Goal: Task Accomplishment & Management: Manage account settings

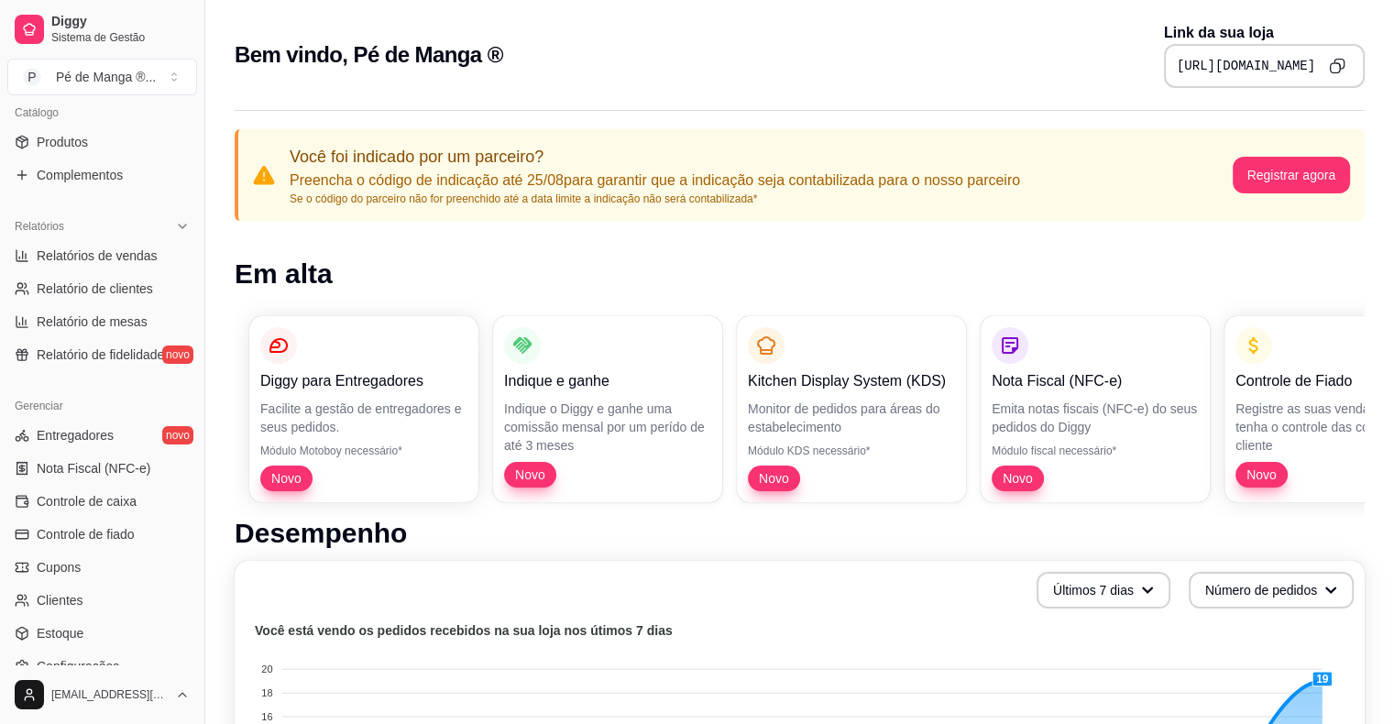
scroll to position [550, 0]
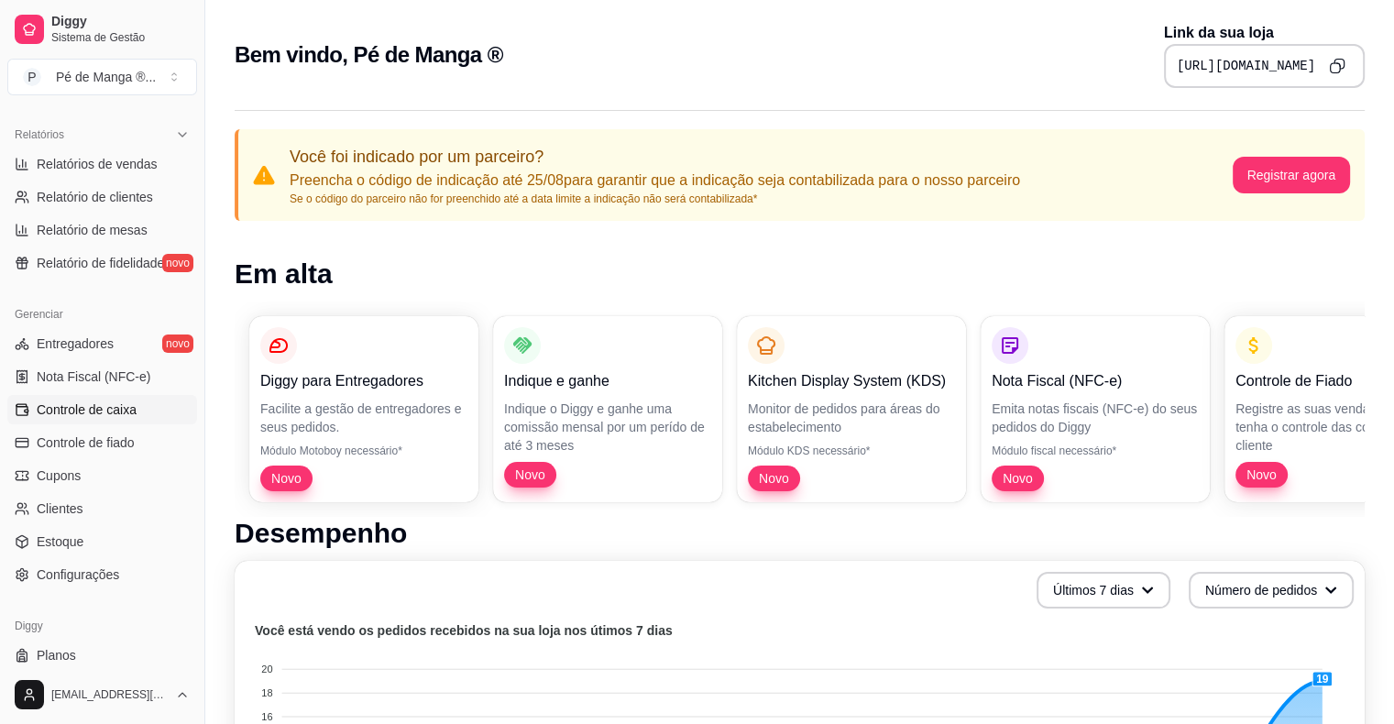
click at [112, 403] on span "Controle de caixa" at bounding box center [87, 409] width 100 height 18
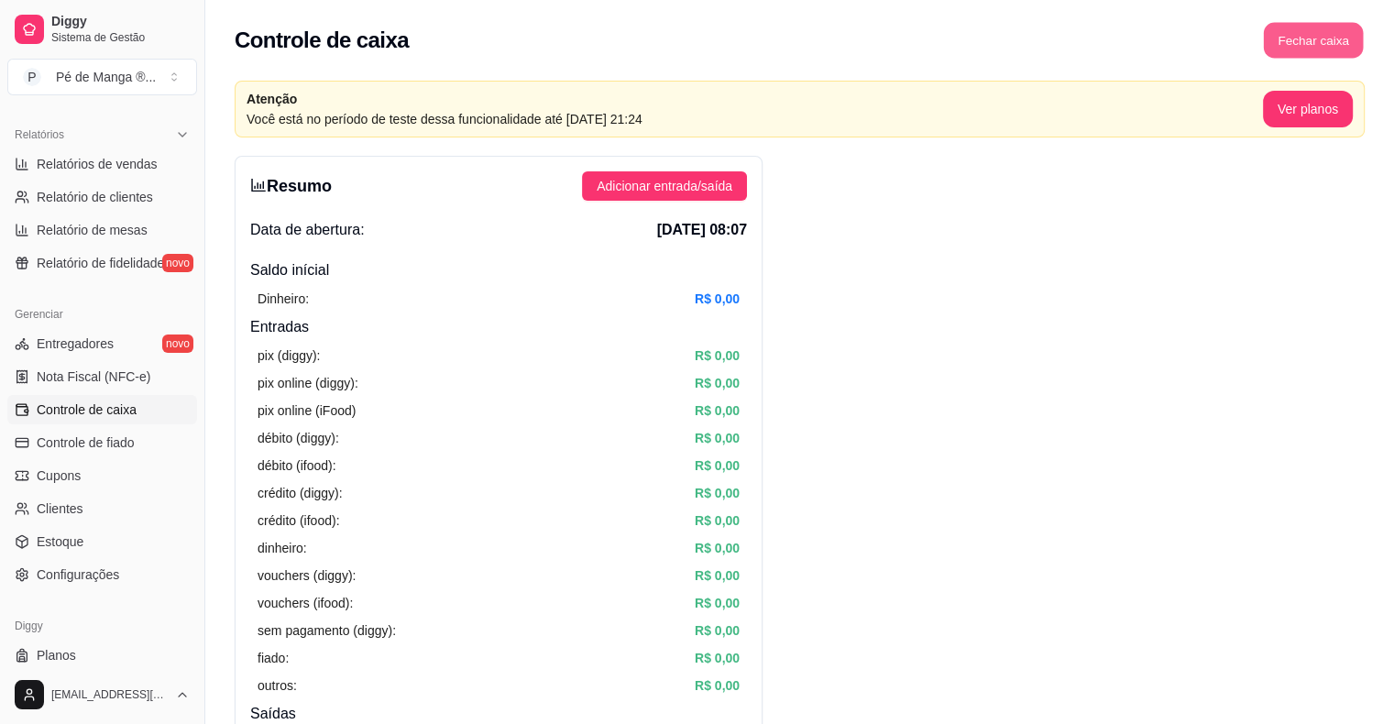
click at [1332, 49] on button "Fechar caixa" at bounding box center [1314, 41] width 100 height 36
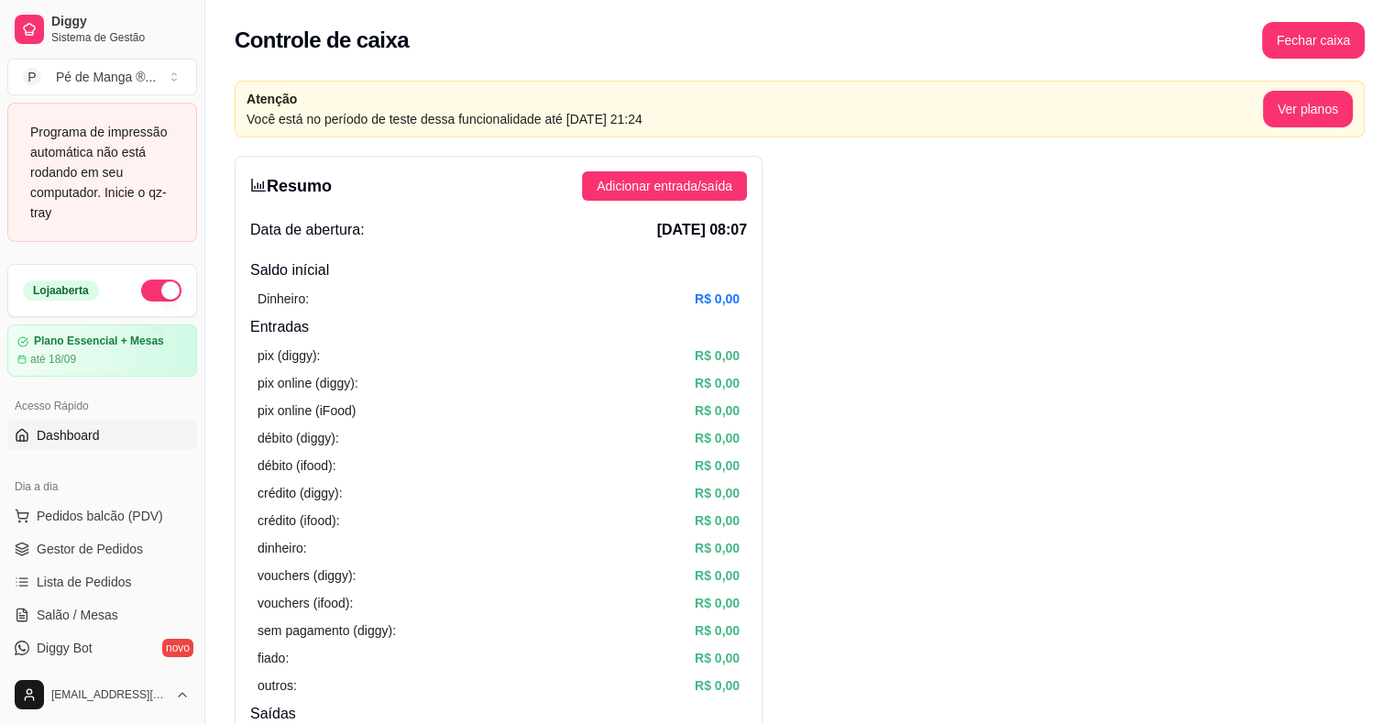
click at [114, 424] on link "Dashboard" at bounding box center [102, 435] width 190 height 29
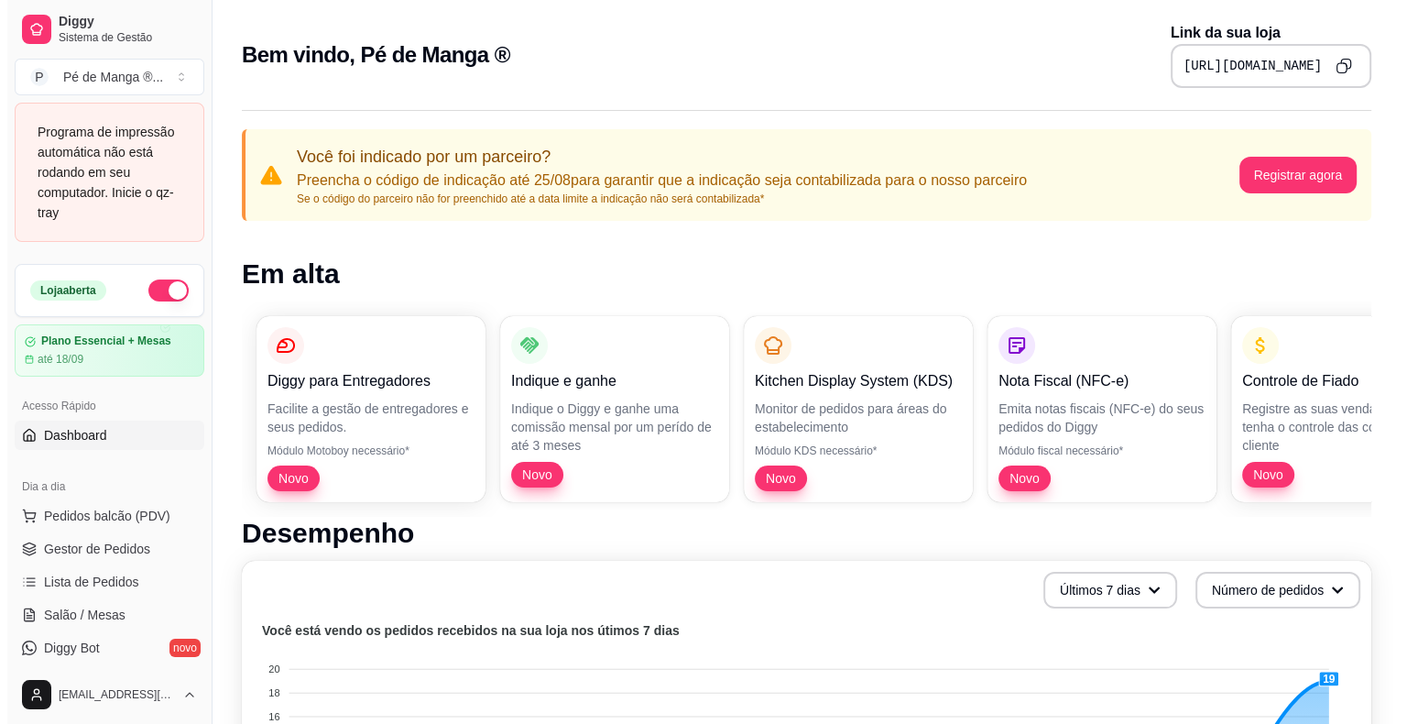
scroll to position [92, 0]
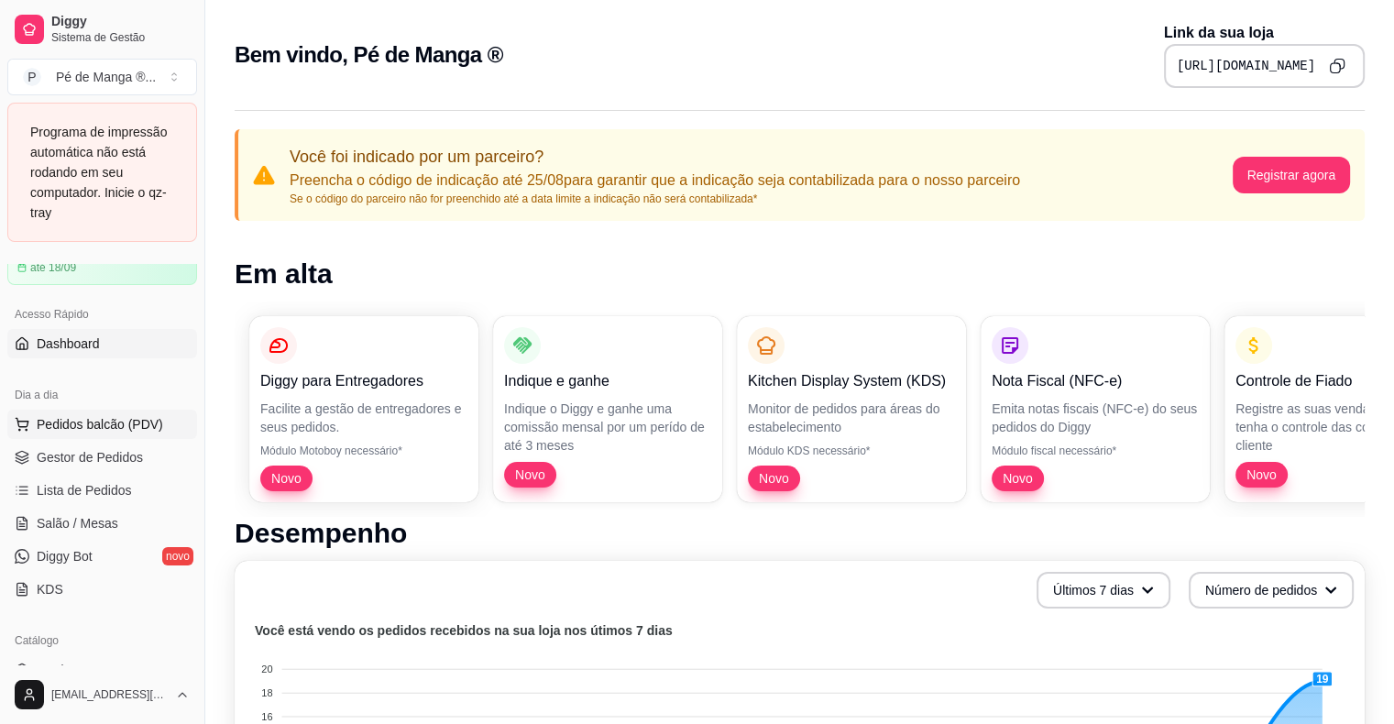
click at [100, 431] on span "Pedidos balcão (PDV)" at bounding box center [100, 424] width 126 height 18
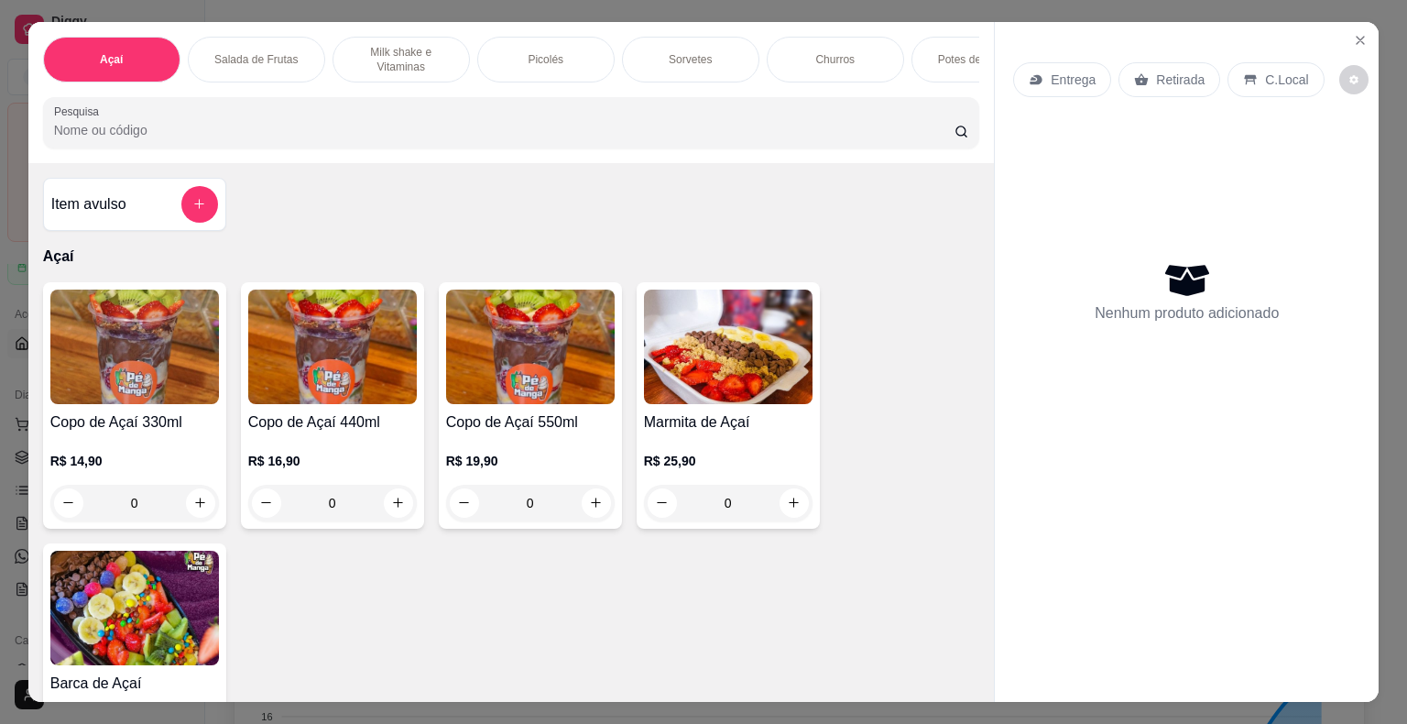
click at [951, 60] on div "Potes de Sorvete" at bounding box center [980, 60] width 137 height 46
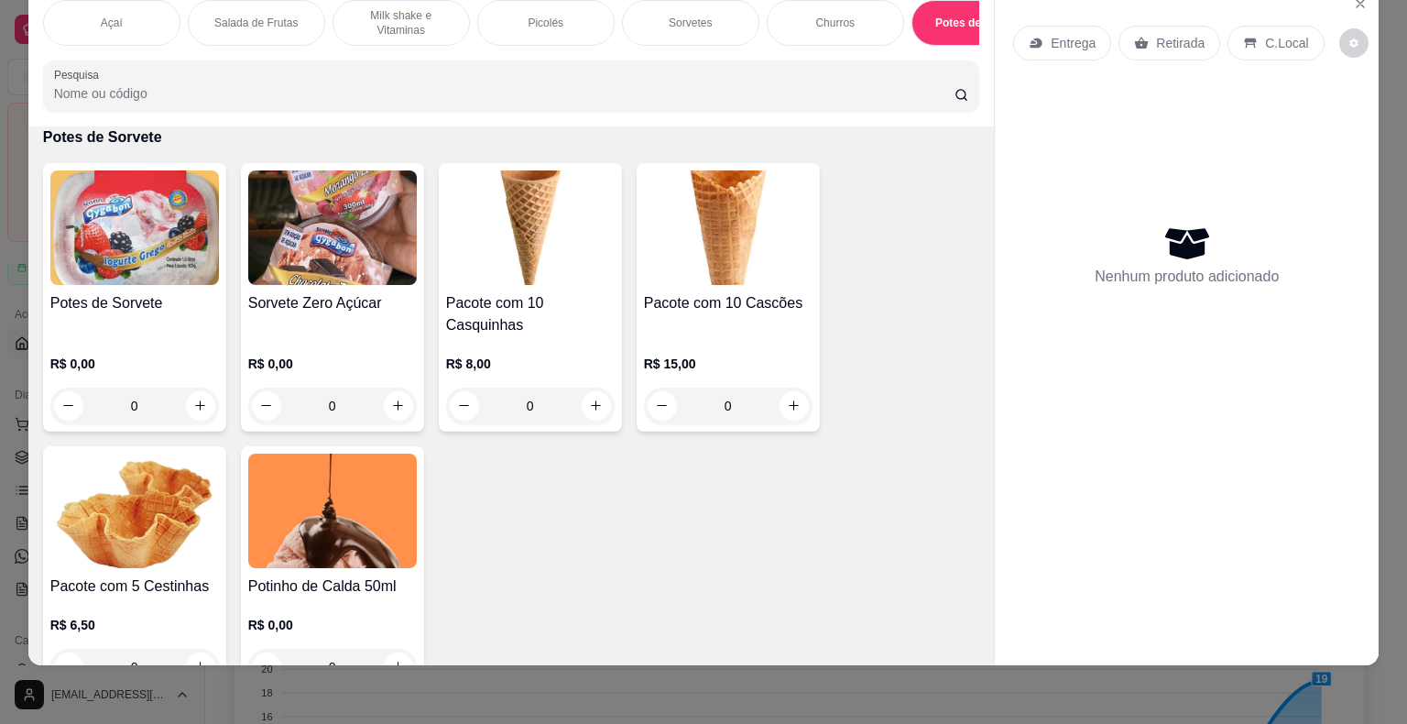
click at [169, 390] on div "0" at bounding box center [134, 406] width 169 height 37
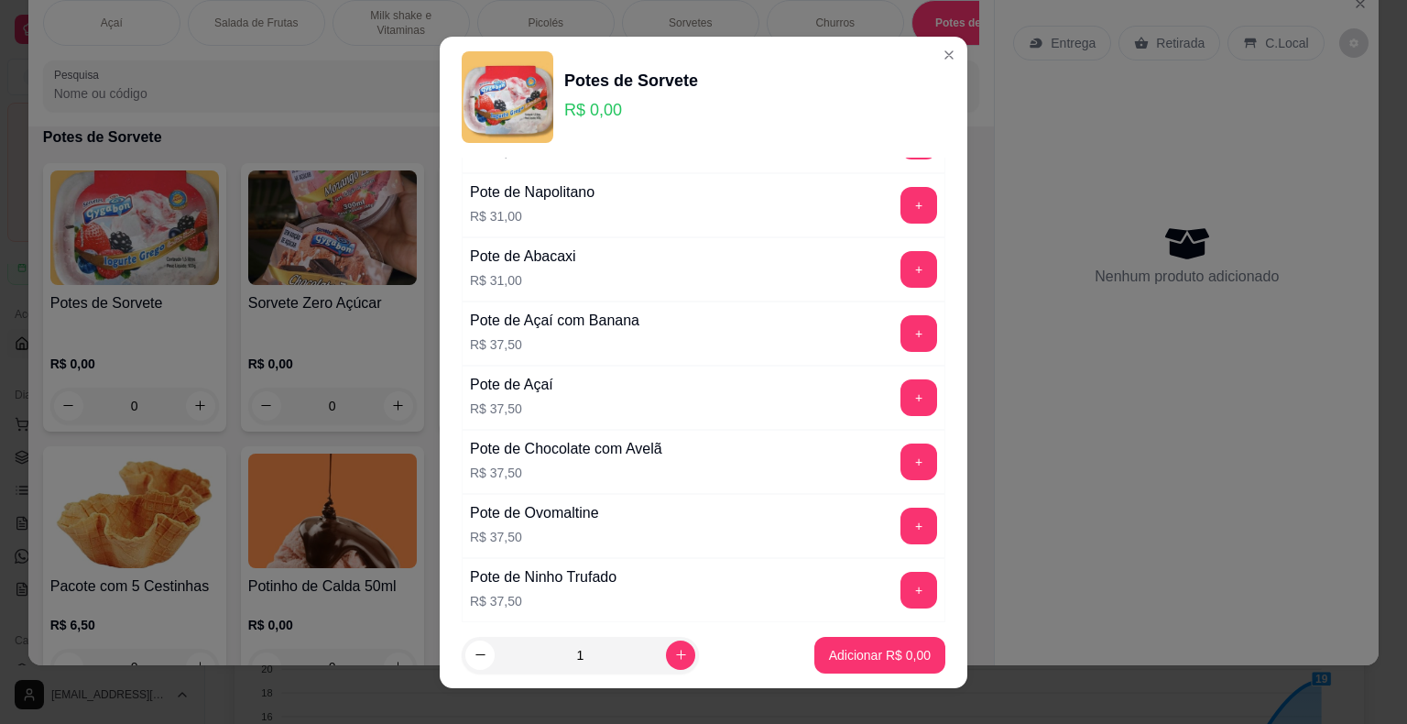
scroll to position [641, 0]
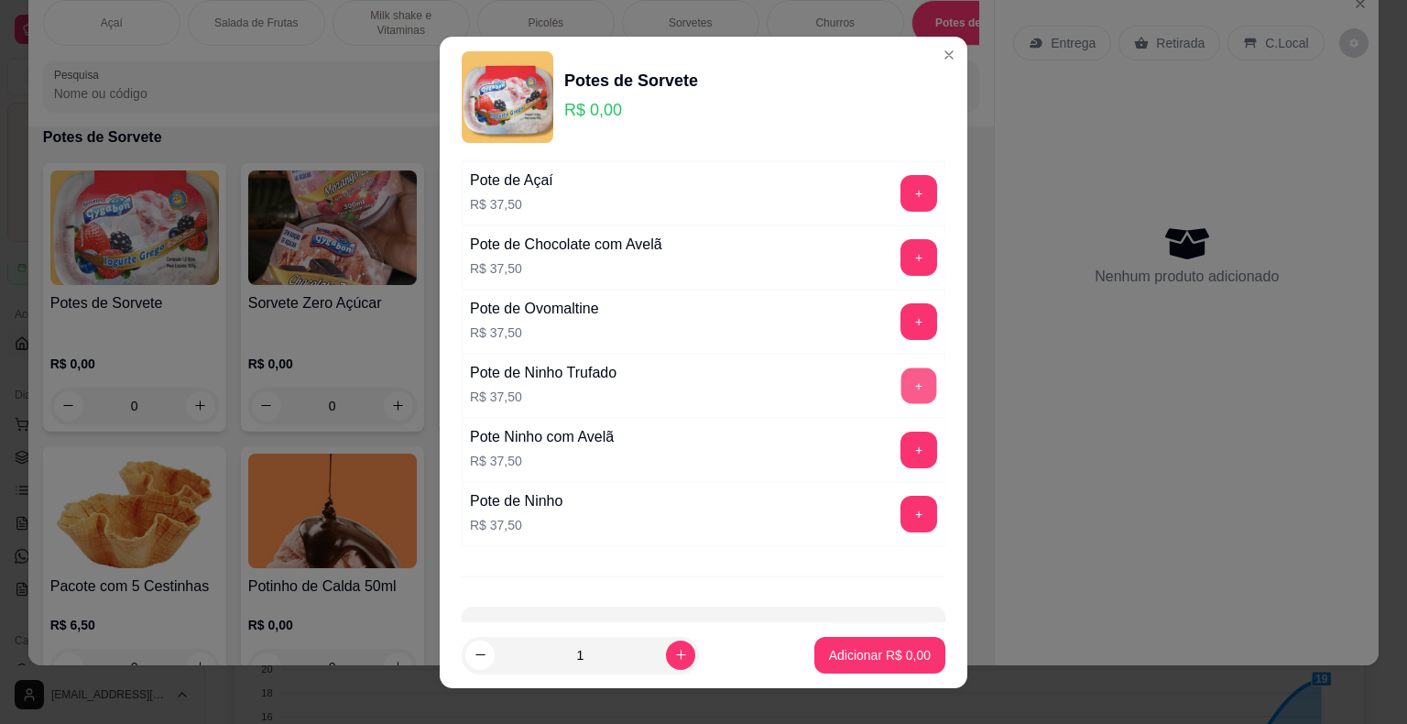
click at [902, 384] on button "+" at bounding box center [920, 385] width 36 height 36
click at [891, 661] on p "Adicionar R$ 37,50" at bounding box center [877, 654] width 106 height 17
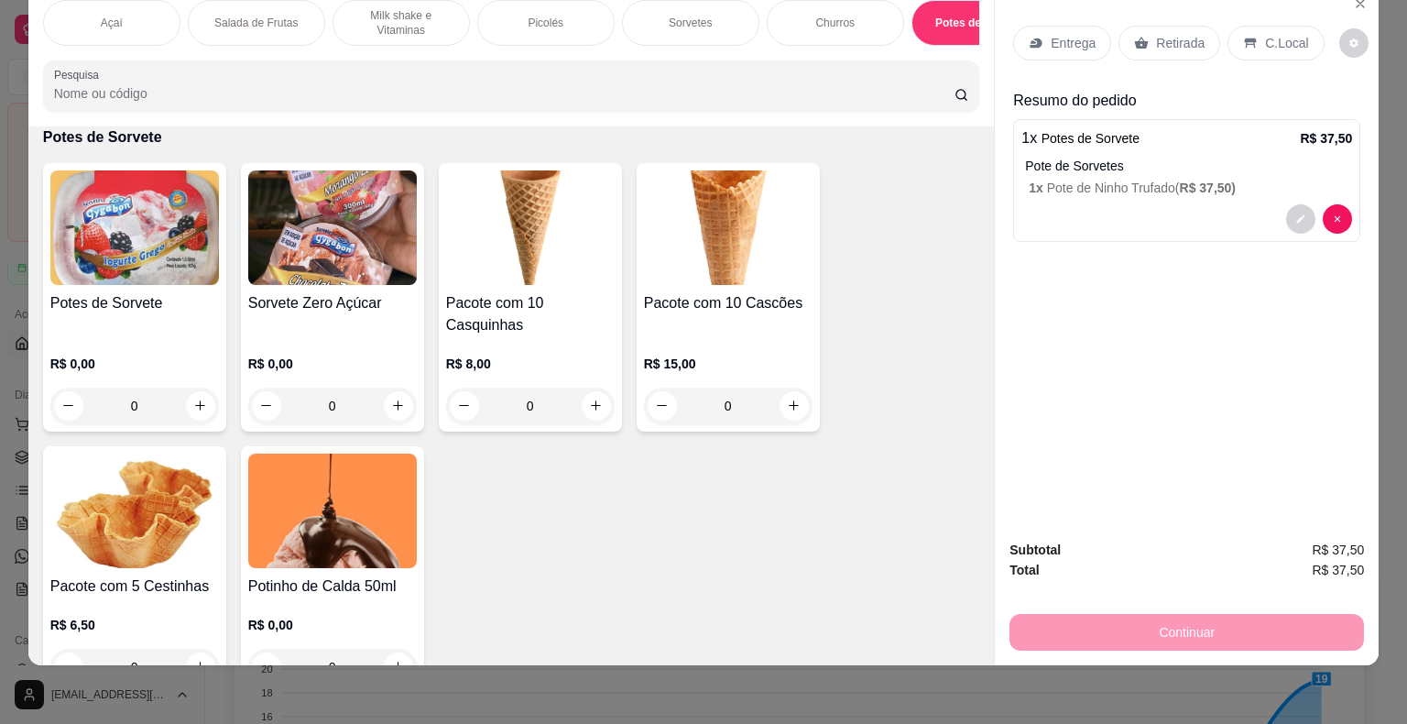
click at [1057, 34] on p "Entrega" at bounding box center [1073, 43] width 45 height 18
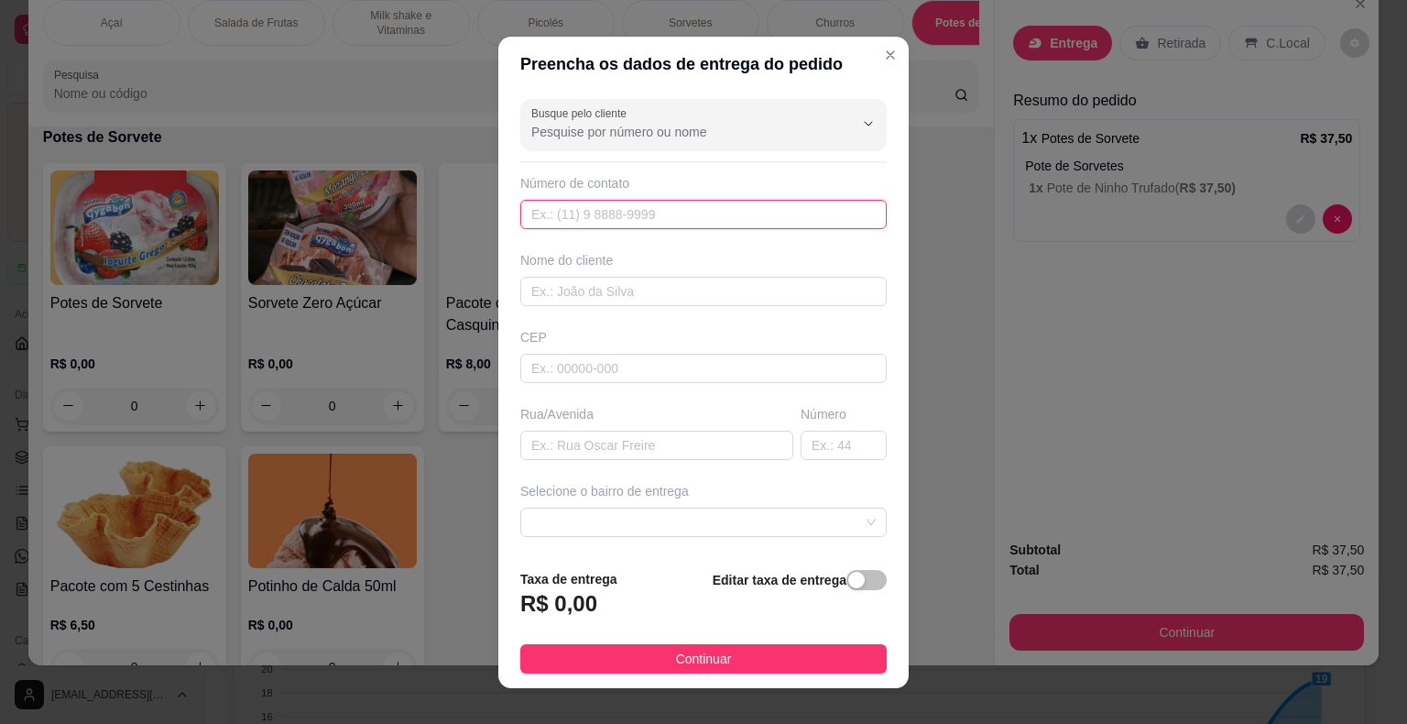
click at [749, 214] on input "text" at bounding box center [703, 214] width 367 height 29
click at [773, 152] on div "Busque pelo cliente Número de contato Nome do cliente CEP Rua/[GEOGRAPHIC_DATA]…" at bounding box center [703, 323] width 411 height 463
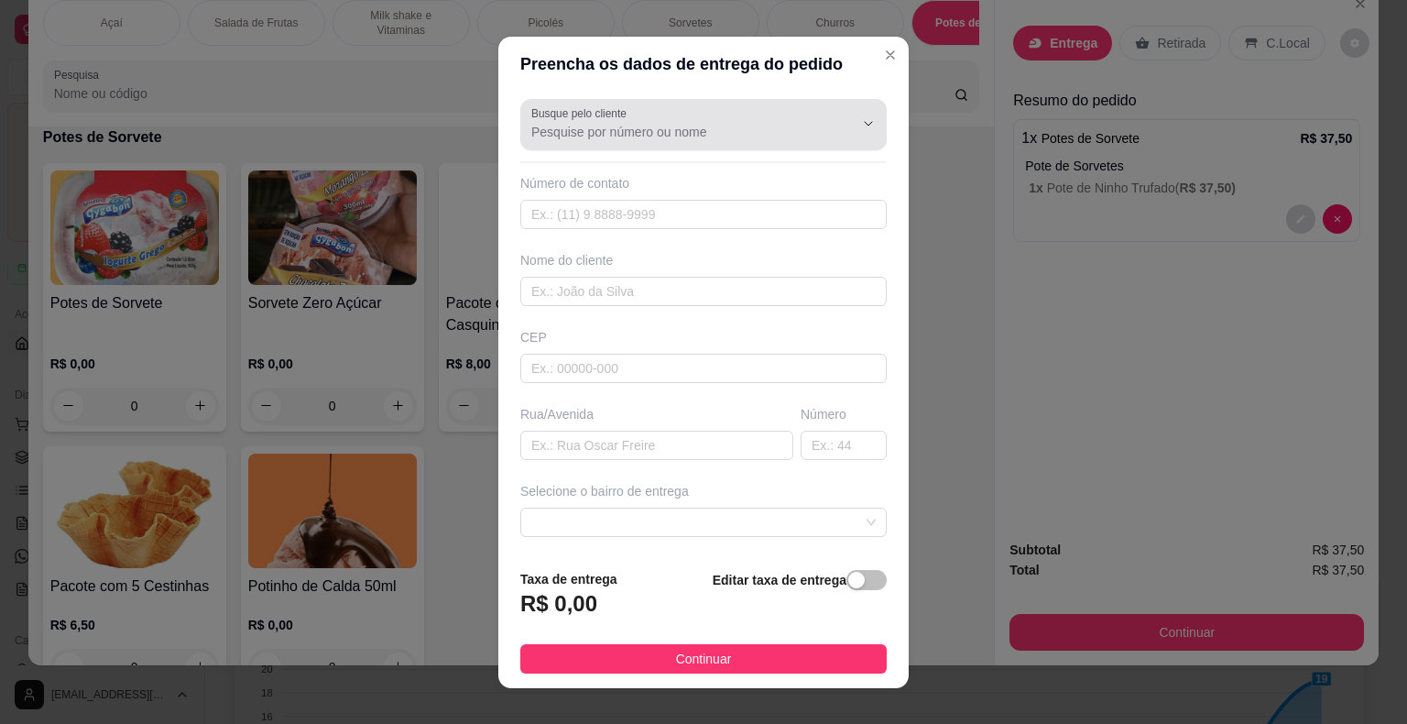
click at [780, 134] on input "Busque pelo cliente" at bounding box center [677, 132] width 293 height 18
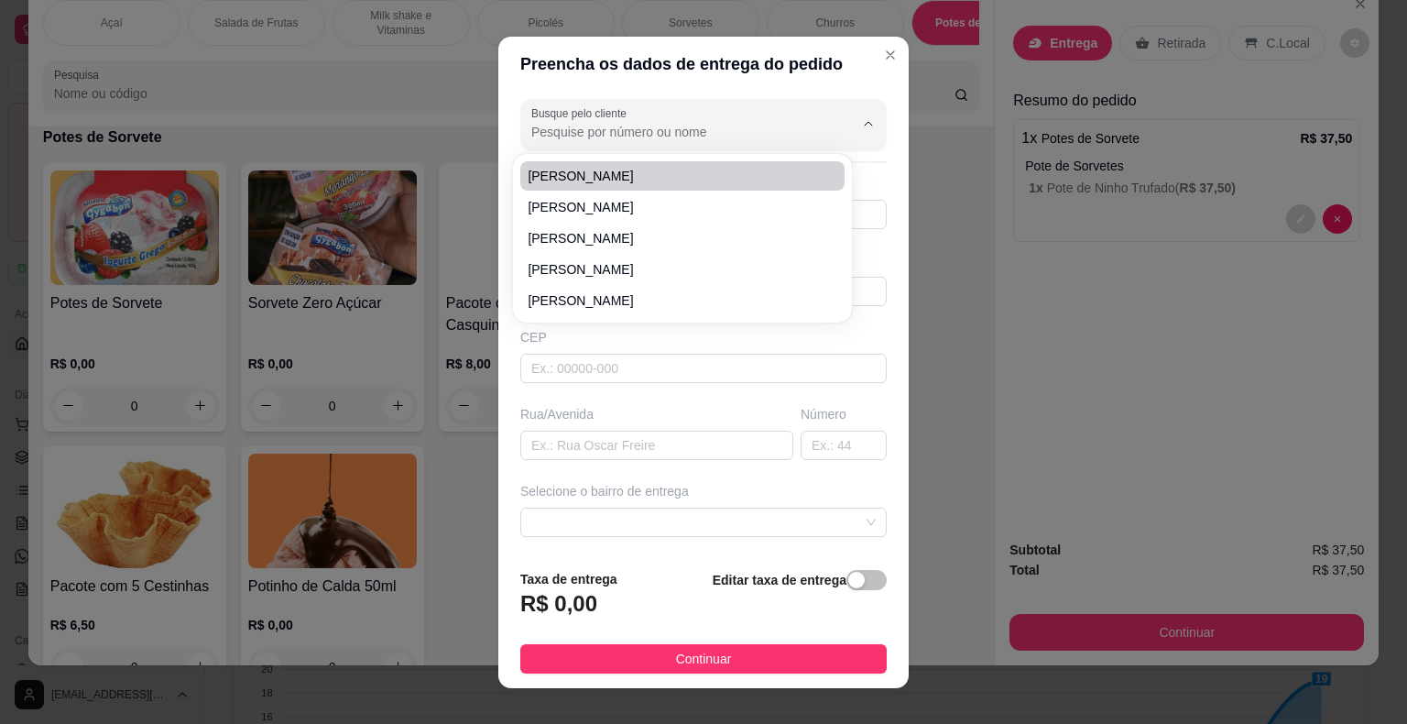
click at [785, 152] on div "Busque pelo cliente Número de contato Nome do cliente CEP Rua/[GEOGRAPHIC_DATA]…" at bounding box center [703, 323] width 411 height 463
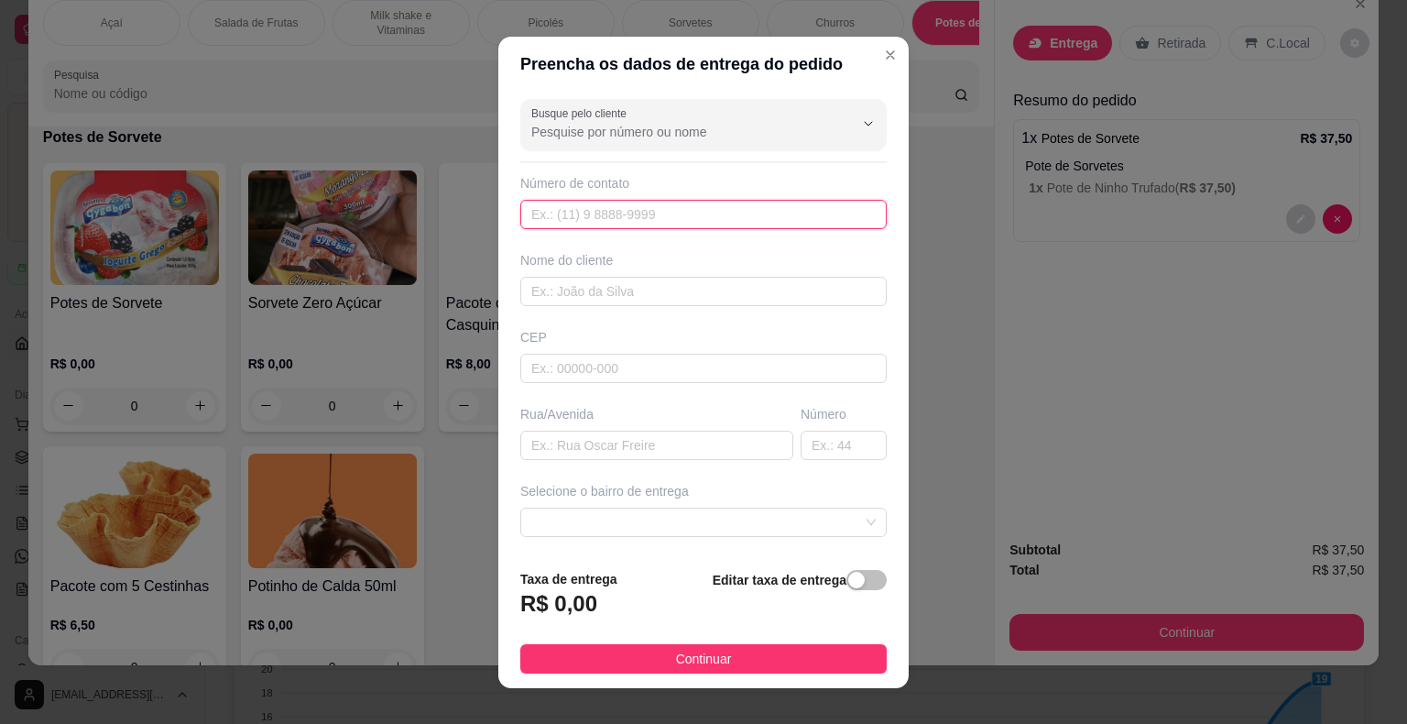
click at [764, 208] on input "text" at bounding box center [703, 214] width 367 height 29
type input "[PHONE_NUMBER]"
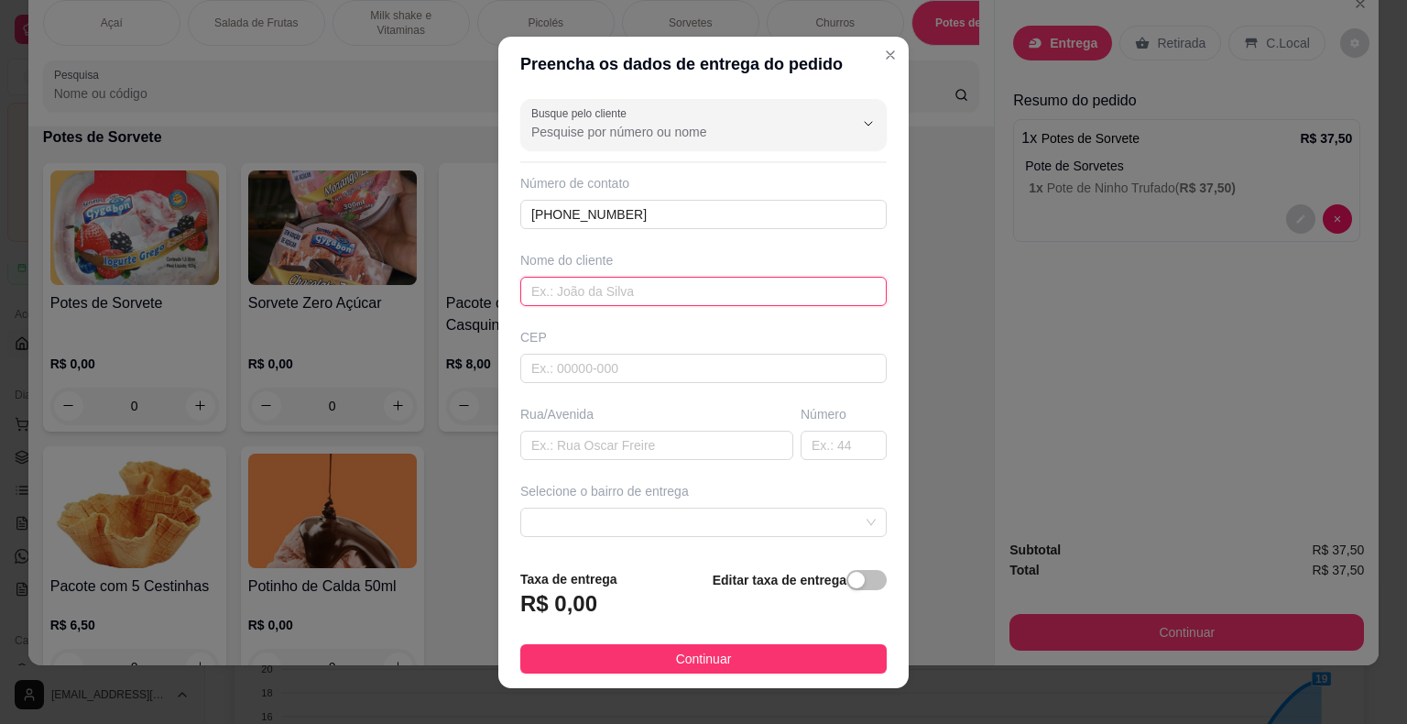
click at [775, 290] on input "text" at bounding box center [703, 291] width 367 height 29
type input "B"
type input "D"
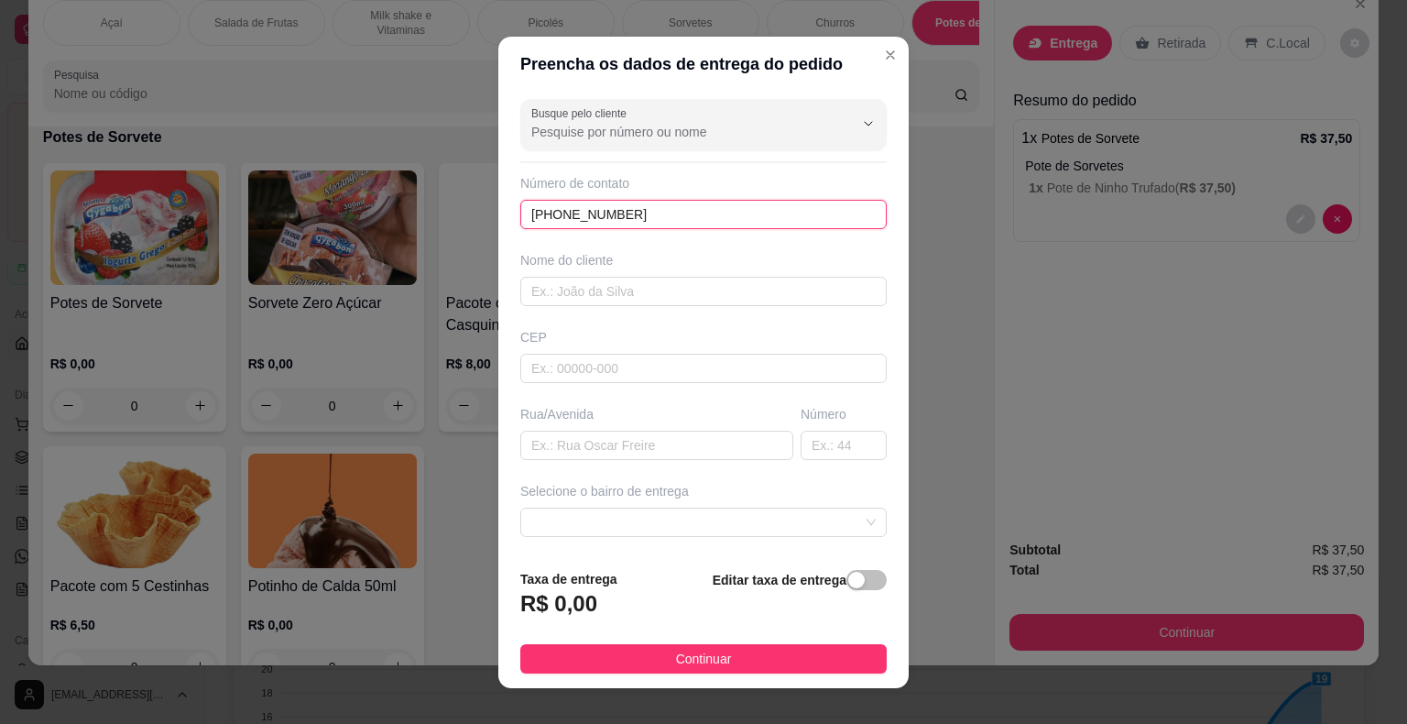
drag, startPoint x: 425, startPoint y: 197, endPoint x: 356, endPoint y: 203, distance: 68.9
click at [359, 204] on div "Preencha os dados de entrega do pedido Busque pelo cliente Número de contato [P…" at bounding box center [703, 362] width 1407 height 724
type input "[PHONE_NUMBER]"
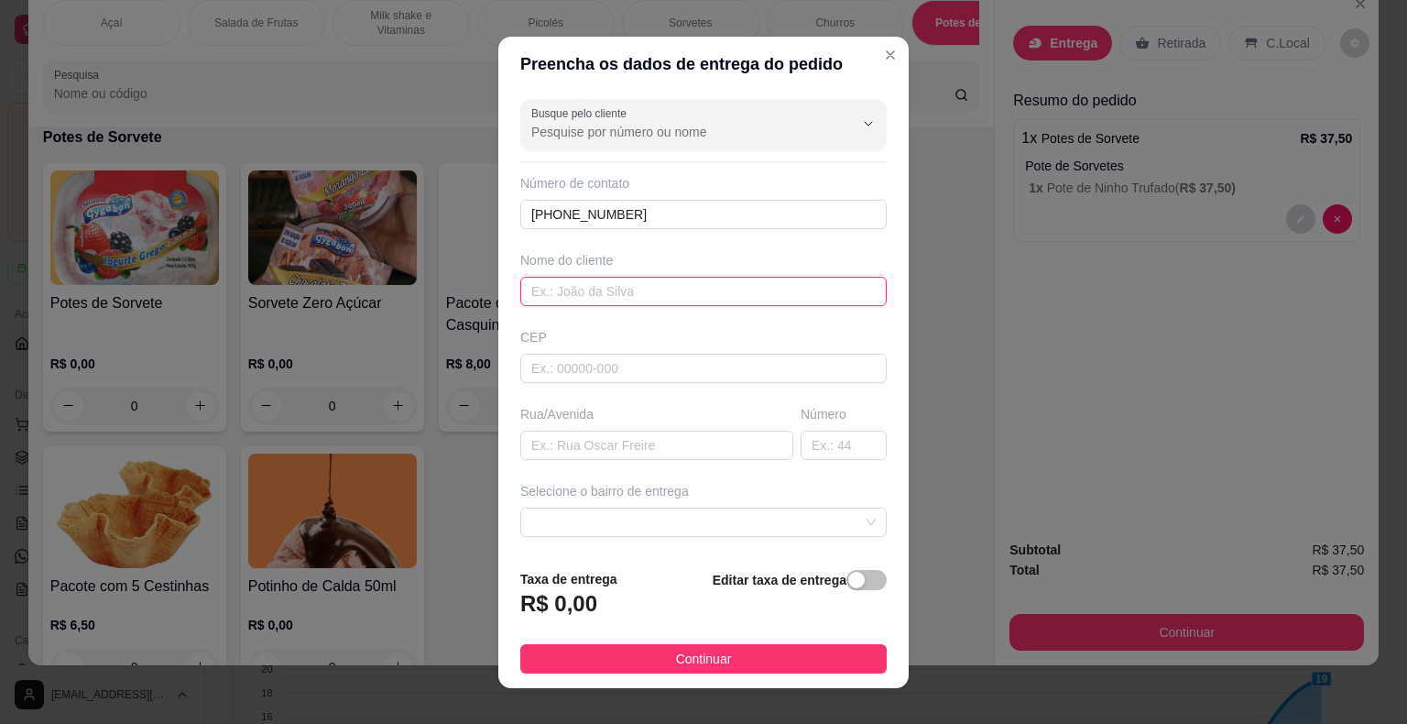
click at [586, 292] on input "text" at bounding box center [703, 291] width 367 height 29
click at [557, 292] on input "[PERSON_NAME]" at bounding box center [703, 291] width 367 height 29
type input "[PERSON_NAME]"
click at [623, 369] on input "text" at bounding box center [703, 368] width 367 height 29
type input "18440000"
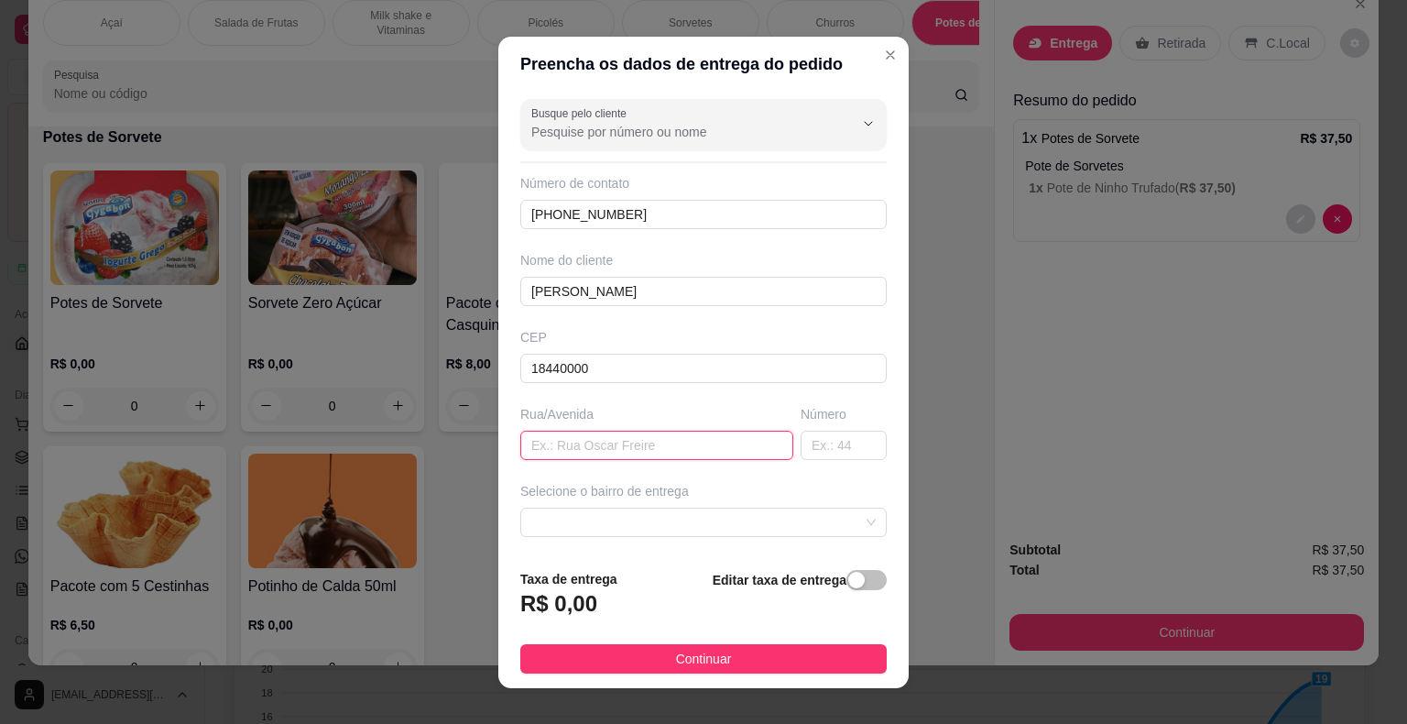
click at [663, 439] on input "text" at bounding box center [656, 445] width 273 height 29
type input "[PERSON_NAME]"
click at [820, 437] on input "text" at bounding box center [844, 445] width 86 height 29
drag, startPoint x: 636, startPoint y: 216, endPoint x: 444, endPoint y: 201, distance: 192.1
click at [444, 200] on div "Preencha os dados de entrega do pedido Busque pelo cliente Número de contato [P…" at bounding box center [703, 362] width 1407 height 724
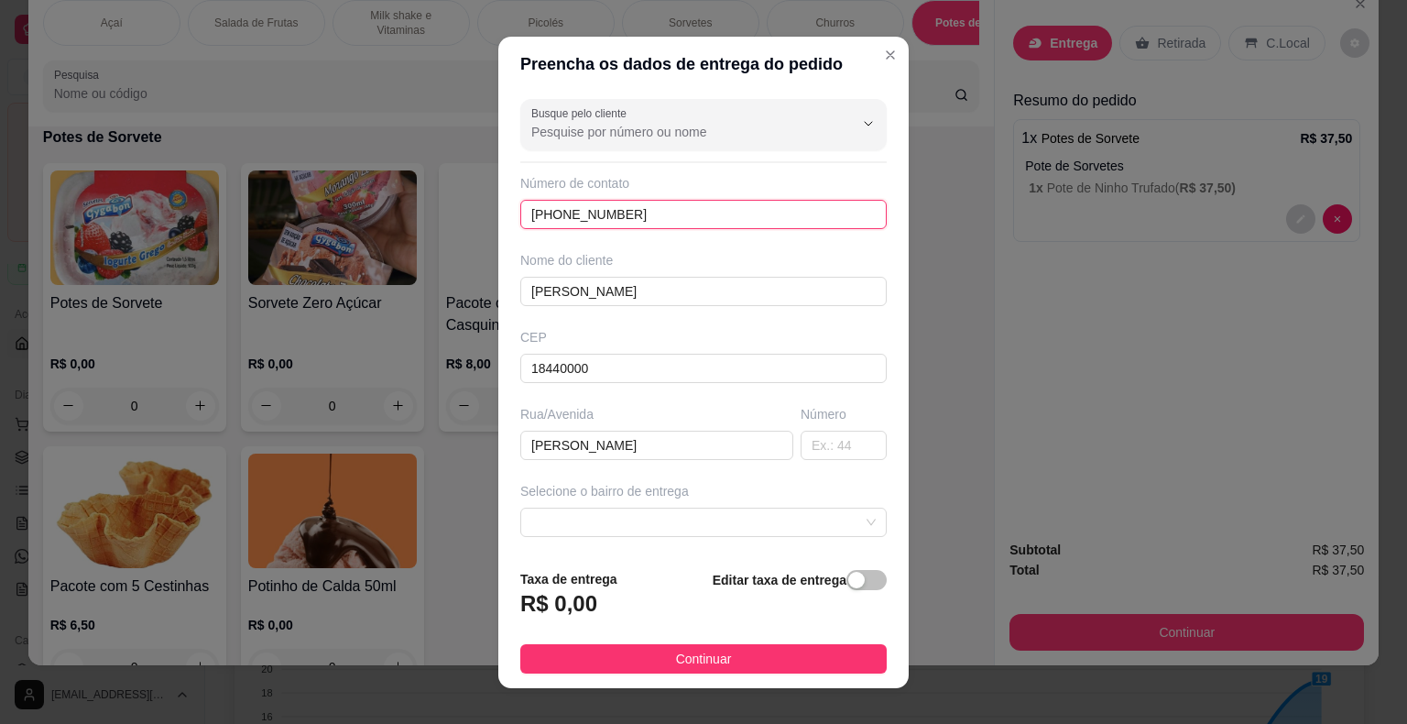
type input "[PHONE_NUMBER]"
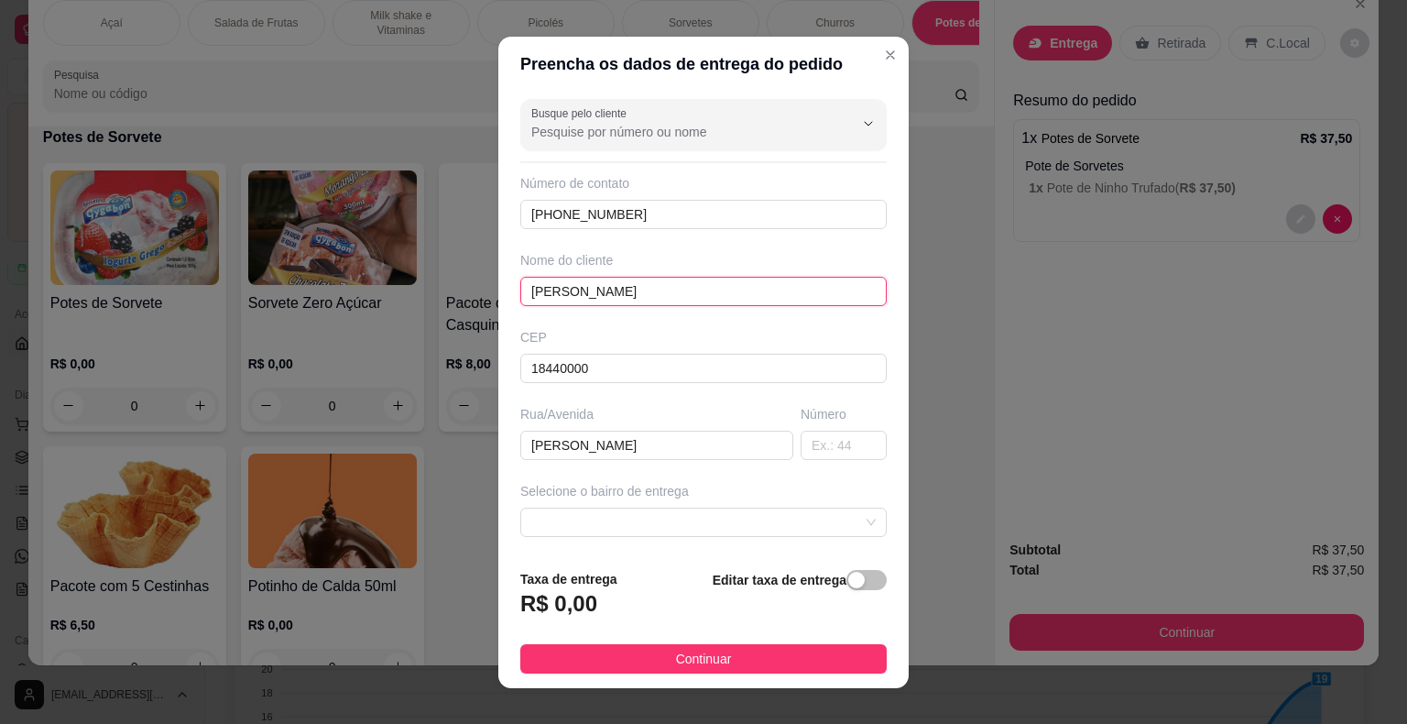
drag, startPoint x: 358, startPoint y: 259, endPoint x: 321, endPoint y: 259, distance: 37.6
click at [317, 261] on div "Preencha os dados de entrega do pedido Busque pelo cliente Número de contato [P…" at bounding box center [703, 362] width 1407 height 724
type input "[PERSON_NAME]"
click at [814, 441] on input "text" at bounding box center [844, 445] width 86 height 29
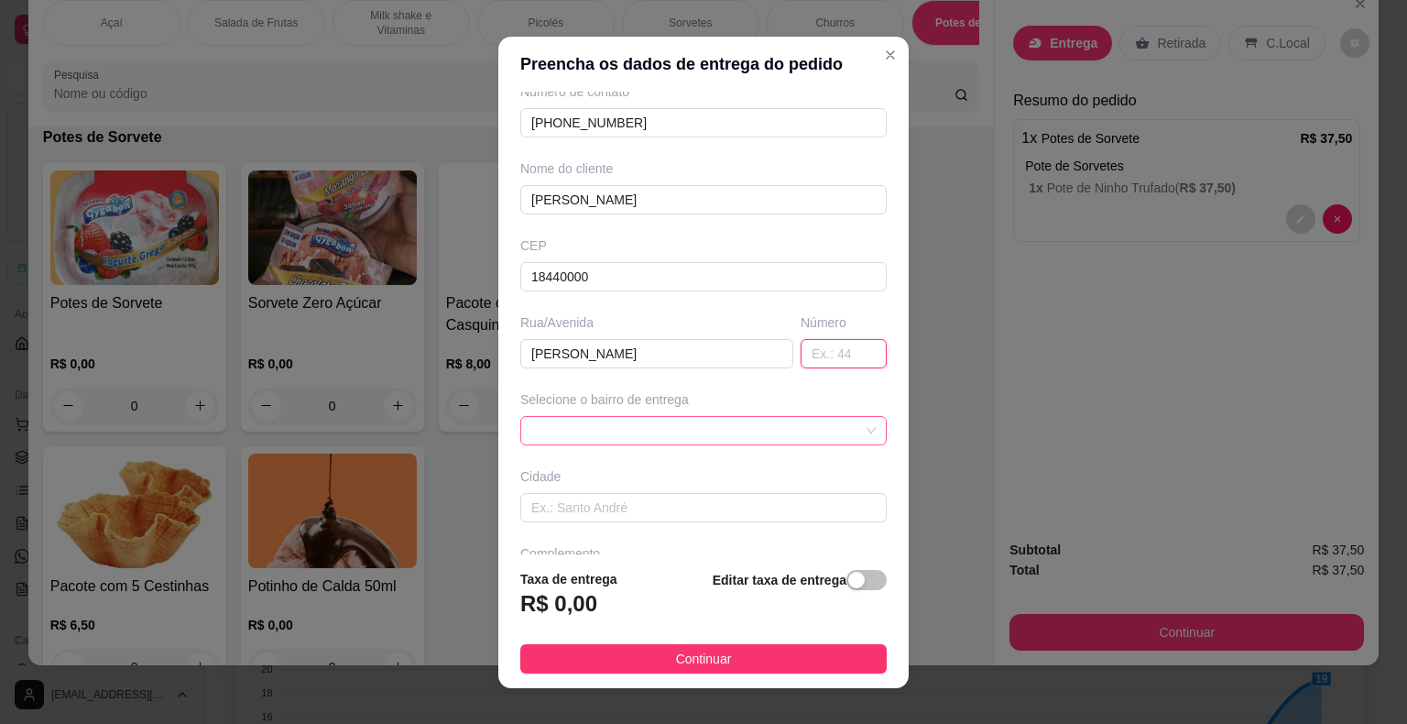
click at [809, 423] on span at bounding box center [703, 430] width 345 height 27
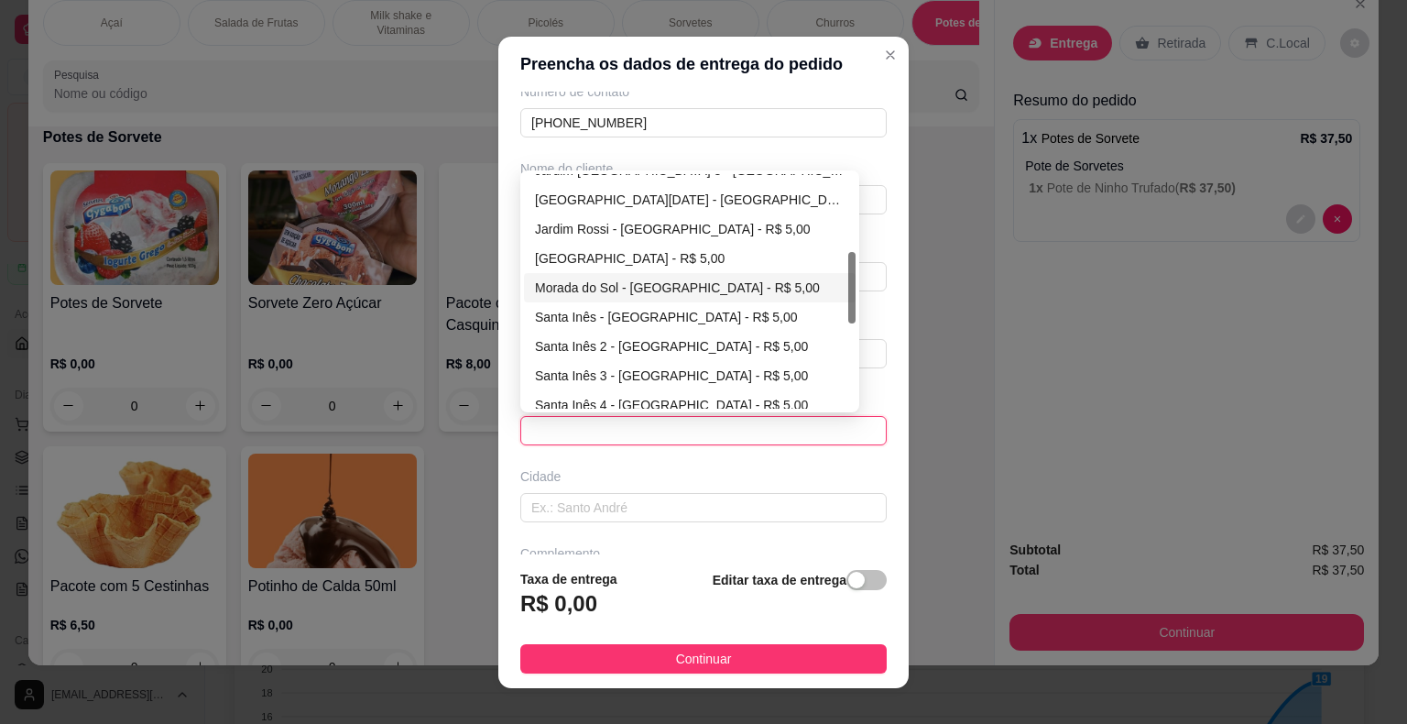
scroll to position [345, 0]
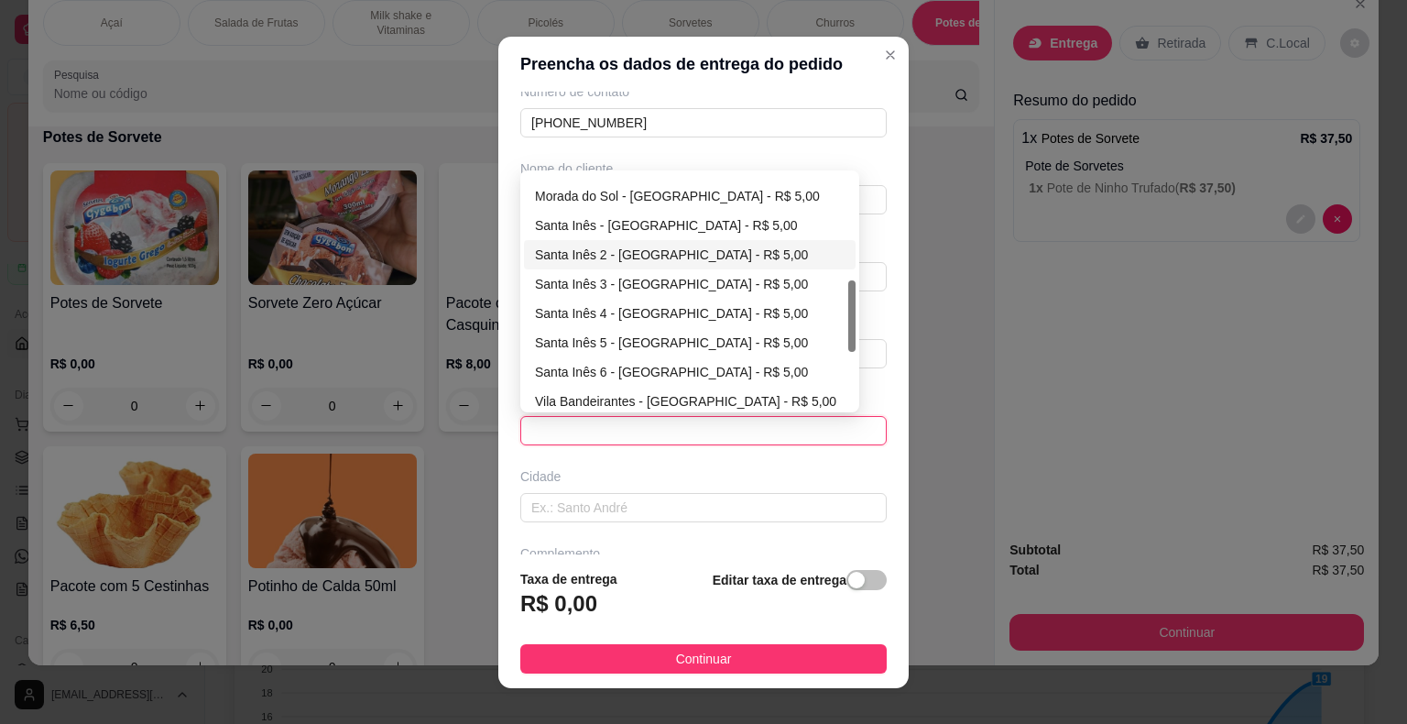
click at [692, 254] on div "Santa Inês 2 - [GEOGRAPHIC_DATA] - R$ 5,00" at bounding box center [690, 255] width 310 height 20
type input "Itaberá"
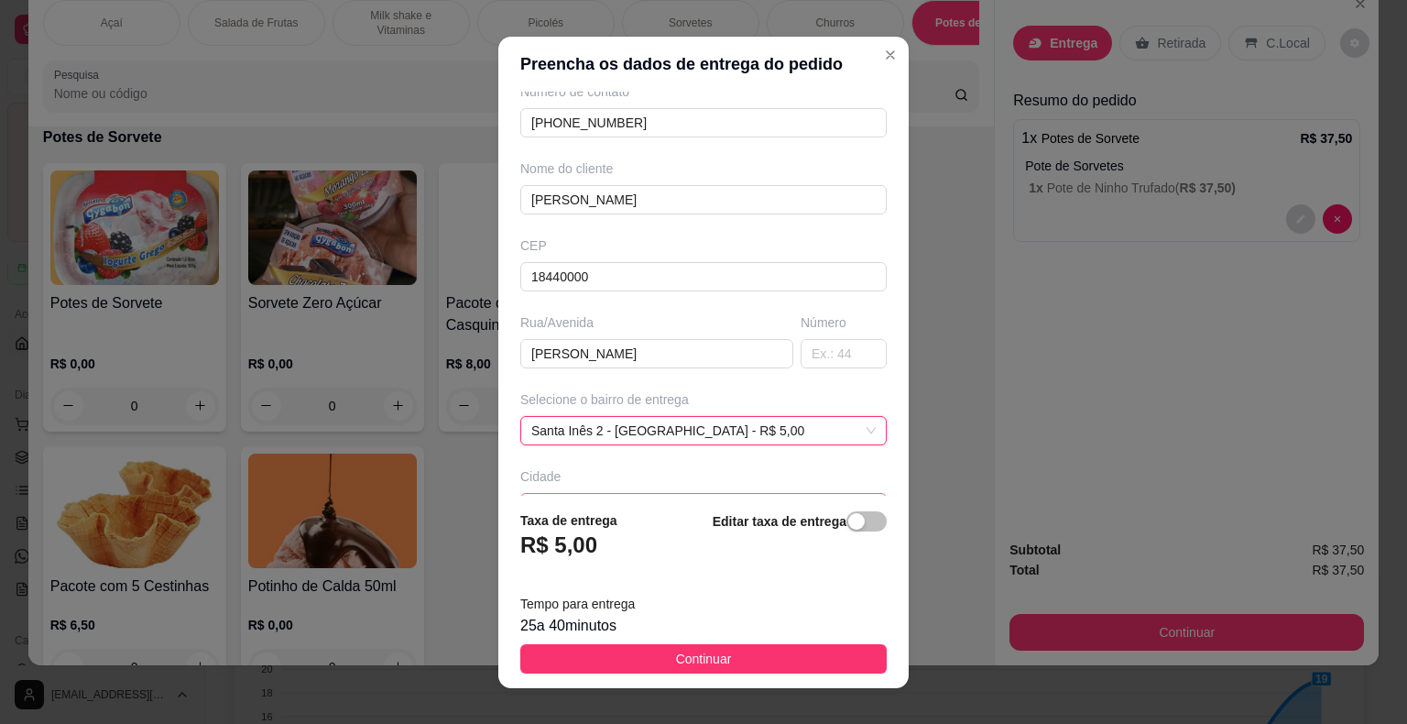
scroll to position [210, 0]
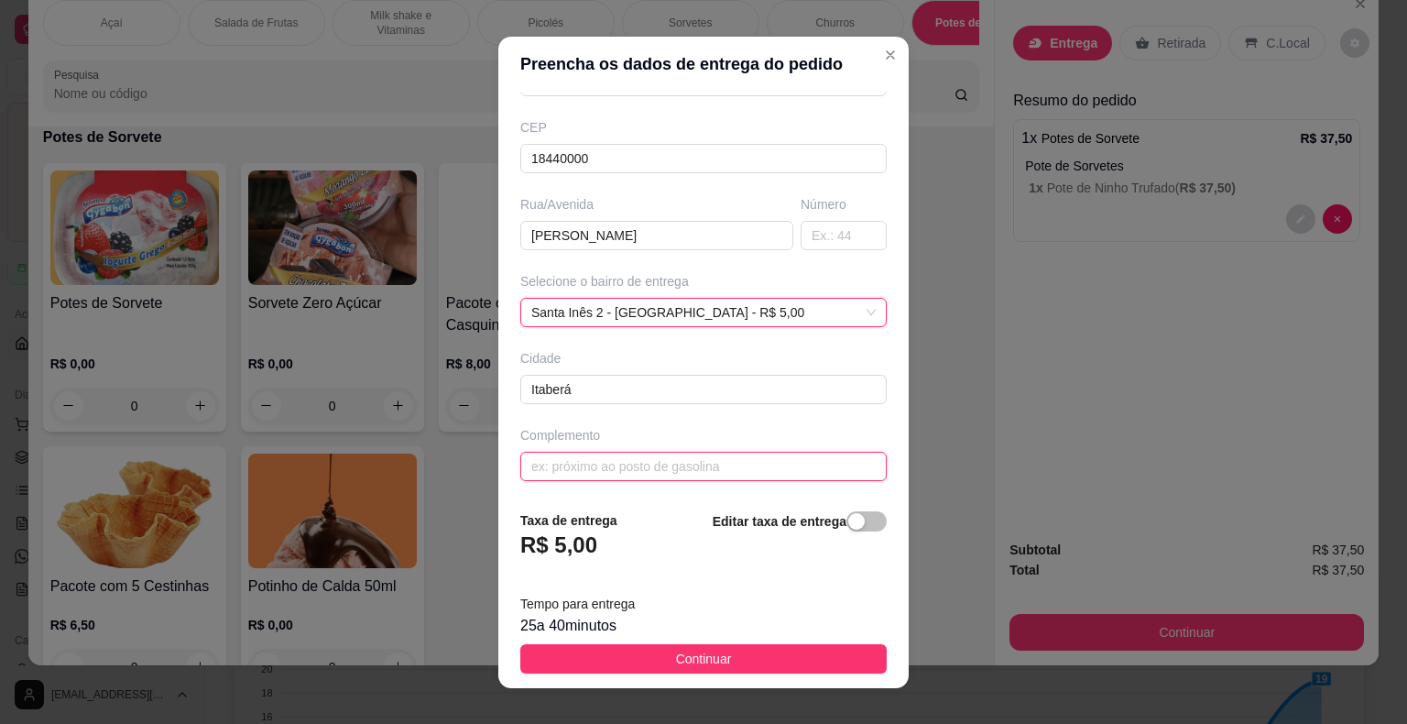
click at [708, 468] on input "text" at bounding box center [703, 466] width 367 height 29
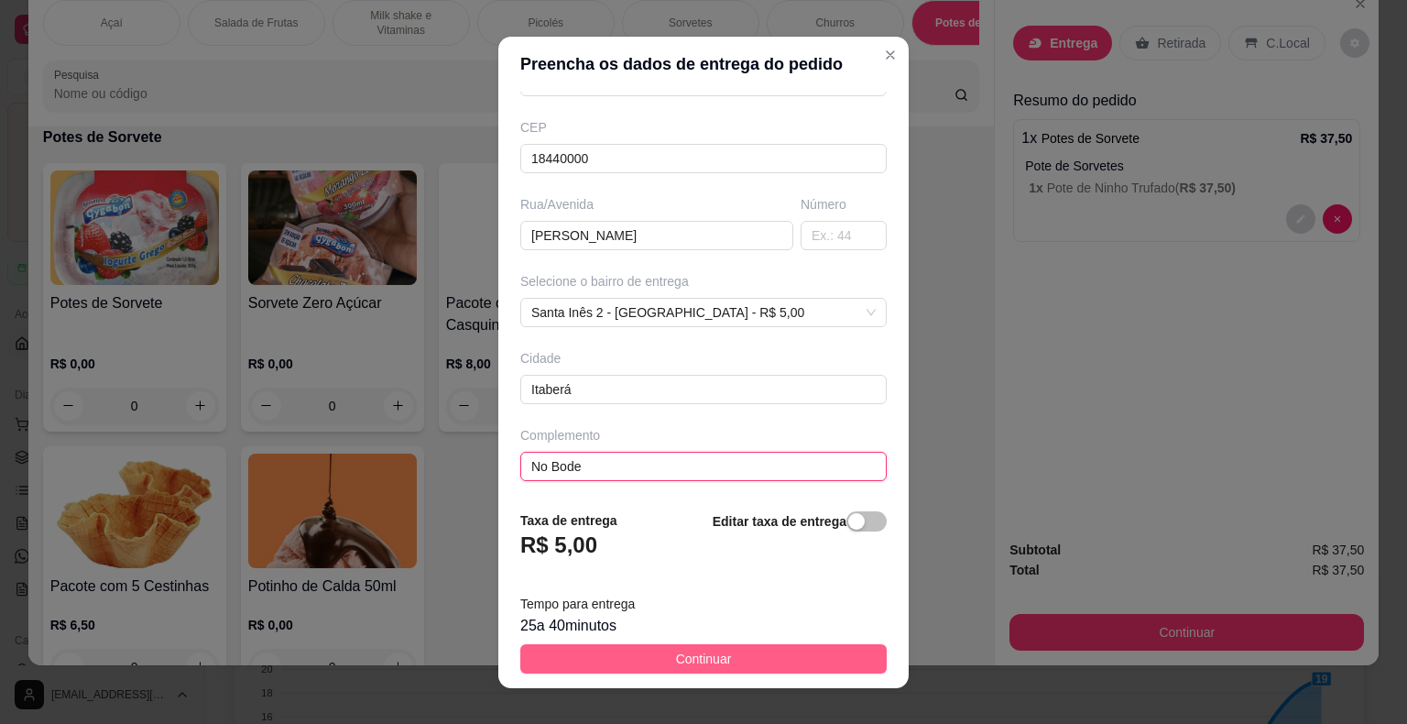
type input "No Bode"
click at [761, 662] on button "Continuar" at bounding box center [703, 658] width 367 height 29
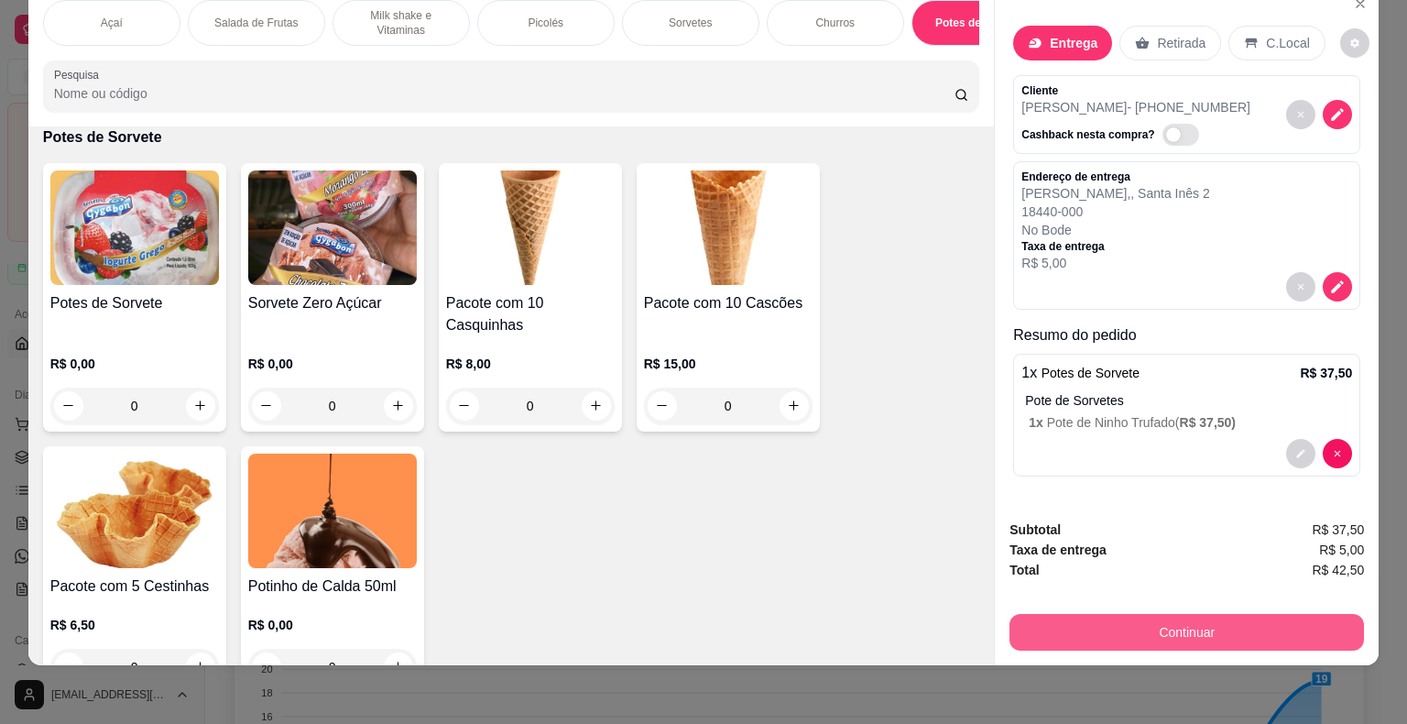
click at [1217, 624] on button "Continuar" at bounding box center [1187, 632] width 355 height 37
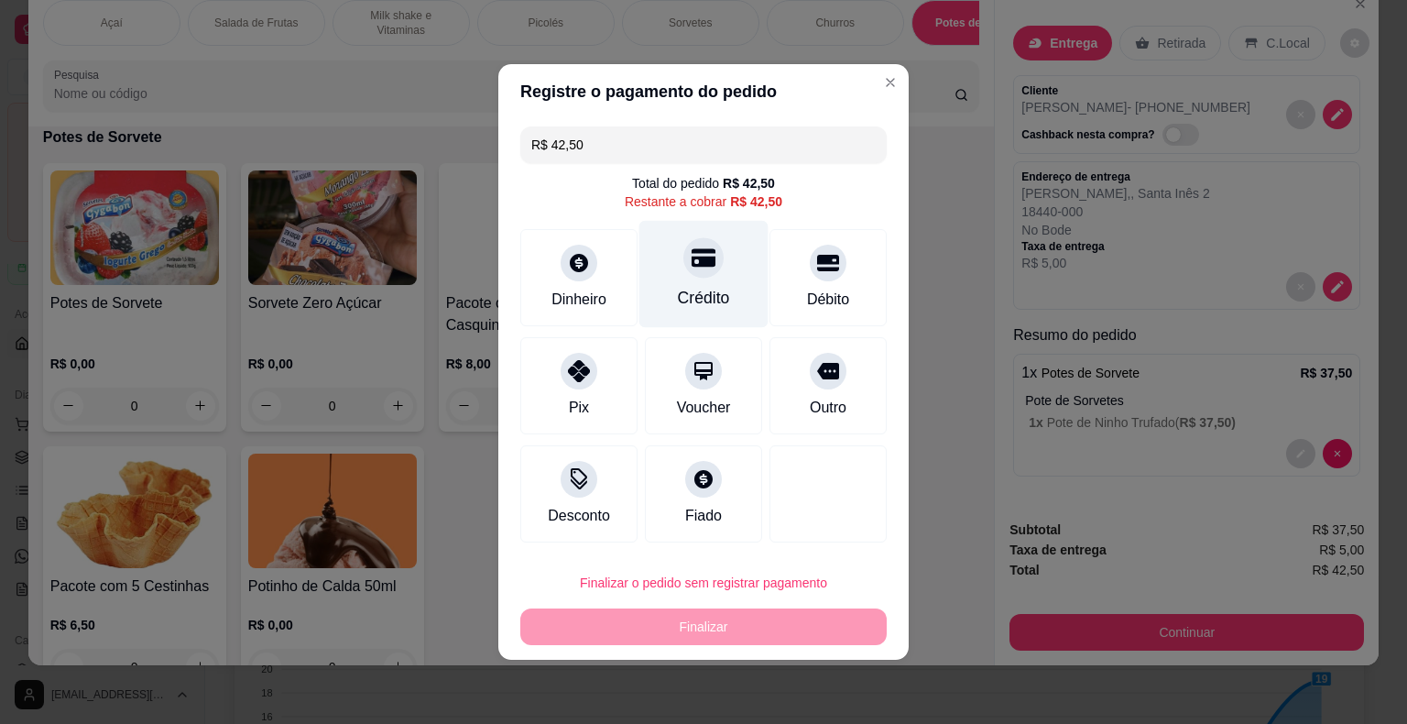
click at [715, 305] on div "Crédito" at bounding box center [704, 298] width 52 height 24
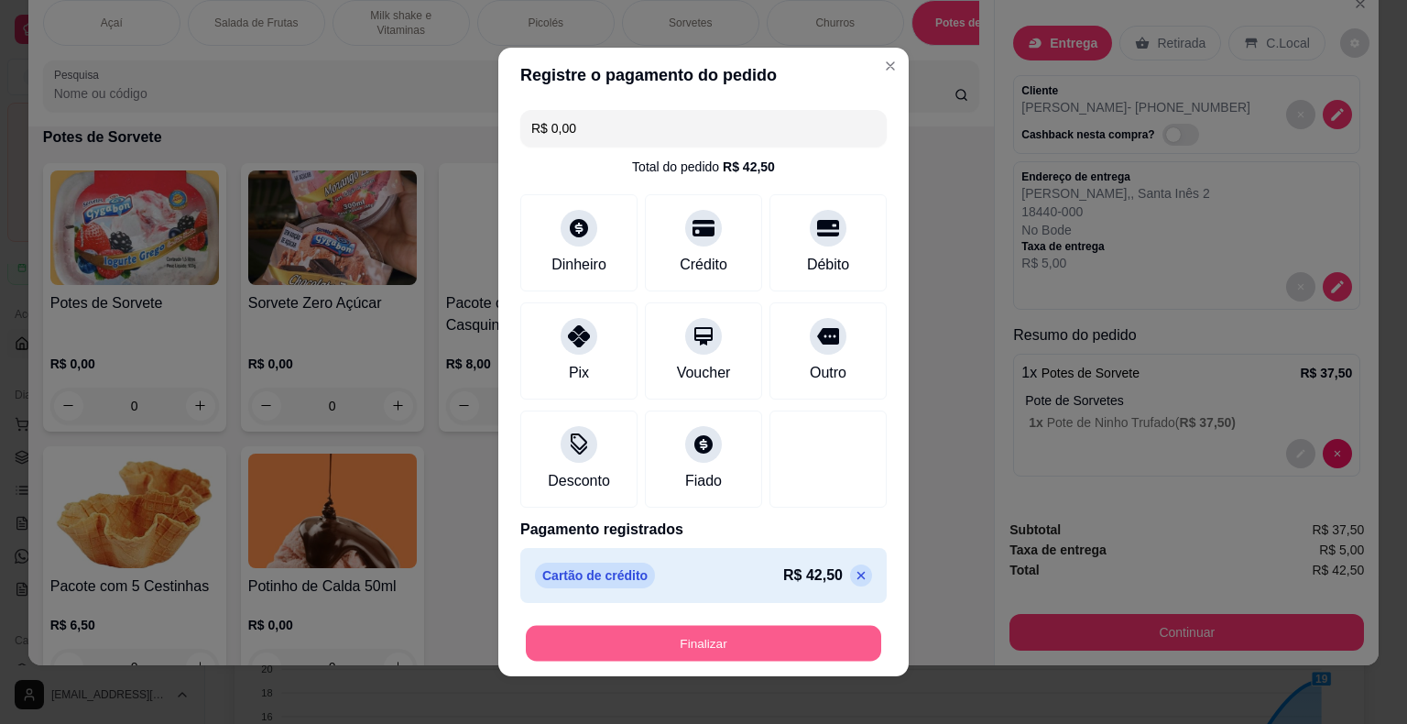
click at [721, 650] on button "Finalizar" at bounding box center [704, 644] width 356 height 36
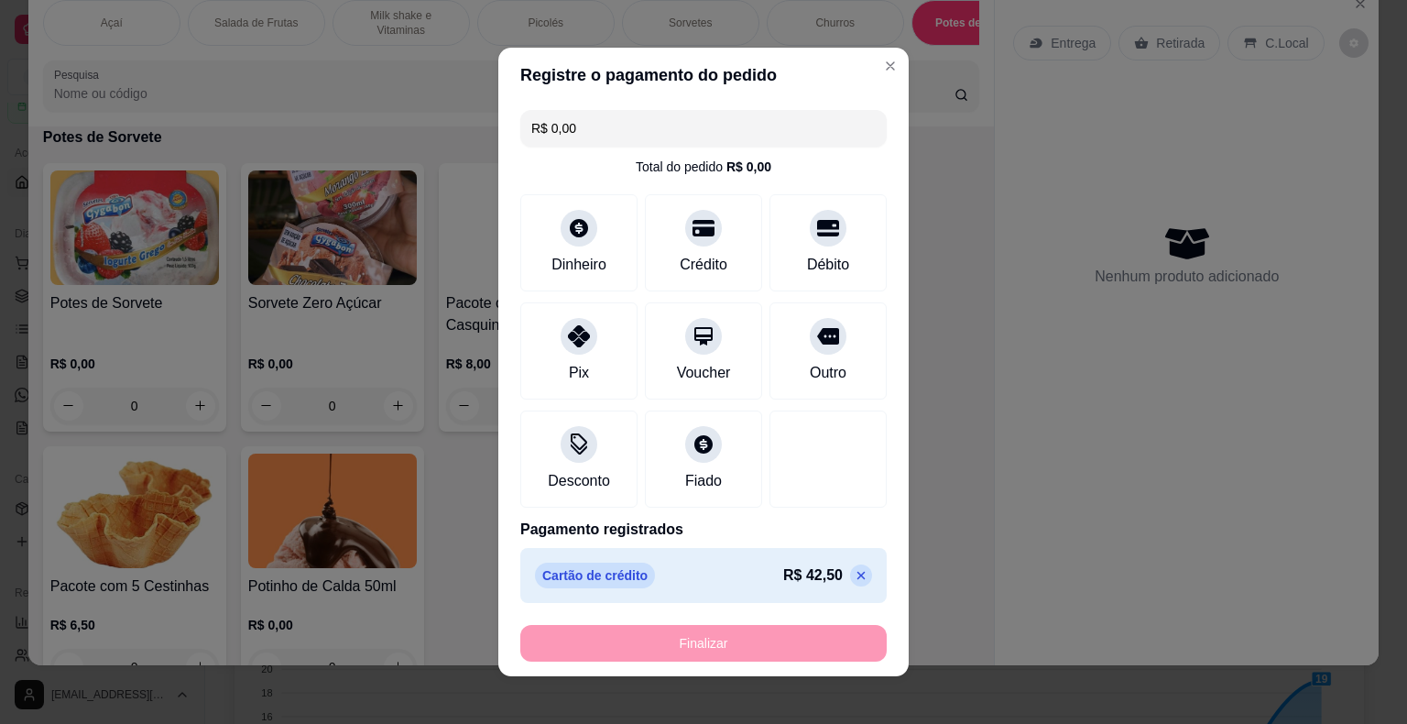
type input "-R$ 42,50"
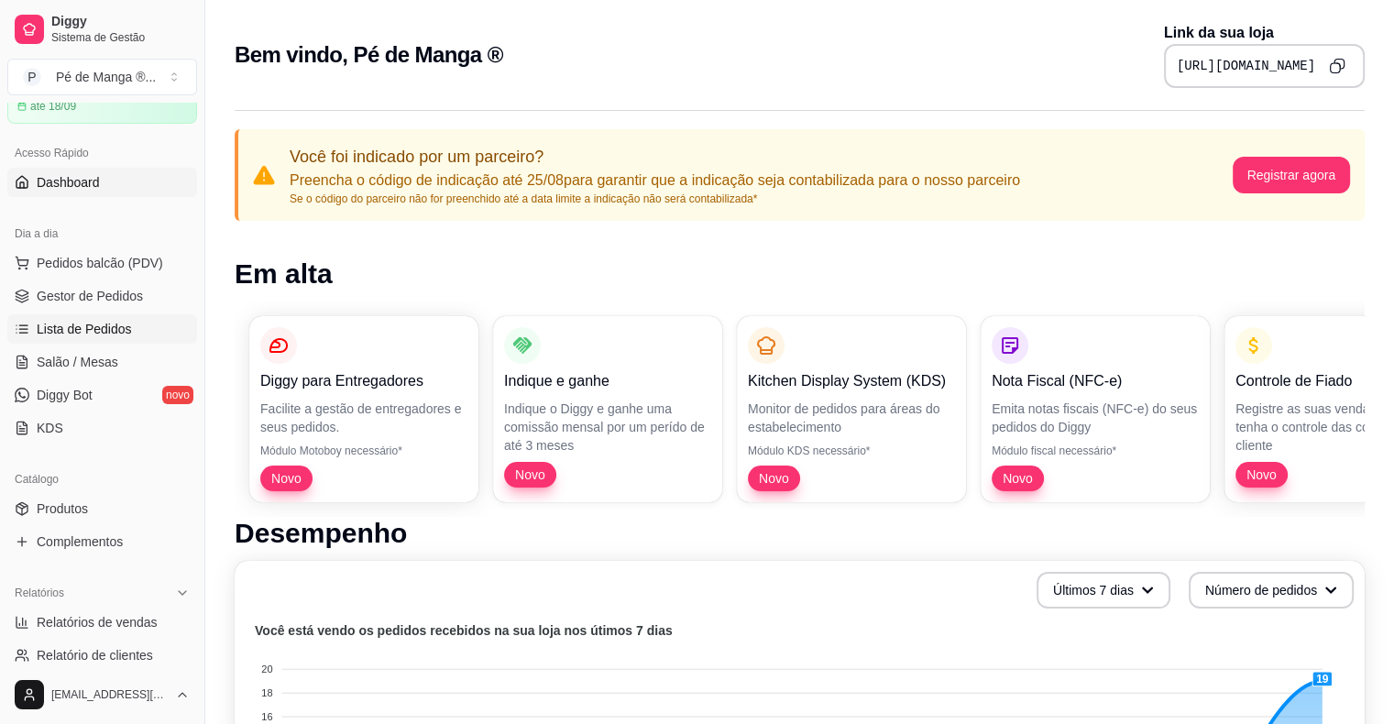
click at [137, 332] on link "Lista de Pedidos" at bounding box center [102, 328] width 190 height 29
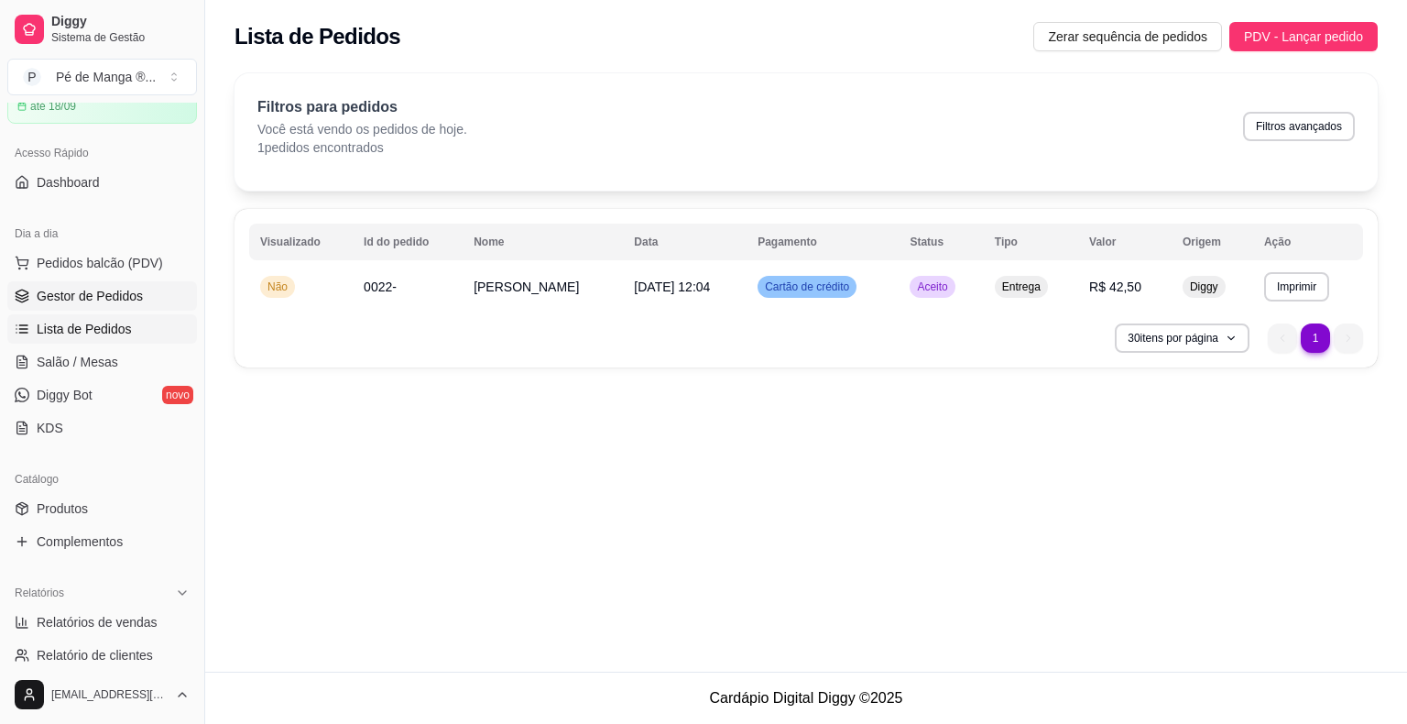
click at [121, 300] on span "Gestor de Pedidos" at bounding box center [90, 296] width 106 height 18
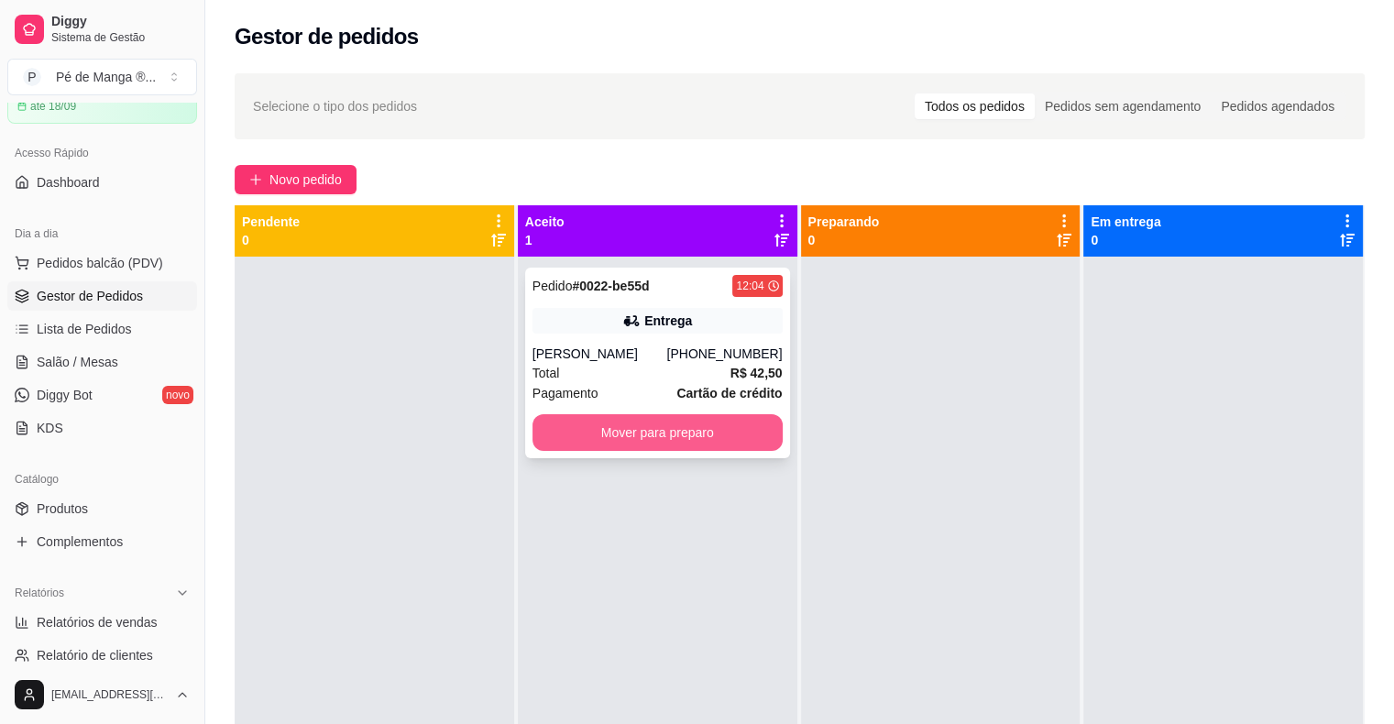
click at [630, 442] on button "Mover para preparo" at bounding box center [657, 432] width 250 height 37
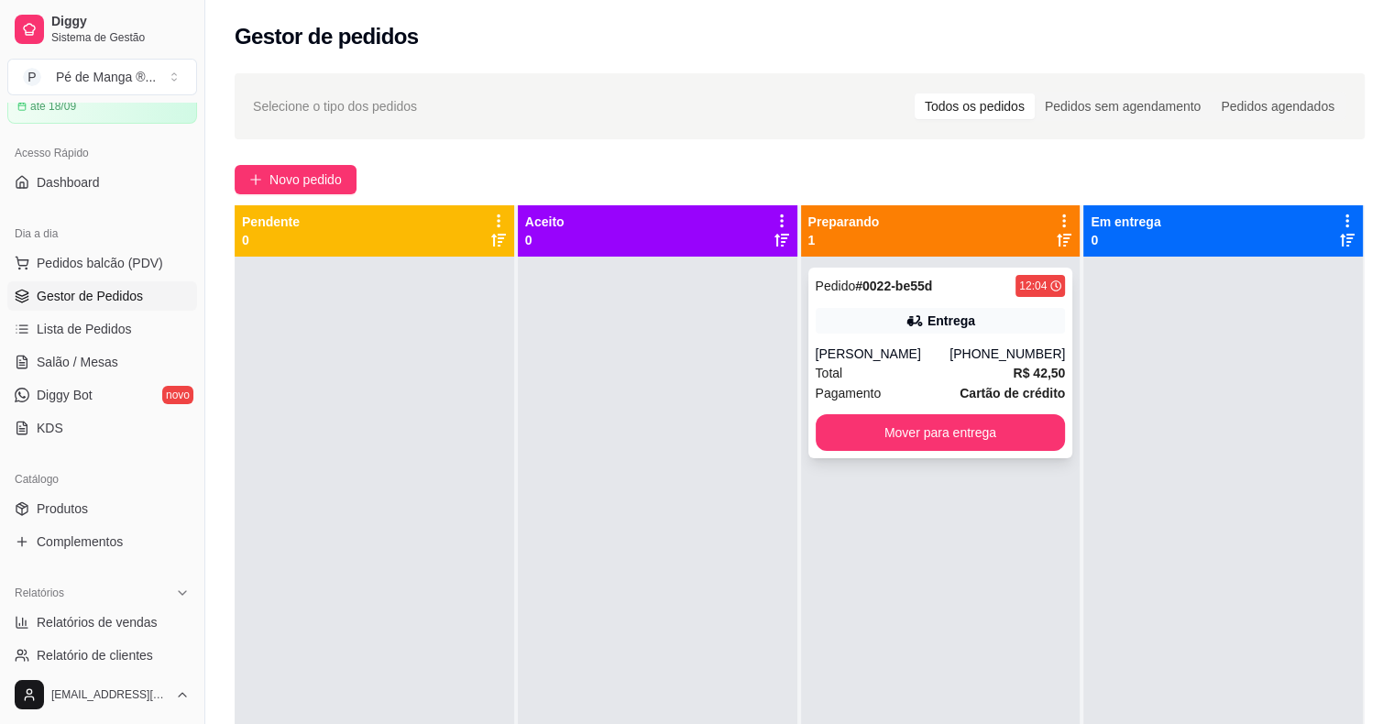
click at [947, 359] on div "[PERSON_NAME]" at bounding box center [883, 354] width 135 height 18
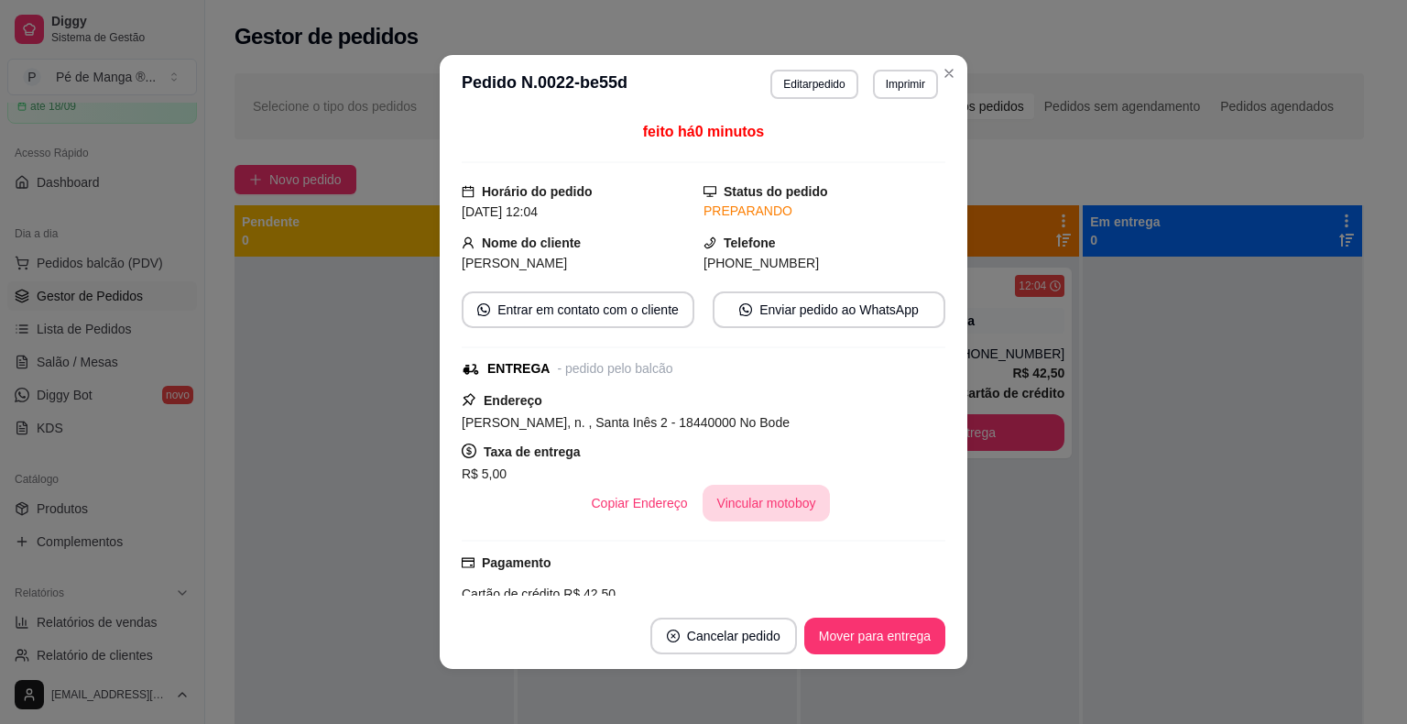
click at [739, 513] on button "Vincular motoboy" at bounding box center [767, 503] width 128 height 37
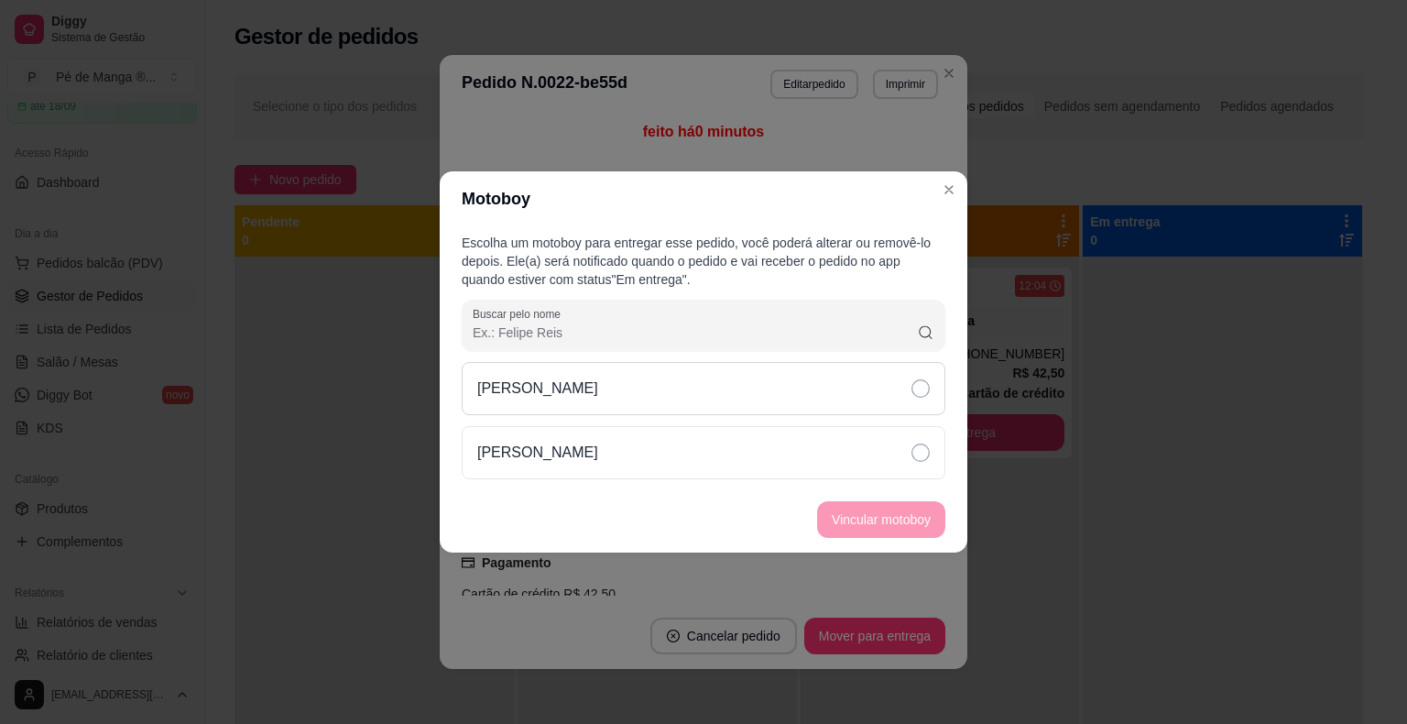
click at [763, 394] on div "[PERSON_NAME]" at bounding box center [704, 388] width 484 height 53
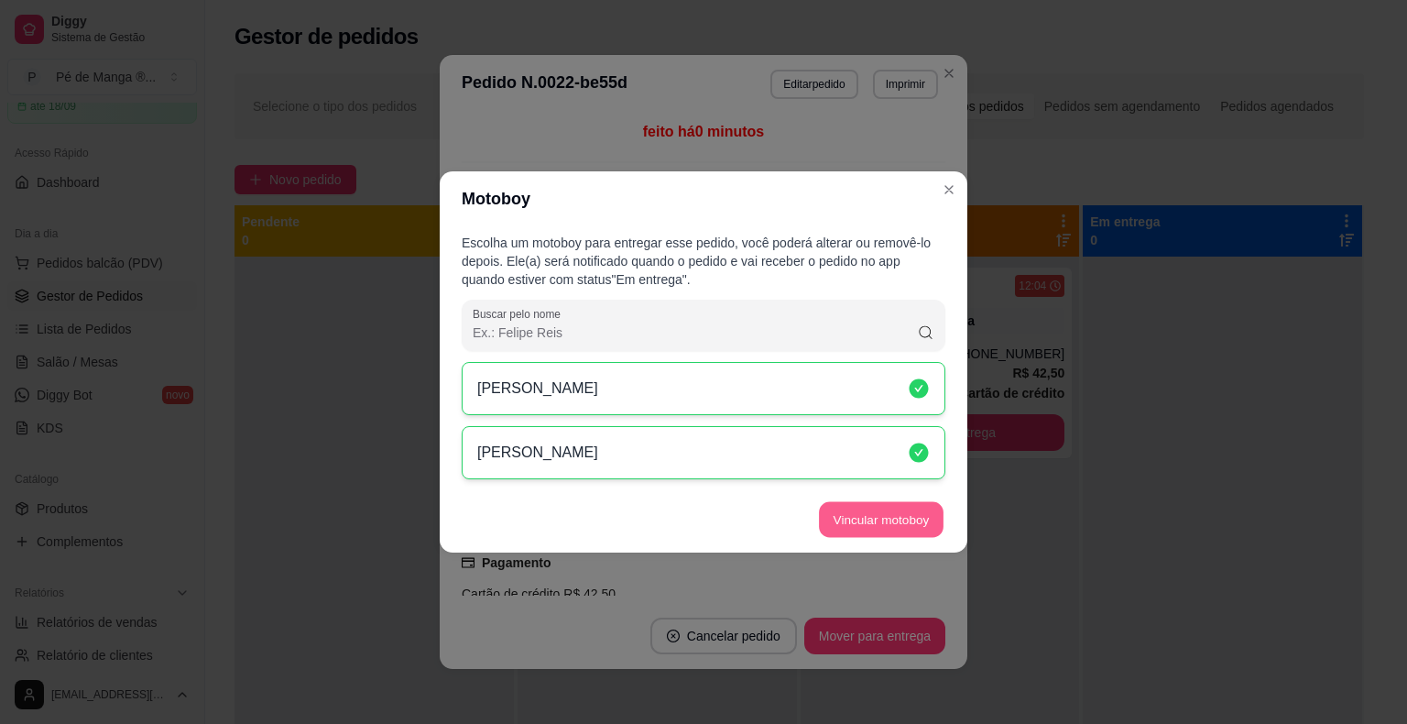
click at [915, 523] on button "Vincular motoboy" at bounding box center [881, 520] width 125 height 36
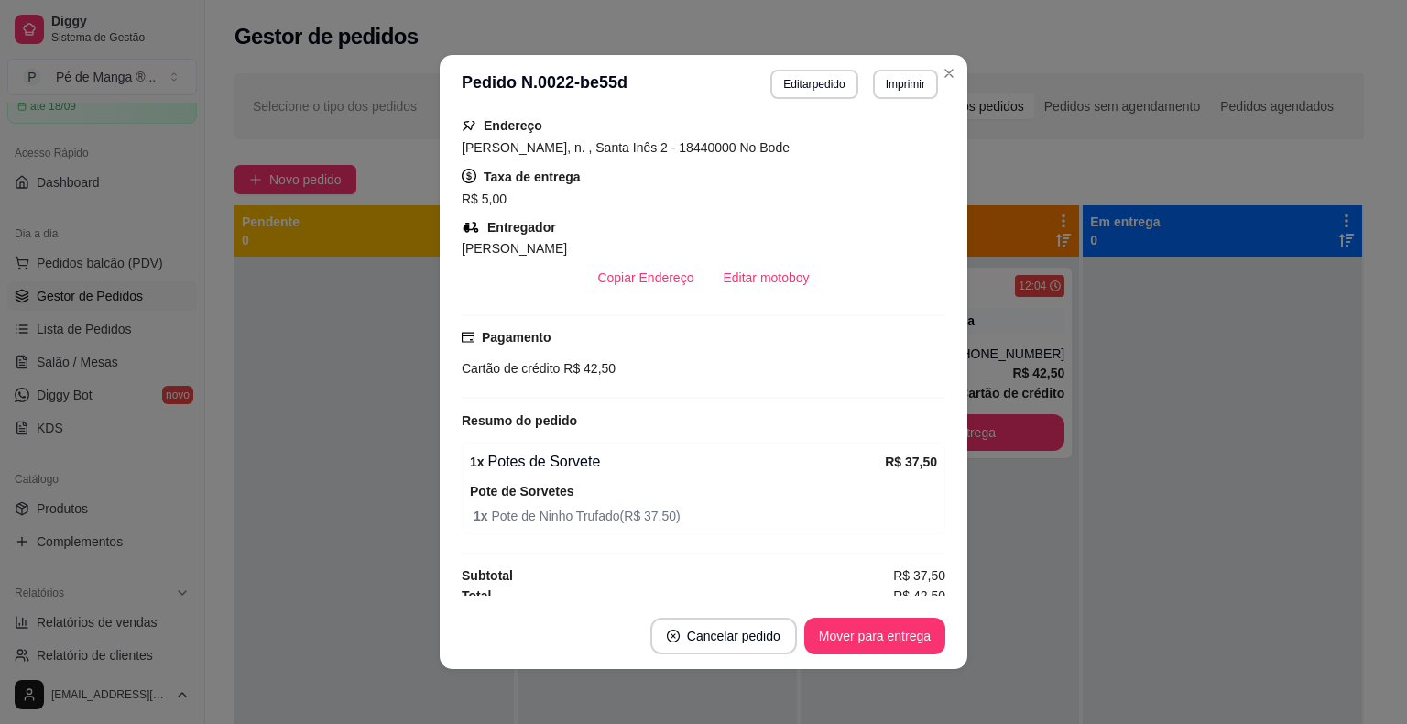
scroll to position [282, 0]
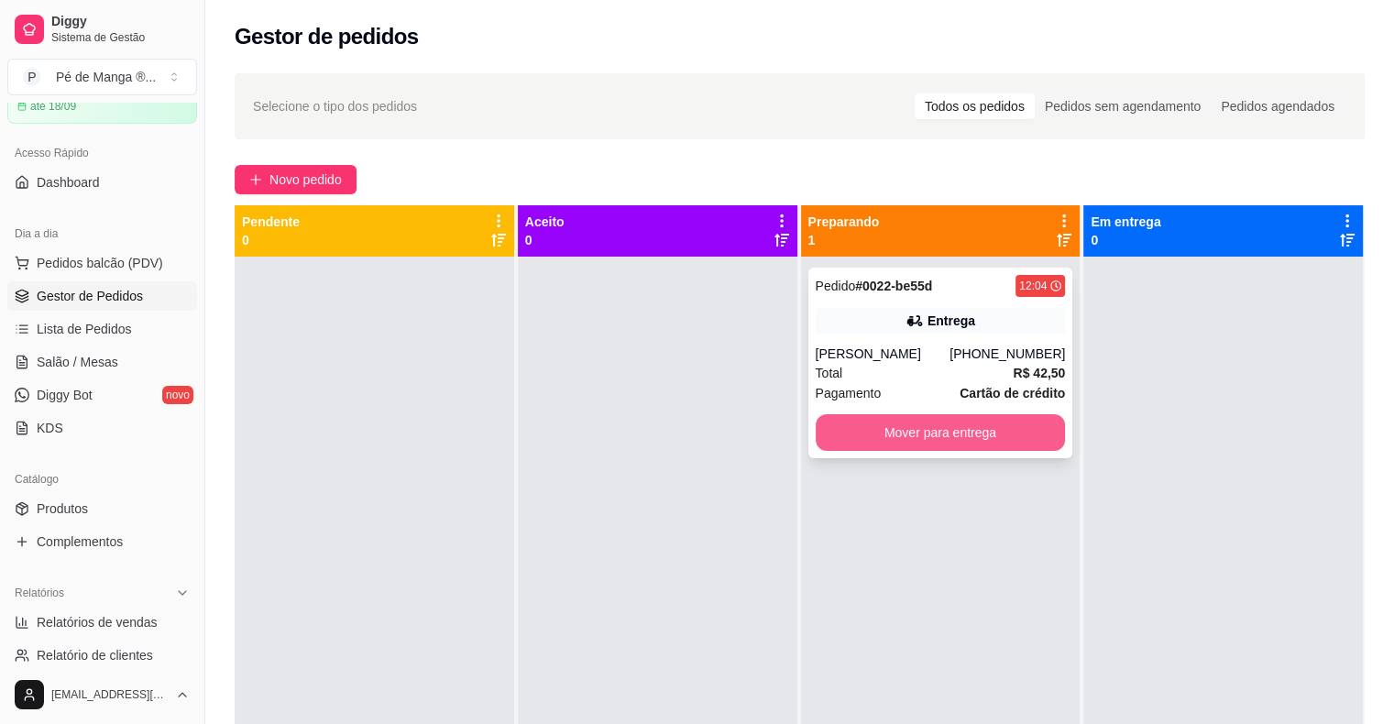
click at [947, 434] on button "Mover para entrega" at bounding box center [941, 432] width 250 height 37
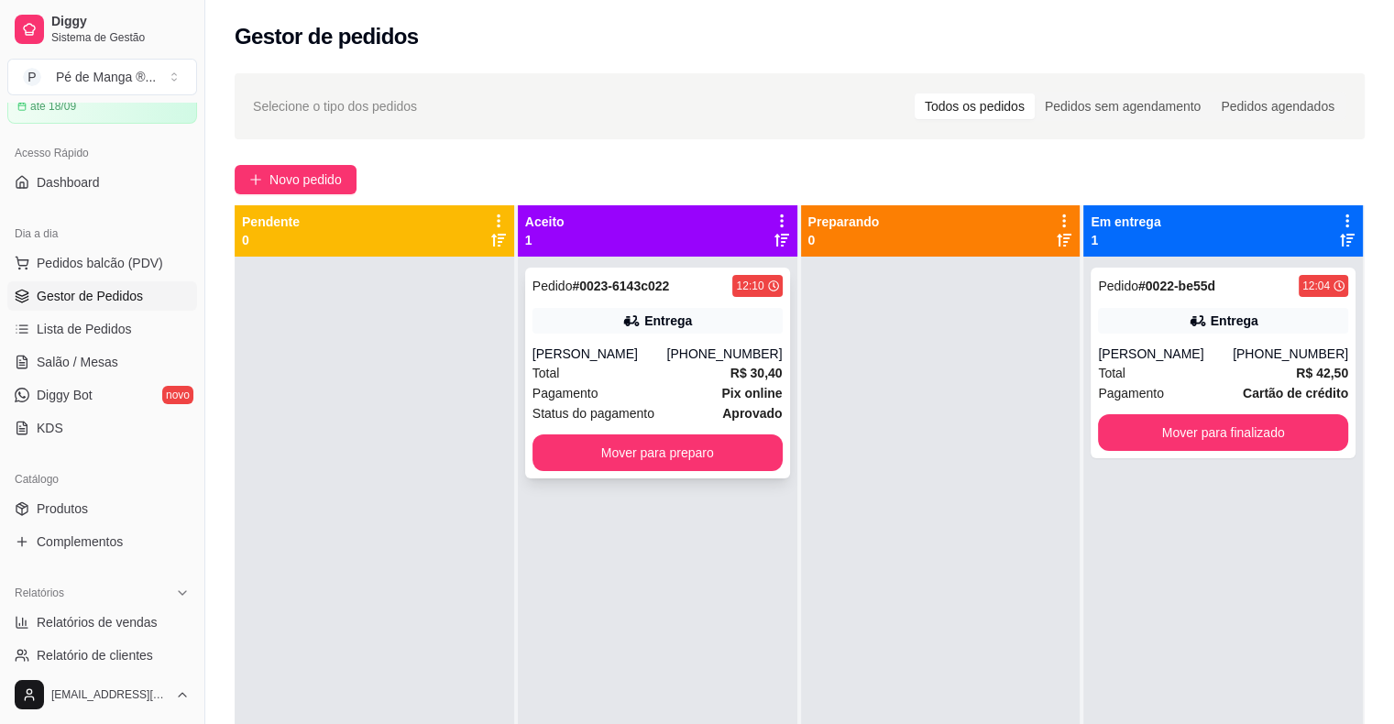
click at [678, 365] on div "Total R$ 30,40" at bounding box center [657, 373] width 250 height 20
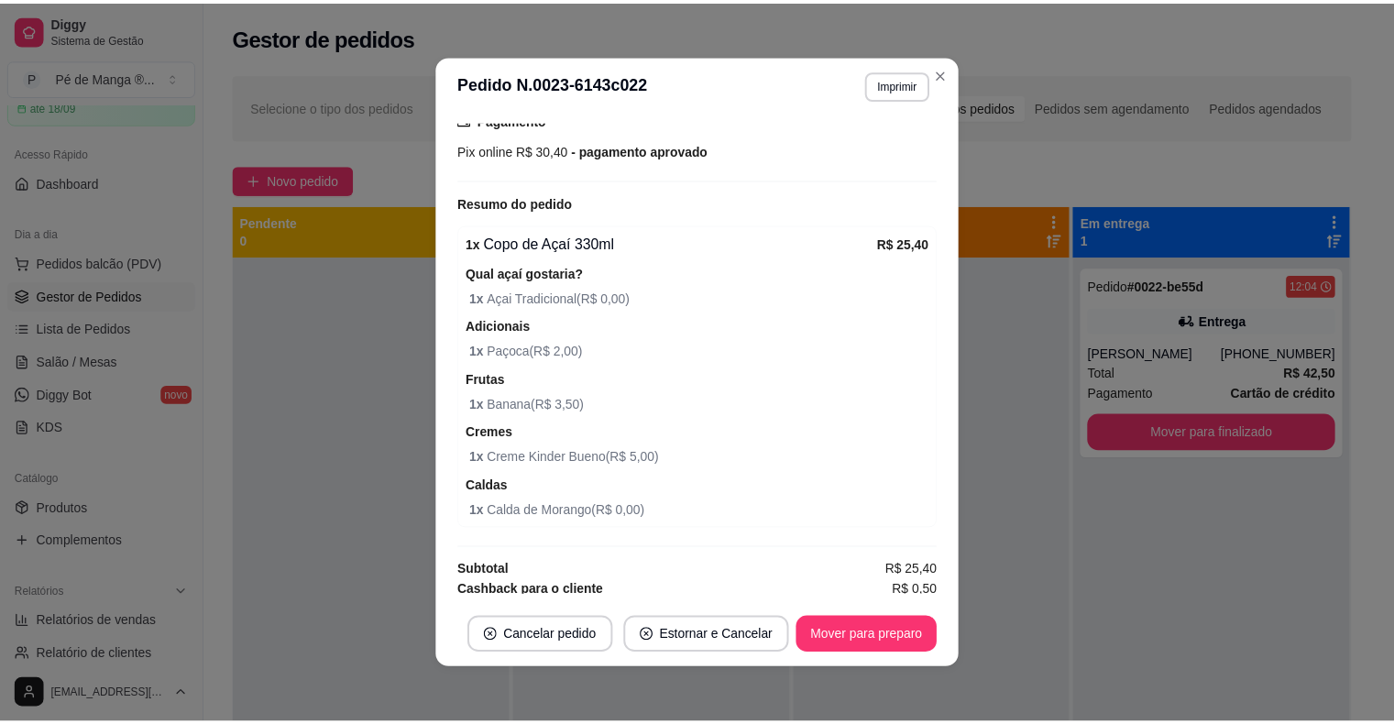
scroll to position [520, 0]
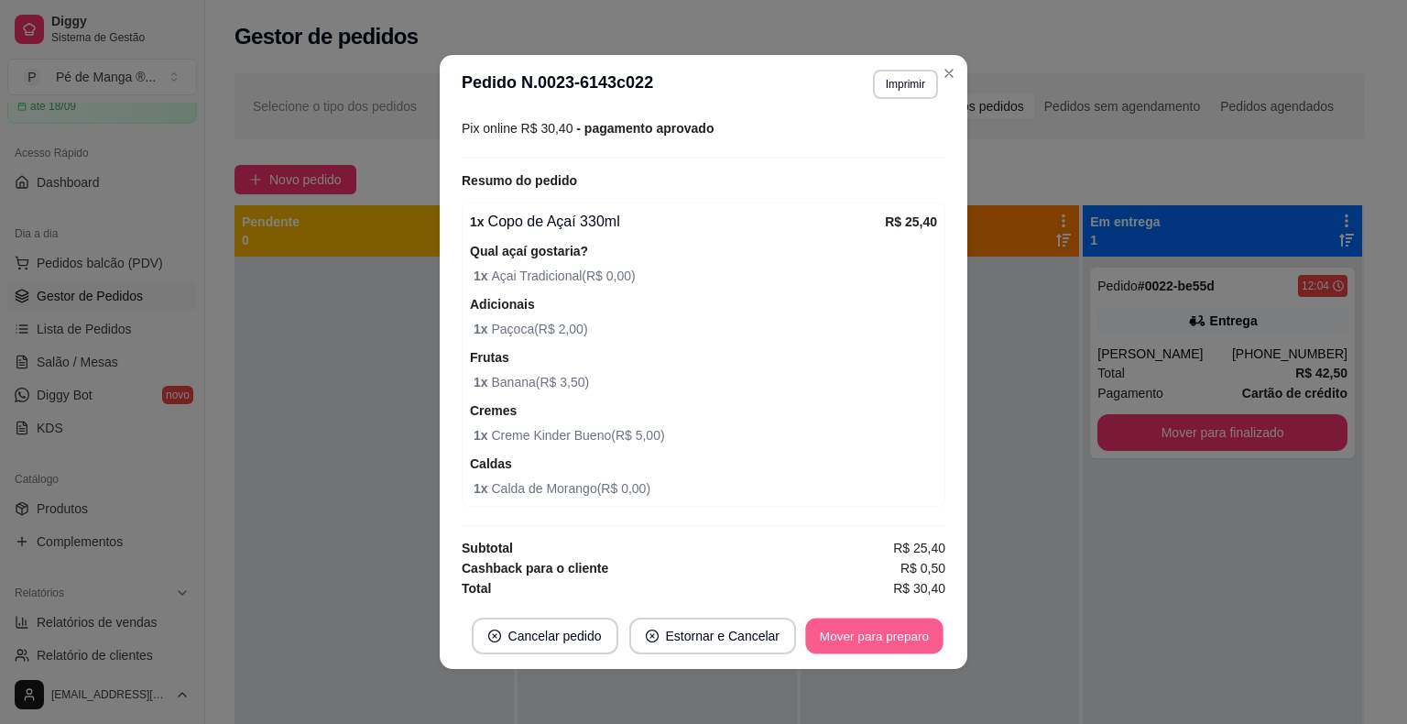
click at [912, 640] on button "Mover para preparo" at bounding box center [873, 637] width 137 height 36
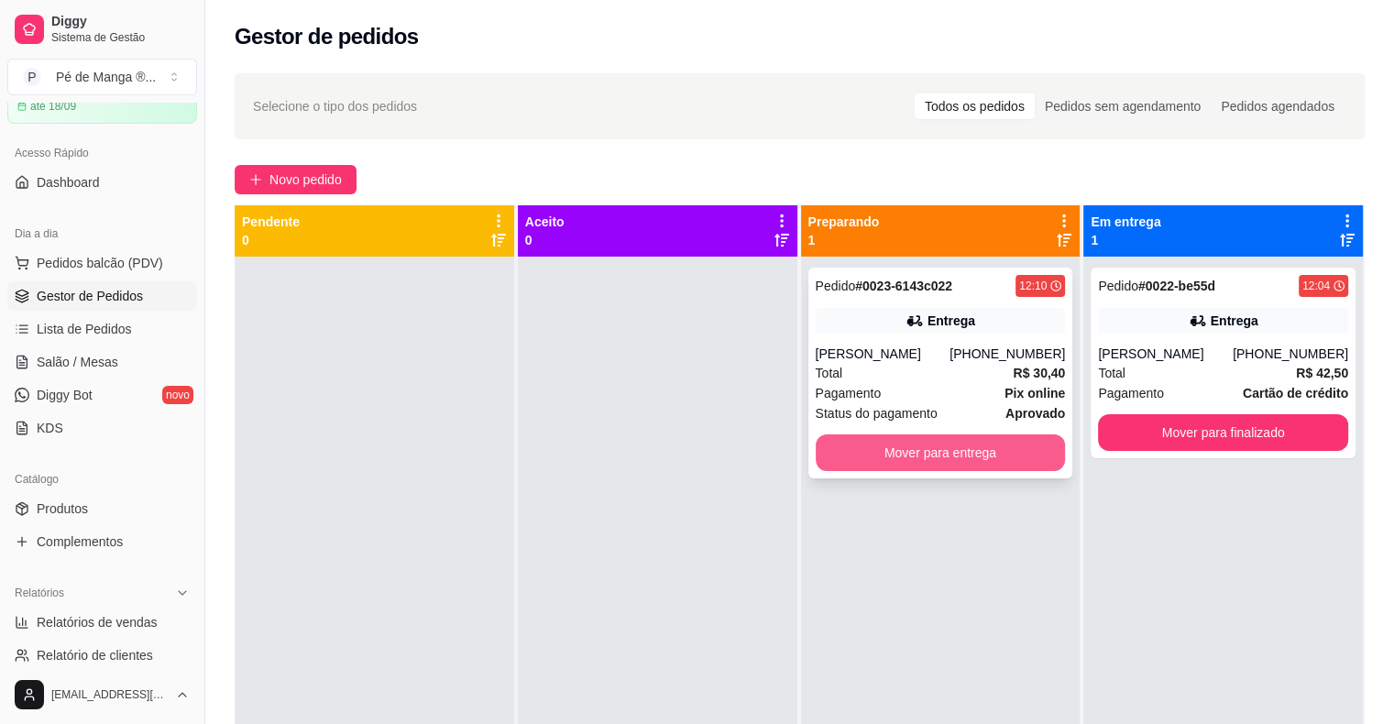
click at [971, 455] on button "Mover para entrega" at bounding box center [941, 452] width 250 height 37
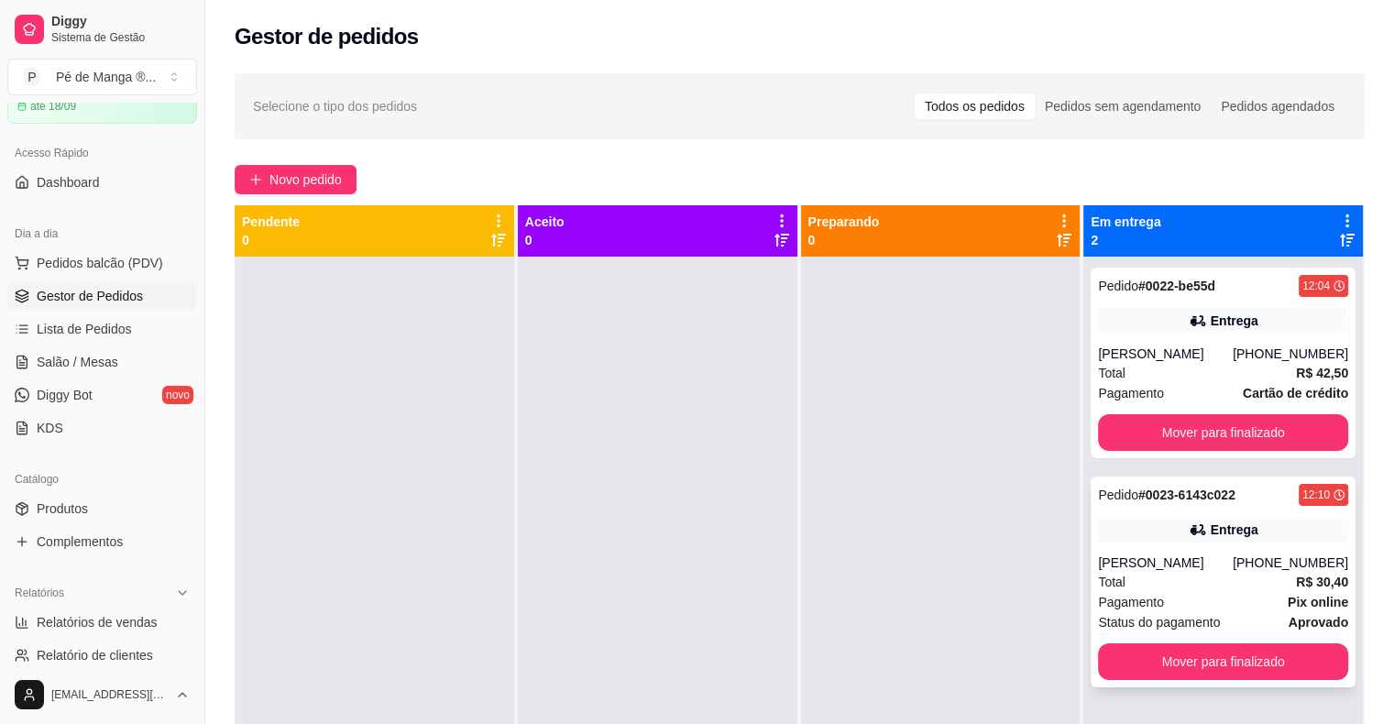
click at [1231, 547] on div "Pedido # 0023-6143c022 12:10 Entrega [PERSON_NAME] [PHONE_NUMBER] Total R$ 30,4…" at bounding box center [1222, 581] width 265 height 211
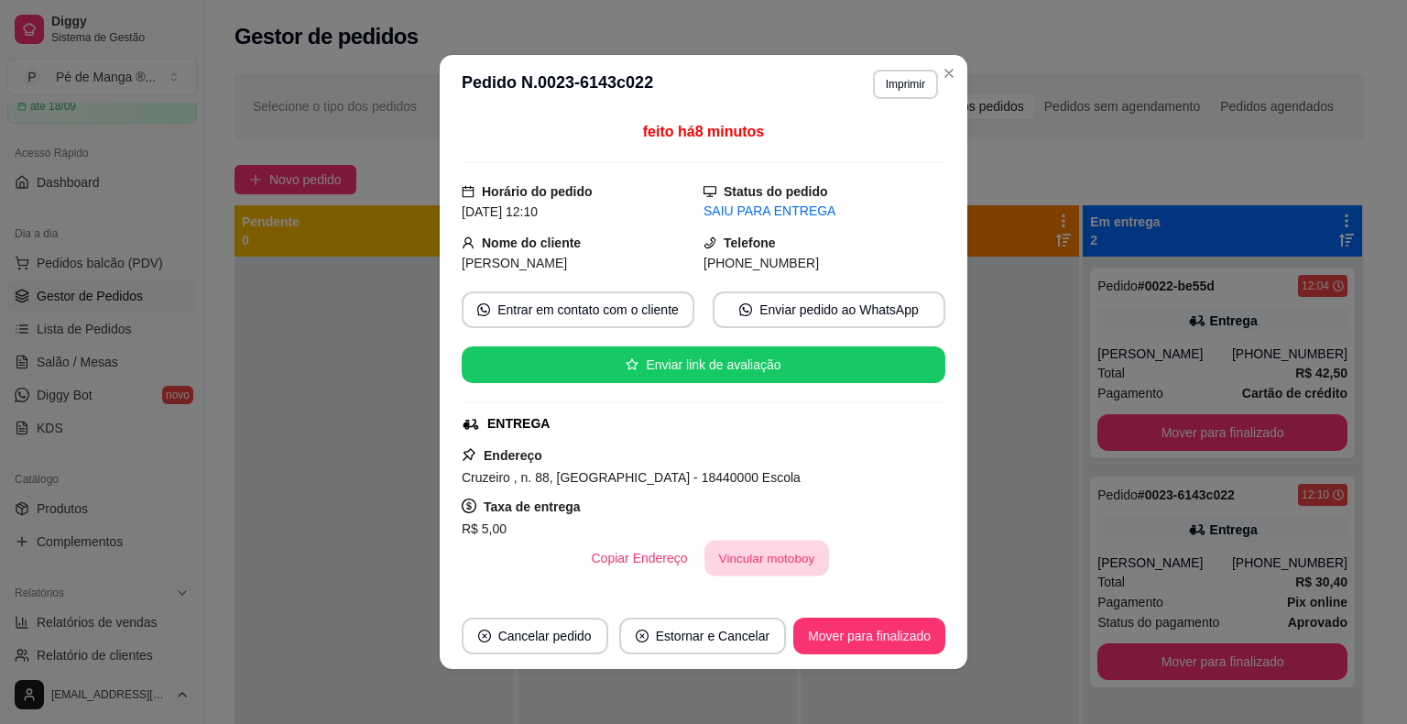
click at [768, 554] on button "Vincular motoboy" at bounding box center [767, 559] width 125 height 36
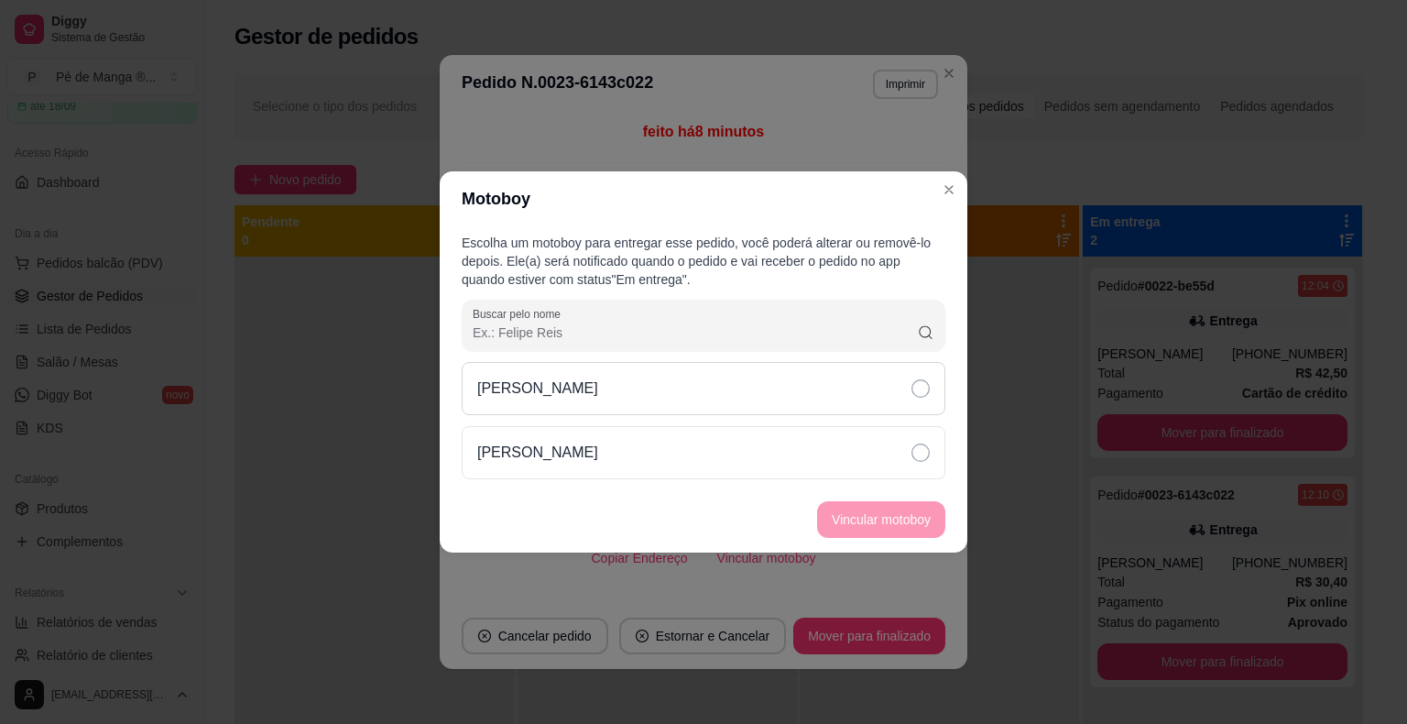
click at [740, 401] on div "[PERSON_NAME]" at bounding box center [704, 388] width 484 height 53
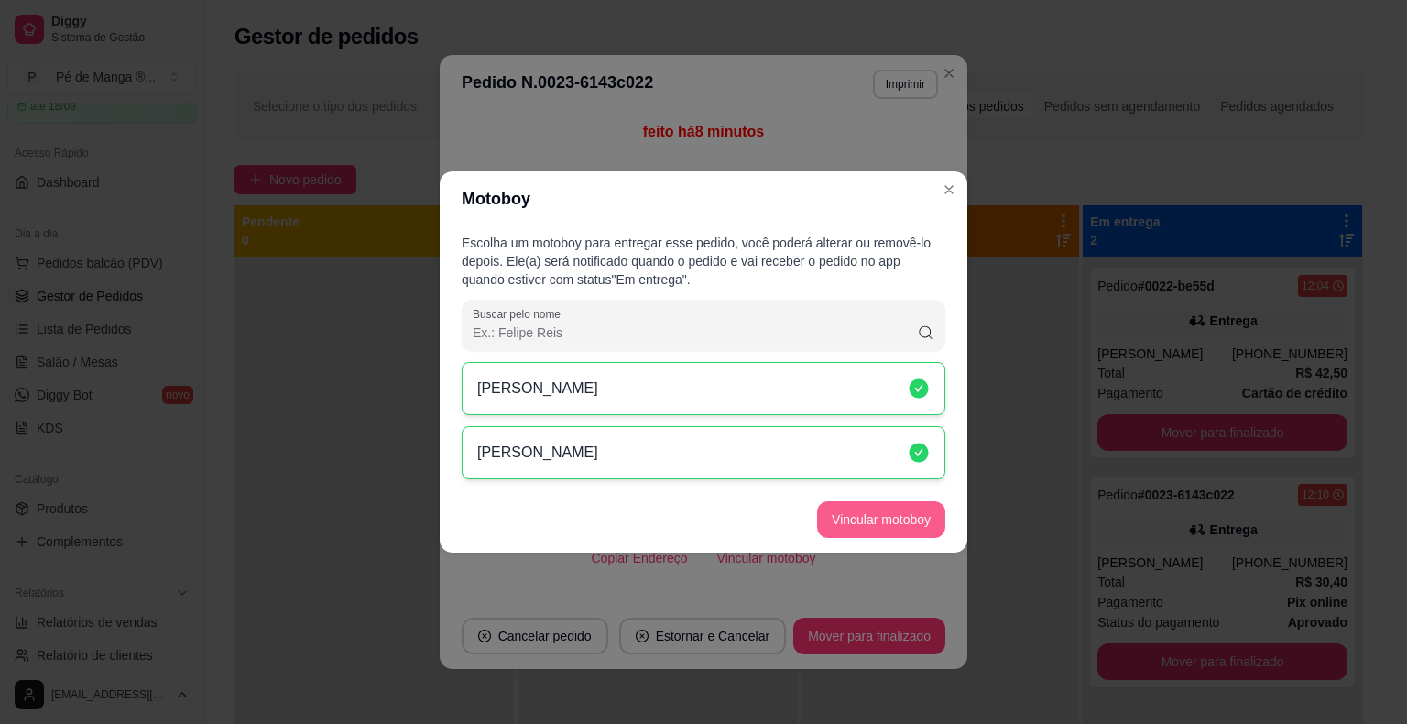
click at [865, 530] on button "Vincular motoboy" at bounding box center [881, 519] width 128 height 37
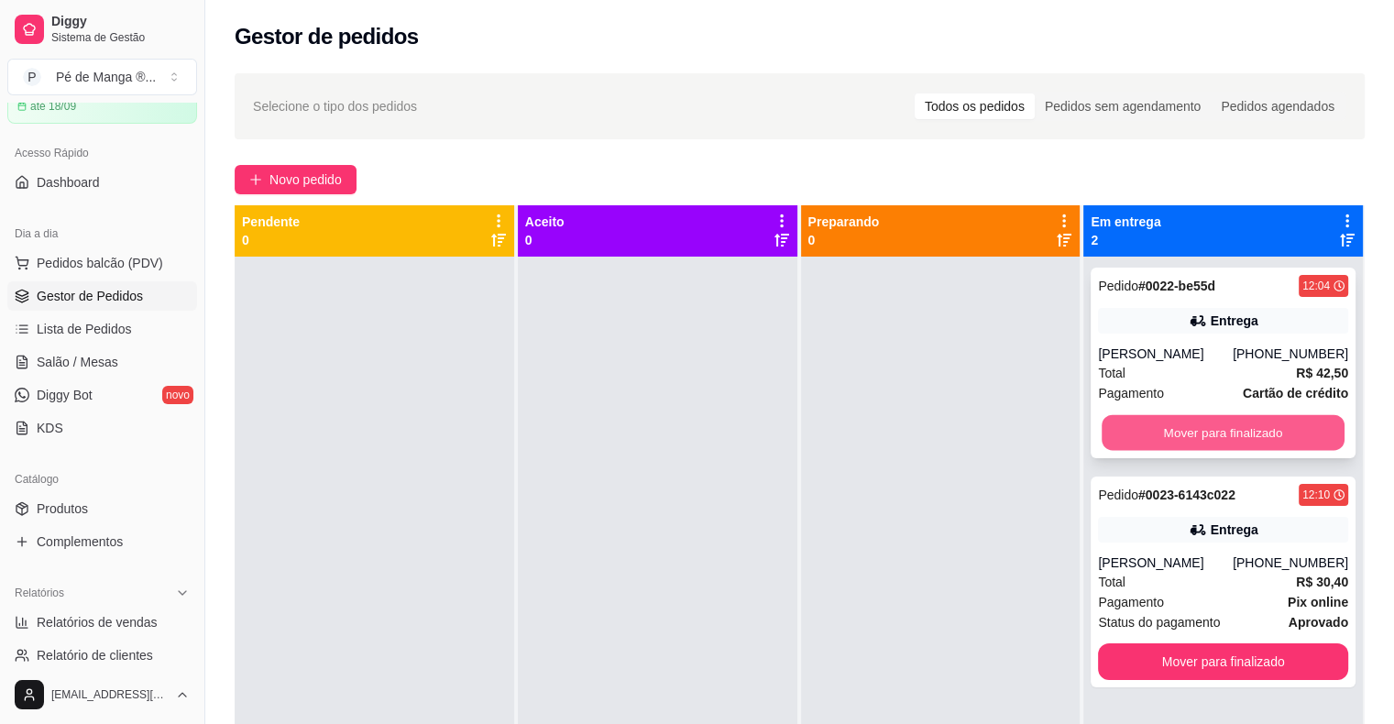
click at [1268, 416] on button "Mover para finalizado" at bounding box center [1222, 433] width 243 height 36
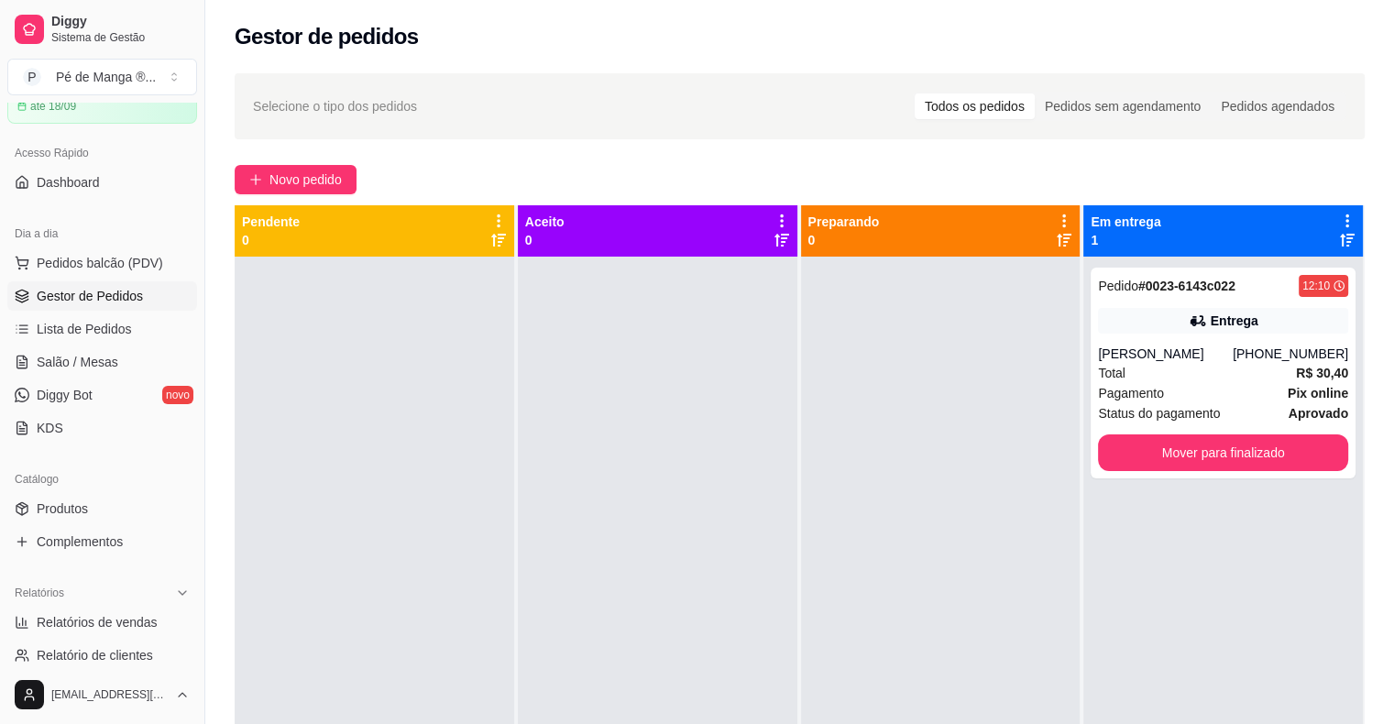
drag, startPoint x: 1206, startPoint y: 655, endPoint x: 1208, endPoint y: 671, distance: 15.7
click at [1208, 671] on div "Pedido # 0023-6143c022 12:10 Entrega [PERSON_NAME] [PHONE_NUMBER] Total R$ 30,4…" at bounding box center [1222, 619] width 279 height 724
click at [1261, 424] on div "Pedido # 0023-6143c022 12:10 Entrega [PERSON_NAME] [PHONE_NUMBER] Total R$ 30,4…" at bounding box center [1222, 373] width 265 height 211
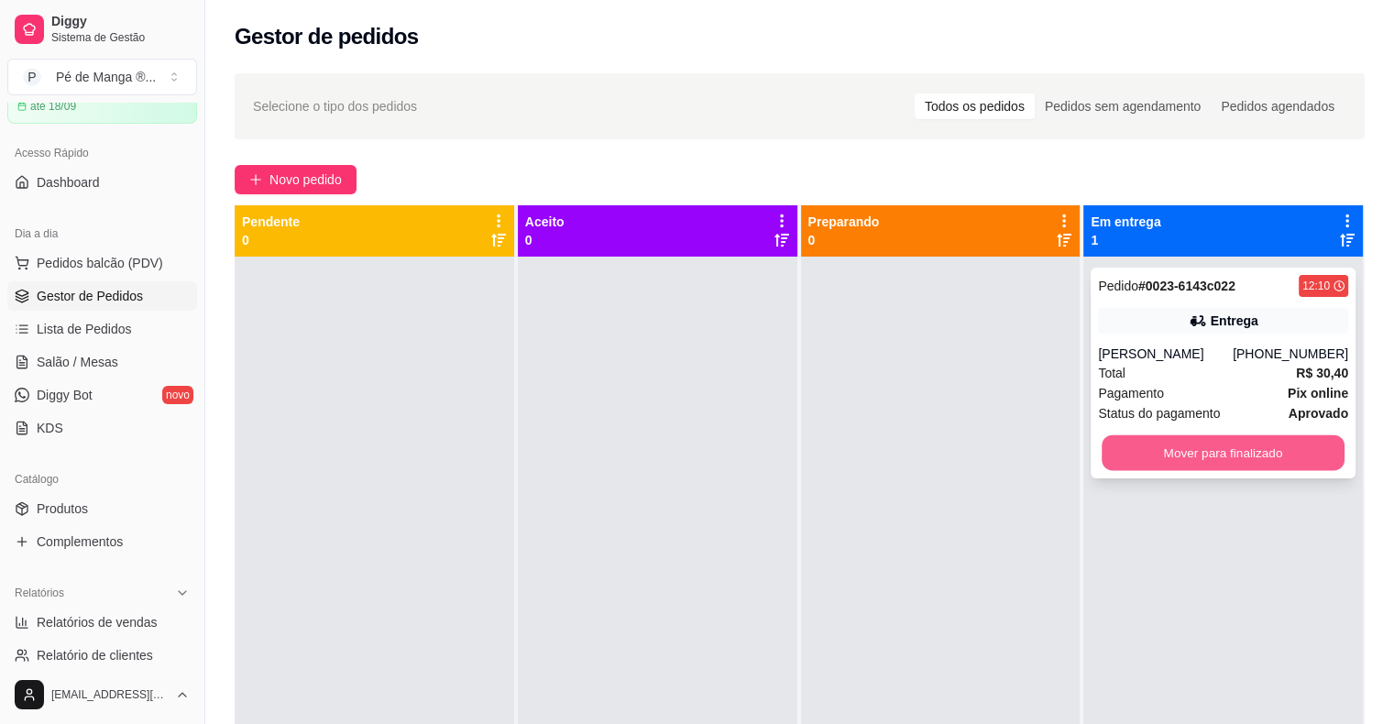
click at [1251, 444] on button "Mover para finalizado" at bounding box center [1222, 453] width 243 height 36
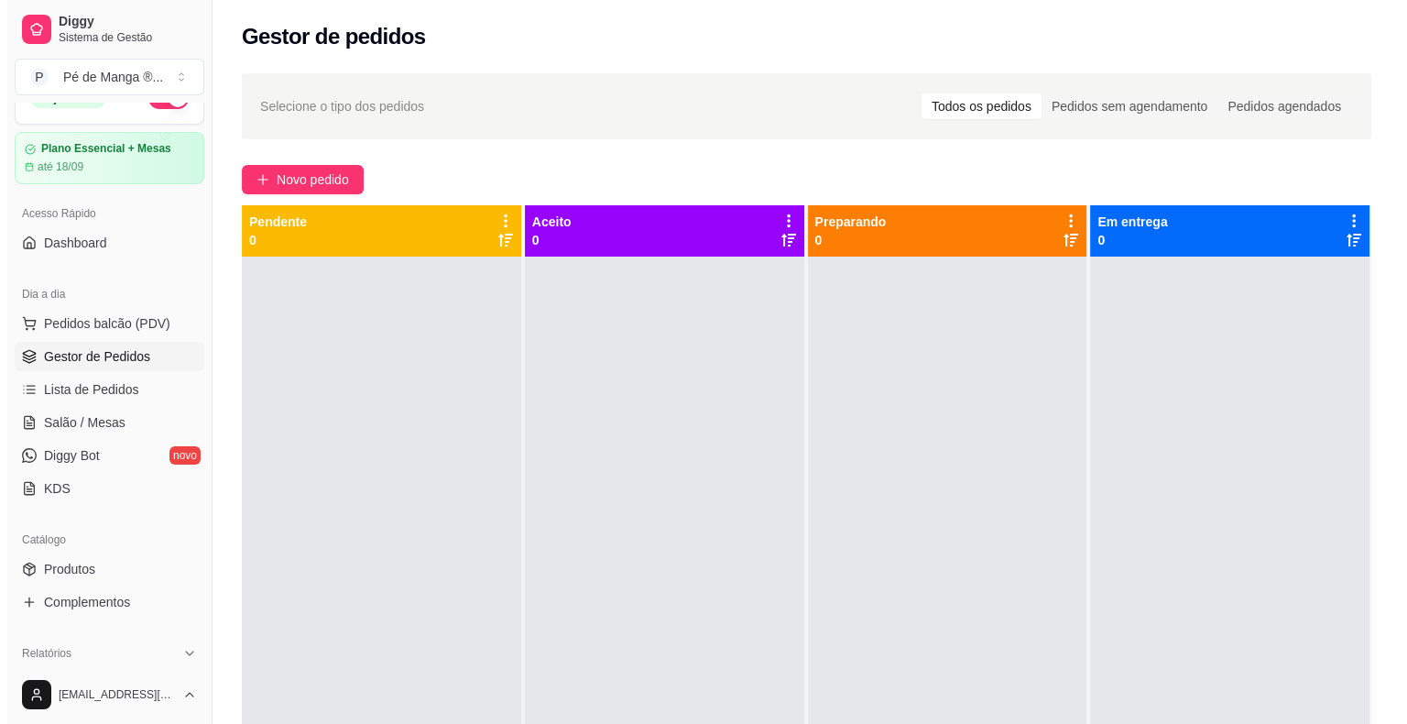
scroll to position [0, 0]
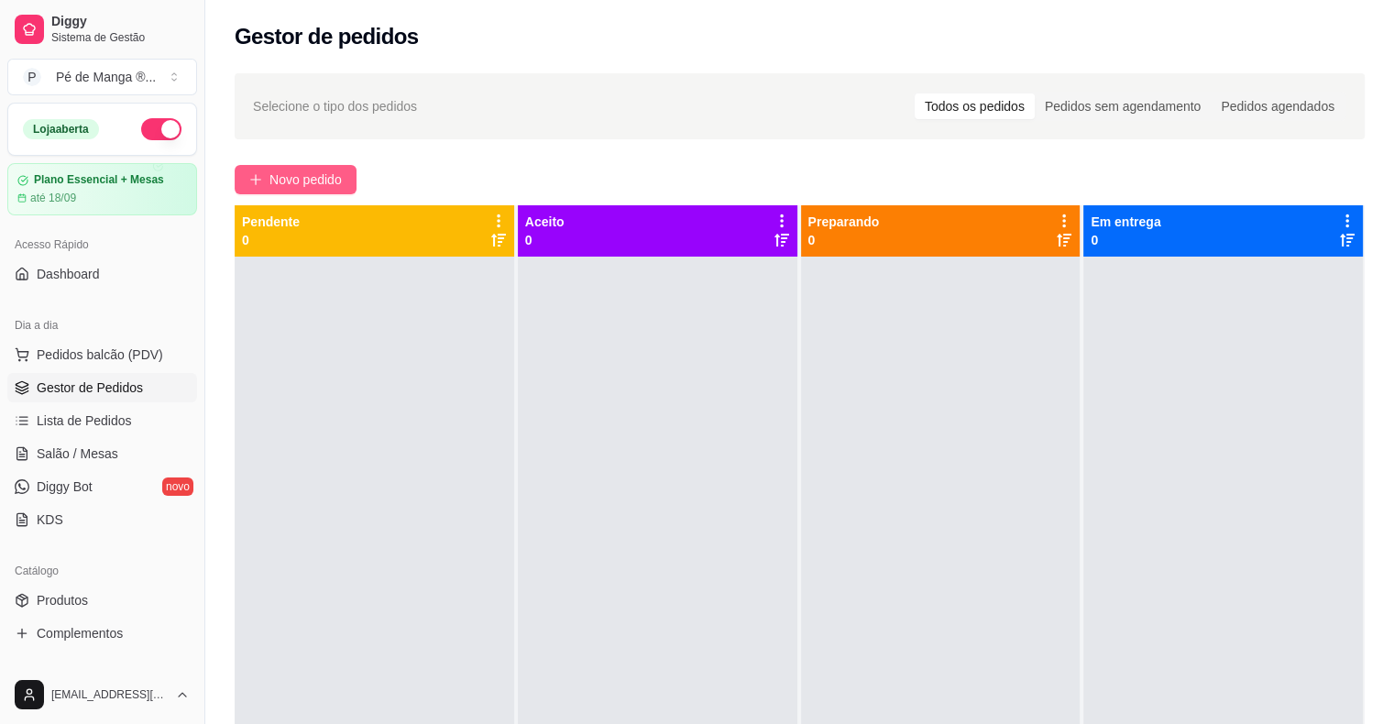
click at [308, 170] on span "Novo pedido" at bounding box center [305, 180] width 72 height 20
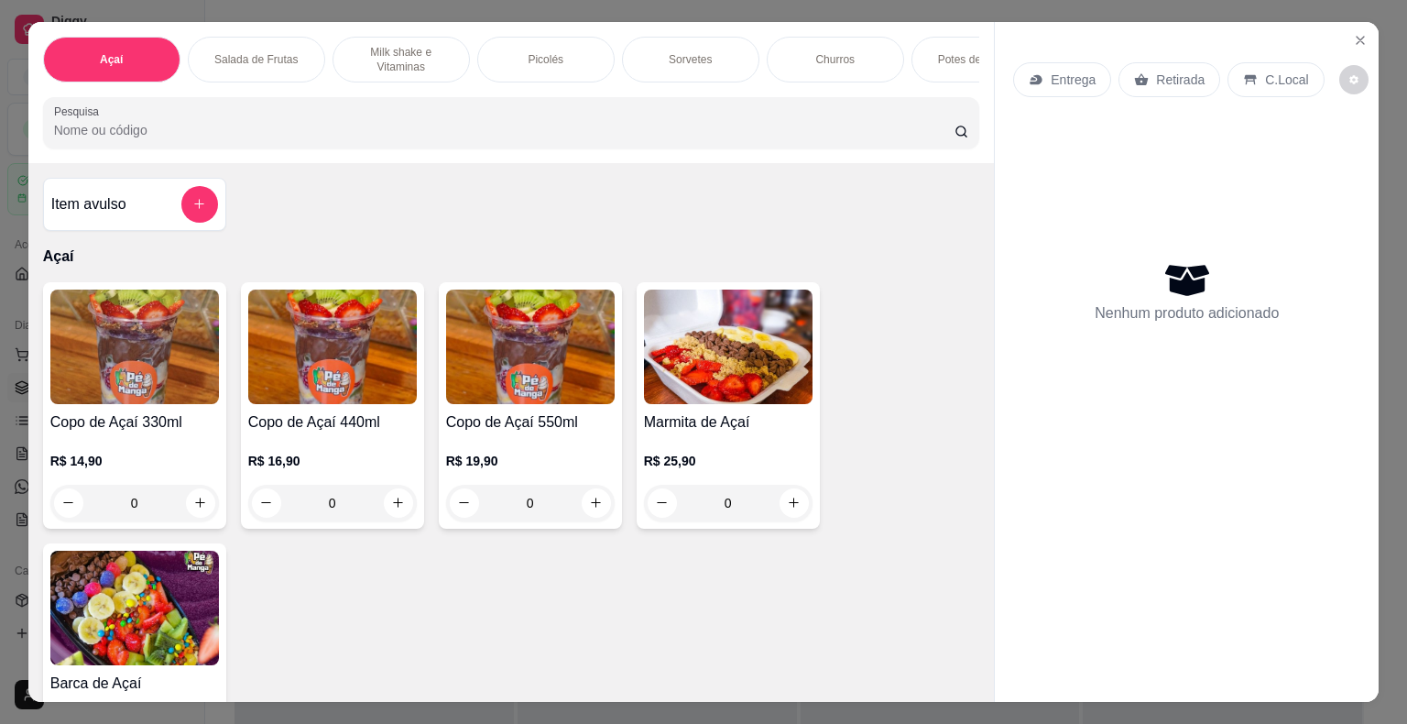
click at [520, 453] on div "R$ 19,90 0" at bounding box center [530, 477] width 169 height 88
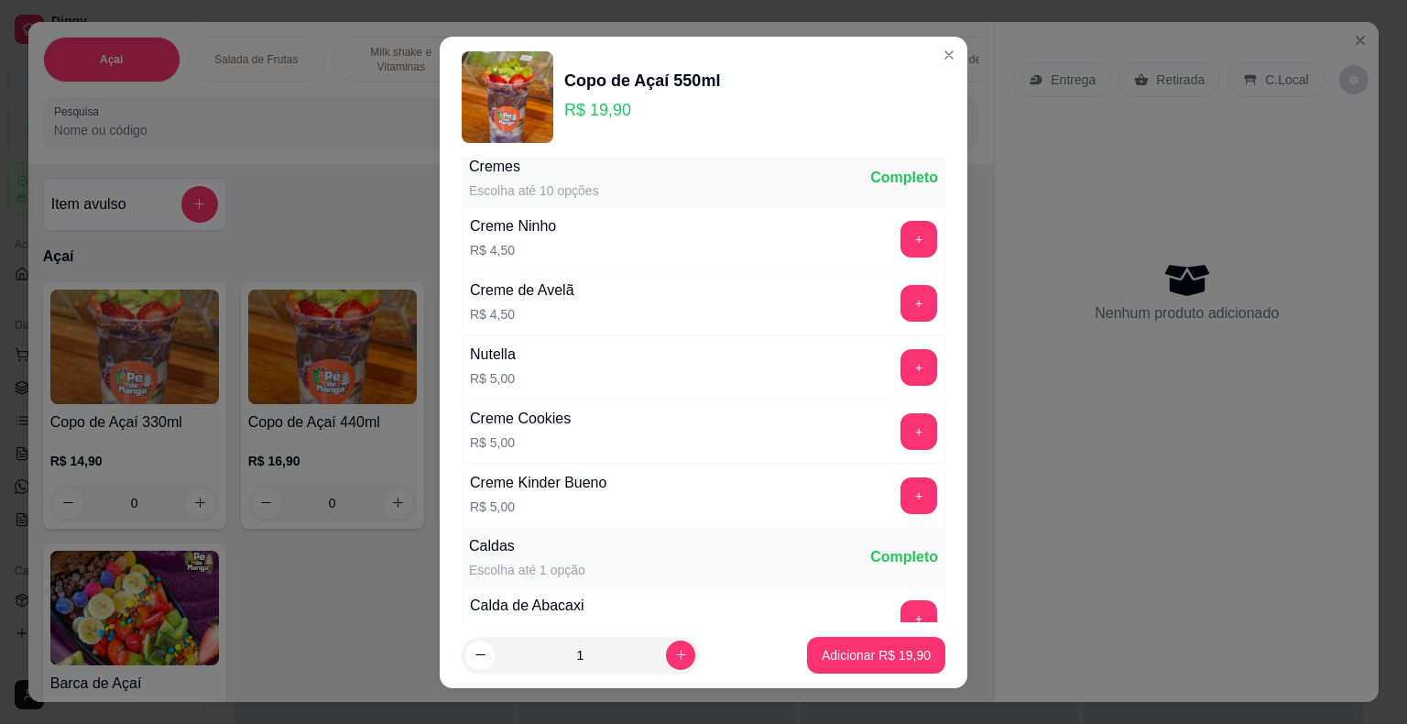
scroll to position [1741, 0]
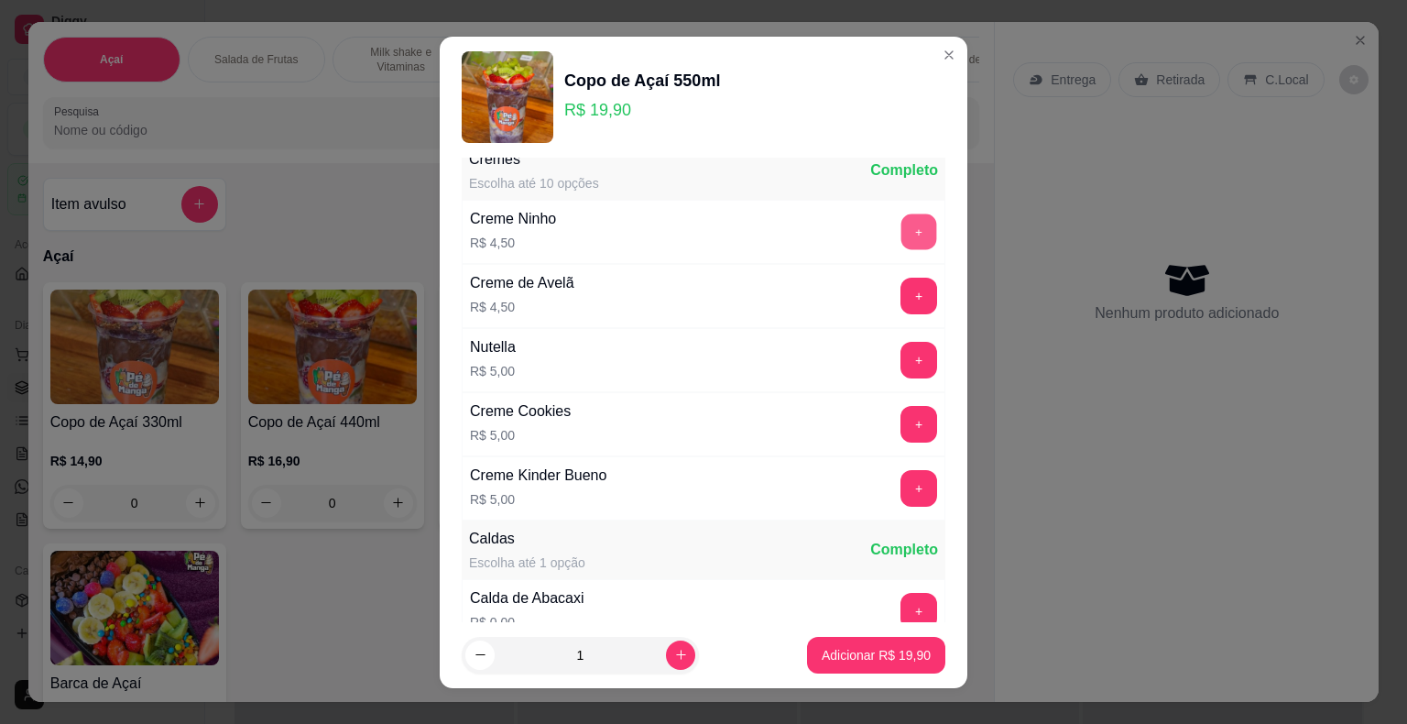
click at [893, 240] on div "+" at bounding box center [918, 232] width 51 height 37
click at [901, 217] on button "+" at bounding box center [919, 232] width 37 height 37
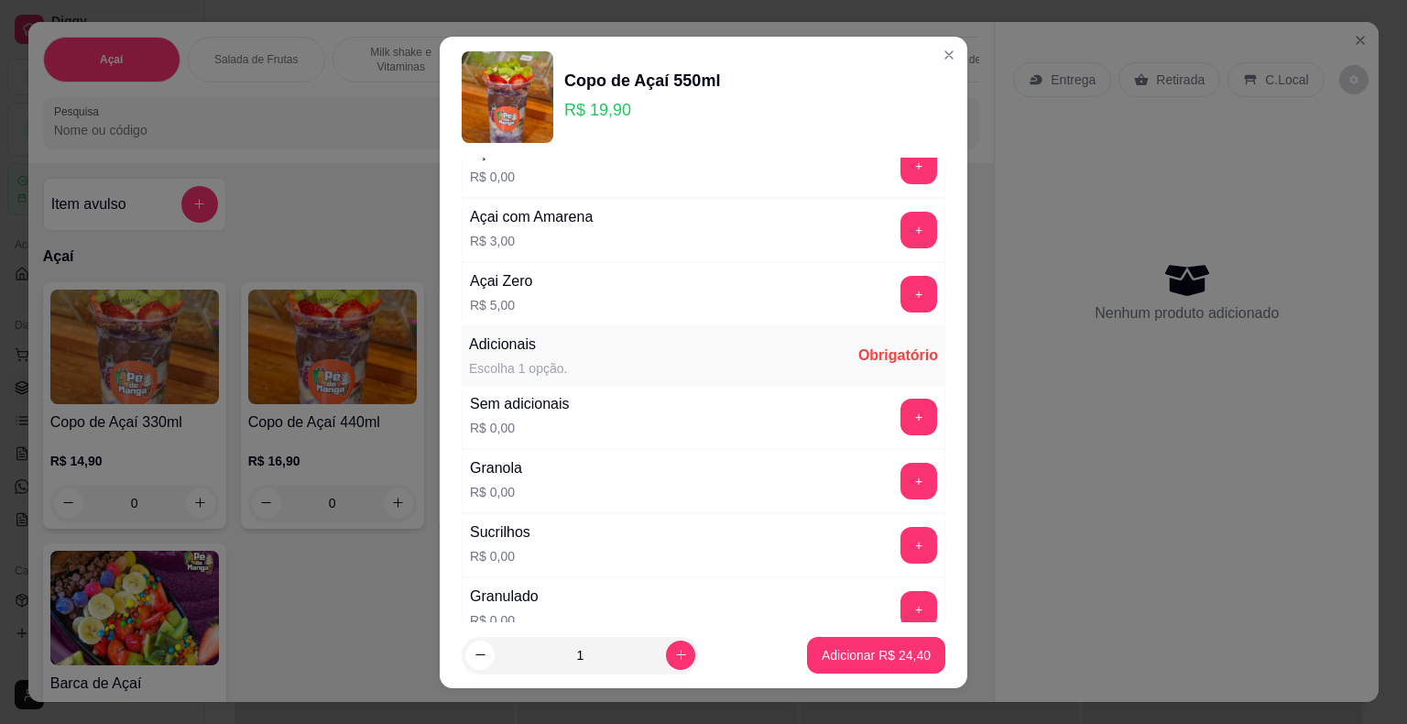
scroll to position [0, 0]
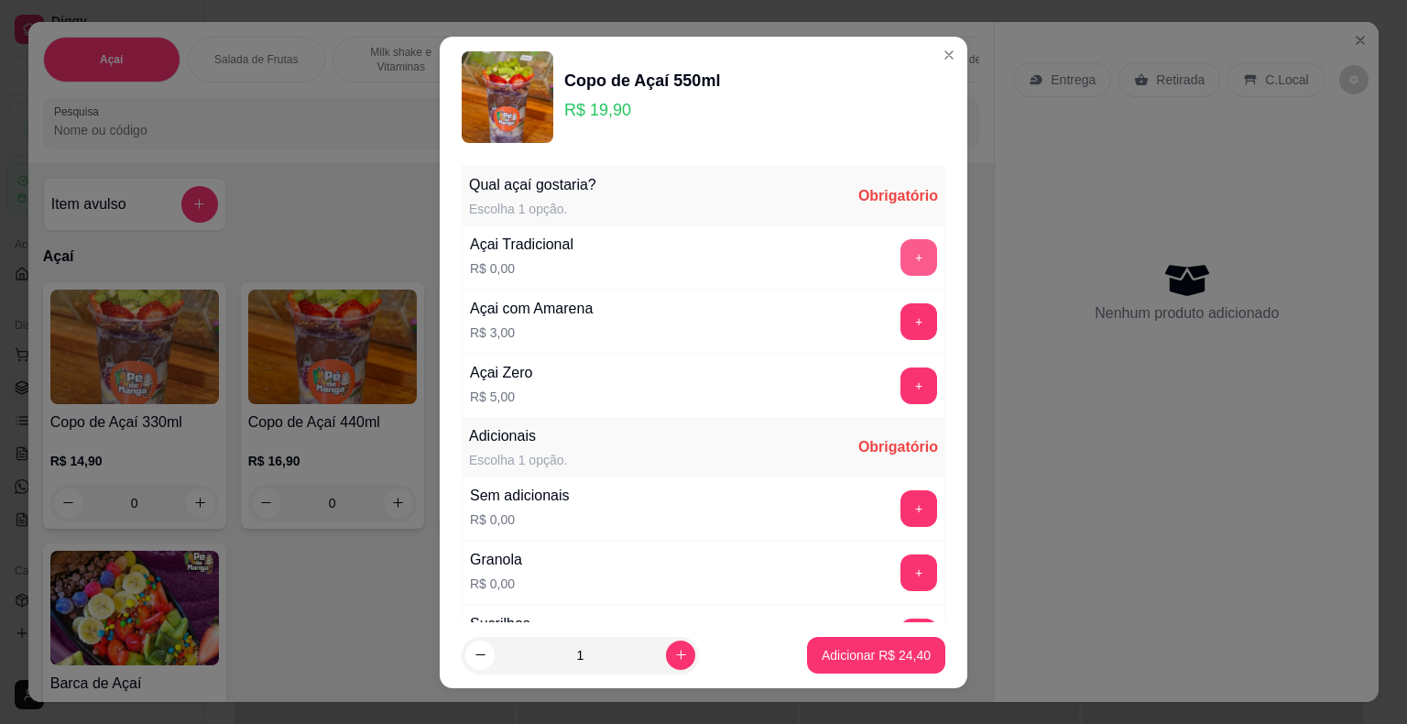
click at [901, 251] on button "+" at bounding box center [919, 257] width 37 height 37
click at [901, 566] on button "+" at bounding box center [919, 572] width 37 height 37
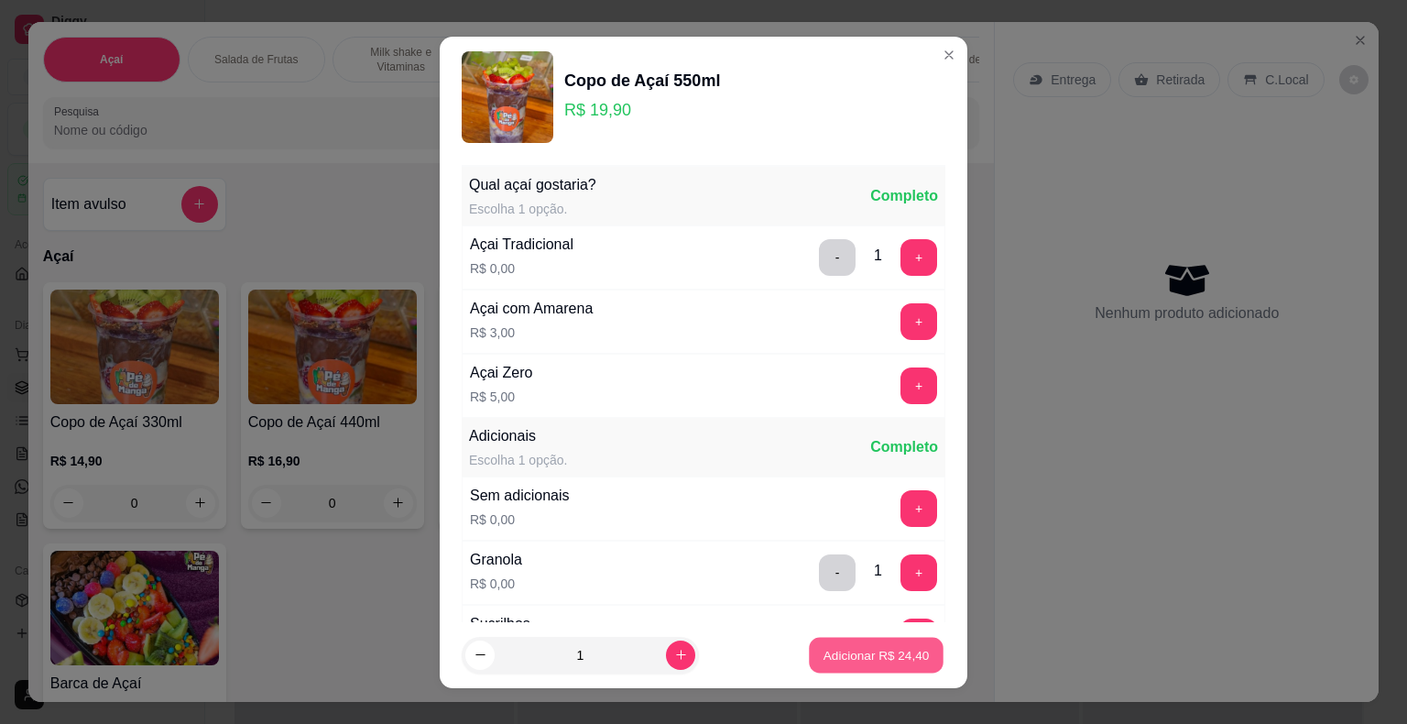
click at [881, 666] on button "Adicionar R$ 24,40" at bounding box center [876, 655] width 135 height 36
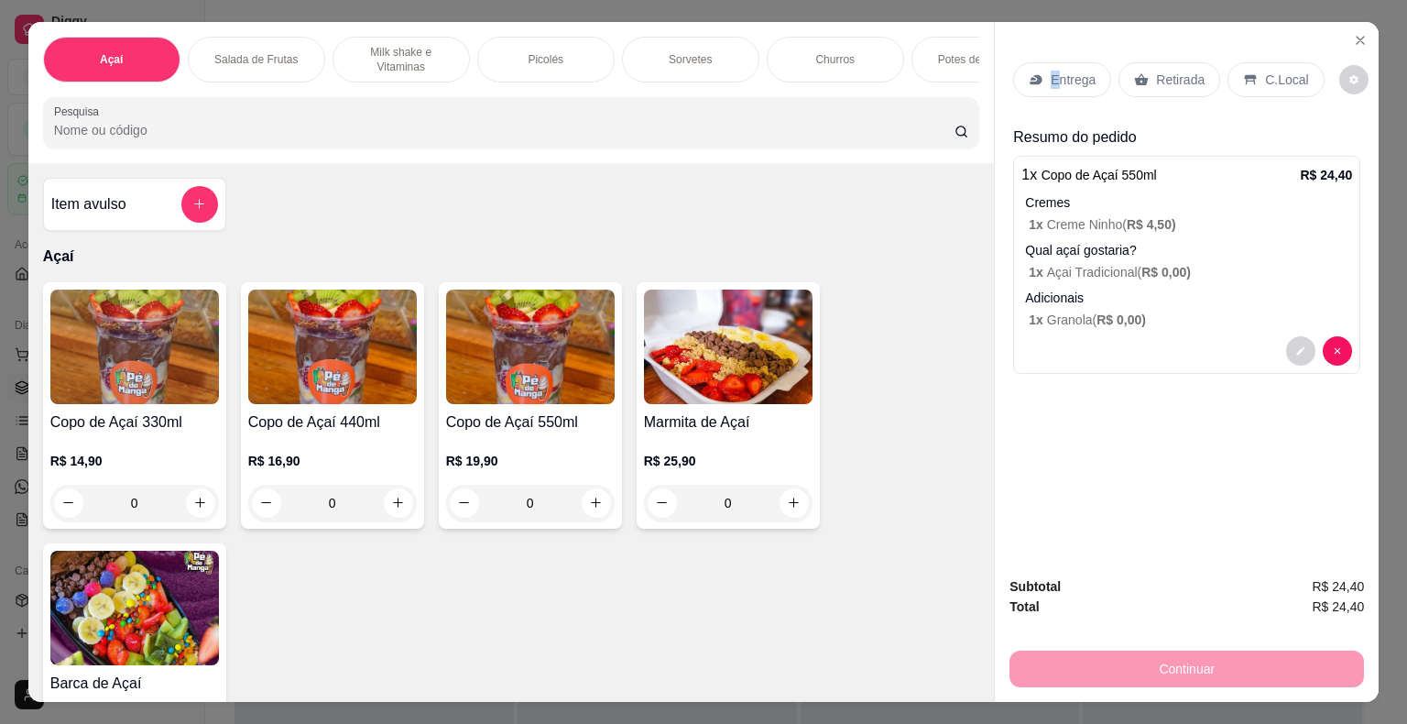
click at [1046, 82] on div "Entrega" at bounding box center [1062, 79] width 98 height 35
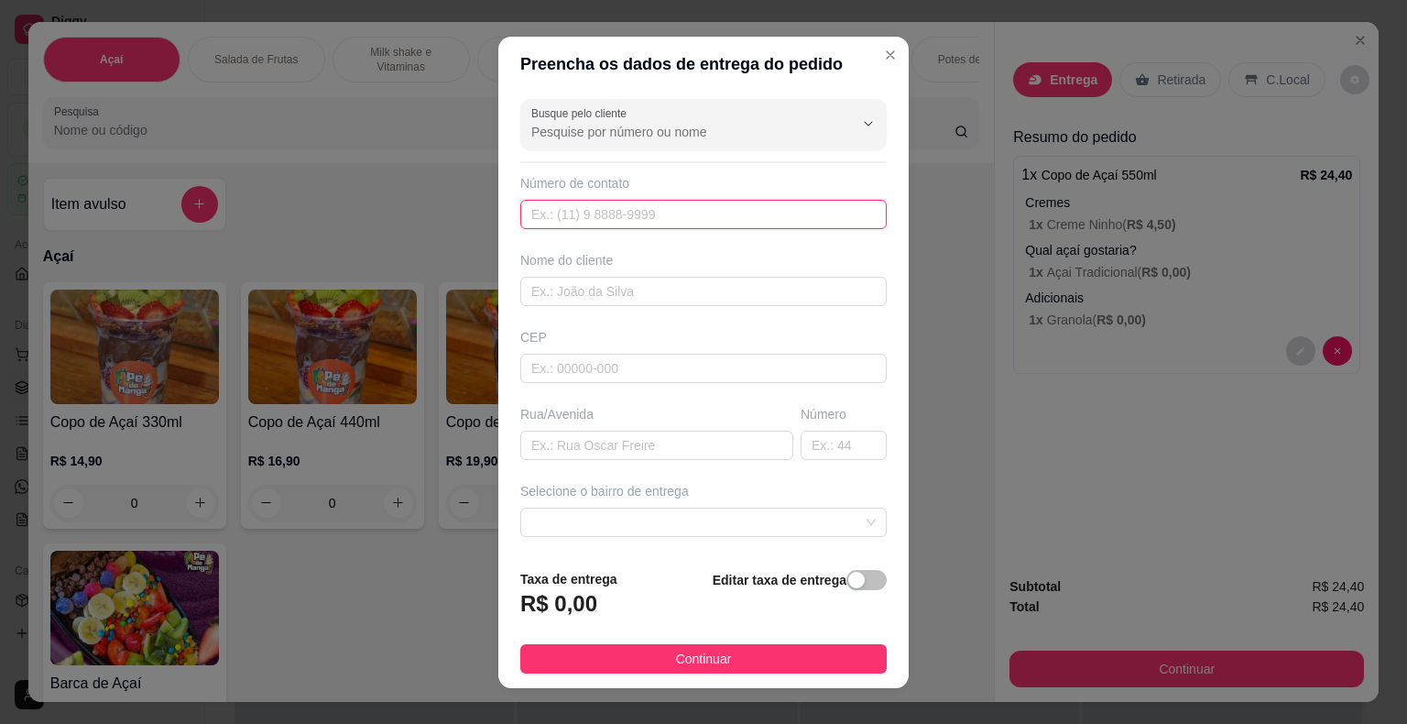
click at [719, 225] on input "text" at bounding box center [703, 214] width 367 height 29
click at [726, 223] on input "text" at bounding box center [703, 214] width 367 height 29
type input "[PHONE_NUMBER]"
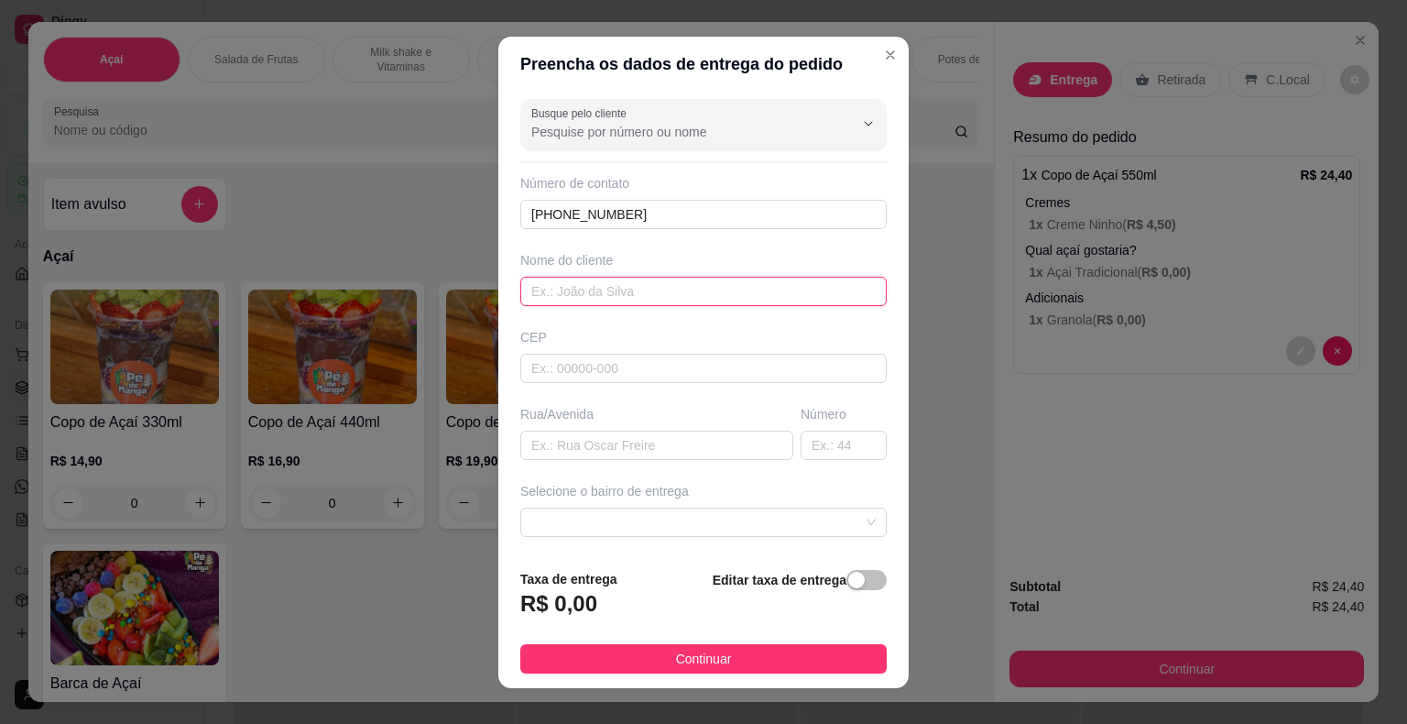
click at [690, 284] on input "text" at bounding box center [703, 291] width 367 height 29
type input "Tha"
click at [711, 371] on input "text" at bounding box center [703, 368] width 367 height 29
type input "18440000"
click at [583, 433] on input "text" at bounding box center [656, 445] width 273 height 29
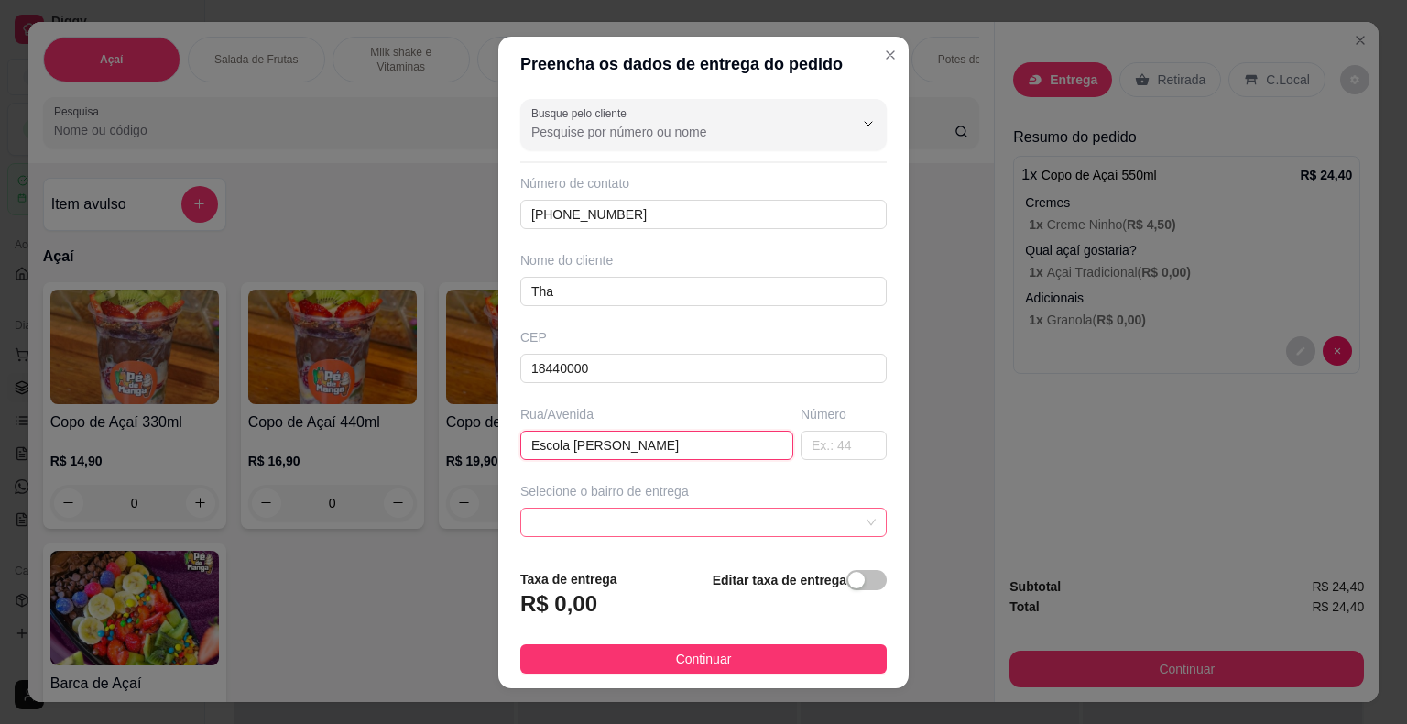
click at [681, 531] on span at bounding box center [703, 522] width 345 height 27
type input "Escola [PERSON_NAME]"
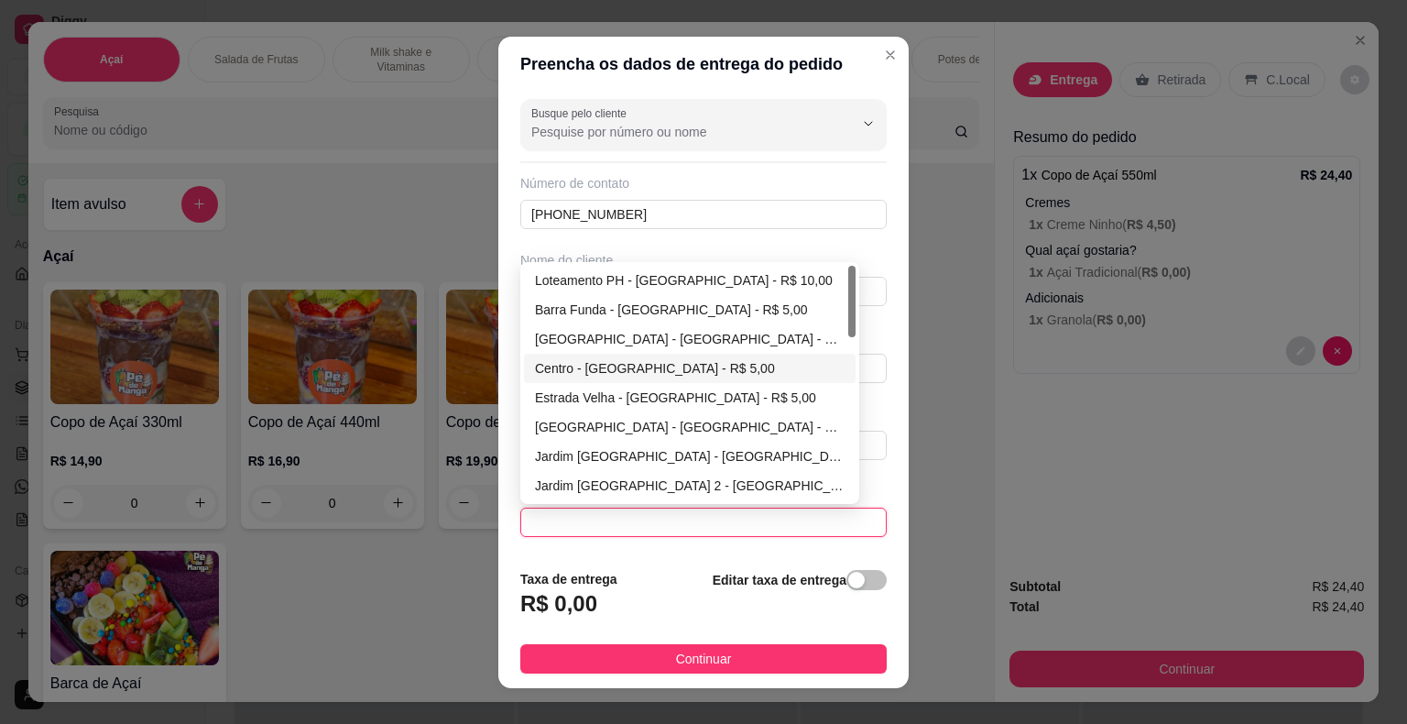
scroll to position [528, 0]
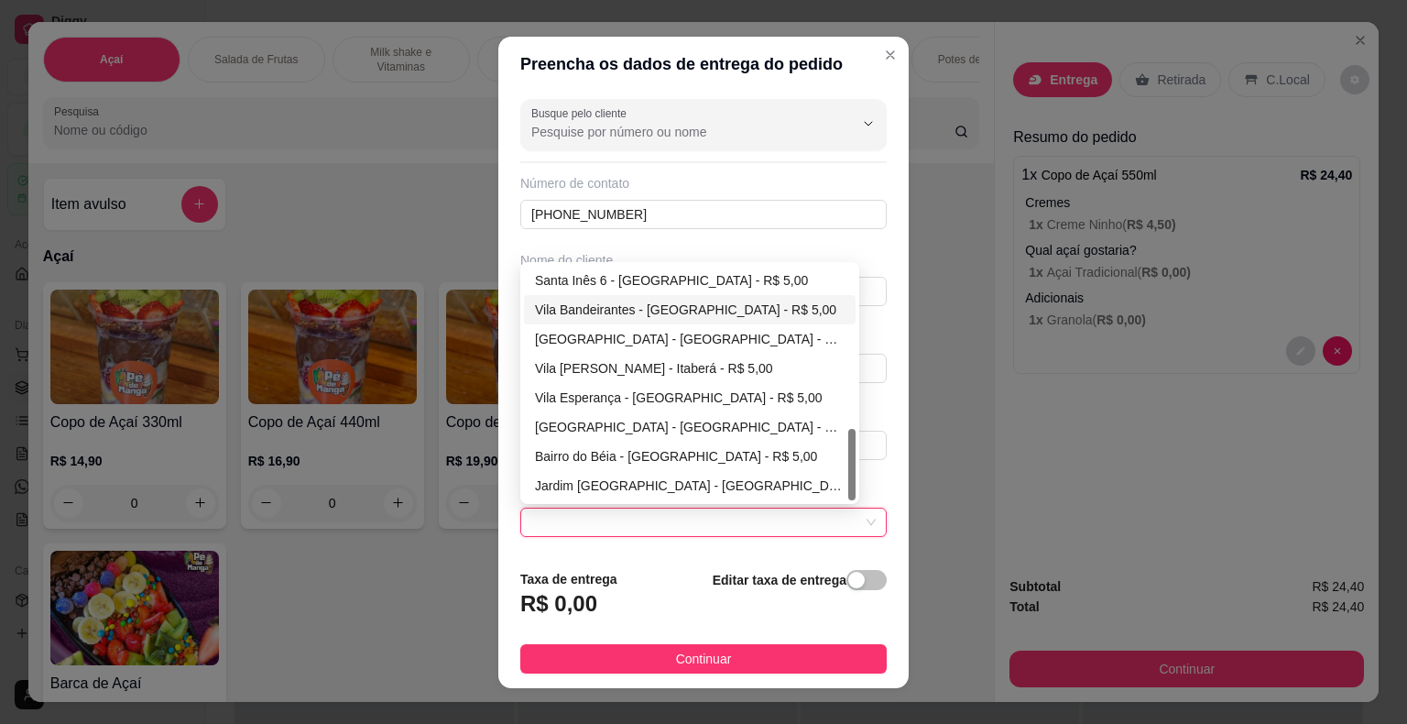
click at [615, 312] on div "Vila Bandeirantes - [GEOGRAPHIC_DATA] - R$ 5,00" at bounding box center [690, 310] width 310 height 20
type input "Itaberá"
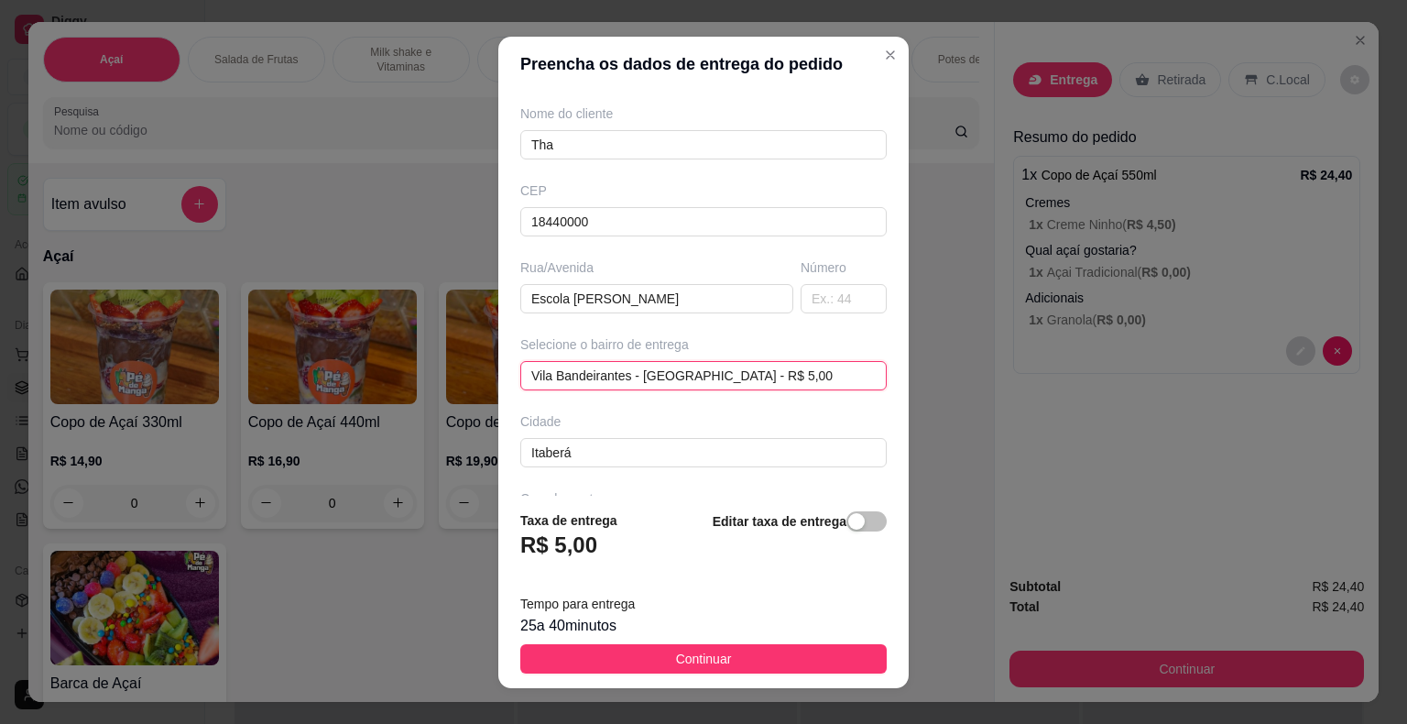
scroll to position [210, 0]
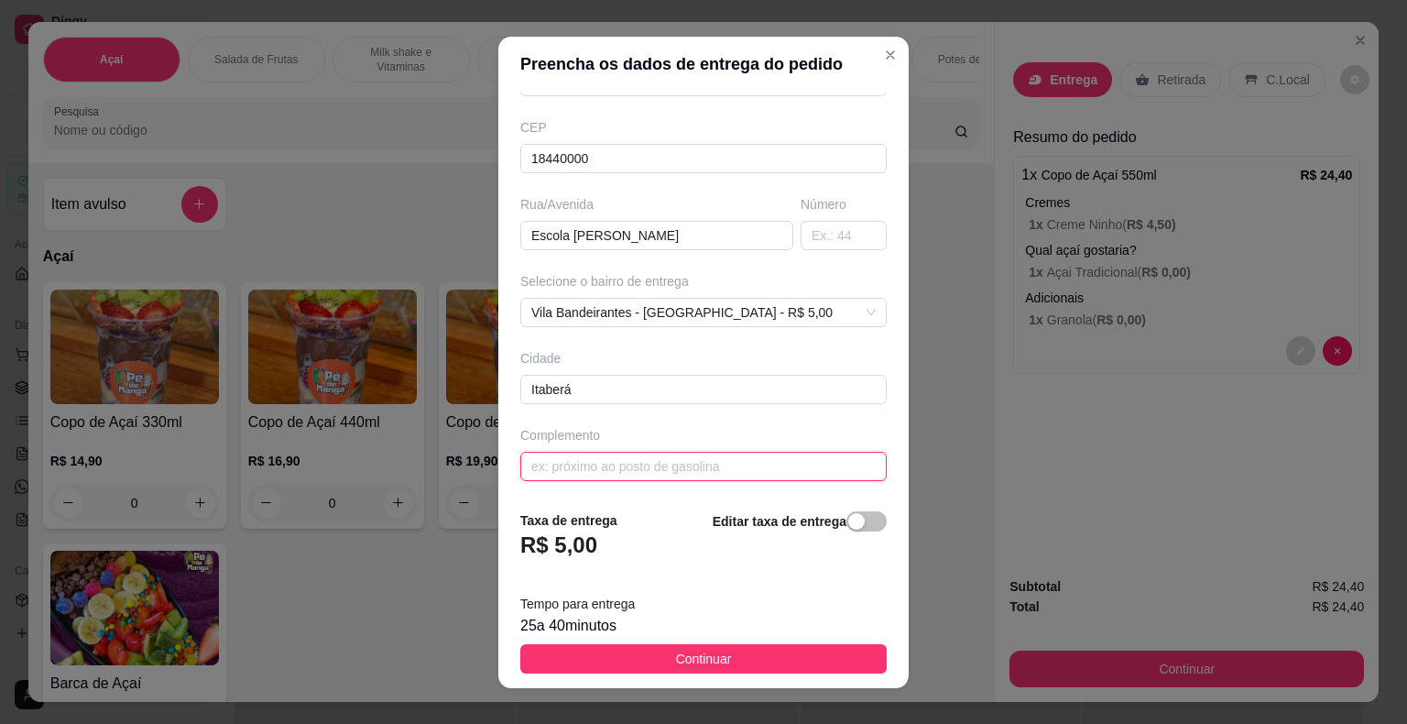
click at [713, 464] on input "text" at bounding box center [703, 466] width 367 height 29
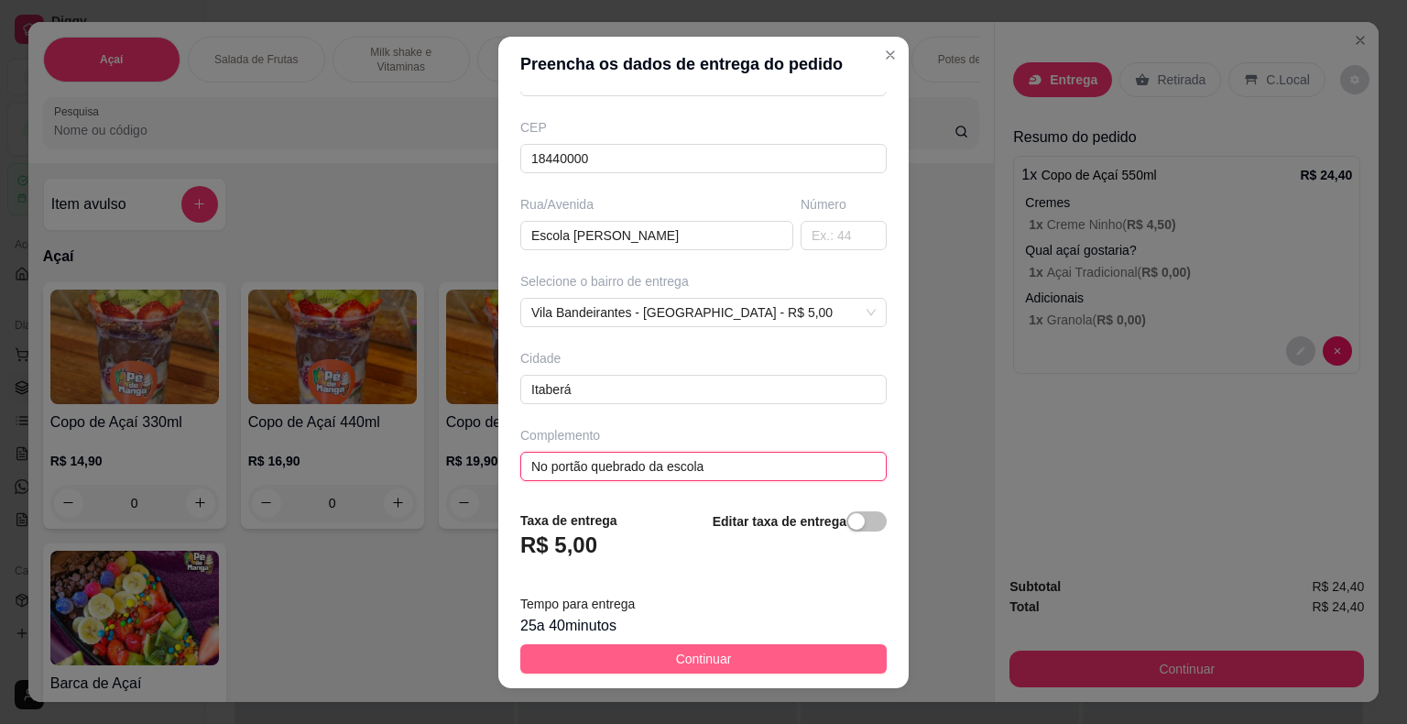
type input "No portão quebrado da escola"
click at [754, 661] on button "Continuar" at bounding box center [703, 658] width 367 height 29
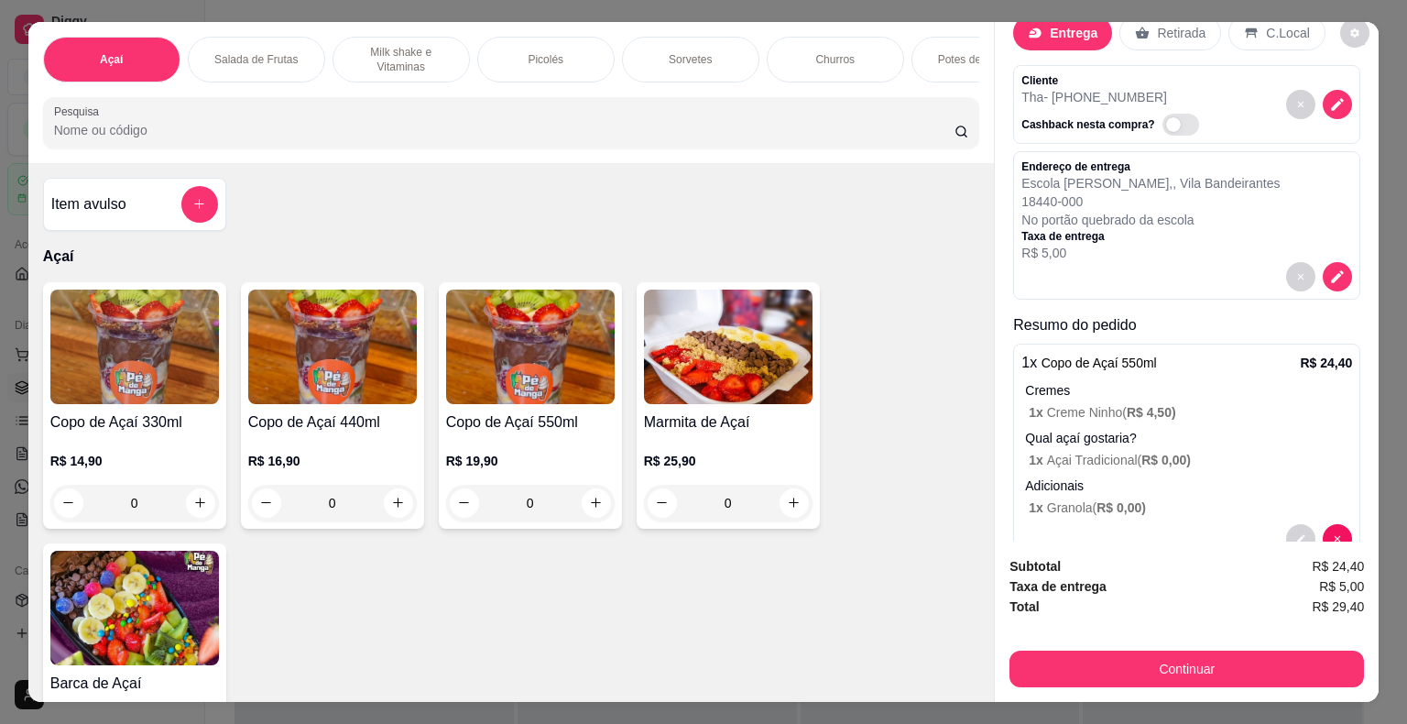
scroll to position [90, 0]
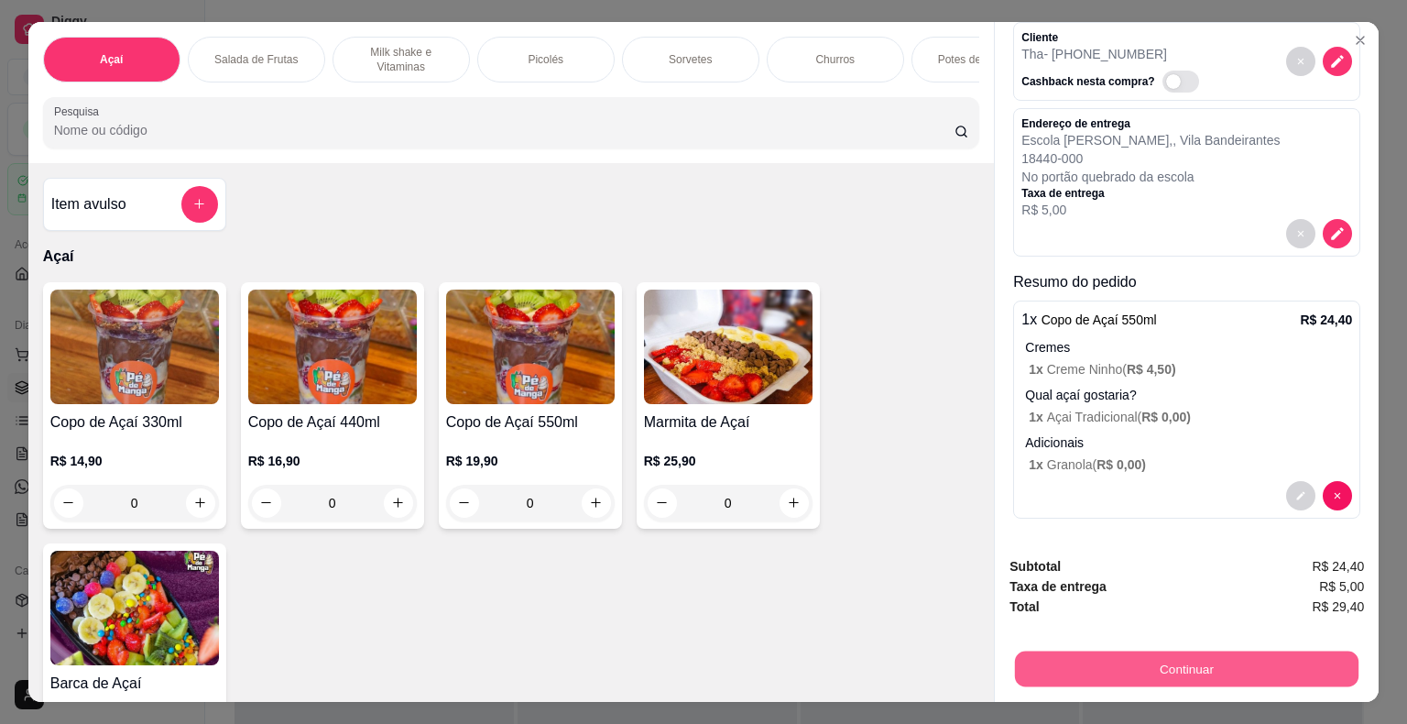
click at [1130, 674] on button "Continuar" at bounding box center [1187, 670] width 344 height 36
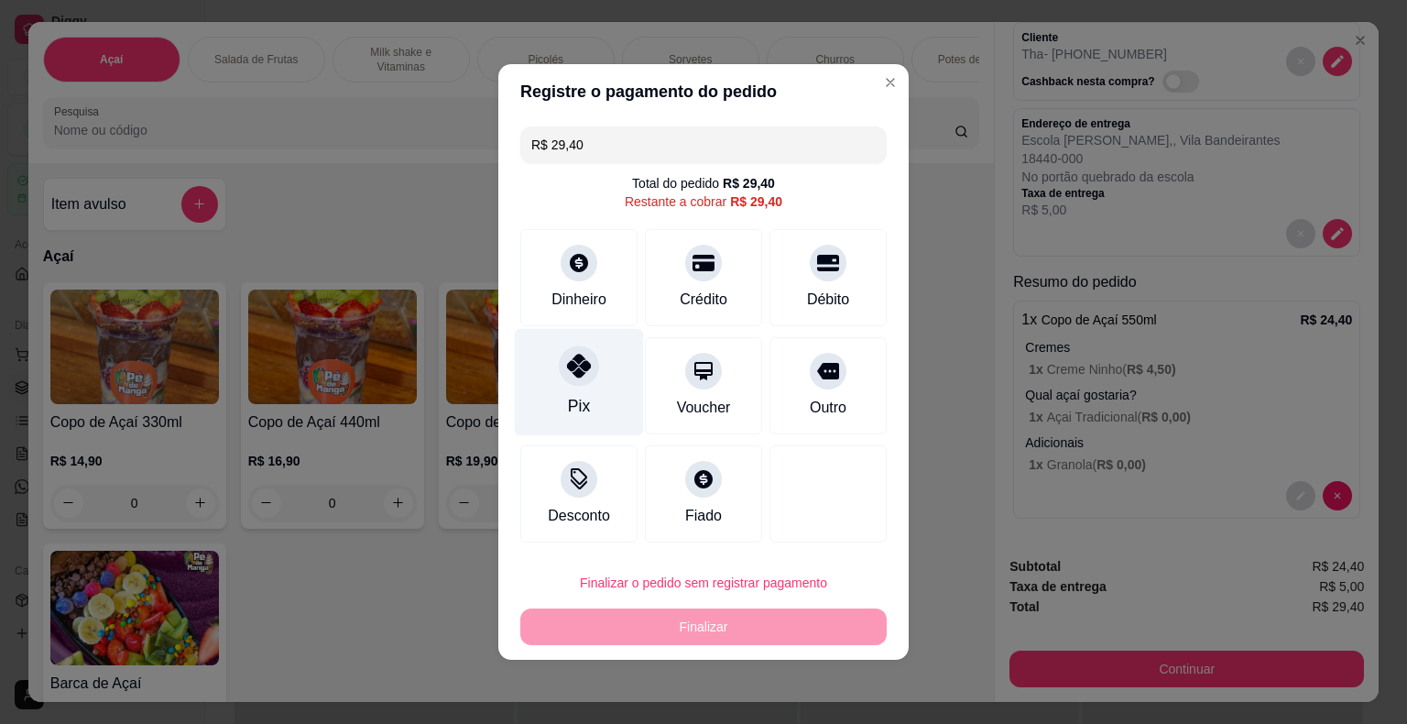
click at [608, 379] on div "Pix" at bounding box center [579, 382] width 129 height 107
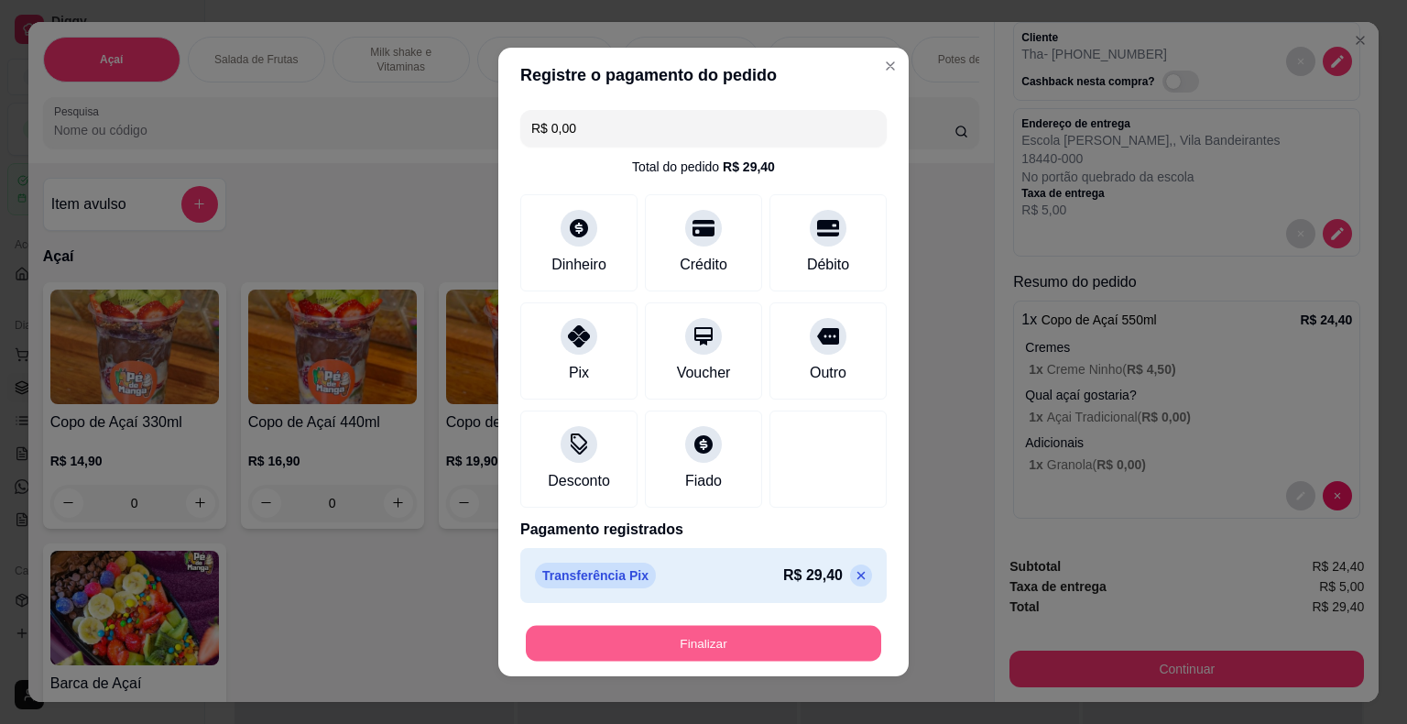
click at [671, 647] on button "Finalizar" at bounding box center [704, 644] width 356 height 36
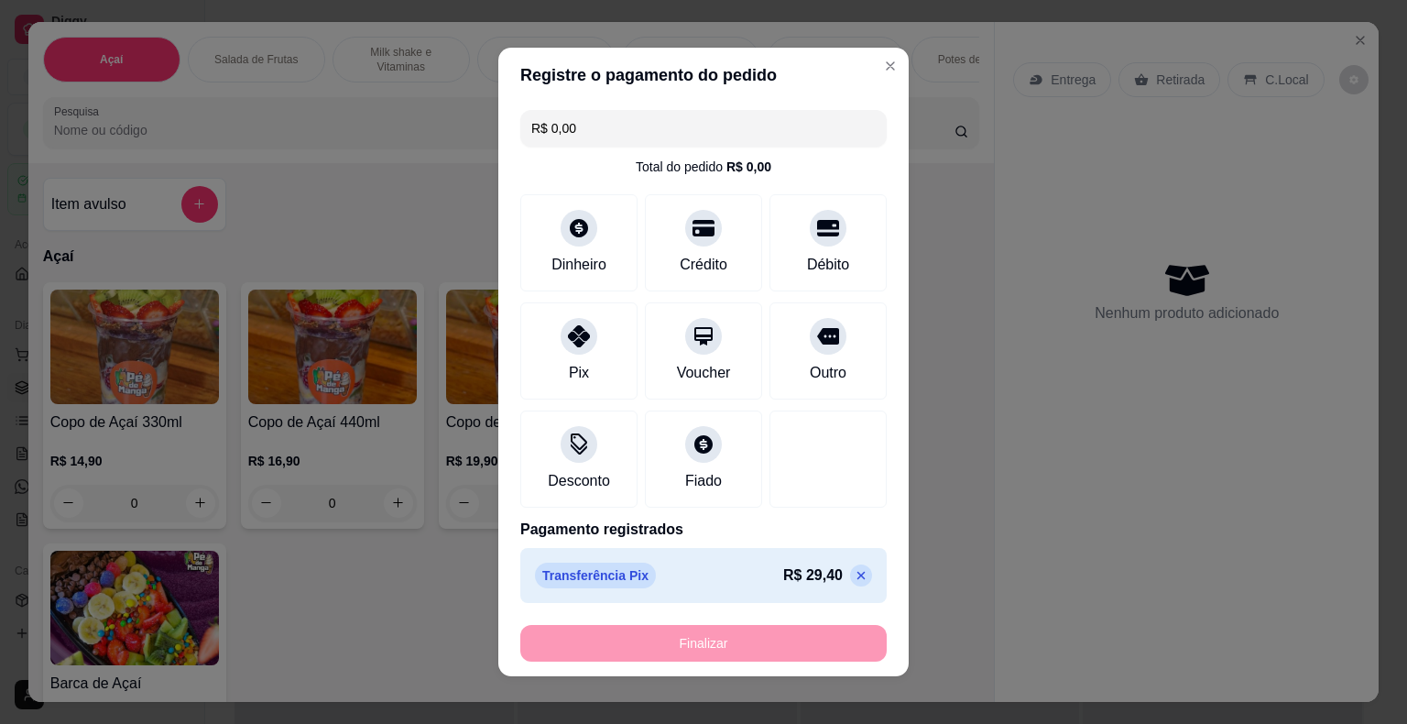
type input "-R$ 29,40"
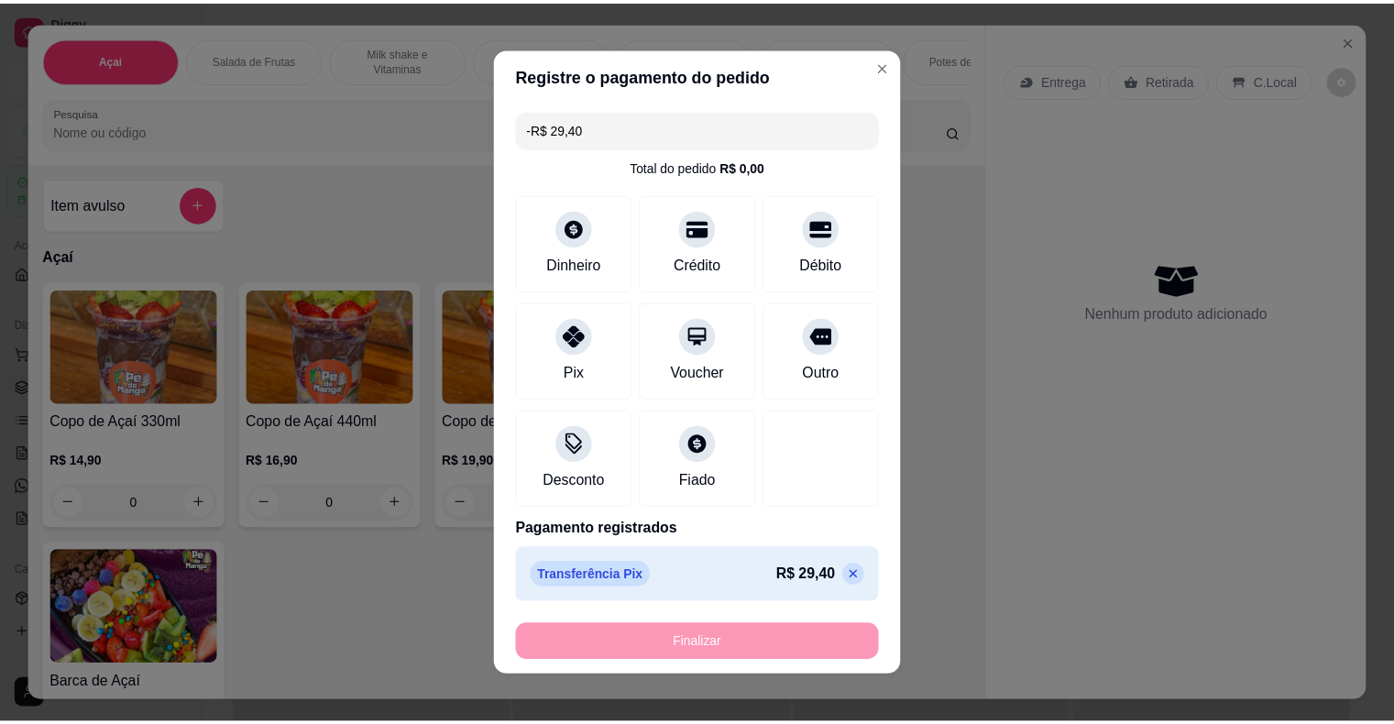
scroll to position [0, 0]
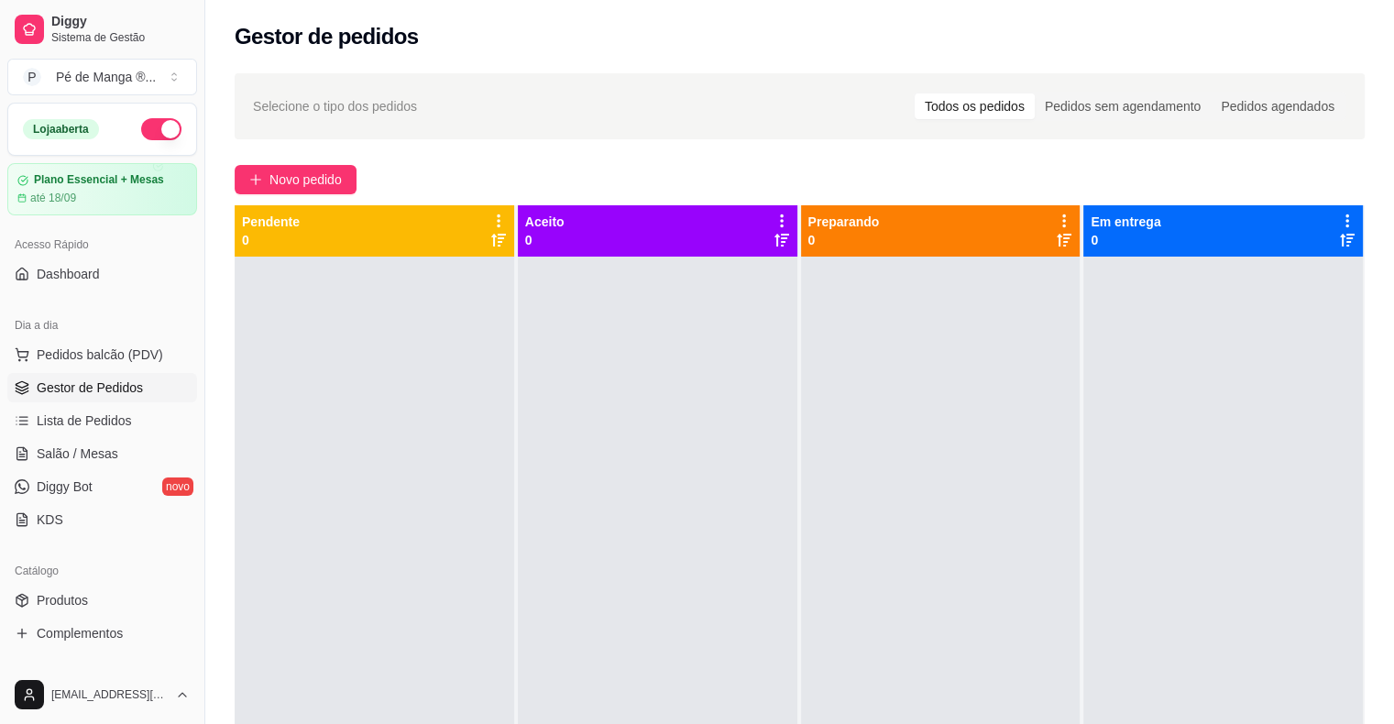
click at [56, 394] on span "Gestor de Pedidos" at bounding box center [90, 387] width 106 height 18
click at [55, 383] on span "Gestor de Pedidos" at bounding box center [90, 387] width 106 height 18
click at [66, 407] on link "Lista de Pedidos" at bounding box center [102, 420] width 190 height 29
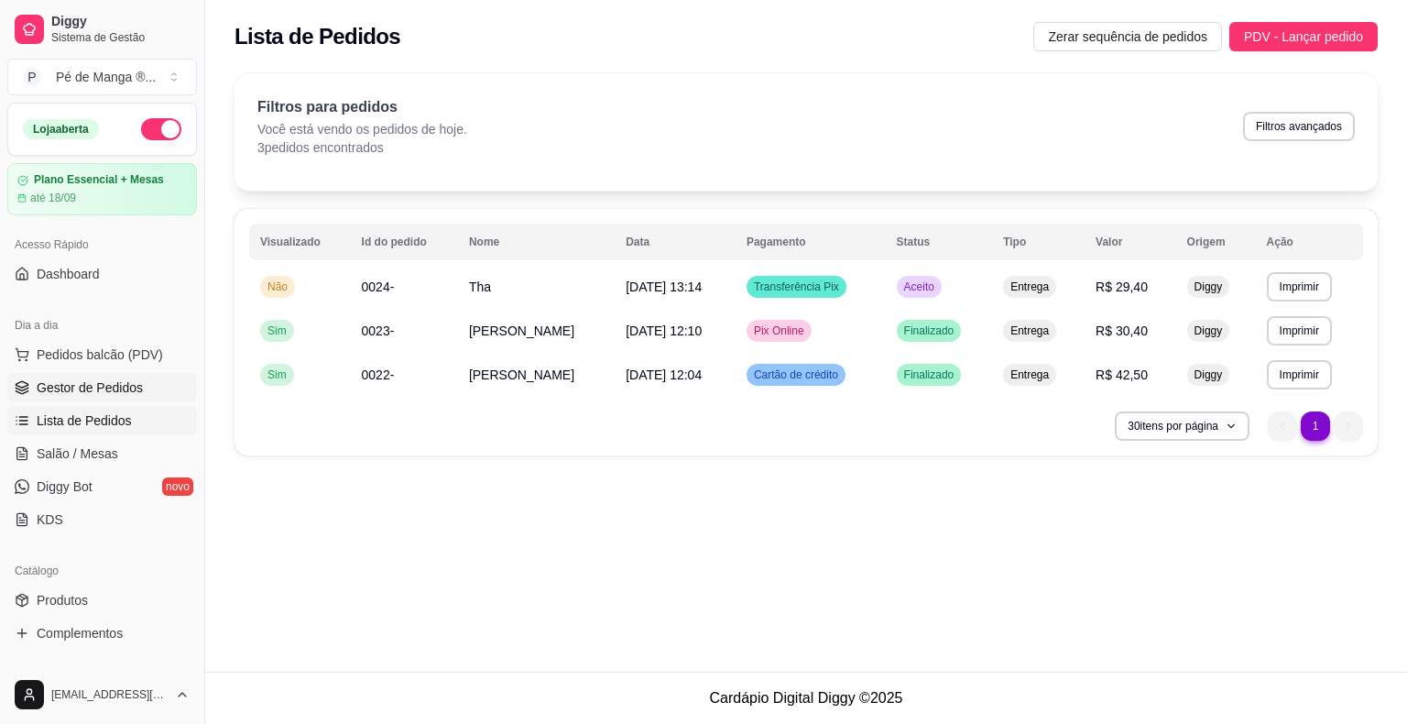
click at [63, 386] on span "Gestor de Pedidos" at bounding box center [90, 387] width 106 height 18
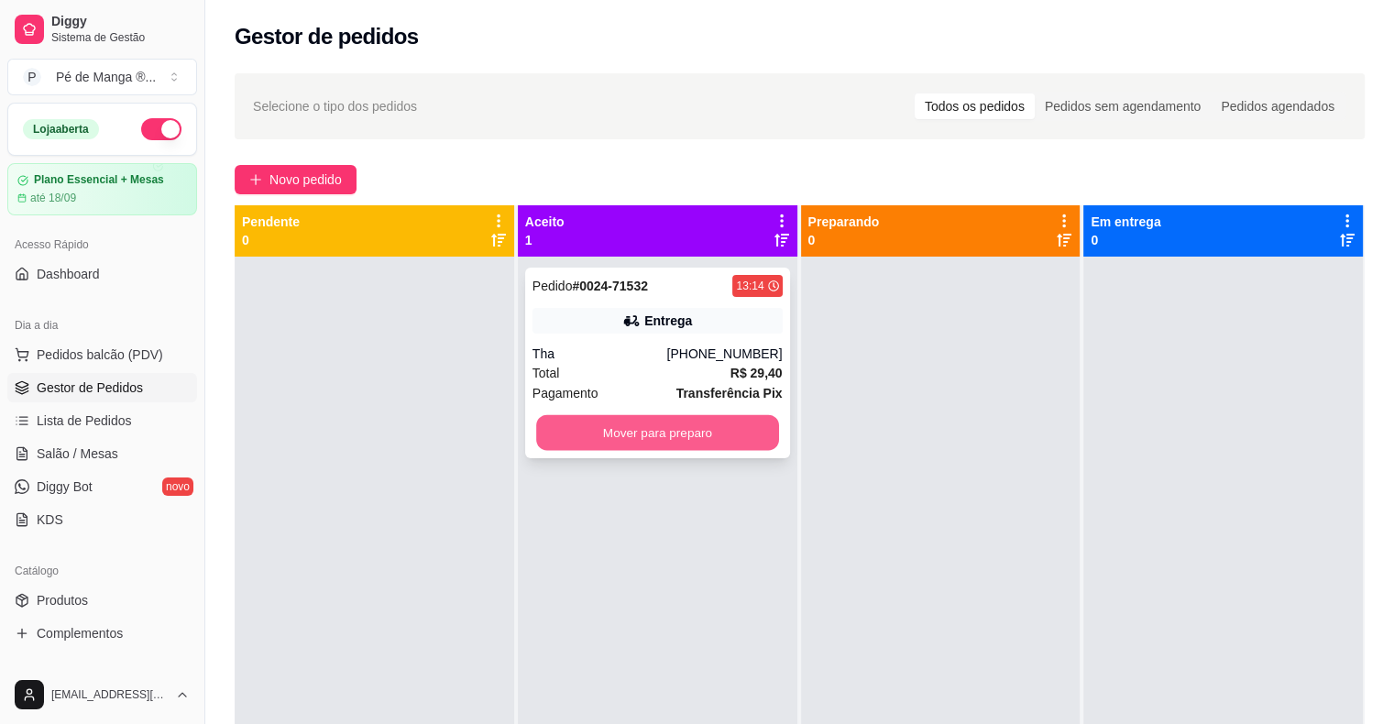
click at [631, 427] on button "Mover para preparo" at bounding box center [657, 433] width 243 height 36
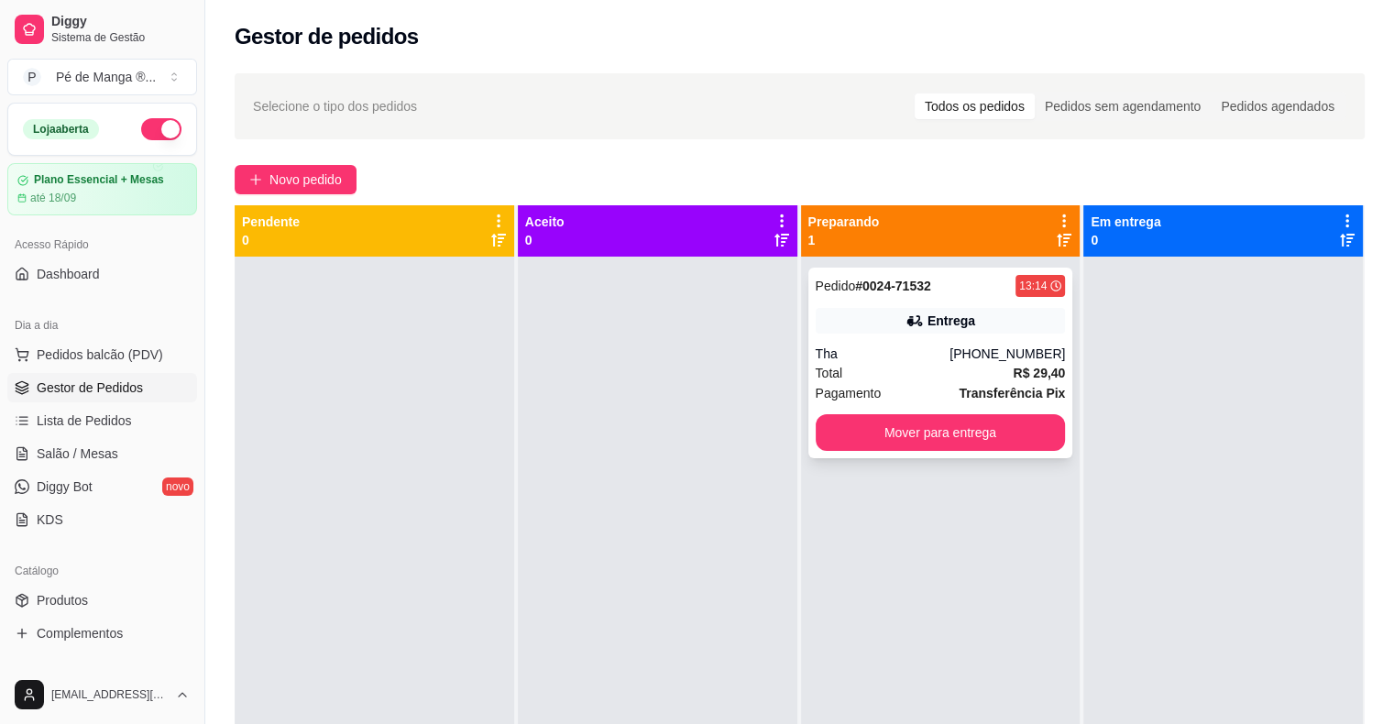
click at [861, 441] on button "Mover para entrega" at bounding box center [941, 432] width 250 height 37
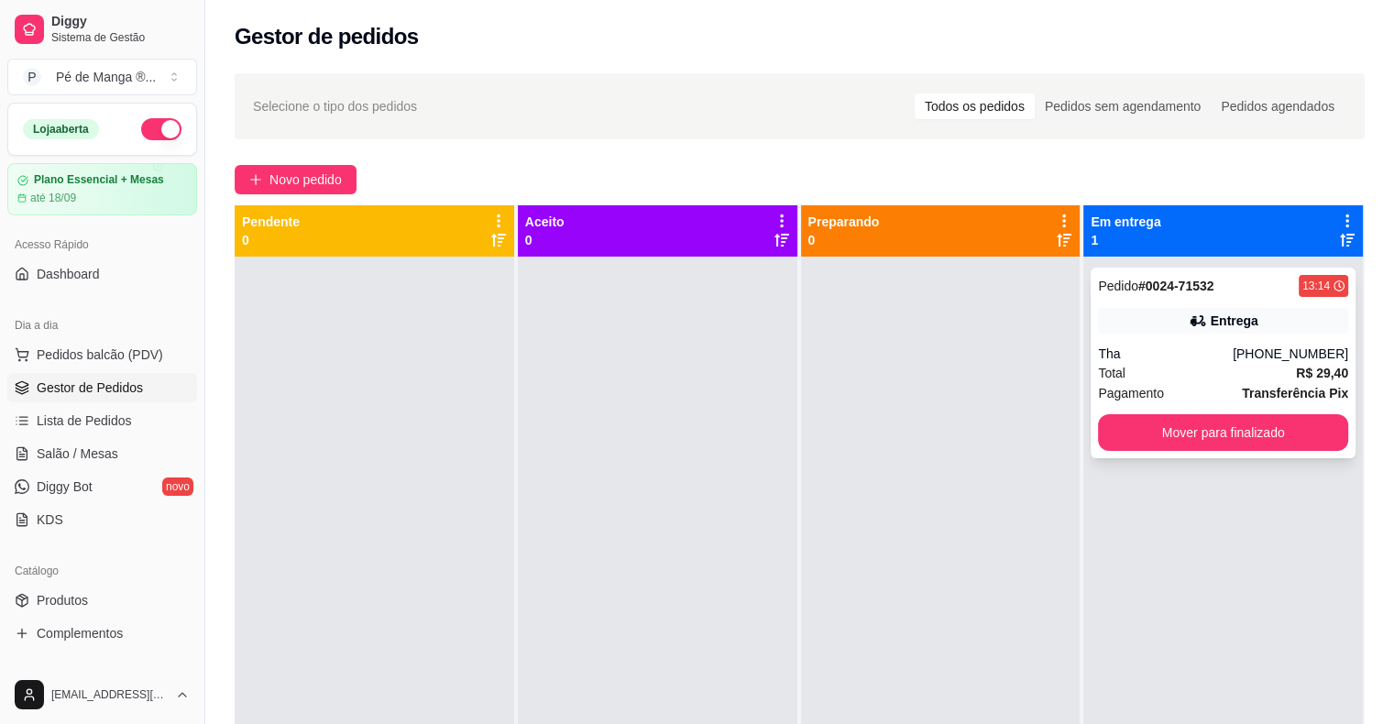
click at [1175, 379] on div "Total R$ 29,40" at bounding box center [1223, 373] width 250 height 20
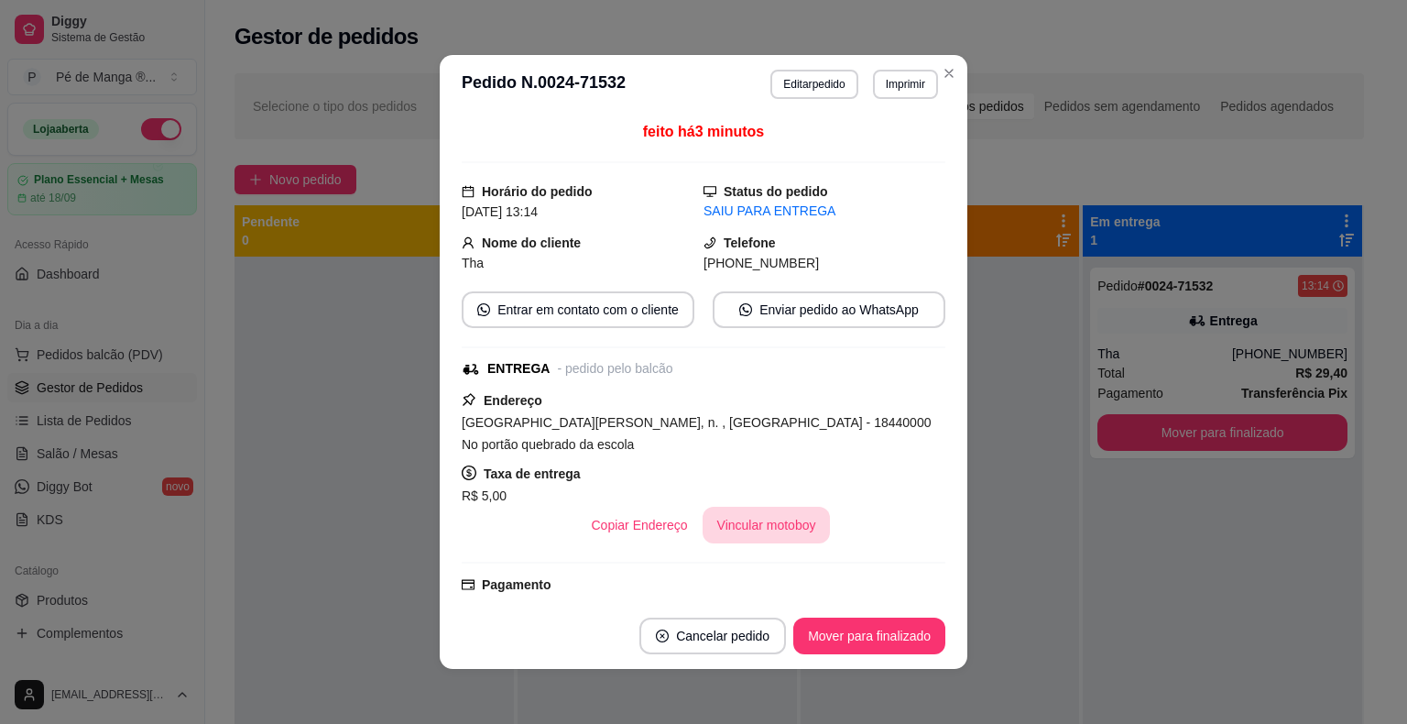
click at [744, 534] on button "Vincular motoboy" at bounding box center [767, 525] width 128 height 37
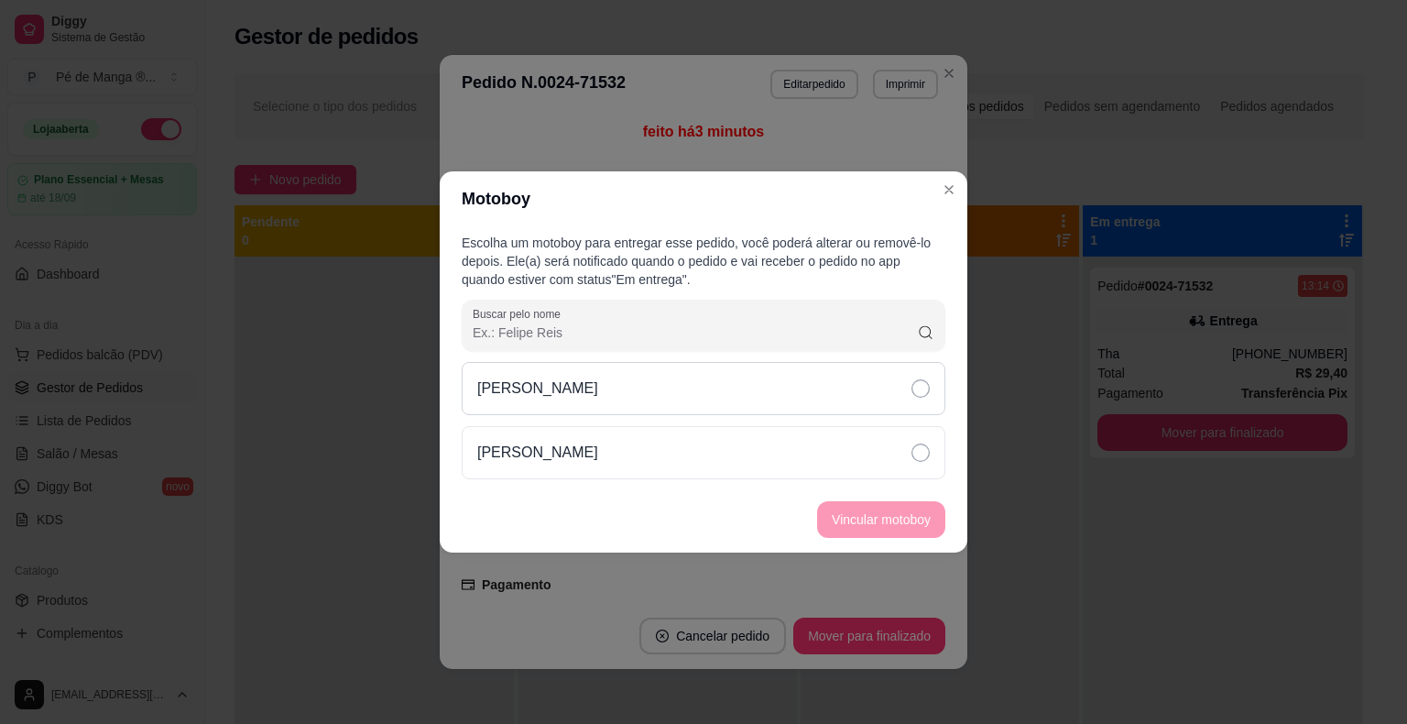
click at [639, 378] on div "[PERSON_NAME]" at bounding box center [704, 388] width 484 height 53
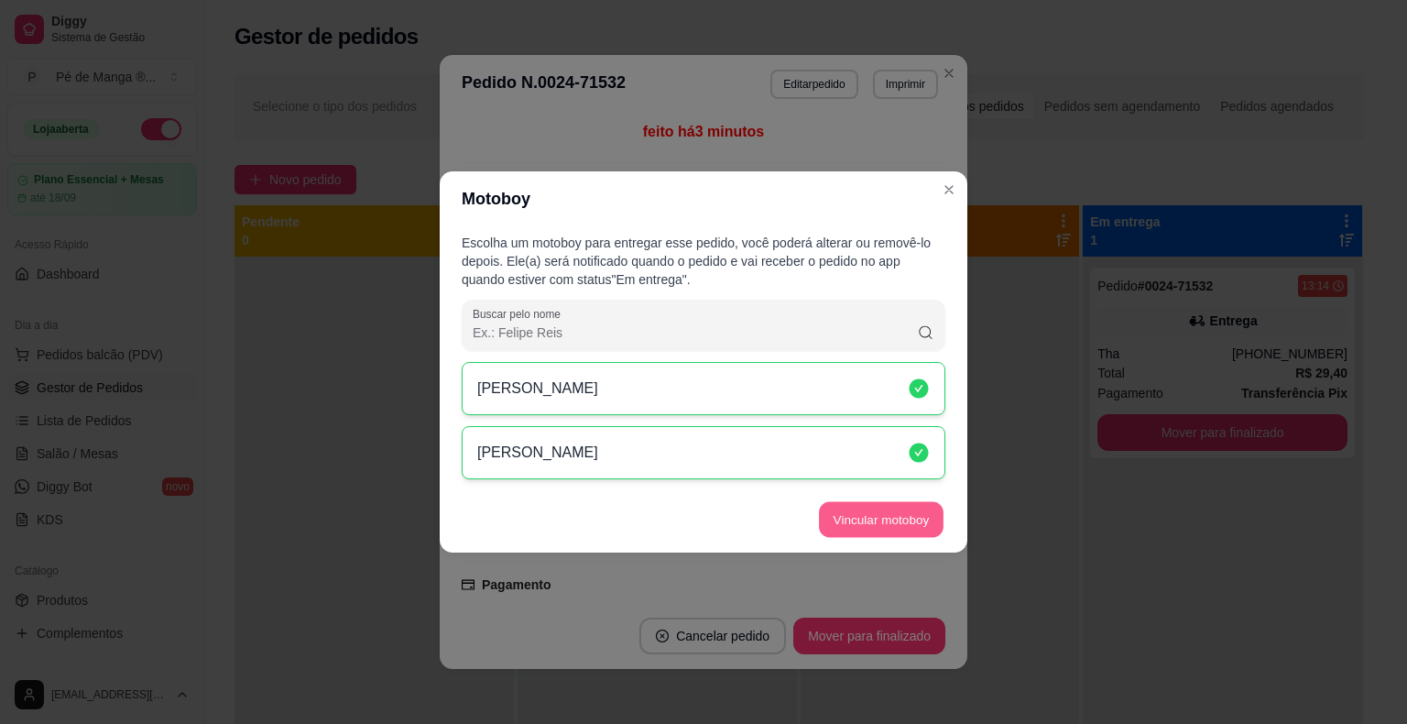
click at [916, 535] on button "Vincular motoboy" at bounding box center [881, 520] width 125 height 36
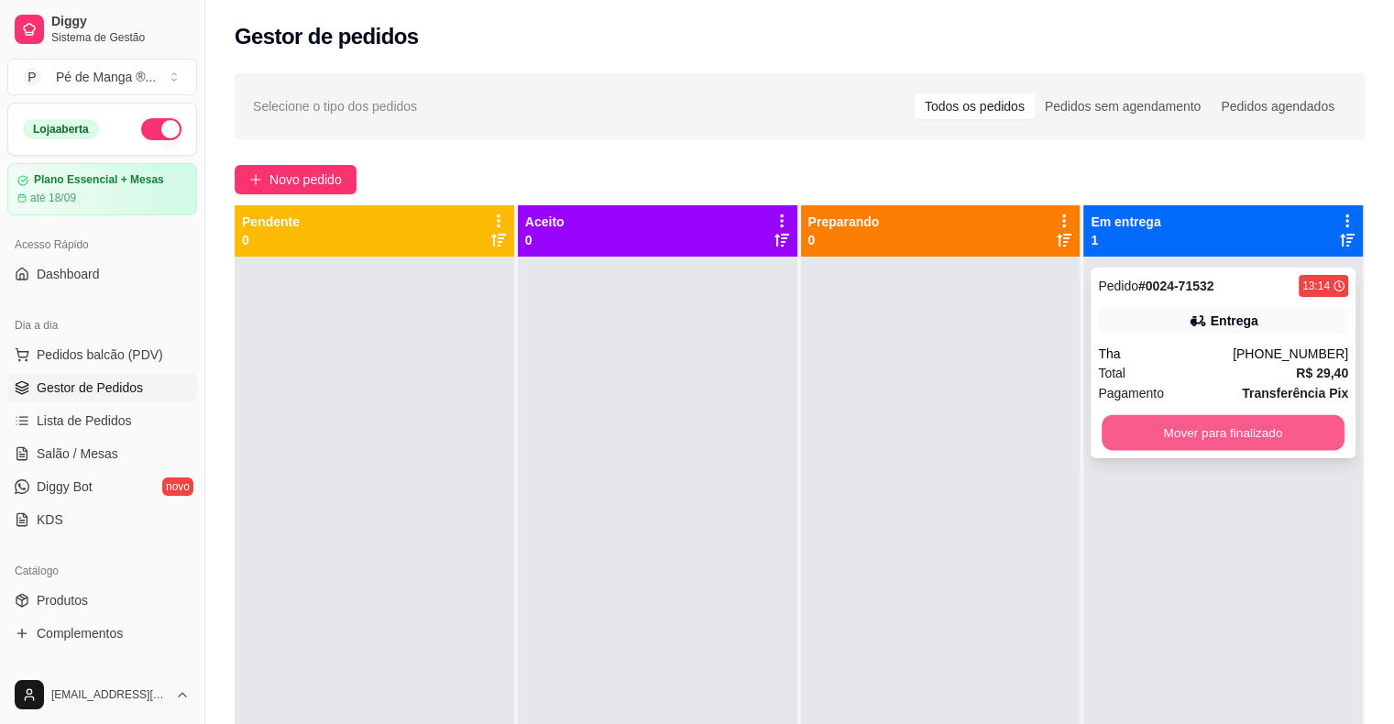
click at [1301, 444] on button "Mover para finalizado" at bounding box center [1222, 433] width 243 height 36
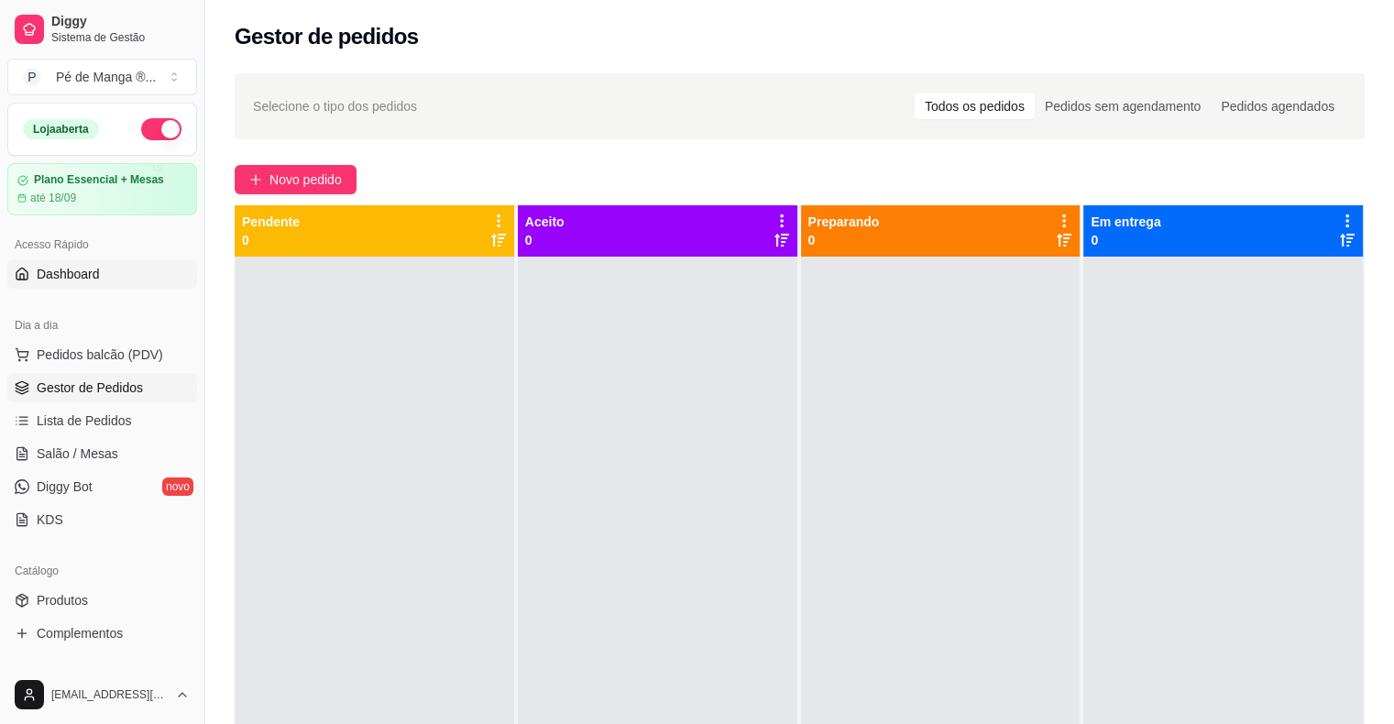
click at [48, 279] on span "Dashboard" at bounding box center [68, 274] width 63 height 18
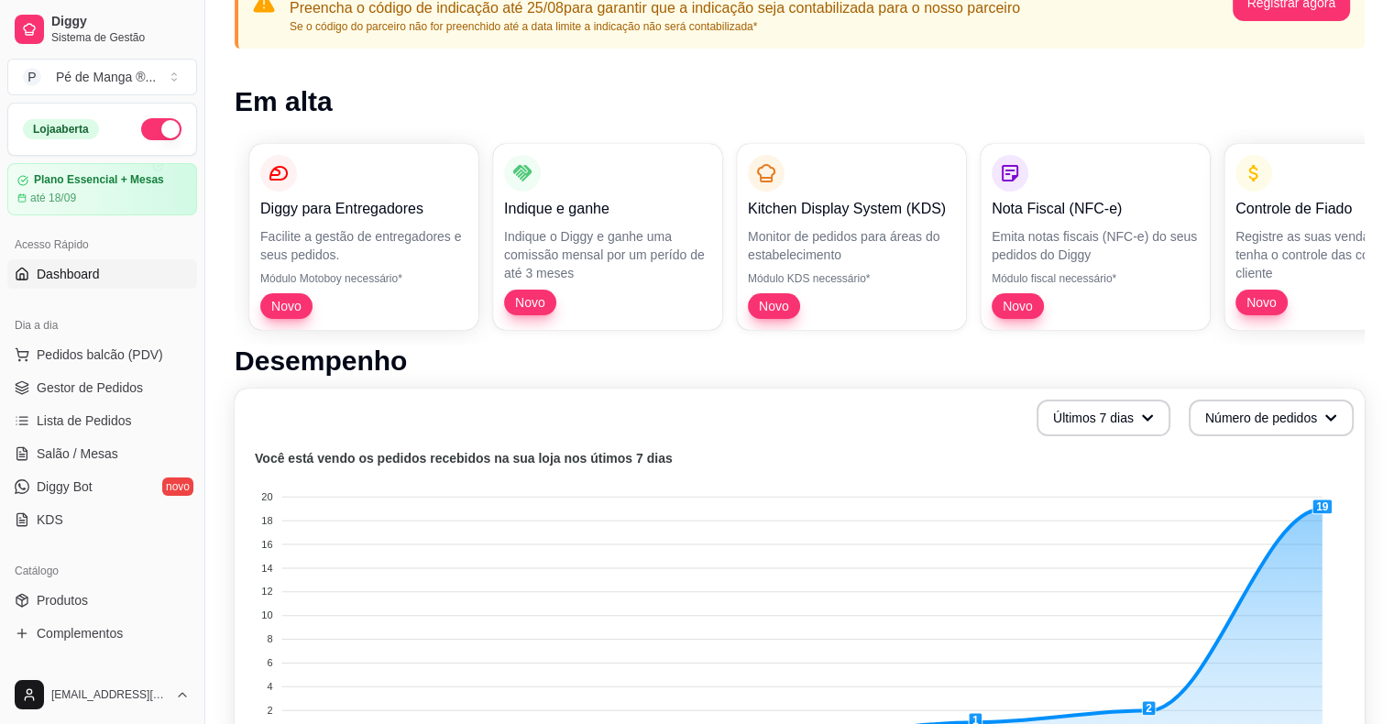
scroll to position [100, 0]
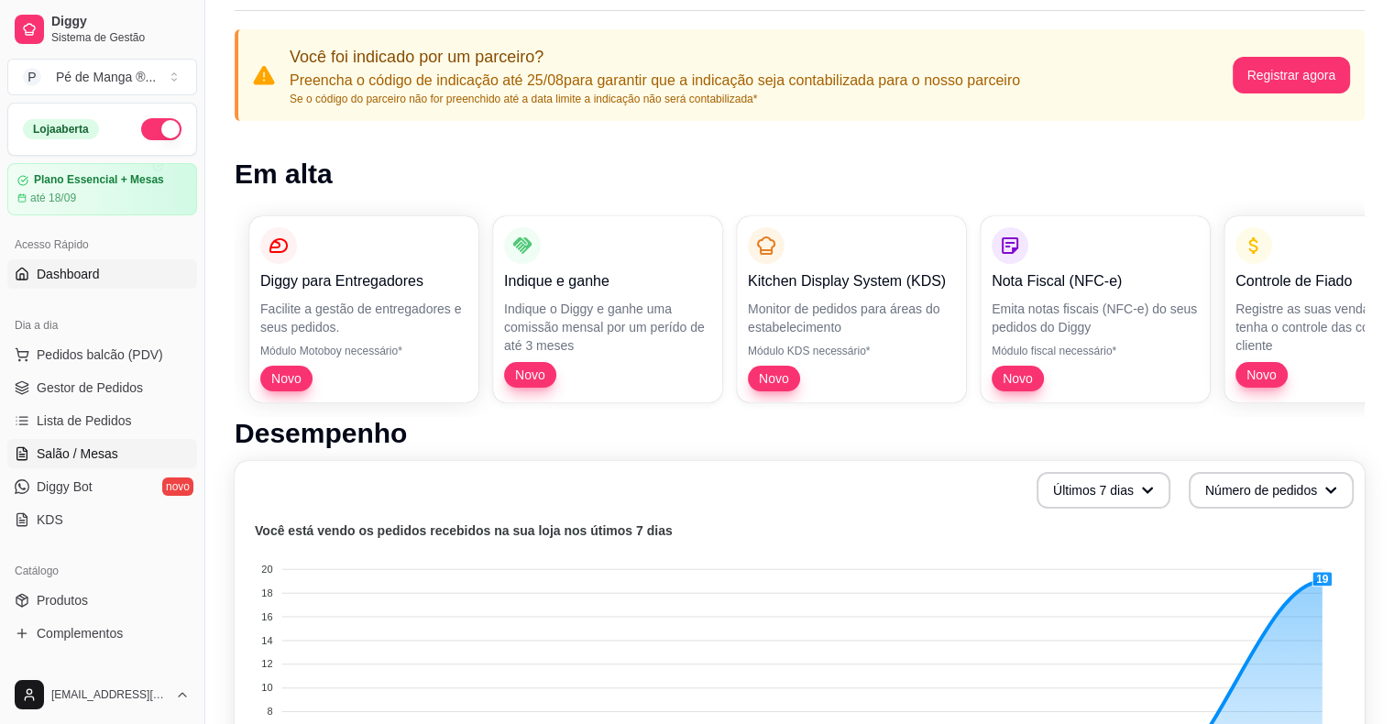
click at [110, 450] on span "Salão / Mesas" at bounding box center [78, 453] width 82 height 18
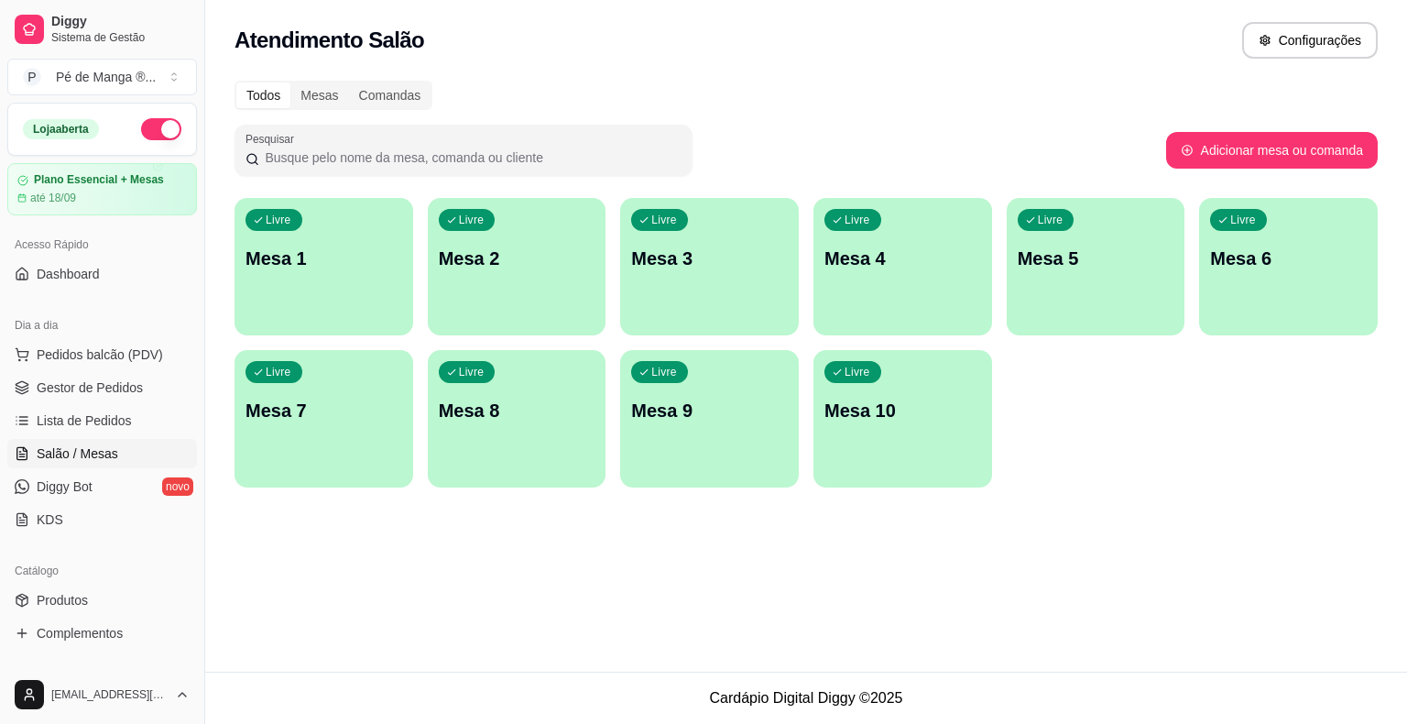
click at [311, 319] on div "button" at bounding box center [324, 324] width 179 height 22
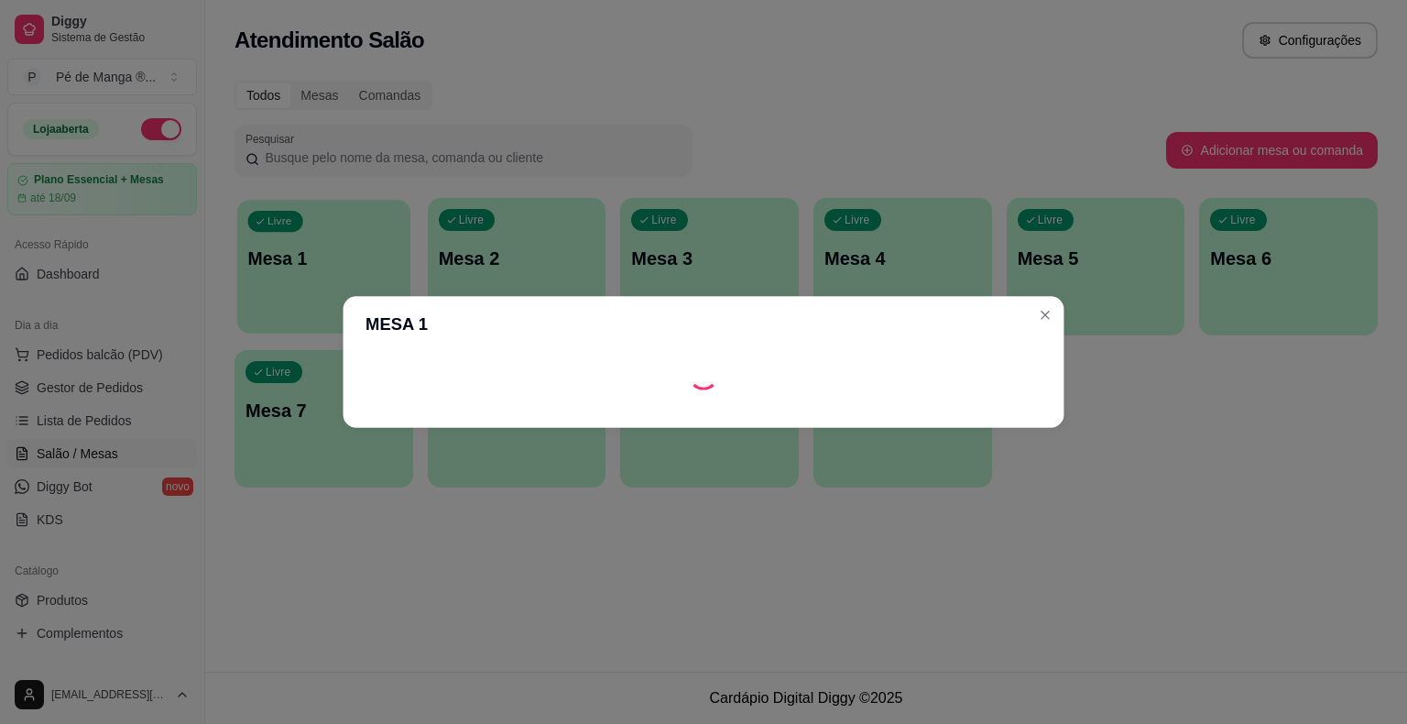
click at [312, 319] on body "Diggy Sistema de Gestão P Pé de Manga ® ... Loja aberta Plano Essencial + Mesas…" at bounding box center [703, 362] width 1407 height 724
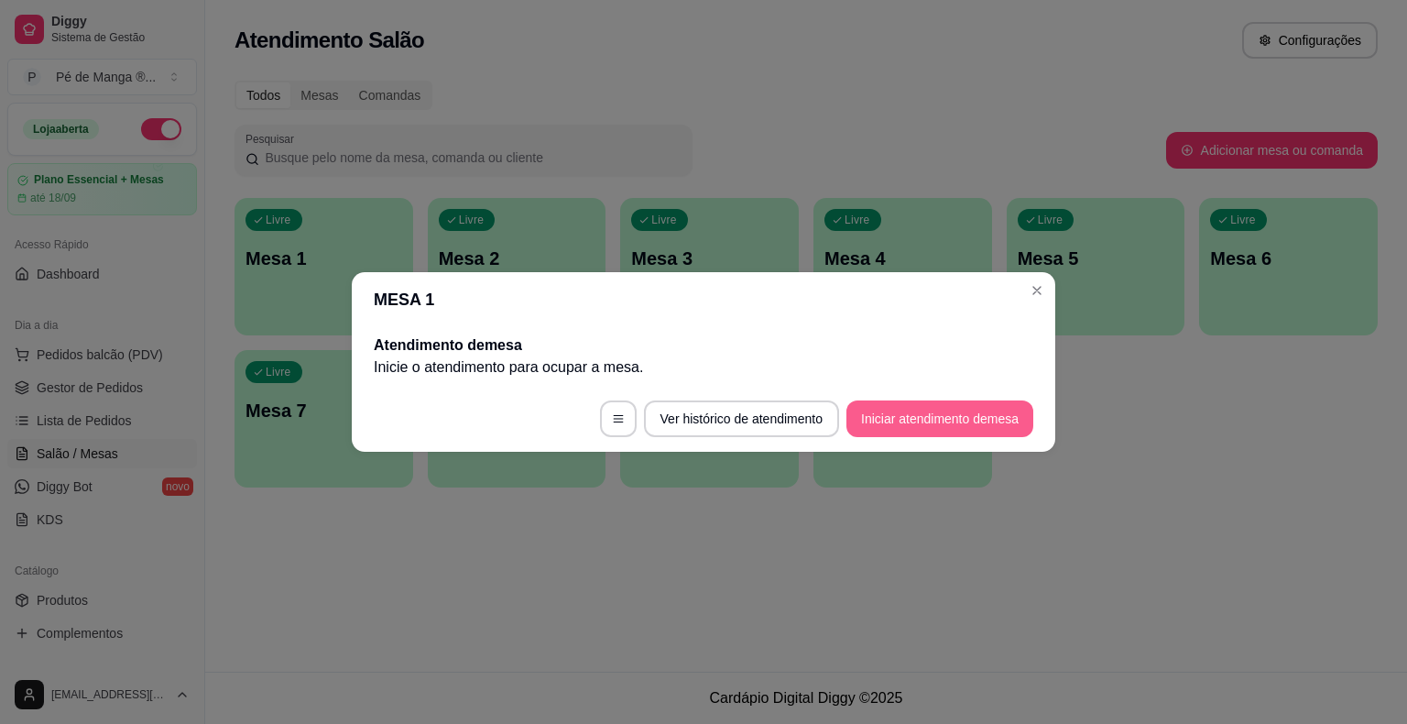
click at [921, 429] on button "Iniciar atendimento de mesa" at bounding box center [940, 418] width 187 height 37
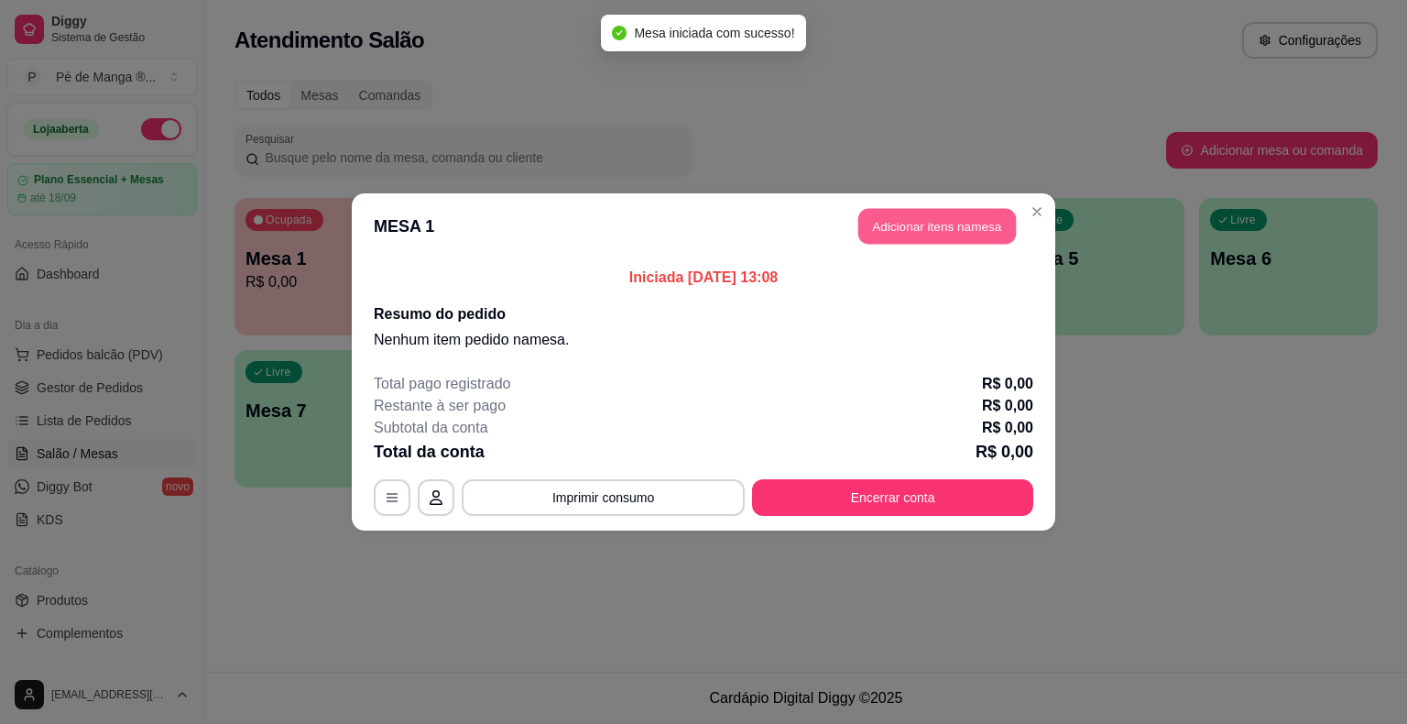
click at [902, 225] on button "Adicionar itens na mesa" at bounding box center [938, 227] width 158 height 36
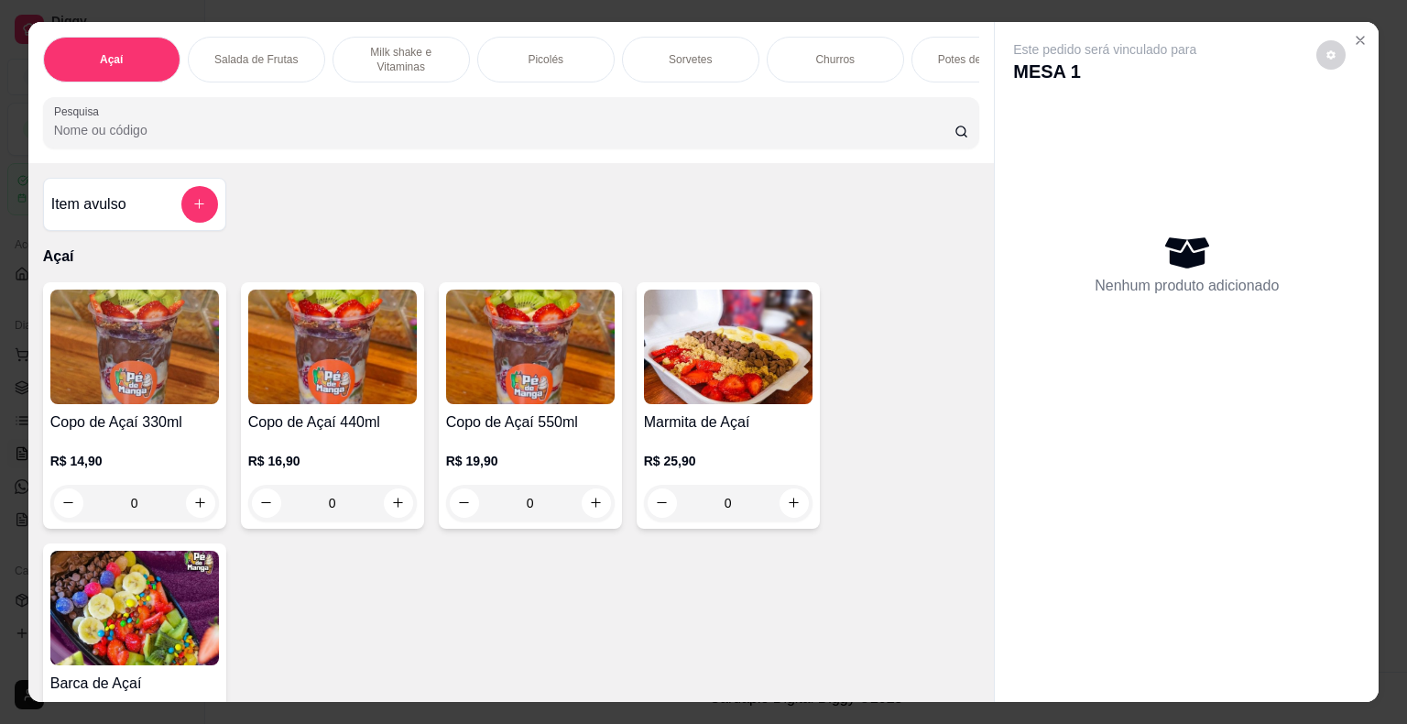
click at [688, 55] on p "Sorvetes" at bounding box center [690, 59] width 43 height 15
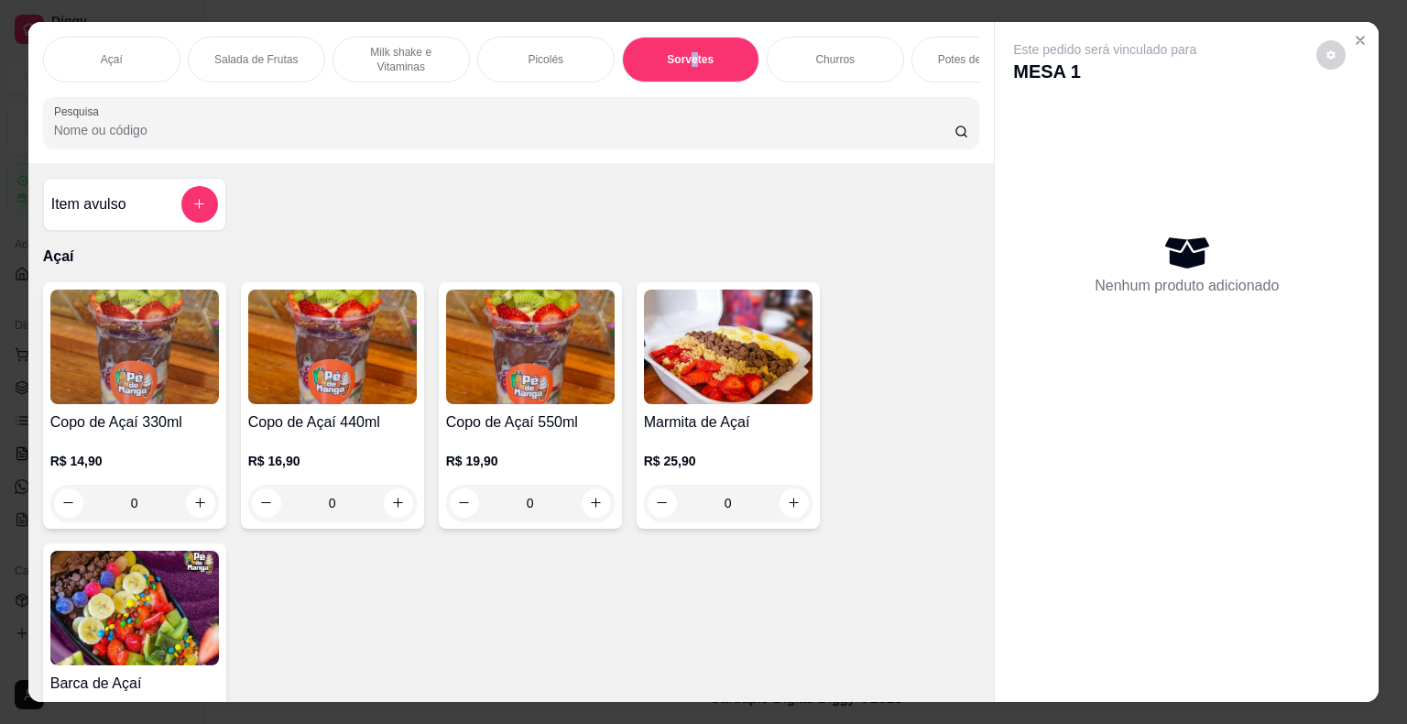
scroll to position [44, 0]
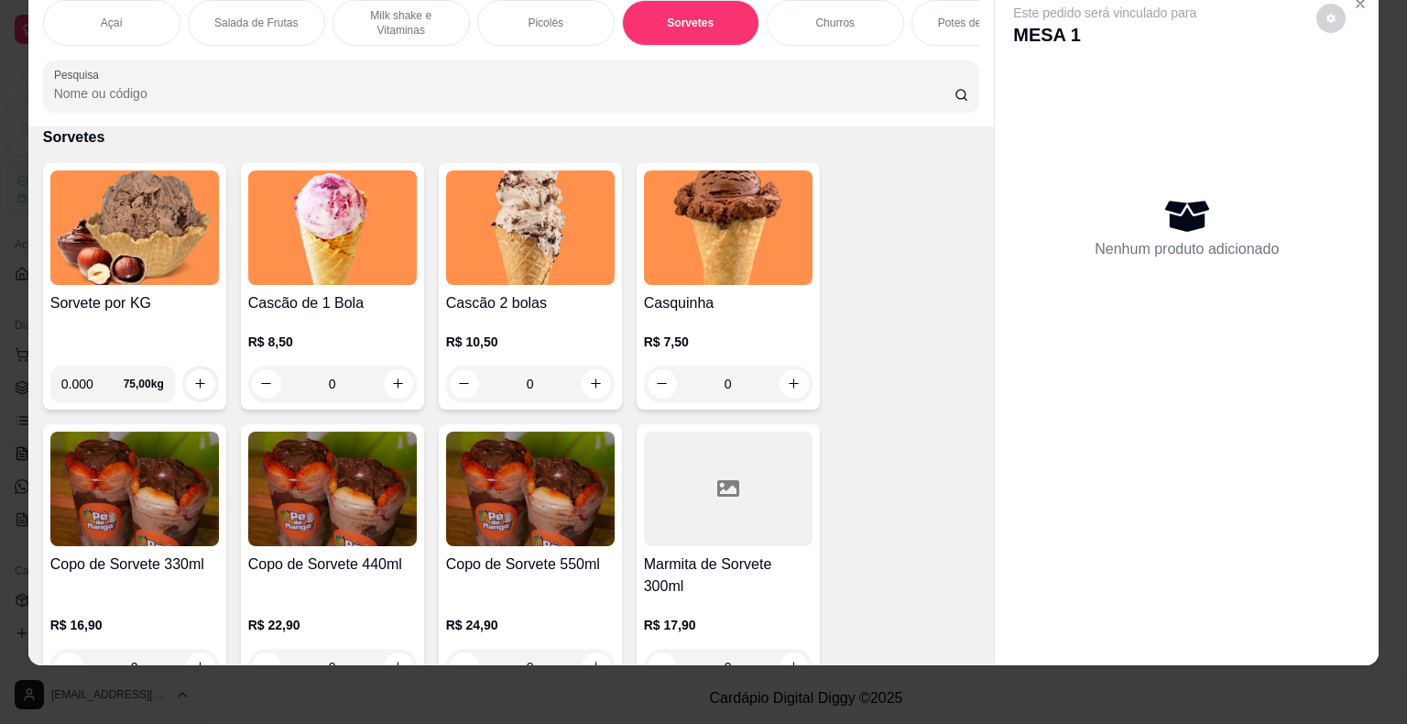
click at [588, 372] on div "0" at bounding box center [530, 384] width 169 height 37
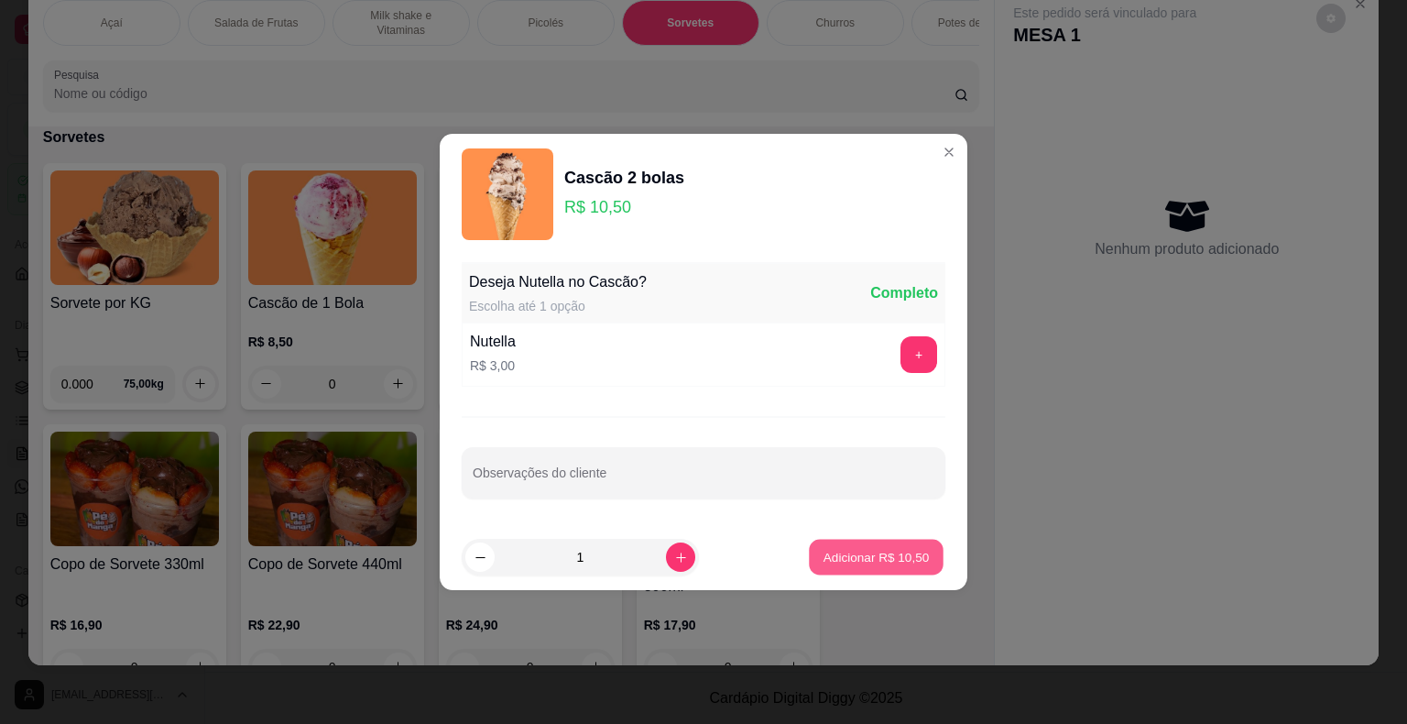
click at [836, 565] on p "Adicionar R$ 10,50" at bounding box center [877, 556] width 106 height 17
type input "1"
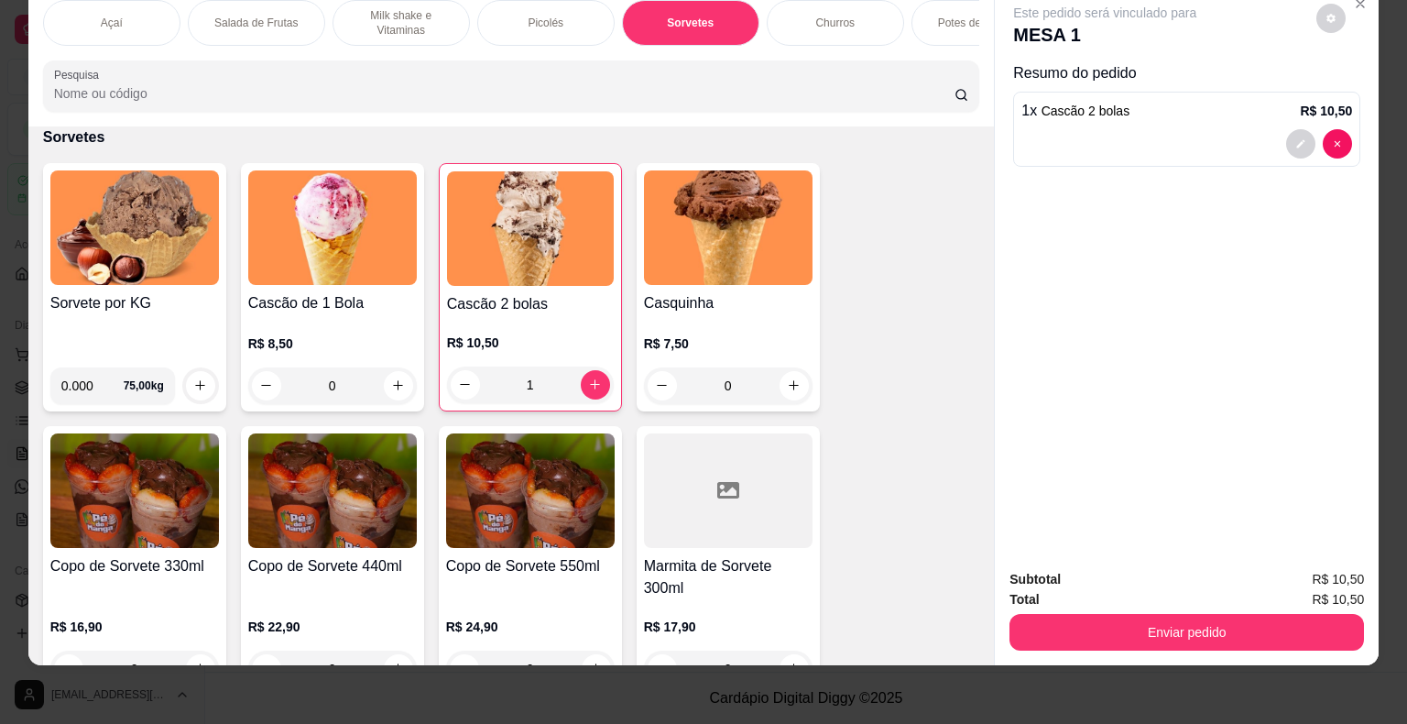
click at [454, 383] on div "1" at bounding box center [530, 385] width 167 height 37
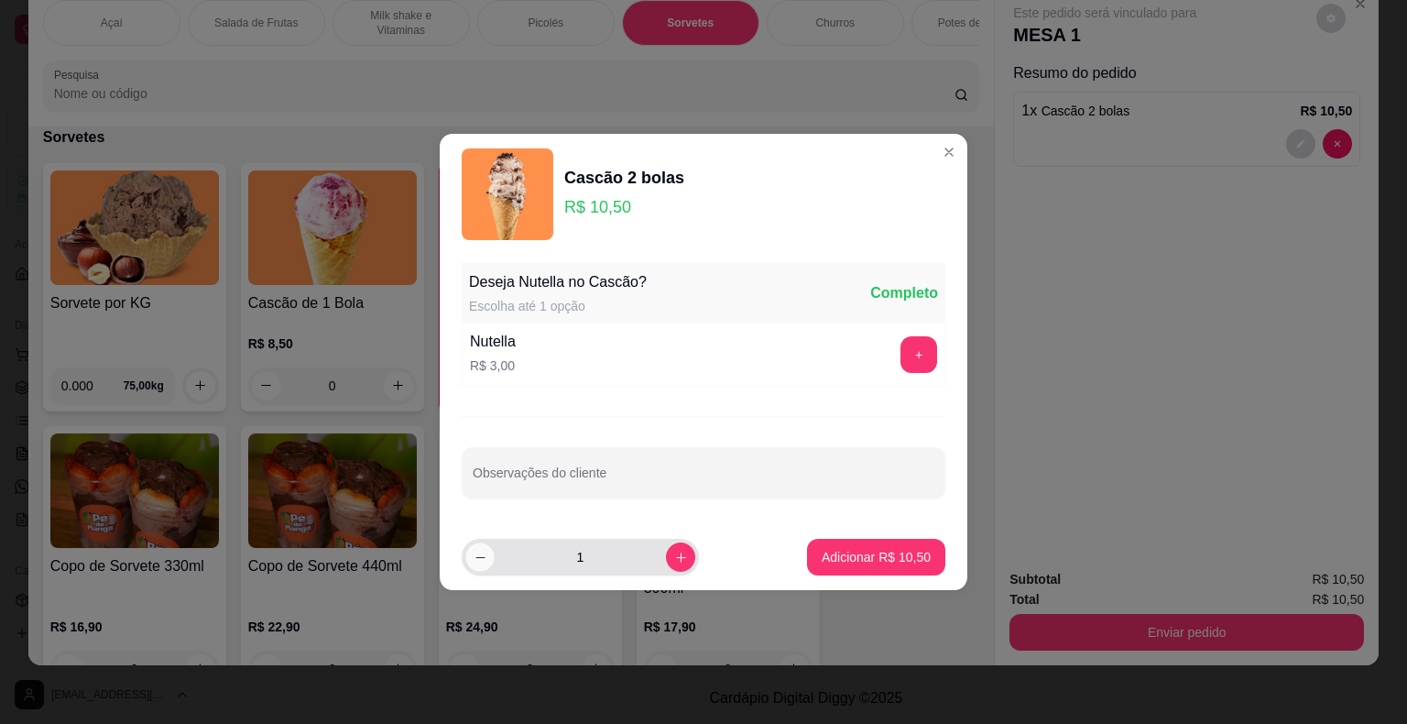
click at [490, 557] on button "decrease-product-quantity" at bounding box center [479, 556] width 28 height 28
type input "0"
click at [923, 165] on div "Cascão 2 bolas R$ 10,50" at bounding box center [704, 194] width 484 height 92
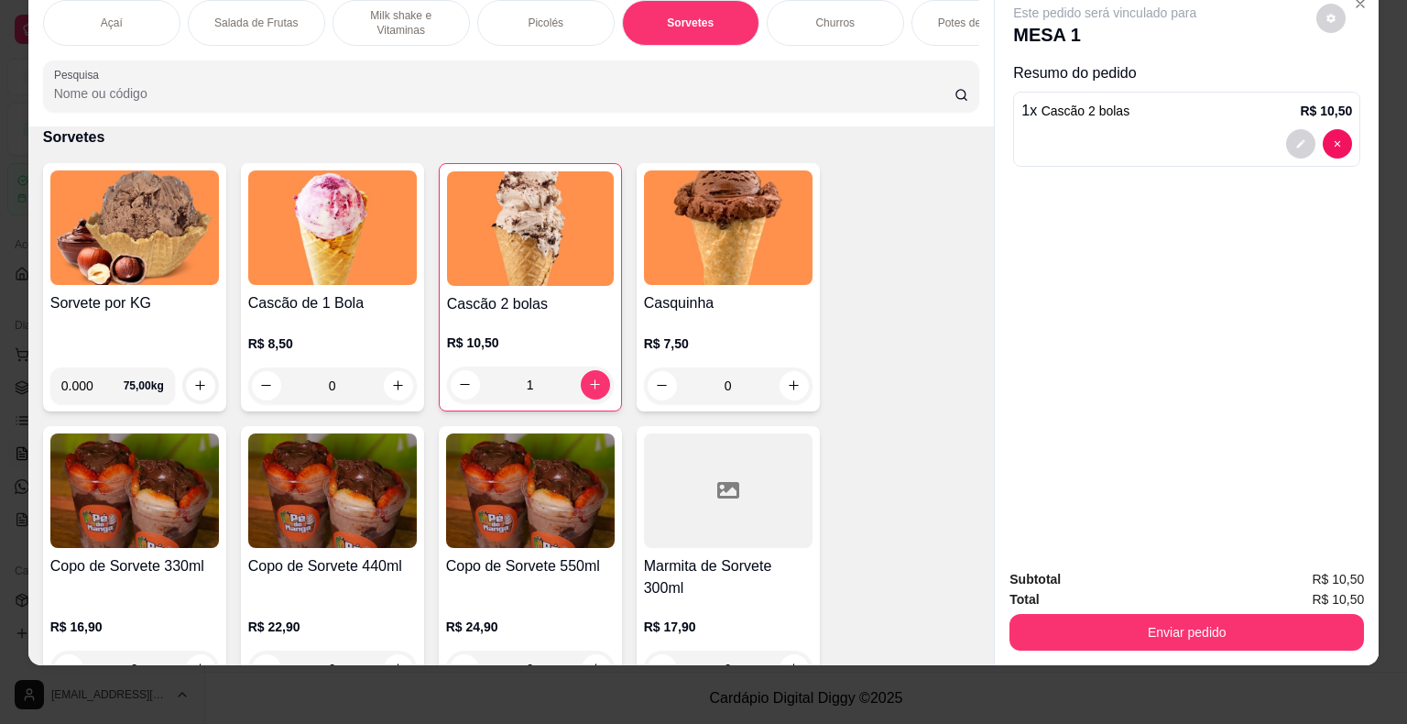
click at [356, 312] on h4 "Cascão de 1 Bola" at bounding box center [332, 303] width 169 height 22
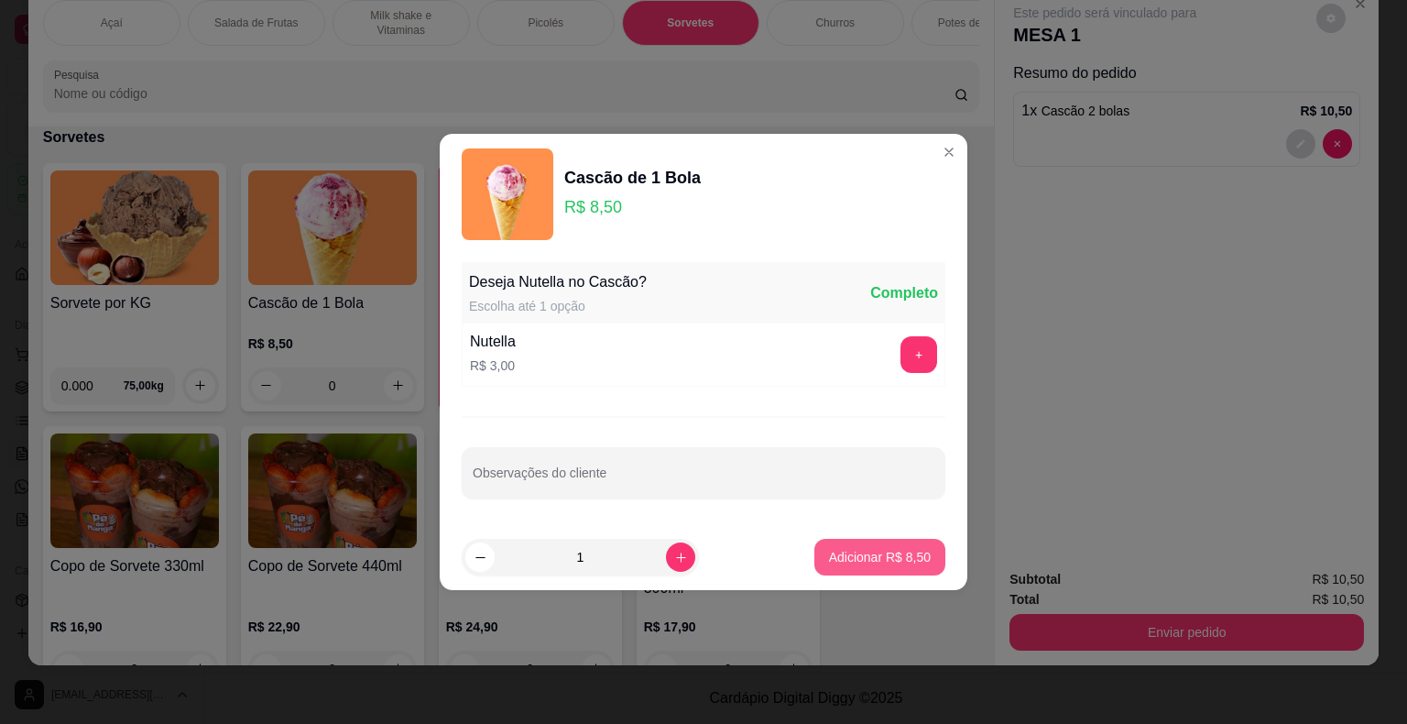
click at [880, 559] on p "Adicionar R$ 8,50" at bounding box center [880, 557] width 102 height 18
type input "1"
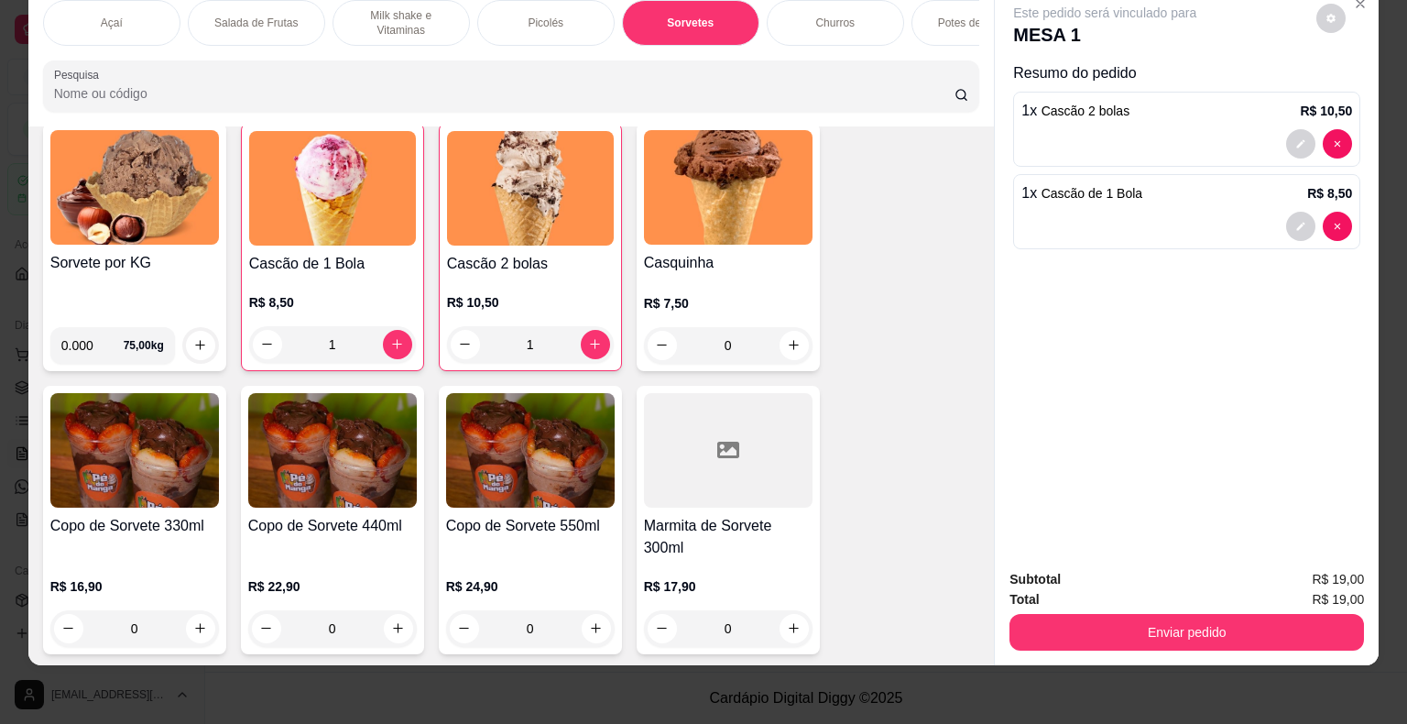
scroll to position [1796, 0]
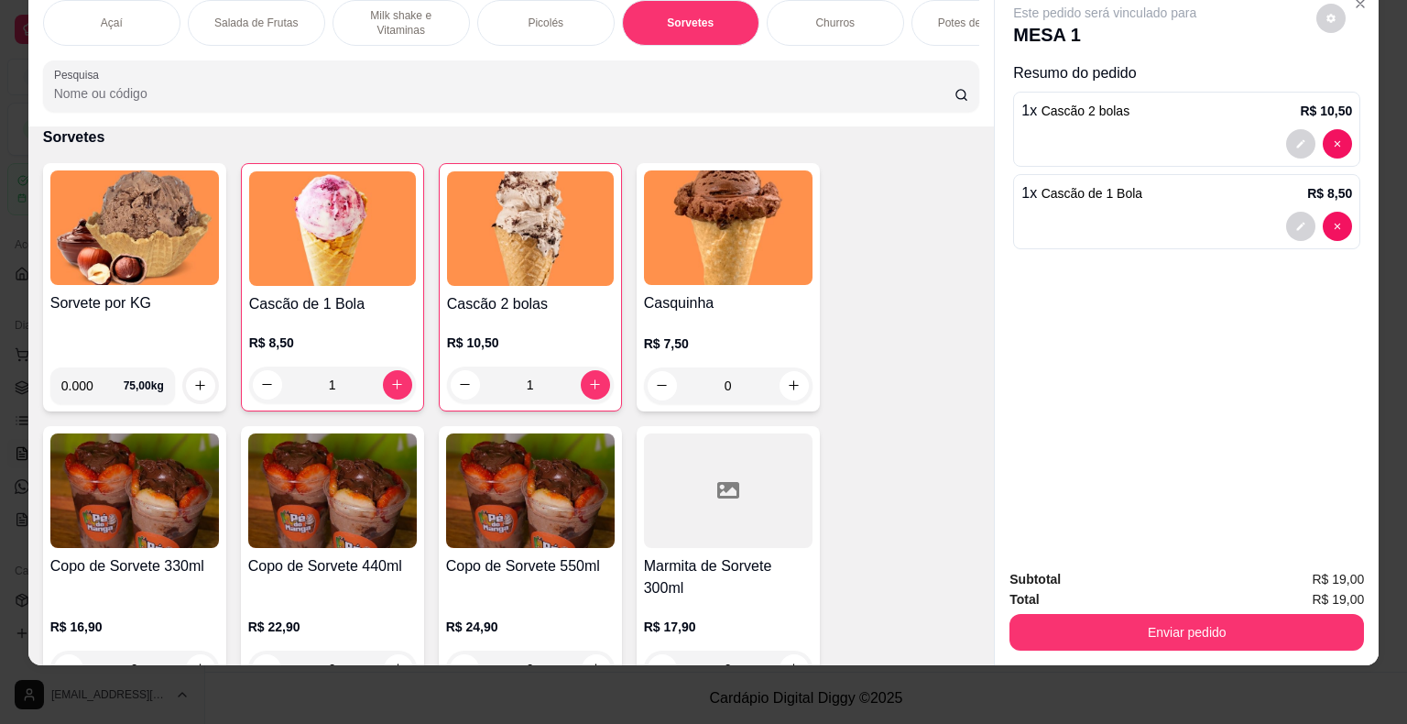
click at [447, 391] on div "1" at bounding box center [530, 385] width 167 height 37
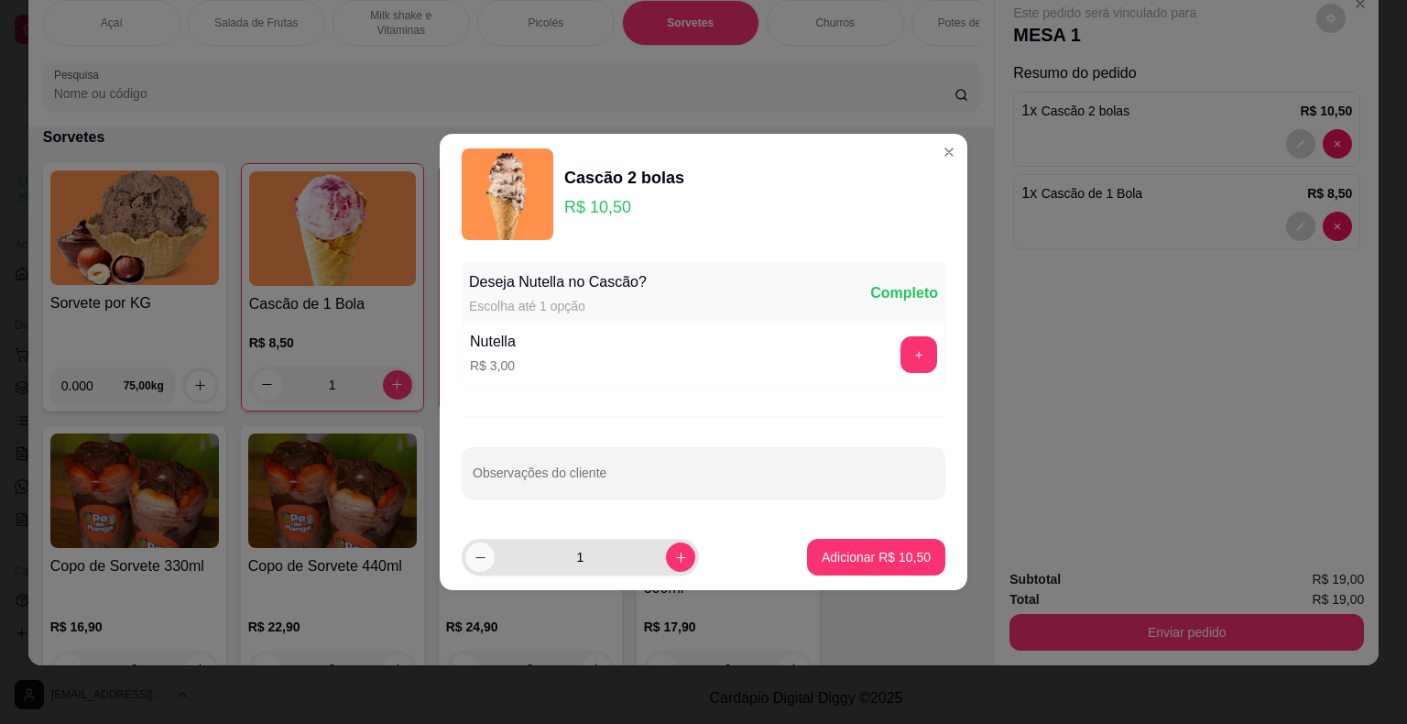
click at [474, 562] on icon "decrease-product-quantity" at bounding box center [481, 558] width 14 height 14
type input "0"
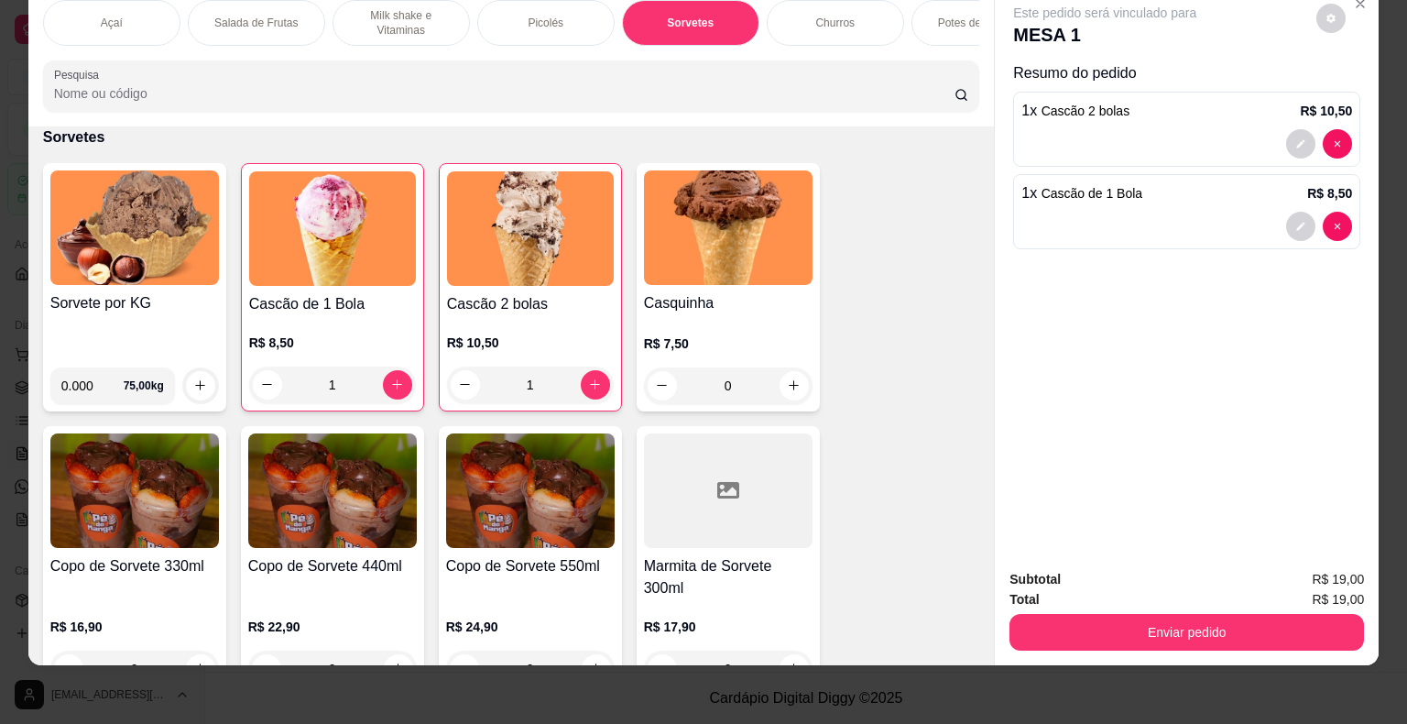
click at [594, 380] on div "1" at bounding box center [530, 385] width 167 height 37
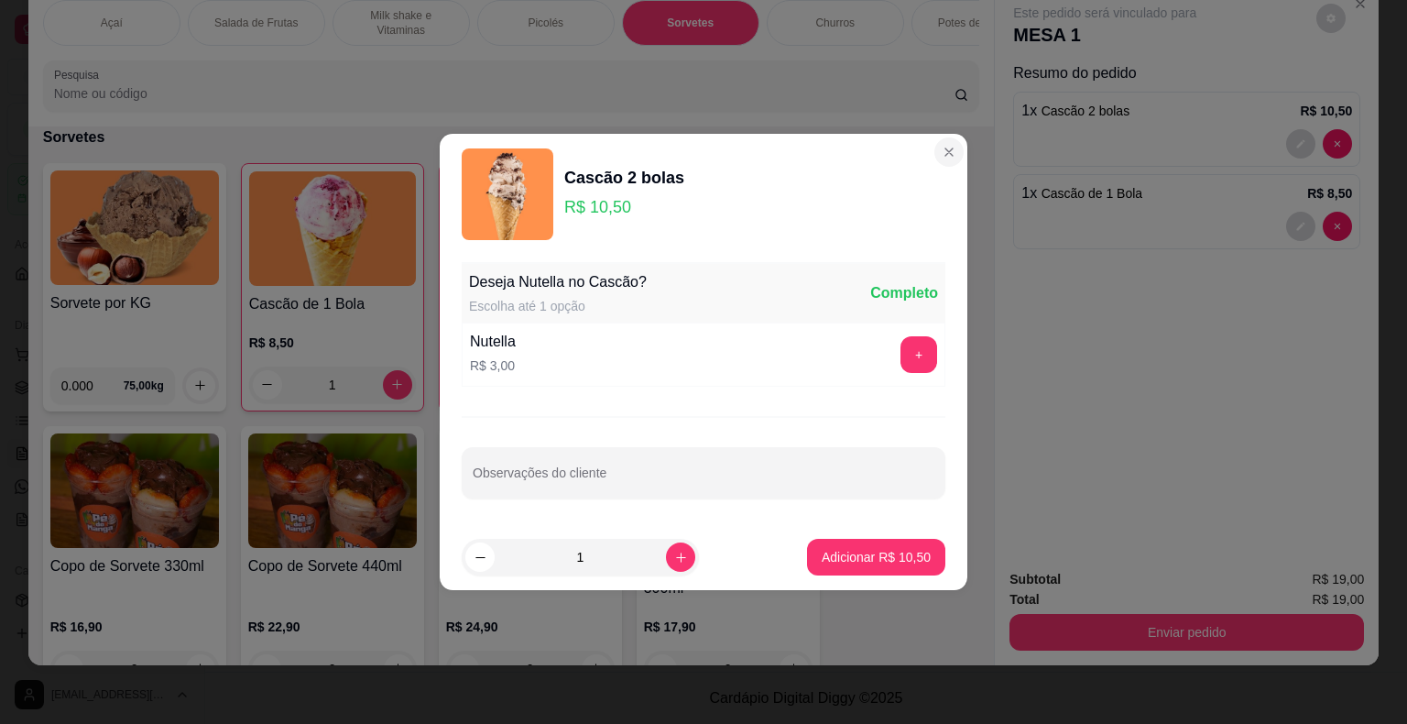
click at [947, 161] on header "Cascão 2 bolas R$ 10,50" at bounding box center [704, 194] width 528 height 121
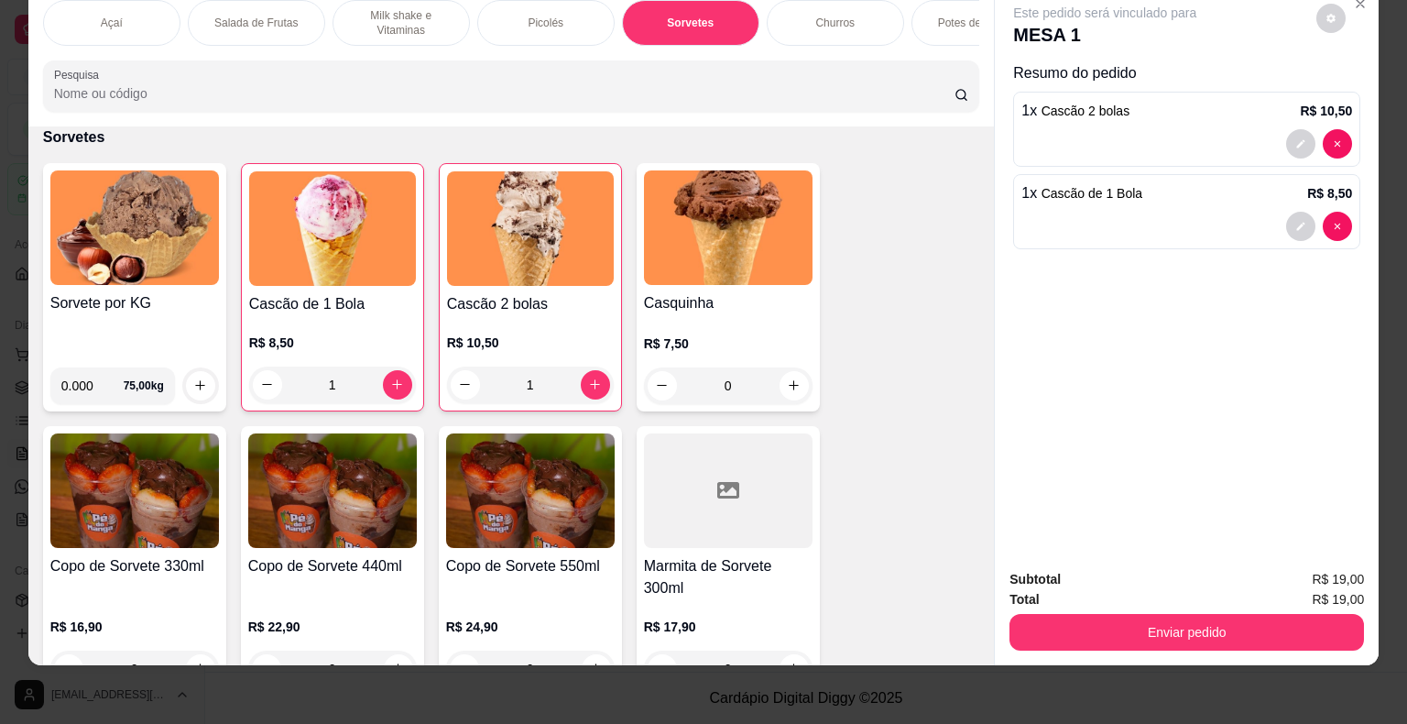
click at [425, 313] on div "Sorvete por KG 0.000 75,00 kg Cascão de 1 Bola R$ 8,50 1 Cascão 2 bolas R$ 10,5…" at bounding box center [511, 570] width 937 height 815
click at [444, 415] on div "Sorvete por KG 0.000 75,00 kg Cascão de 1 Bola R$ 8,50 1 Cascão 2 bolas R$ 10,5…" at bounding box center [511, 570] width 937 height 815
click at [462, 389] on div "1" at bounding box center [530, 385] width 167 height 37
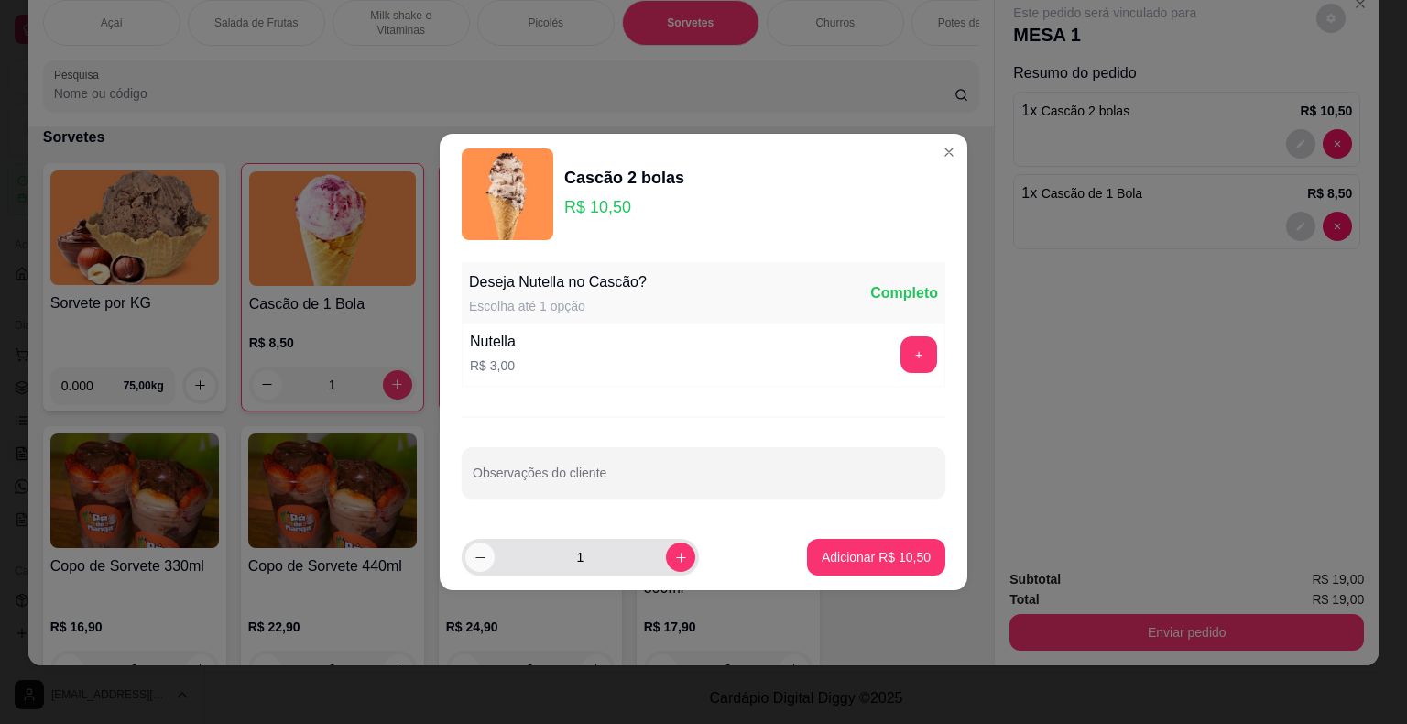
click at [475, 561] on icon "decrease-product-quantity" at bounding box center [481, 558] width 14 height 14
type input "0"
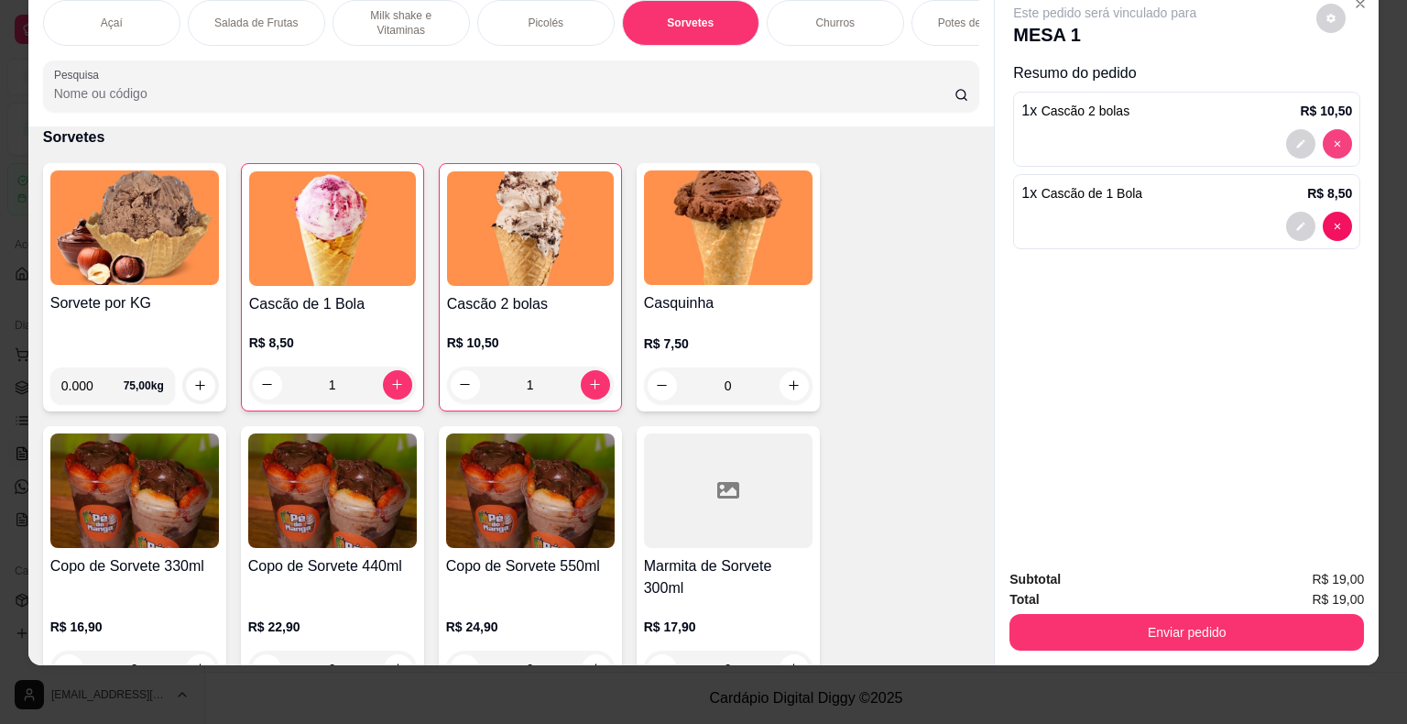
type input "0"
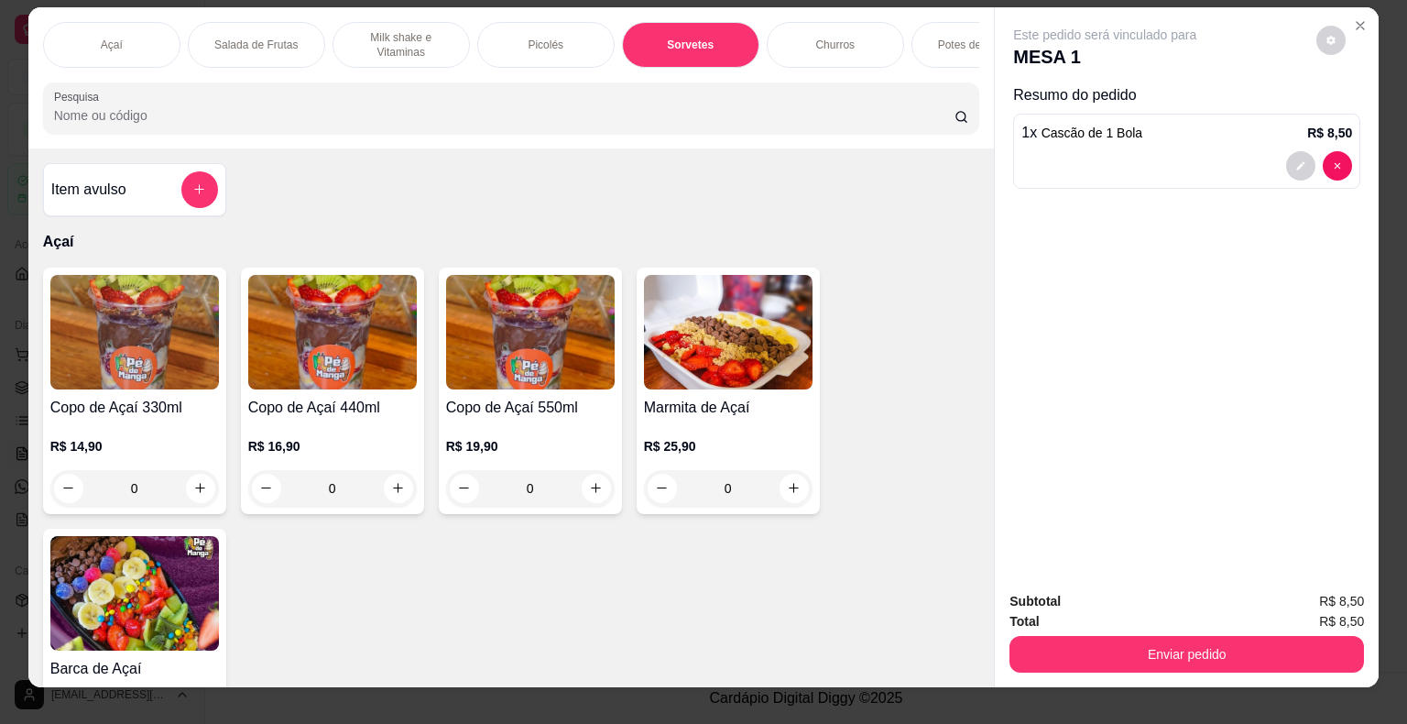
scroll to position [0, 0]
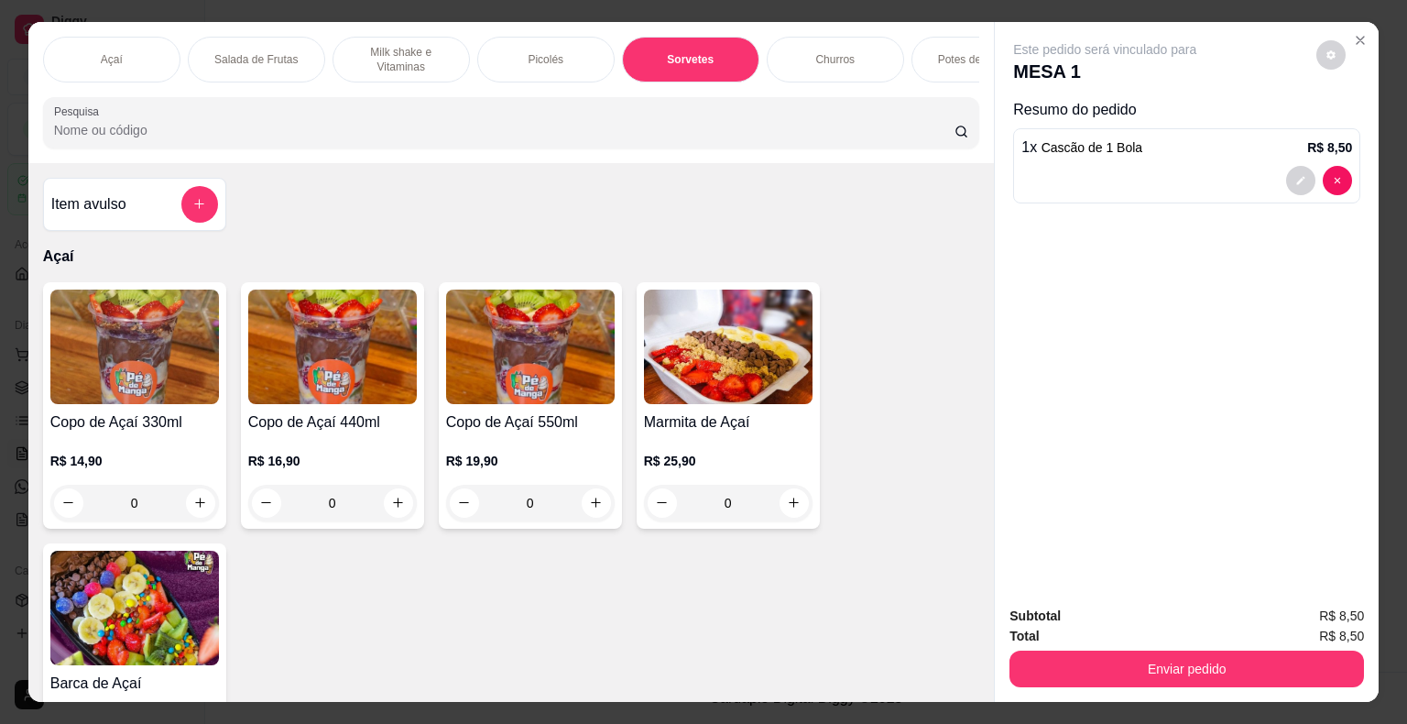
click at [573, 49] on div "Picolés" at bounding box center [545, 60] width 137 height 46
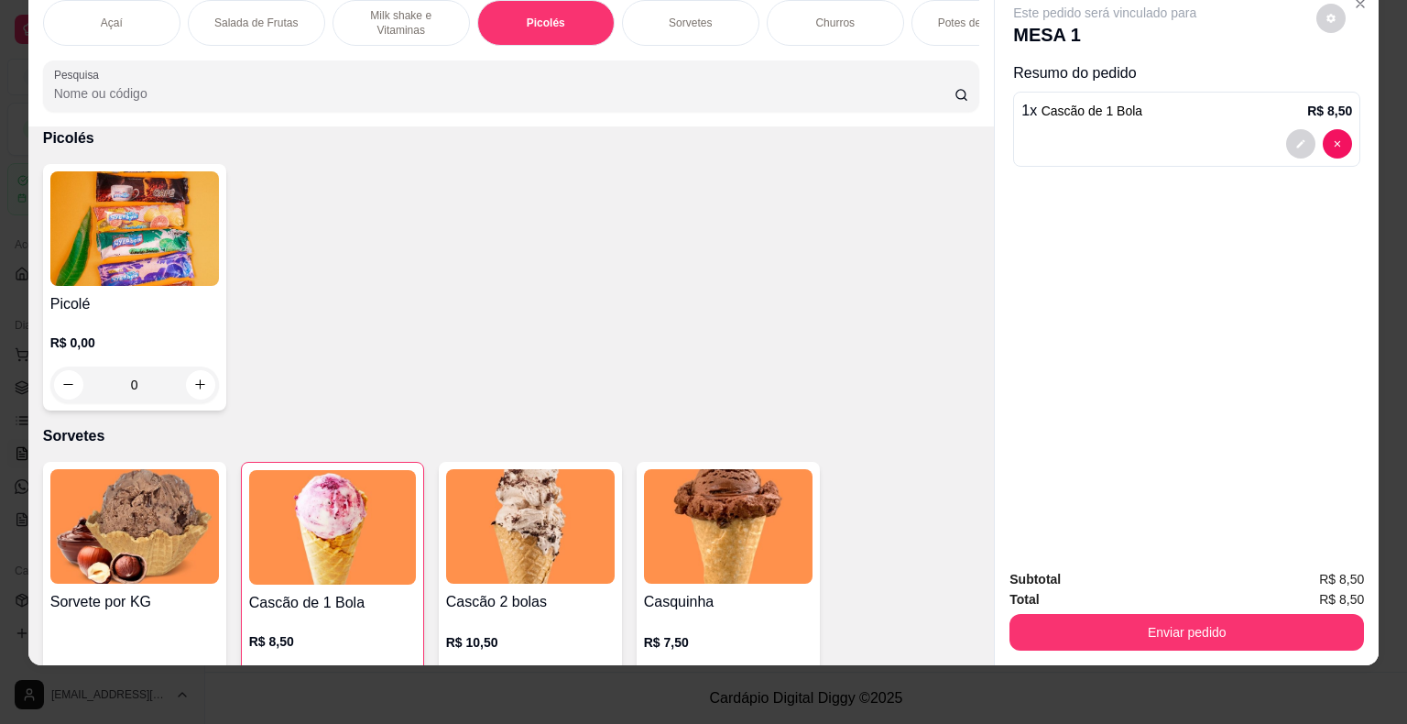
click at [171, 327] on div "R$ 0,00 0" at bounding box center [134, 359] width 169 height 88
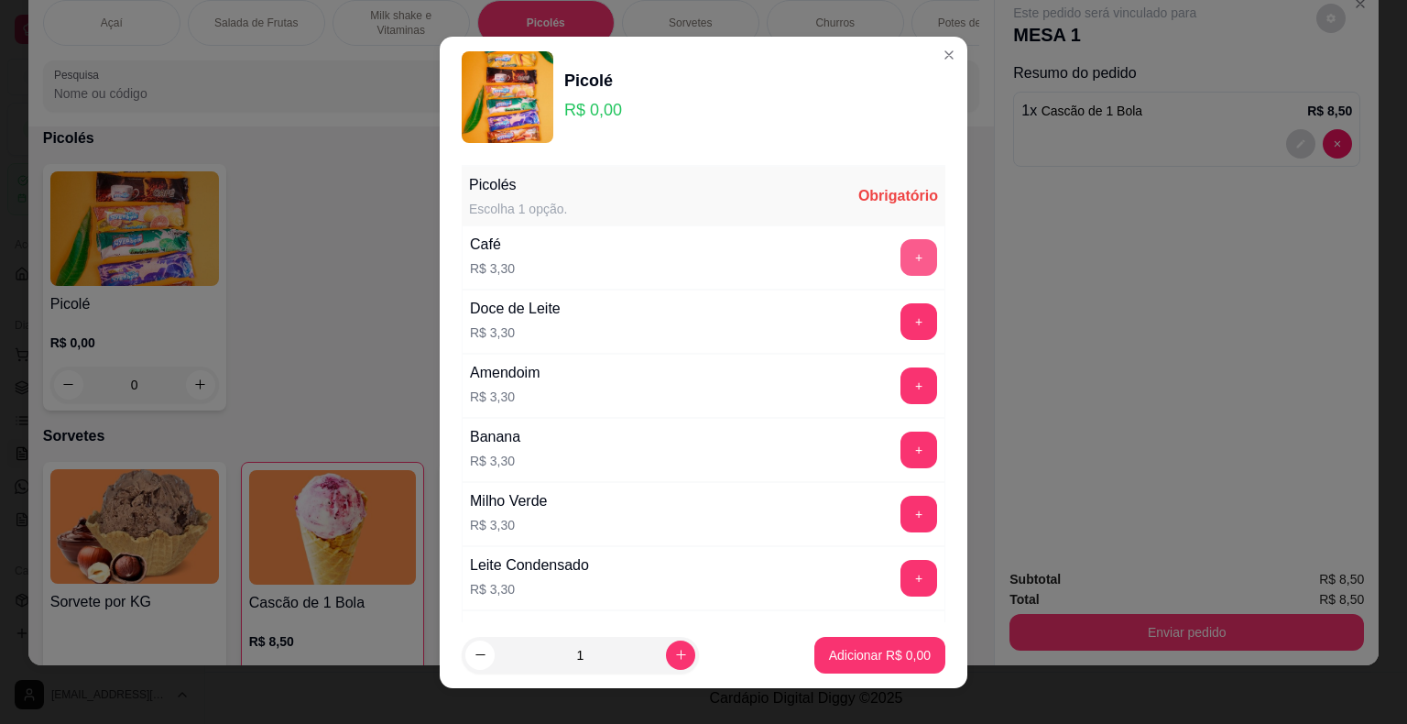
click at [901, 249] on button "+" at bounding box center [919, 257] width 37 height 37
click at [902, 249] on button "+" at bounding box center [920, 257] width 36 height 36
click at [829, 661] on p "Adicionar R$ 6,60" at bounding box center [880, 655] width 102 height 18
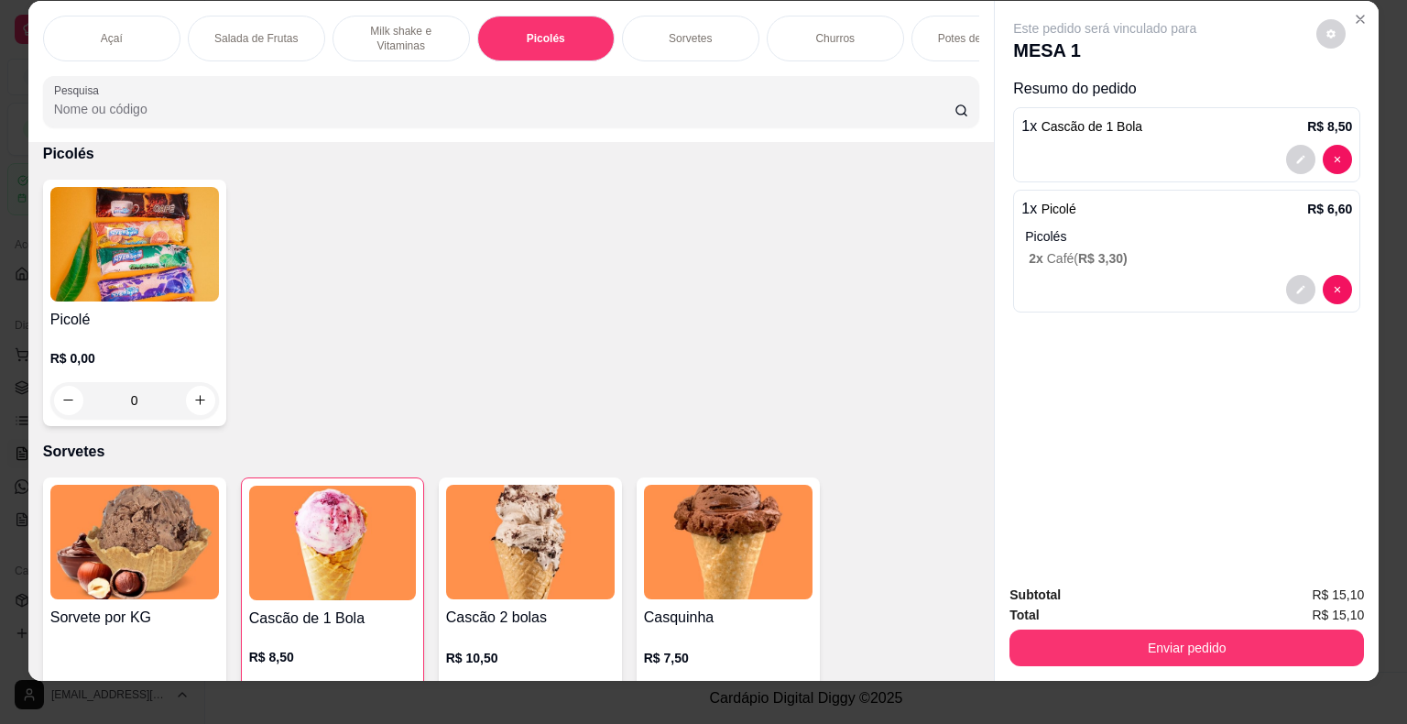
scroll to position [0, 0]
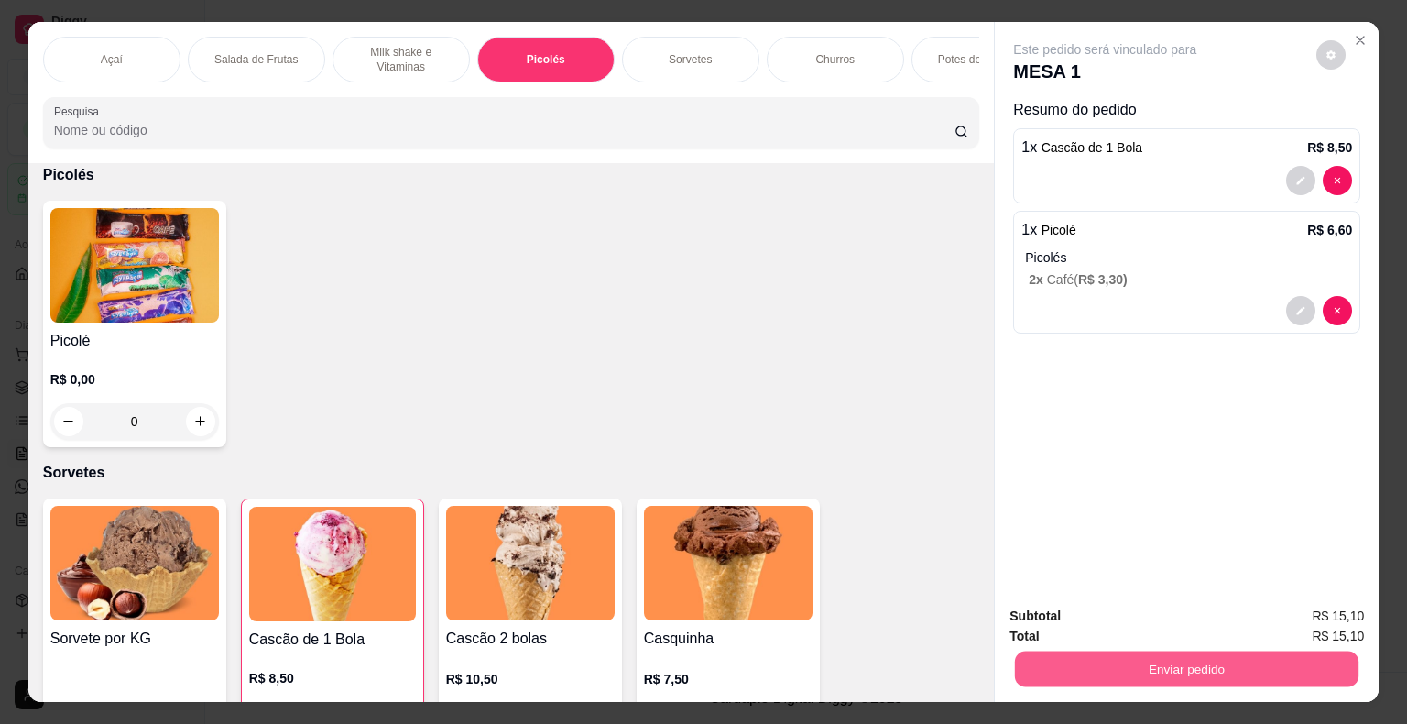
click at [1273, 667] on button "Enviar pedido" at bounding box center [1187, 670] width 344 height 36
click at [1167, 629] on button "Não registrar e enviar pedido" at bounding box center [1126, 617] width 191 height 35
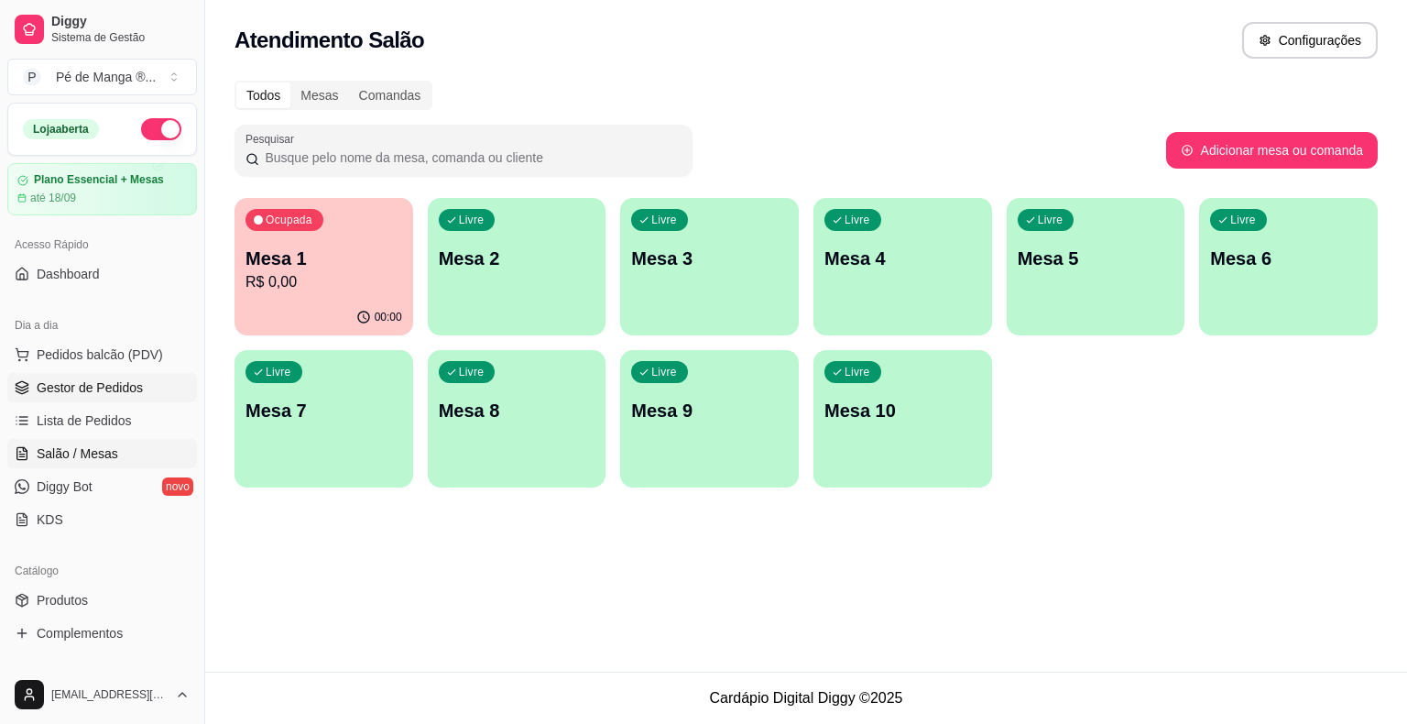
click at [94, 391] on span "Gestor de Pedidos" at bounding box center [90, 387] width 106 height 18
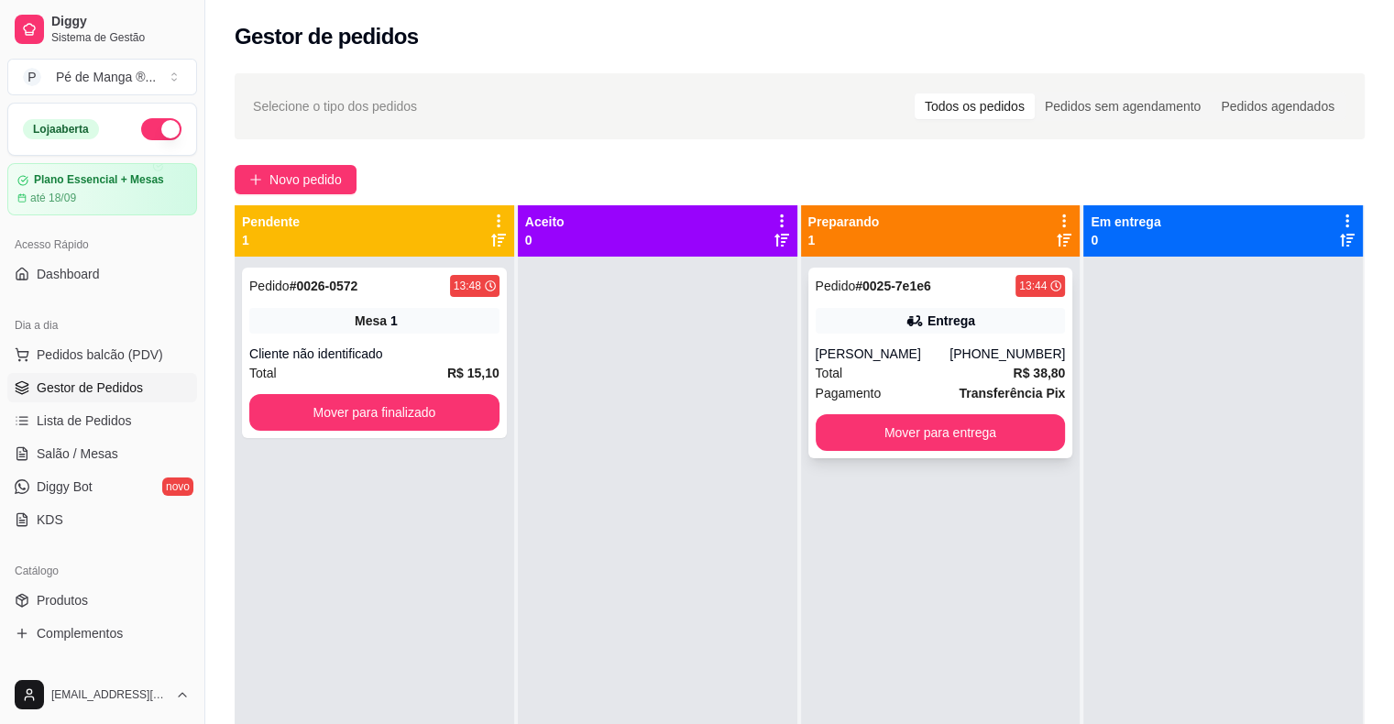
click at [970, 376] on div "Total R$ 38,80" at bounding box center [941, 373] width 250 height 20
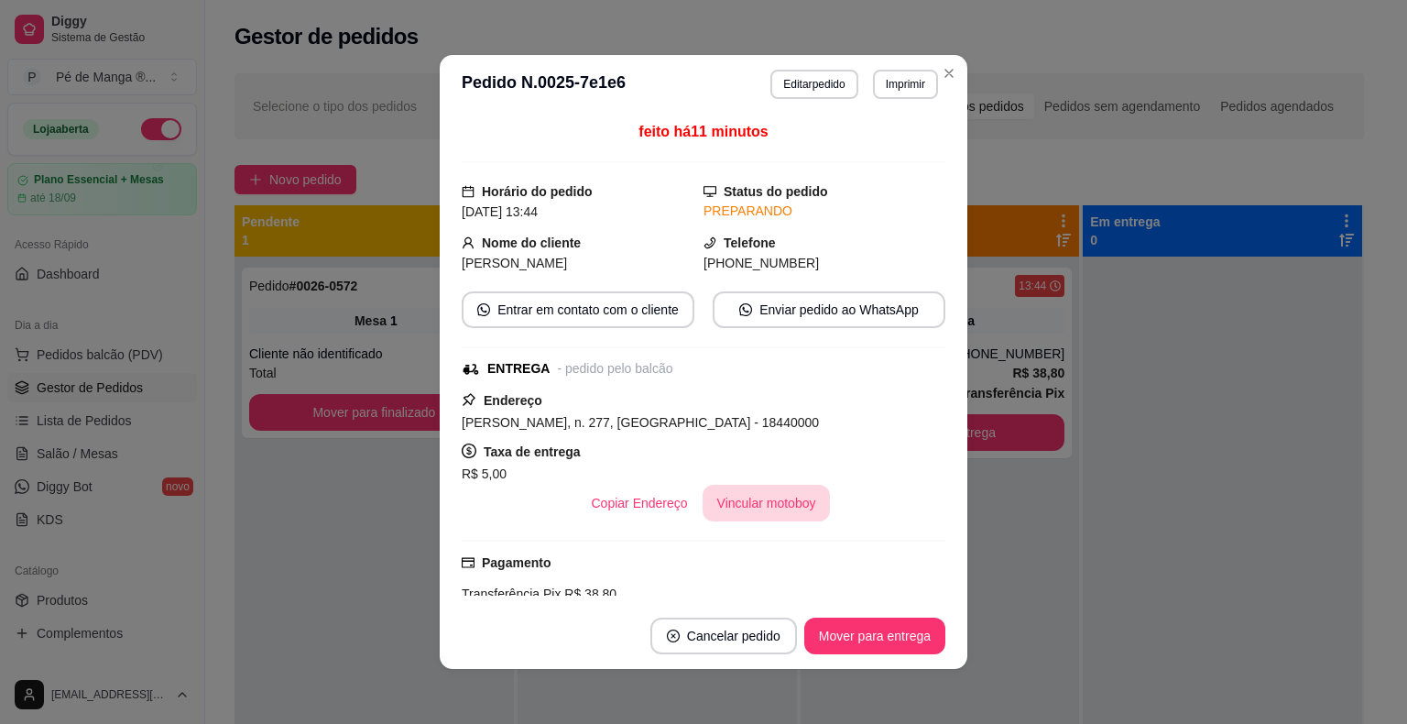
click at [748, 522] on div "feito há 11 minutos Horário do pedido [DATE] 13:44 Status do pedido PREPARANDO …" at bounding box center [704, 358] width 484 height 475
click at [750, 515] on button "Vincular motoboy" at bounding box center [767, 504] width 125 height 36
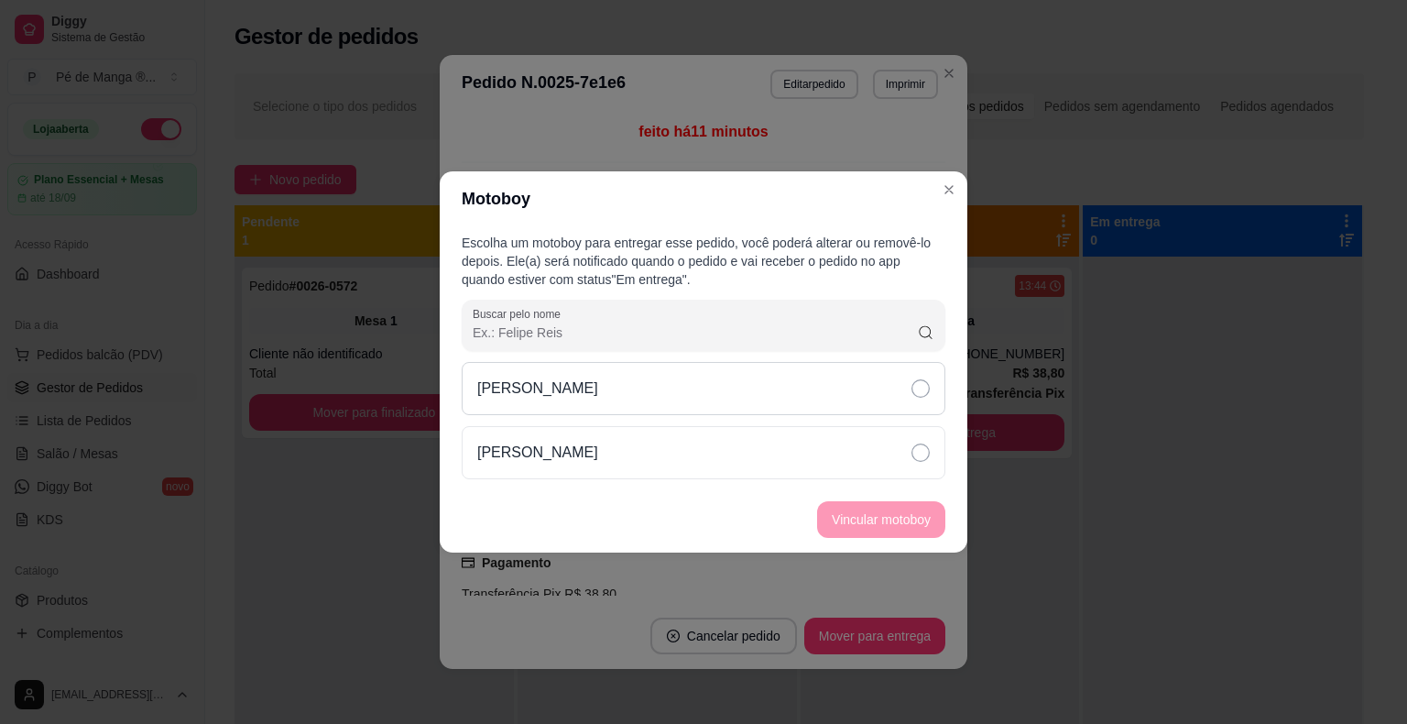
drag, startPoint x: 661, startPoint y: 398, endPoint x: 674, endPoint y: 408, distance: 17.0
click at [661, 399] on div "[PERSON_NAME]" at bounding box center [704, 388] width 484 height 53
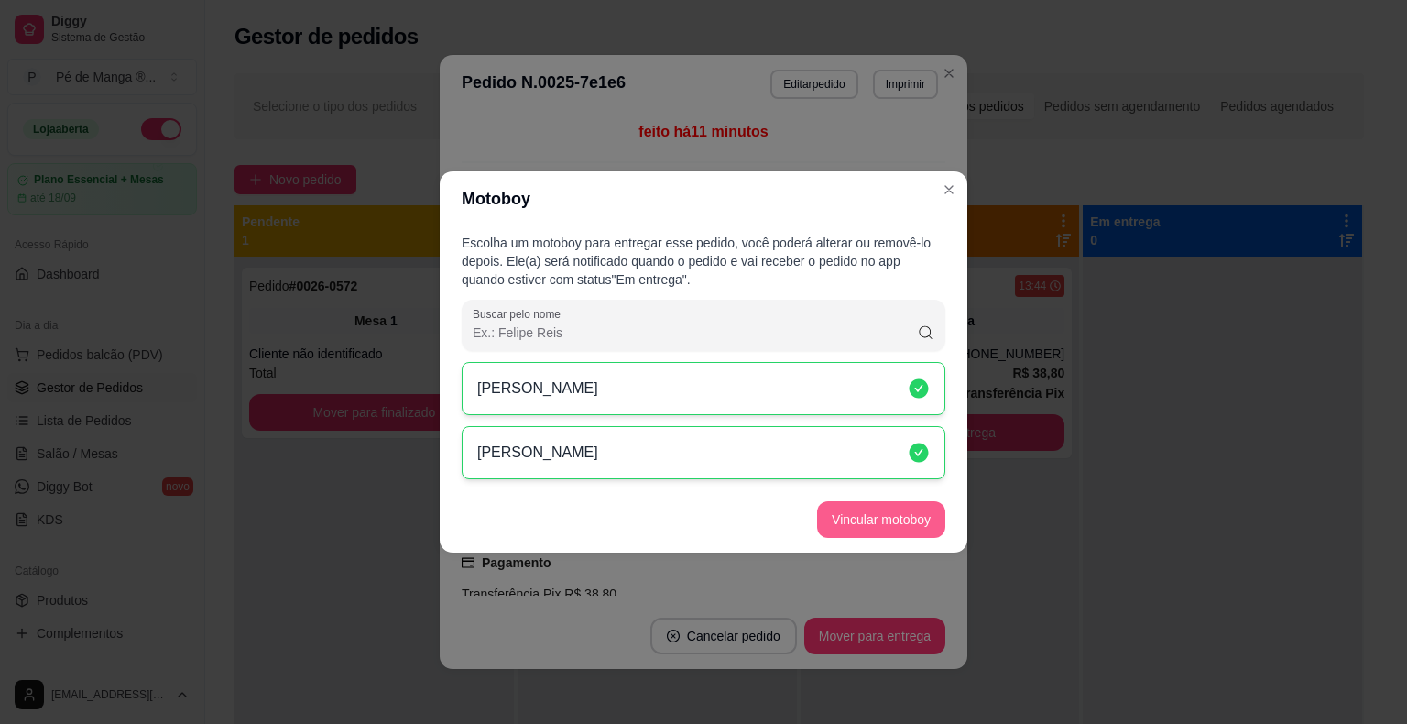
click at [872, 512] on button "Vincular motoboy" at bounding box center [881, 519] width 128 height 37
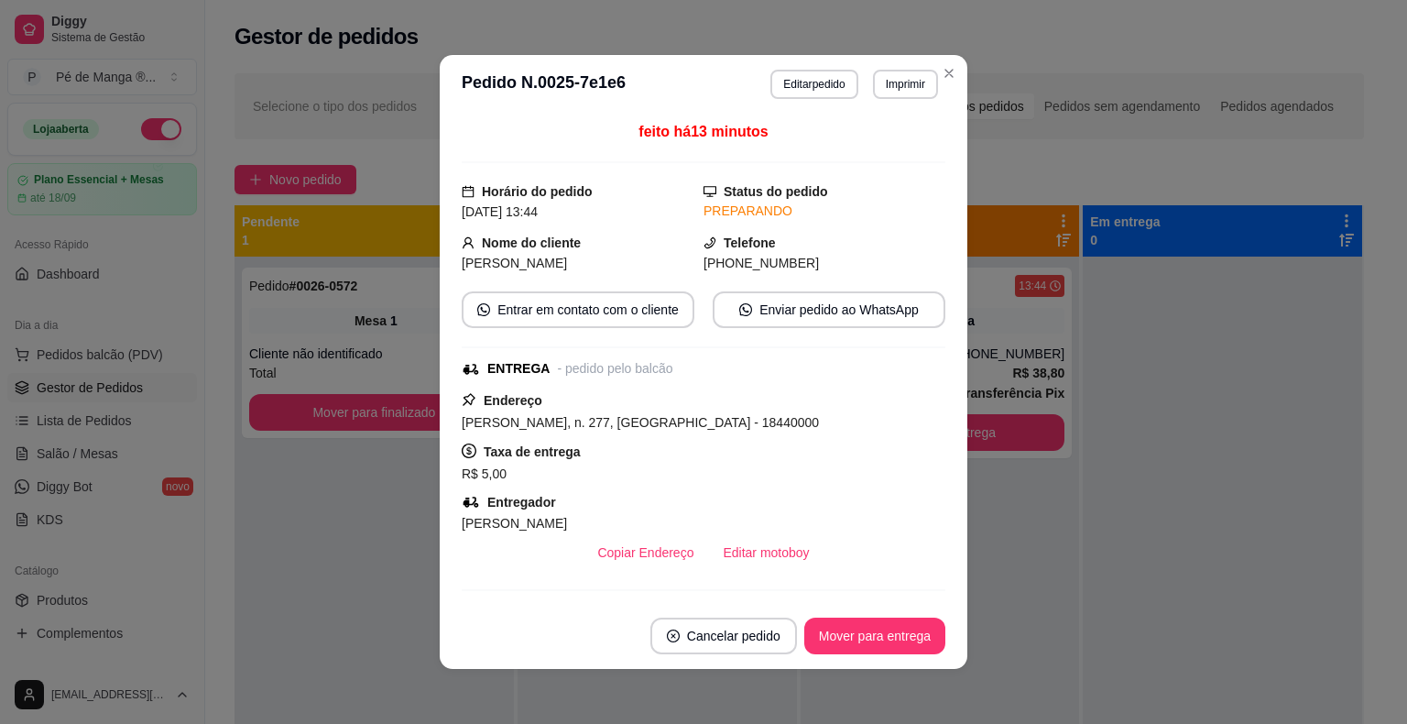
click at [871, 655] on footer "Cancelar pedido Mover para entrega" at bounding box center [704, 636] width 528 height 66
click at [872, 638] on button "Mover para entrega" at bounding box center [874, 637] width 137 height 36
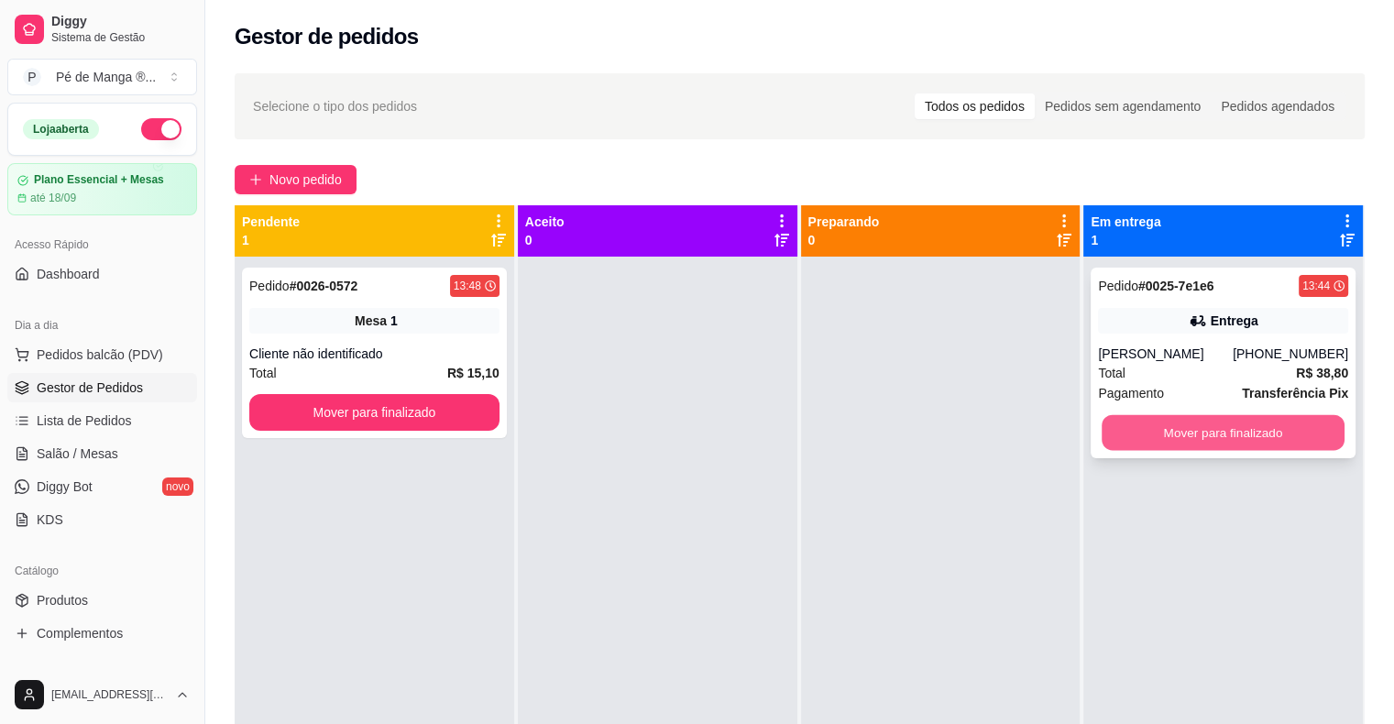
click at [1177, 428] on button "Mover para finalizado" at bounding box center [1222, 433] width 243 height 36
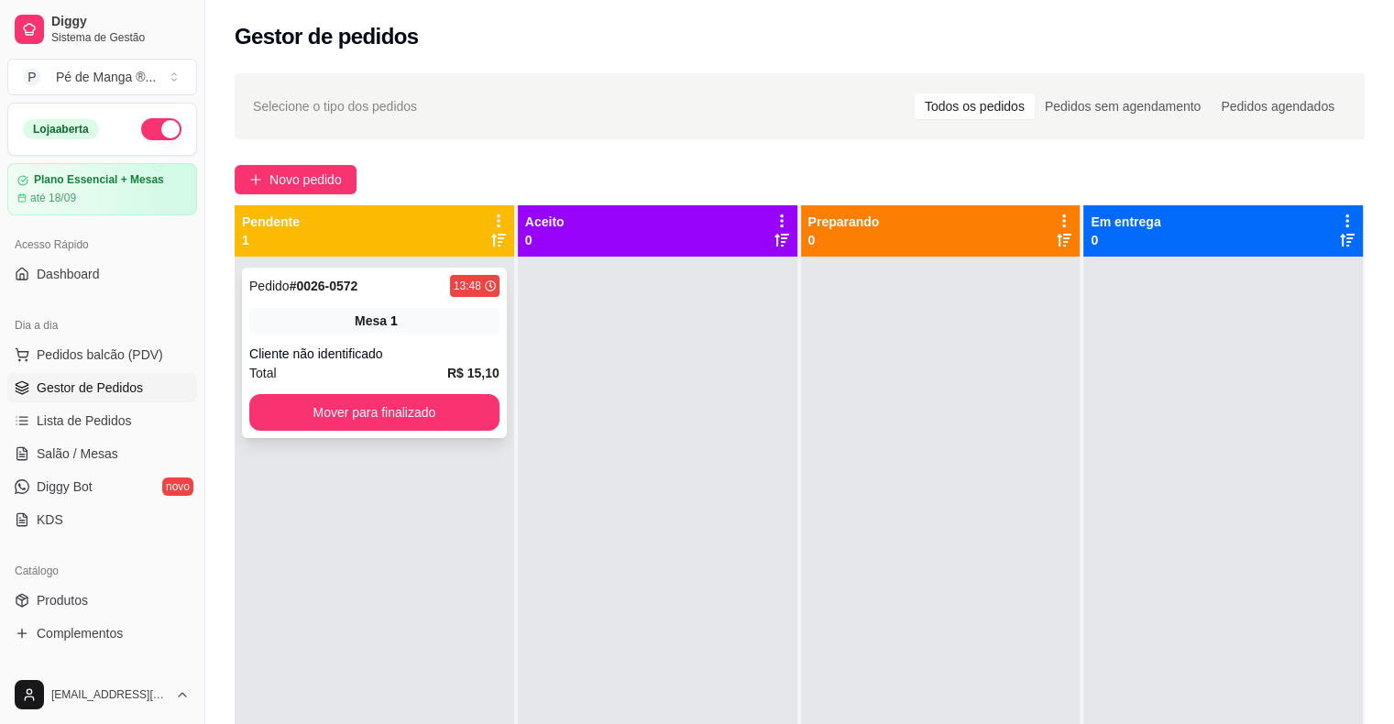
click at [416, 339] on div "Pedido # 0026-0572 13:48 Mesa 1 Cliente não identificado Total R$ 15,10 Mover p…" at bounding box center [374, 353] width 265 height 170
click at [297, 185] on span "Novo pedido" at bounding box center [305, 180] width 72 height 20
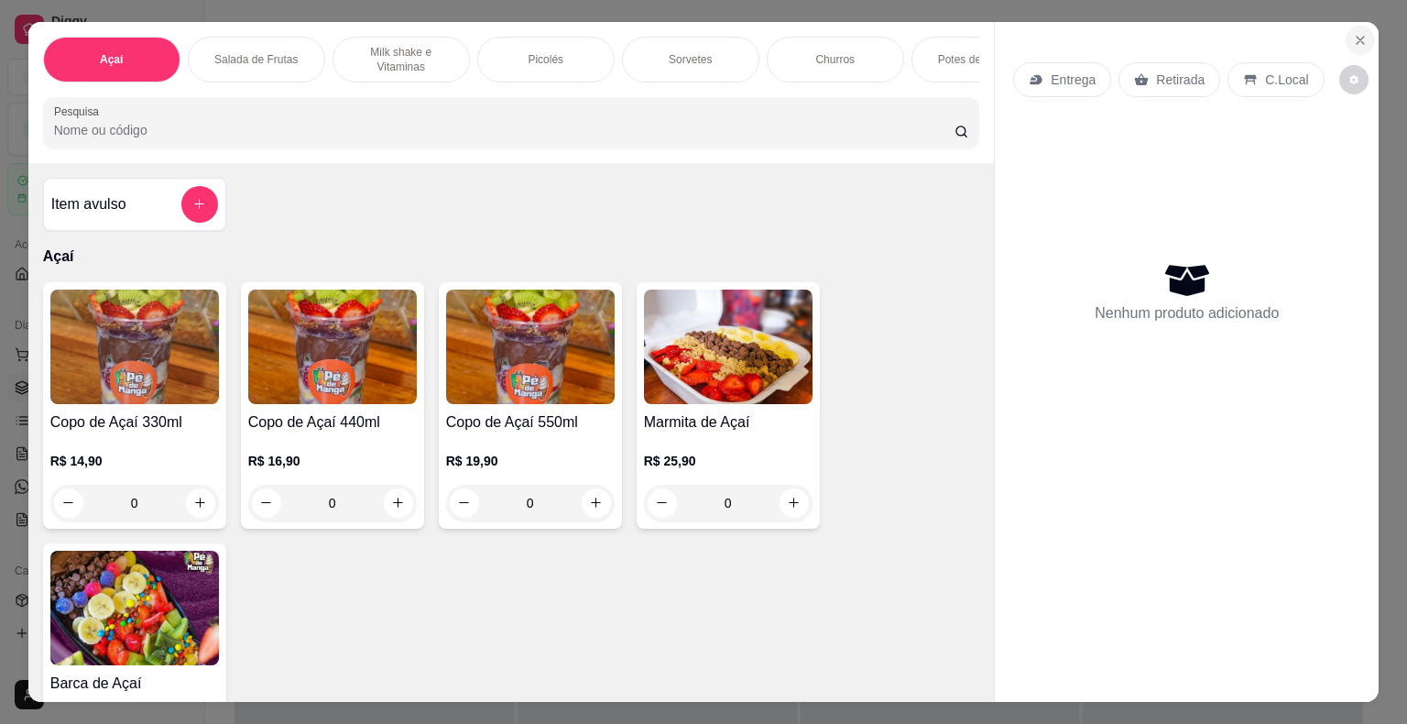
click at [1353, 33] on icon "Close" at bounding box center [1360, 40] width 15 height 15
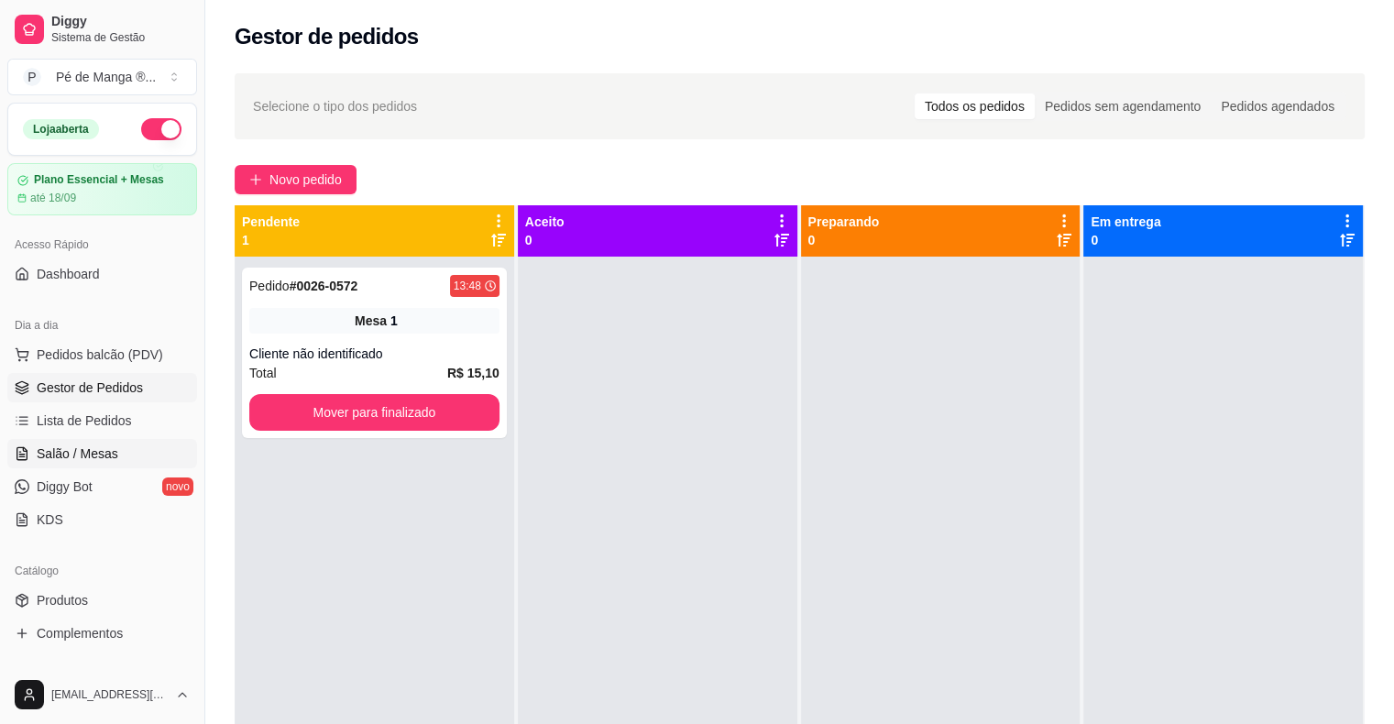
click at [114, 455] on span "Salão / Mesas" at bounding box center [78, 453] width 82 height 18
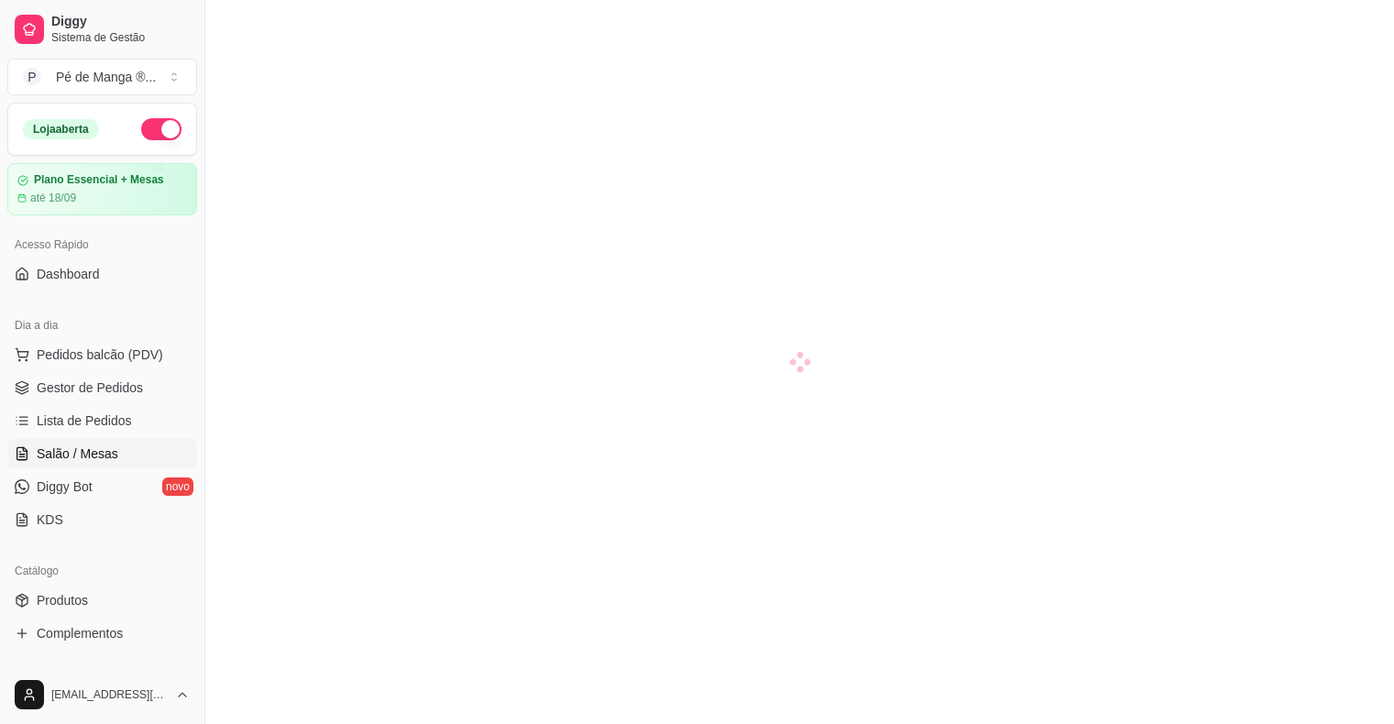
click at [115, 456] on span "Salão / Mesas" at bounding box center [78, 453] width 82 height 18
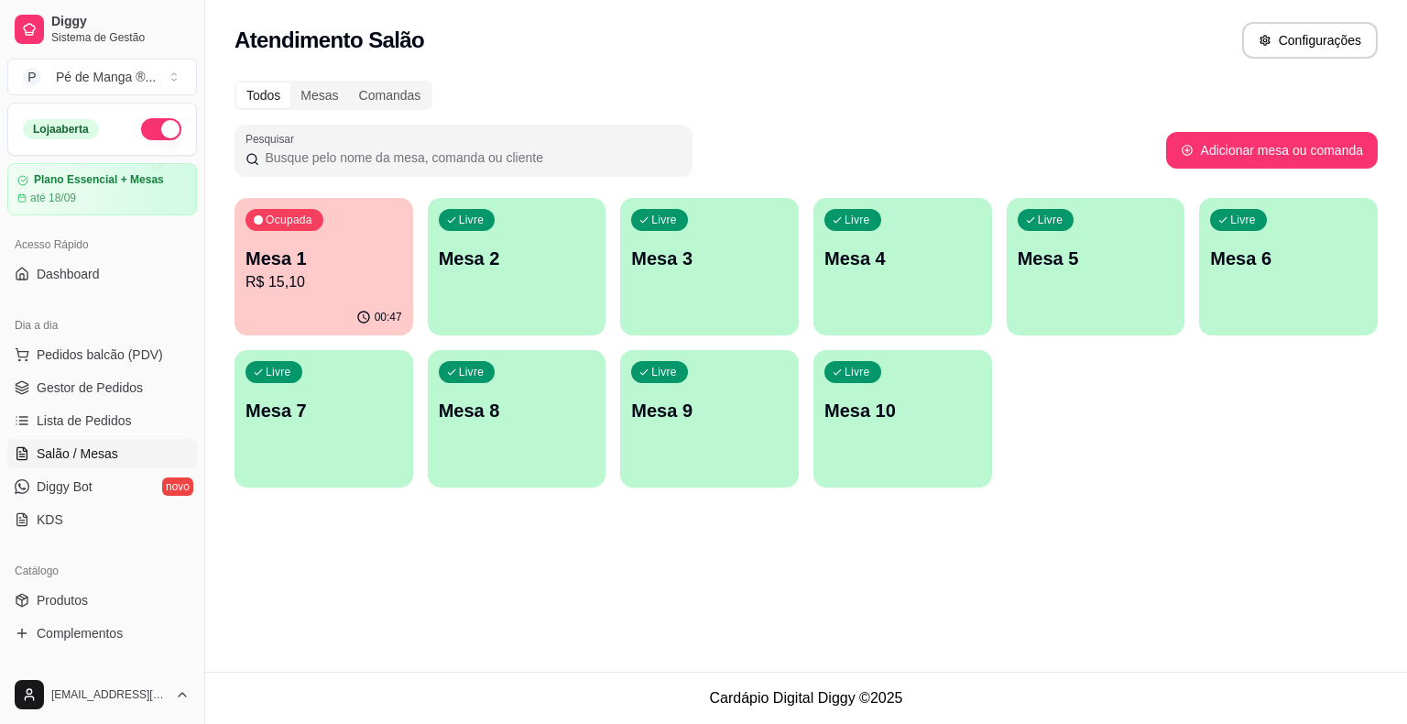
click at [518, 302] on div "Livre Mesa 2" at bounding box center [517, 255] width 179 height 115
click at [518, 302] on body "Diggy Sistema de Gestão P Pé de Manga ® ... Loja aberta Plano Essencial + Mesas…" at bounding box center [703, 362] width 1407 height 724
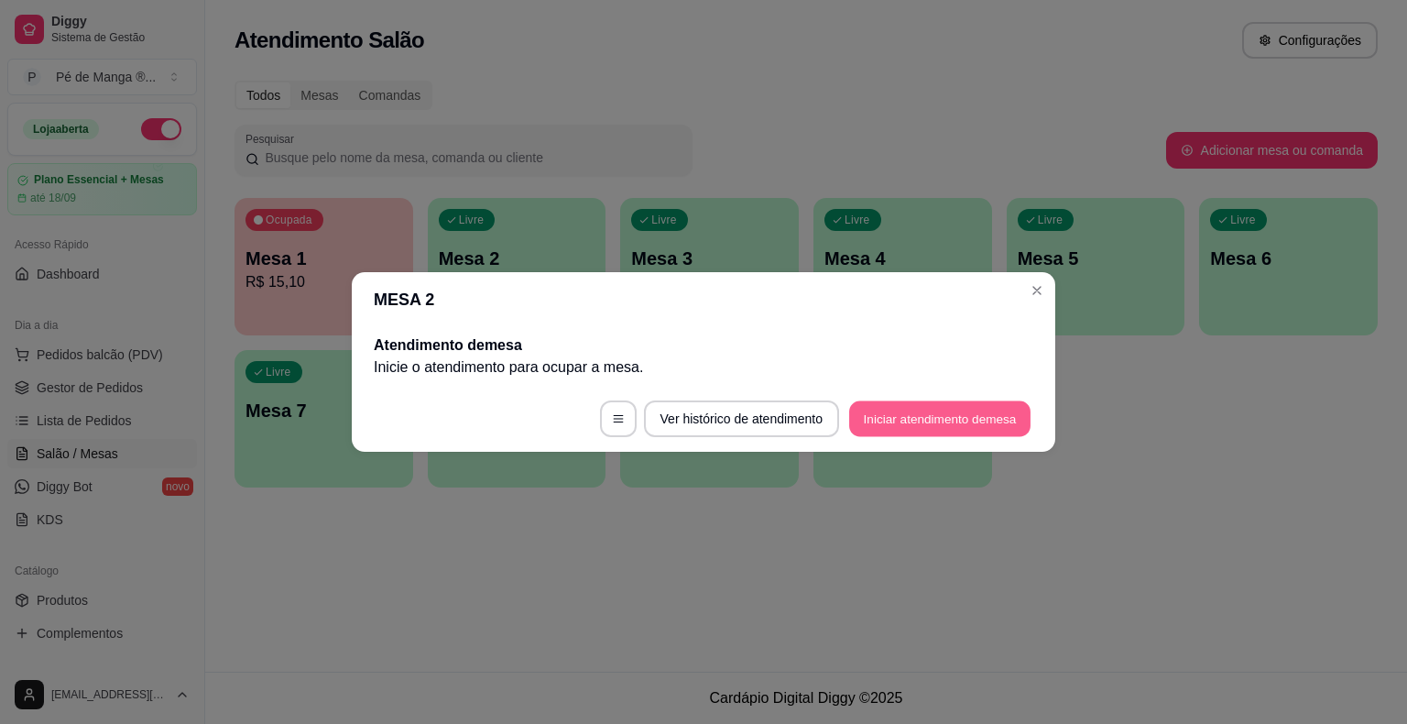
click at [930, 426] on button "Iniciar atendimento de mesa" at bounding box center [939, 419] width 181 height 36
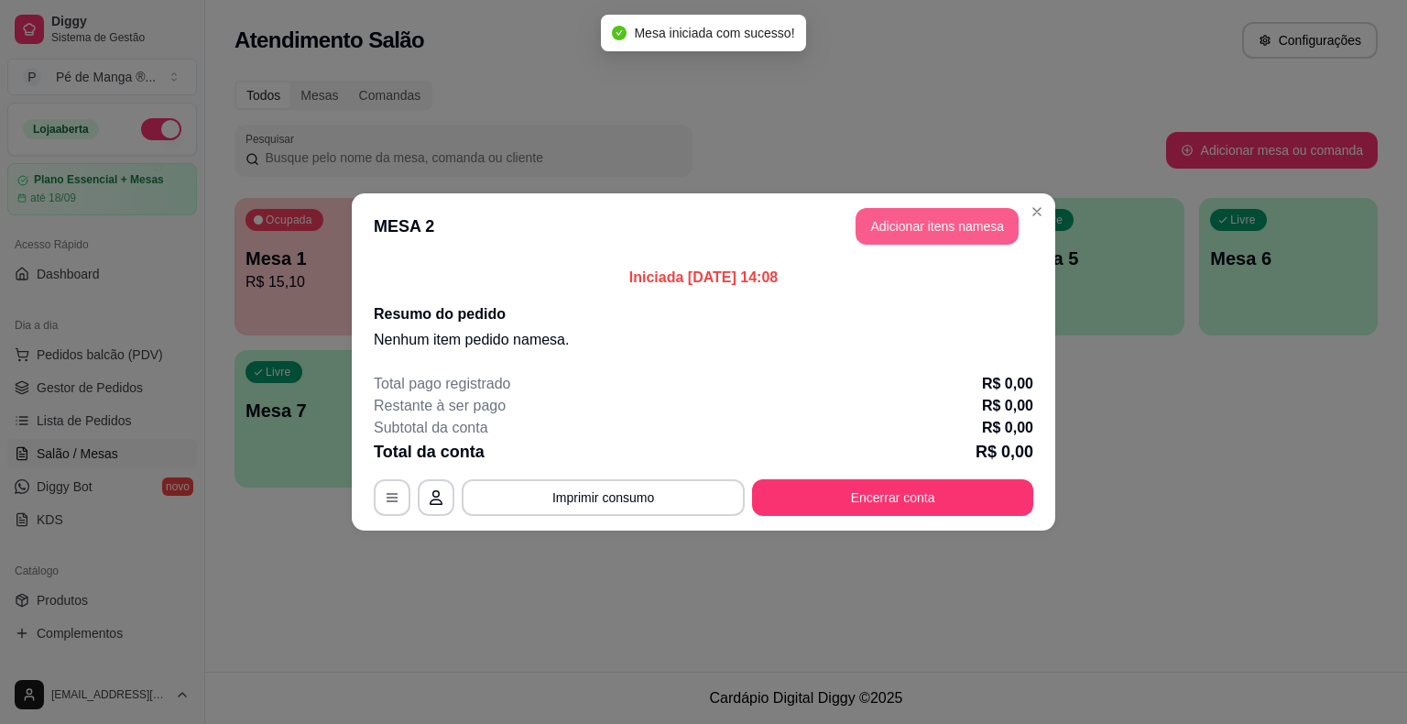
click at [952, 233] on button "Adicionar itens na mesa" at bounding box center [937, 226] width 163 height 37
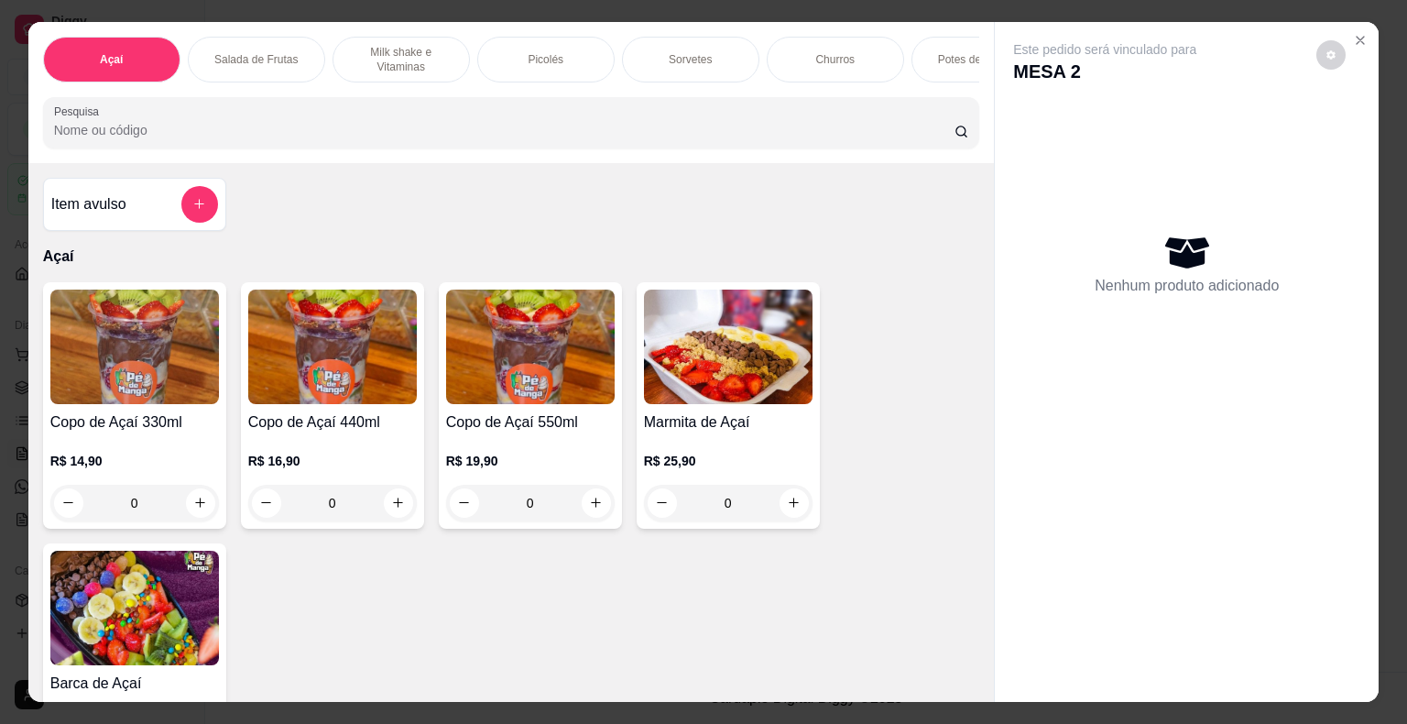
click at [676, 60] on div "Sorvetes" at bounding box center [690, 60] width 137 height 46
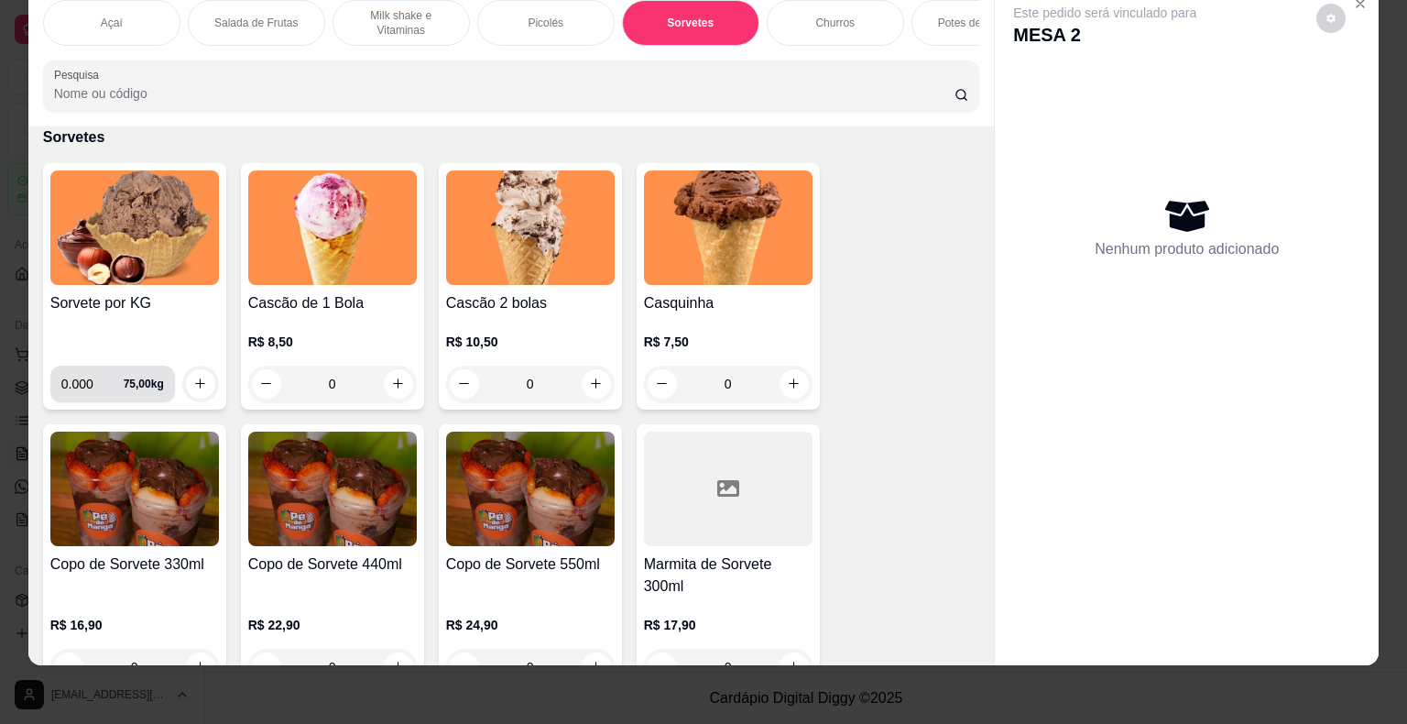
click at [161, 393] on div "0.000 75,00 kg" at bounding box center [112, 384] width 125 height 37
click at [202, 379] on button "increase-product-quantity" at bounding box center [200, 383] width 29 height 29
click at [161, 378] on div "0.000 75,00 kg" at bounding box center [112, 384] width 125 height 37
click at [101, 390] on input "0.001" at bounding box center [92, 384] width 62 height 37
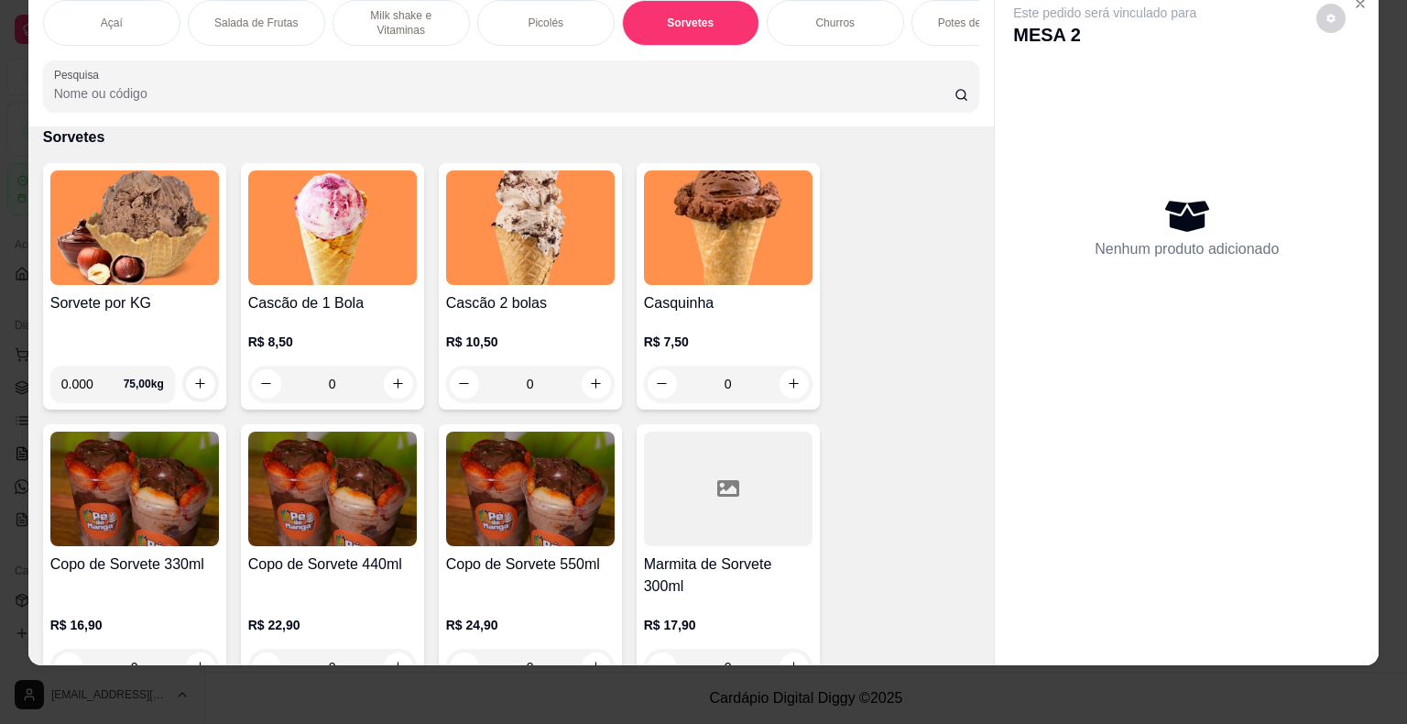
click at [105, 388] on input "0.000" at bounding box center [92, 384] width 62 height 37
click at [107, 375] on input "0.001" at bounding box center [92, 384] width 62 height 37
click at [104, 376] on input "0.001" at bounding box center [92, 384] width 62 height 37
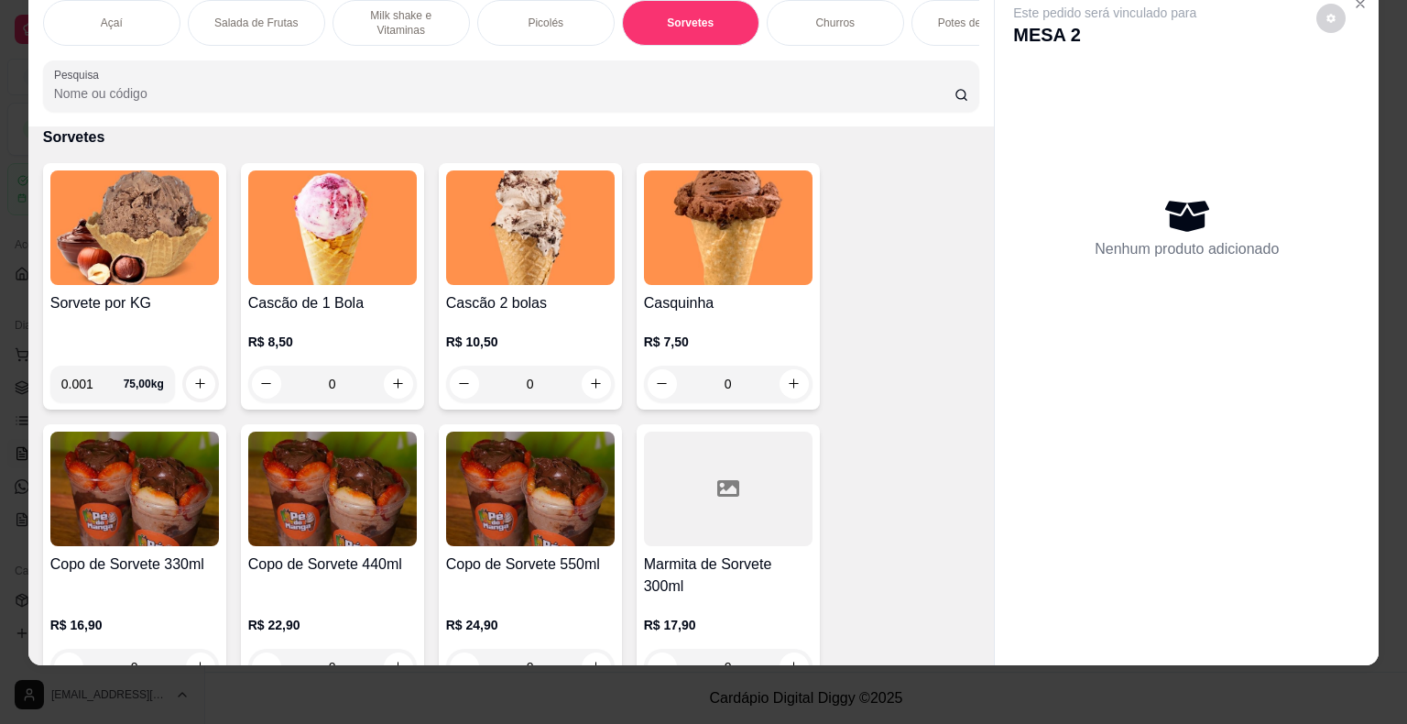
click at [104, 376] on input "0.001" at bounding box center [92, 384] width 62 height 37
click at [104, 375] on input "0.001" at bounding box center [92, 384] width 62 height 37
type input "0.001"
drag, startPoint x: 104, startPoint y: 375, endPoint x: 84, endPoint y: 383, distance: 21.8
click at [103, 376] on input "0.001" at bounding box center [92, 384] width 62 height 37
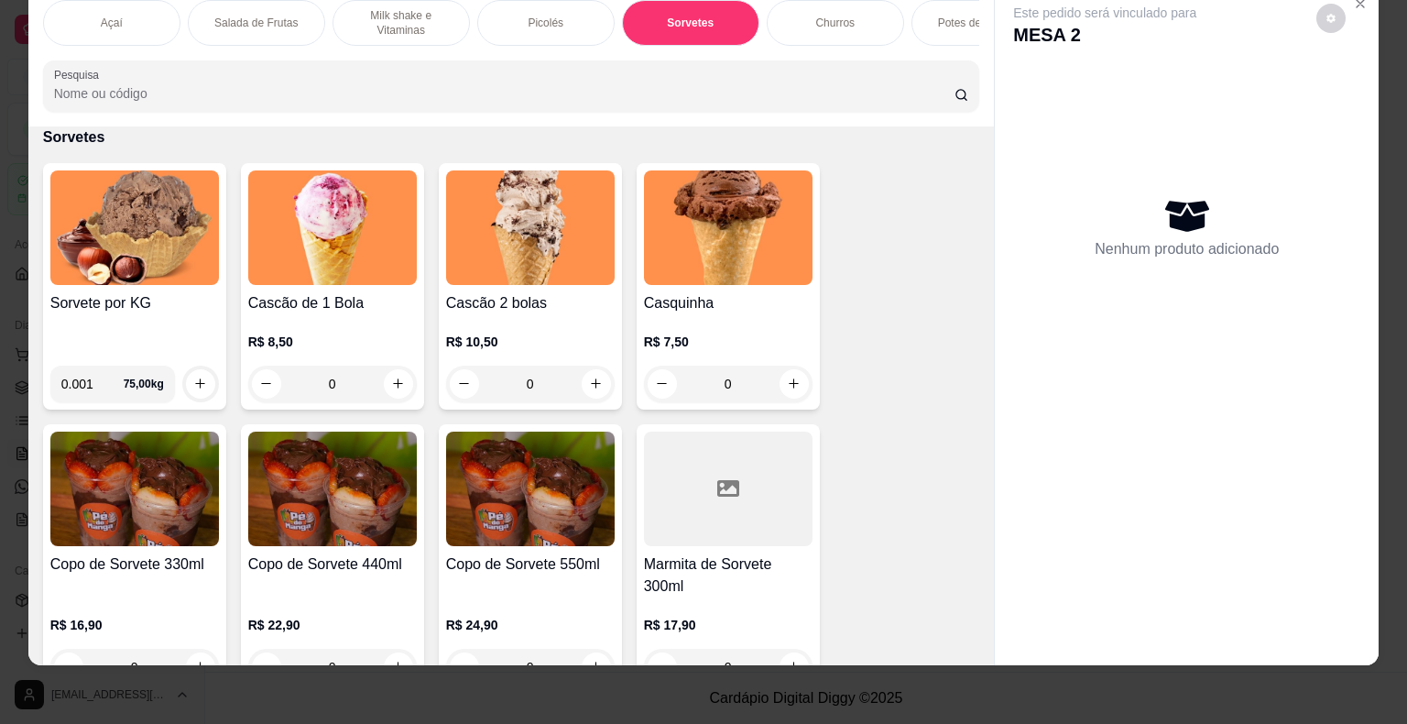
drag, startPoint x: 84, startPoint y: 383, endPoint x: 36, endPoint y: 390, distance: 49.1
click at [43, 390] on div "Sorvete por KG 0.001 75,00 kg" at bounding box center [134, 286] width 183 height 246
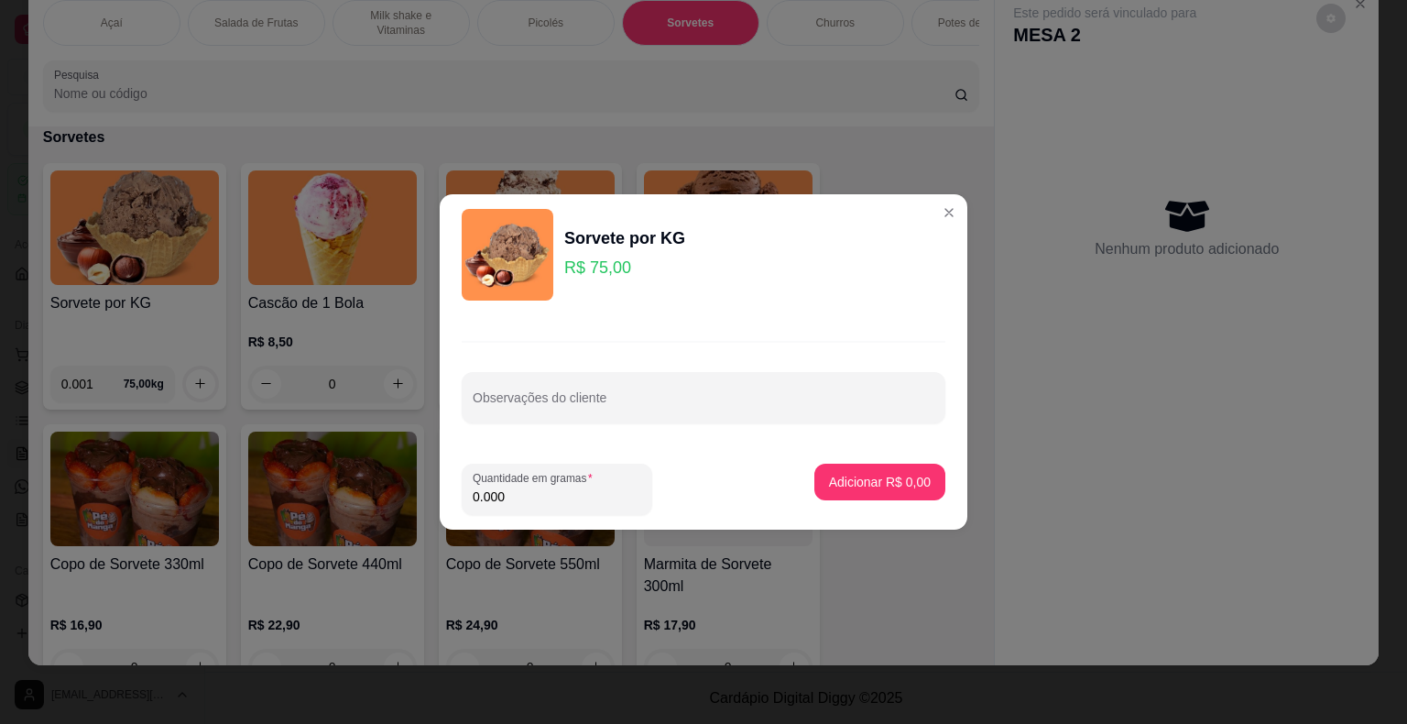
click at [593, 511] on div "Quantidade em gramas 0.000" at bounding box center [557, 489] width 191 height 51
click at [557, 500] on input "0.000" at bounding box center [557, 496] width 169 height 18
type input "0.117"
click at [837, 472] on button "Adicionar R$ 8,78" at bounding box center [879, 483] width 127 height 36
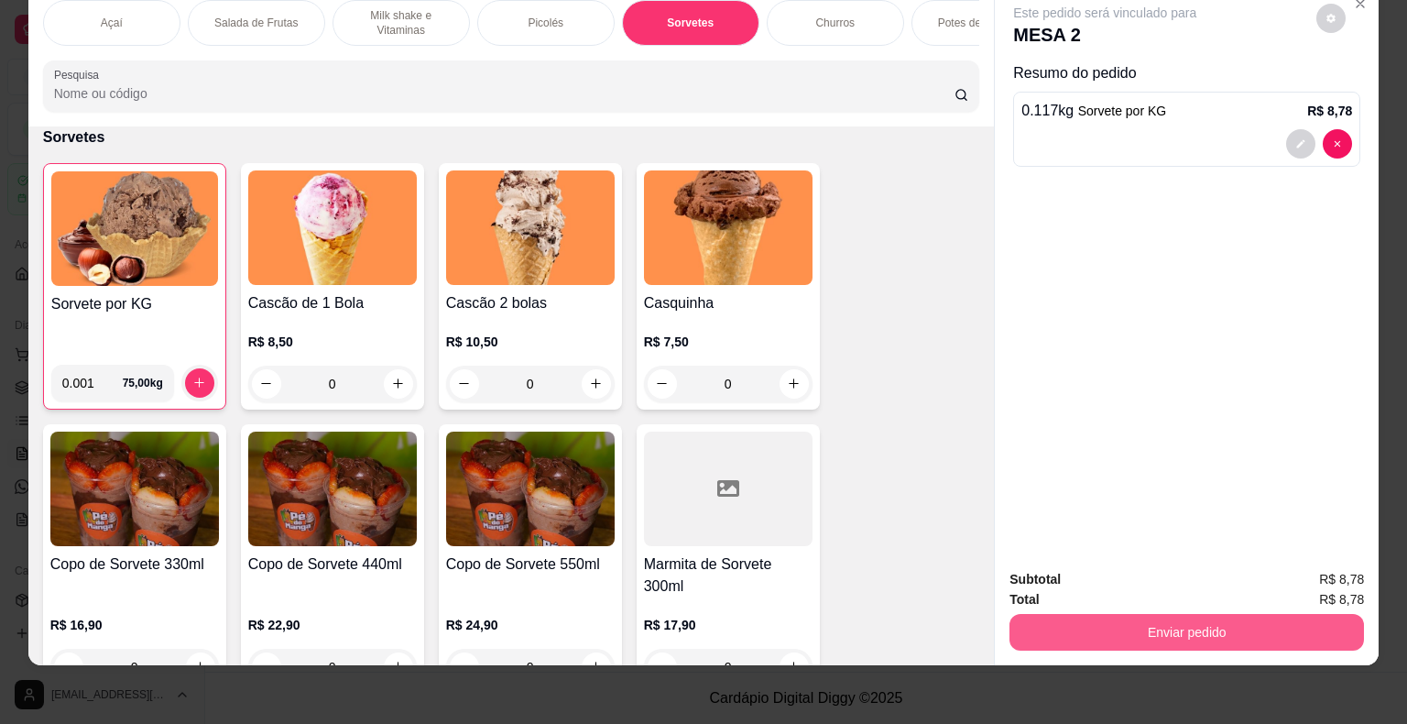
click at [1090, 621] on button "Enviar pedido" at bounding box center [1187, 632] width 355 height 37
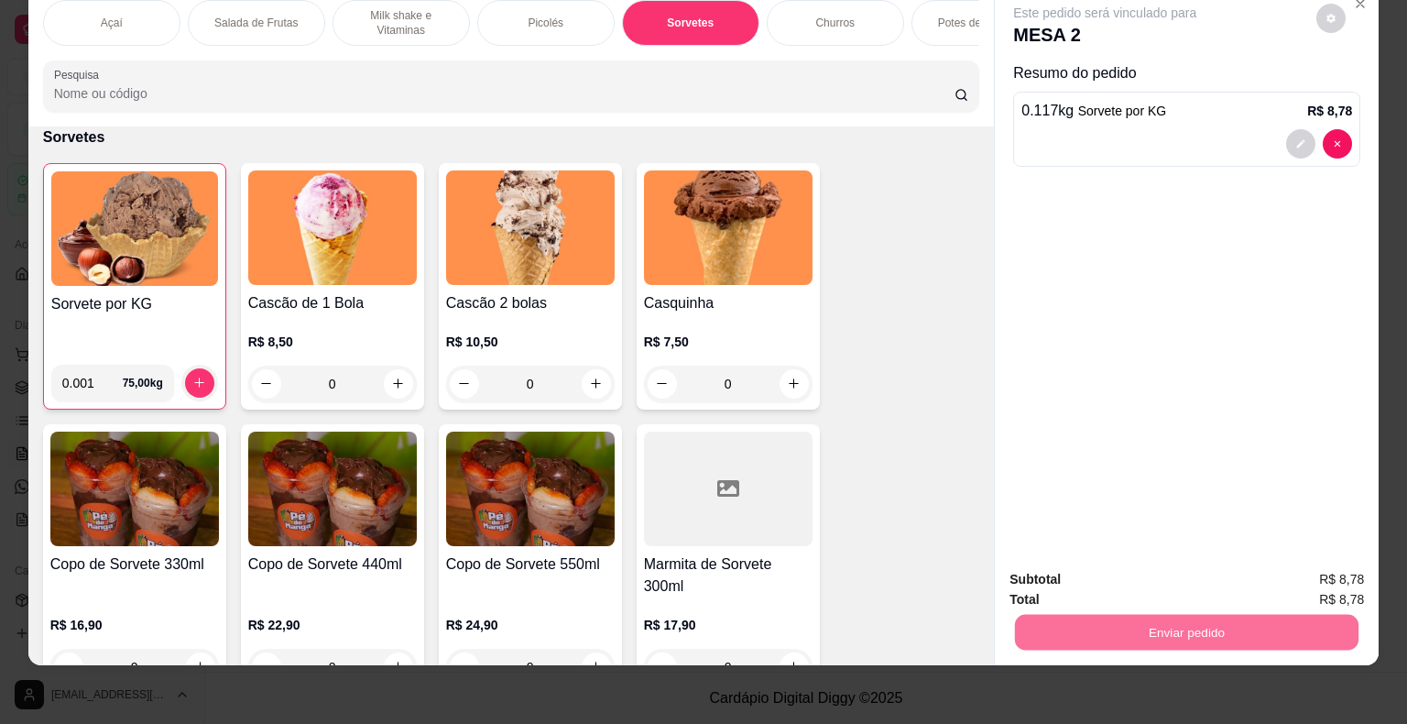
click at [1279, 570] on button "Sim, quero registrar" at bounding box center [1300, 573] width 132 height 34
click at [1125, 623] on button "Enviar pedido" at bounding box center [1187, 633] width 344 height 36
click at [1187, 581] on button "Não registrar e enviar pedido" at bounding box center [1126, 573] width 185 height 34
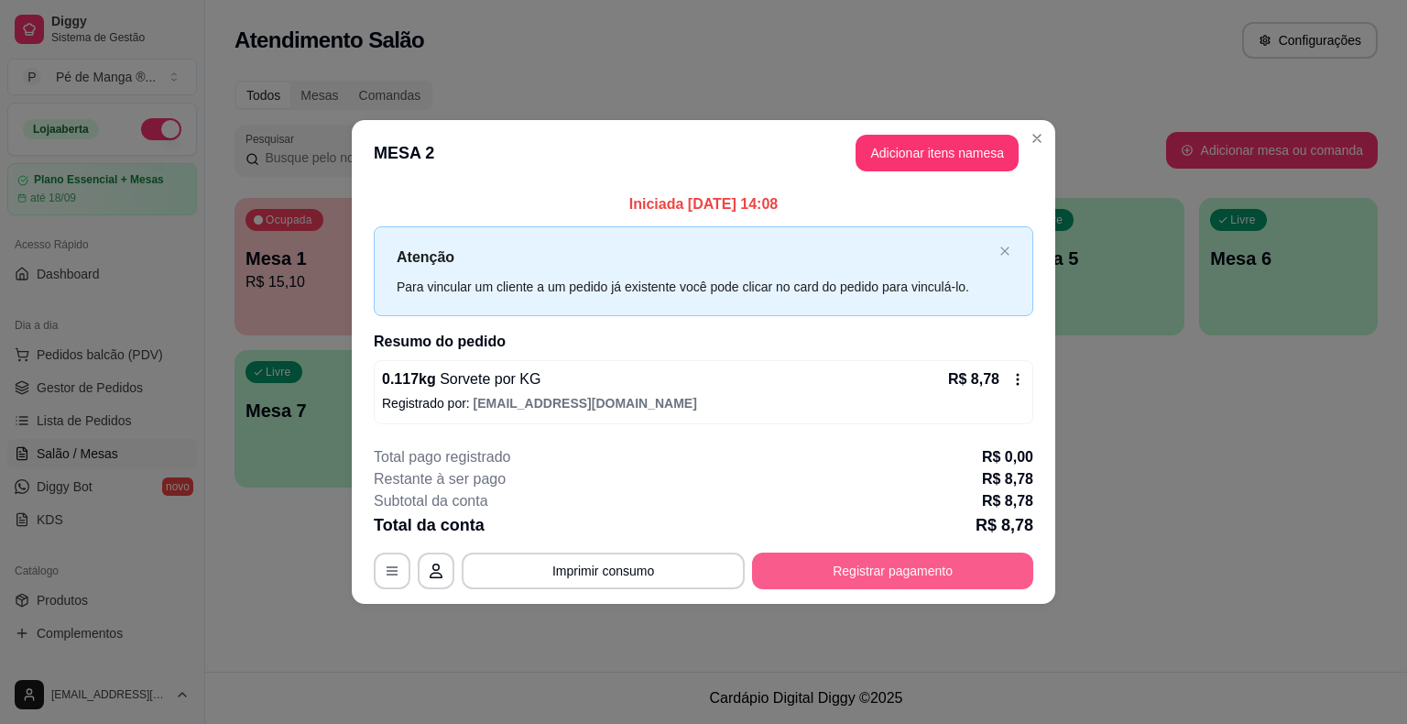
click at [849, 570] on button "Registrar pagamento" at bounding box center [892, 571] width 281 height 37
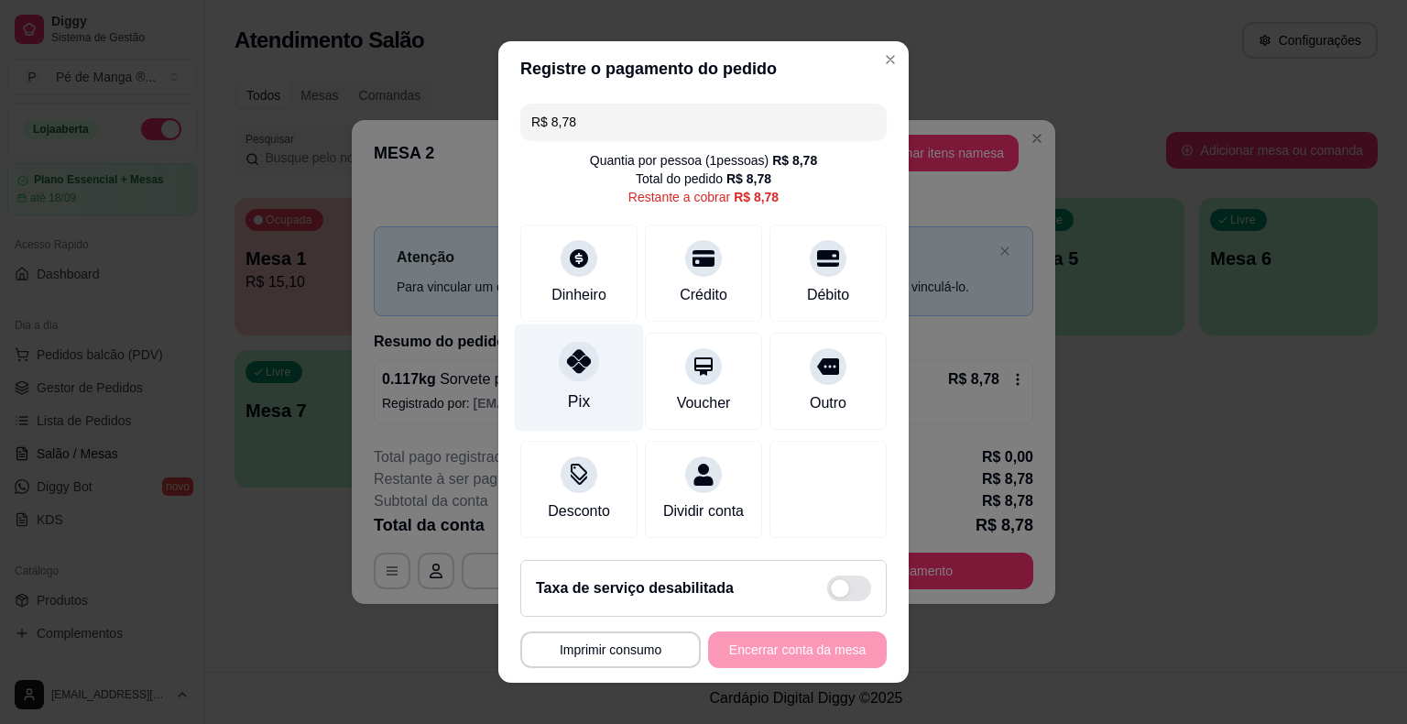
click at [577, 377] on div at bounding box center [579, 361] width 40 height 40
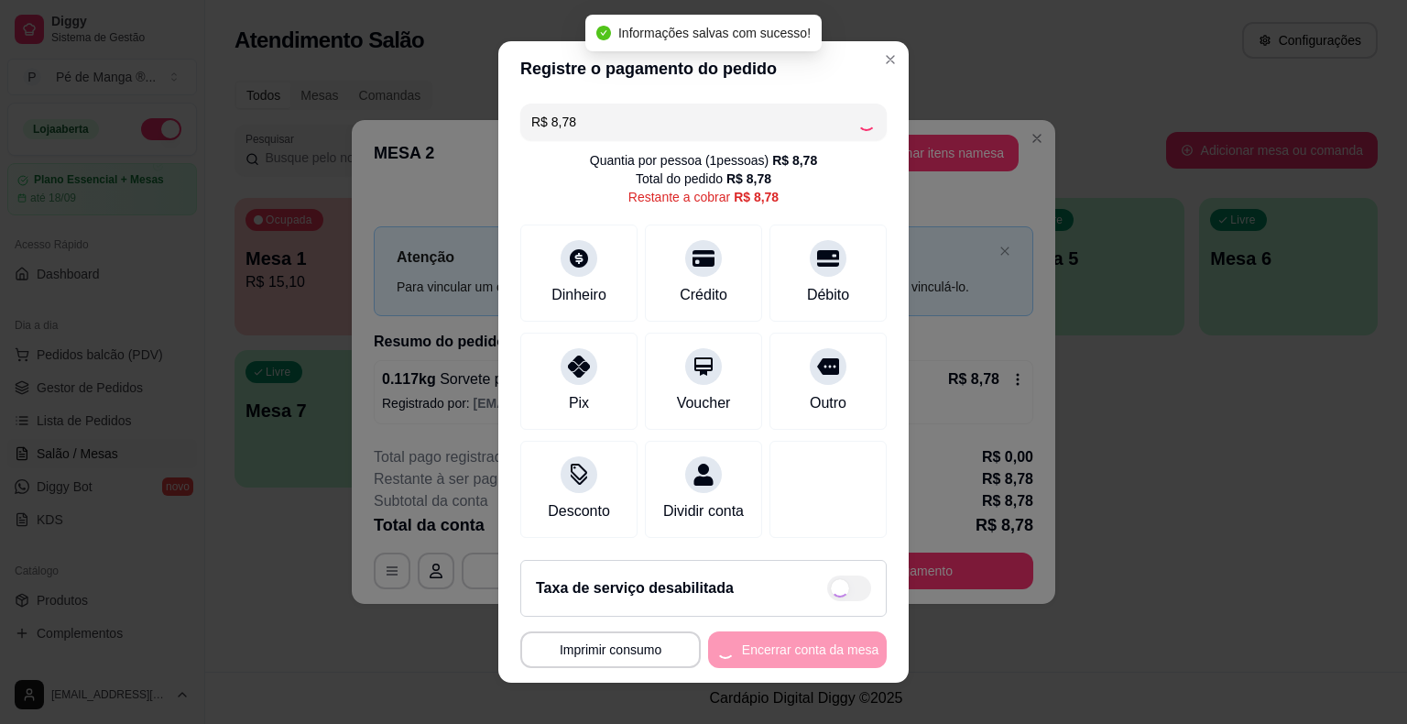
type input "R$ 0,00"
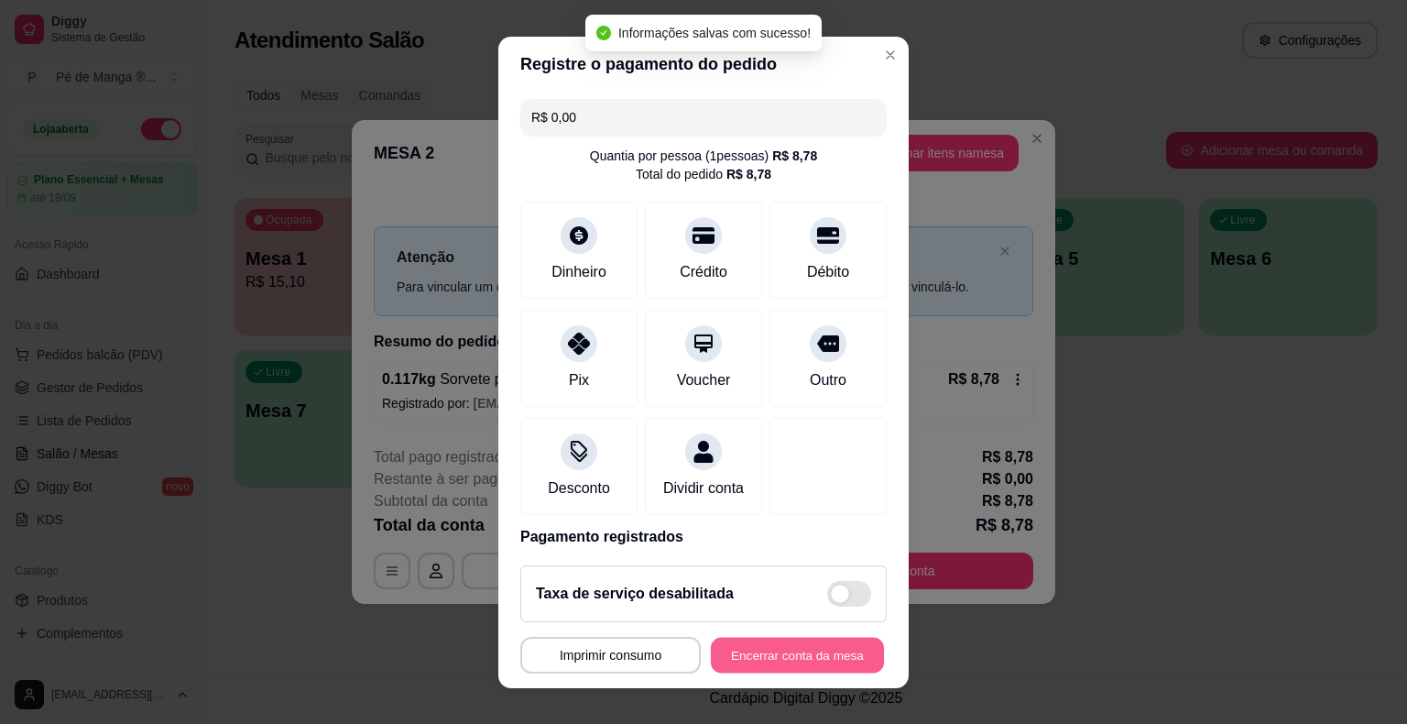
click at [748, 658] on button "Encerrar conta da mesa" at bounding box center [797, 655] width 173 height 36
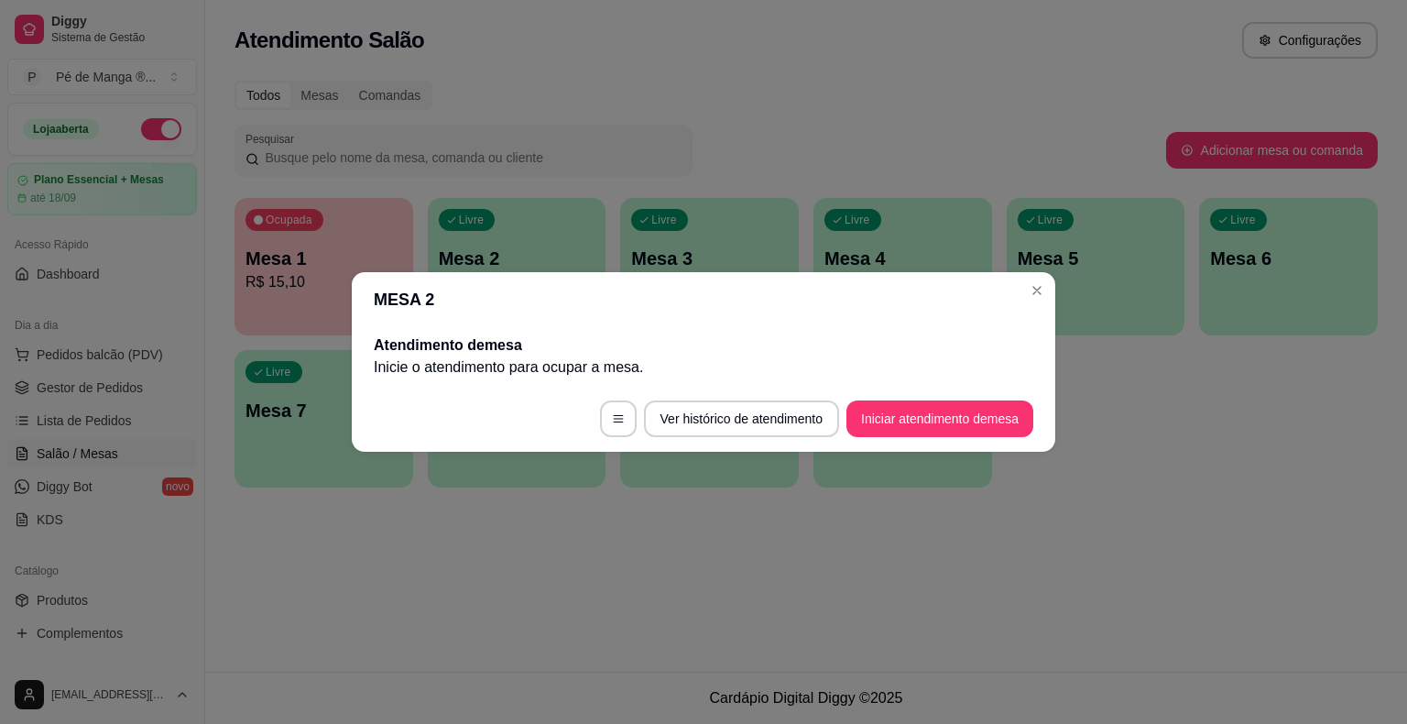
click at [1008, 277] on header "MESA 2" at bounding box center [704, 299] width 704 height 55
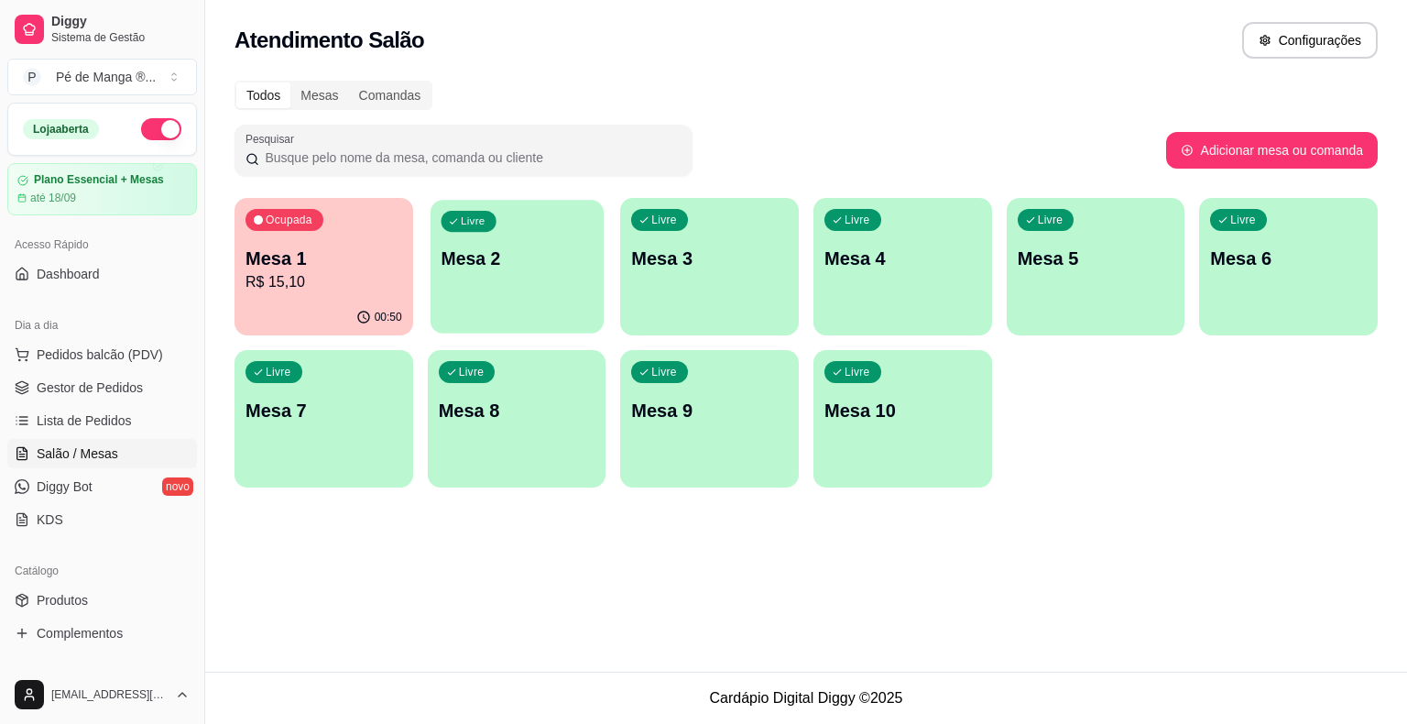
click at [532, 266] on p "Mesa 2" at bounding box center [517, 258] width 152 height 25
click at [532, 266] on body "Diggy Sistema de Gestão P Pé de Manga ® ... Loja aberta Plano Essencial + Mesas…" at bounding box center [703, 362] width 1407 height 724
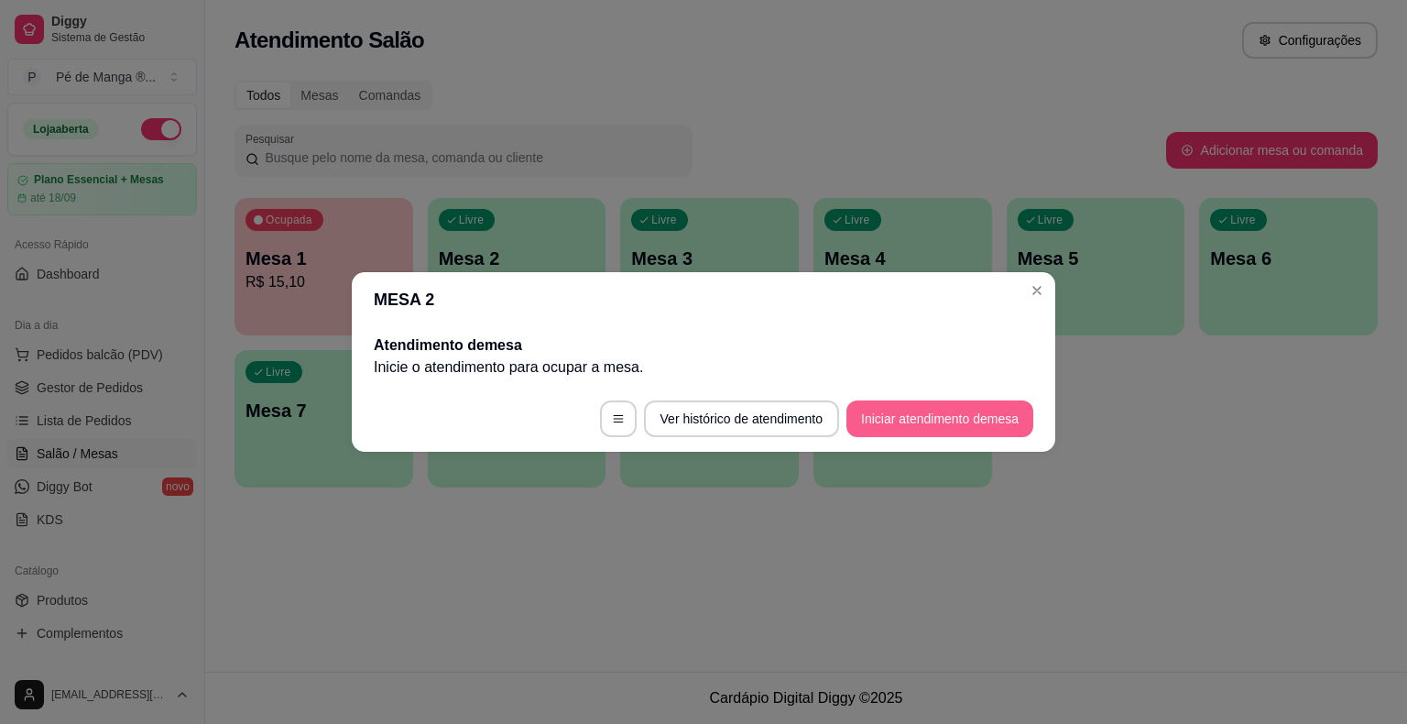
click at [979, 433] on button "Iniciar atendimento de mesa" at bounding box center [940, 418] width 187 height 37
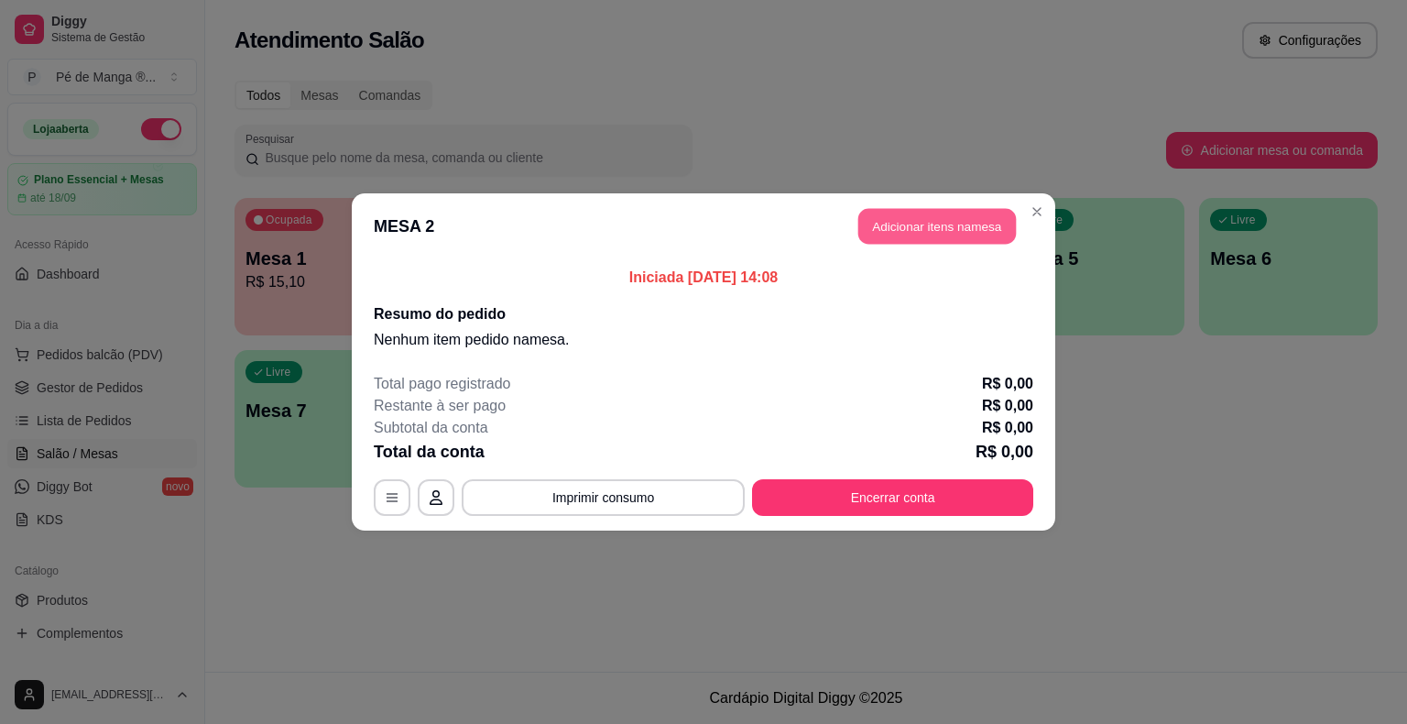
click at [886, 233] on button "Adicionar itens na mesa" at bounding box center [938, 227] width 158 height 36
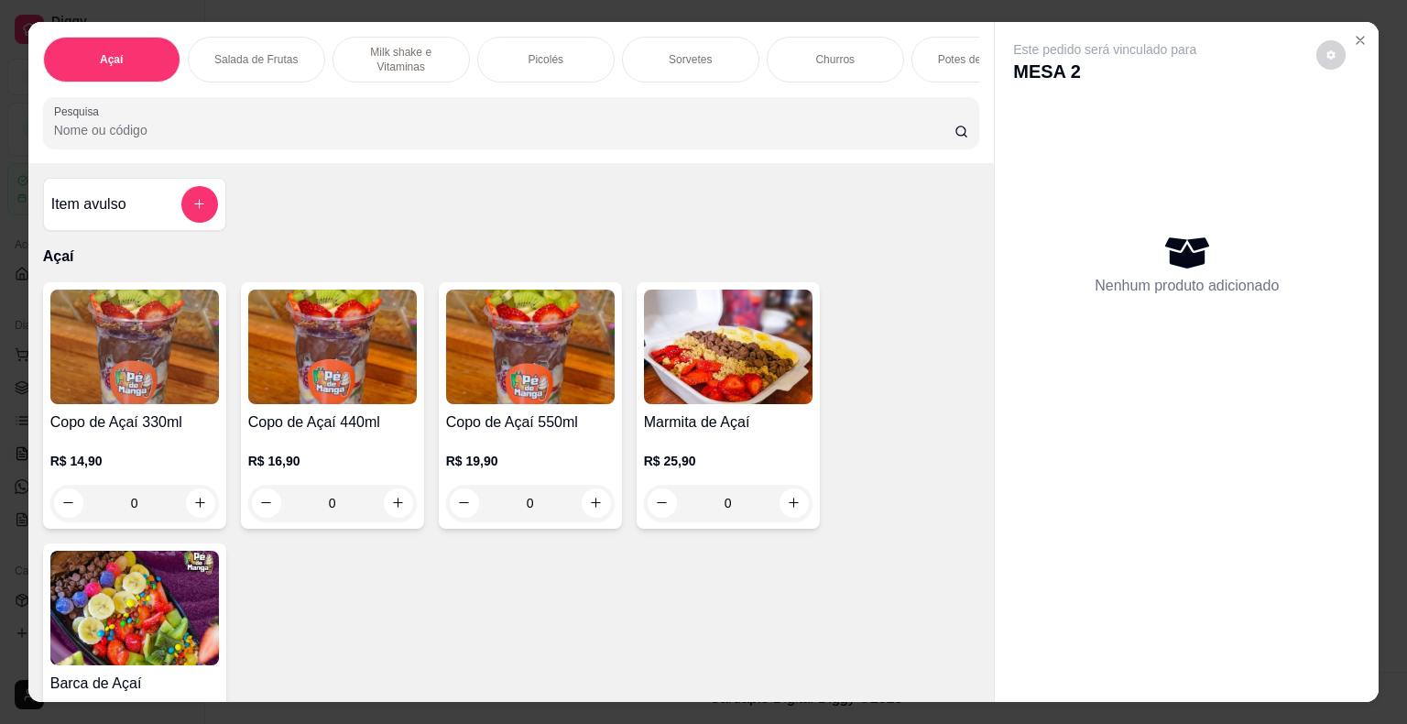
click at [684, 52] on p "Sorvetes" at bounding box center [690, 59] width 43 height 15
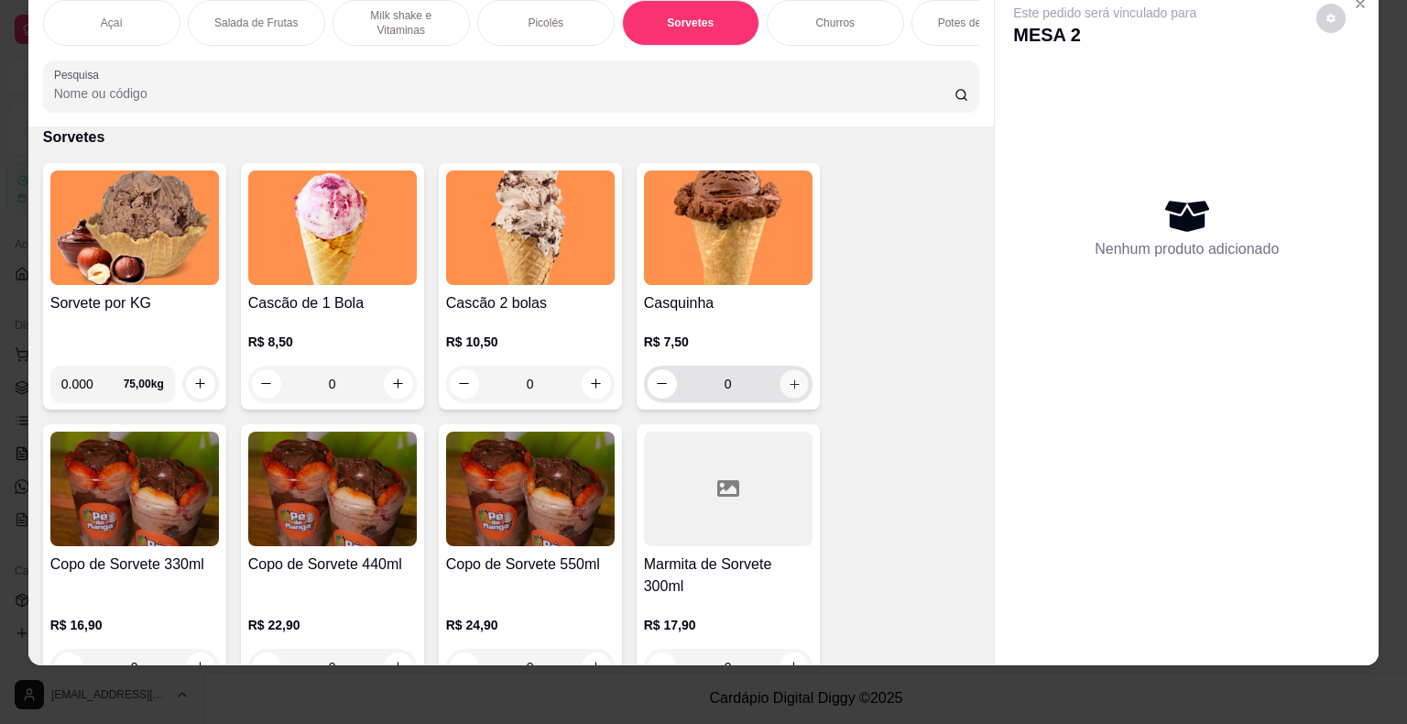
click at [787, 386] on icon "increase-product-quantity" at bounding box center [794, 384] width 14 height 14
type input "1"
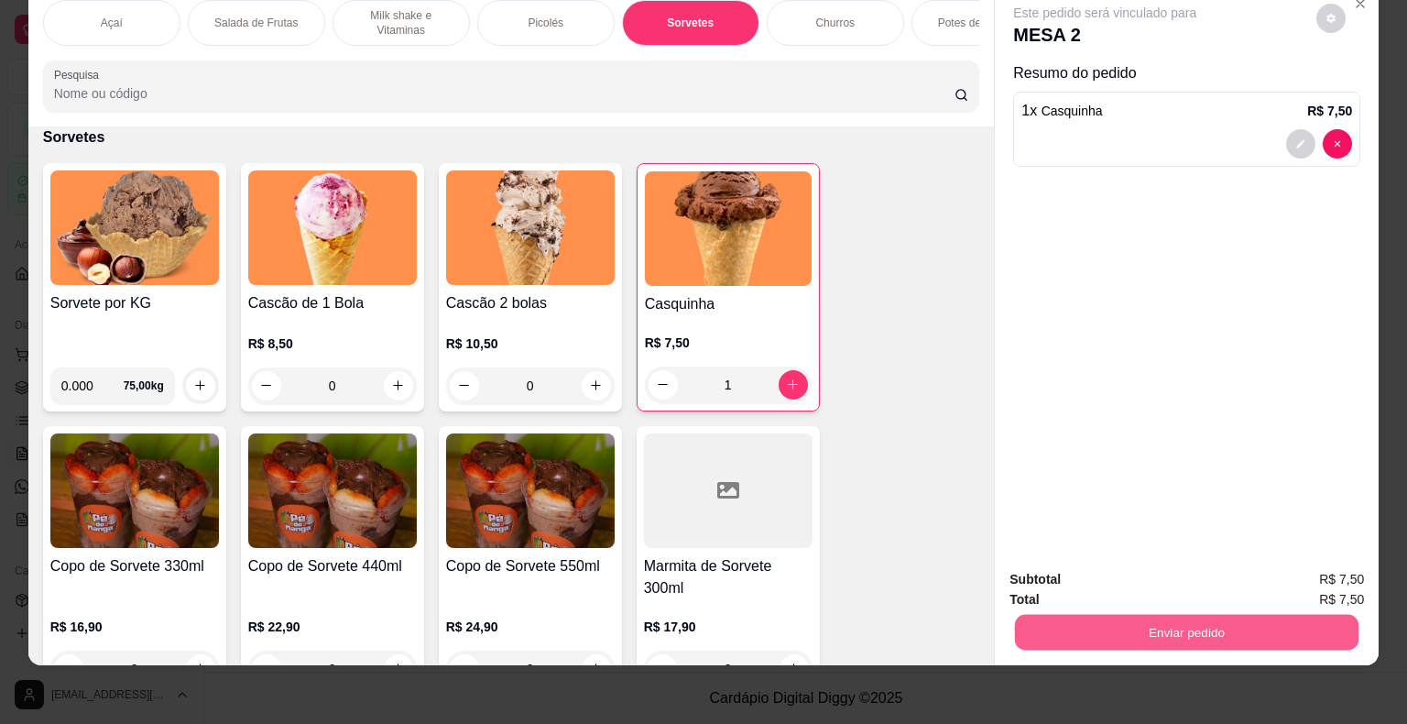
click at [1226, 621] on button "Enviar pedido" at bounding box center [1187, 633] width 344 height 36
click at [1177, 567] on button "Não registrar e enviar pedido" at bounding box center [1126, 573] width 185 height 34
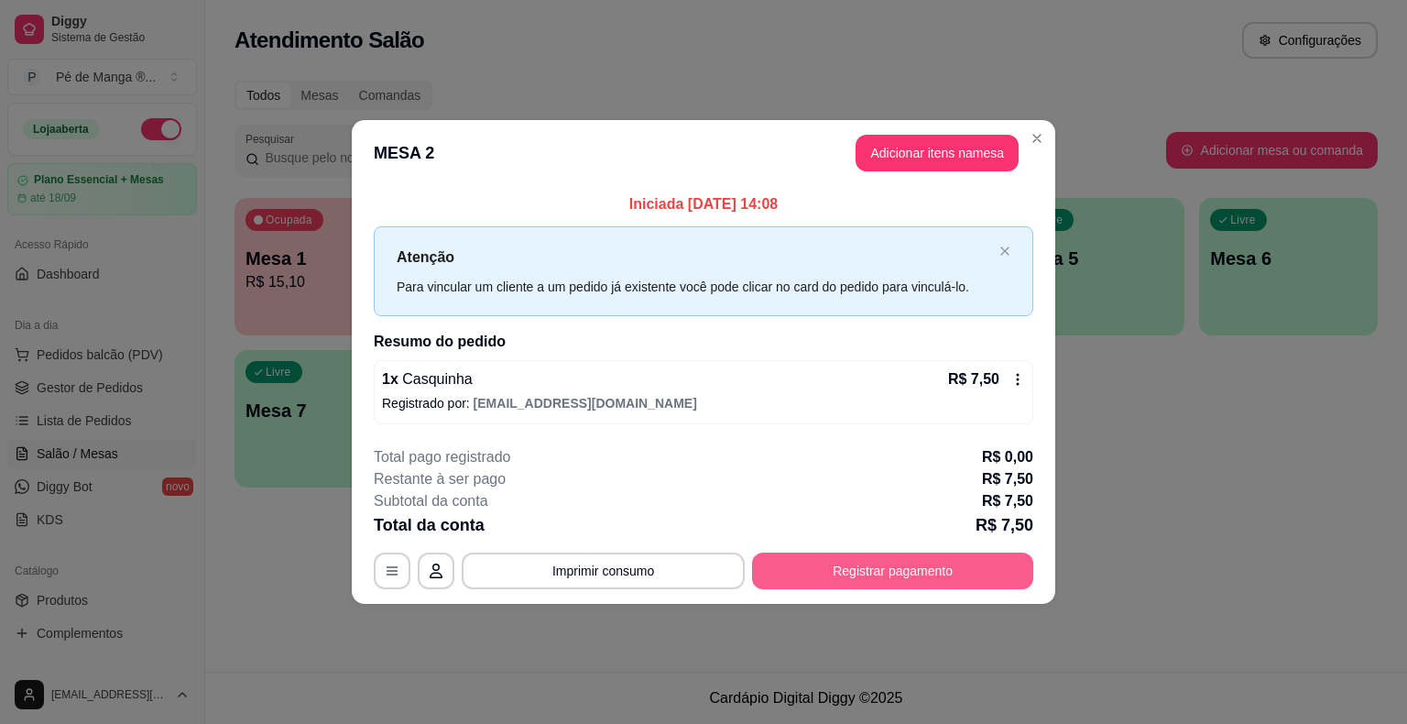
click at [850, 573] on button "Registrar pagamento" at bounding box center [892, 571] width 281 height 37
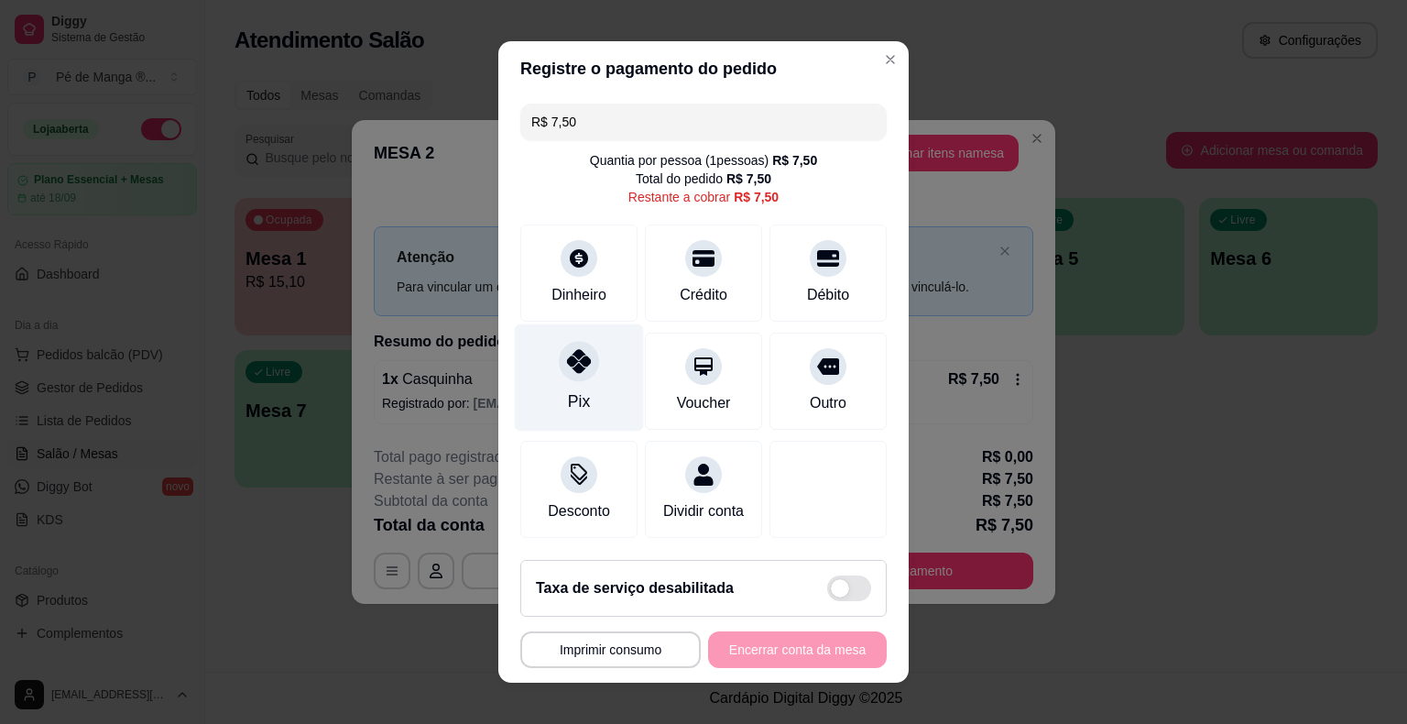
click at [569, 395] on div "Pix" at bounding box center [579, 401] width 22 height 24
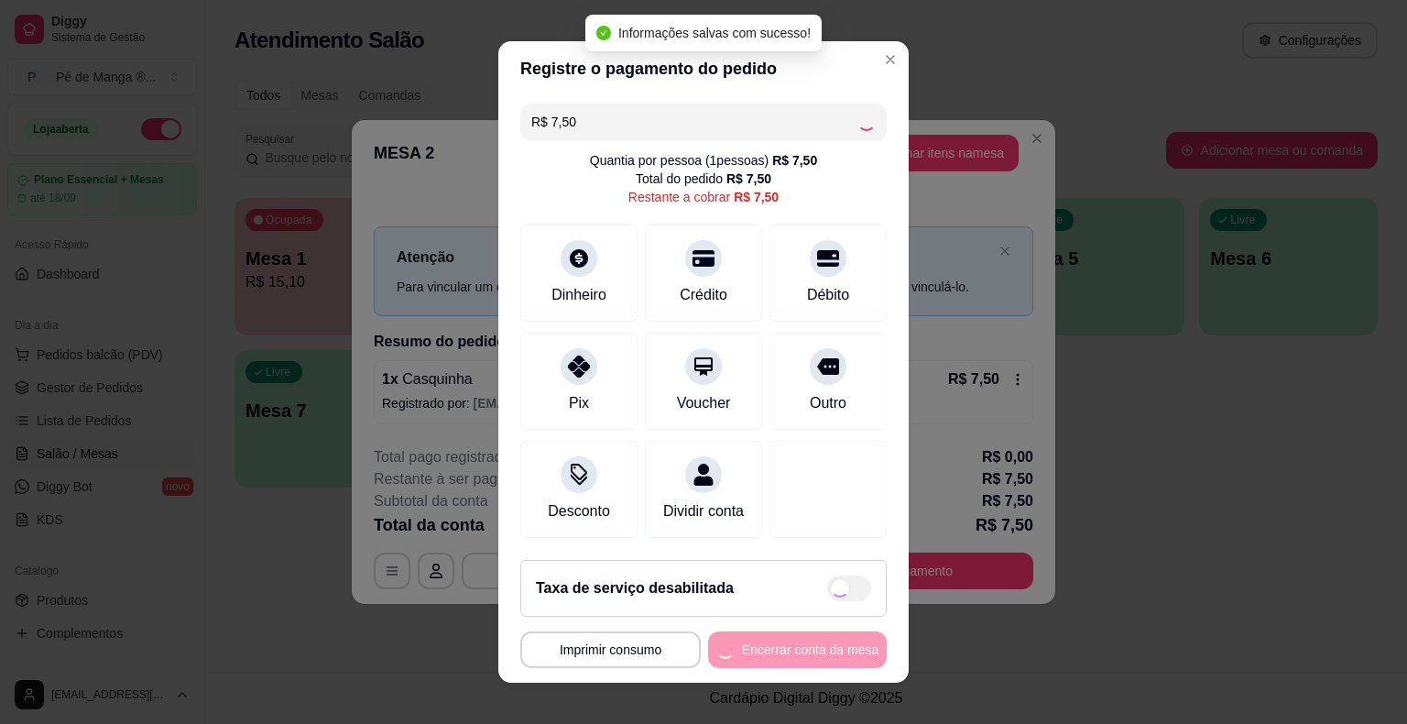
type input "R$ 0,00"
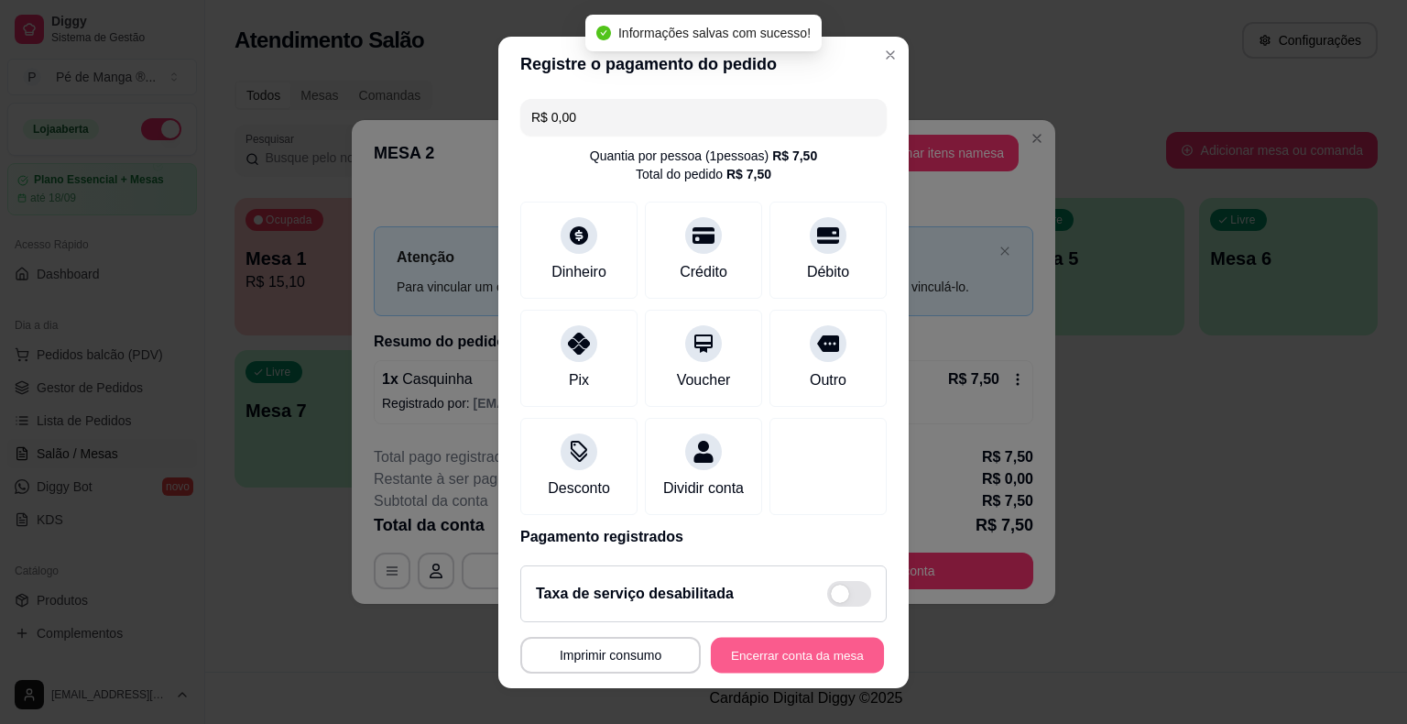
click at [756, 657] on button "Encerrar conta da mesa" at bounding box center [797, 655] width 173 height 36
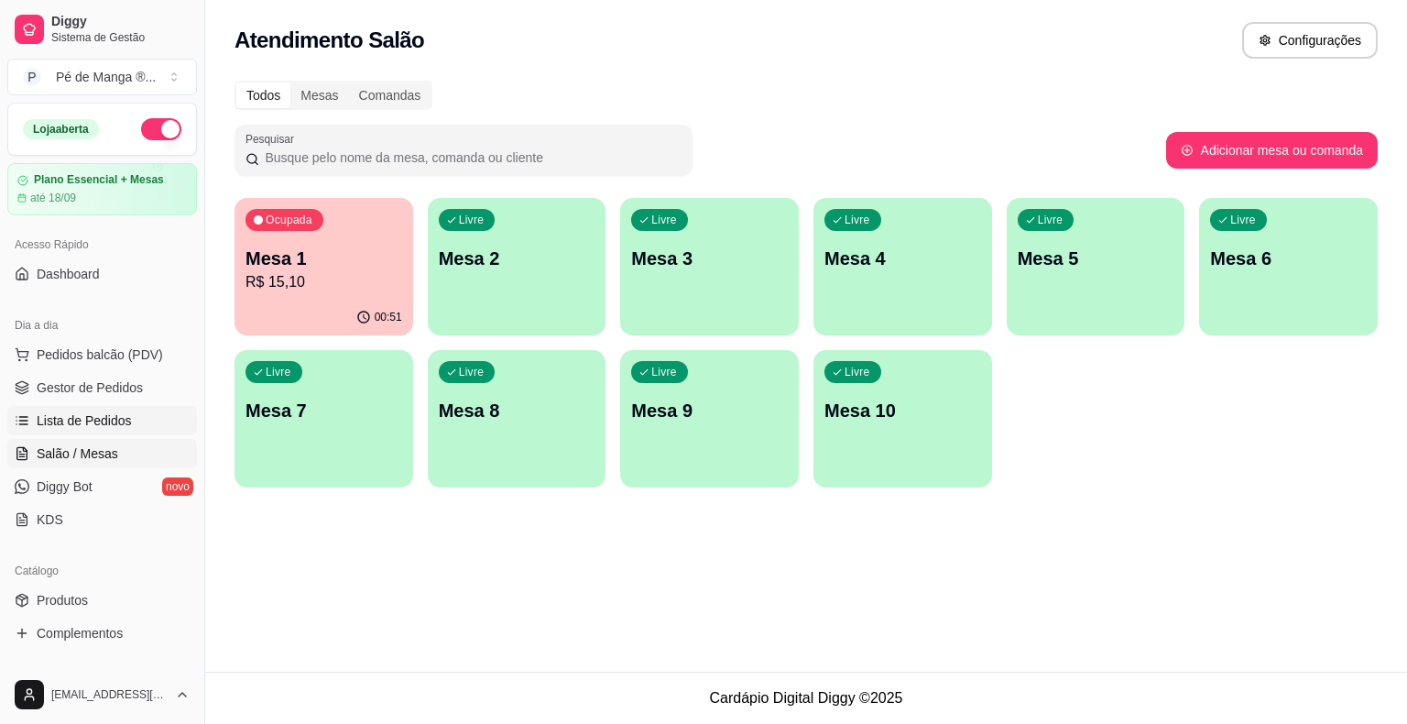
click at [134, 432] on link "Lista de Pedidos" at bounding box center [102, 420] width 190 height 29
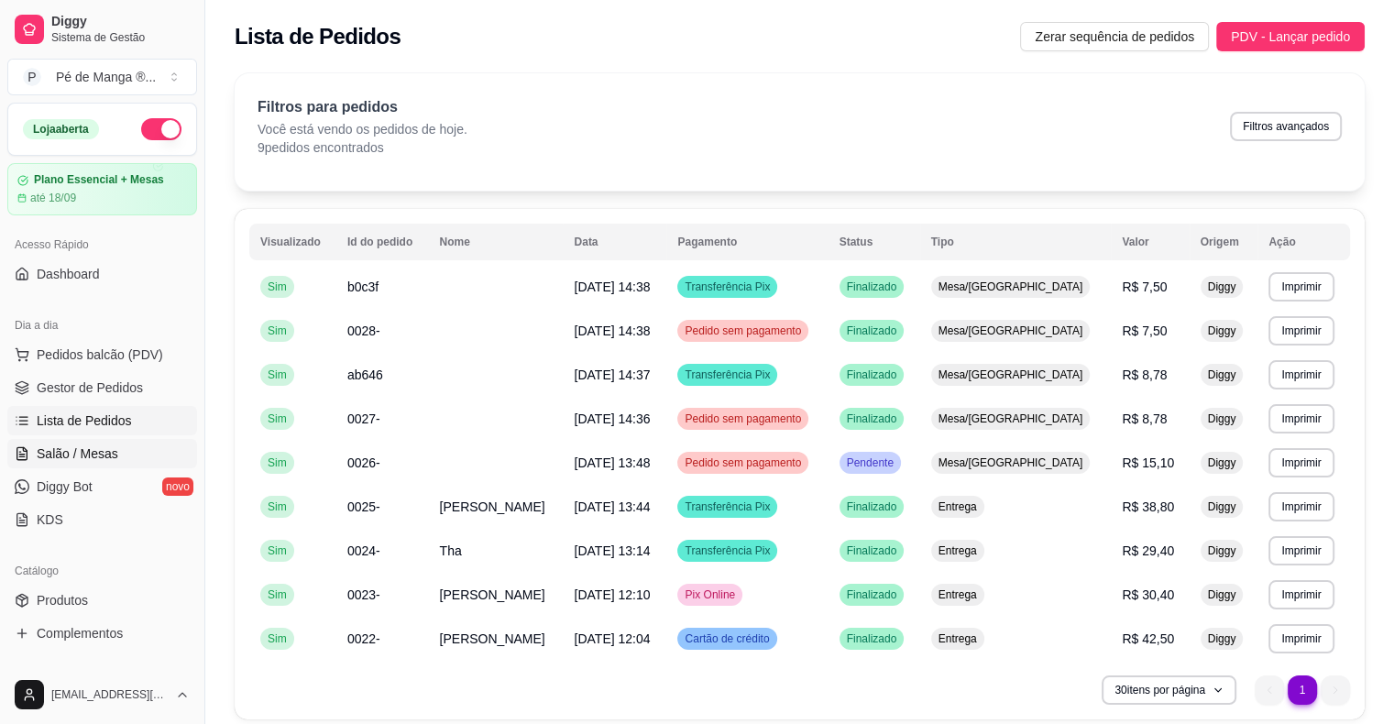
click at [101, 454] on span "Salão / Mesas" at bounding box center [78, 453] width 82 height 18
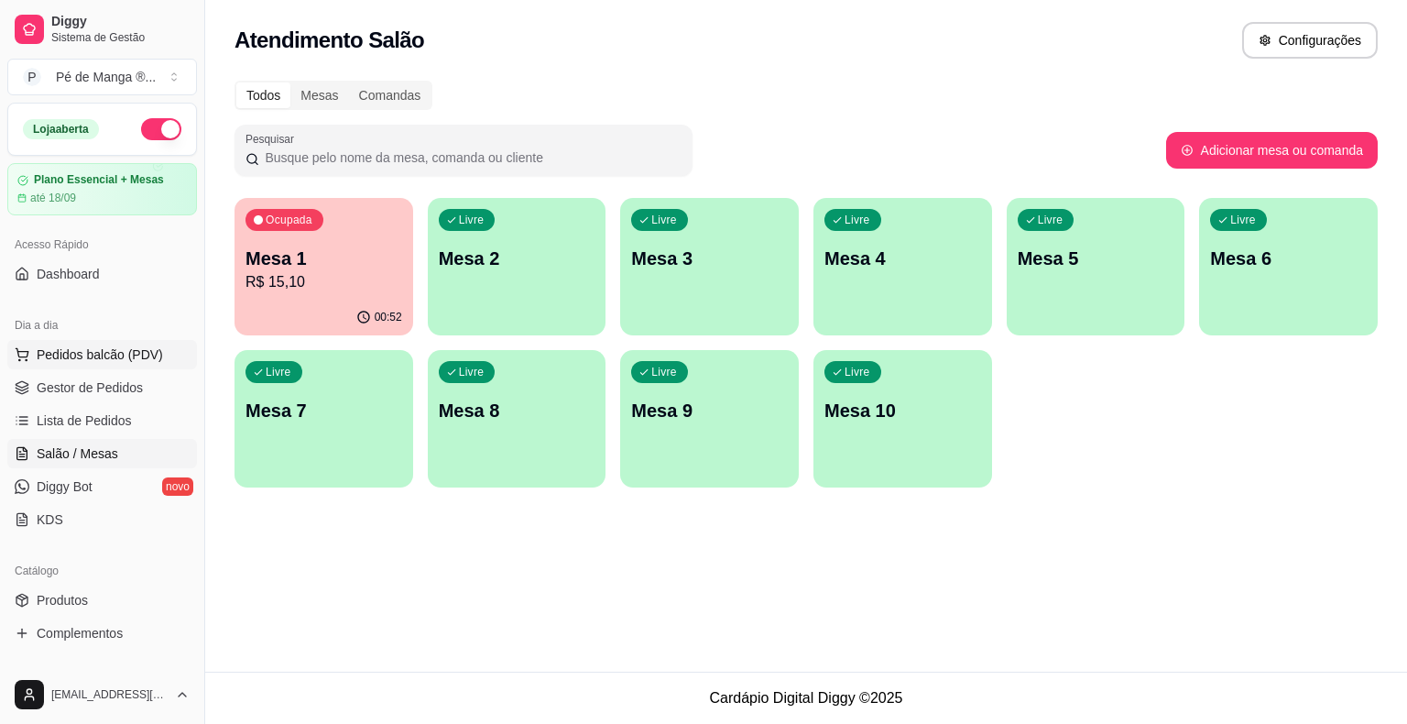
click at [134, 356] on span "Pedidos balcão (PDV)" at bounding box center [100, 354] width 126 height 18
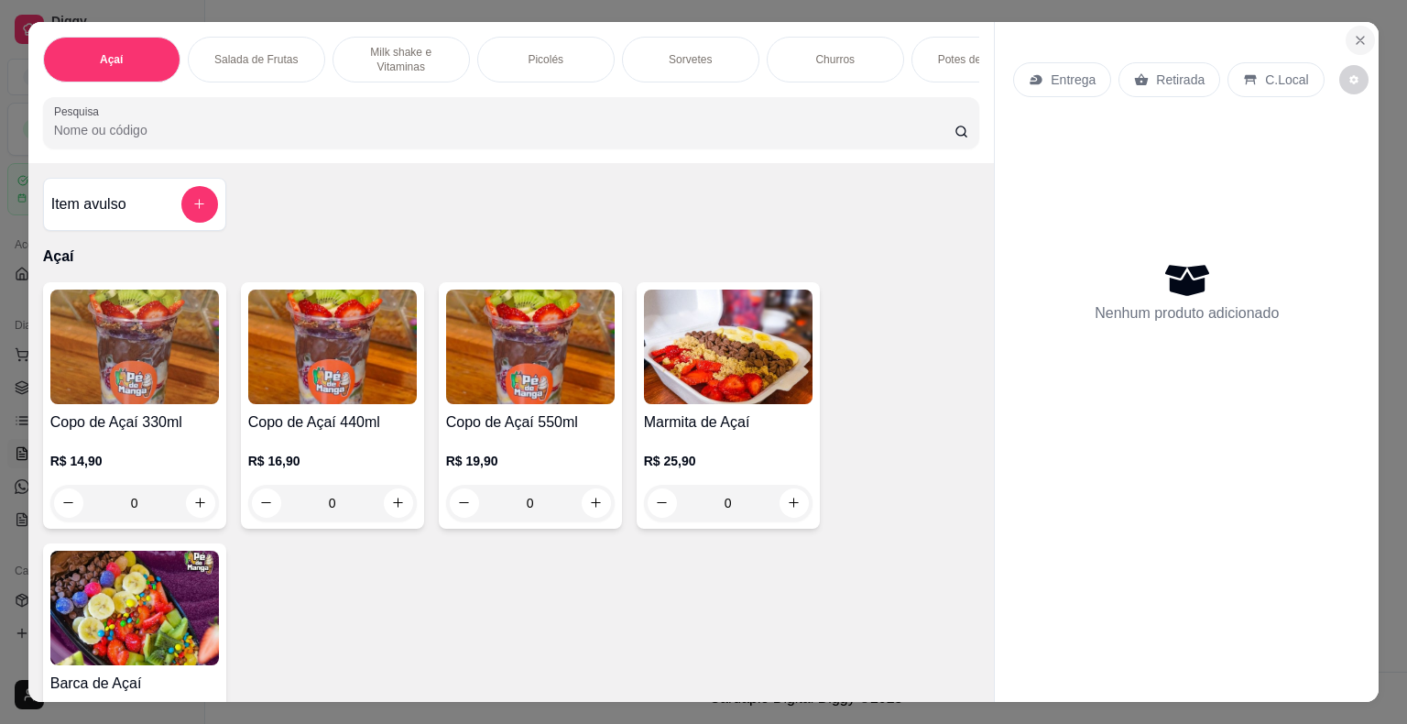
click at [1353, 33] on icon "Close" at bounding box center [1360, 40] width 15 height 15
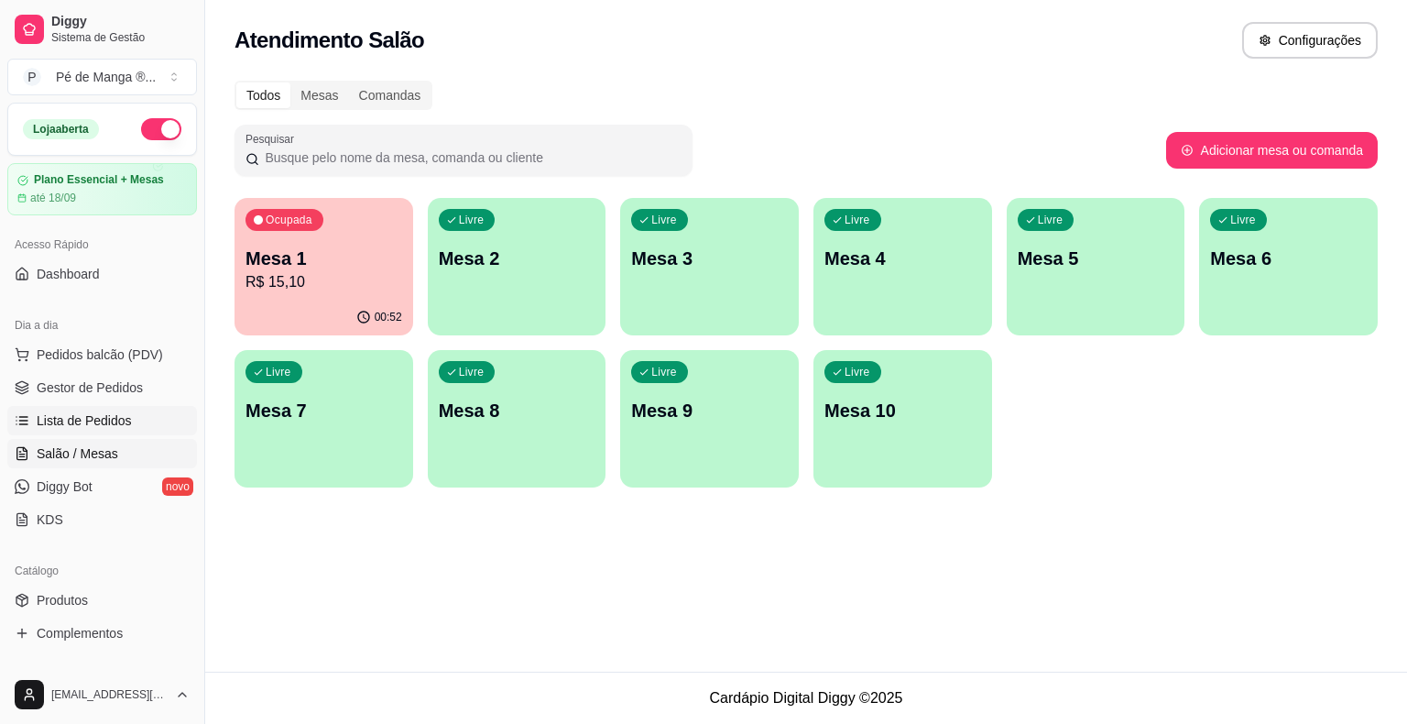
click at [150, 434] on link "Lista de Pedidos" at bounding box center [102, 420] width 190 height 29
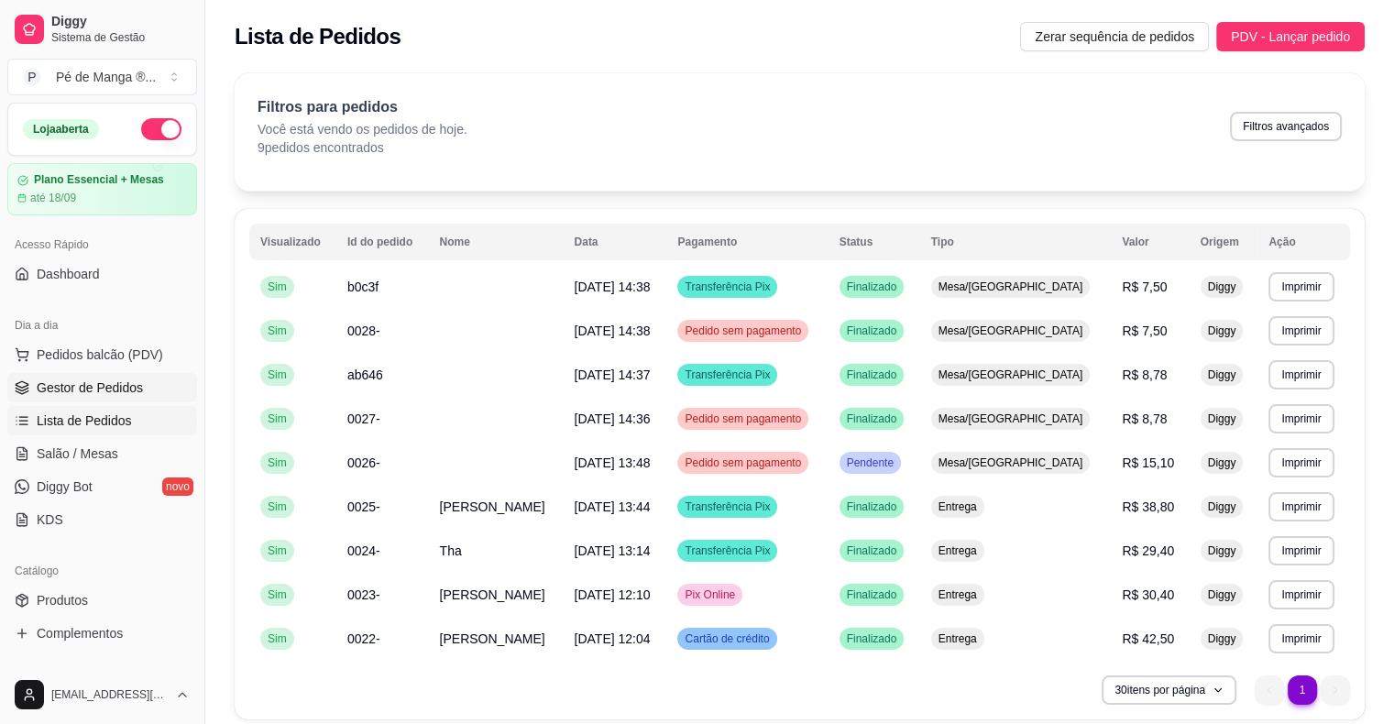
click at [147, 386] on link "Gestor de Pedidos" at bounding box center [102, 387] width 190 height 29
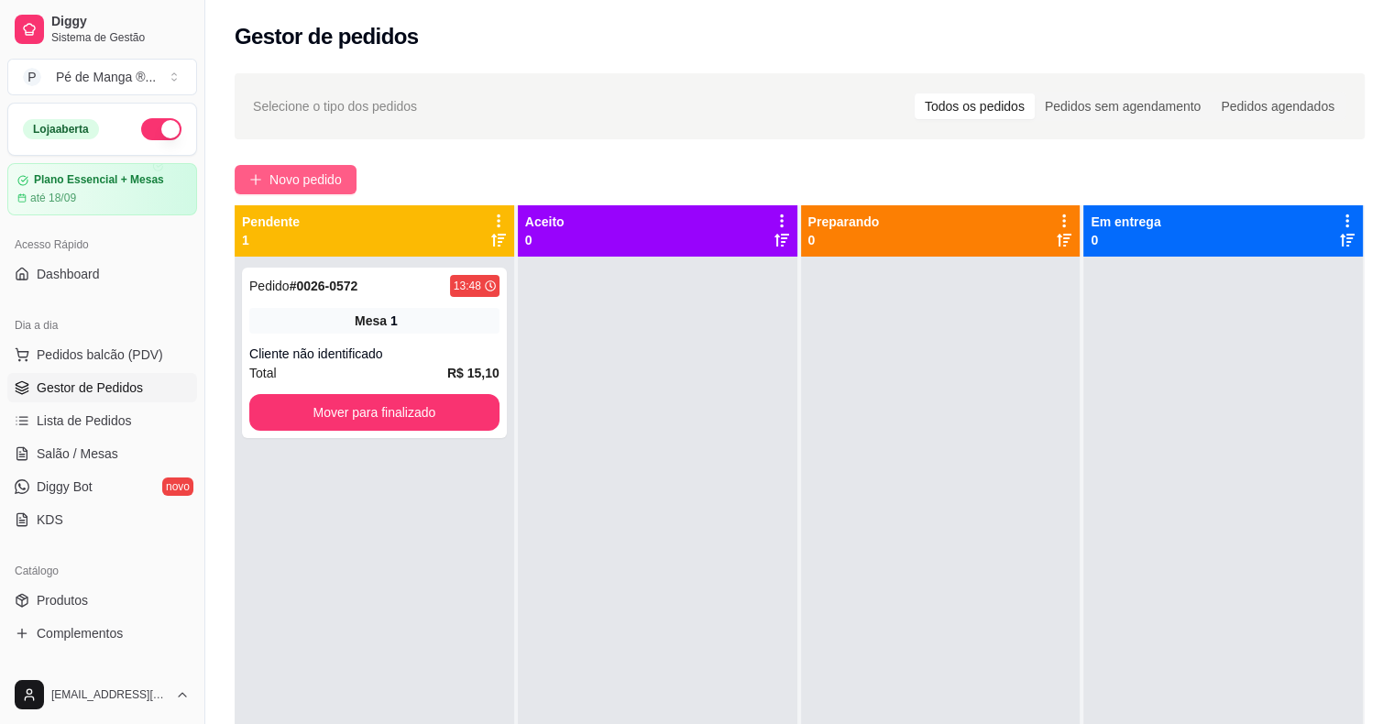
click at [304, 183] on span "Novo pedido" at bounding box center [305, 180] width 72 height 20
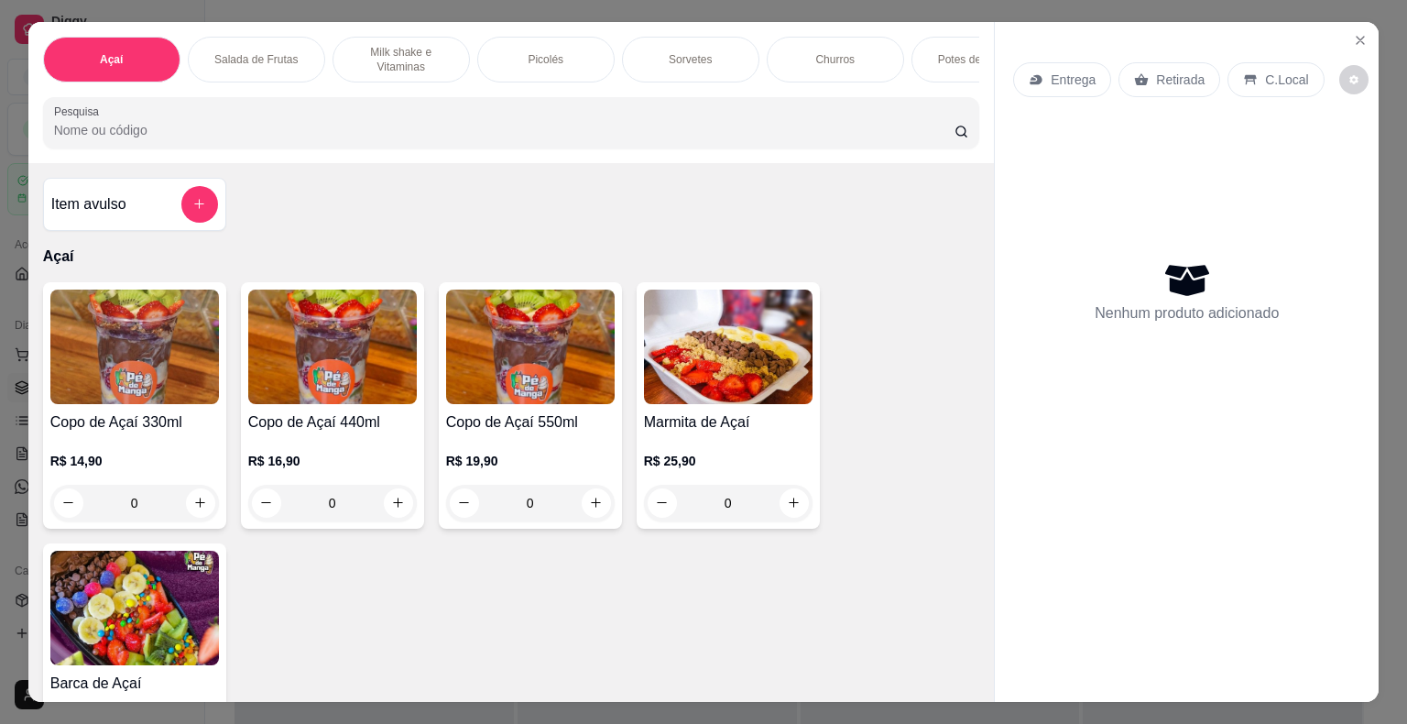
click at [938, 52] on p "Potes de Sorvete" at bounding box center [980, 59] width 84 height 15
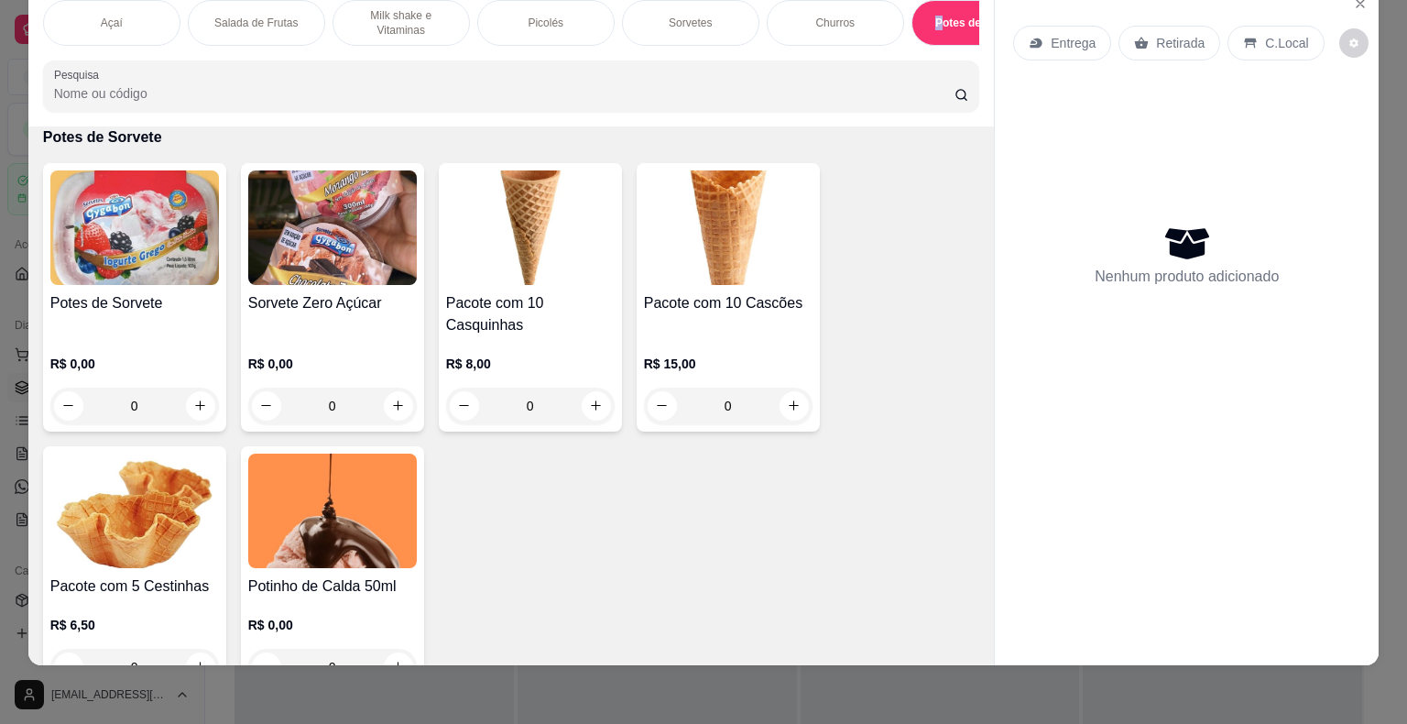
click at [104, 274] on img at bounding box center [134, 227] width 169 height 115
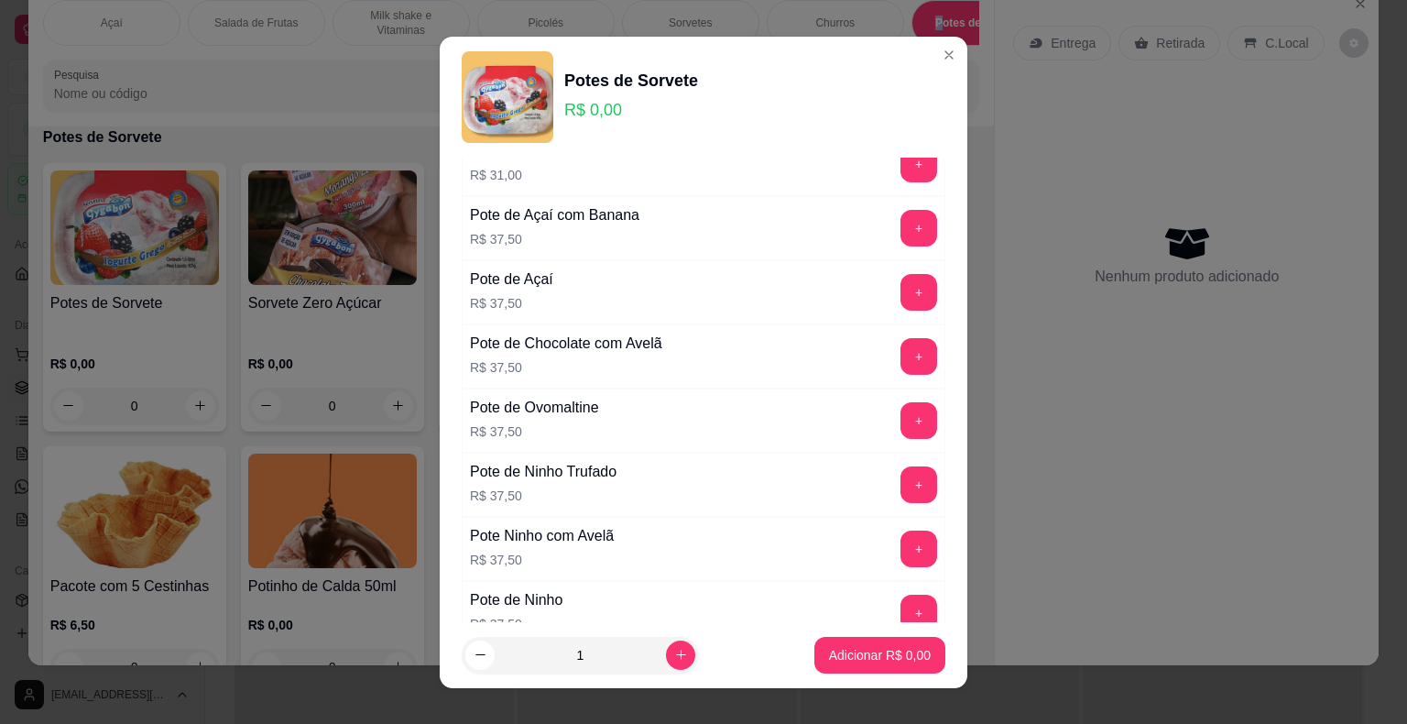
scroll to position [512, 0]
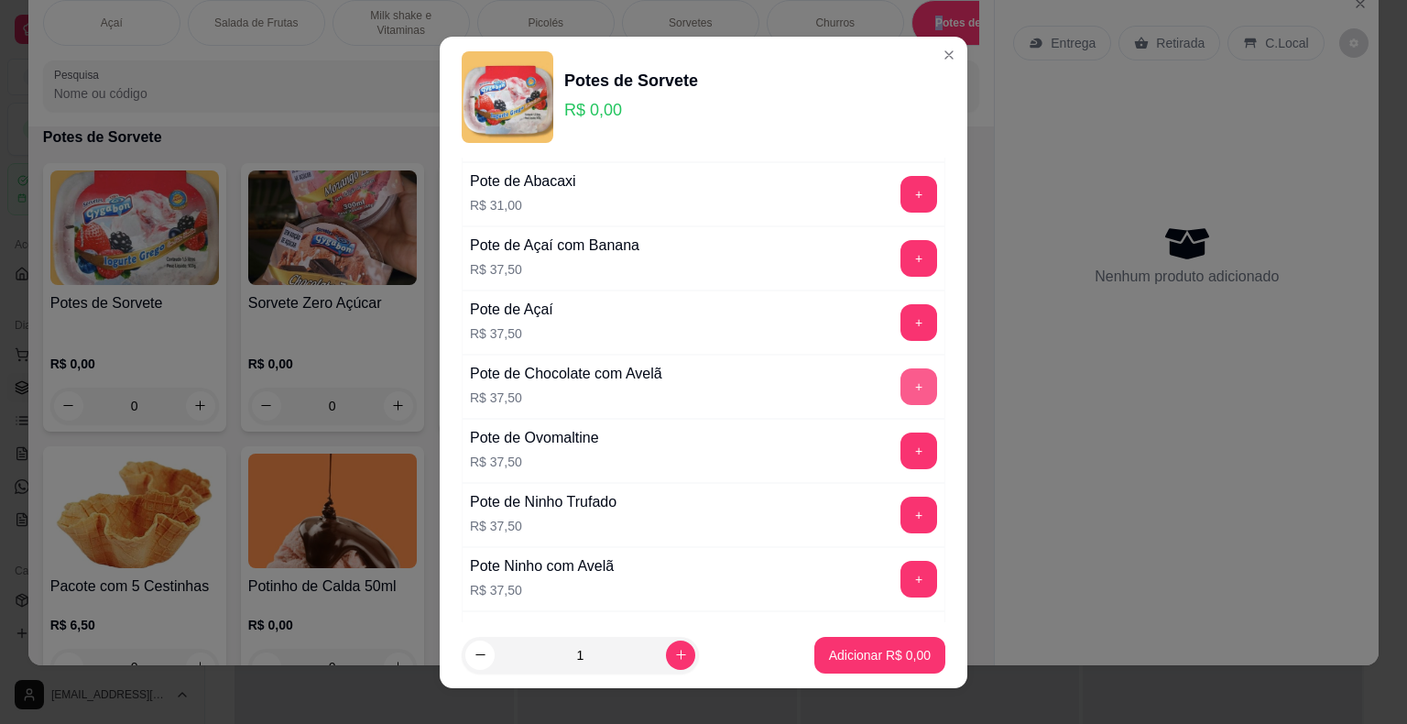
click at [901, 391] on button "+" at bounding box center [919, 386] width 37 height 37
click at [870, 670] on button "Adicionar R$ 37,50" at bounding box center [876, 655] width 138 height 37
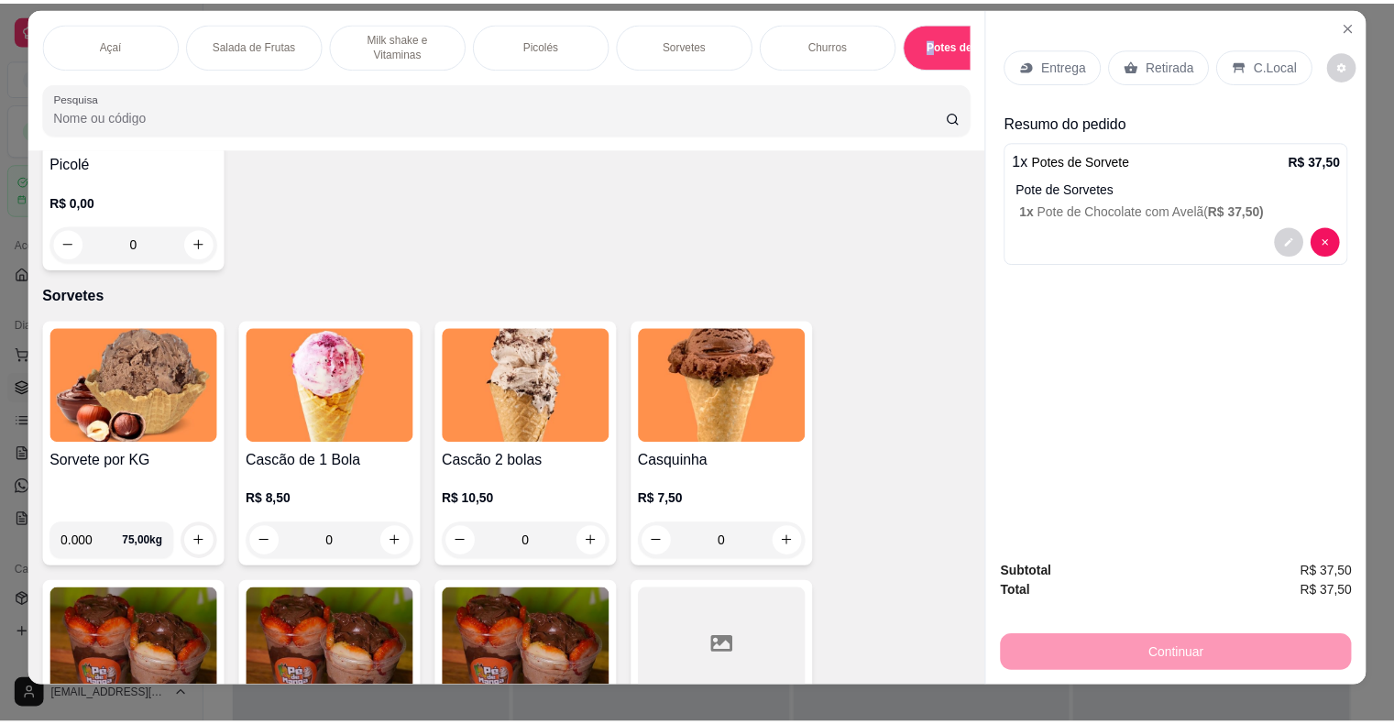
scroll to position [0, 0]
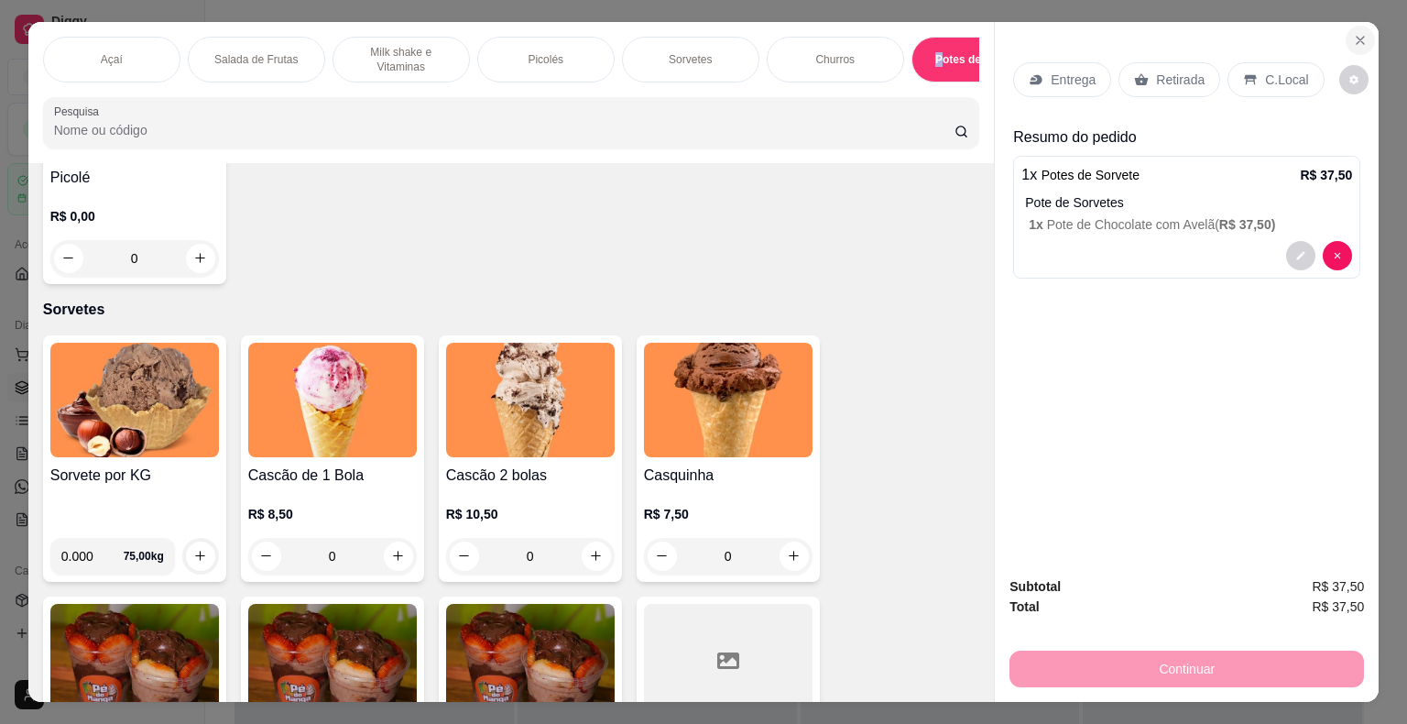
click at [1346, 27] on button "Close" at bounding box center [1360, 40] width 29 height 29
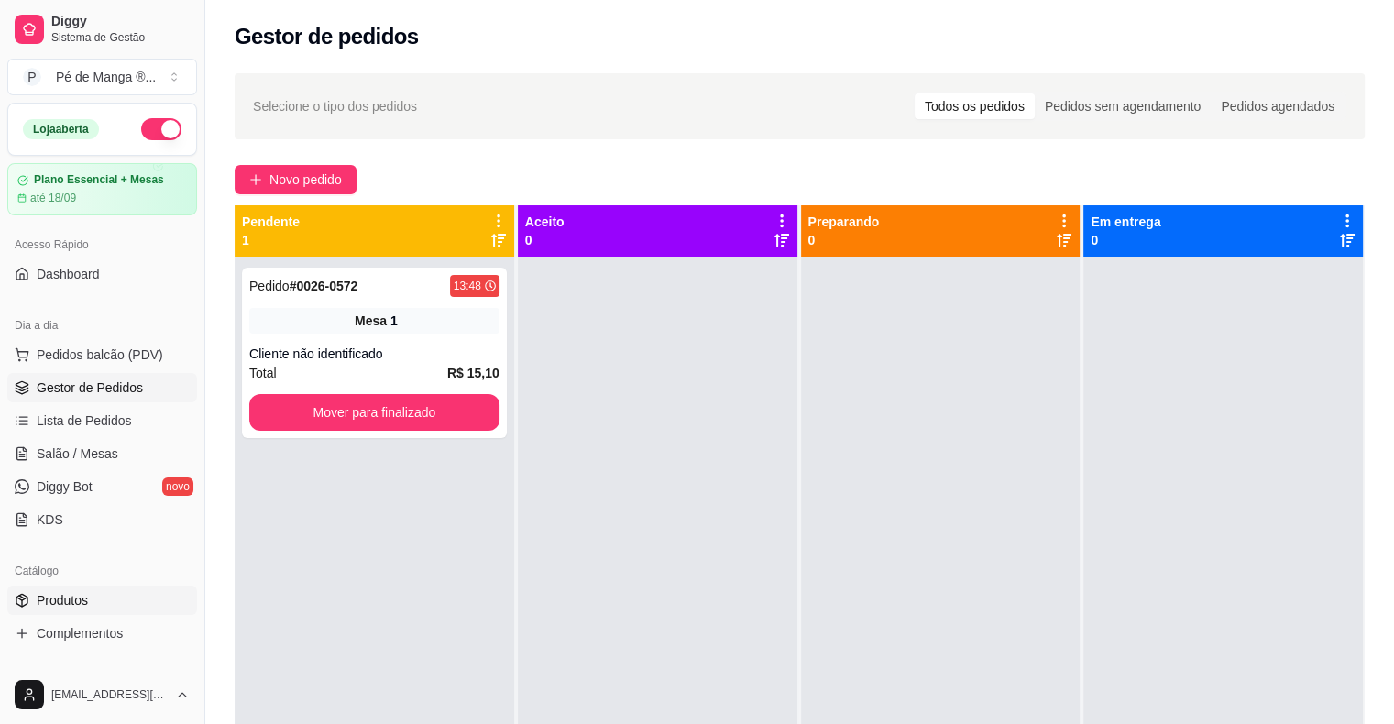
click at [126, 608] on link "Produtos" at bounding box center [102, 600] width 190 height 29
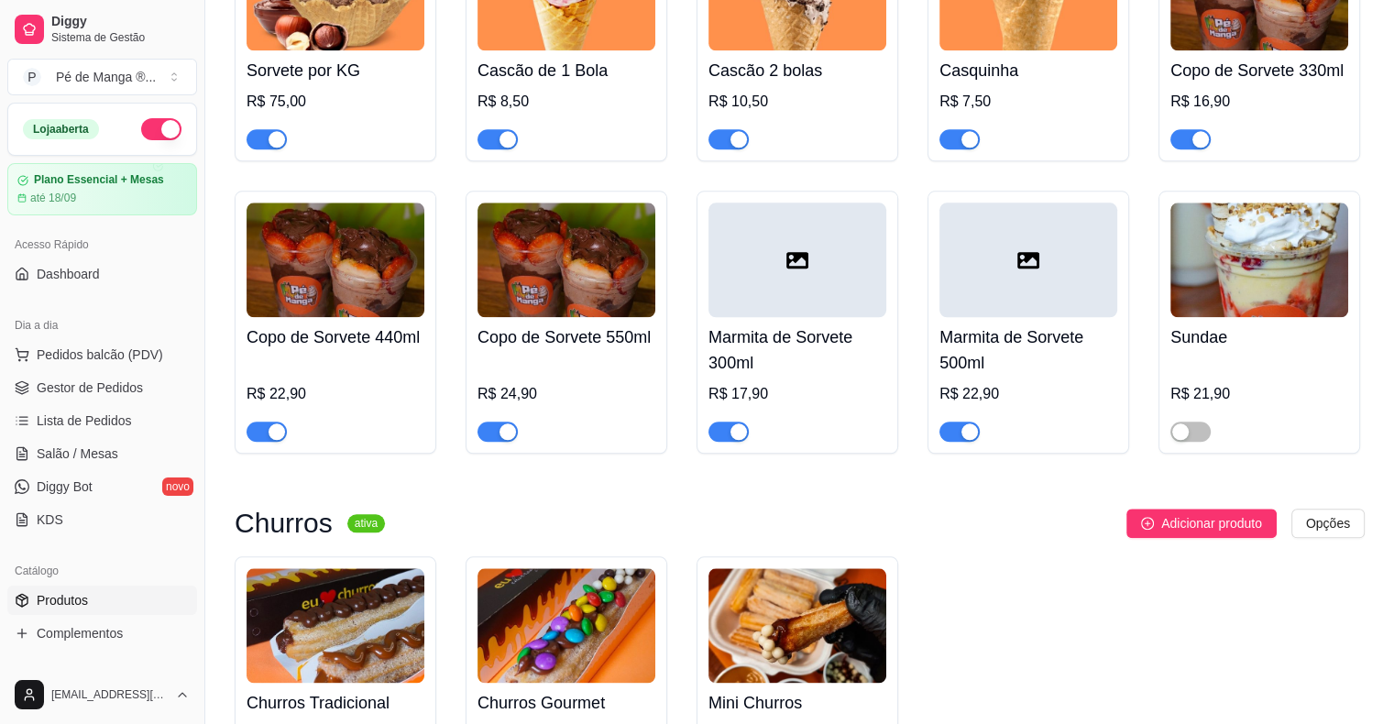
scroll to position [2016, 0]
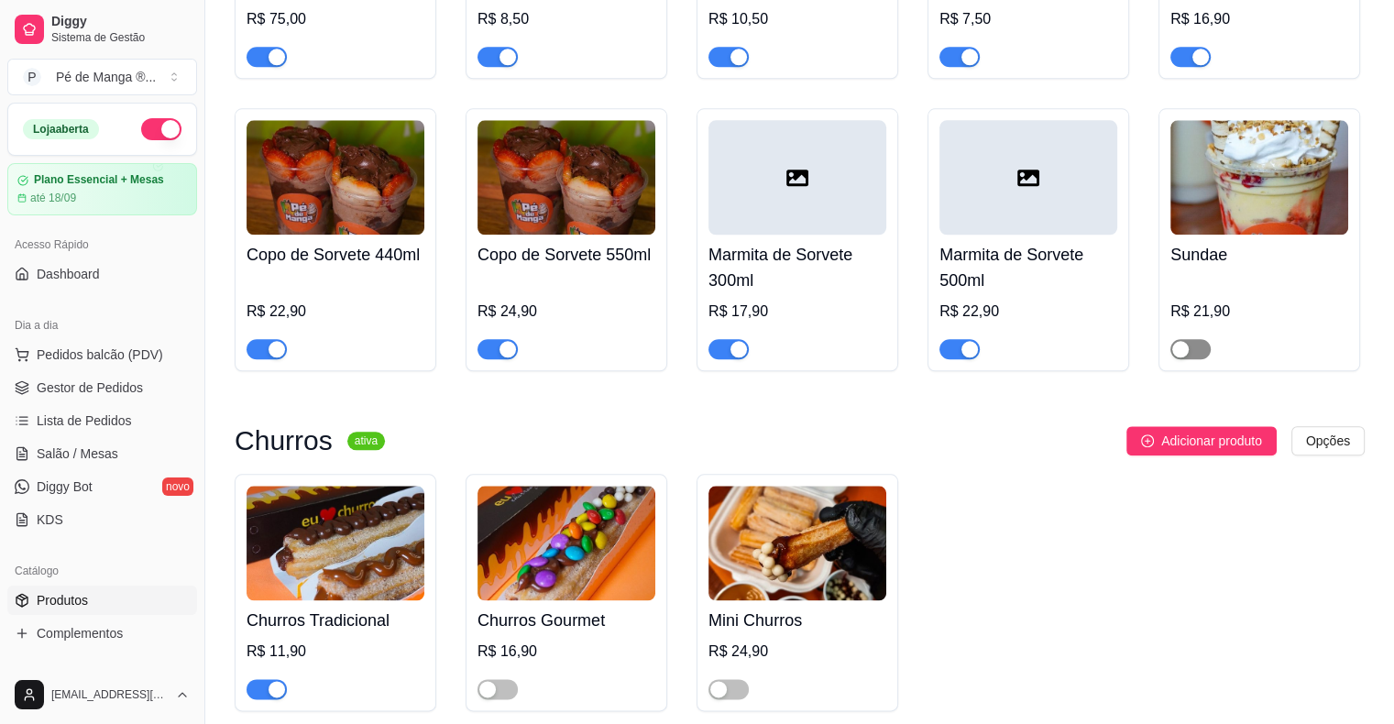
click at [1188, 356] on button "button" at bounding box center [1190, 349] width 40 height 20
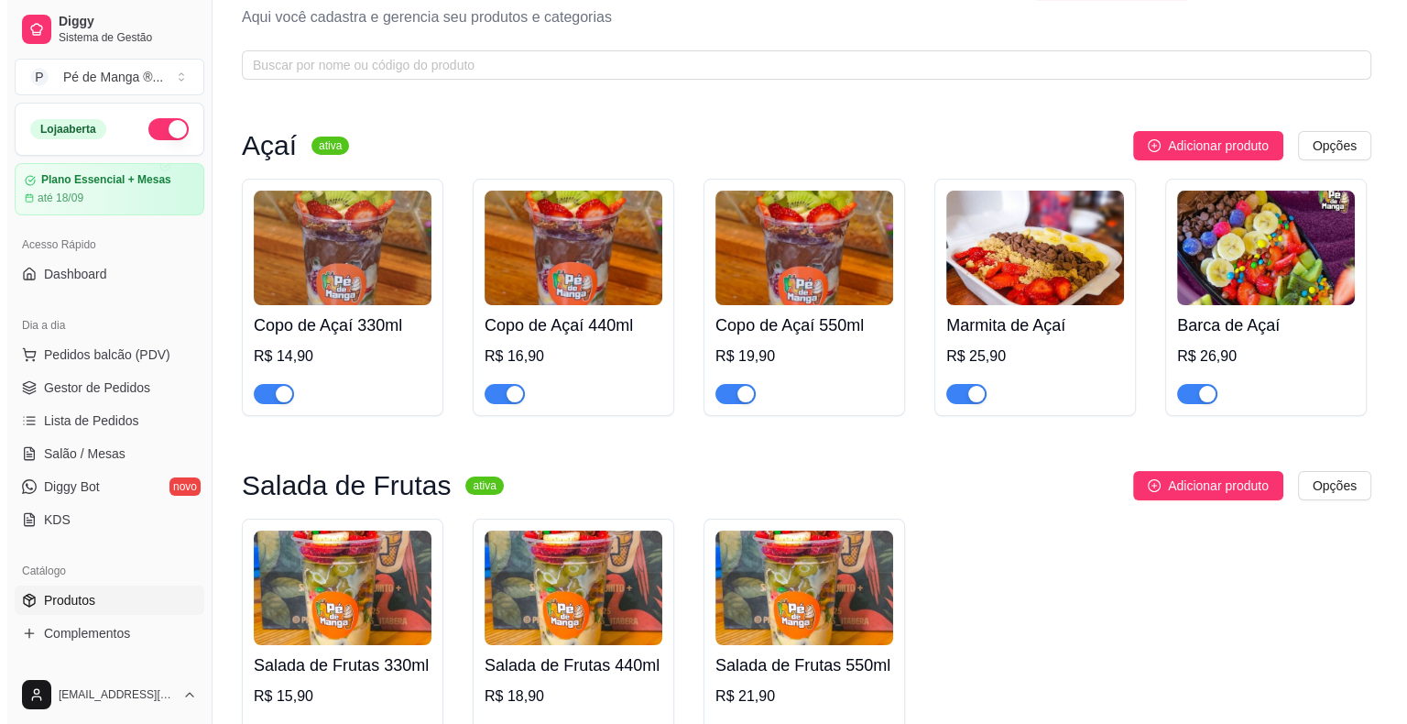
scroll to position [0, 0]
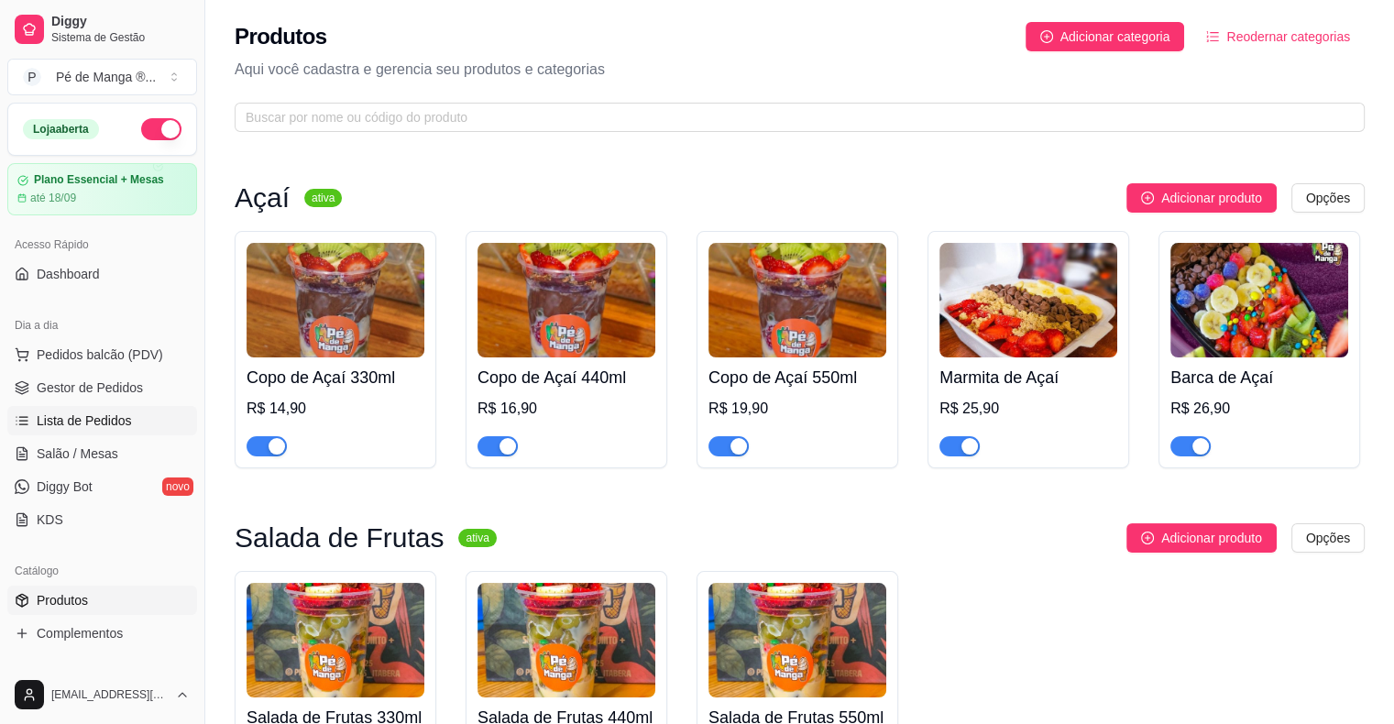
click at [75, 414] on span "Lista de Pedidos" at bounding box center [84, 420] width 95 height 18
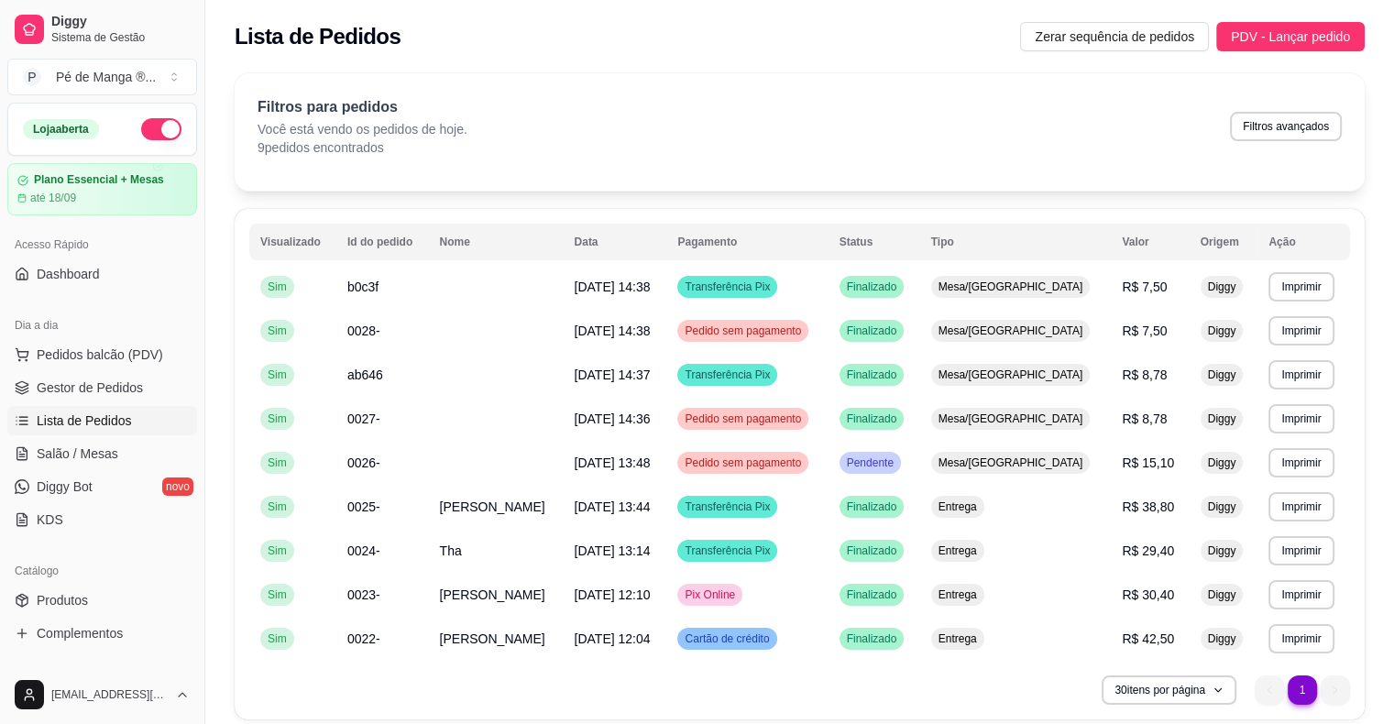
click at [141, 420] on link "Lista de Pedidos" at bounding box center [102, 420] width 190 height 29
click at [117, 348] on span "Pedidos balcão (PDV)" at bounding box center [100, 354] width 126 height 18
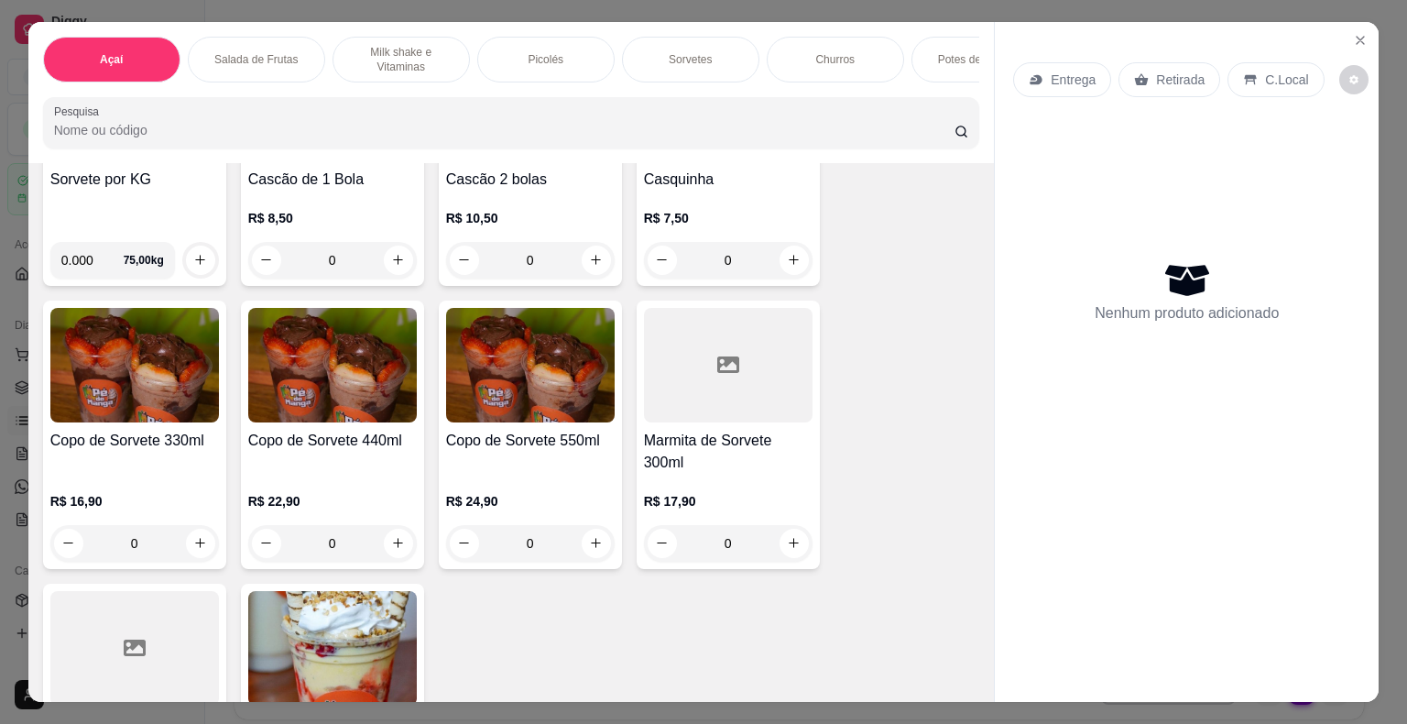
scroll to position [1833, 0]
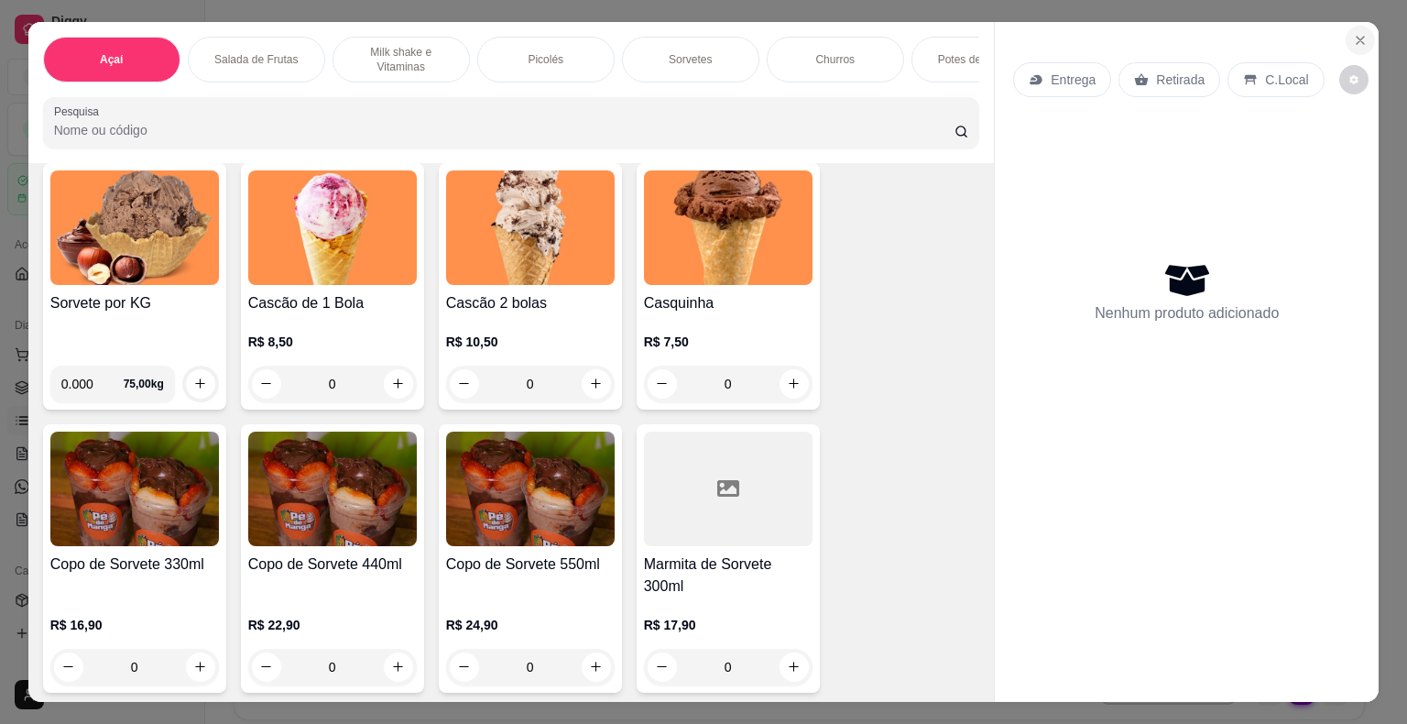
click at [1353, 39] on icon "Close" at bounding box center [1360, 40] width 15 height 15
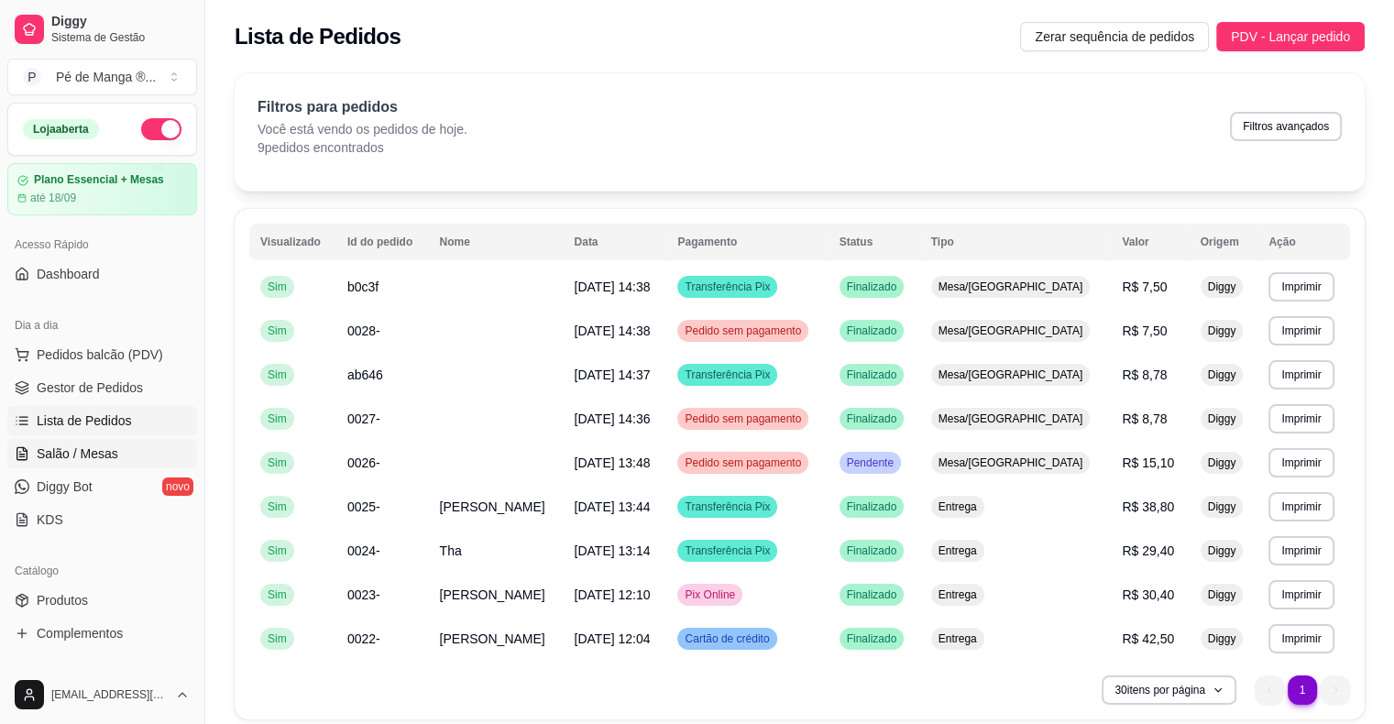
click at [105, 459] on span "Salão / Mesas" at bounding box center [78, 453] width 82 height 18
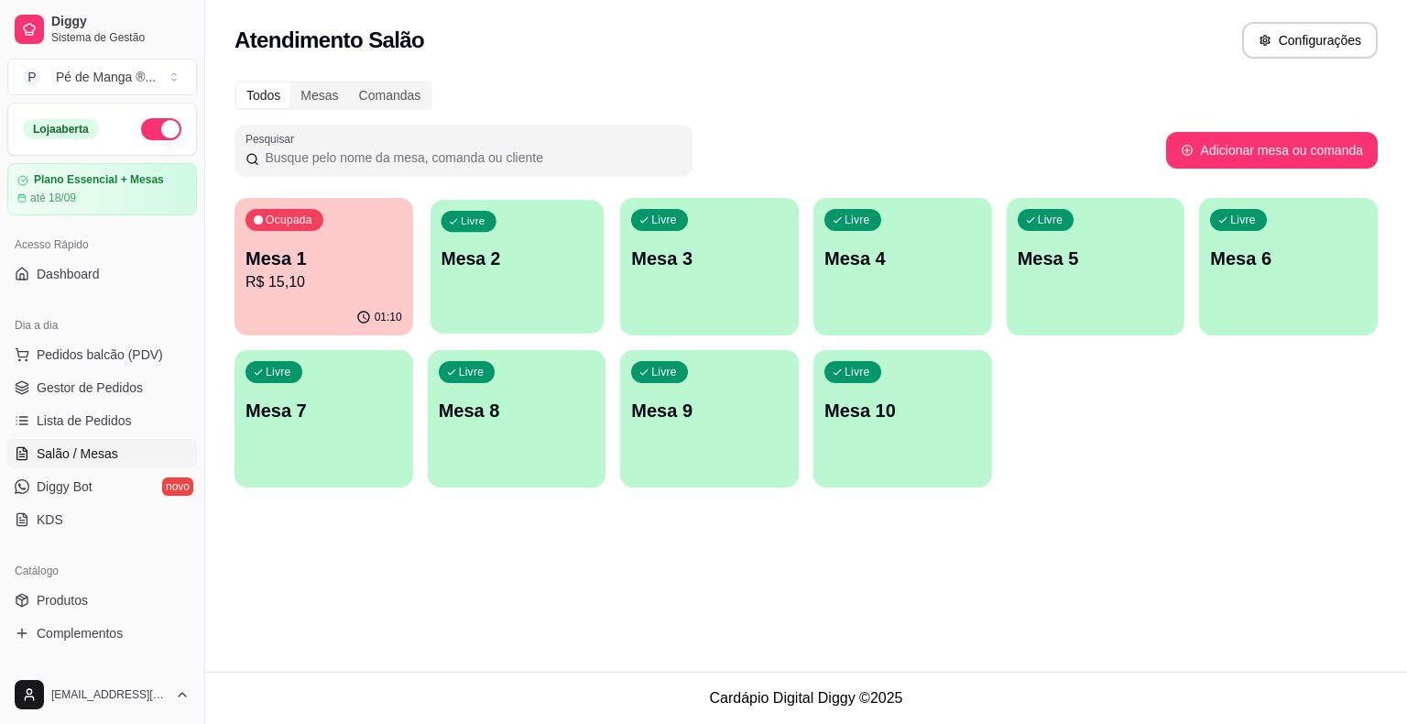
click at [503, 266] on p "Mesa 2" at bounding box center [517, 258] width 152 height 25
click at [503, 266] on body "Diggy Sistema de Gestão P Pé de Manga ® ... Loja aberta Plano Essencial + Mesas…" at bounding box center [703, 362] width 1407 height 724
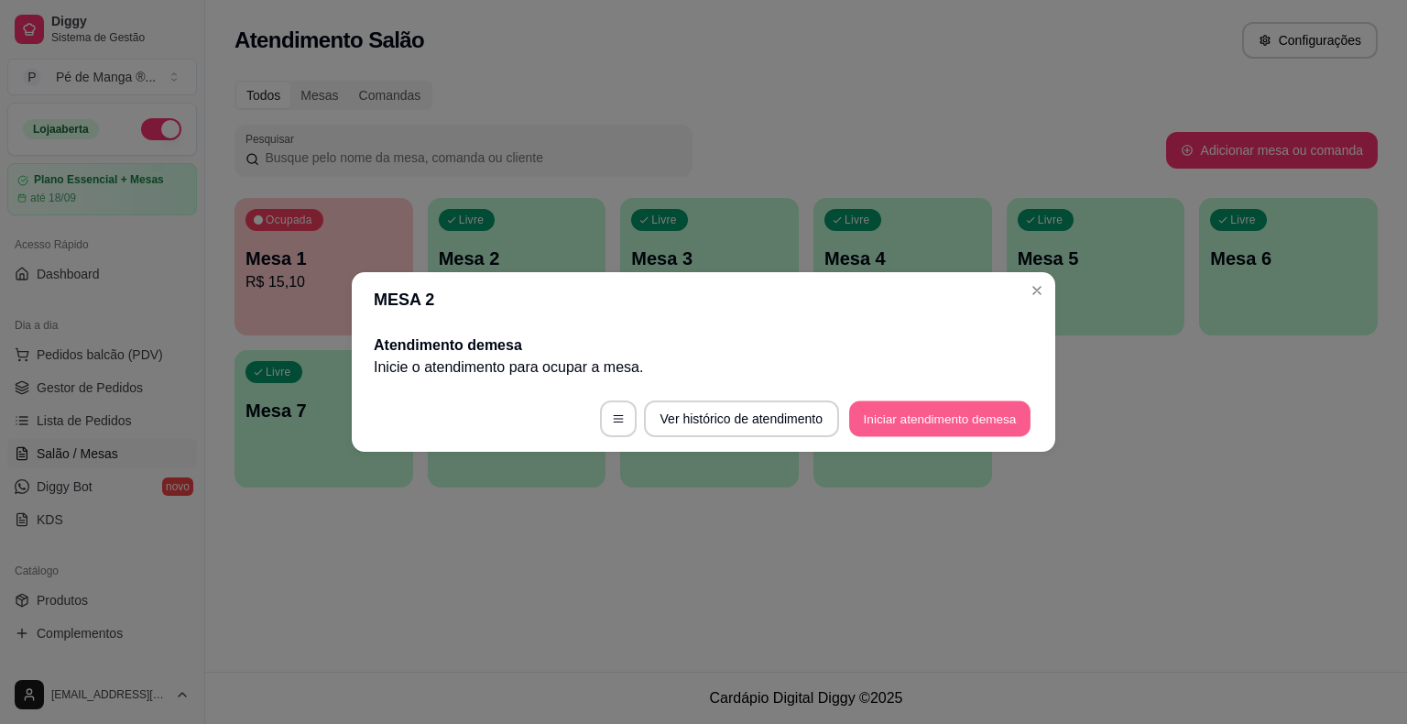
click at [914, 420] on button "Iniciar atendimento de mesa" at bounding box center [939, 419] width 181 height 36
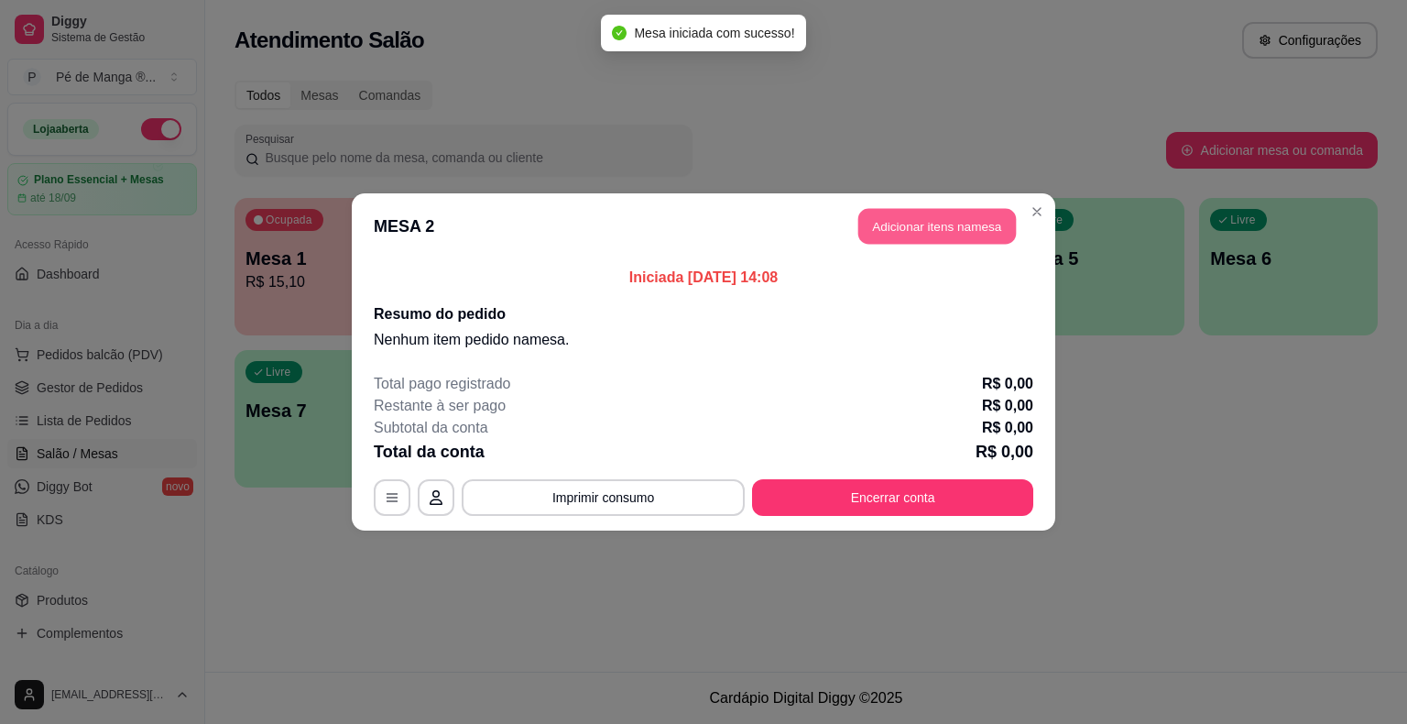
click at [993, 211] on button "Adicionar itens na mesa" at bounding box center [938, 227] width 158 height 36
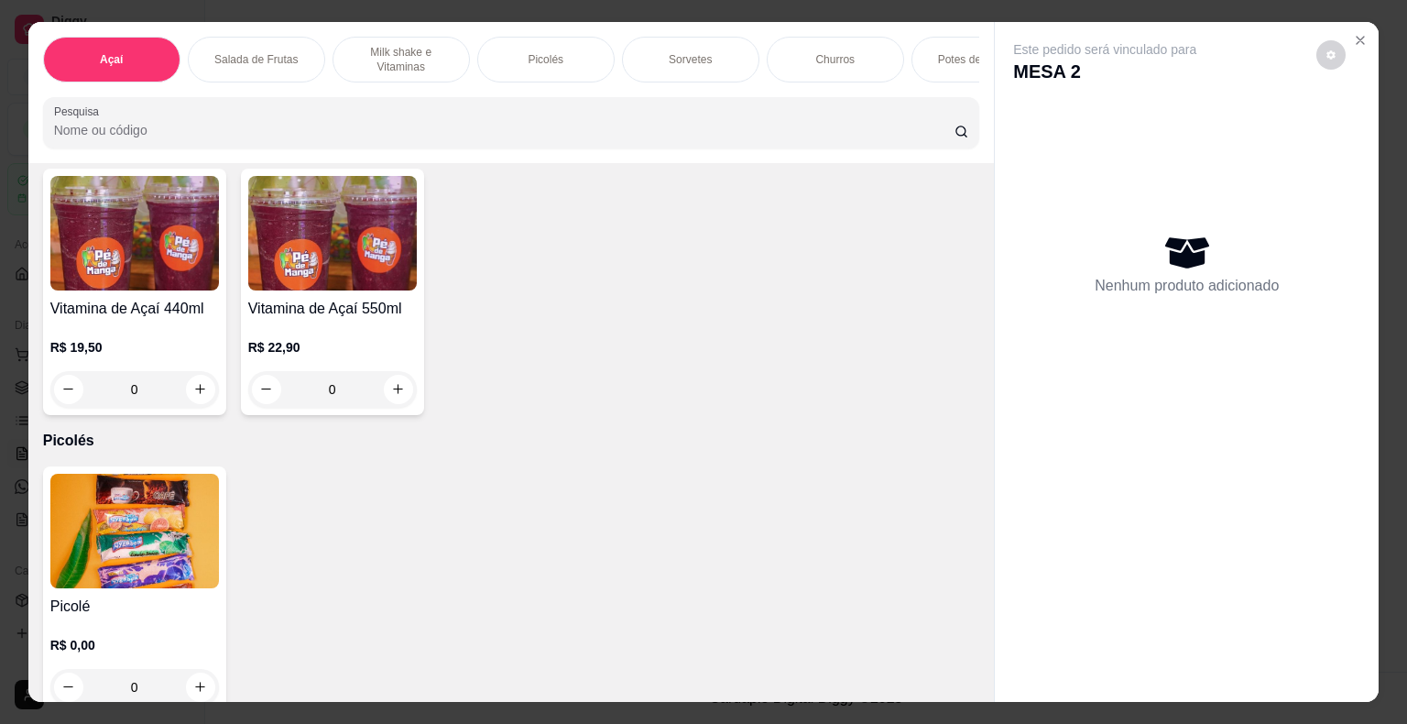
scroll to position [1100, 0]
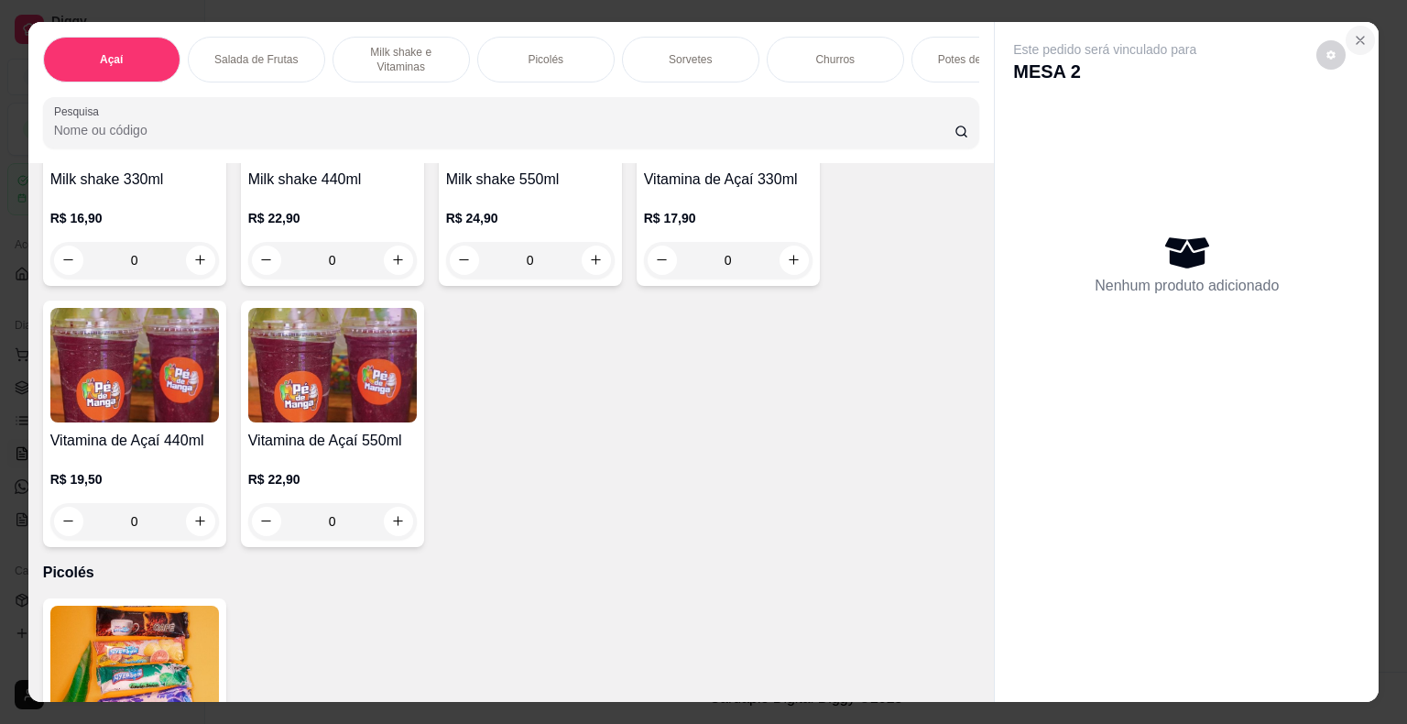
click at [1353, 35] on icon "Close" at bounding box center [1360, 40] width 15 height 15
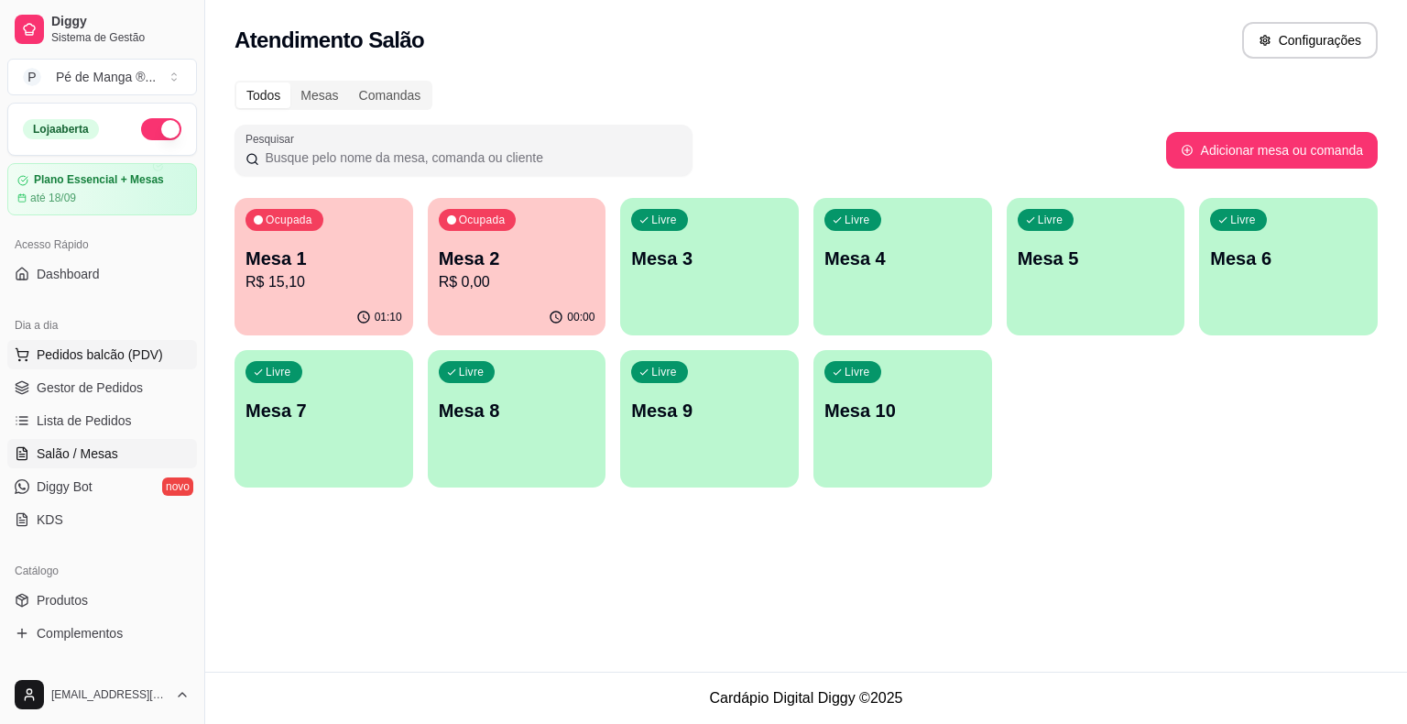
click at [74, 351] on span "Pedidos balcão (PDV)" at bounding box center [100, 354] width 126 height 18
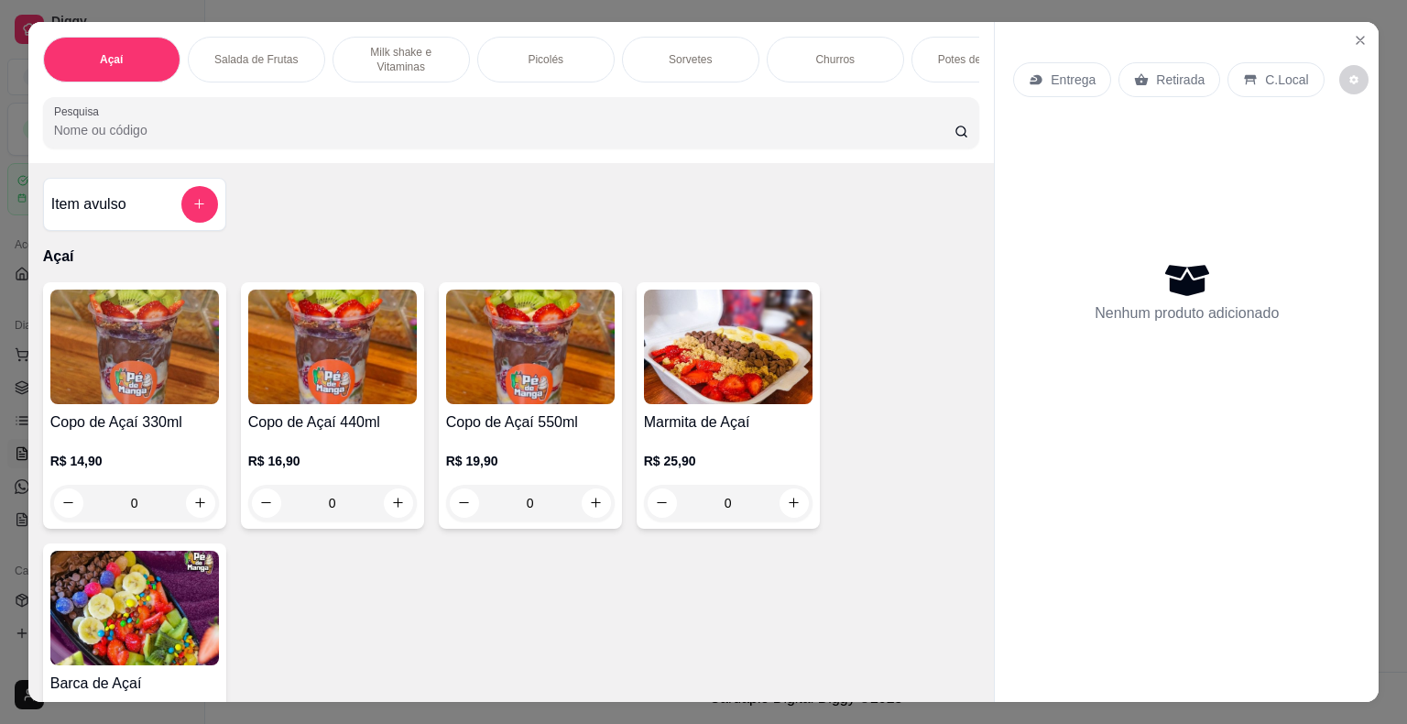
click at [1059, 79] on p "Entrega" at bounding box center [1073, 80] width 45 height 18
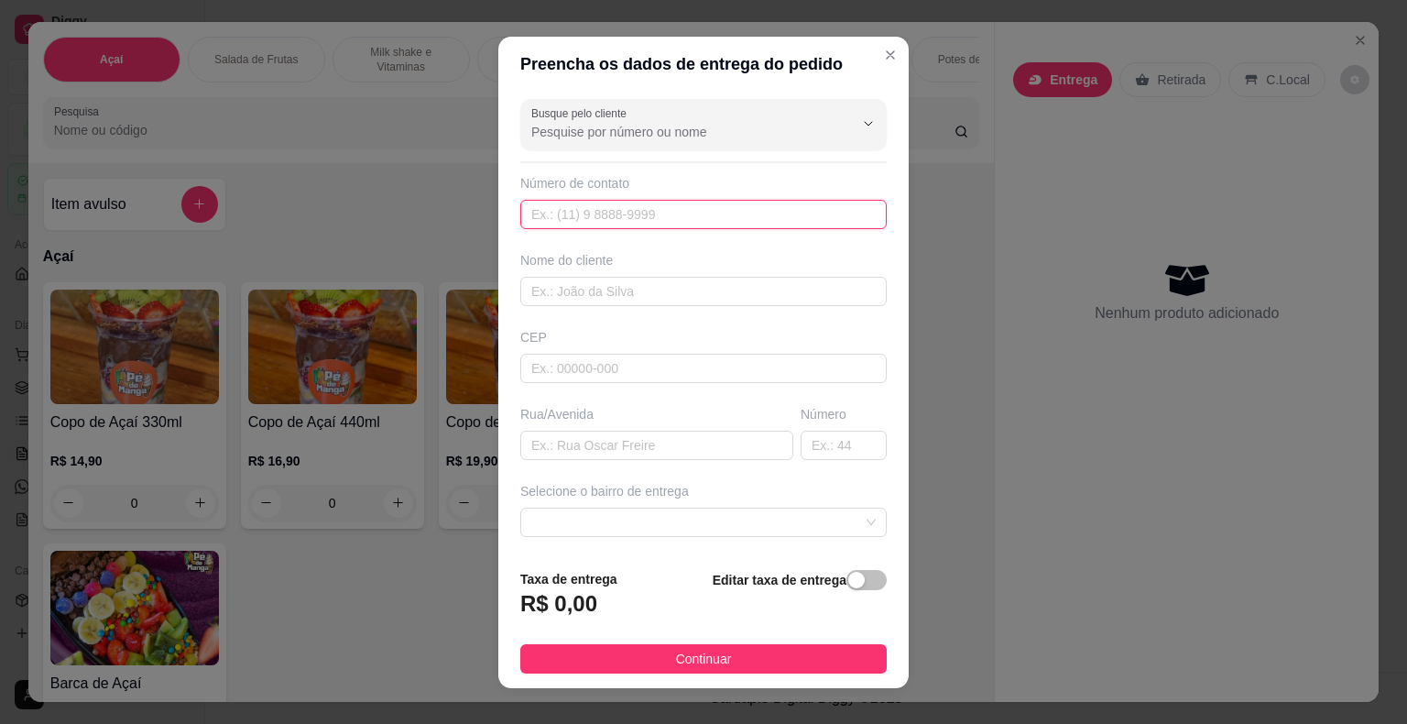
click at [674, 214] on input "text" at bounding box center [703, 214] width 367 height 29
type input "[PHONE_NUMBER]"
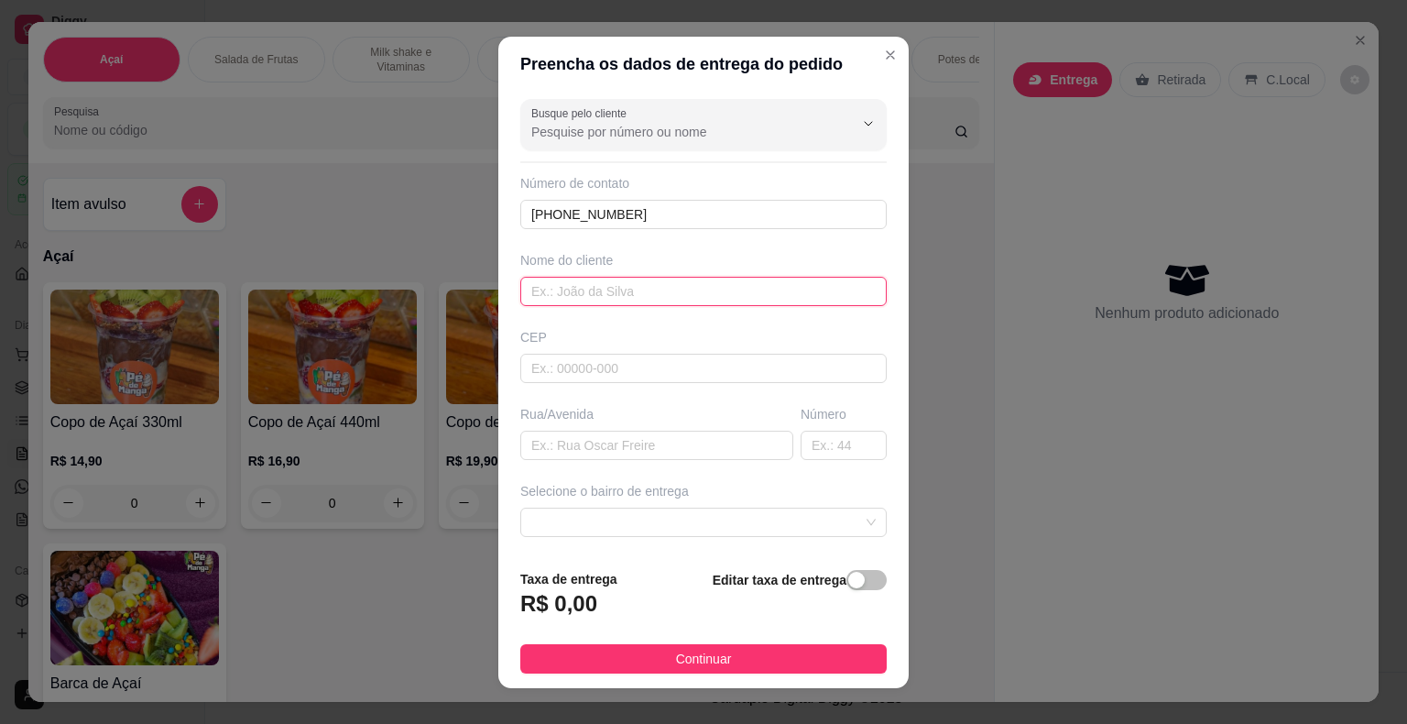
click at [677, 288] on input "text" at bounding box center [703, 291] width 367 height 29
type input "[PERSON_NAME]"
click at [801, 367] on input "text" at bounding box center [703, 368] width 367 height 29
type input "18440000"
click at [703, 438] on input "text" at bounding box center [656, 445] width 273 height 29
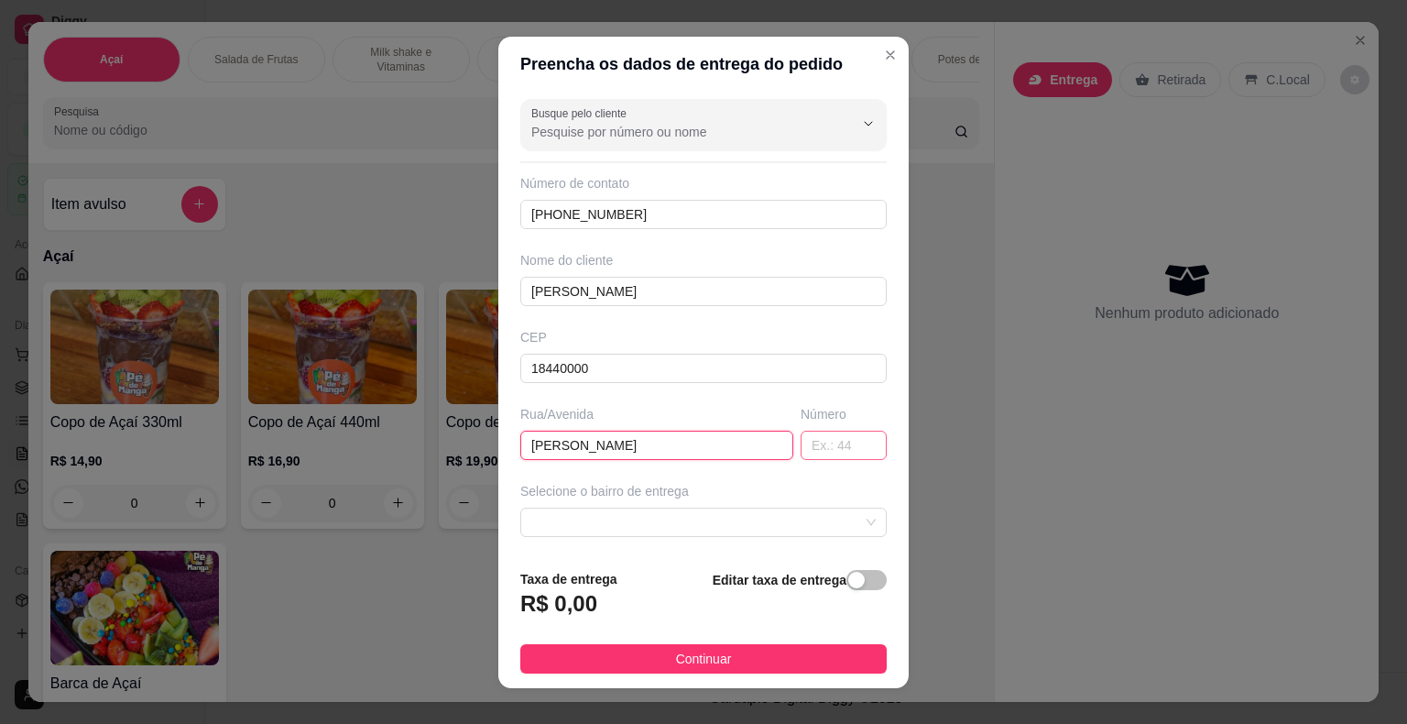
type input "[PERSON_NAME]"
click at [835, 440] on input "text" at bounding box center [844, 445] width 86 height 29
click at [820, 522] on span at bounding box center [703, 522] width 345 height 27
type input "140"
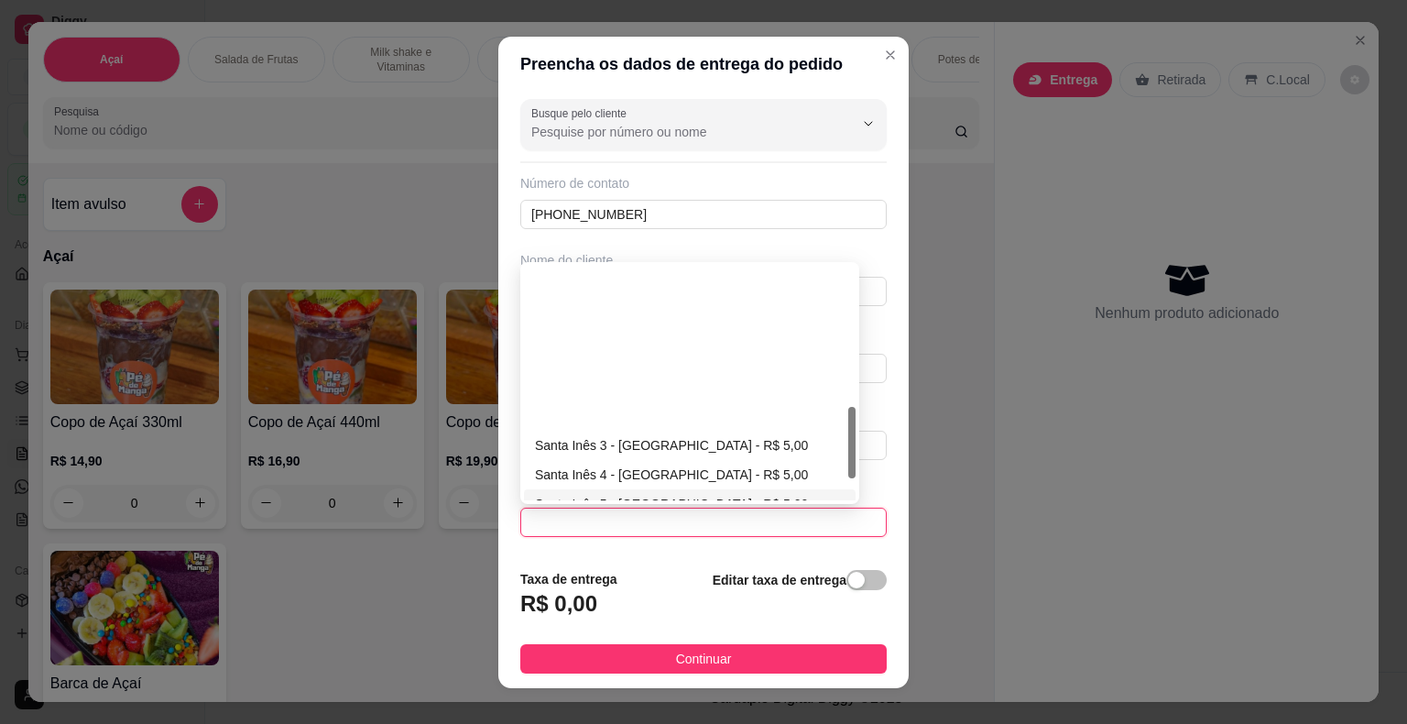
scroll to position [528, 0]
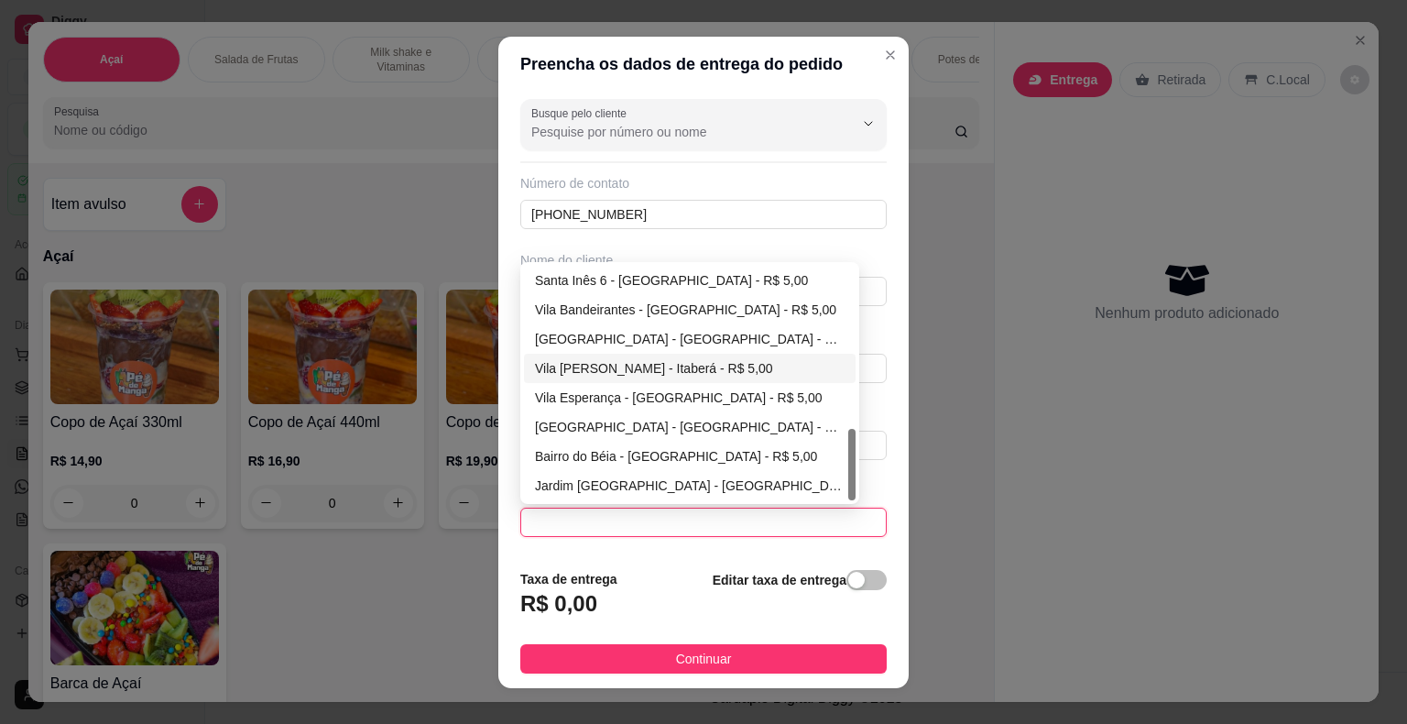
click at [639, 369] on div "Vila [PERSON_NAME] - Itaberá - R$ 5,00" at bounding box center [690, 368] width 310 height 20
type input "Itaberá"
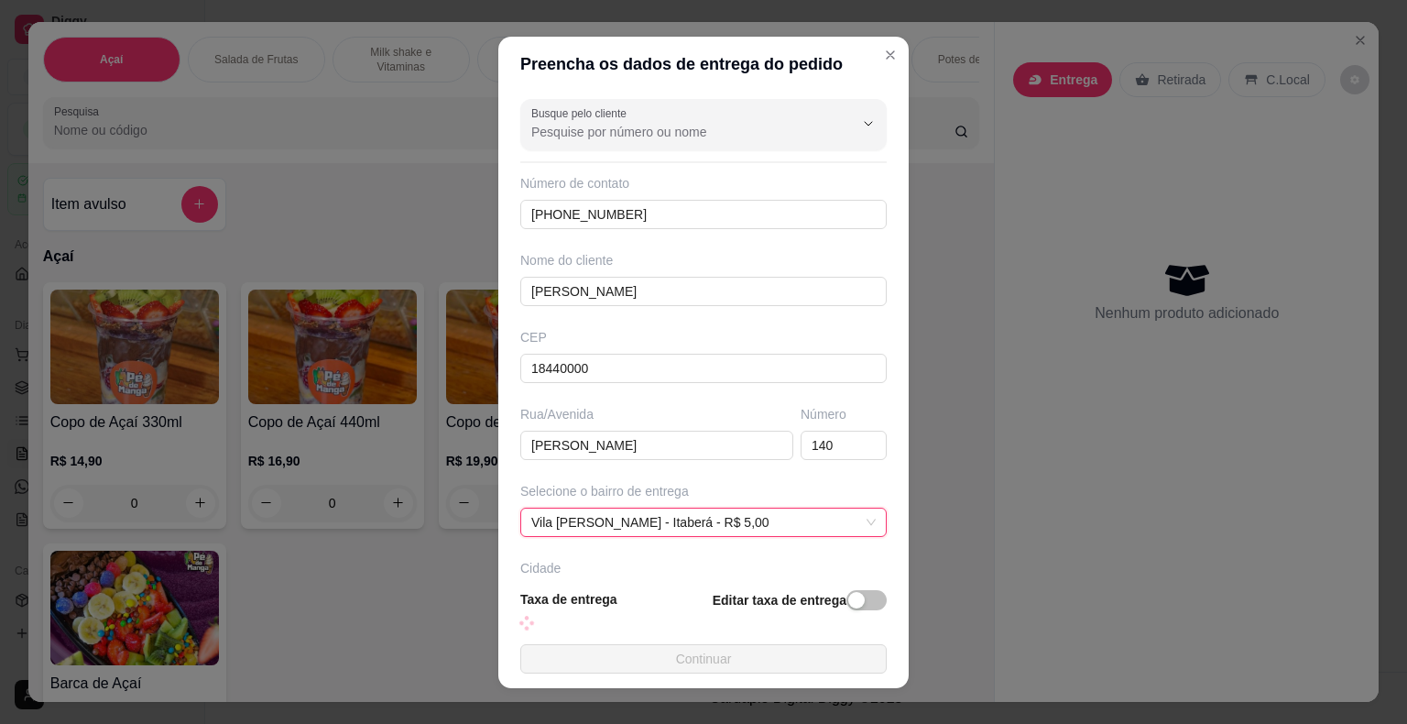
scroll to position [22, 0]
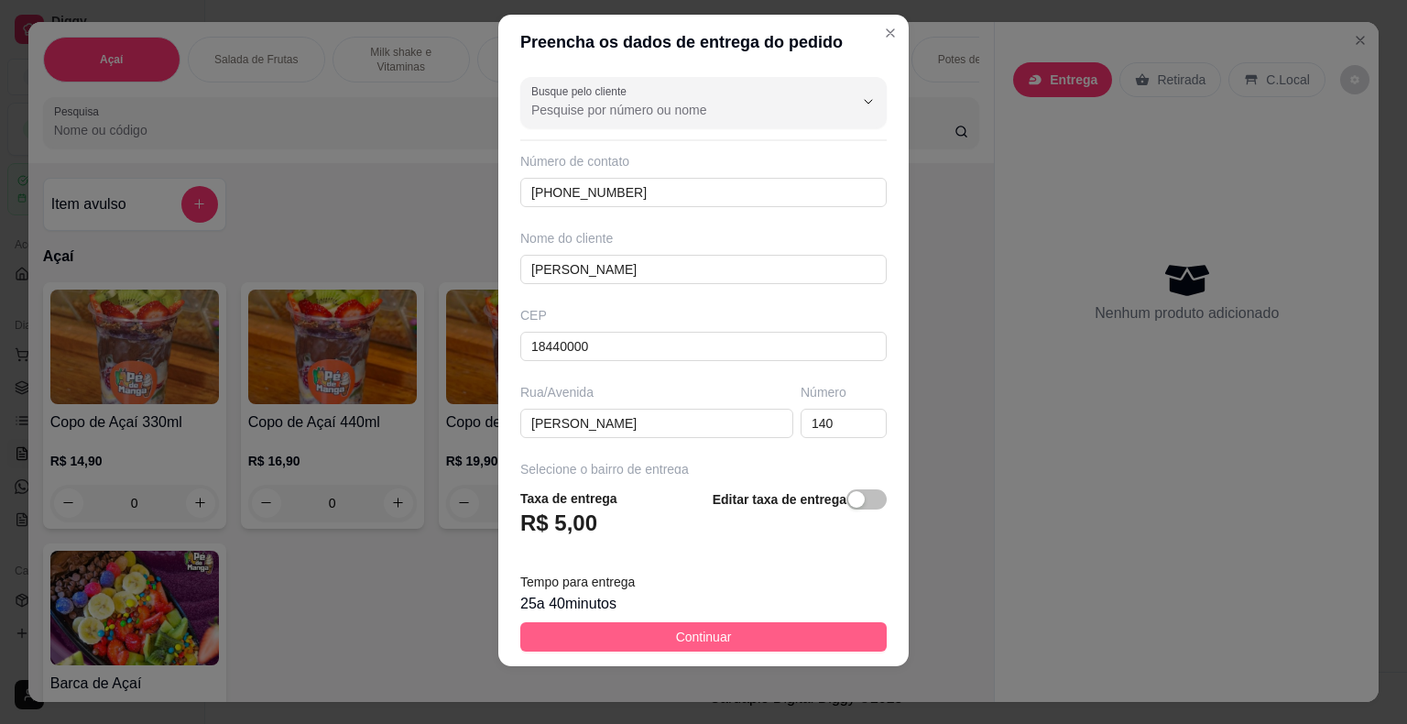
click at [748, 640] on button "Continuar" at bounding box center [703, 636] width 367 height 29
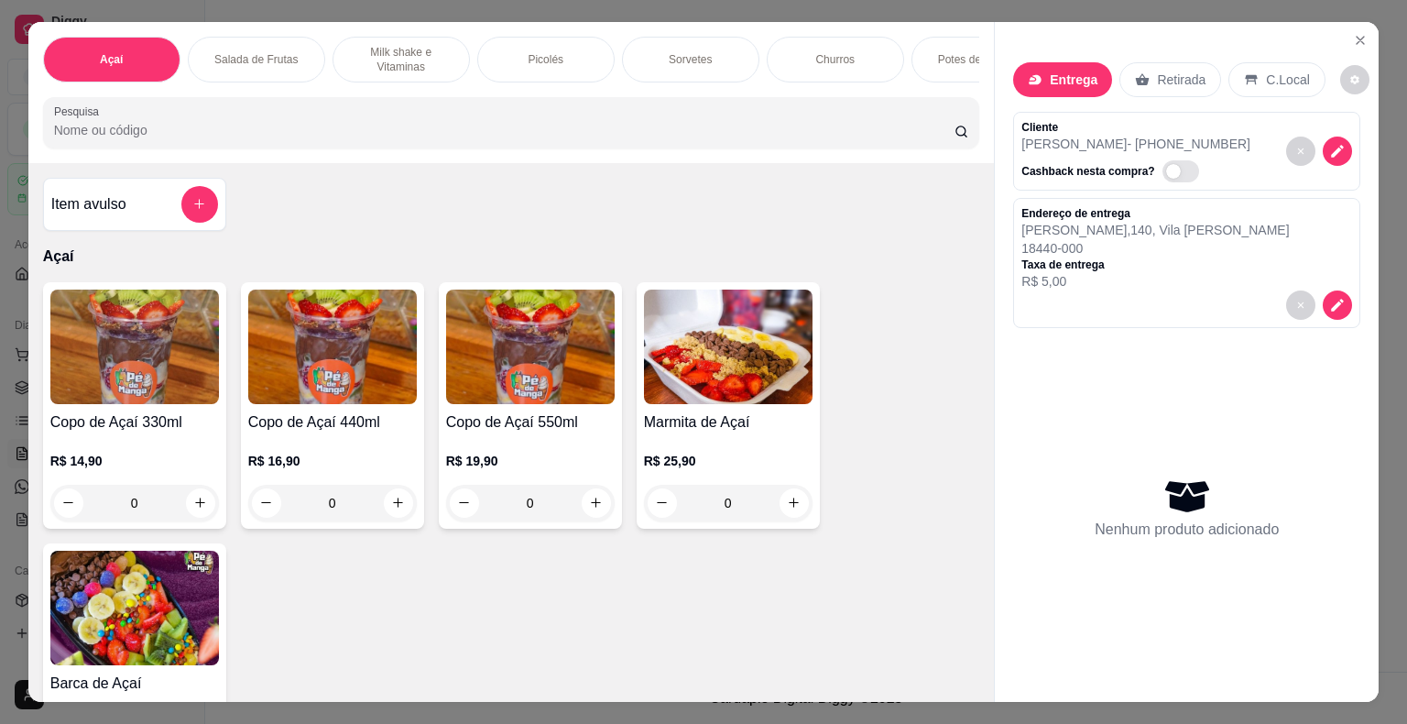
click at [953, 52] on p "Potes de Sorvete" at bounding box center [980, 59] width 84 height 15
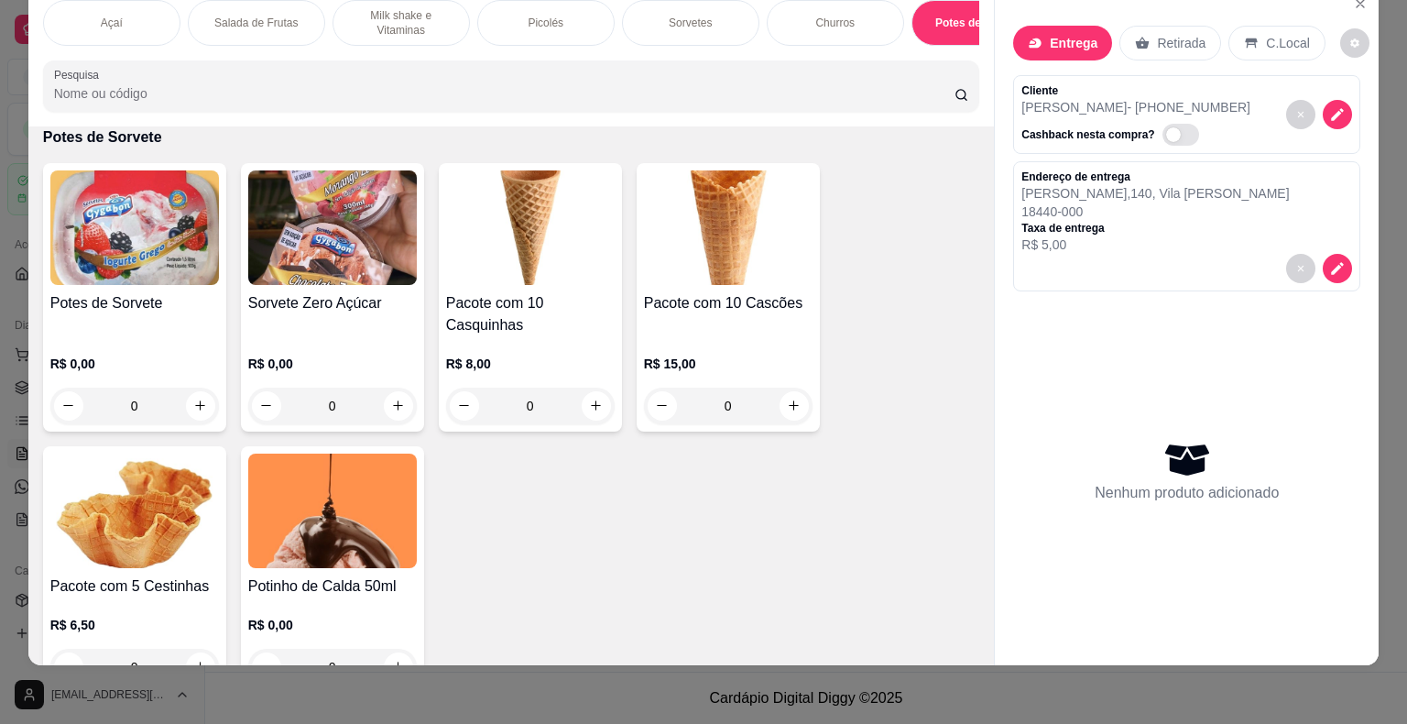
click at [195, 350] on div "R$ 0,00 0" at bounding box center [134, 380] width 169 height 88
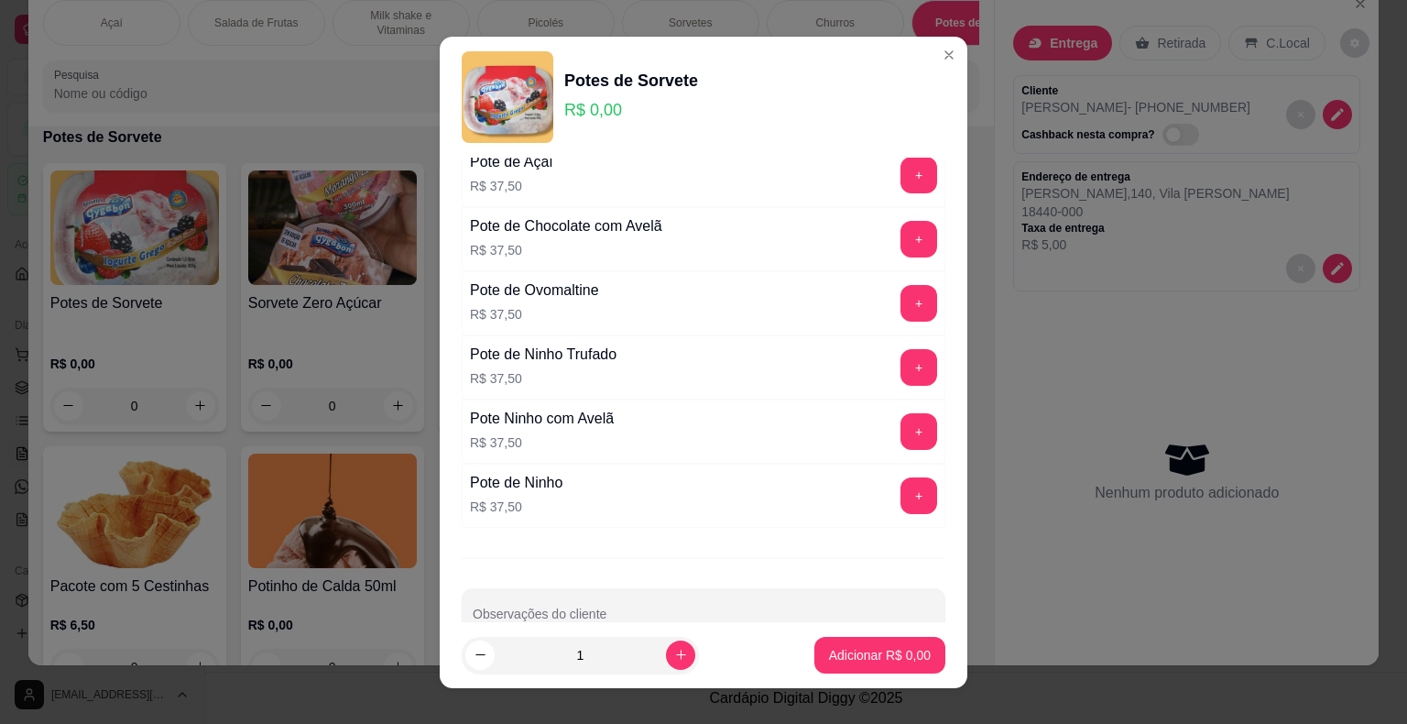
scroll to position [695, 0]
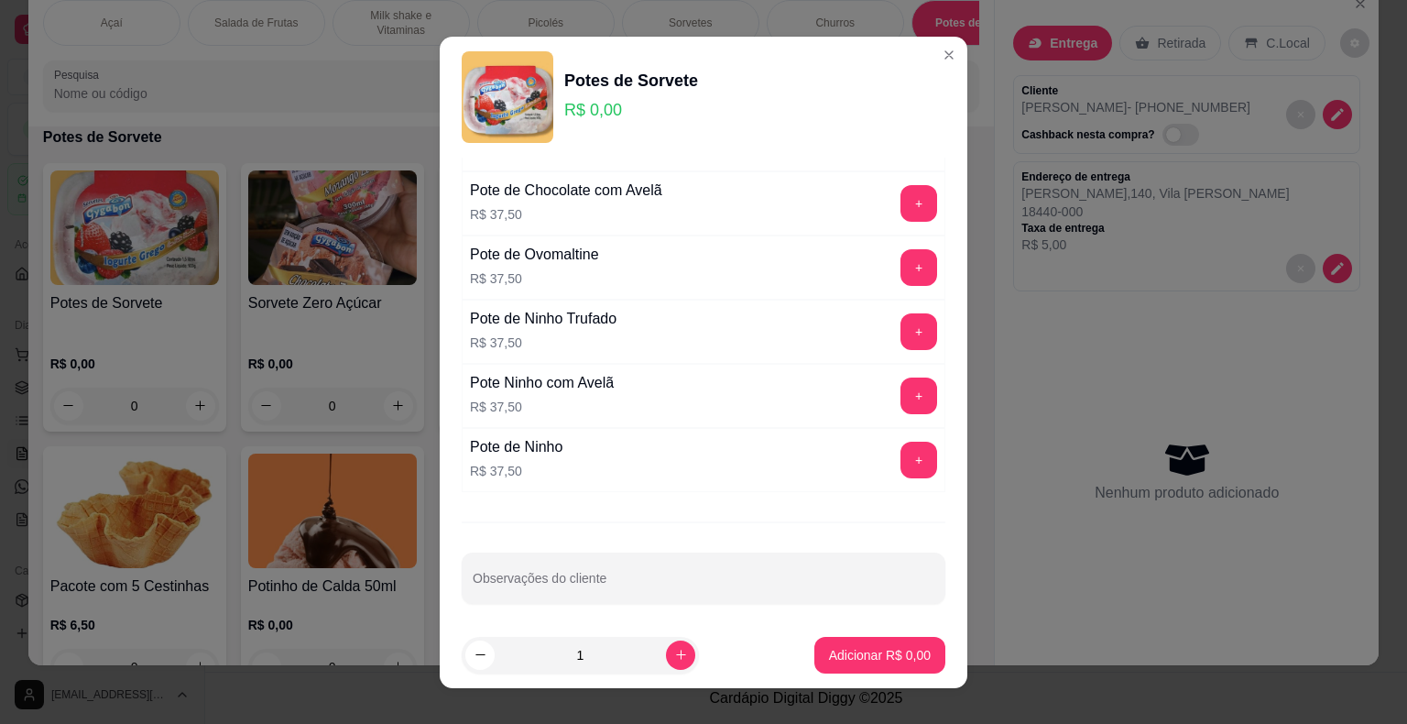
click at [893, 194] on div "+" at bounding box center [918, 203] width 51 height 37
click at [902, 196] on button "+" at bounding box center [920, 203] width 36 height 36
click at [872, 648] on p "Adicionar R$ 37,50" at bounding box center [877, 654] width 106 height 17
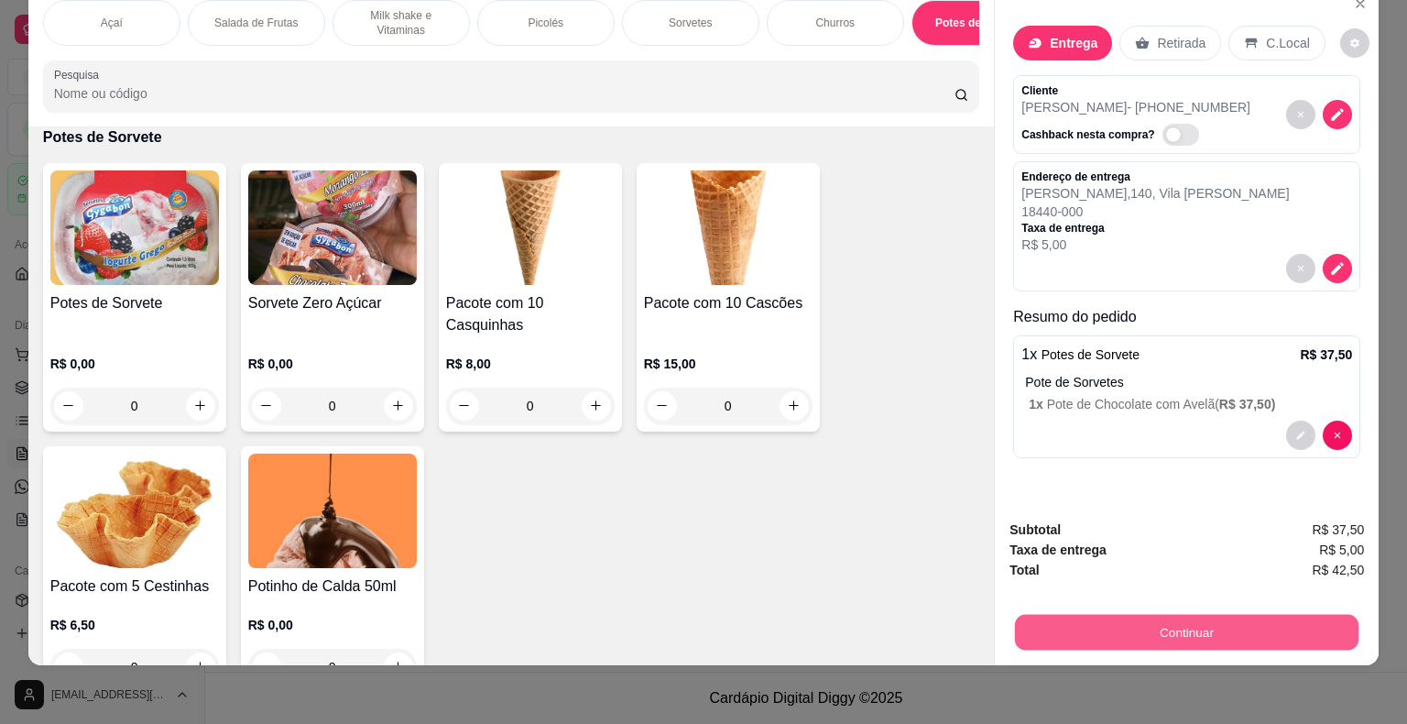
click at [1140, 616] on button "Continuar" at bounding box center [1187, 633] width 344 height 36
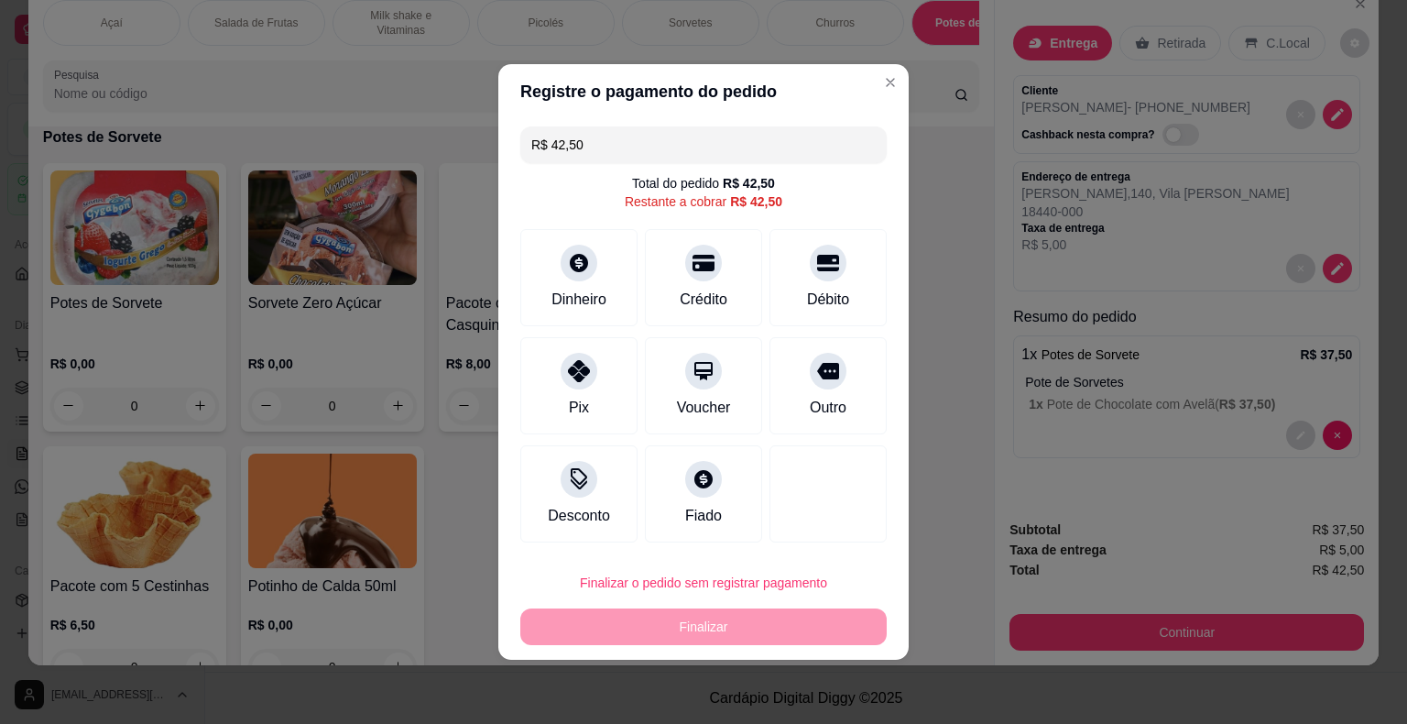
drag, startPoint x: 678, startPoint y: 145, endPoint x: 308, endPoint y: 132, distance: 370.4
click at [310, 134] on div "Registre o pagamento do pedido R$ 42,50 Total do pedido R$ 42,50 Restante a cob…" at bounding box center [703, 362] width 1407 height 724
click at [583, 377] on icon at bounding box center [579, 366] width 24 height 24
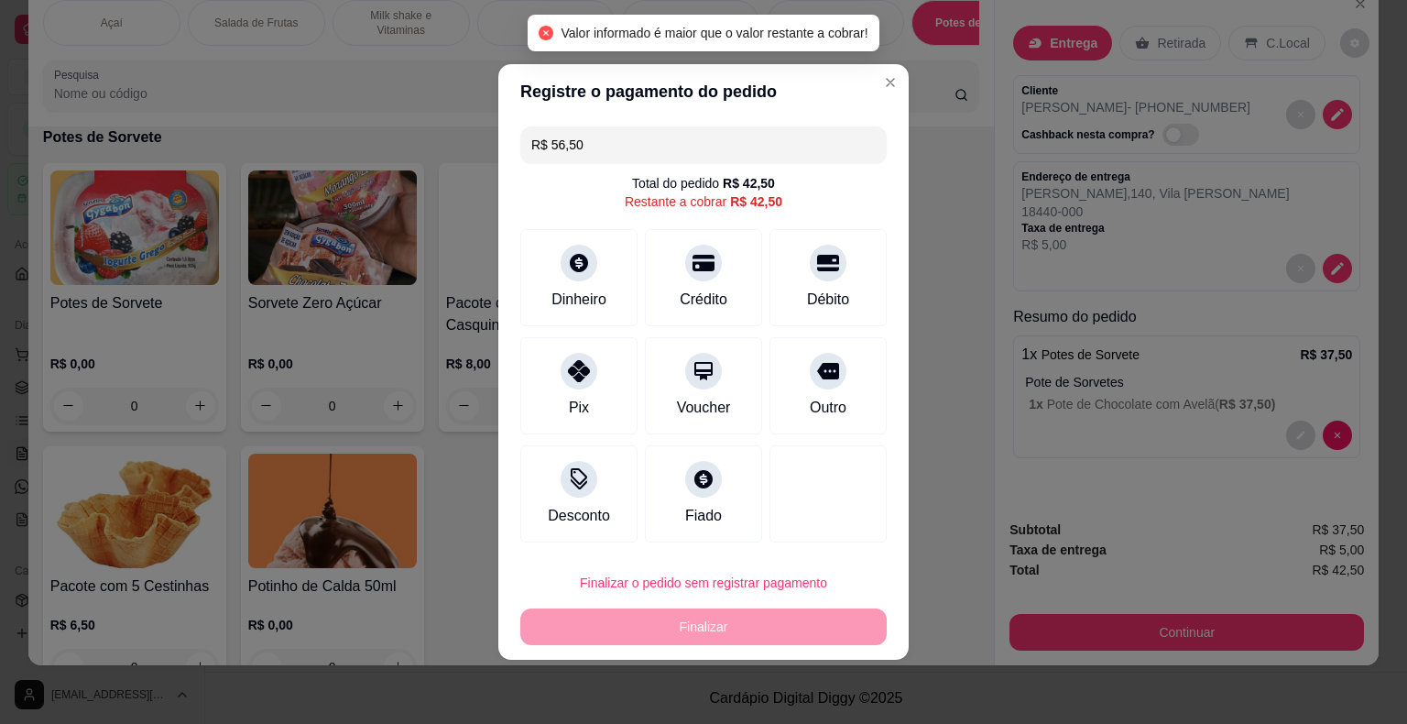
drag, startPoint x: 645, startPoint y: 155, endPoint x: 446, endPoint y: 156, distance: 198.8
click at [446, 156] on div "Registre o pagamento do pedido R$ 56,50 Total do pedido R$ 42,50 Restante a cob…" at bounding box center [703, 362] width 1407 height 724
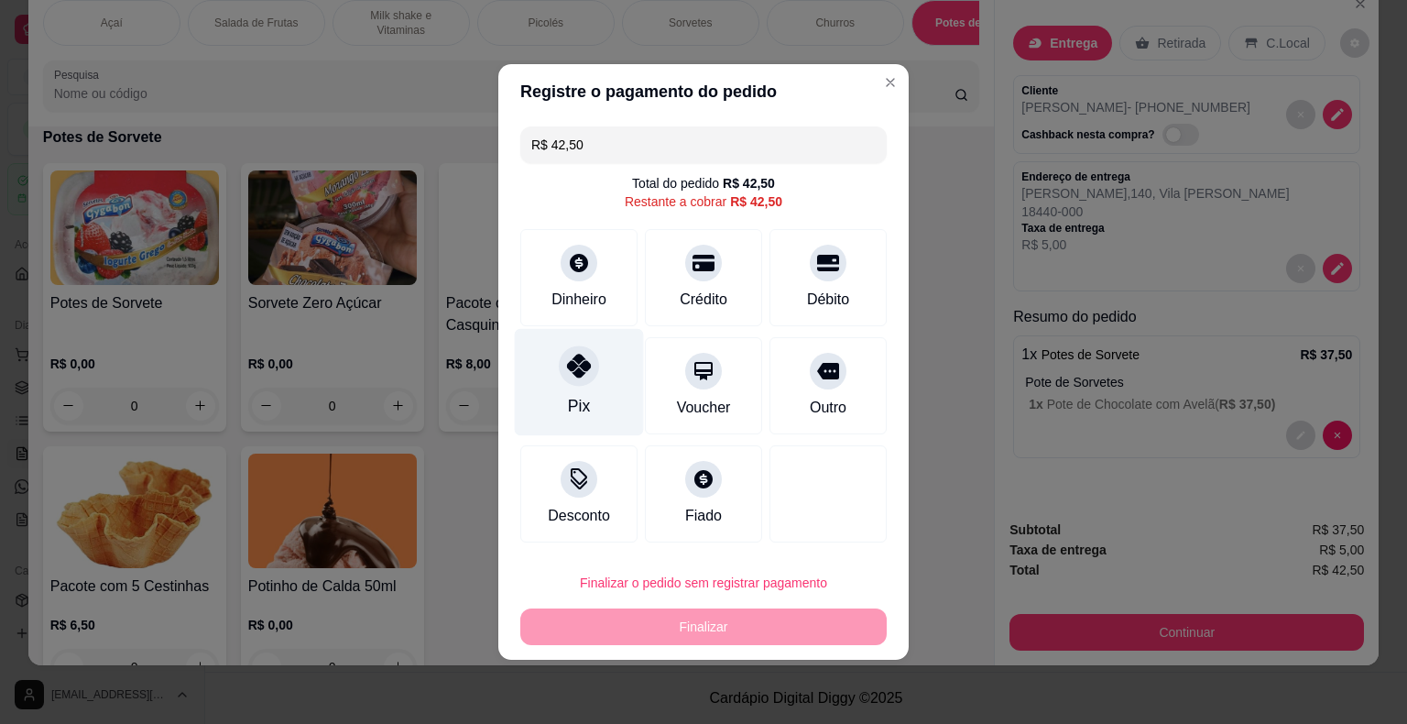
click at [572, 387] on div "Pix" at bounding box center [579, 382] width 129 height 107
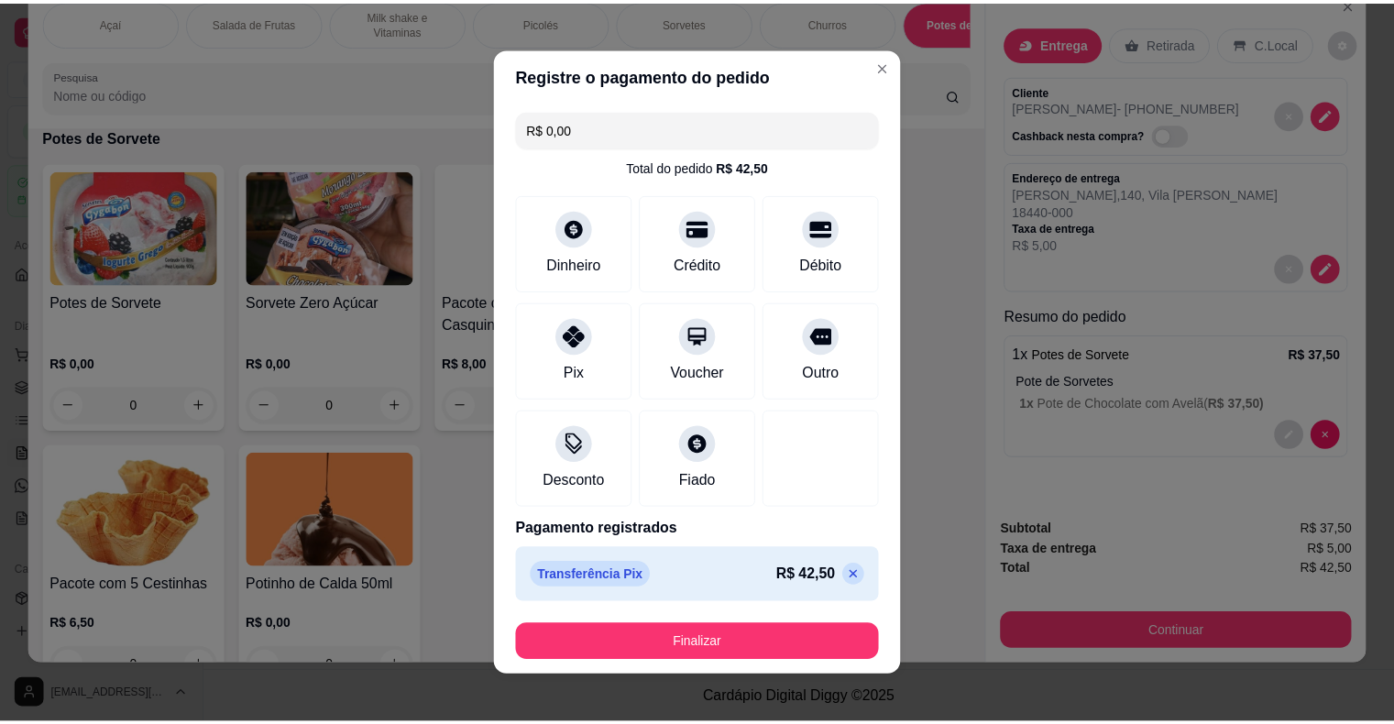
scroll to position [10, 0]
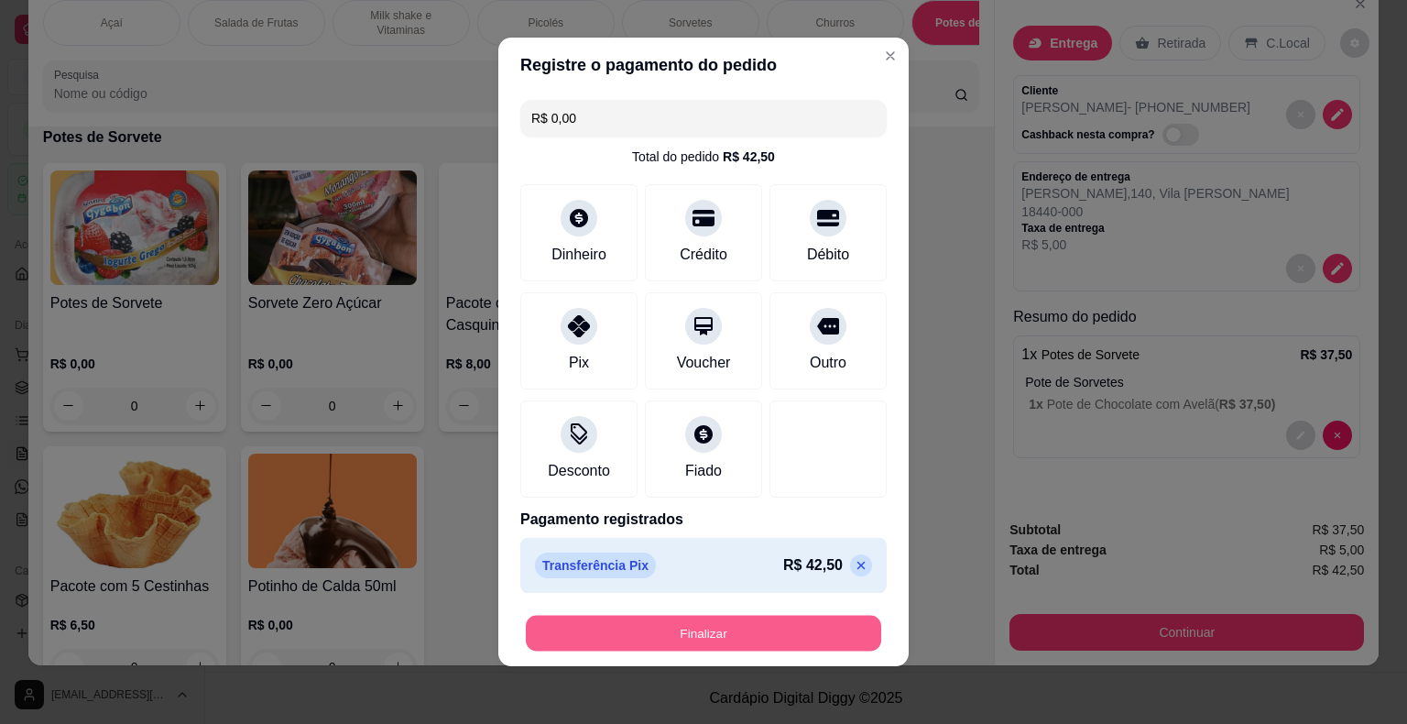
click at [792, 640] on button "Finalizar" at bounding box center [704, 634] width 356 height 36
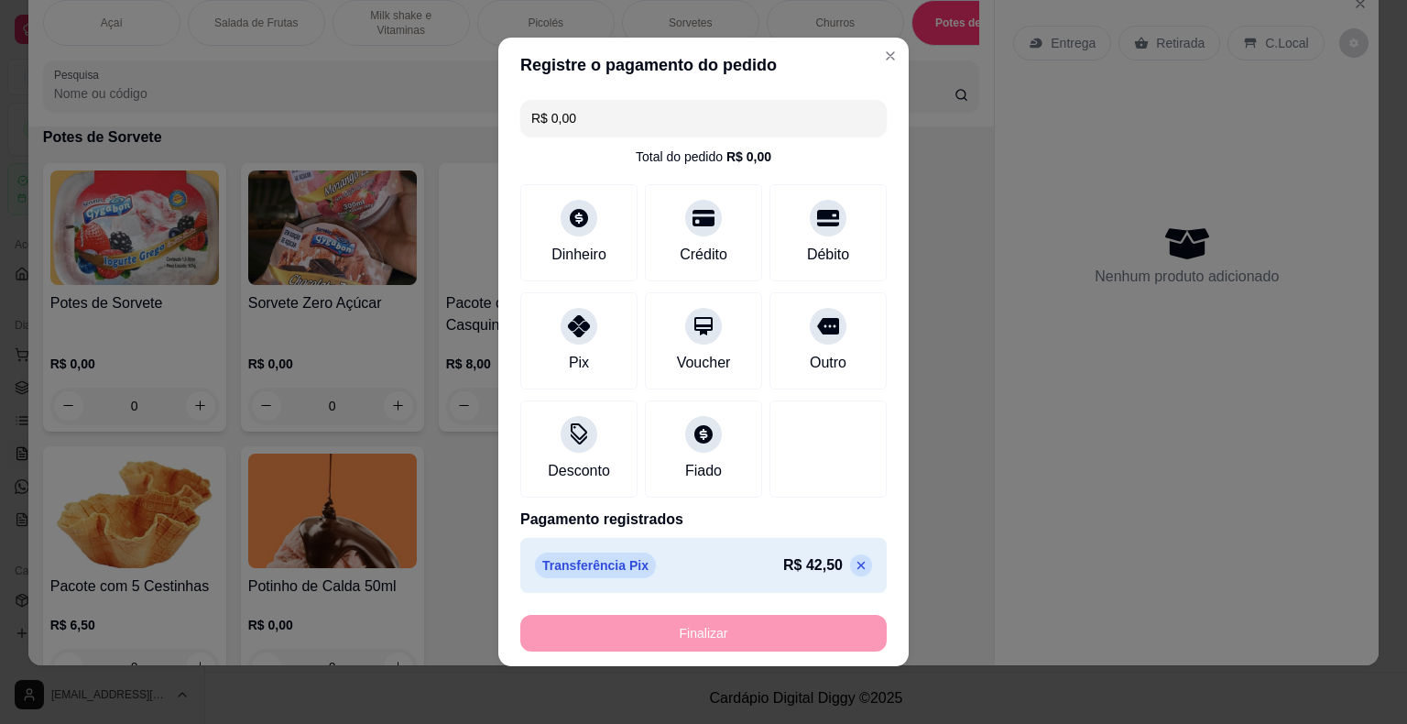
type input "-R$ 42,50"
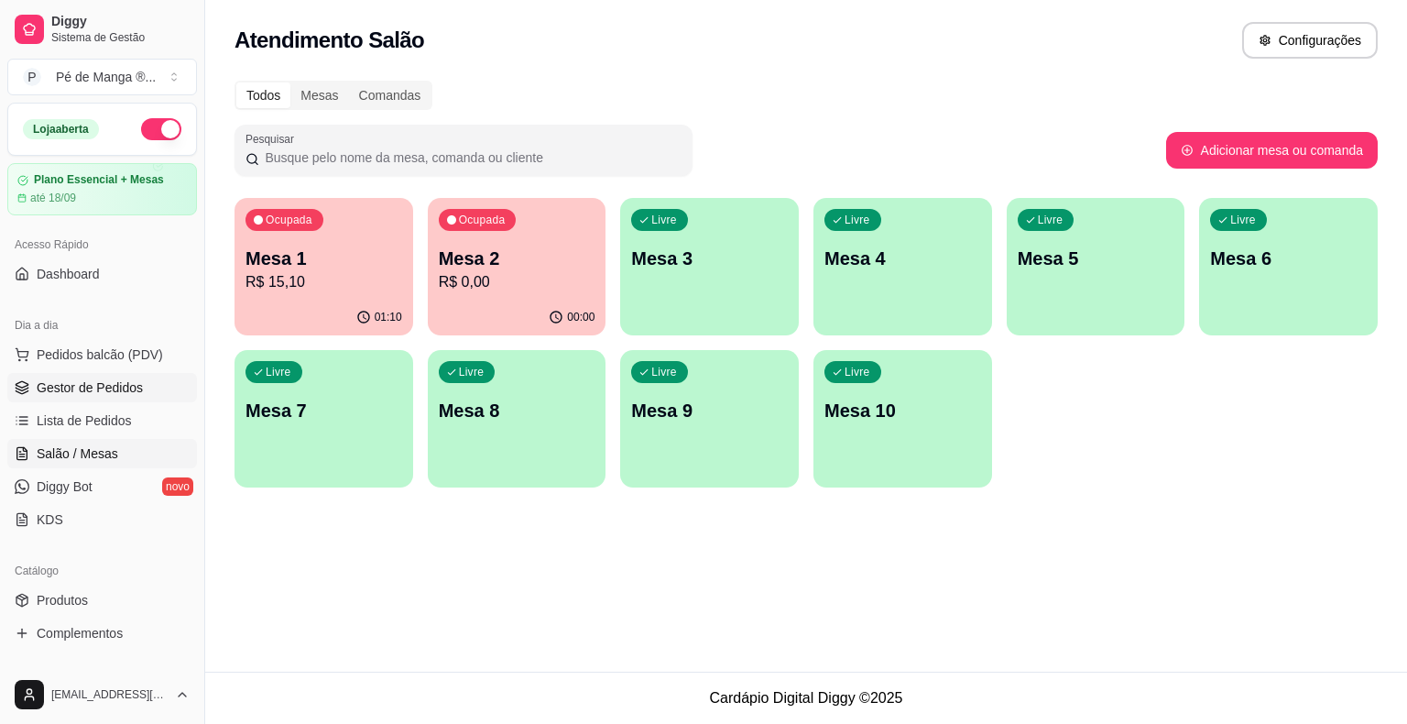
click at [106, 390] on span "Gestor de Pedidos" at bounding box center [90, 387] width 106 height 18
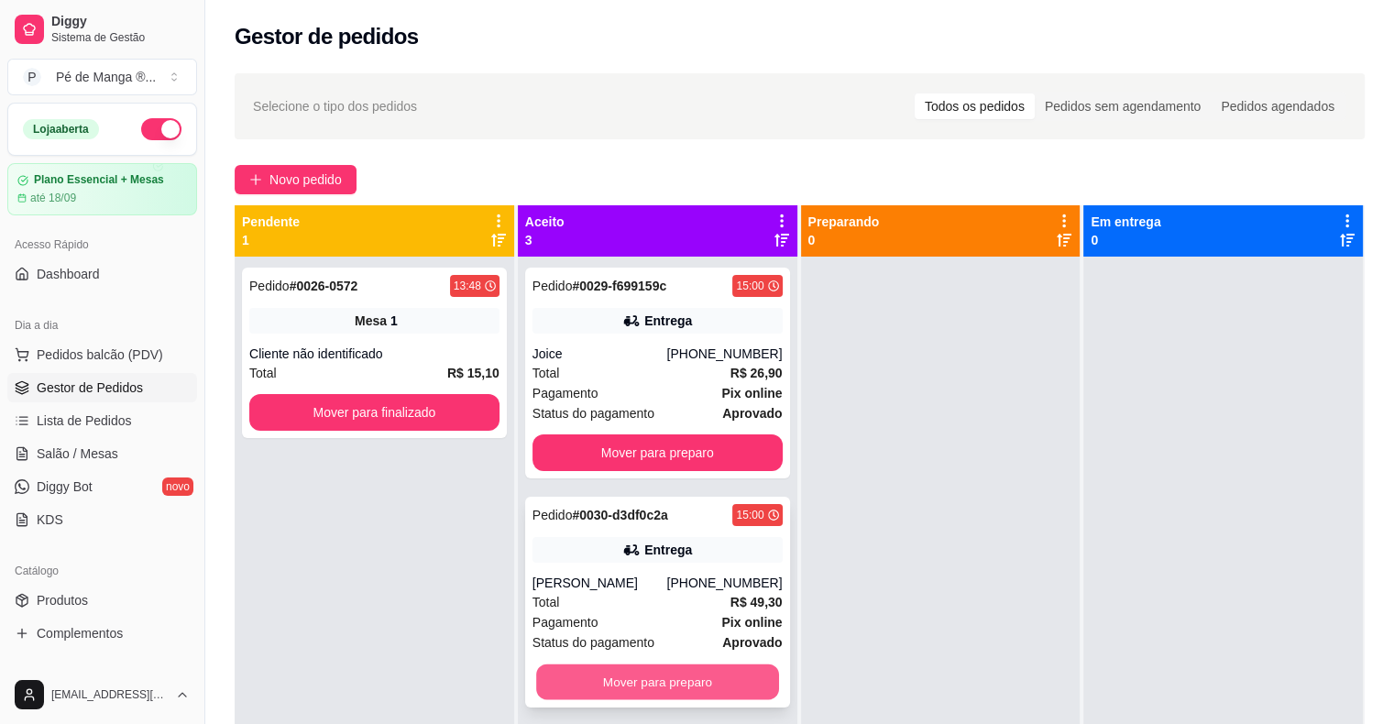
click at [684, 684] on button "Mover para preparo" at bounding box center [657, 682] width 243 height 36
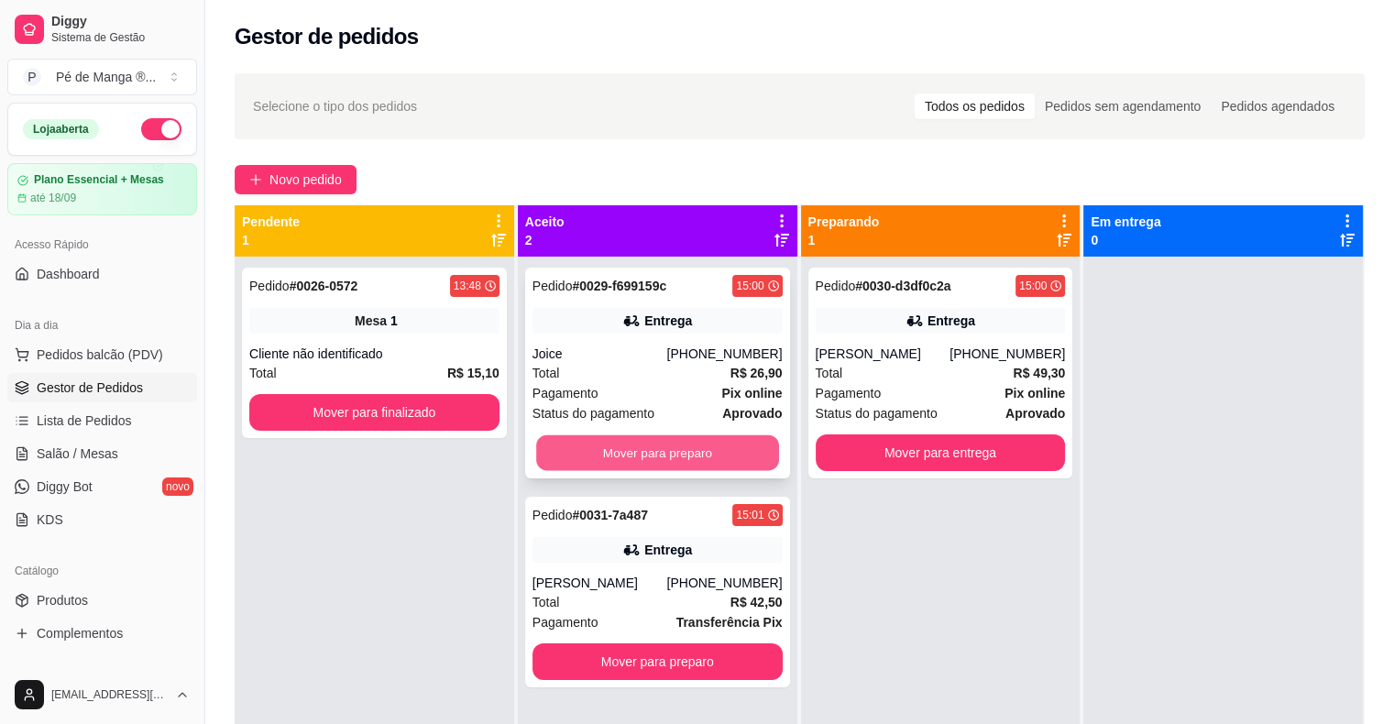
click at [645, 449] on button "Mover para preparo" at bounding box center [657, 453] width 243 height 36
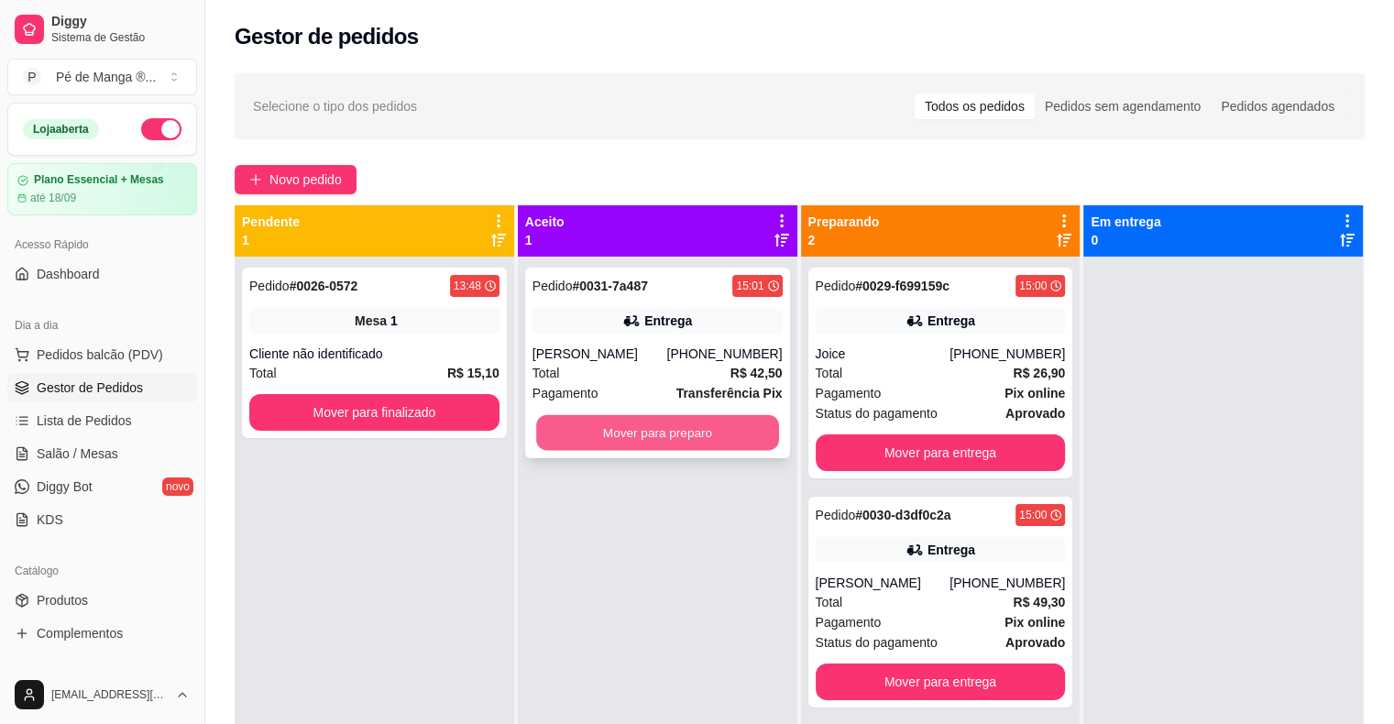
click at [652, 437] on button "Mover para preparo" at bounding box center [657, 433] width 243 height 36
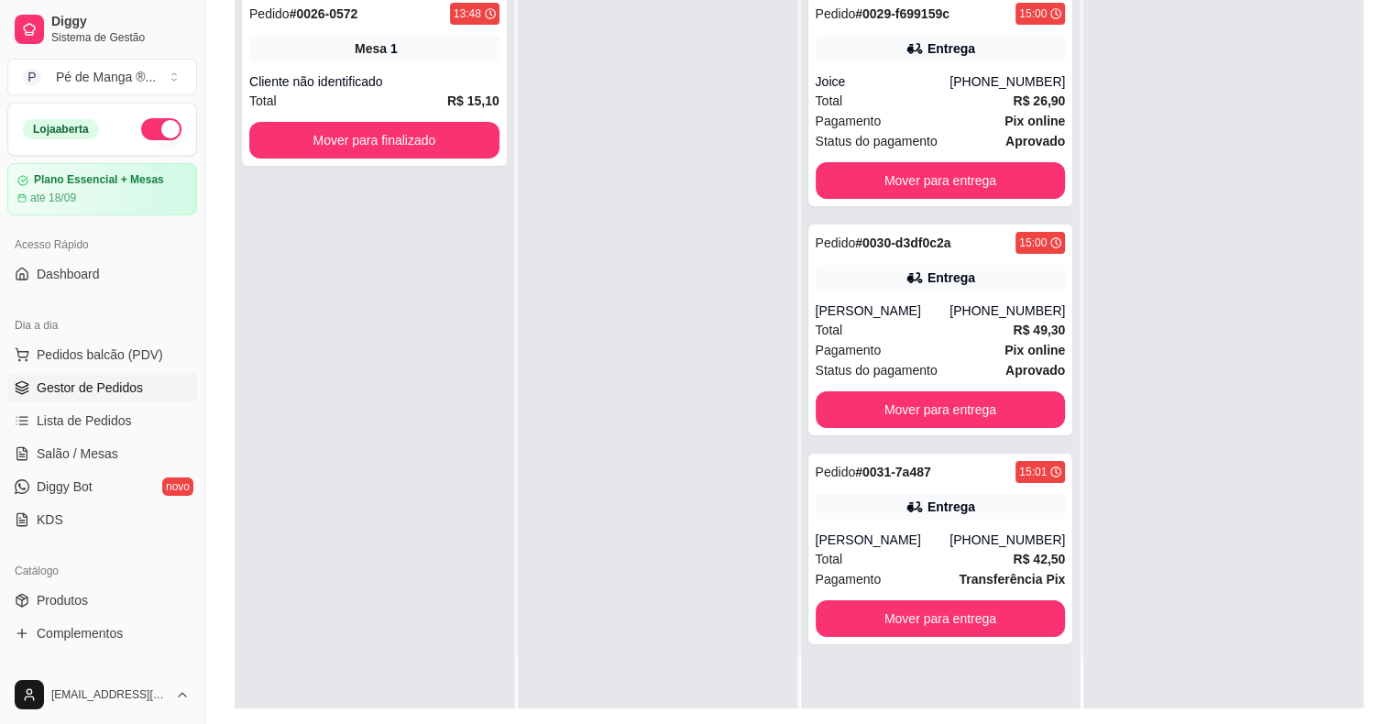
scroll to position [275, 0]
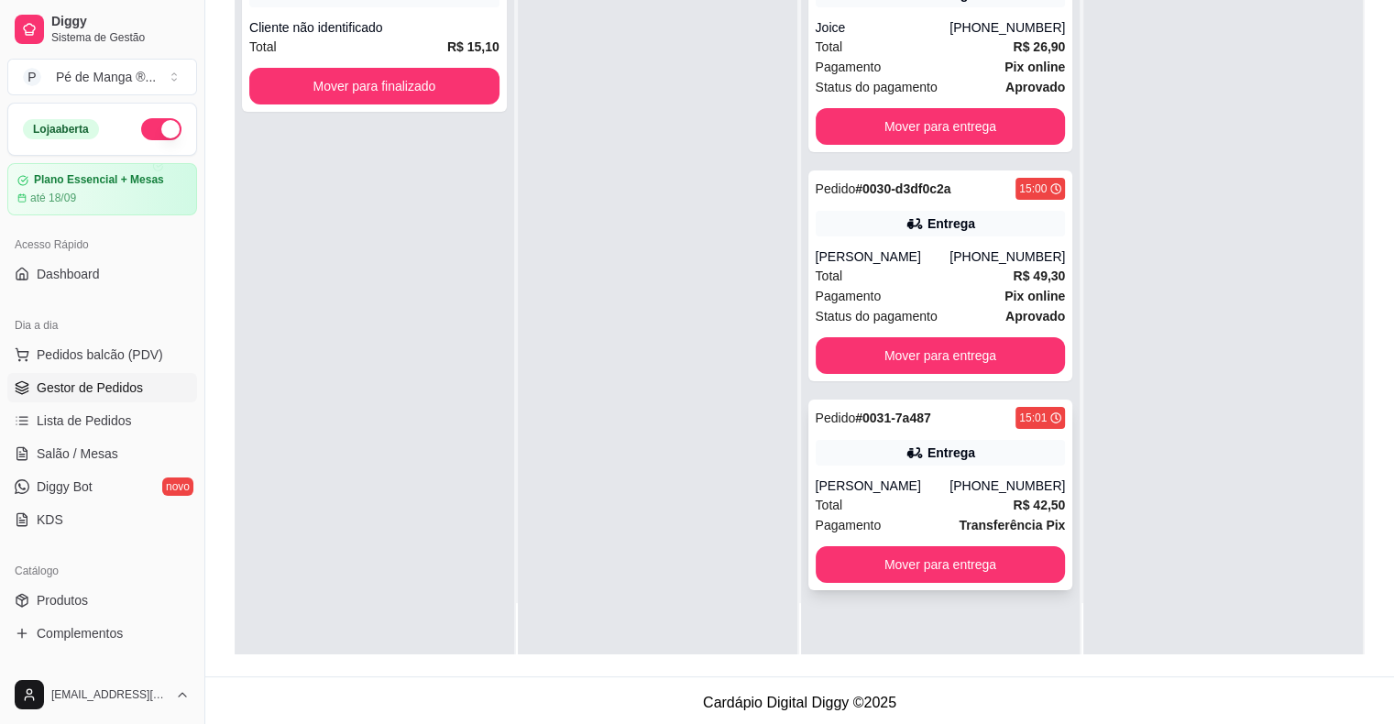
click at [927, 449] on div "Entrega" at bounding box center [951, 453] width 48 height 18
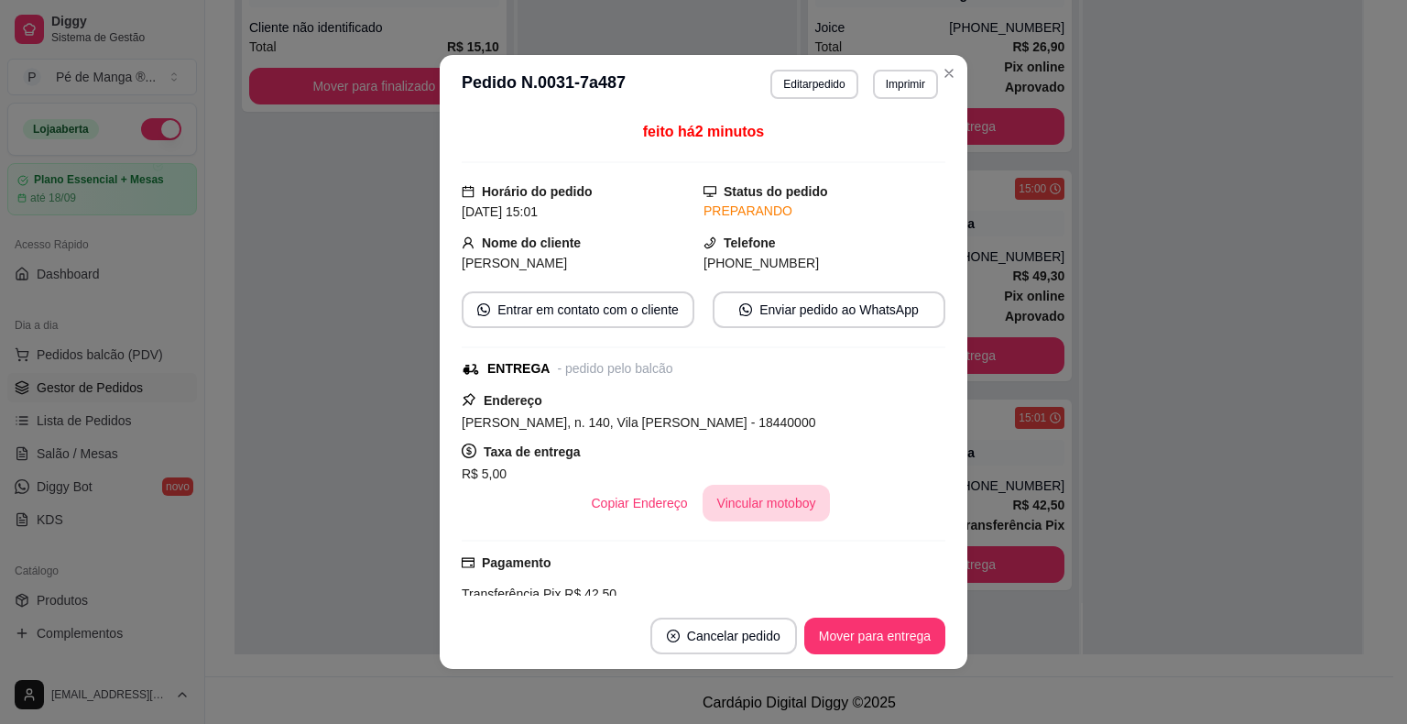
click at [754, 505] on button "Vincular motoboy" at bounding box center [767, 503] width 128 height 37
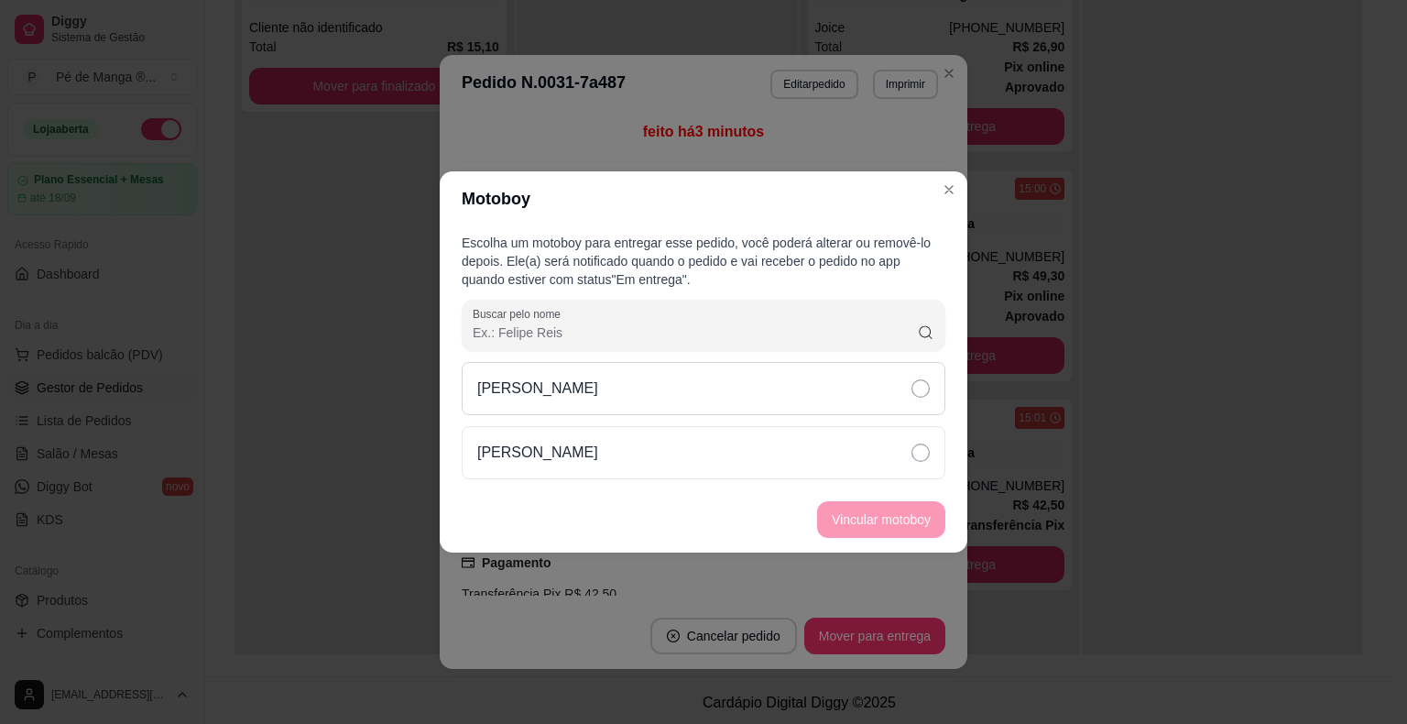
click at [695, 406] on div "[PERSON_NAME]" at bounding box center [704, 388] width 484 height 53
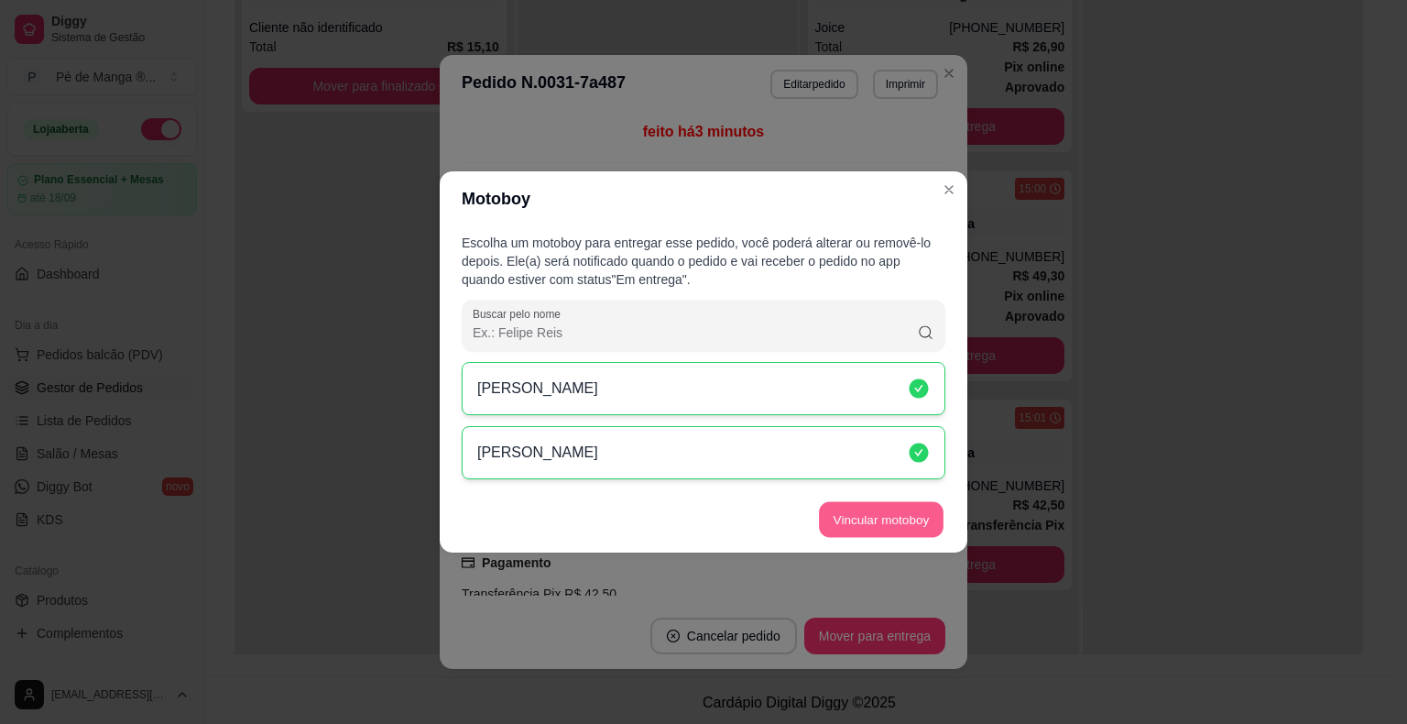
click at [887, 535] on button "Vincular motoboy" at bounding box center [881, 520] width 125 height 36
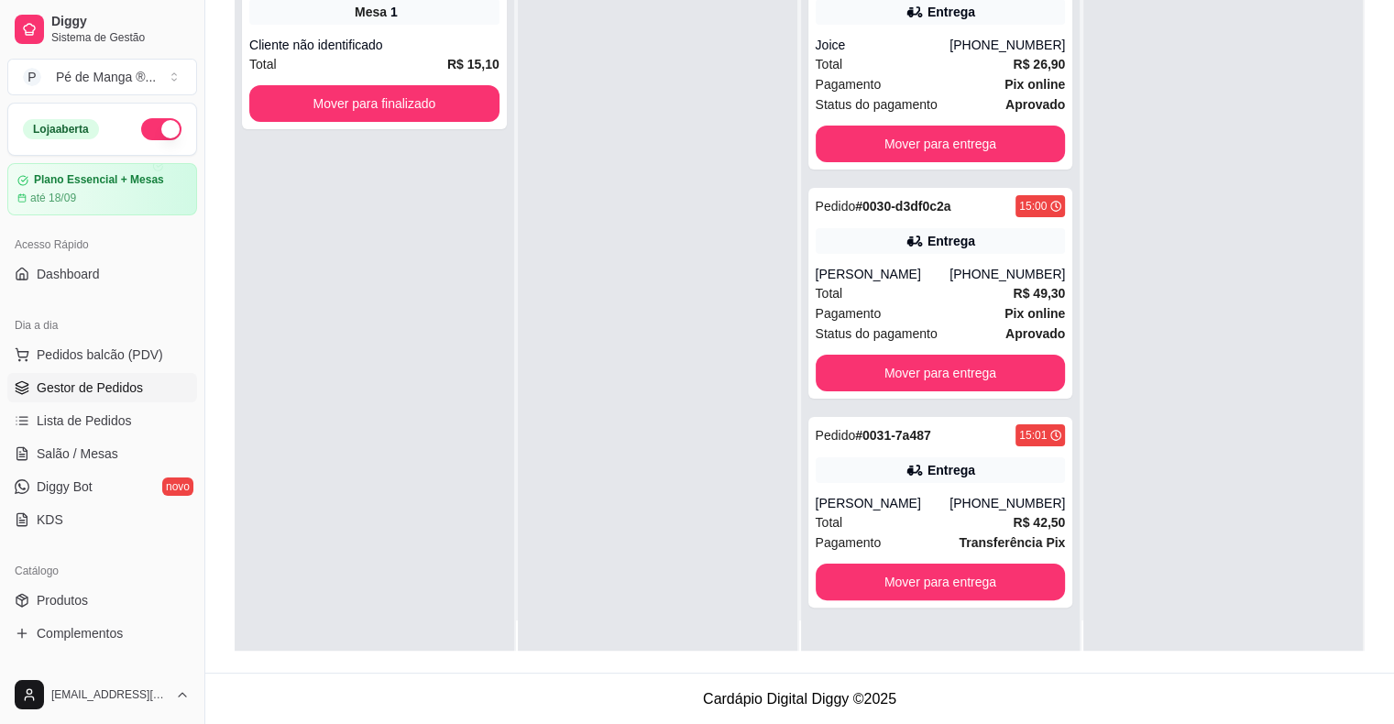
scroll to position [0, 0]
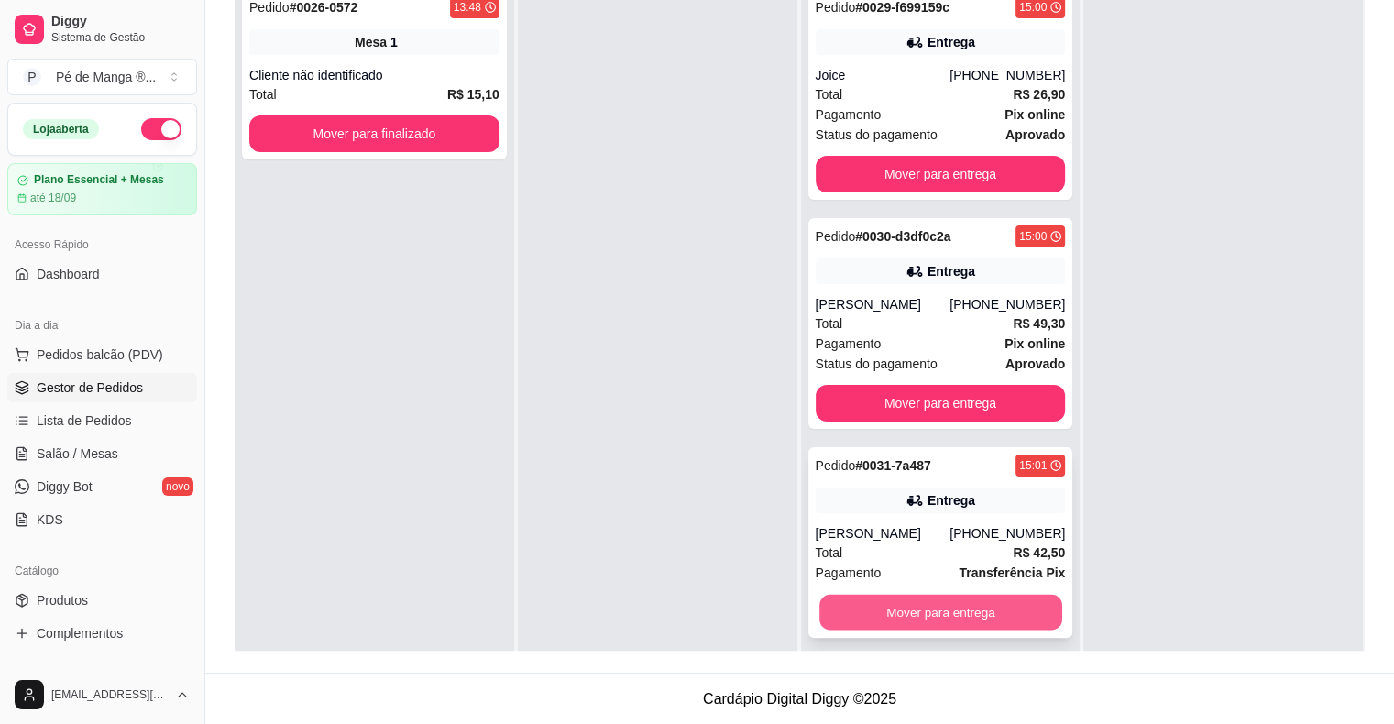
click at [839, 621] on button "Mover para entrega" at bounding box center [940, 613] width 243 height 36
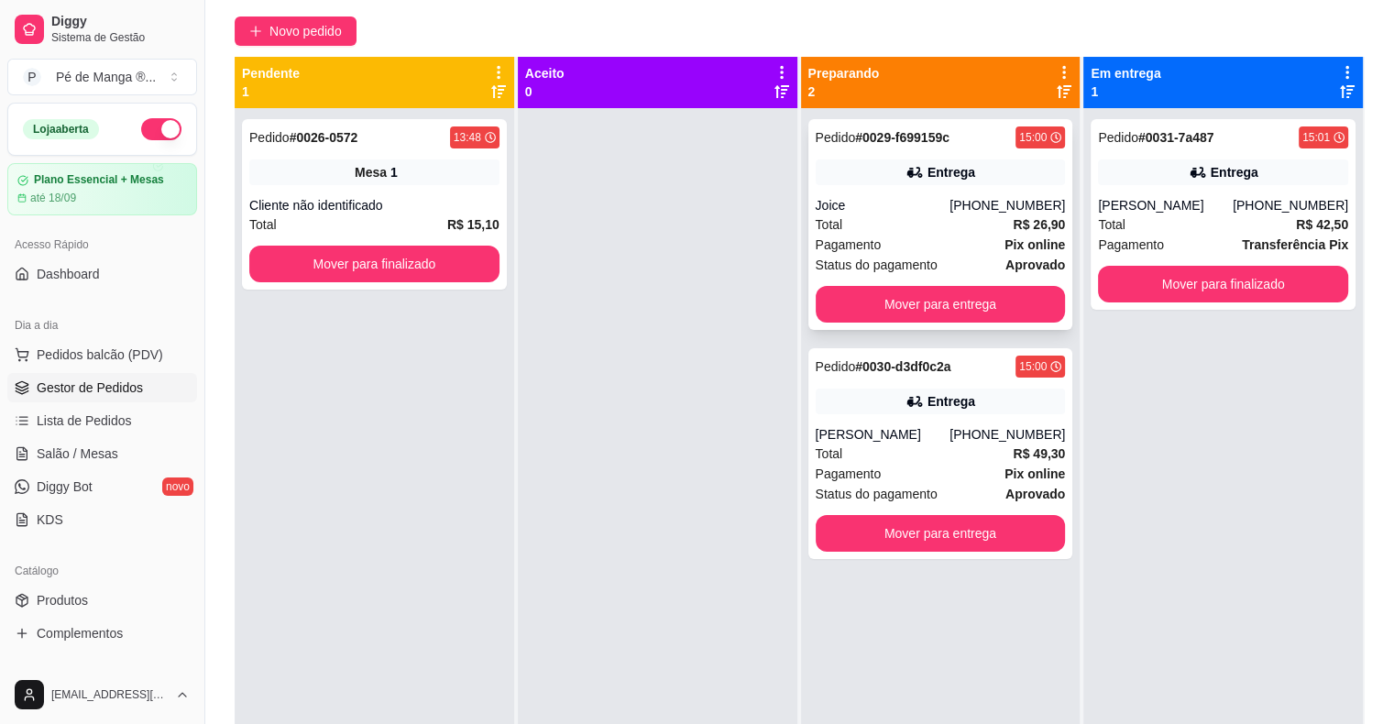
scroll to position [95, 0]
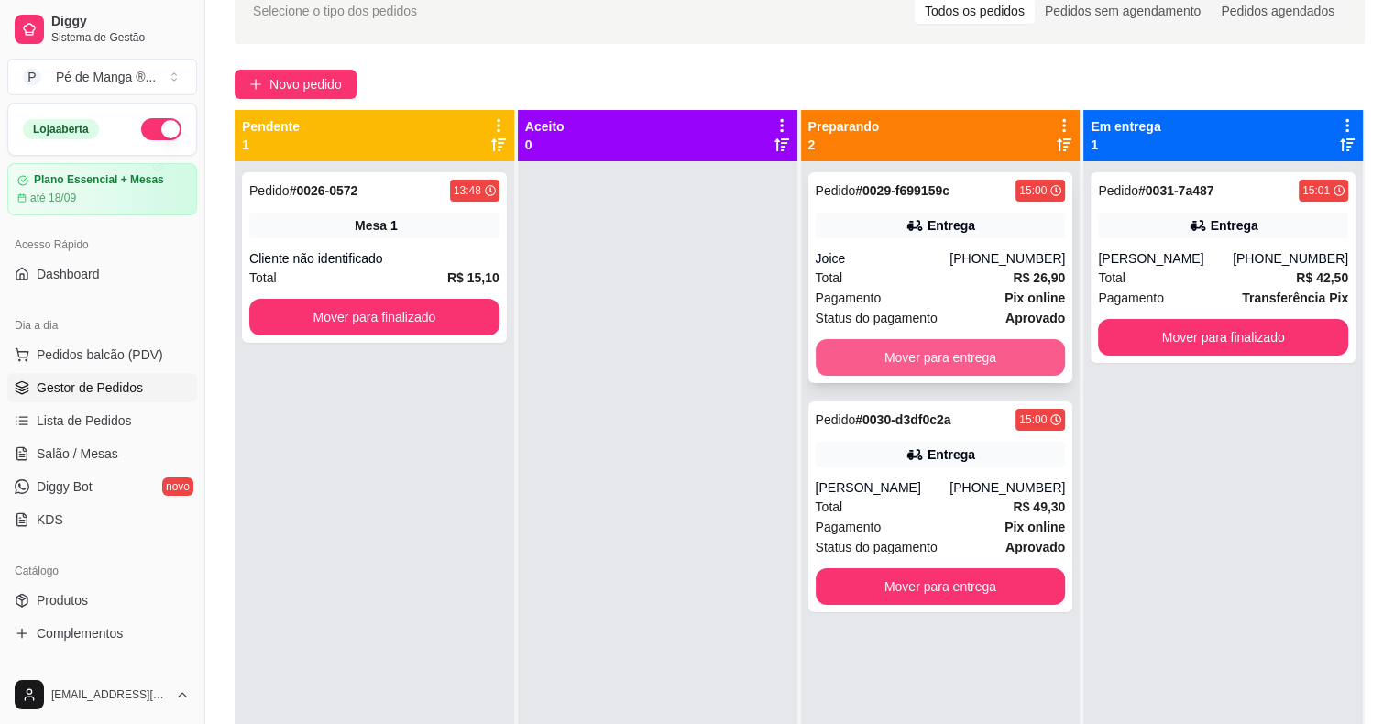
click at [979, 361] on button "Mover para entrega" at bounding box center [941, 357] width 250 height 37
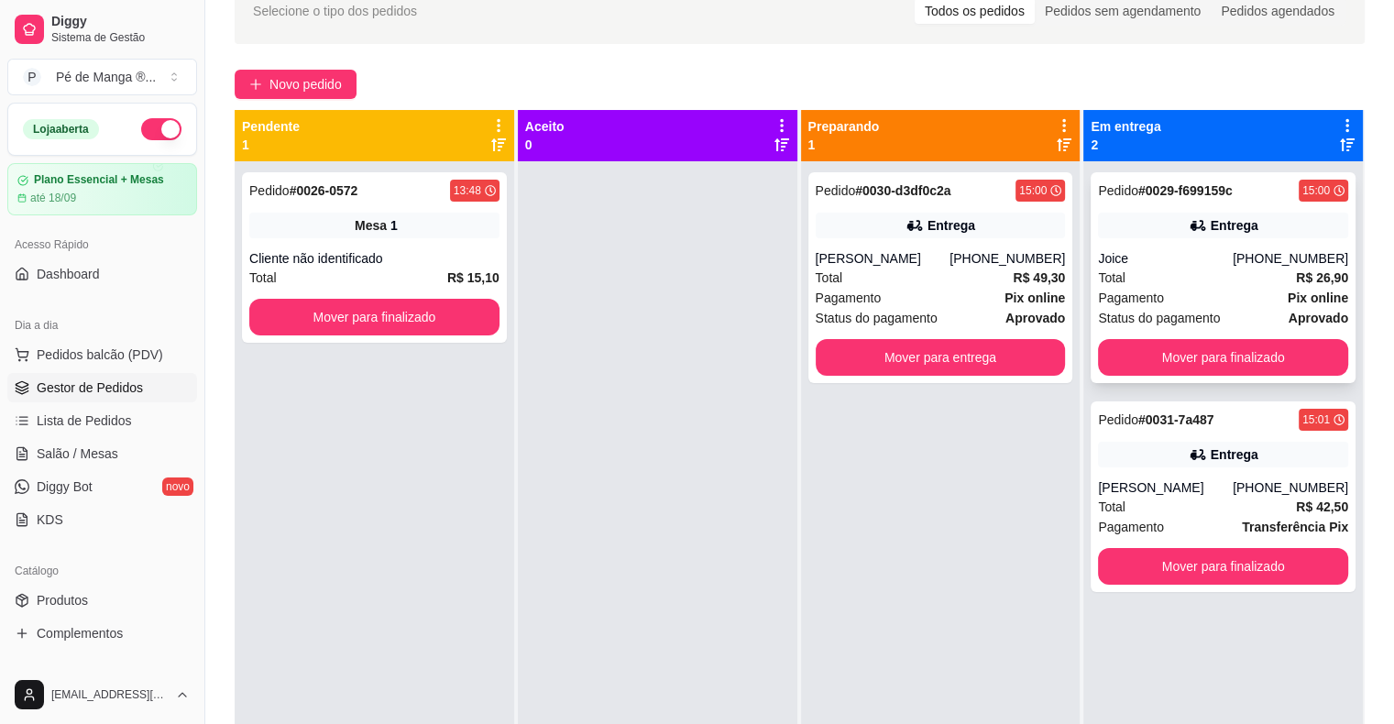
click at [1234, 269] on div "Total R$ 26,90" at bounding box center [1223, 278] width 250 height 20
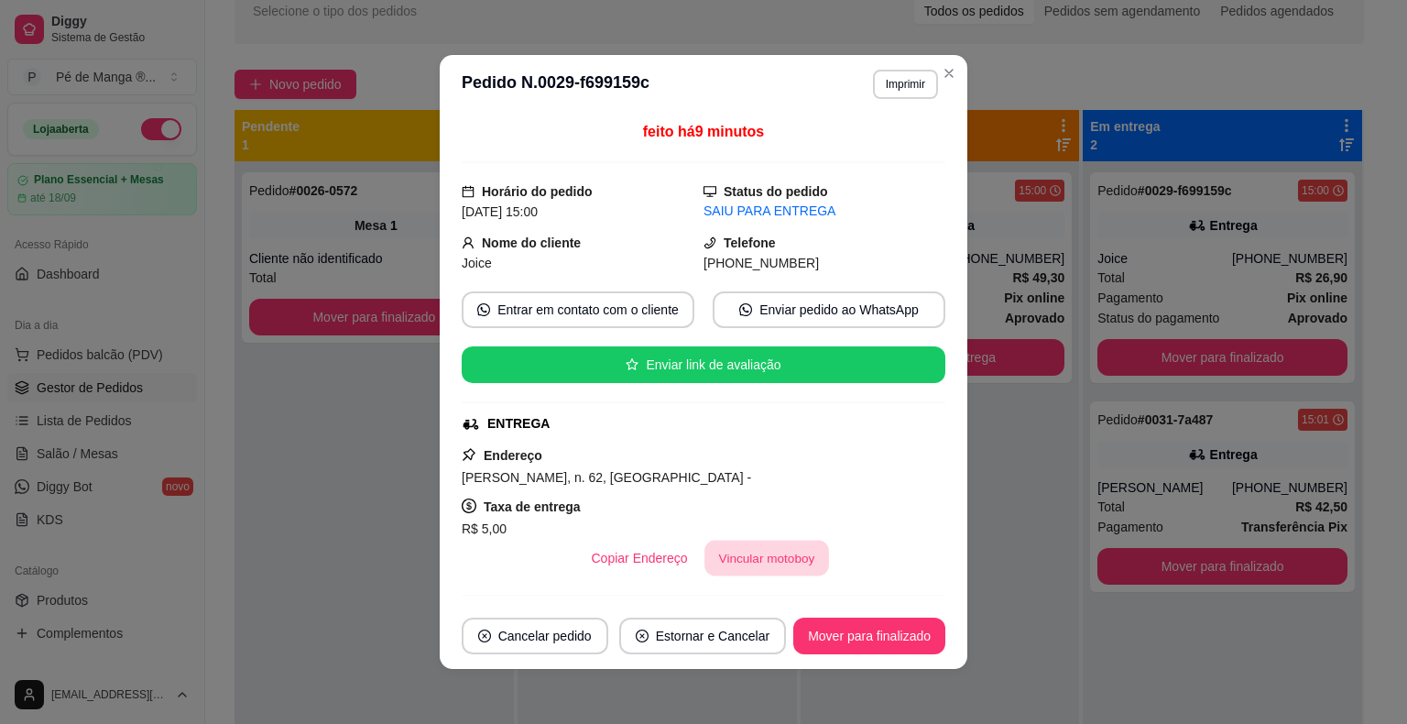
click at [742, 554] on button "Vincular motoboy" at bounding box center [767, 559] width 125 height 36
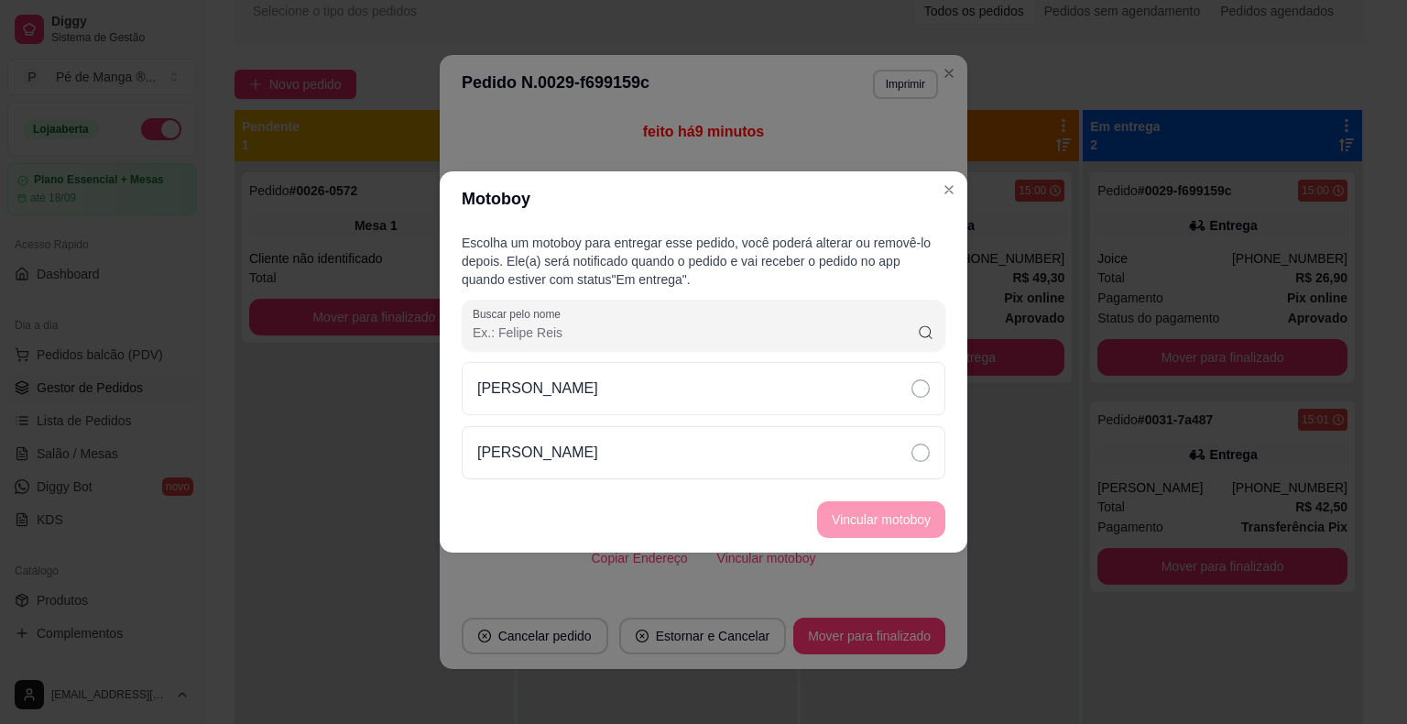
click at [656, 413] on div "[PERSON_NAME]" at bounding box center [704, 388] width 484 height 53
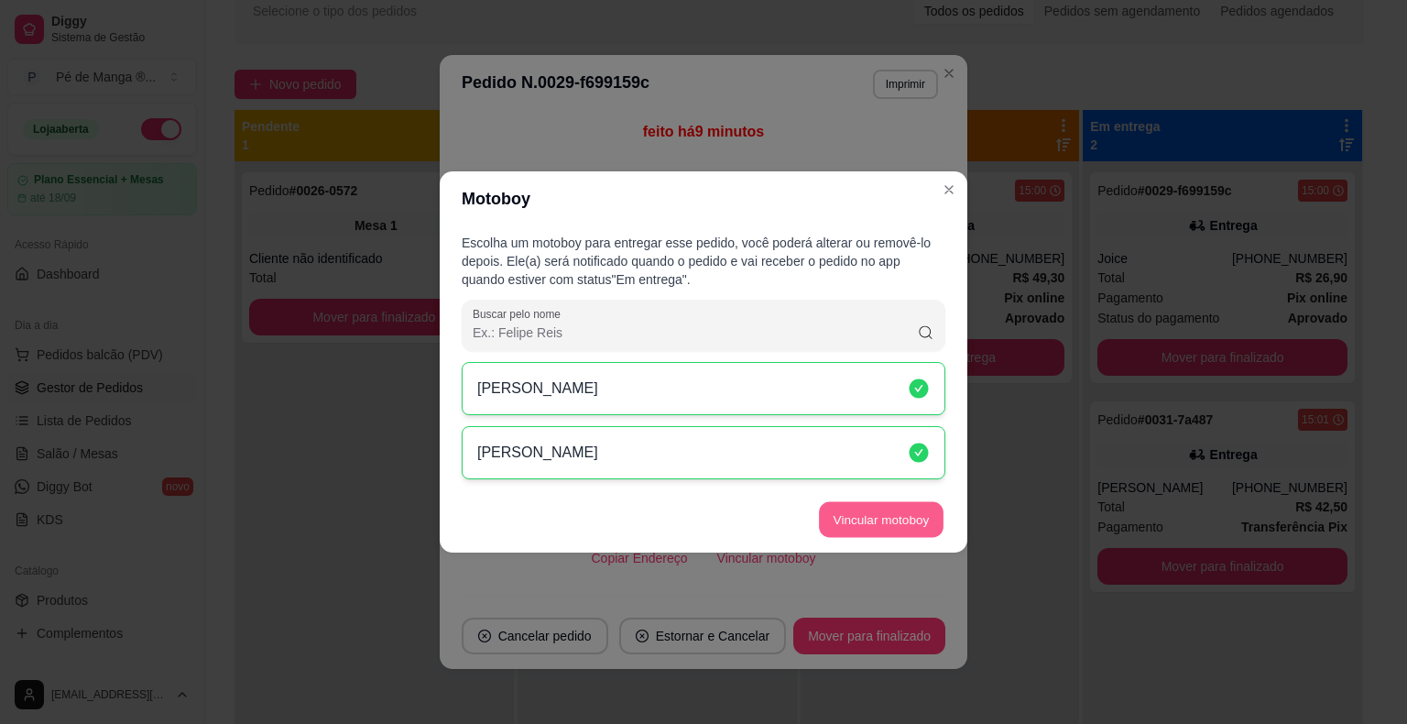
click at [862, 533] on button "Vincular motoboy" at bounding box center [881, 520] width 125 height 36
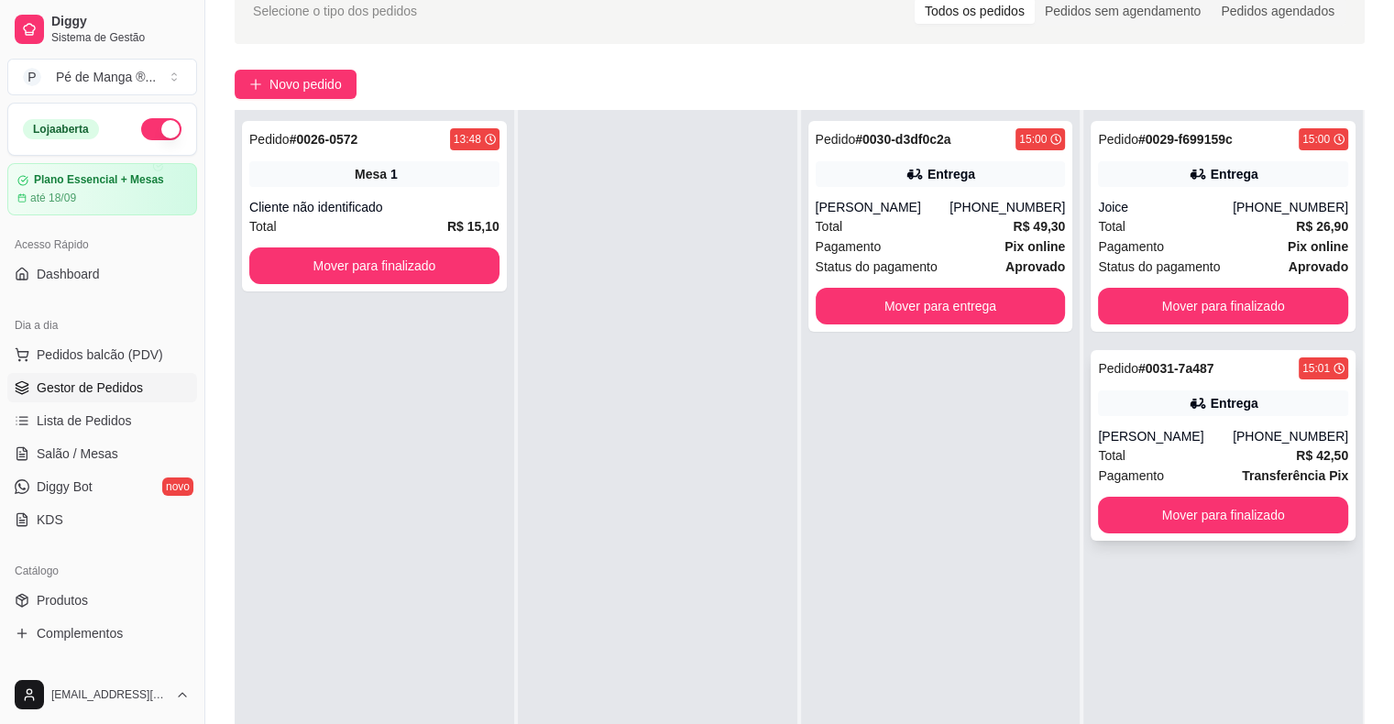
scroll to position [0, 0]
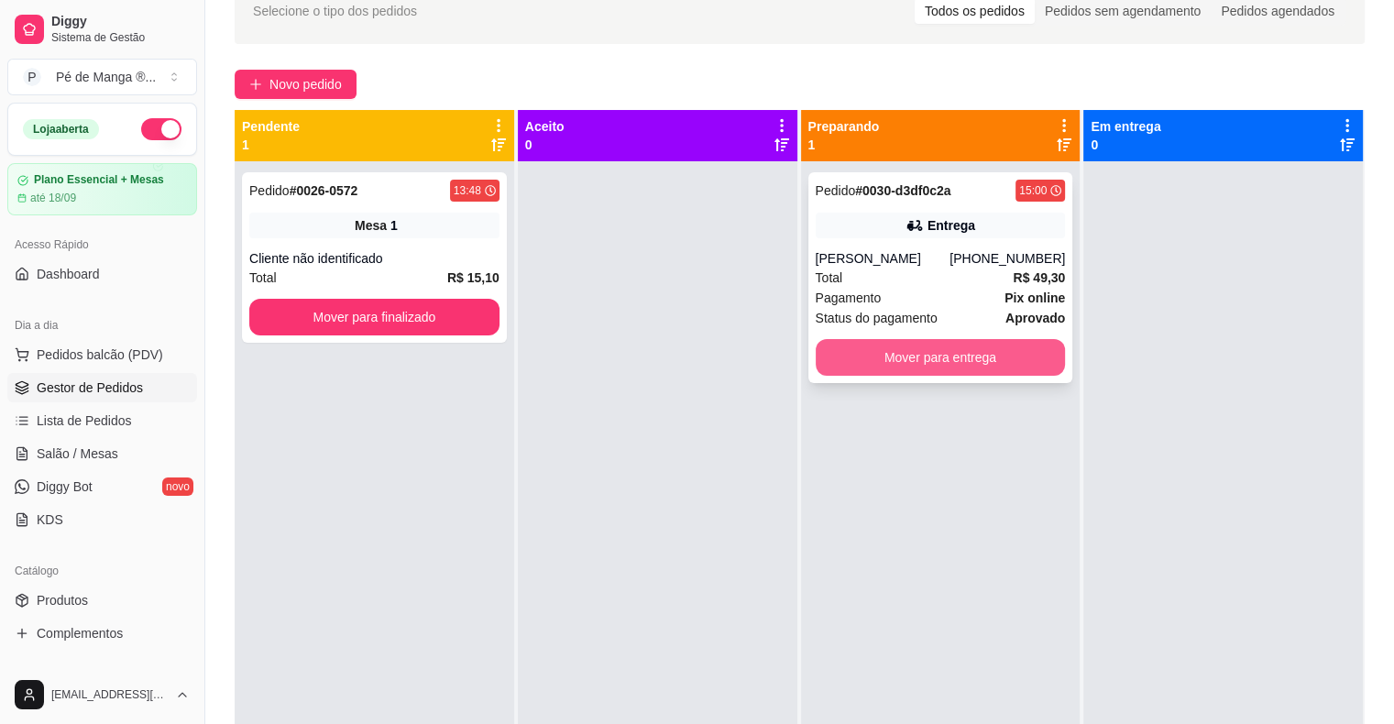
click at [968, 362] on button "Mover para entrega" at bounding box center [941, 357] width 250 height 37
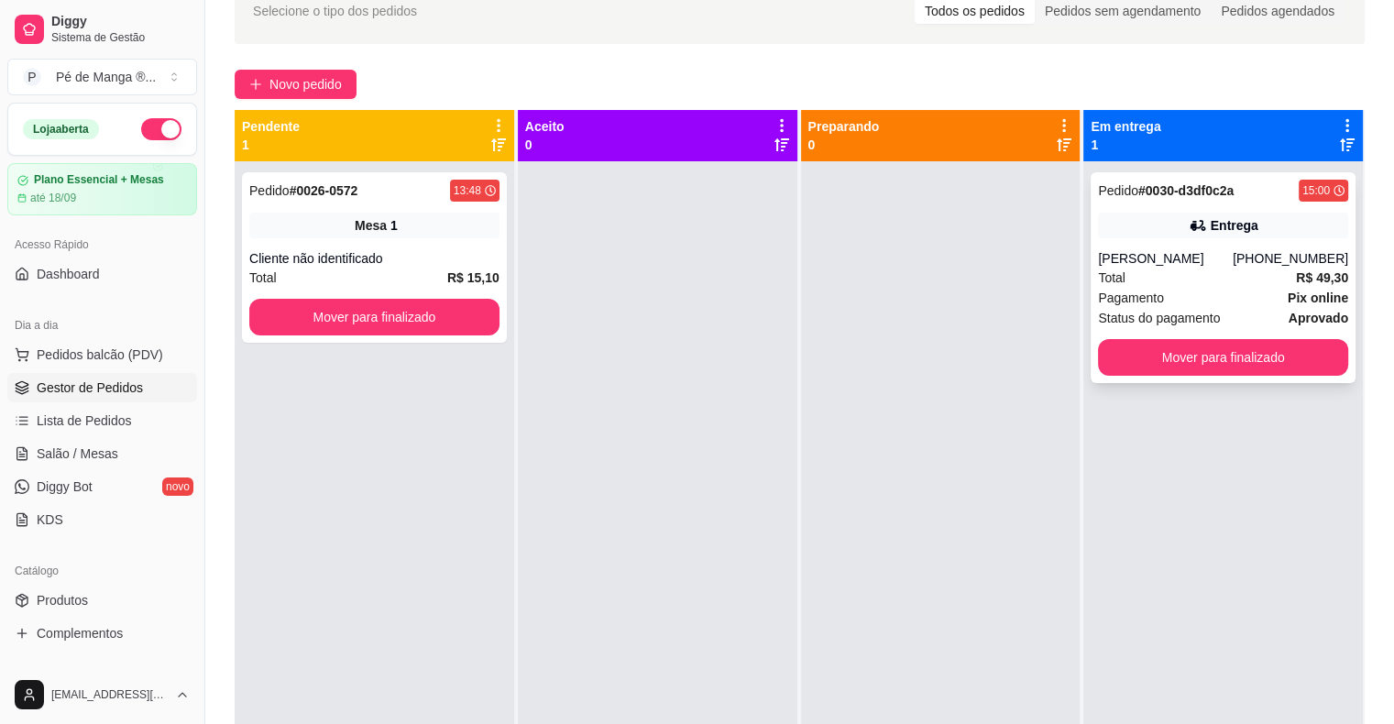
click at [1155, 270] on div "Total R$ 49,30" at bounding box center [1223, 278] width 250 height 20
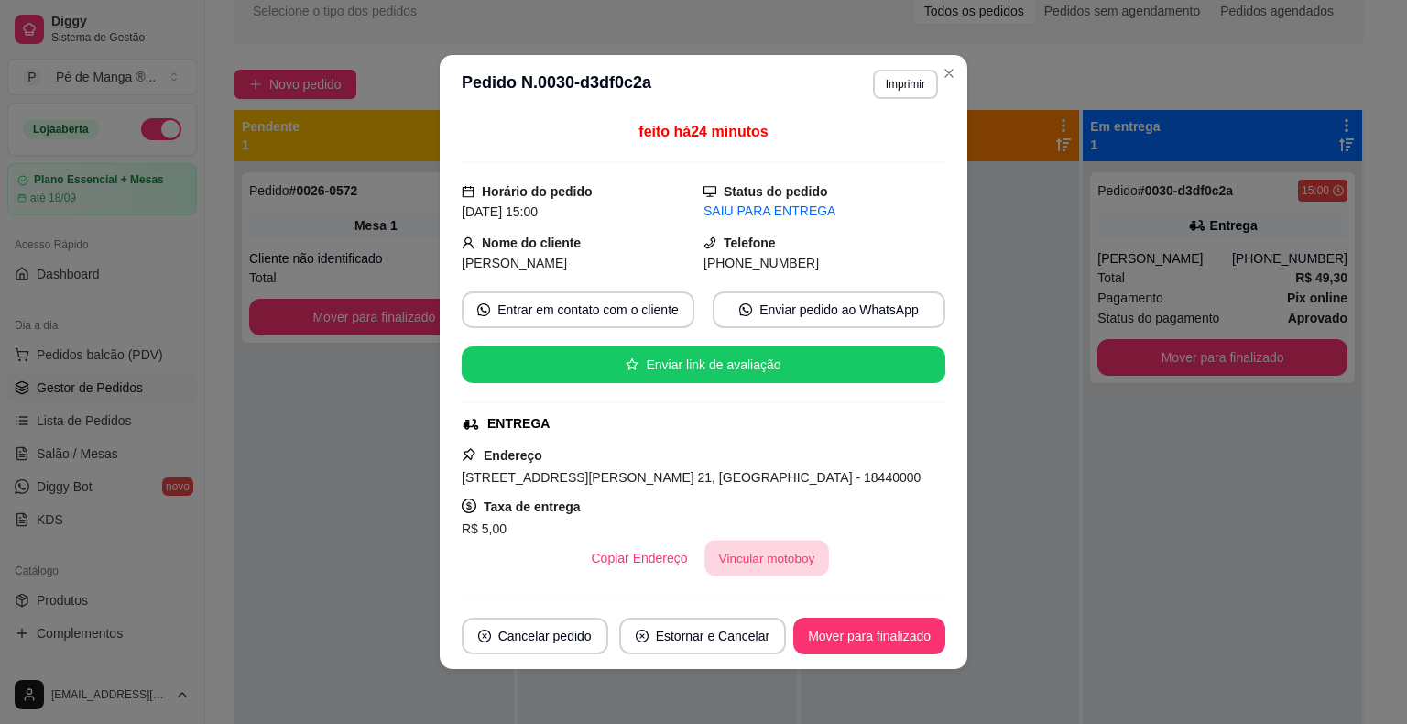
click at [740, 563] on button "Vincular motoboy" at bounding box center [767, 559] width 125 height 36
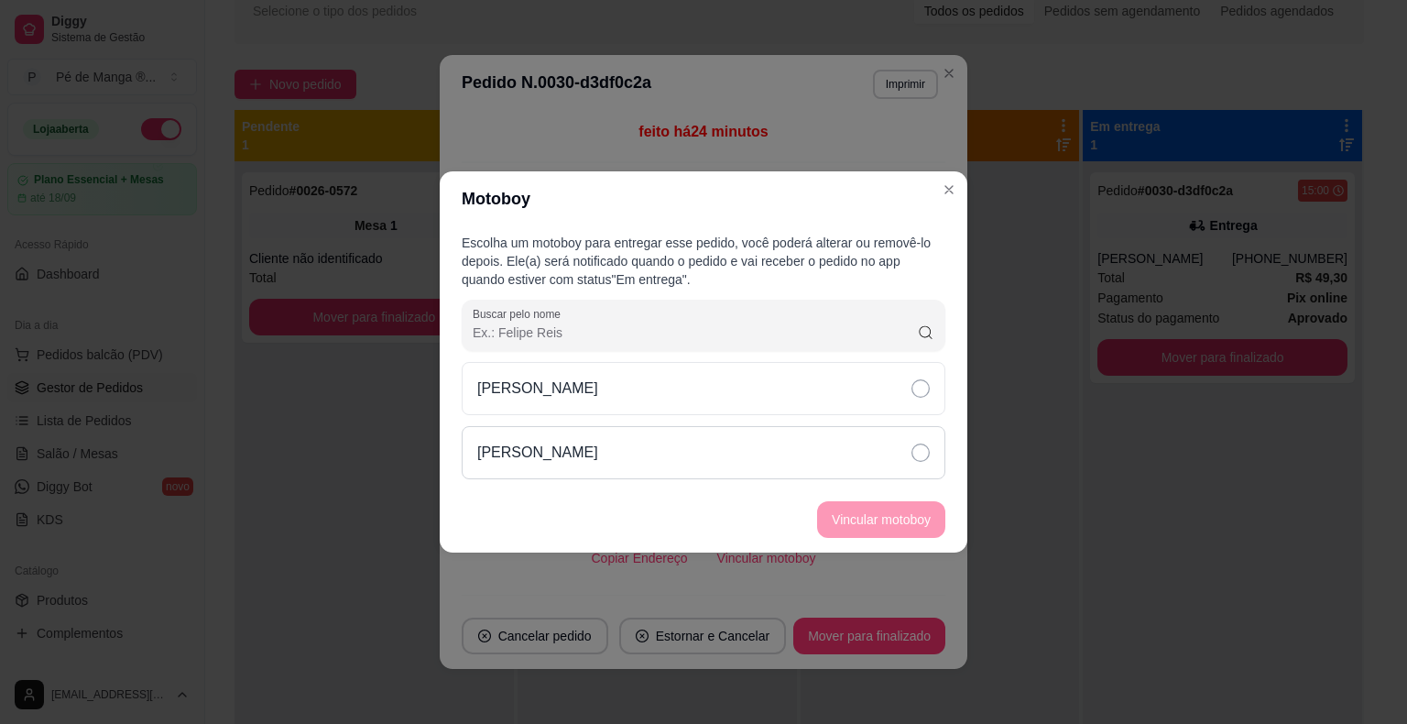
drag, startPoint x: 912, startPoint y: 445, endPoint x: 925, endPoint y: 467, distance: 25.5
click at [913, 446] on icon at bounding box center [921, 453] width 18 height 18
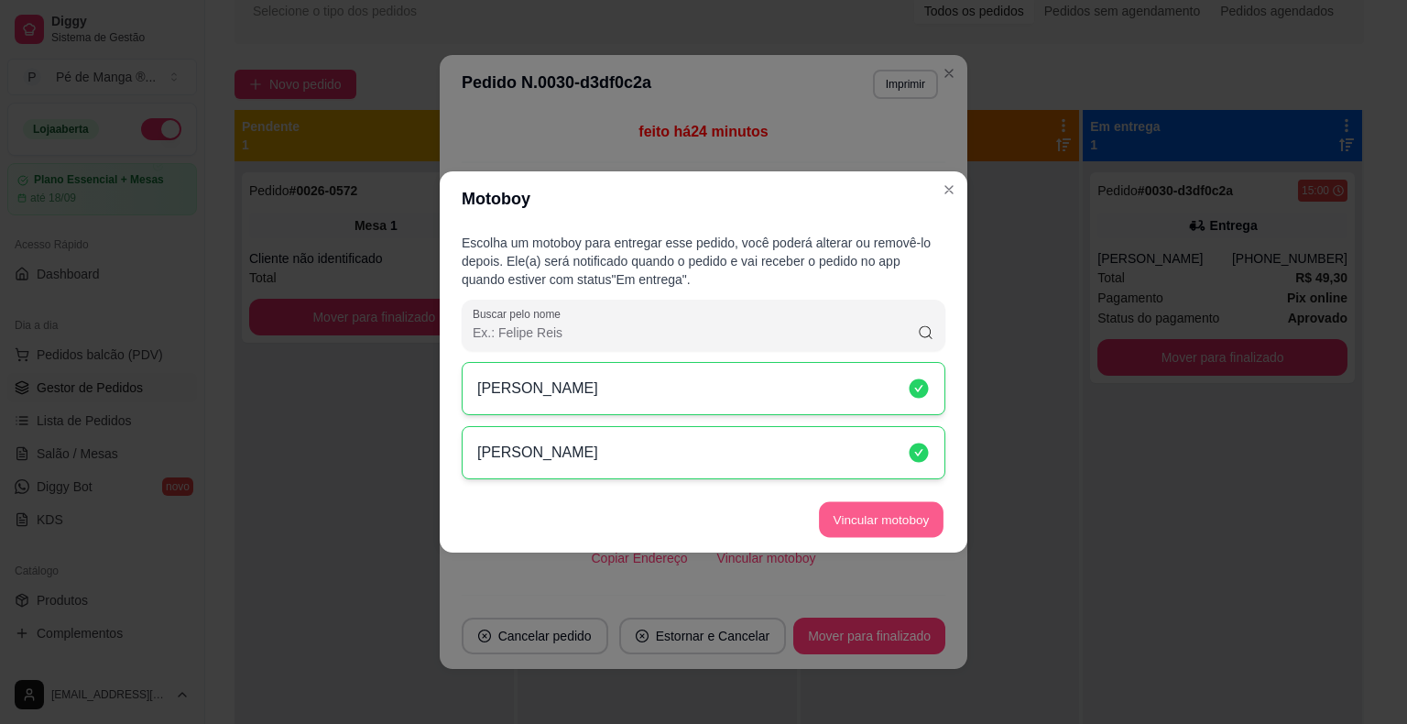
click at [920, 508] on button "Vincular motoboy" at bounding box center [881, 520] width 125 height 36
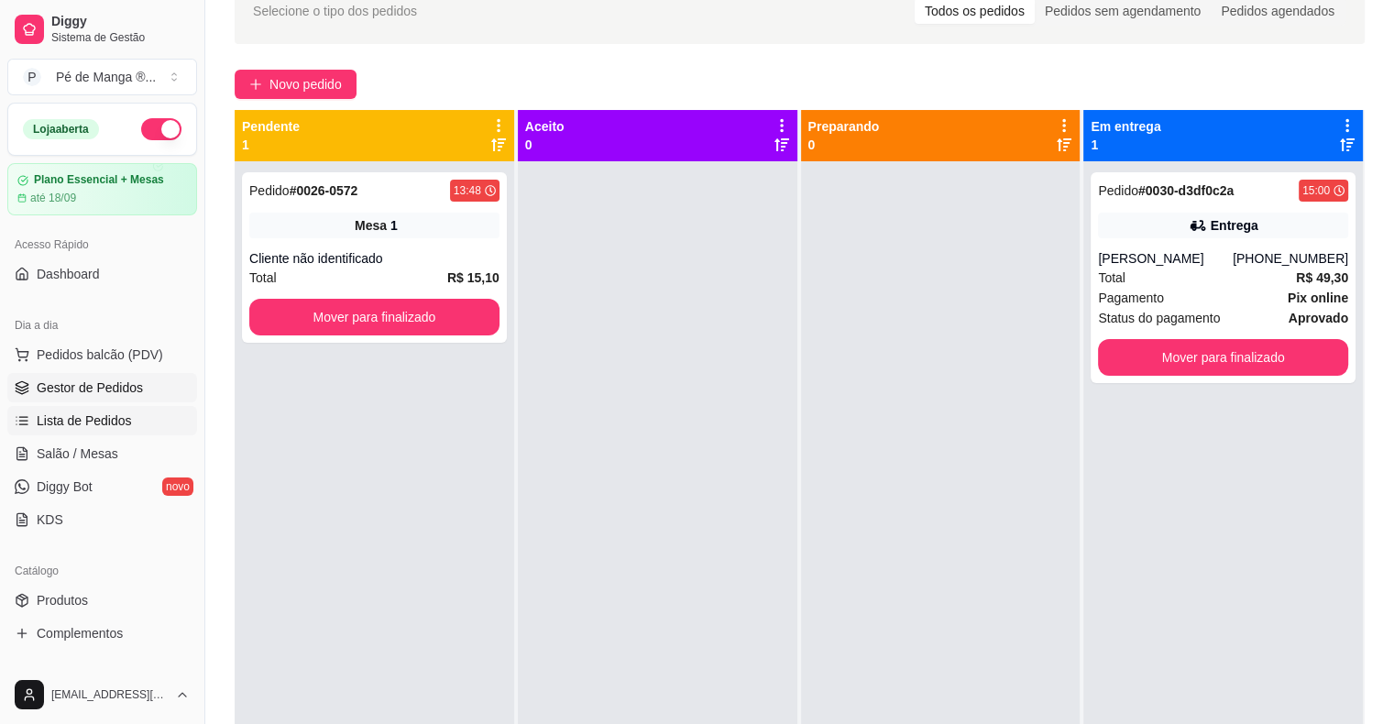
click at [106, 421] on span "Lista de Pedidos" at bounding box center [84, 420] width 95 height 18
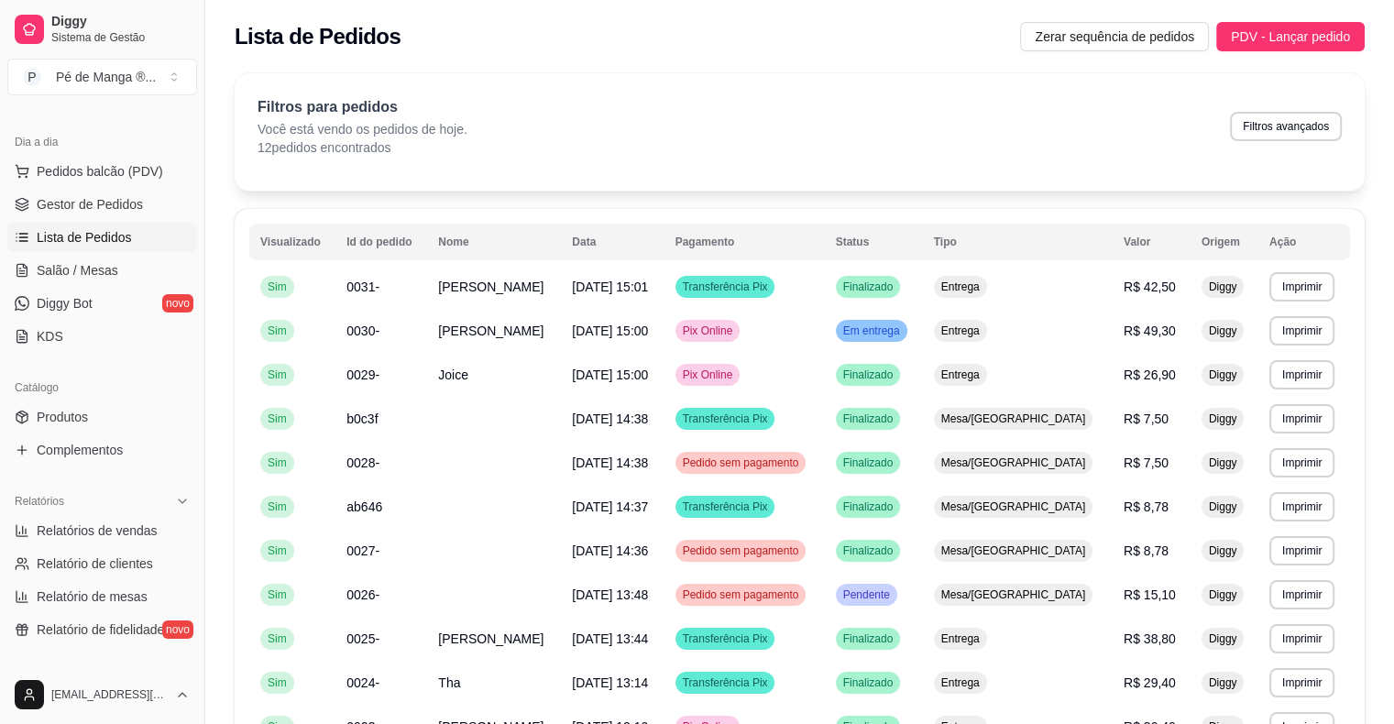
scroll to position [275, 0]
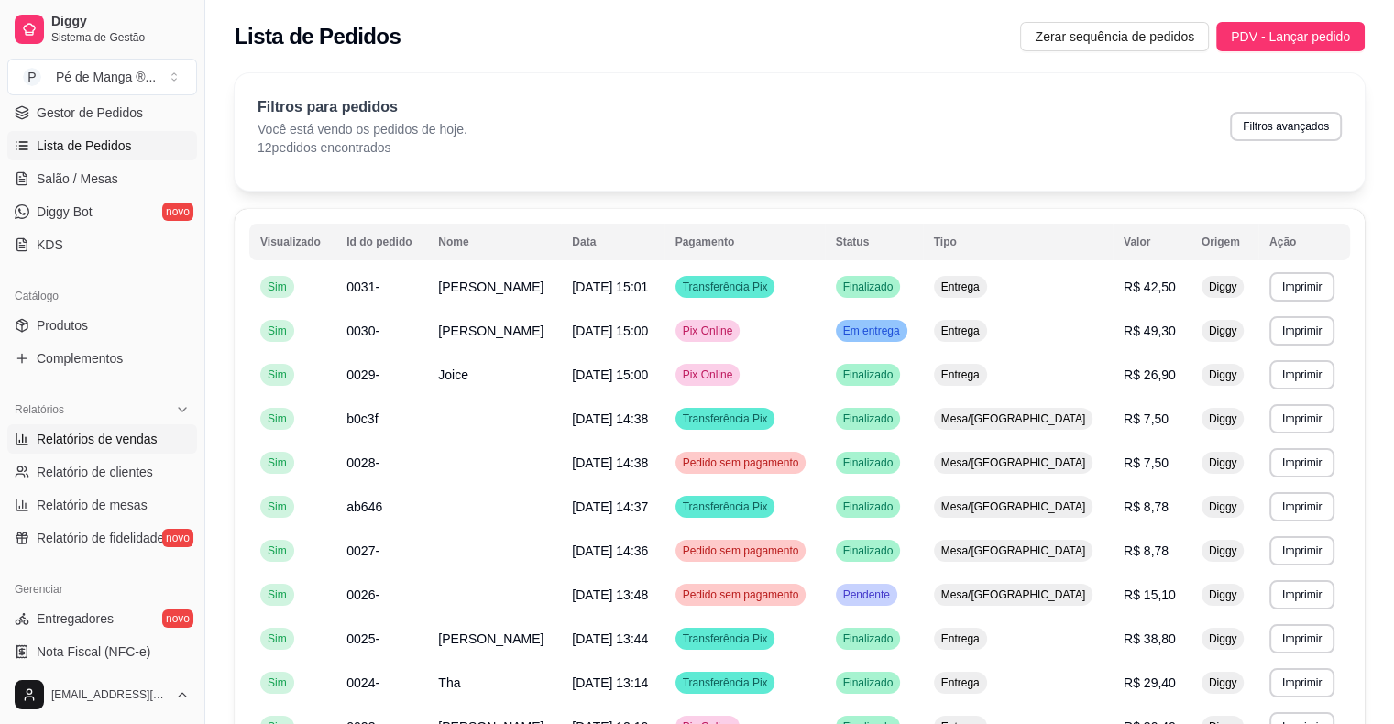
click at [143, 444] on span "Relatórios de vendas" at bounding box center [97, 439] width 121 height 18
select select "ALL"
select select "0"
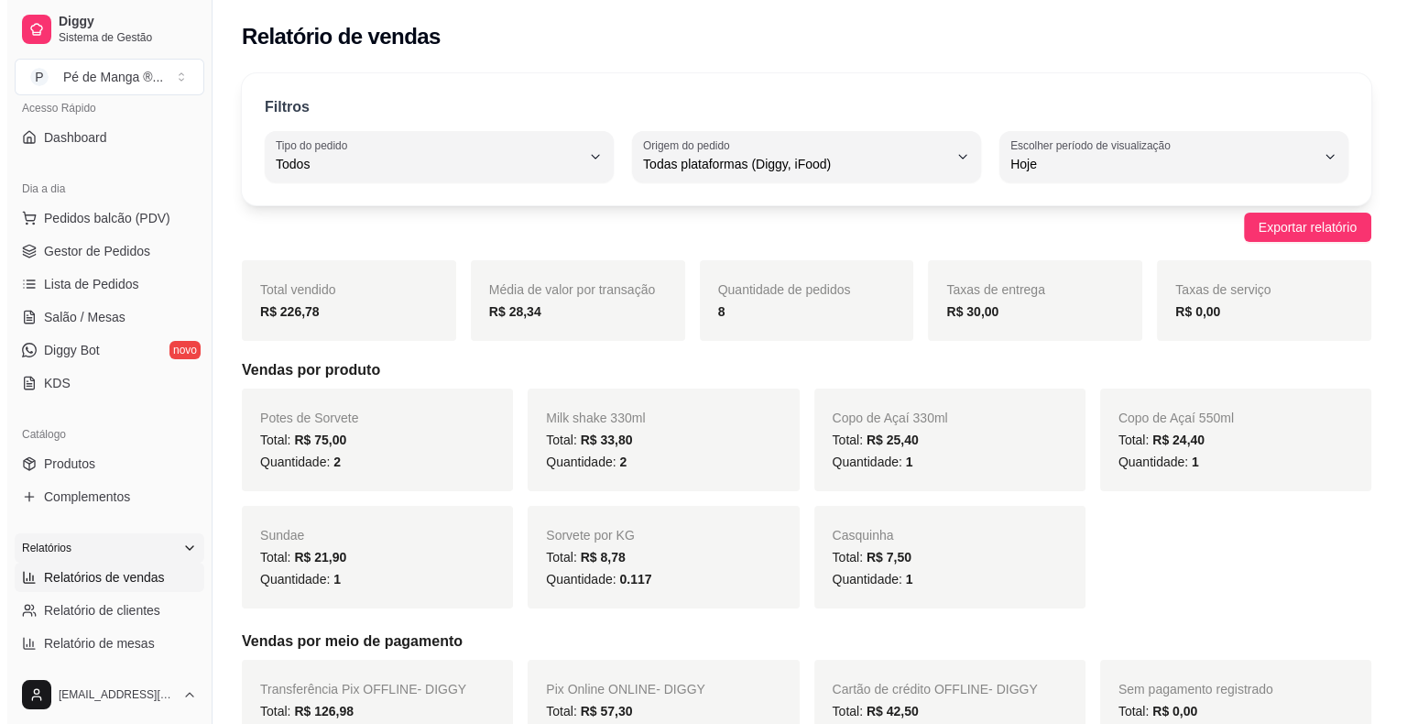
scroll to position [92, 0]
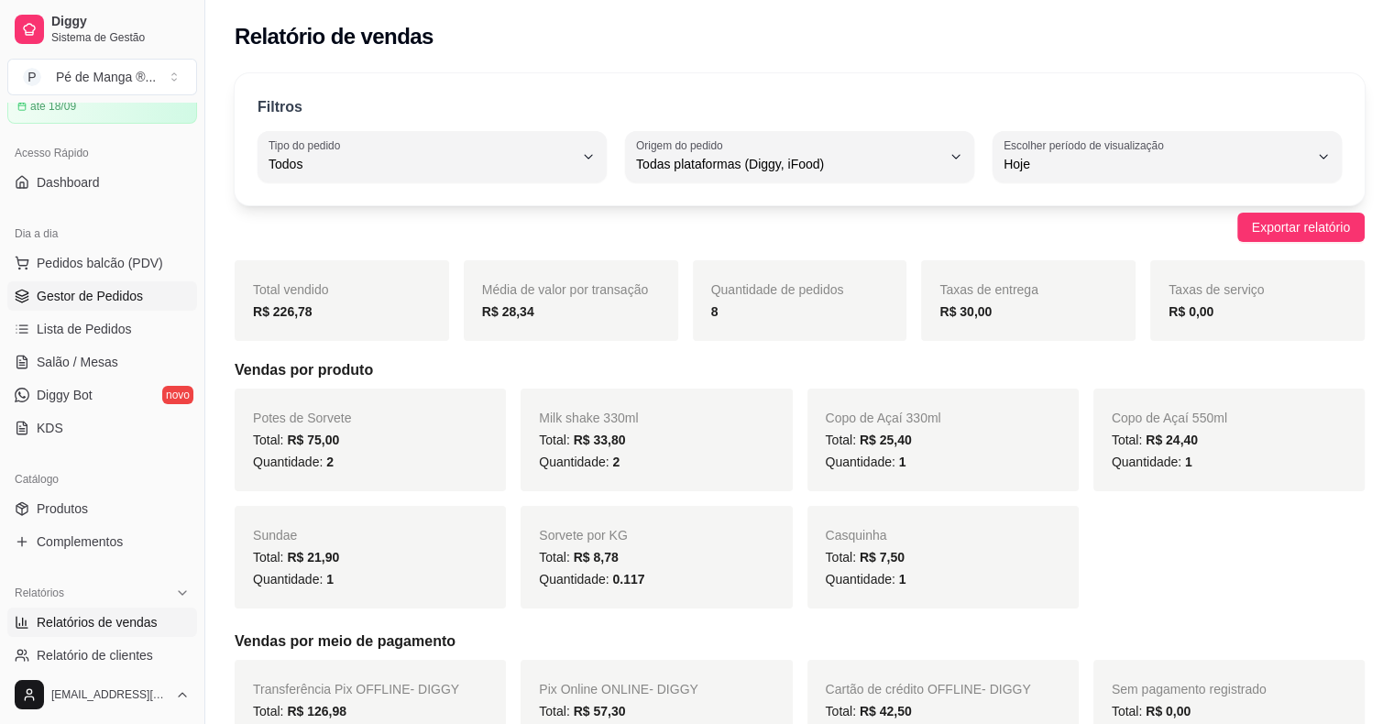
click at [117, 299] on span "Gestor de Pedidos" at bounding box center [90, 296] width 106 height 18
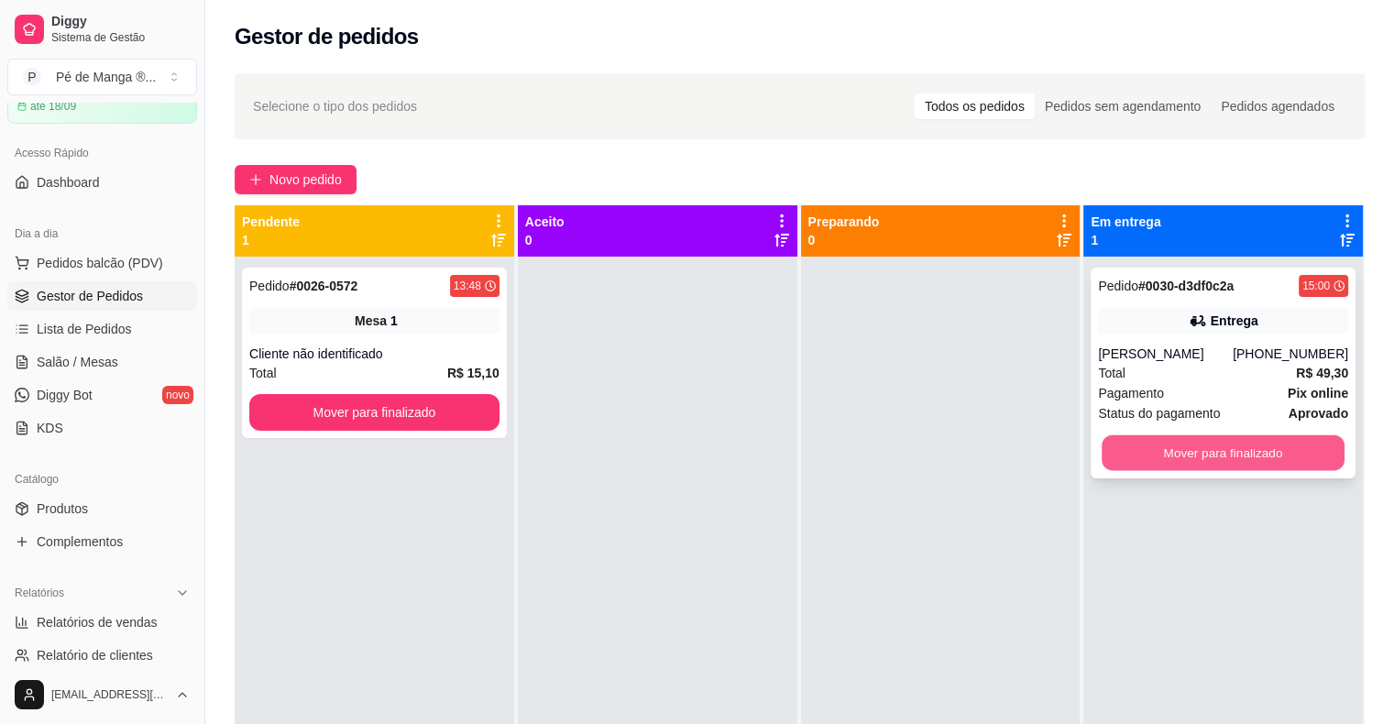
click at [1176, 445] on button "Mover para finalizado" at bounding box center [1222, 453] width 243 height 36
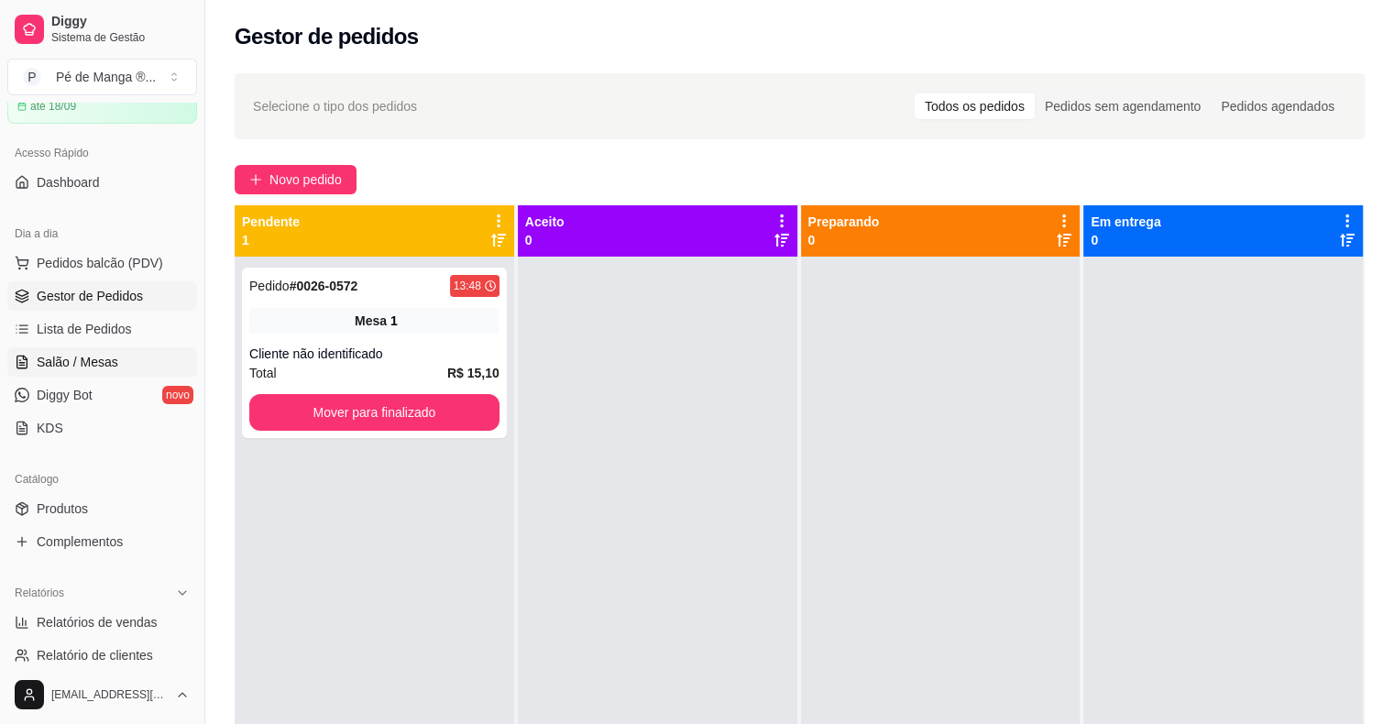
click at [102, 360] on span "Salão / Mesas" at bounding box center [78, 362] width 82 height 18
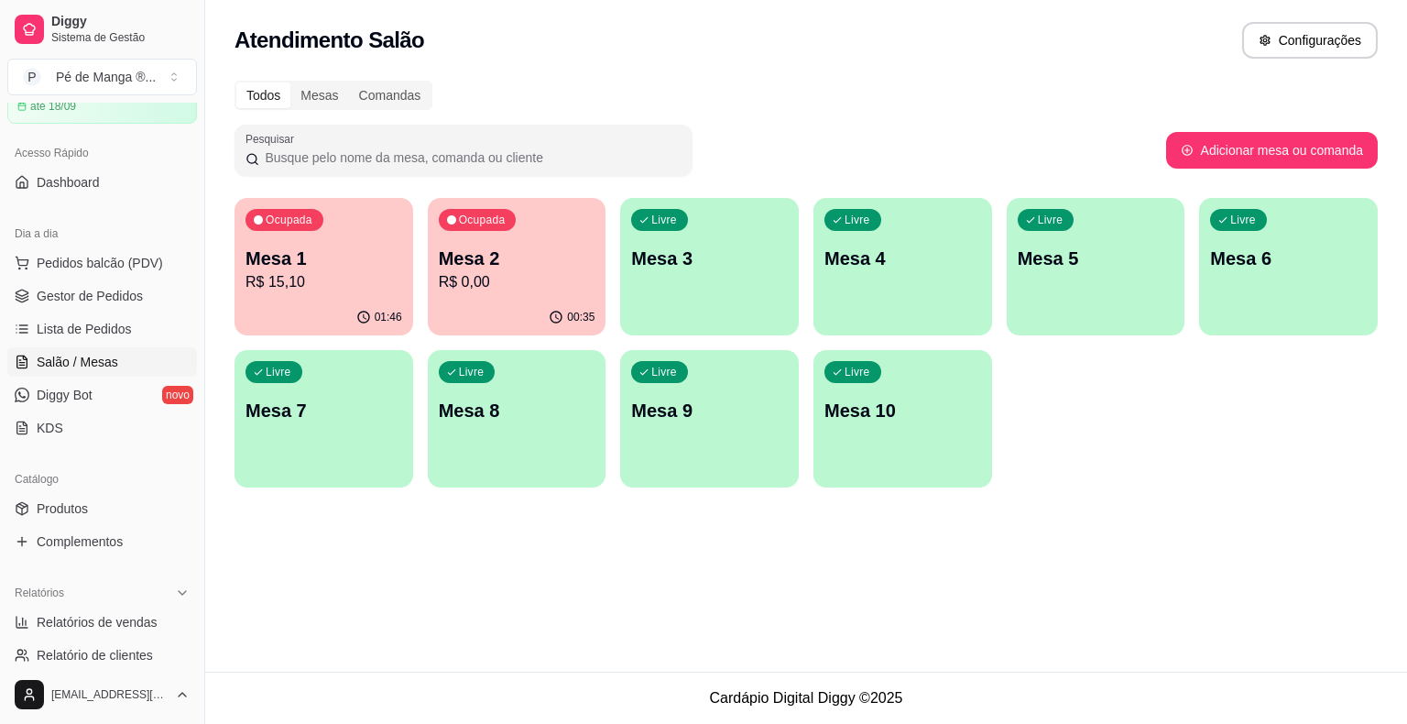
click at [512, 283] on p "R$ 0,00" at bounding box center [517, 282] width 157 height 22
click at [512, 282] on p "R$ 0,00" at bounding box center [517, 281] width 152 height 21
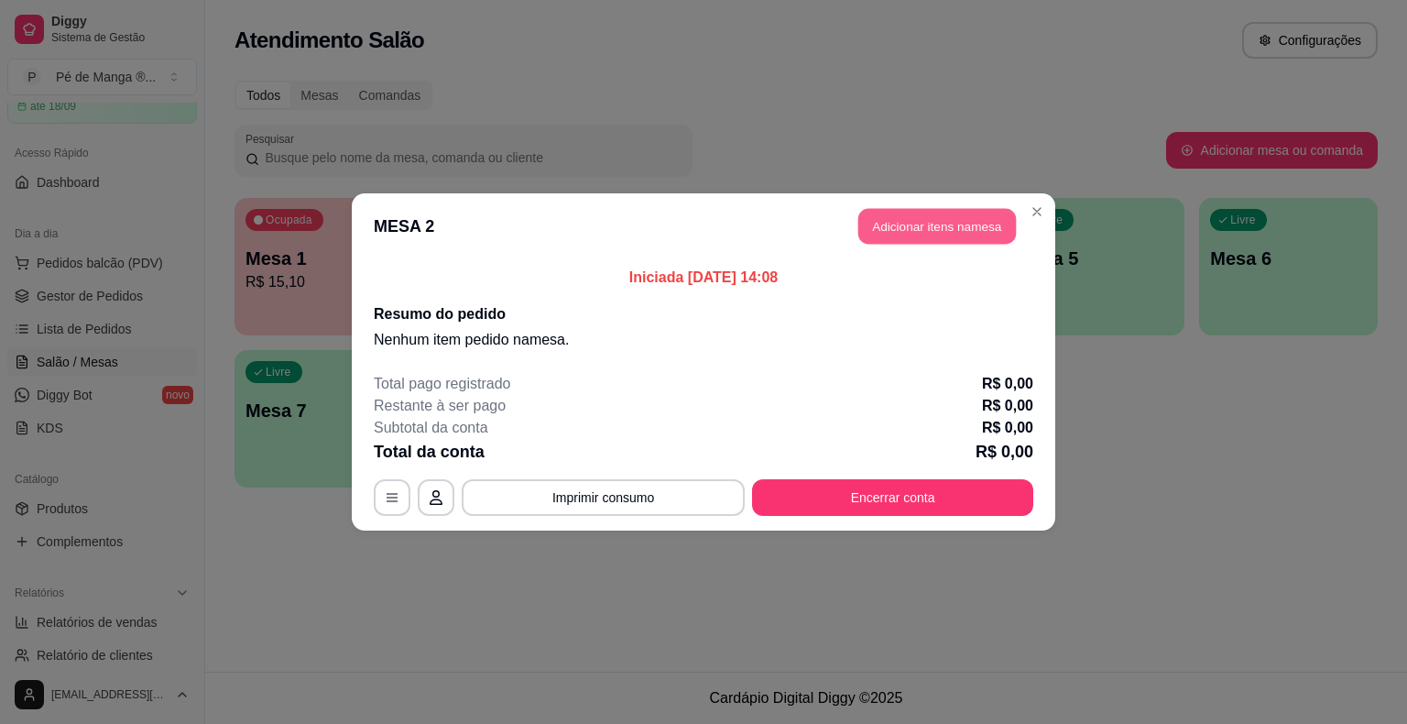
click at [920, 228] on button "Adicionar itens na mesa" at bounding box center [938, 227] width 158 height 36
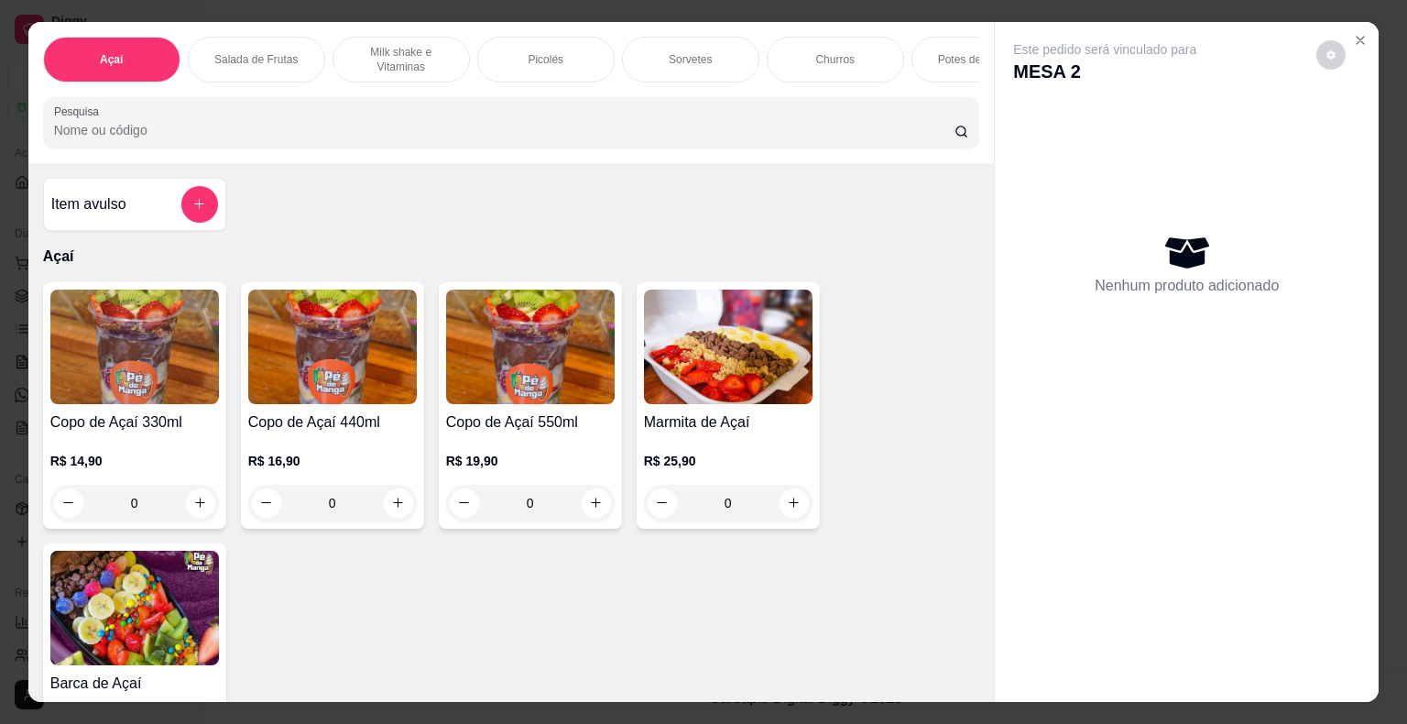
click at [678, 66] on div "Sorvetes" at bounding box center [690, 60] width 137 height 46
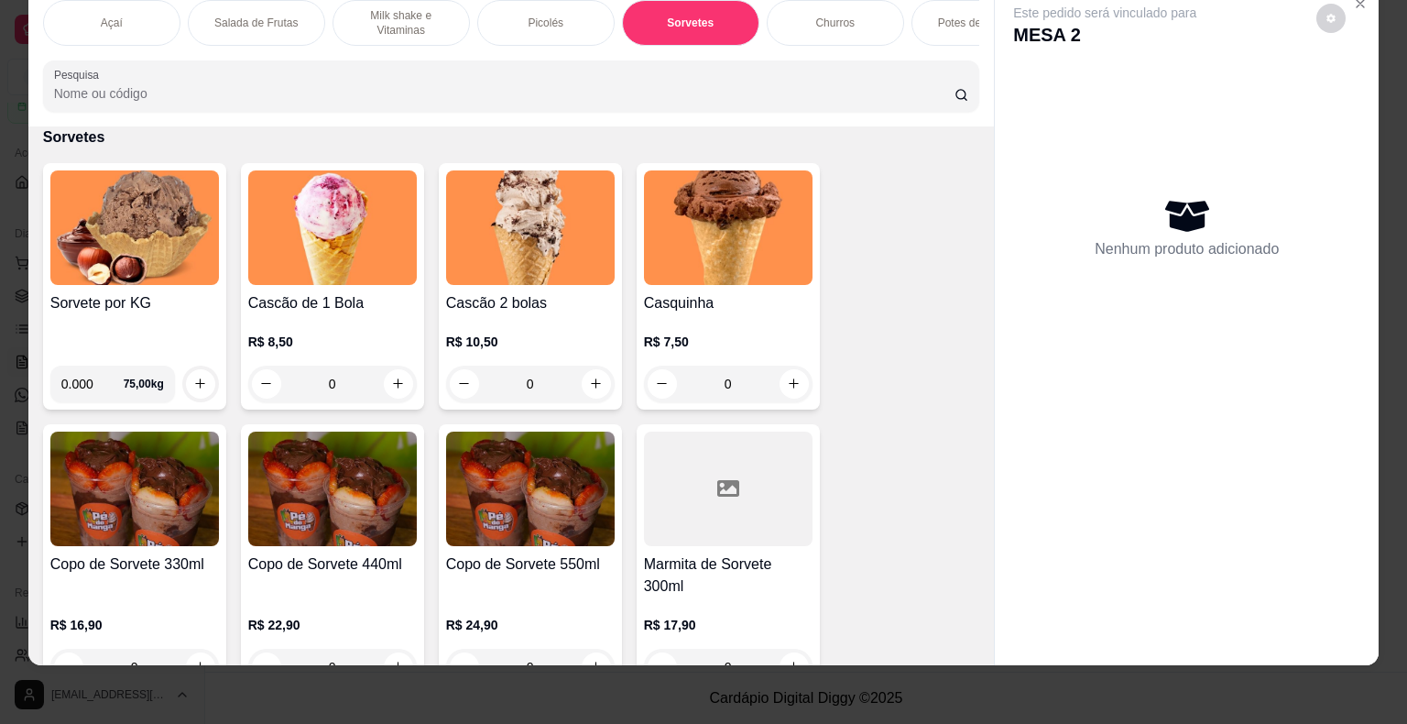
drag, startPoint x: 93, startPoint y: 381, endPoint x: 16, endPoint y: 371, distance: 78.5
click at [16, 371] on div "Açaí Salada de Frutas Milk shake e Vitaminas Picolés Sorvetes Churros Potes de …" at bounding box center [703, 362] width 1407 height 724
click at [82, 390] on input "0.000" at bounding box center [92, 384] width 62 height 37
click at [87, 388] on input "0.000" at bounding box center [92, 384] width 62 height 37
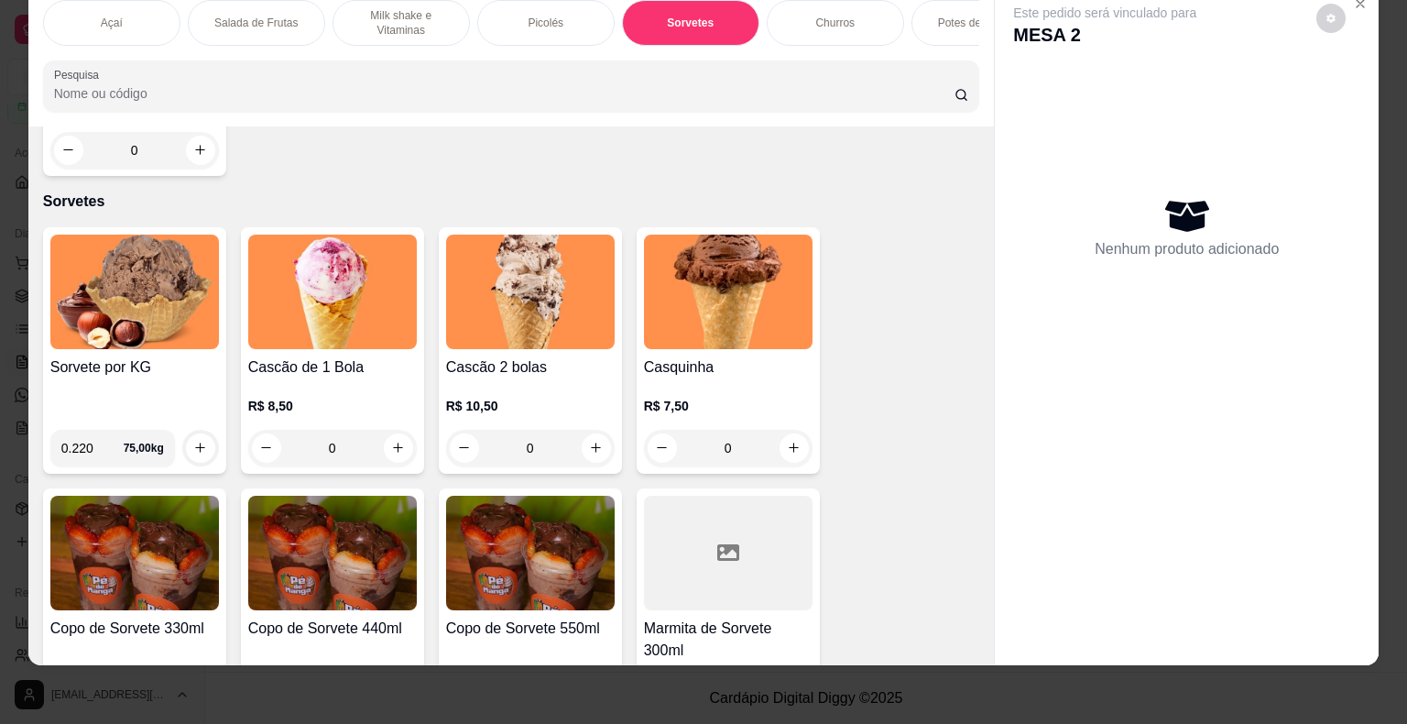
scroll to position [1613, 0]
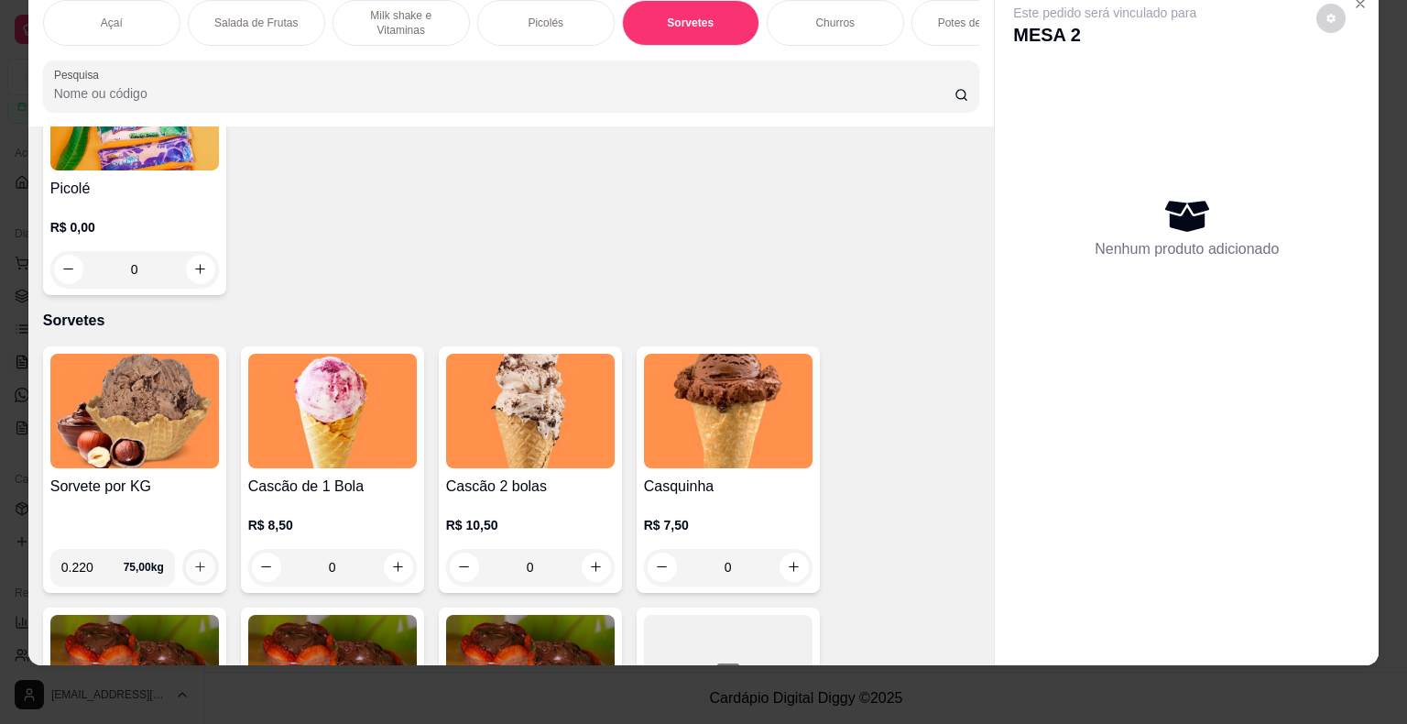
click at [195, 571] on icon "increase-product-quantity" at bounding box center [200, 567] width 14 height 14
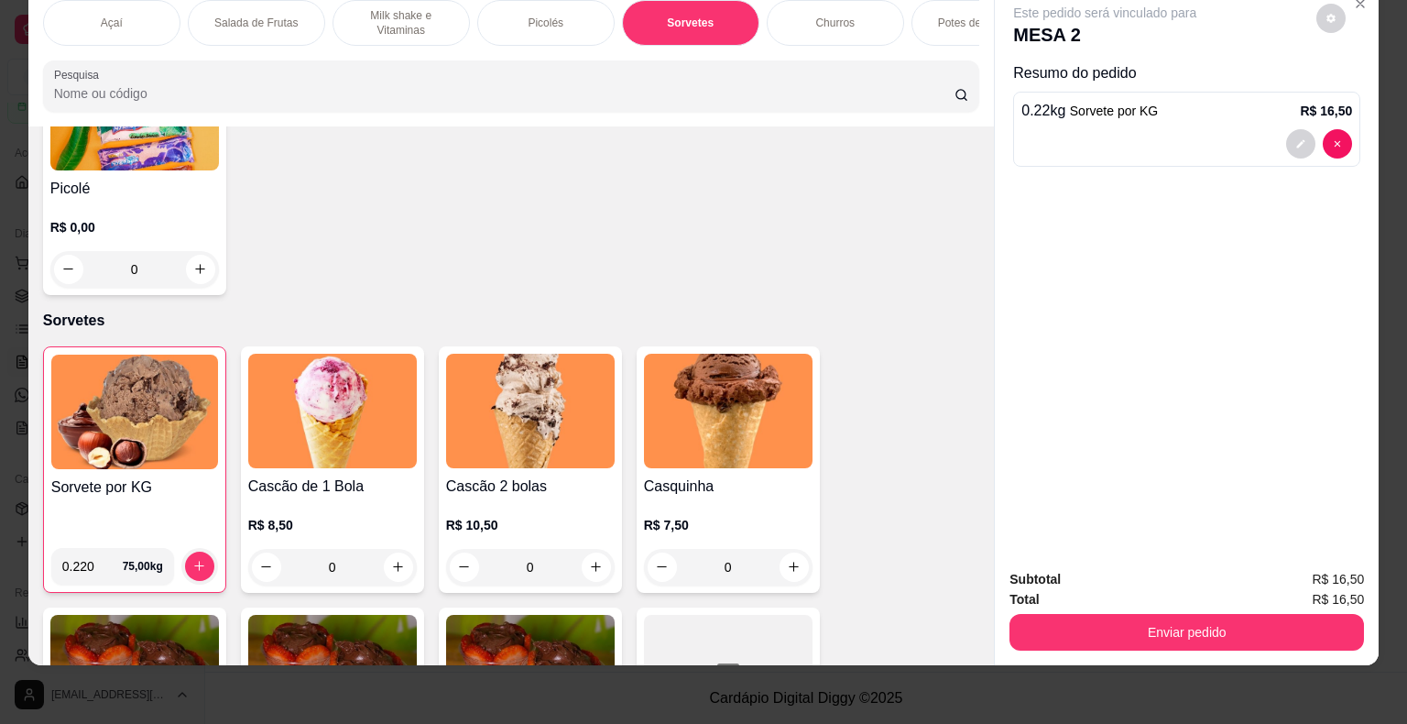
drag, startPoint x: 88, startPoint y: 566, endPoint x: 30, endPoint y: 570, distance: 57.8
click at [30, 570] on div "Item avulso Açaí Copo de Açaí 330ml R$ 14,90 0 Copo de Açaí 440ml R$ 16,90 0 Co…" at bounding box center [511, 396] width 967 height 540
type input "0.198"
click at [192, 559] on icon "increase-product-quantity" at bounding box center [199, 566] width 14 height 14
click at [1232, 356] on div "Este pedido será vinculado para MESA 2 Resumo do pedido 0.198 kg Sorvete por KG…" at bounding box center [1187, 270] width 384 height 570
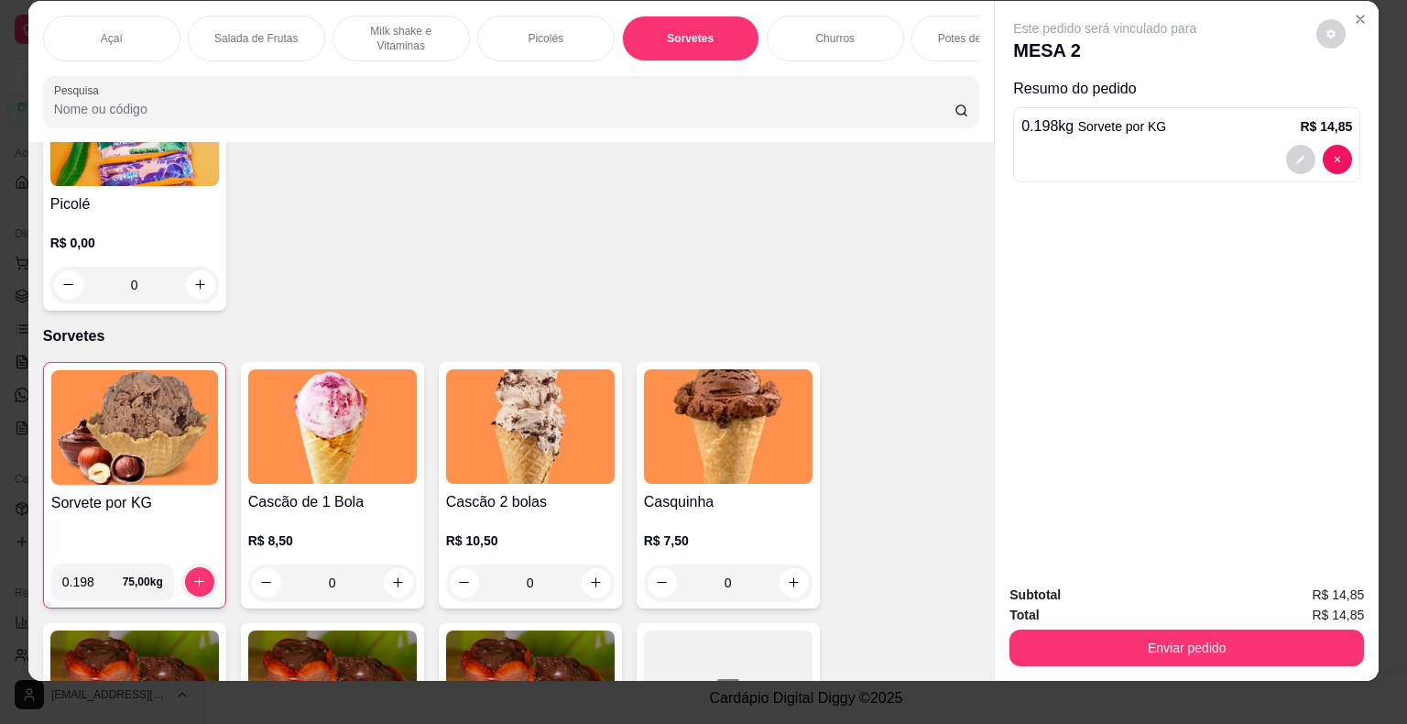
scroll to position [0, 0]
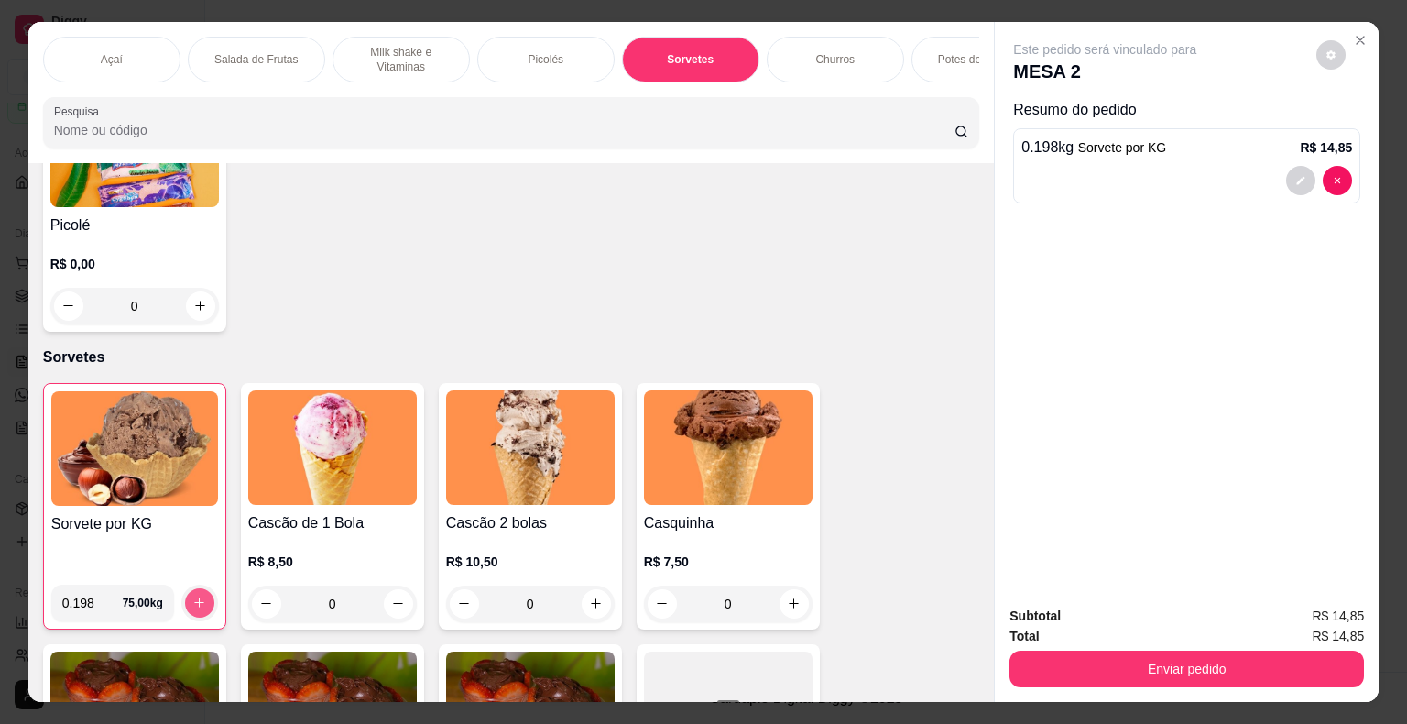
click at [192, 609] on icon "increase-product-quantity" at bounding box center [199, 603] width 14 height 14
click at [158, 548] on div "Sorvete por KG" at bounding box center [134, 541] width 167 height 57
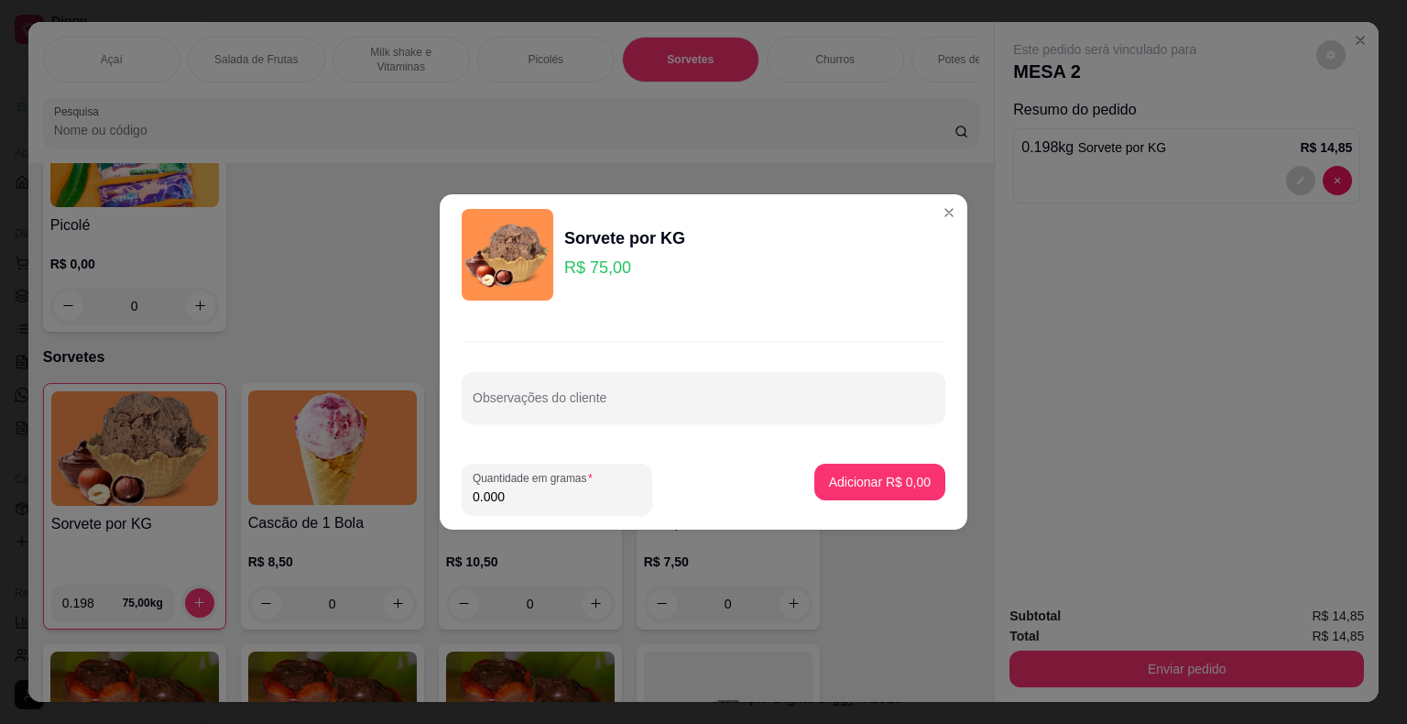
drag, startPoint x: 572, startPoint y: 503, endPoint x: 354, endPoint y: 516, distance: 218.5
click at [354, 516] on div "Sorvete por KG R$ 75,00 Observações do cliente Quantidade em gramas 0.000 Adici…" at bounding box center [703, 362] width 1407 height 724
type input "0.216"
click at [869, 482] on p "Adicionar R$ 16,20" at bounding box center [877, 481] width 106 height 17
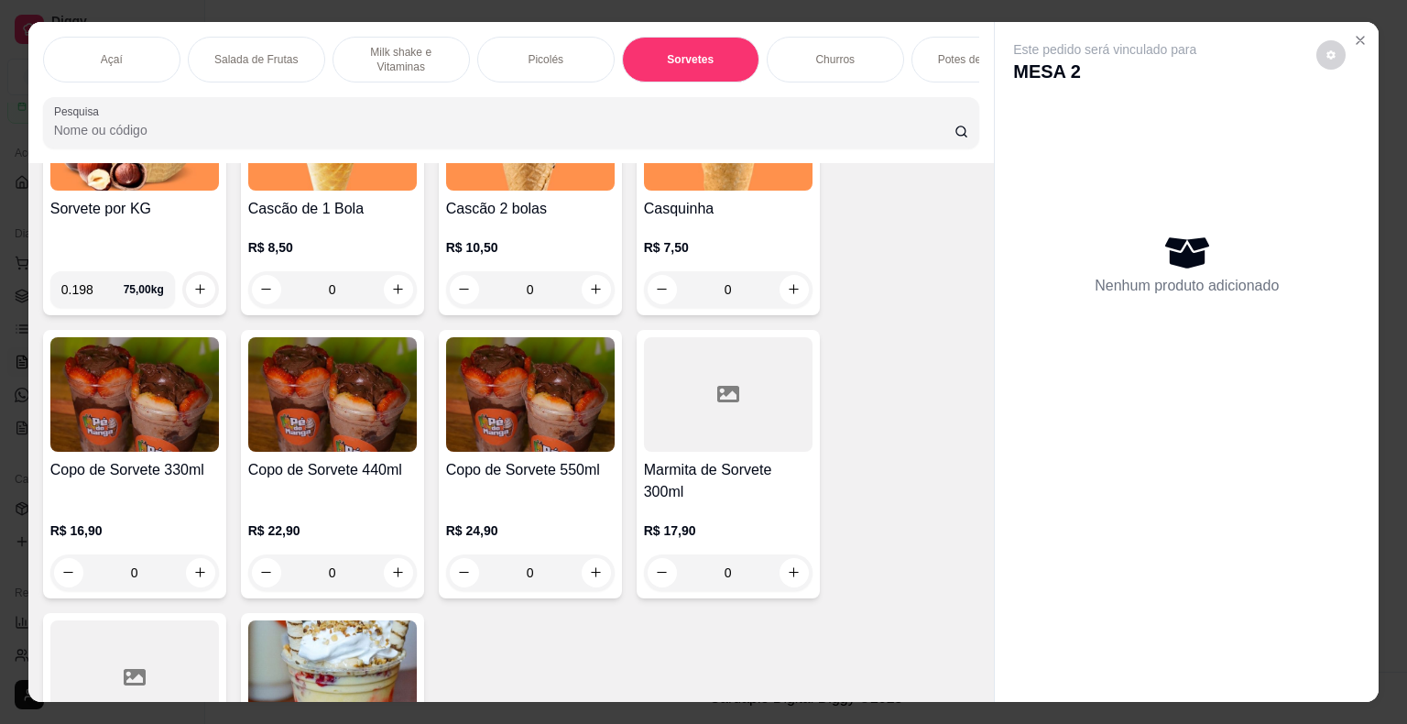
scroll to position [1796, 0]
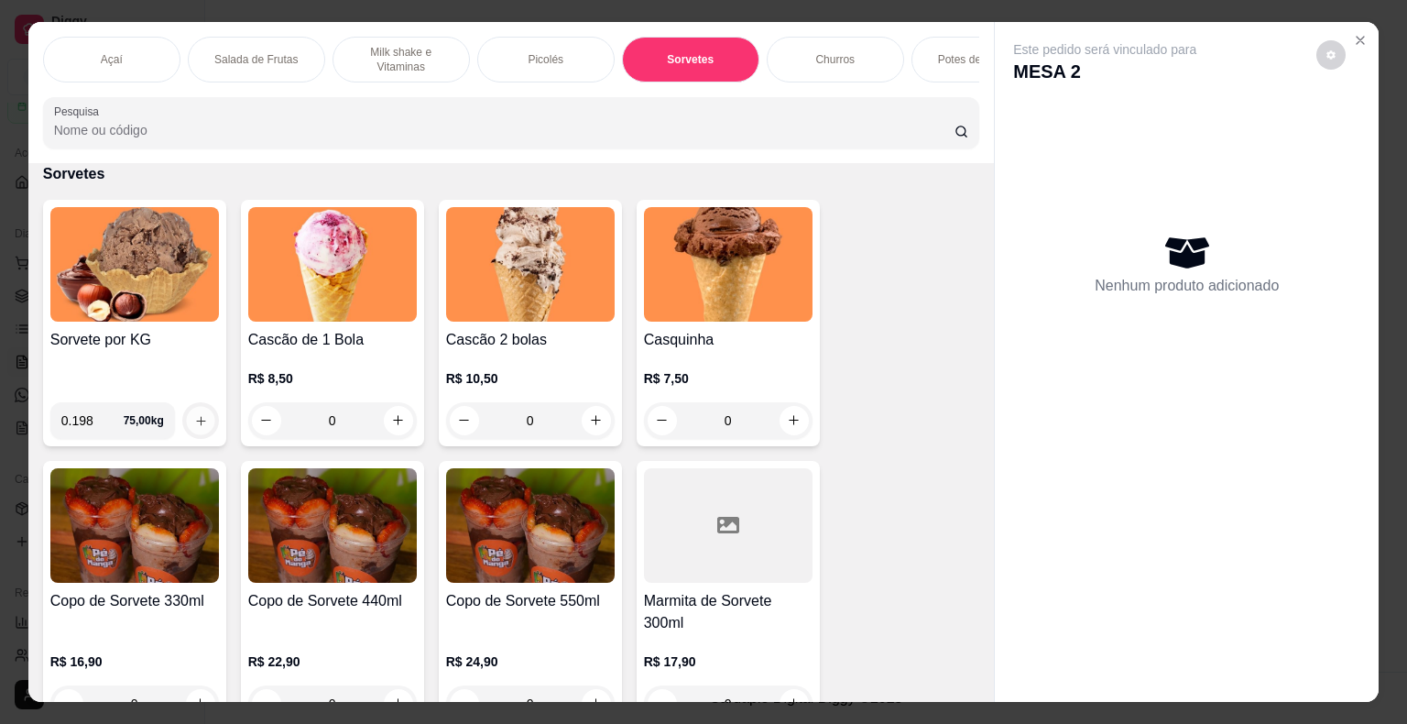
click at [195, 425] on icon "increase-product-quantity" at bounding box center [200, 420] width 14 height 14
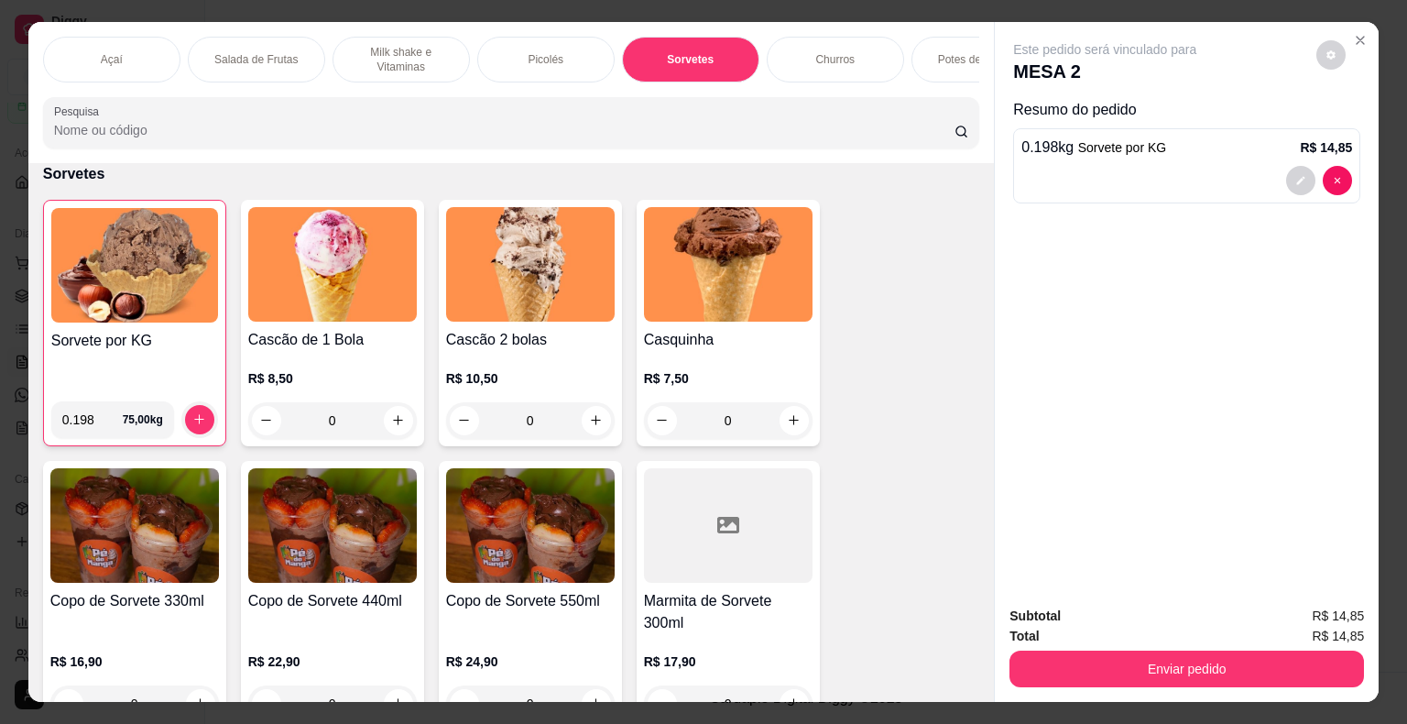
click at [130, 378] on div "Sorvete por KG" at bounding box center [134, 358] width 167 height 57
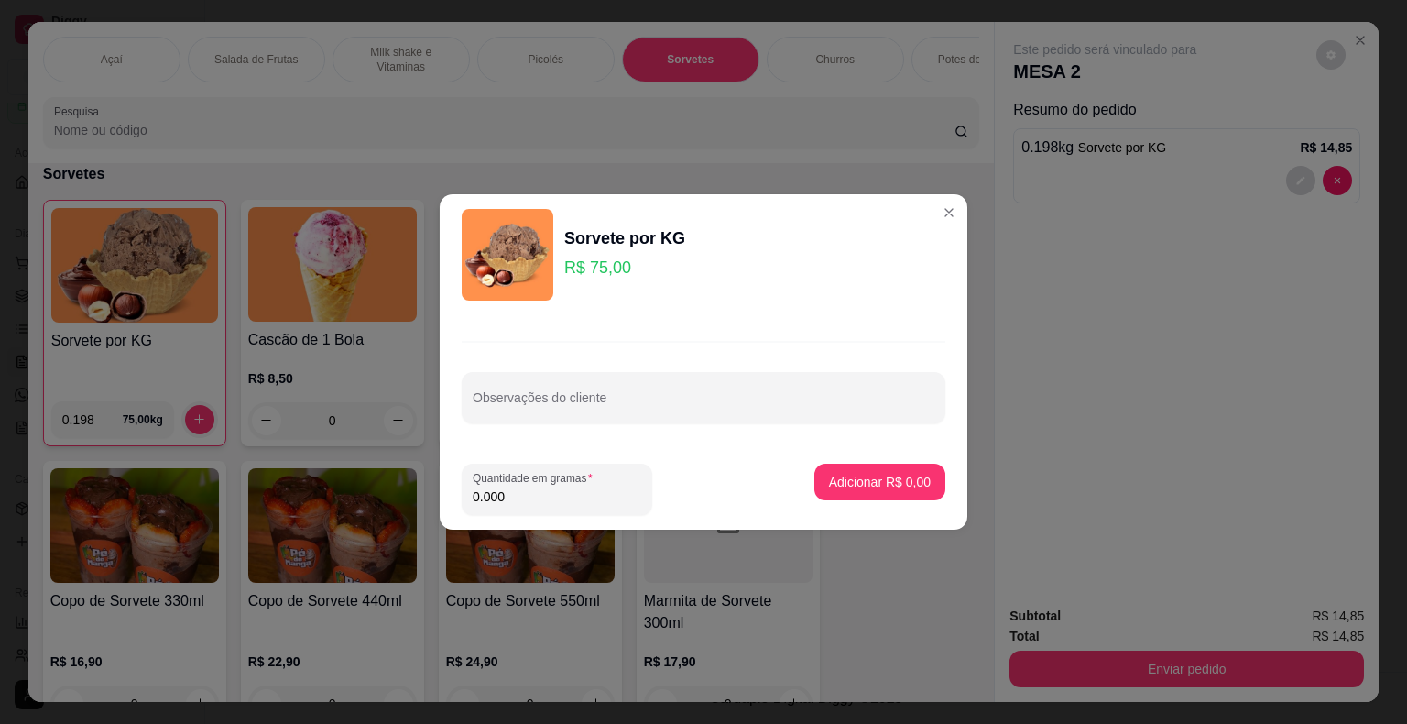
drag, startPoint x: 525, startPoint y: 504, endPoint x: 438, endPoint y: 528, distance: 90.3
click at [438, 527] on div "Sorvete por KG R$ 75,00 Observações do cliente Quantidade em gramas 0.000 Adici…" at bounding box center [703, 362] width 1407 height 724
type input "0.213"
click at [832, 472] on button "Adicionar R$ 15,98" at bounding box center [876, 483] width 135 height 36
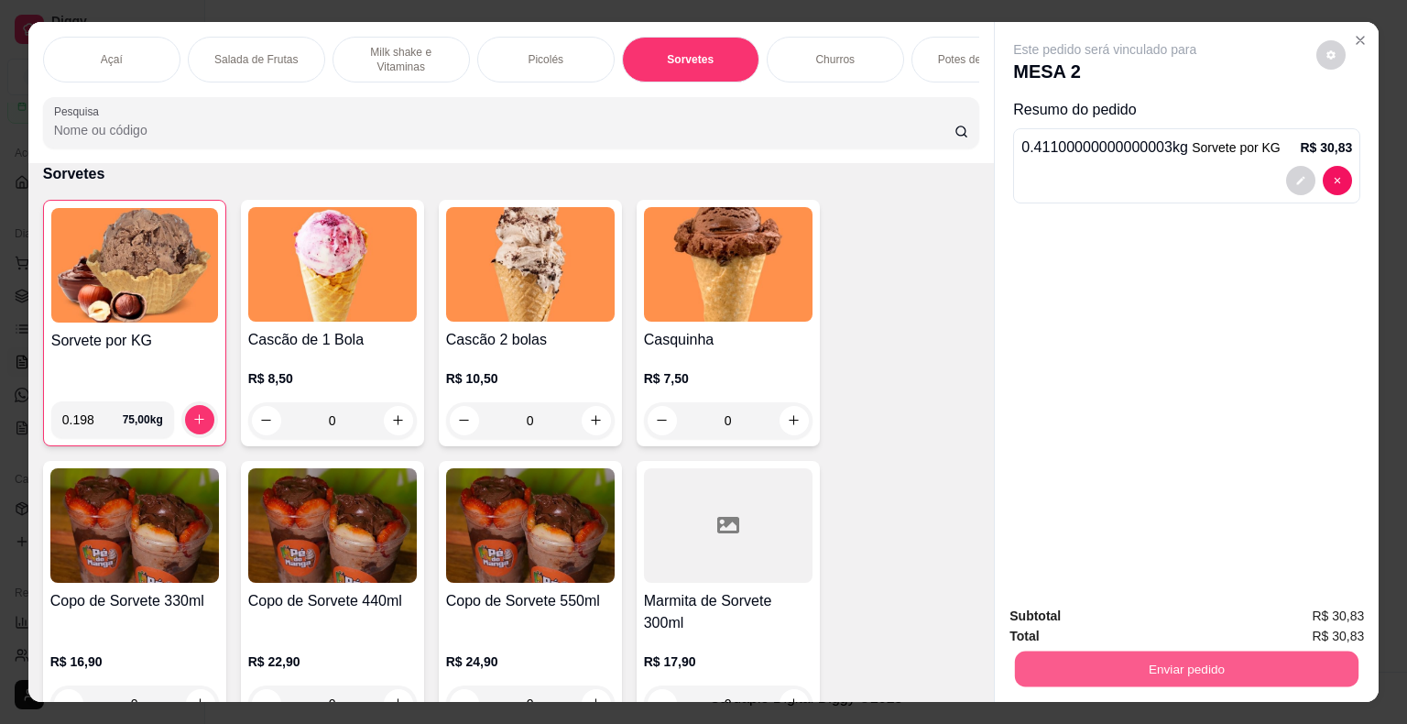
click at [1173, 672] on button "Enviar pedido" at bounding box center [1187, 670] width 344 height 36
click at [1172, 626] on button "Não registrar e enviar pedido" at bounding box center [1126, 617] width 191 height 35
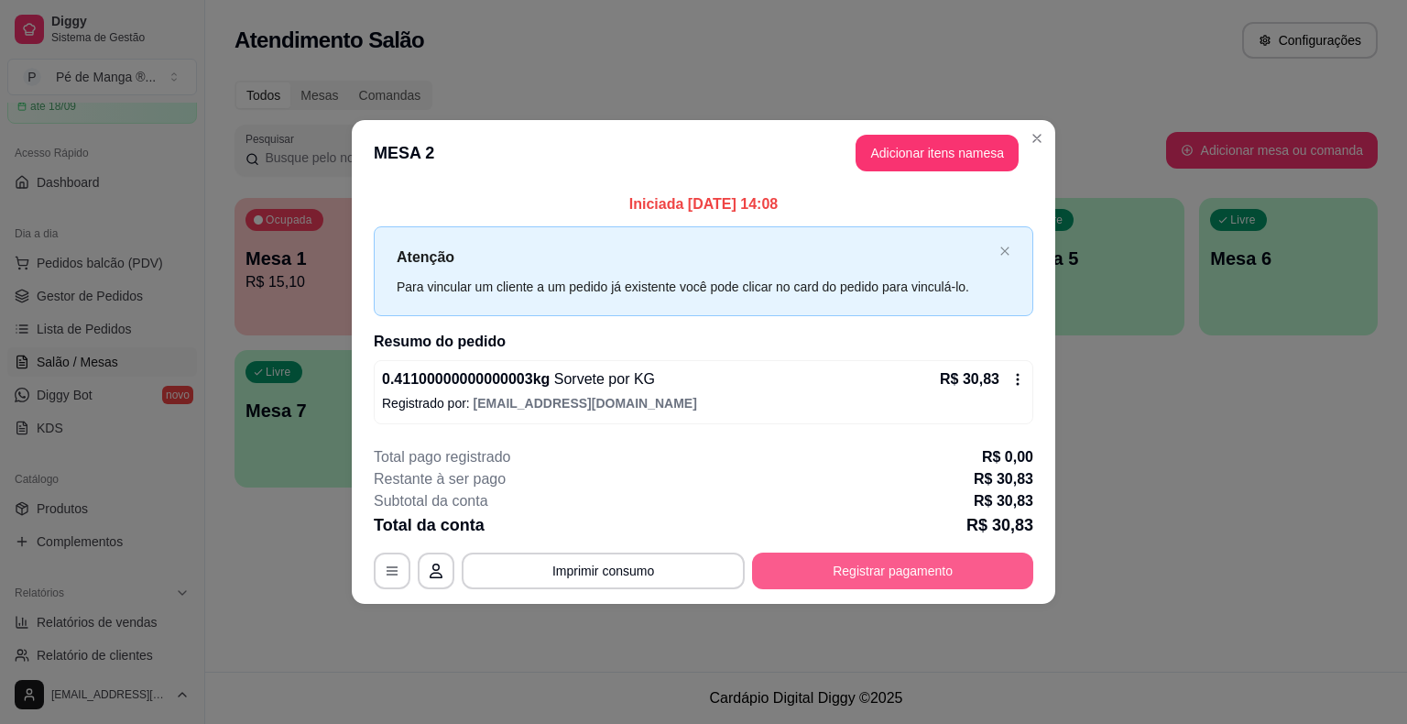
click at [882, 577] on button "Registrar pagamento" at bounding box center [892, 571] width 281 height 37
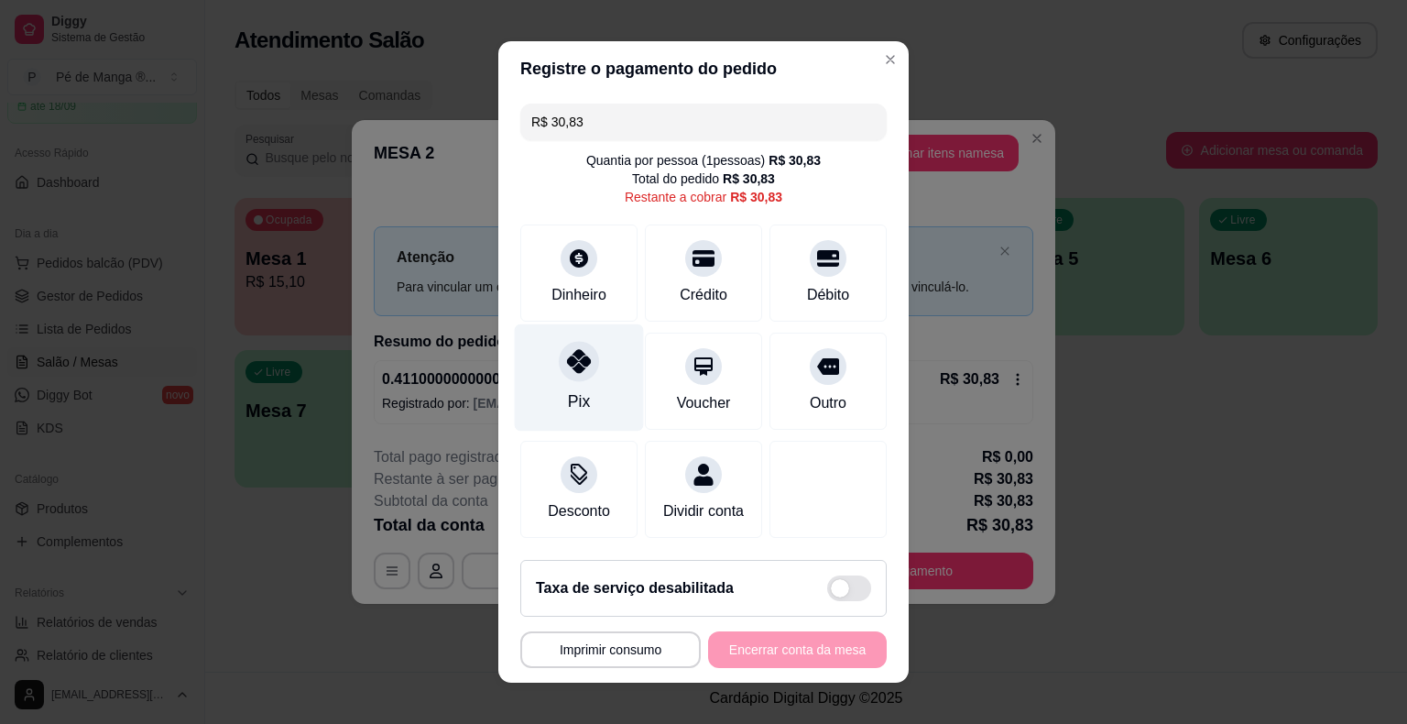
click at [572, 390] on div "Pix" at bounding box center [579, 377] width 129 height 107
type input "R$ 0,00"
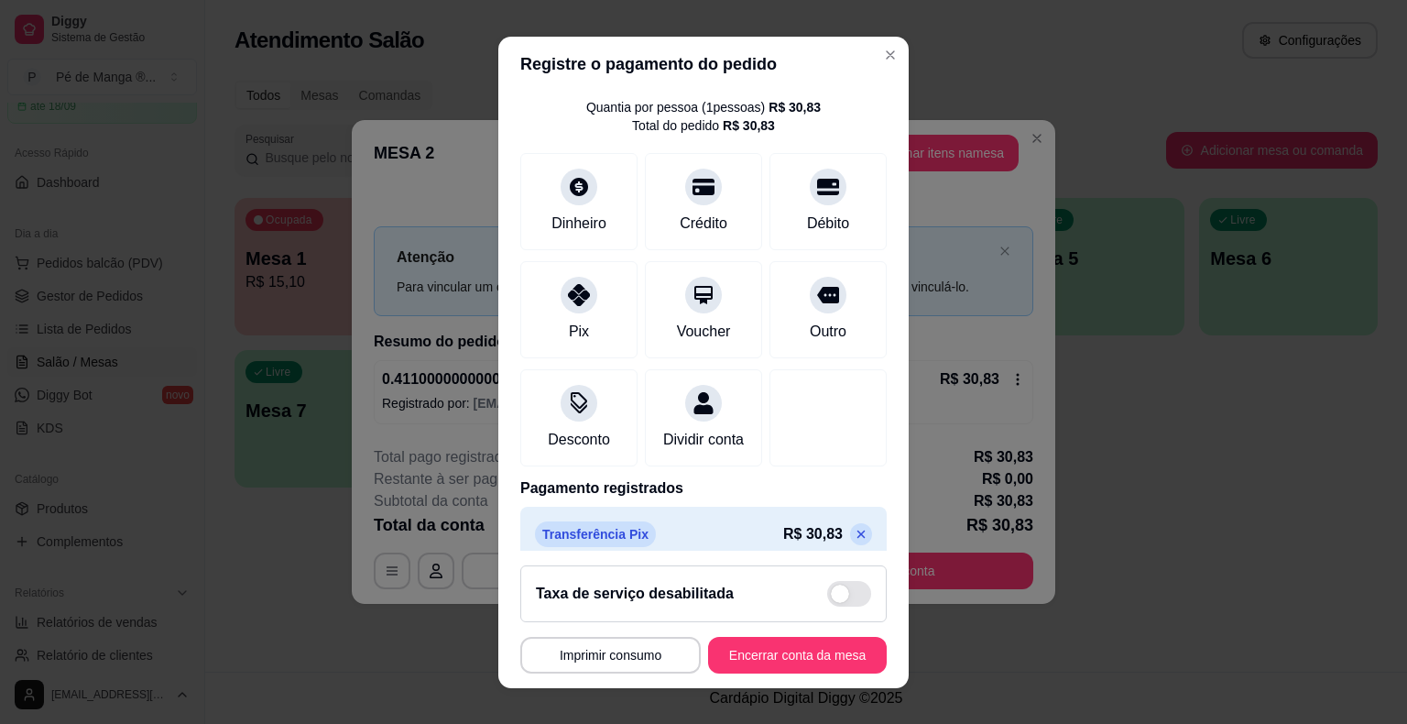
scroll to position [86, 0]
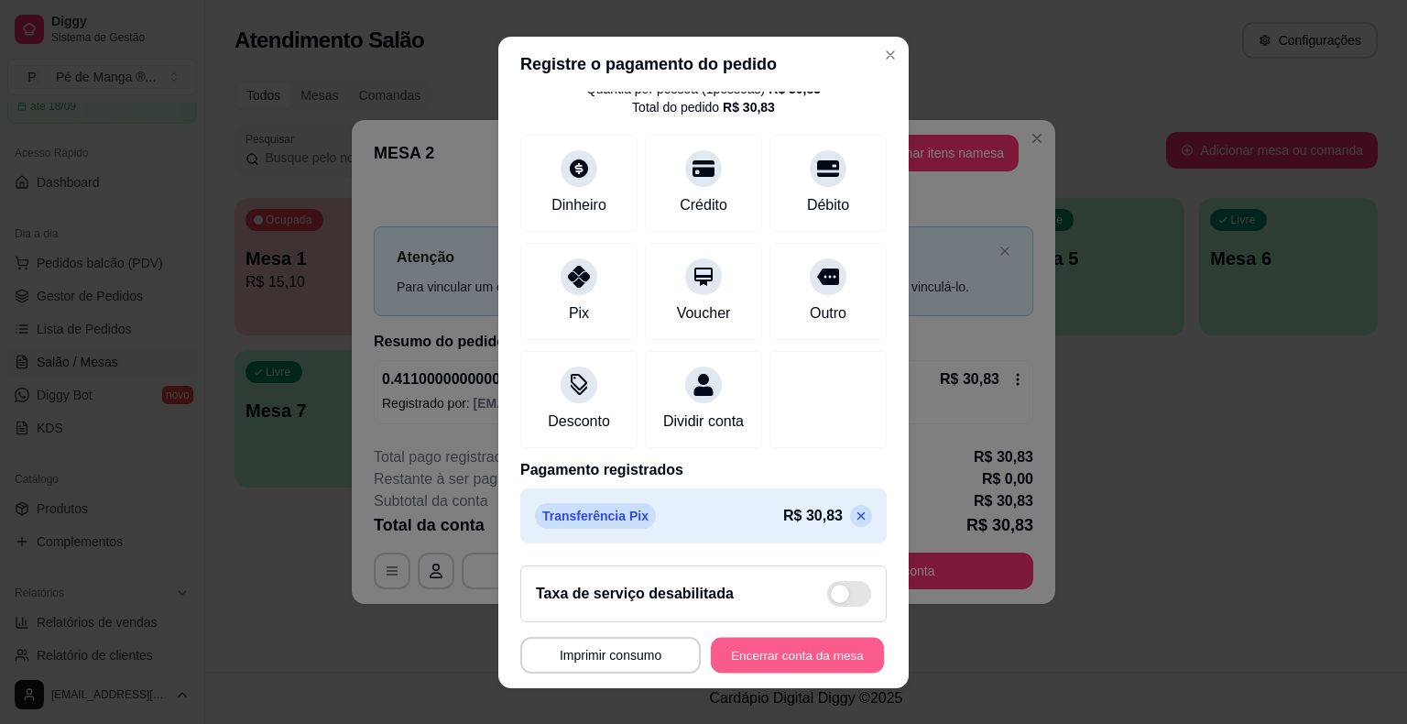
click at [765, 662] on button "Encerrar conta da mesa" at bounding box center [797, 655] width 173 height 36
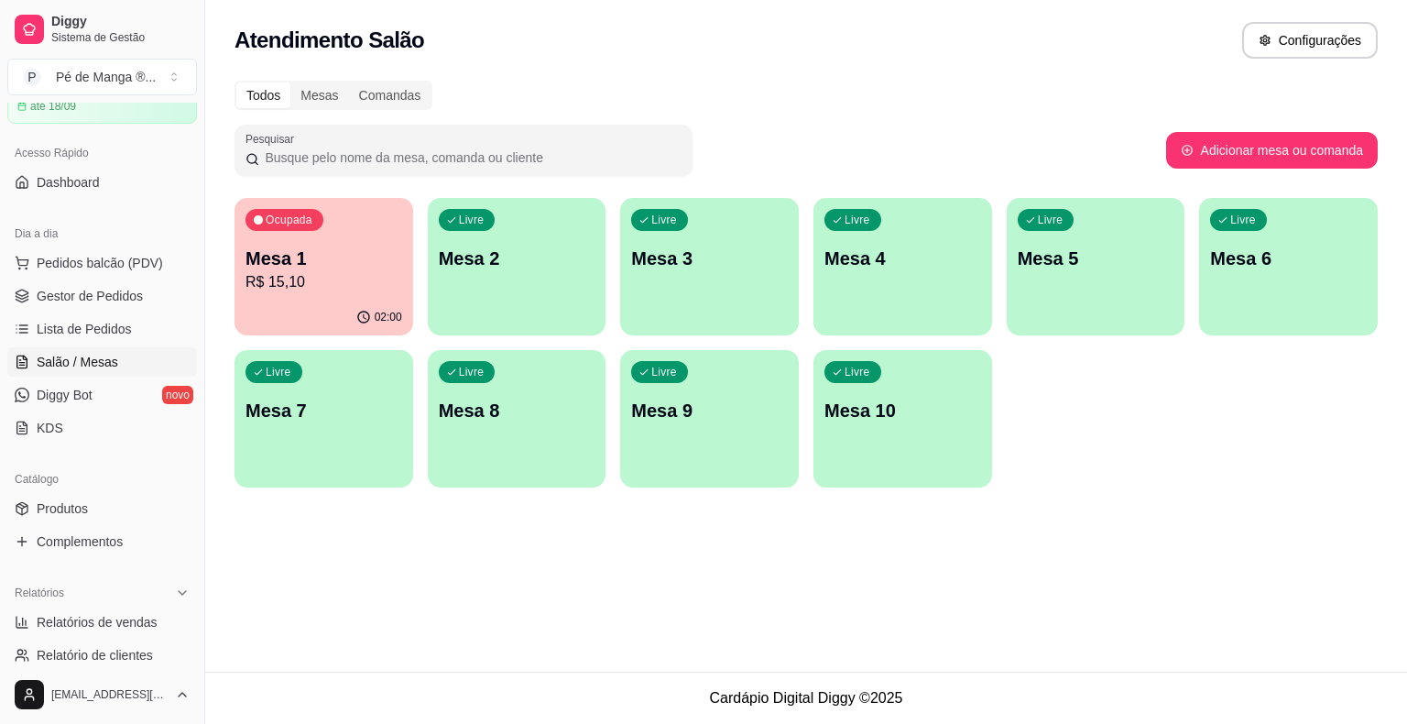
click at [540, 259] on p "Mesa 2" at bounding box center [517, 259] width 157 height 26
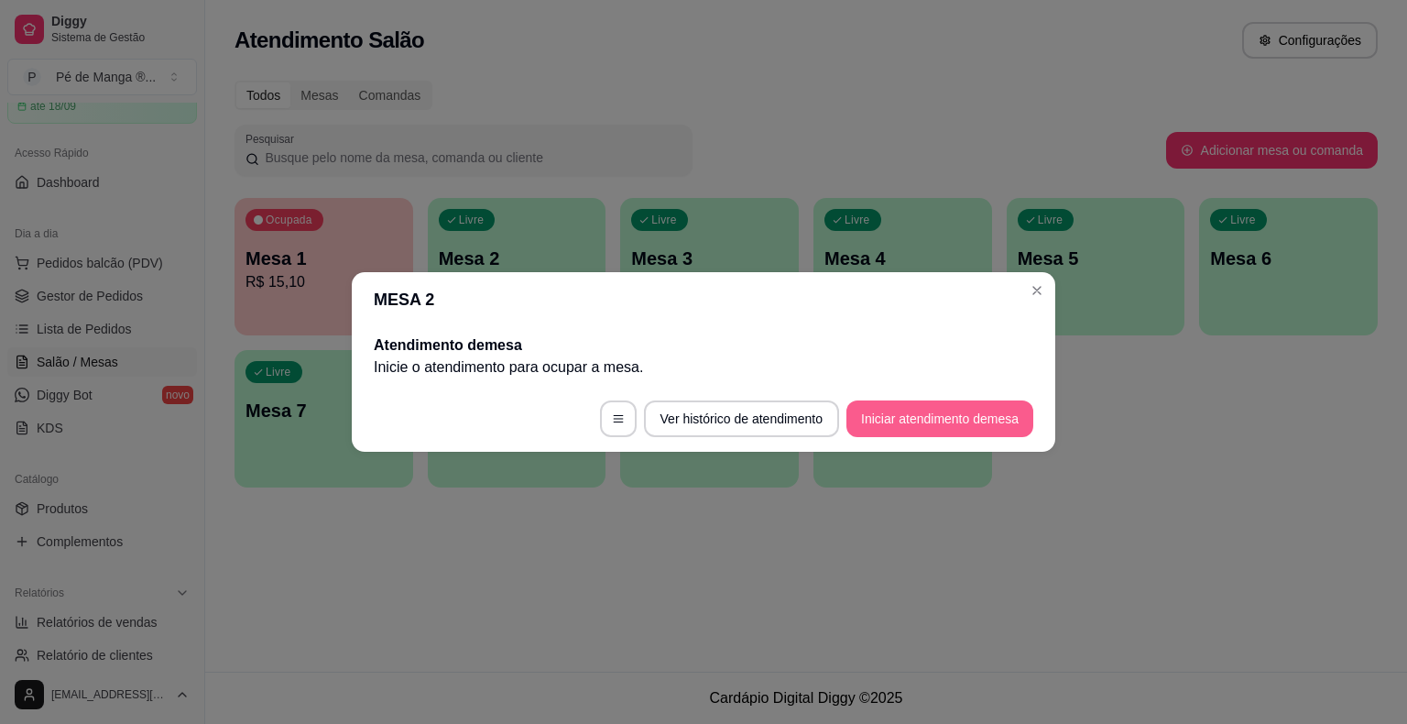
click at [992, 423] on button "Iniciar atendimento de mesa" at bounding box center [940, 418] width 187 height 37
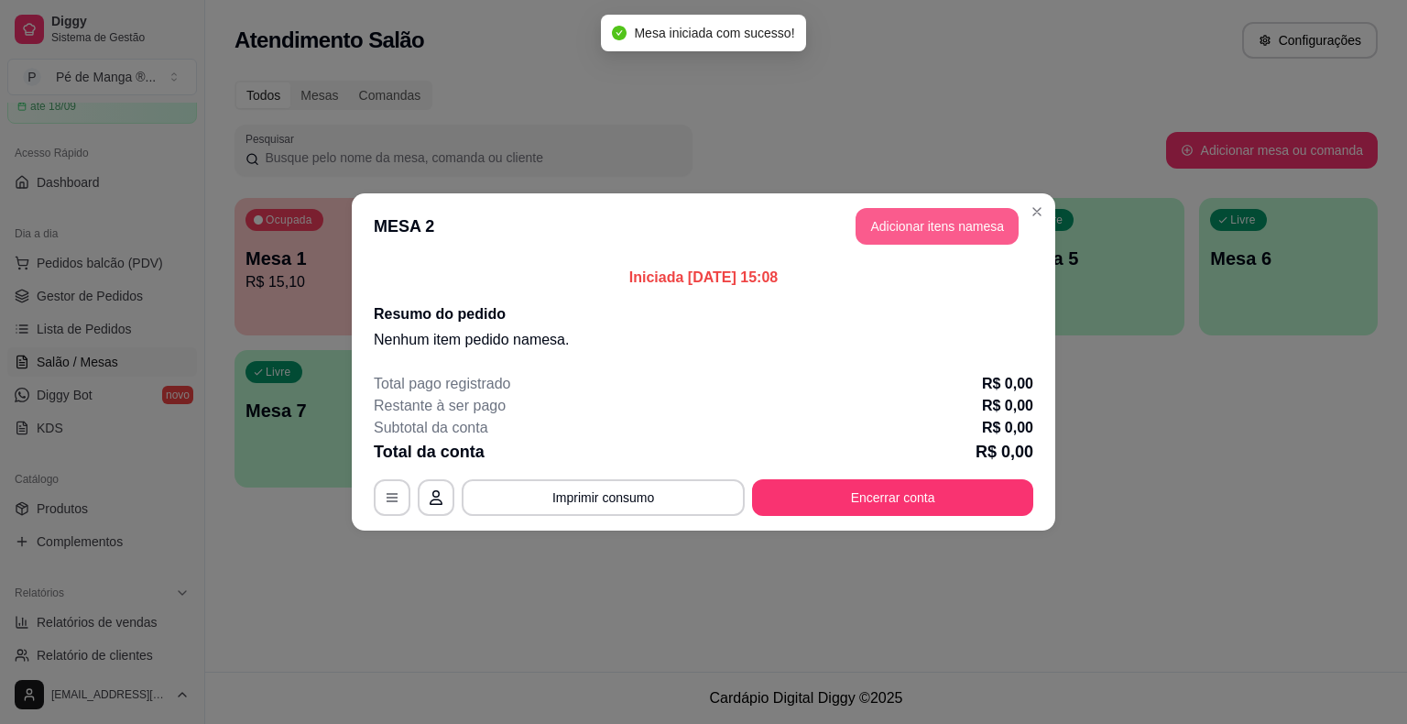
click at [948, 217] on button "Adicionar itens na mesa" at bounding box center [937, 226] width 163 height 37
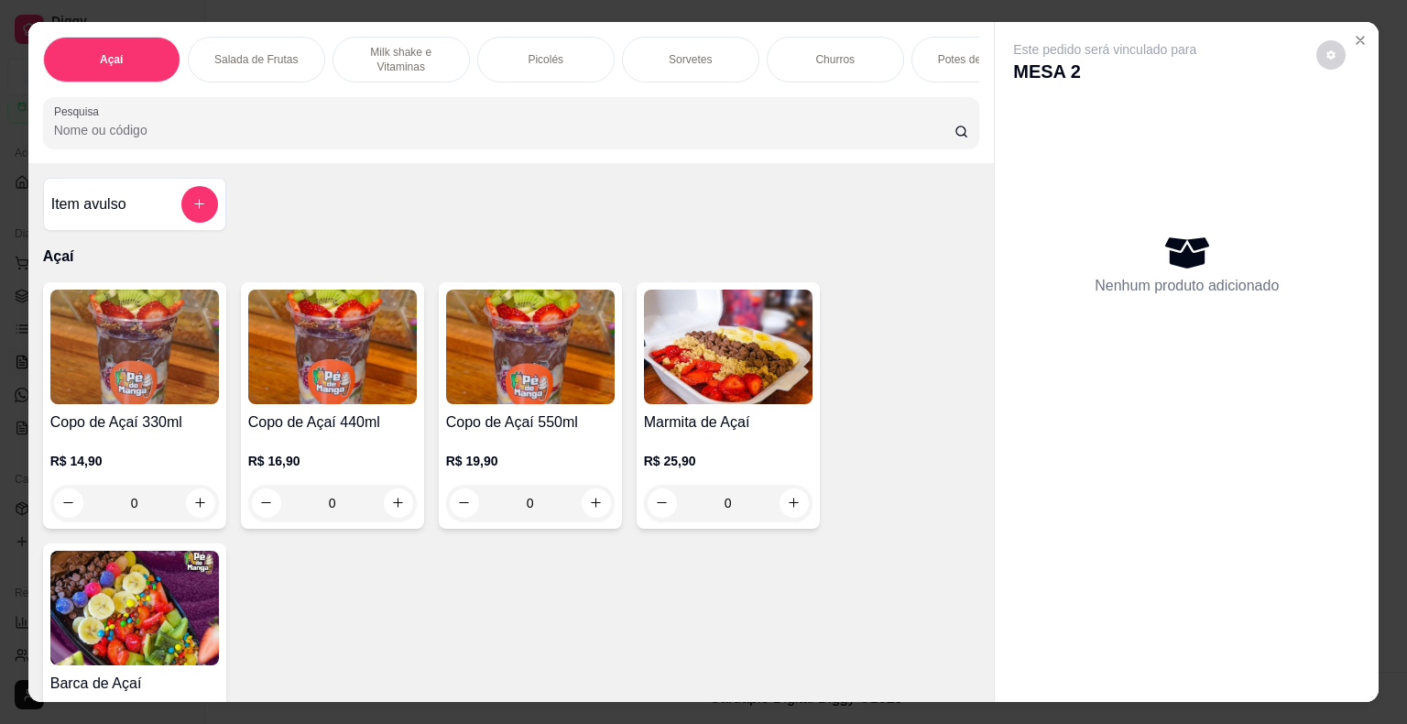
click at [724, 60] on div "Sorvetes" at bounding box center [690, 60] width 137 height 46
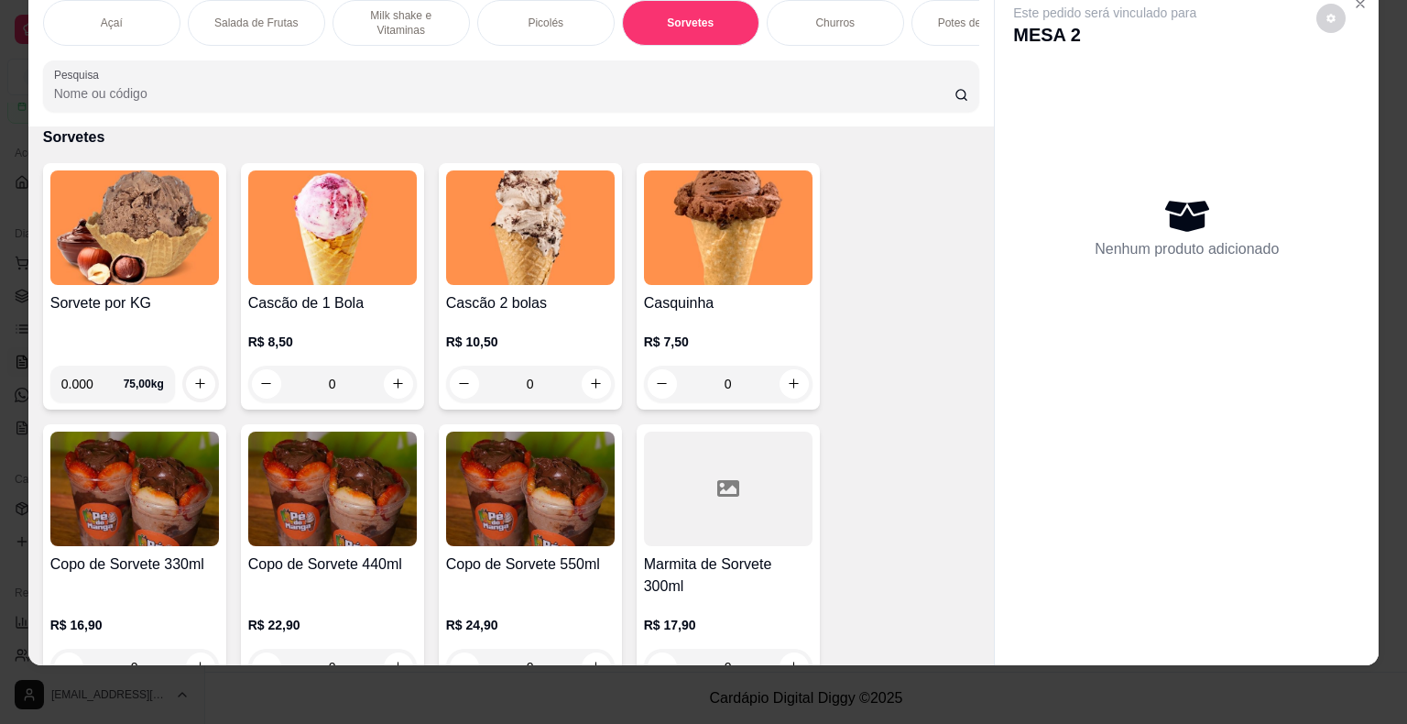
drag, startPoint x: 88, startPoint y: 379, endPoint x: 45, endPoint y: 380, distance: 43.1
click at [50, 380] on div "0.000 75,00 kg" at bounding box center [112, 384] width 125 height 37
click at [73, 384] on input "0.000" at bounding box center [92, 384] width 62 height 37
click at [92, 378] on input "0.000" at bounding box center [92, 384] width 62 height 37
click at [186, 391] on button "increase-product-quantity" at bounding box center [200, 383] width 28 height 28
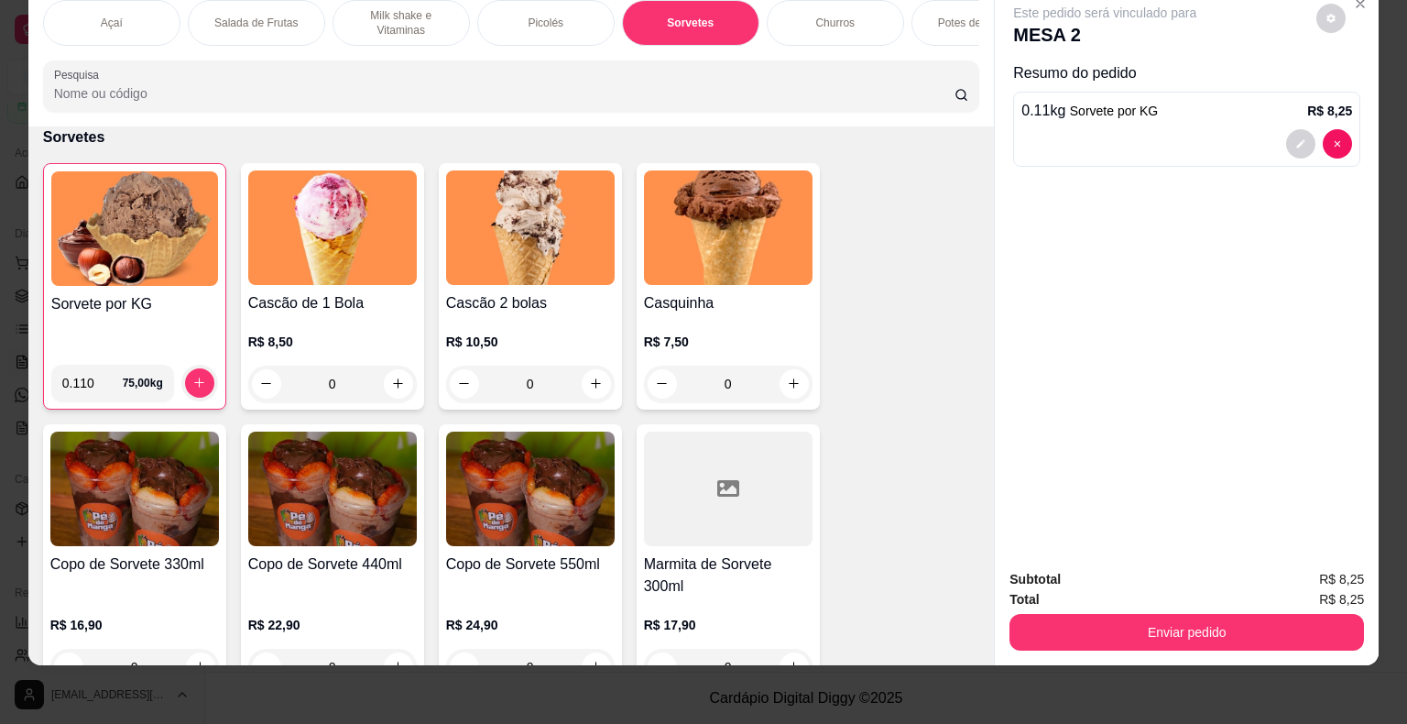
drag, startPoint x: 84, startPoint y: 379, endPoint x: 66, endPoint y: 378, distance: 18.4
click at [66, 378] on input "0.110" at bounding box center [92, 383] width 60 height 37
type input "0.120"
click at [193, 380] on icon "increase-product-quantity" at bounding box center [199, 383] width 14 height 14
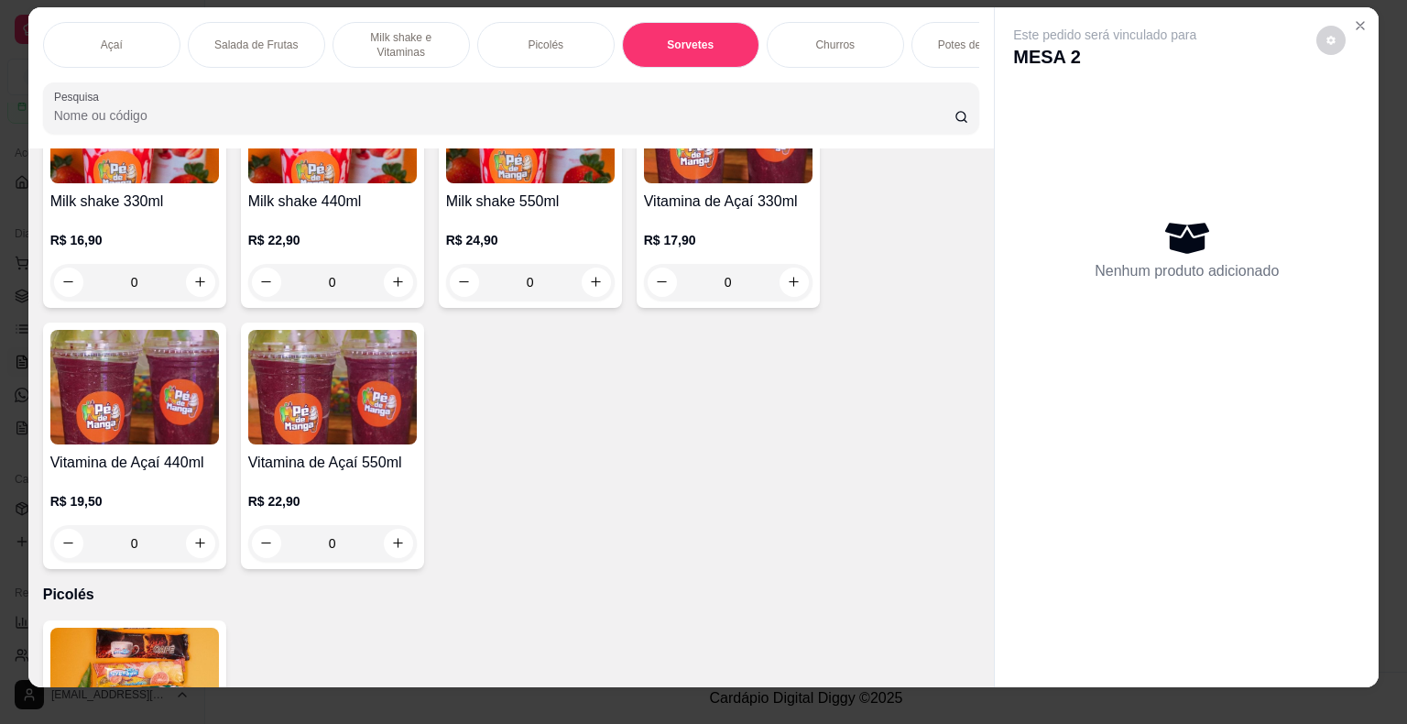
scroll to position [0, 0]
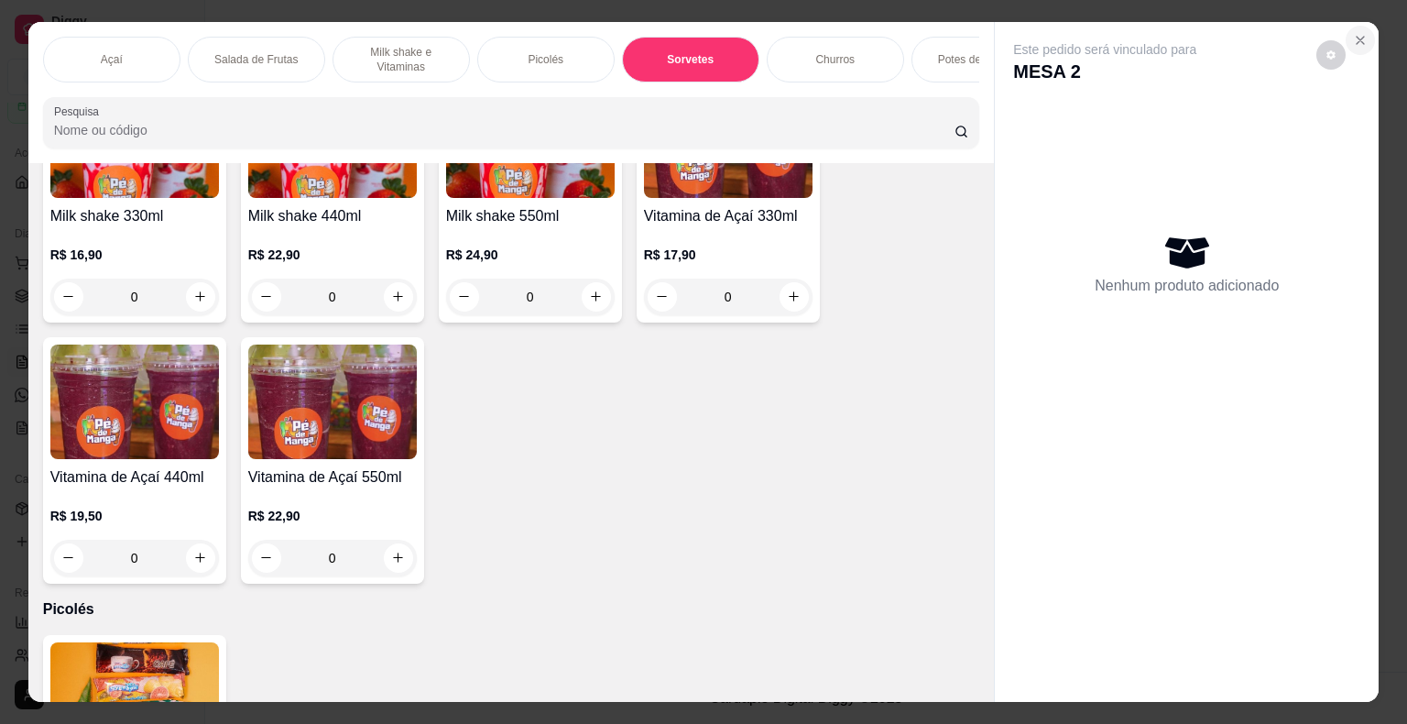
click at [1353, 33] on icon "Close" at bounding box center [1360, 40] width 15 height 15
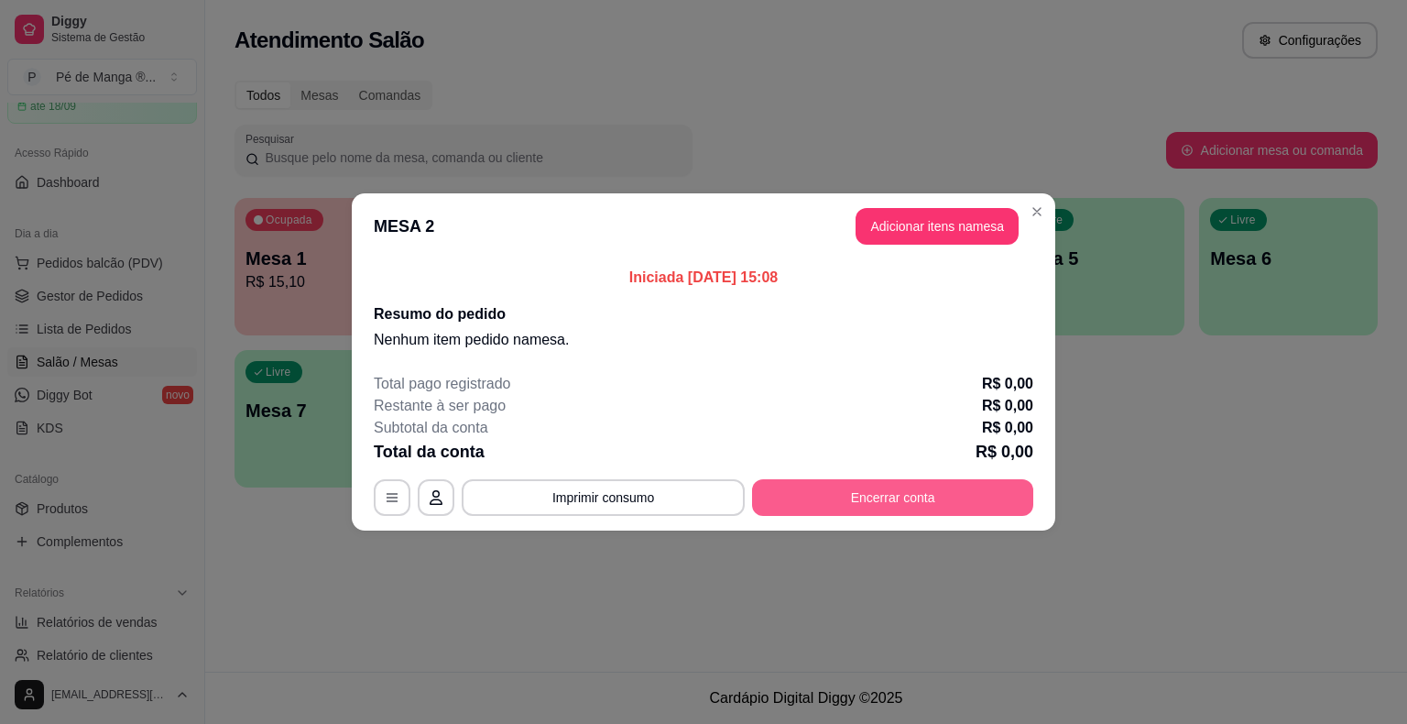
click at [935, 500] on button "Encerrar conta" at bounding box center [892, 497] width 281 height 37
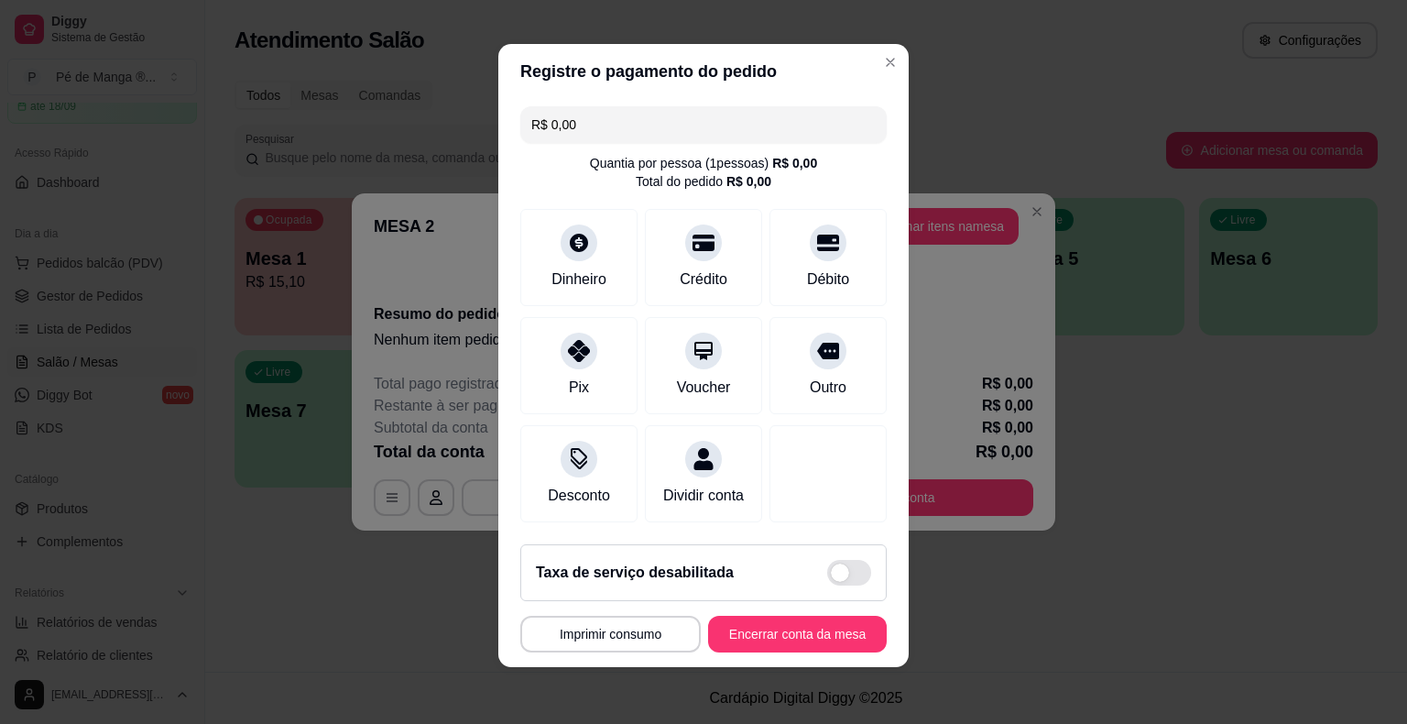
scroll to position [7, 0]
click at [807, 629] on button "Encerrar conta da mesa" at bounding box center [797, 634] width 173 height 36
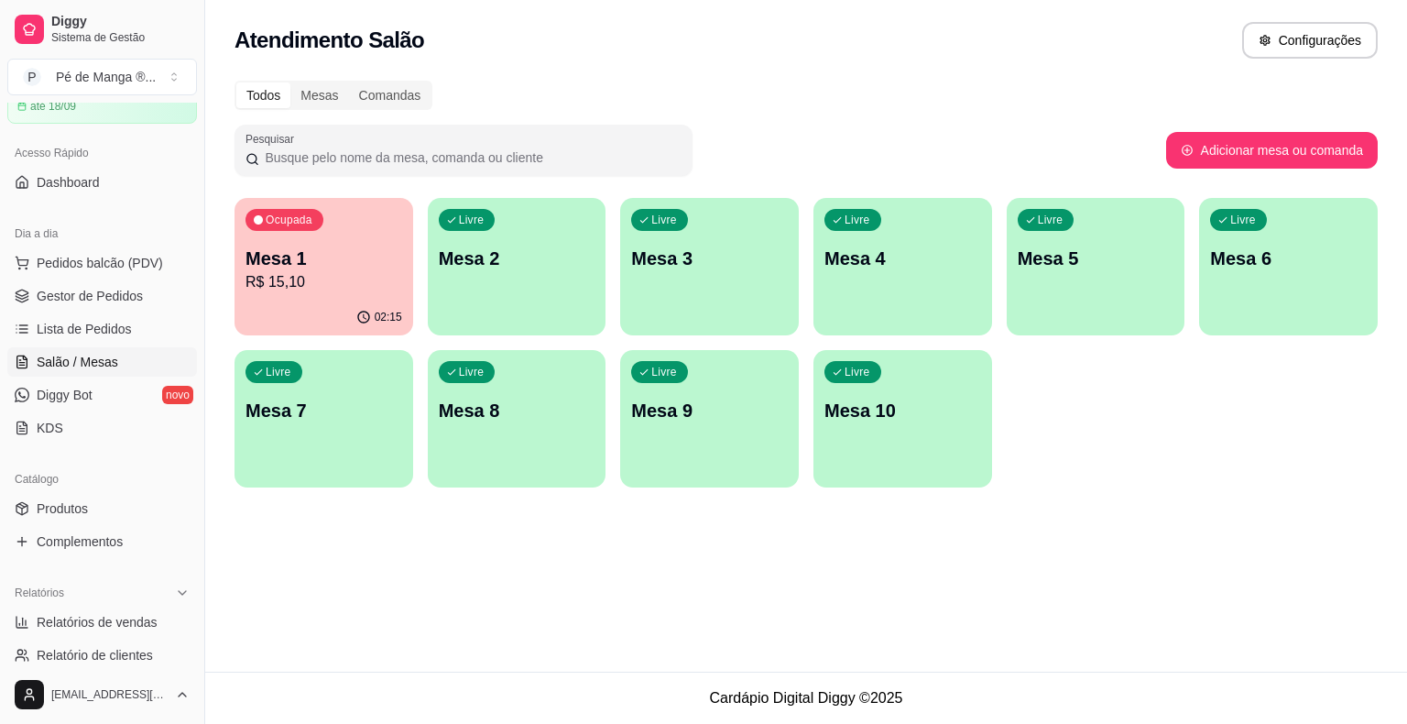
click at [330, 279] on p "R$ 15,10" at bounding box center [324, 282] width 157 height 22
click at [331, 279] on p "R$ 15,10" at bounding box center [324, 282] width 157 height 22
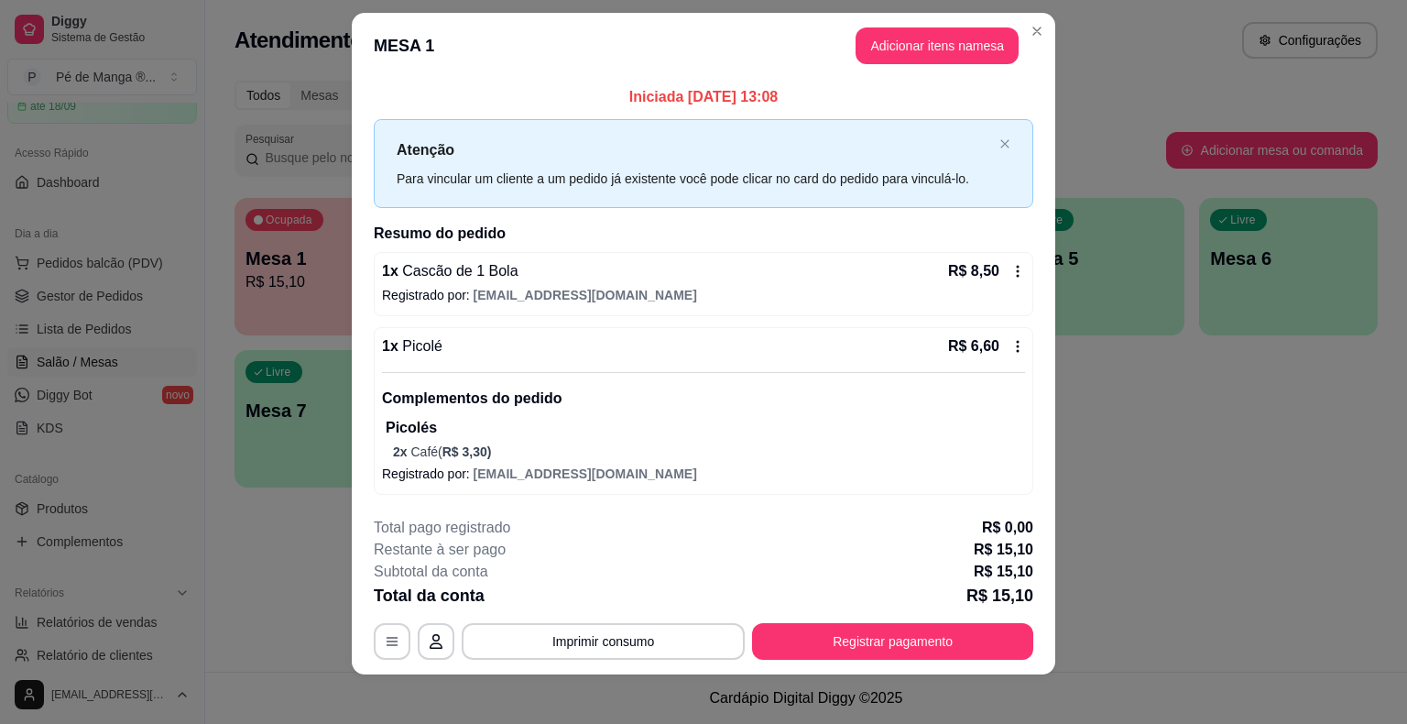
scroll to position [27, 0]
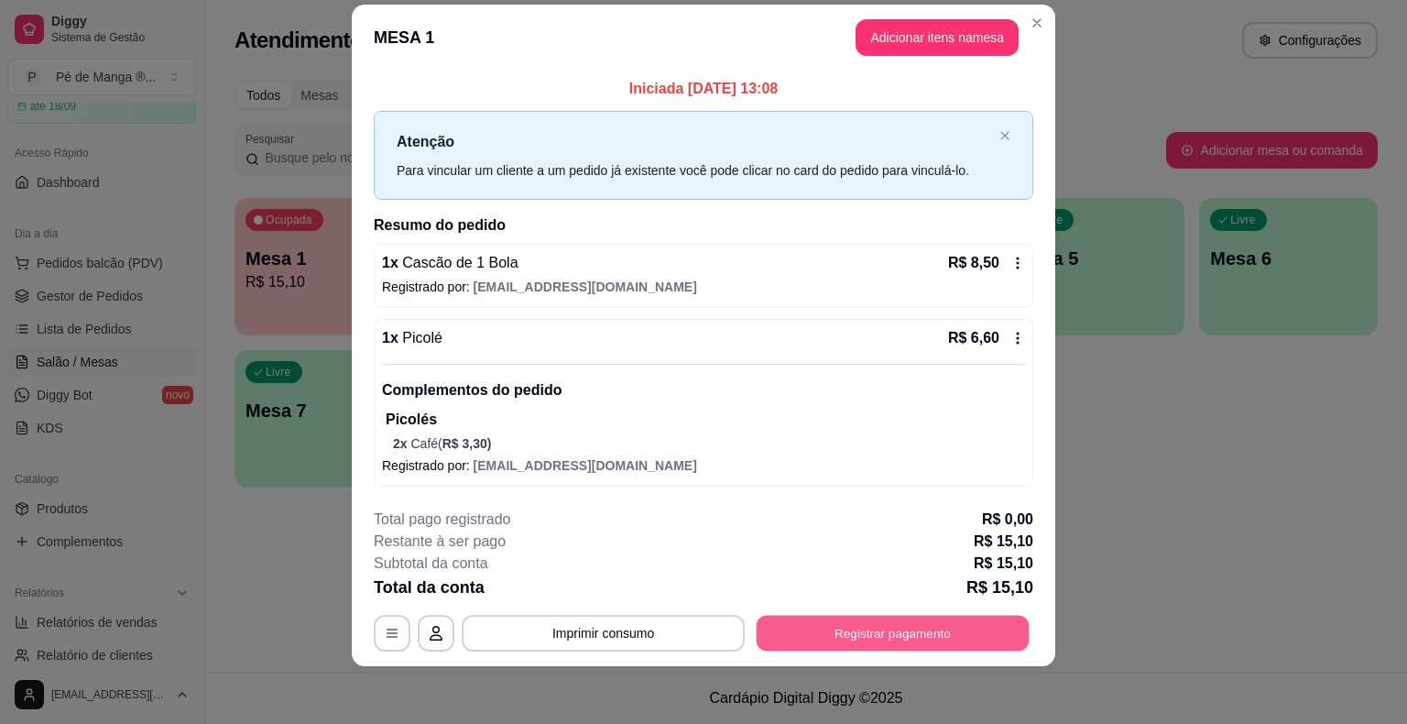
click at [817, 643] on button "Registrar pagamento" at bounding box center [893, 634] width 273 height 36
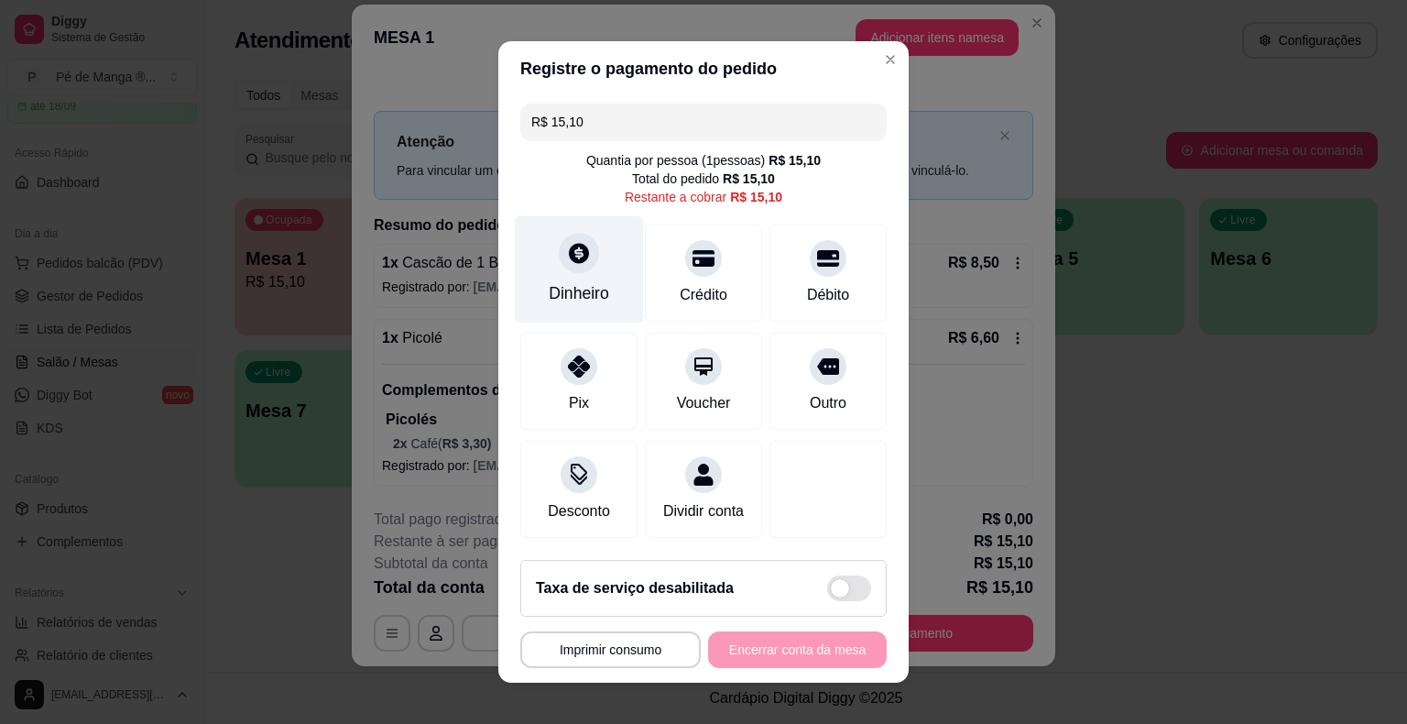
click at [555, 284] on div "Dinheiro" at bounding box center [579, 293] width 60 height 24
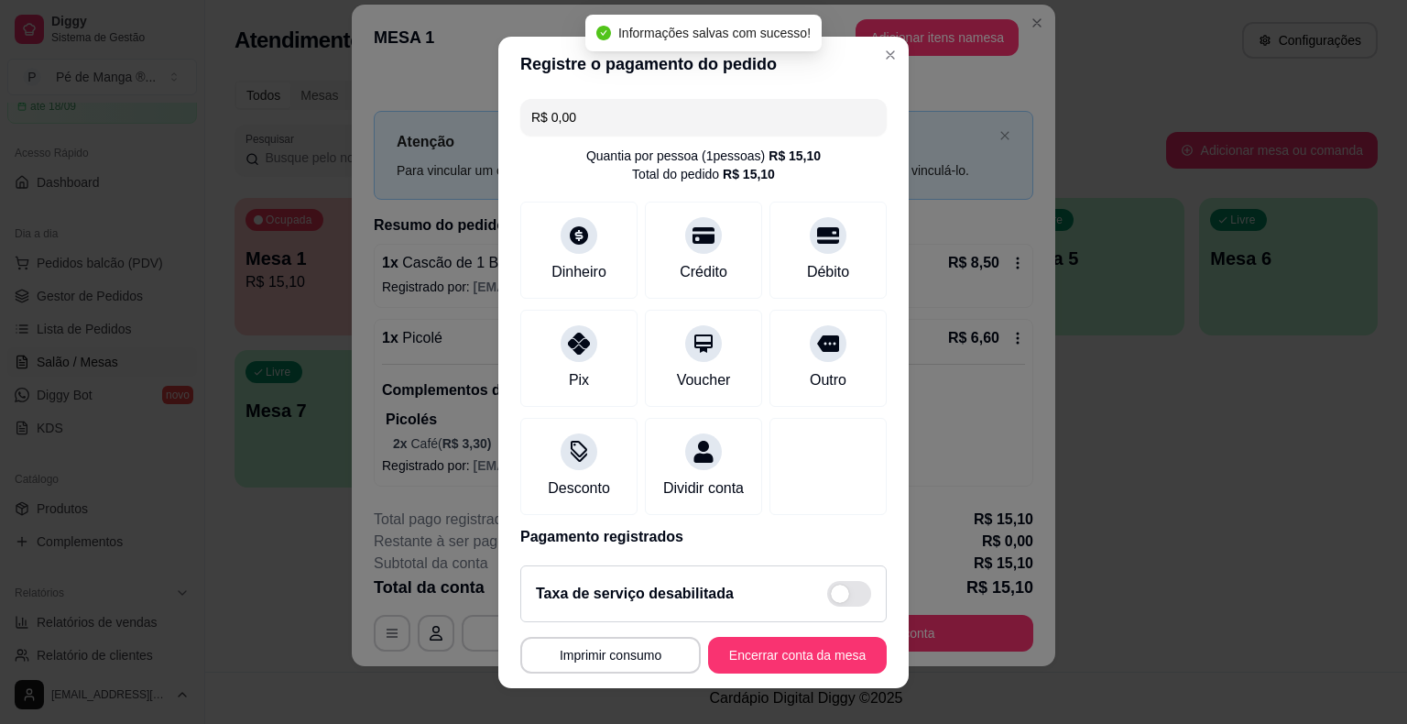
type input "R$ 0,00"
click at [771, 656] on button "Encerrar conta da mesa" at bounding box center [797, 655] width 173 height 36
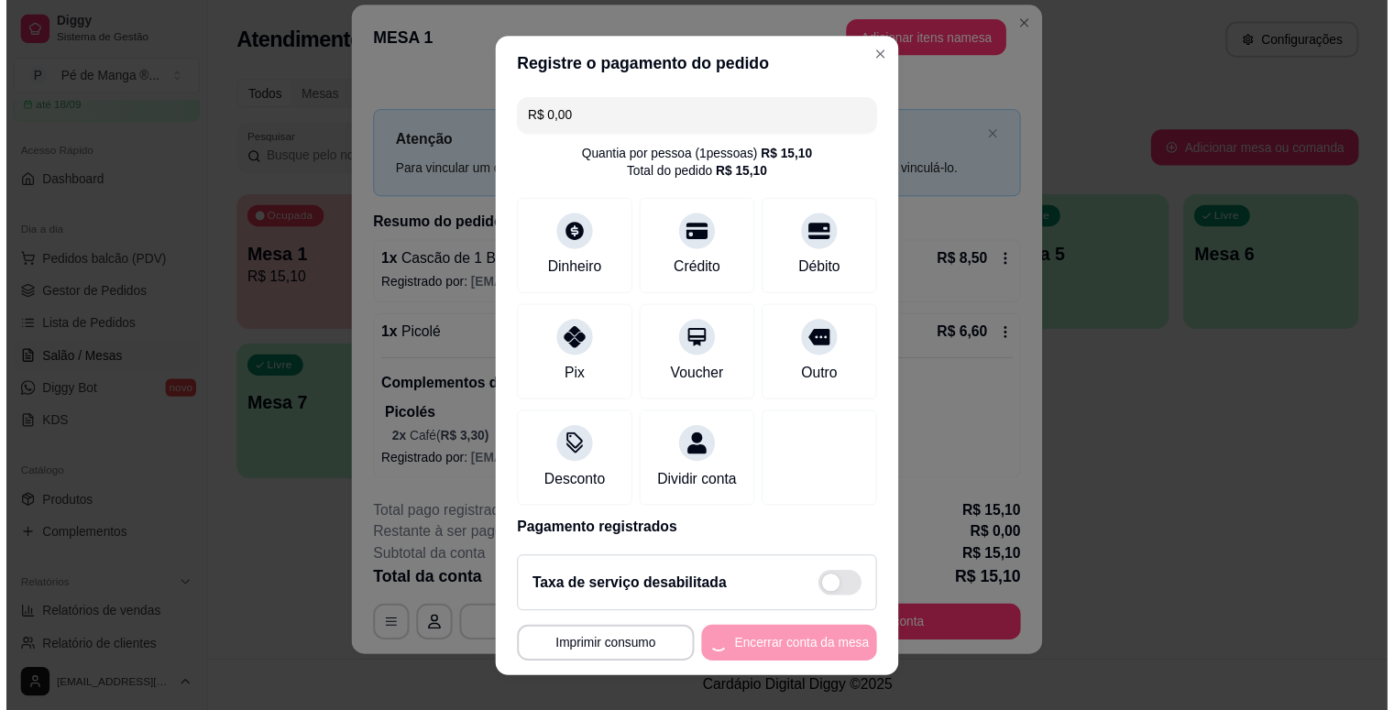
scroll to position [0, 0]
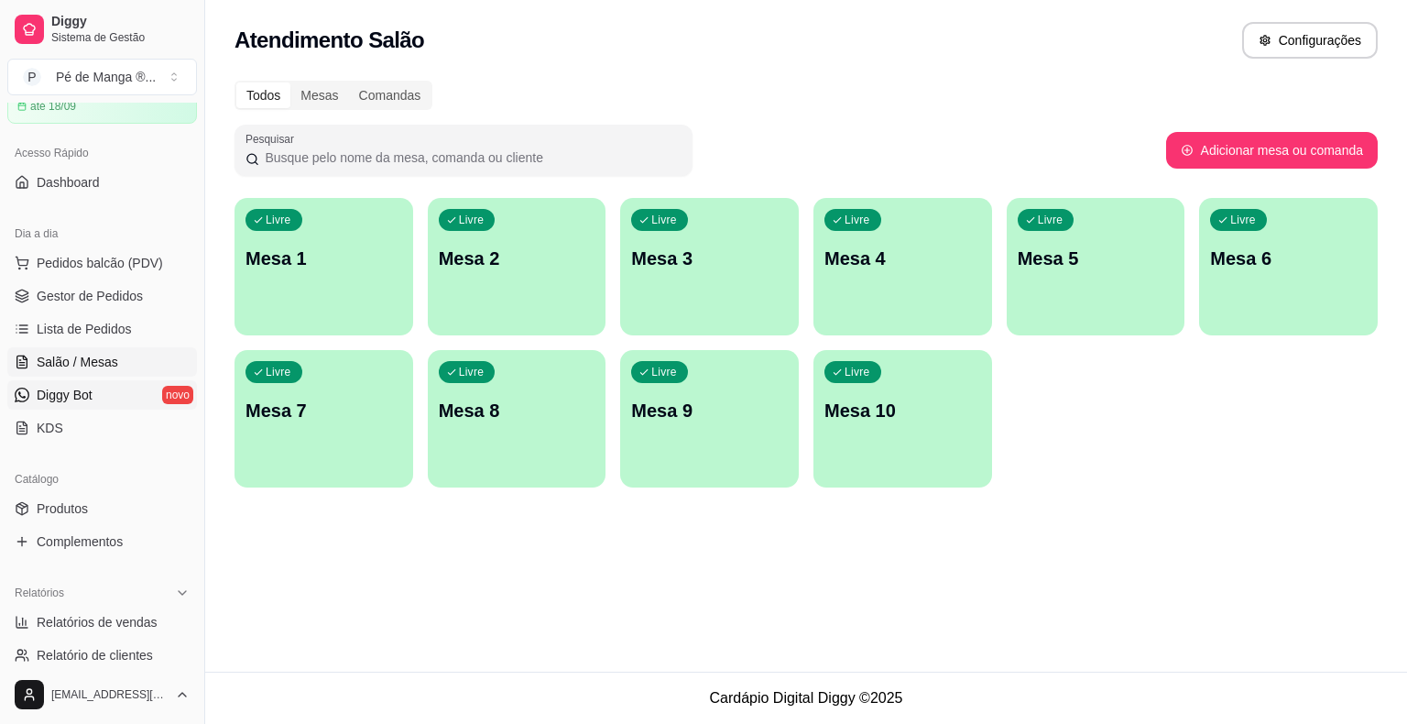
click at [142, 398] on link "Diggy Bot novo" at bounding box center [102, 394] width 190 height 29
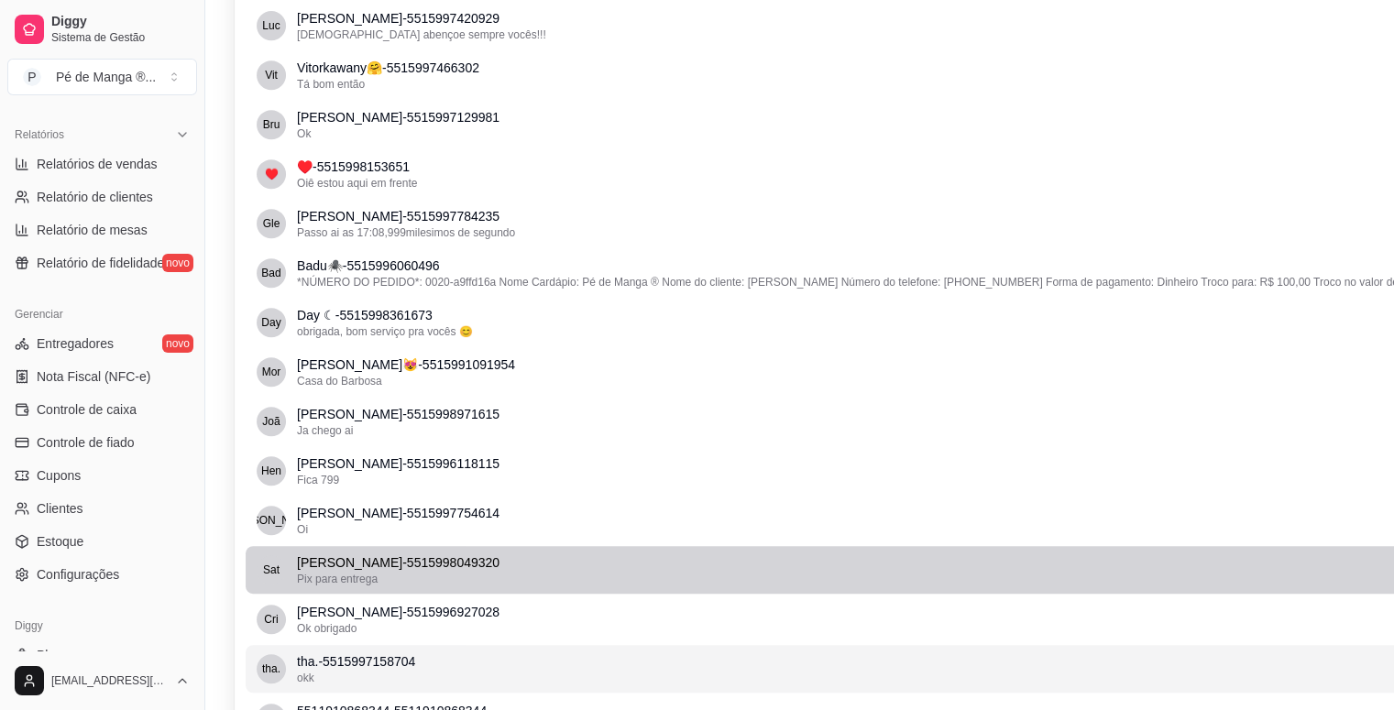
scroll to position [1023, 0]
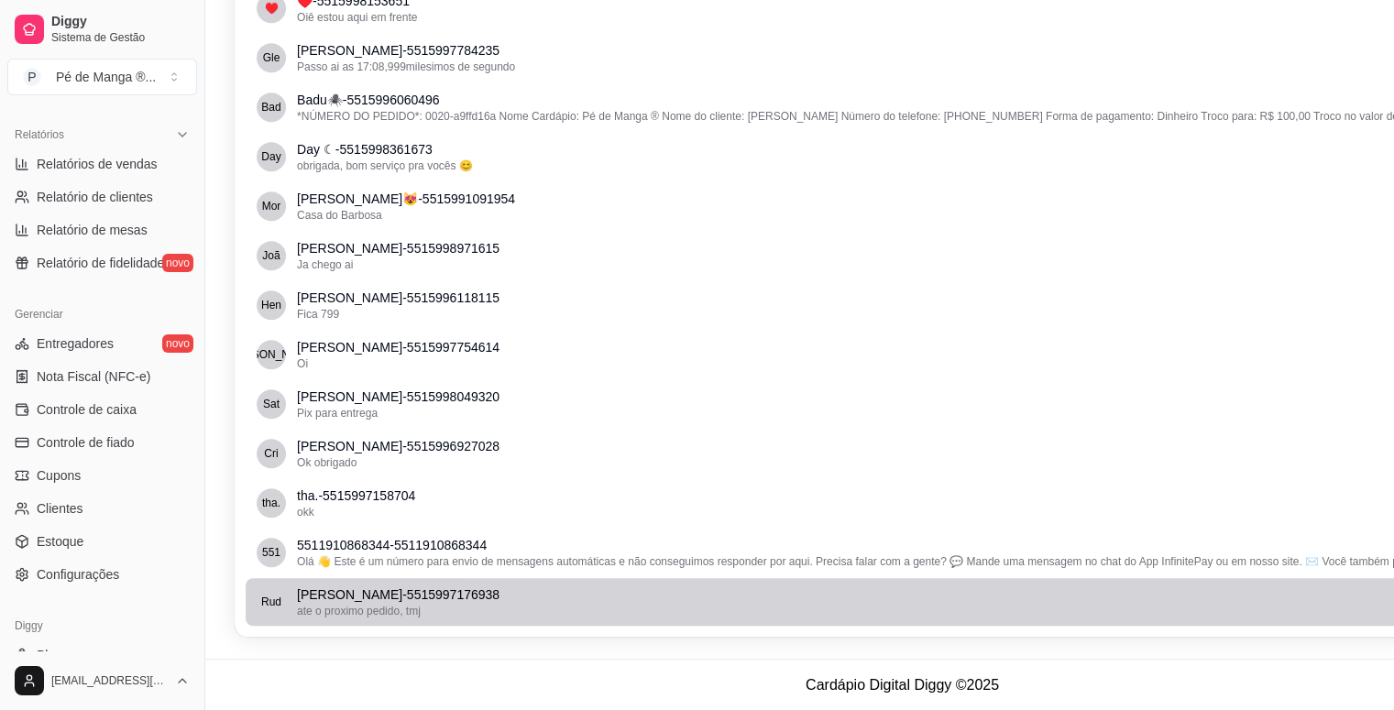
click at [566, 595] on p "[PERSON_NAME] - 5515997176938" at bounding box center [904, 595] width 1214 height 18
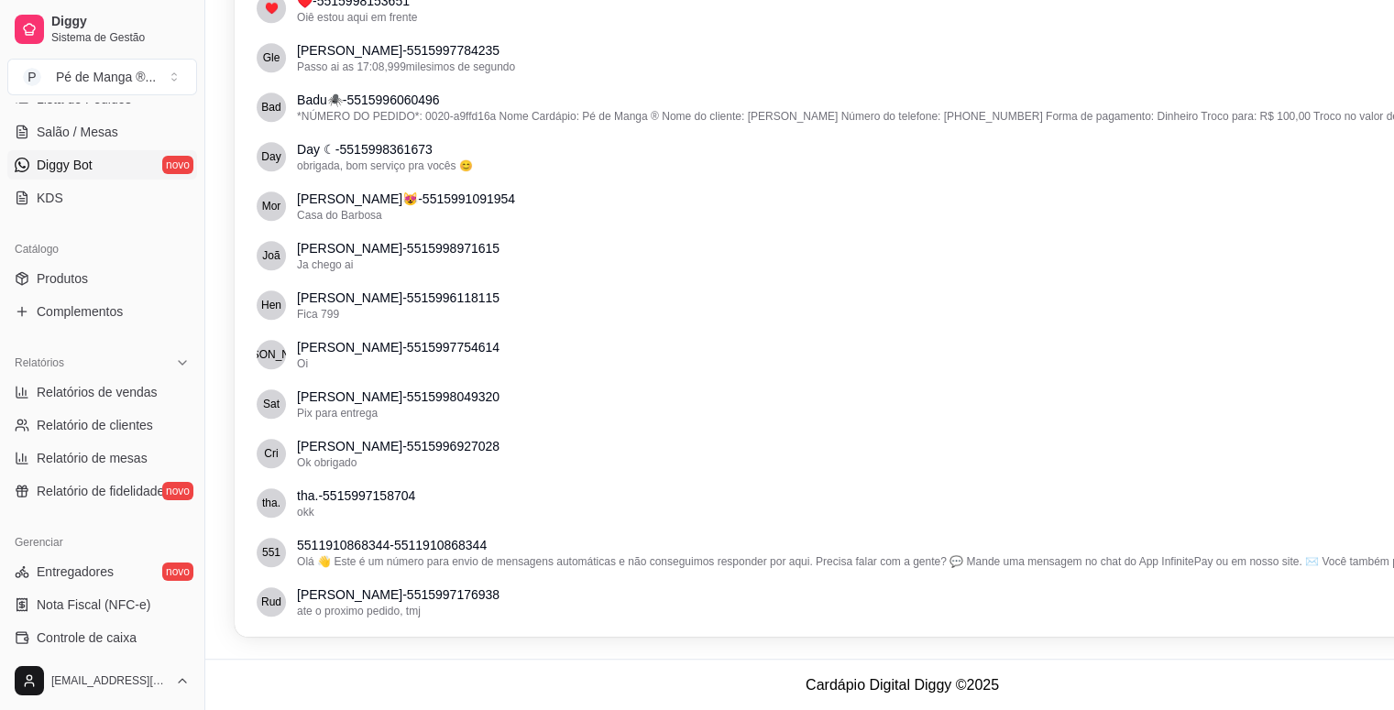
scroll to position [367, 0]
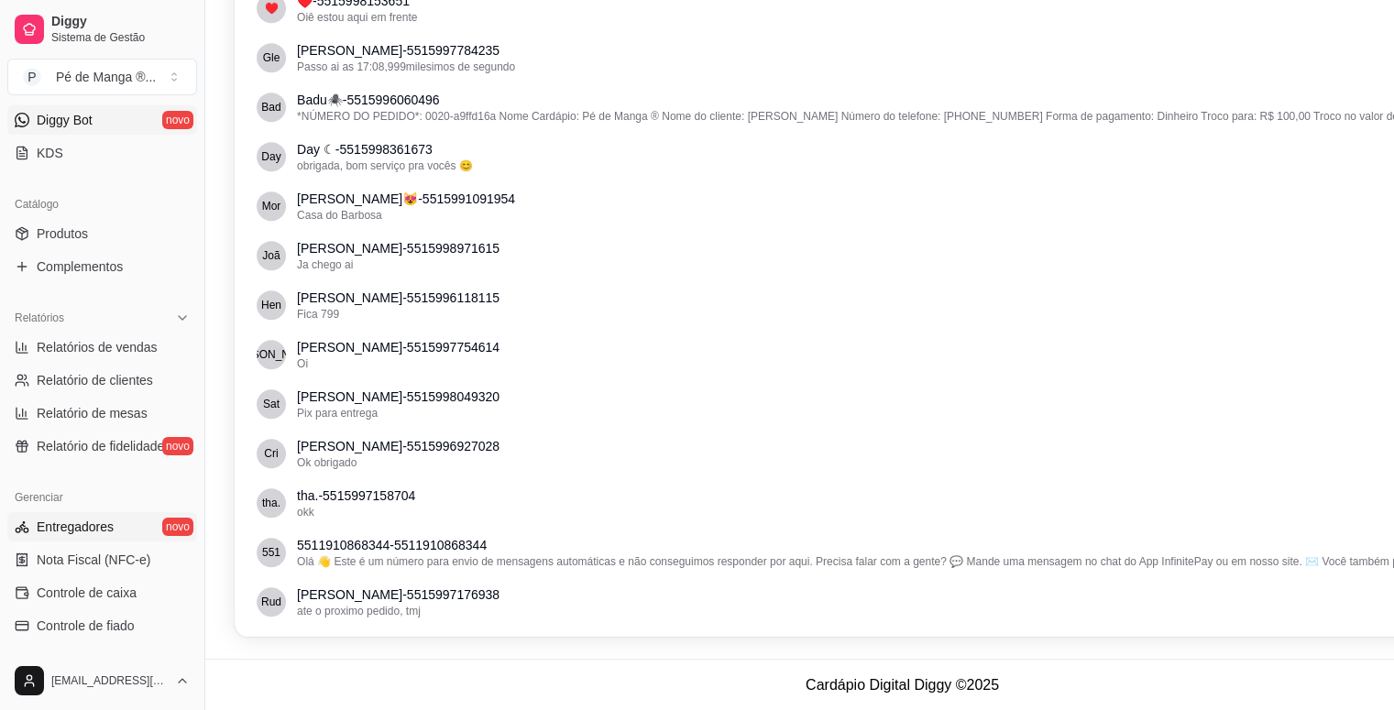
click at [136, 531] on link "Entregadores novo" at bounding box center [102, 526] width 190 height 29
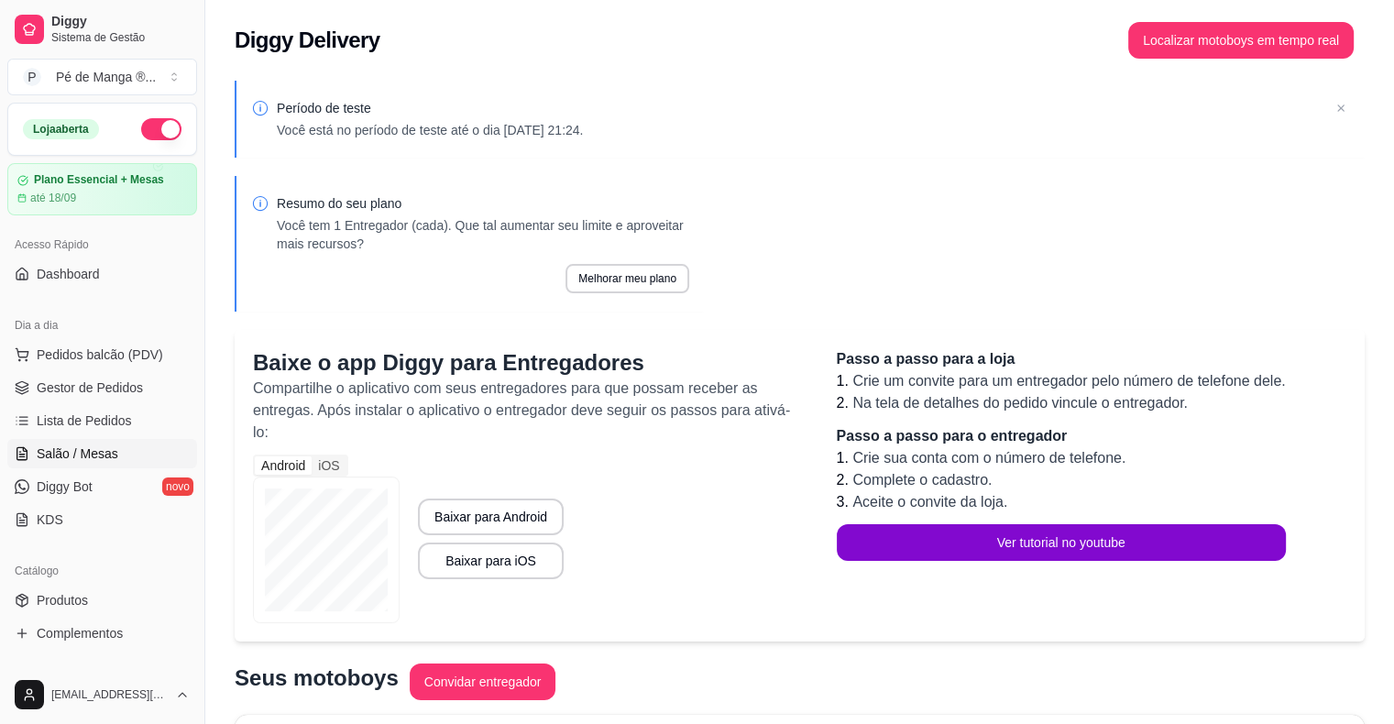
click at [121, 449] on link "Salão / Mesas" at bounding box center [102, 453] width 190 height 29
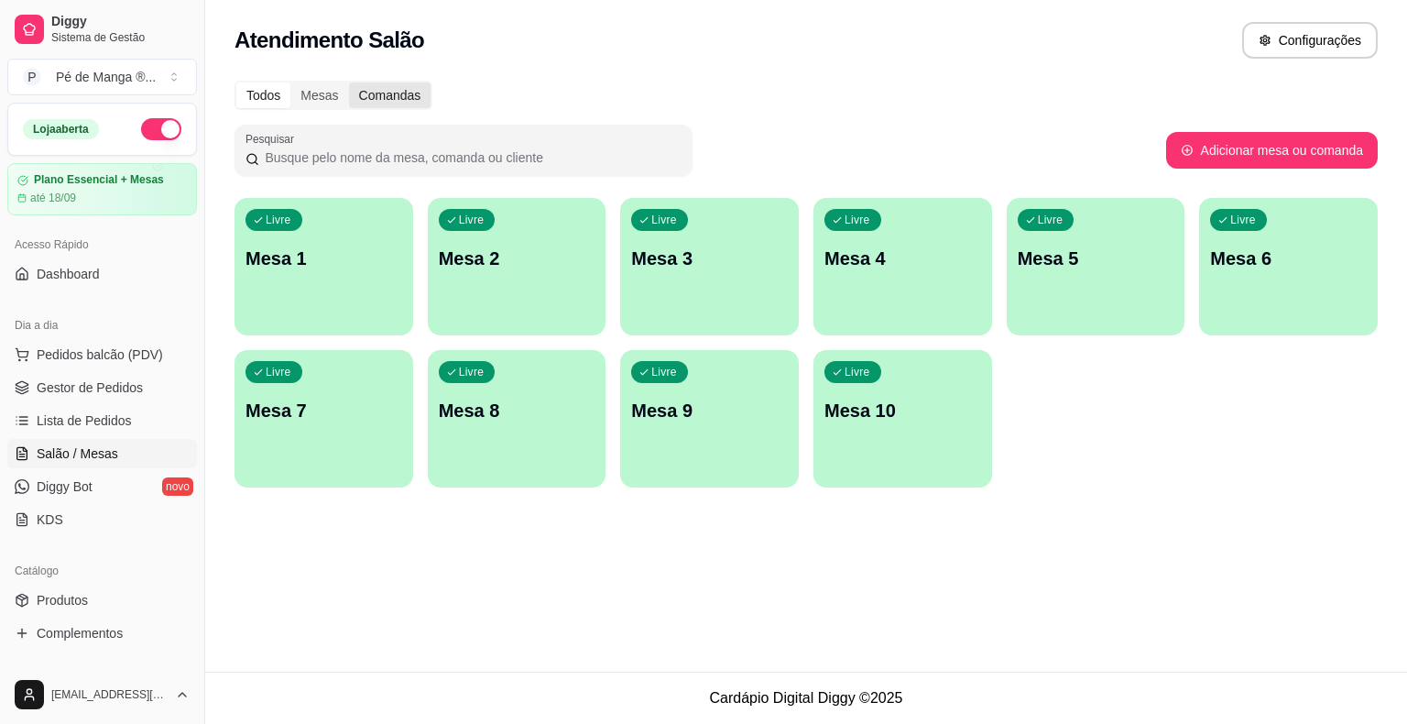
click at [393, 100] on div "Comandas" at bounding box center [390, 95] width 82 height 26
click at [349, 82] on input "Comandas" at bounding box center [349, 82] width 0 height 0
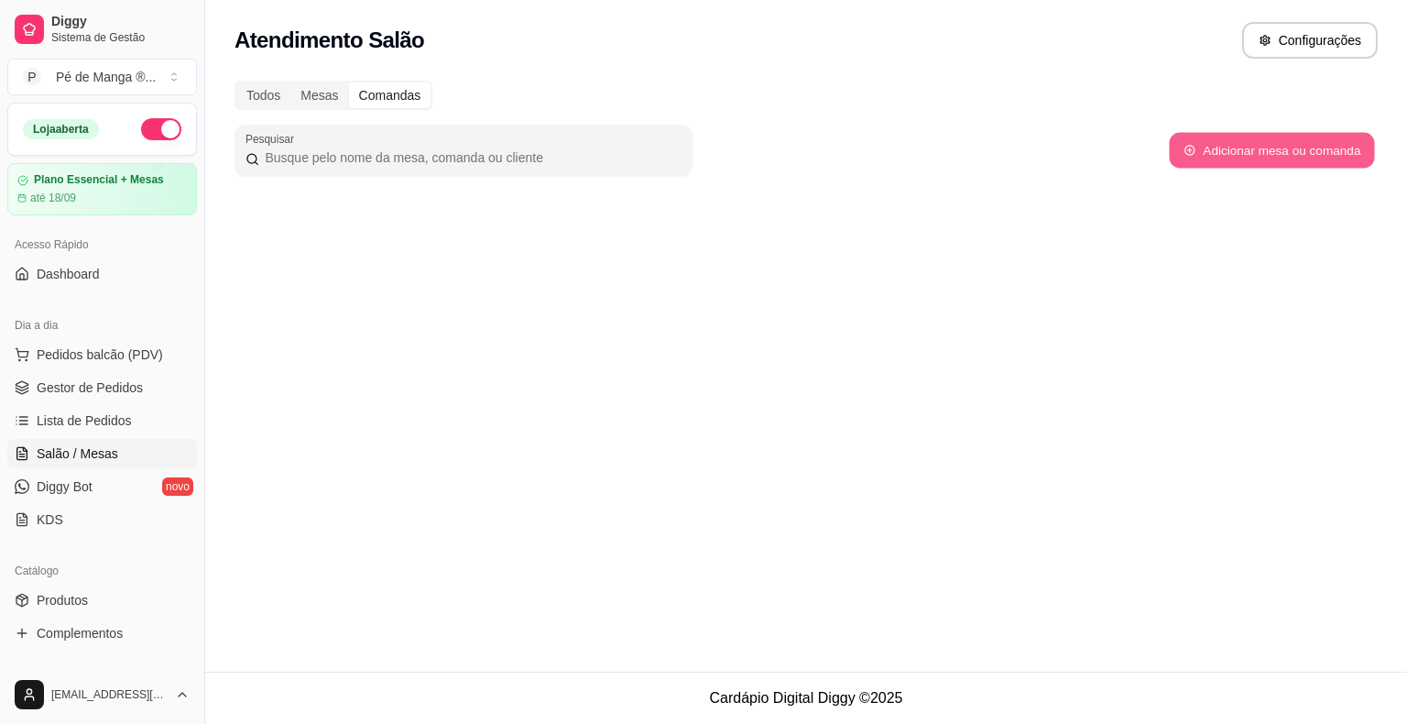
click at [1244, 145] on button "Adicionar mesa ou comanda" at bounding box center [1271, 151] width 205 height 36
select select "TABLE"
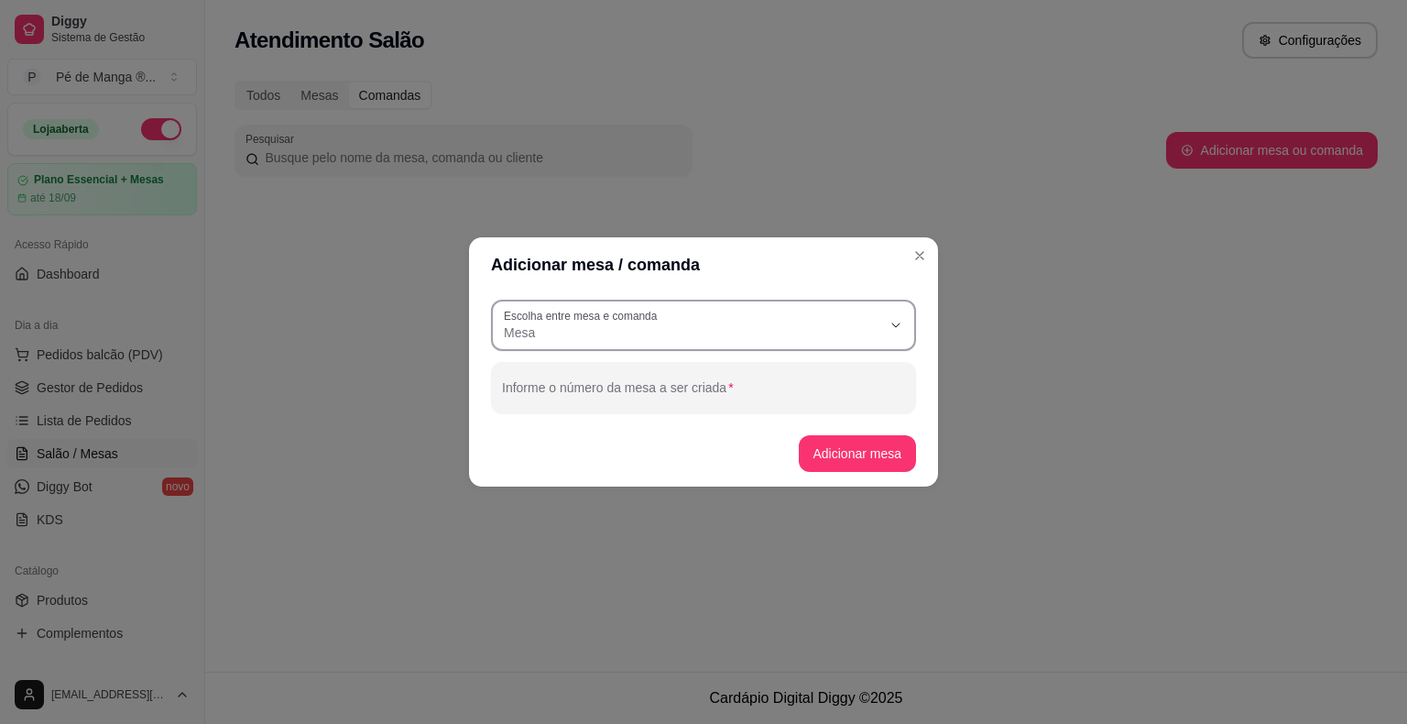
click at [842, 336] on span "Mesa" at bounding box center [693, 332] width 378 height 18
click at [817, 417] on li "Comanda" at bounding box center [704, 406] width 394 height 28
type input "CARD"
select select "CARD"
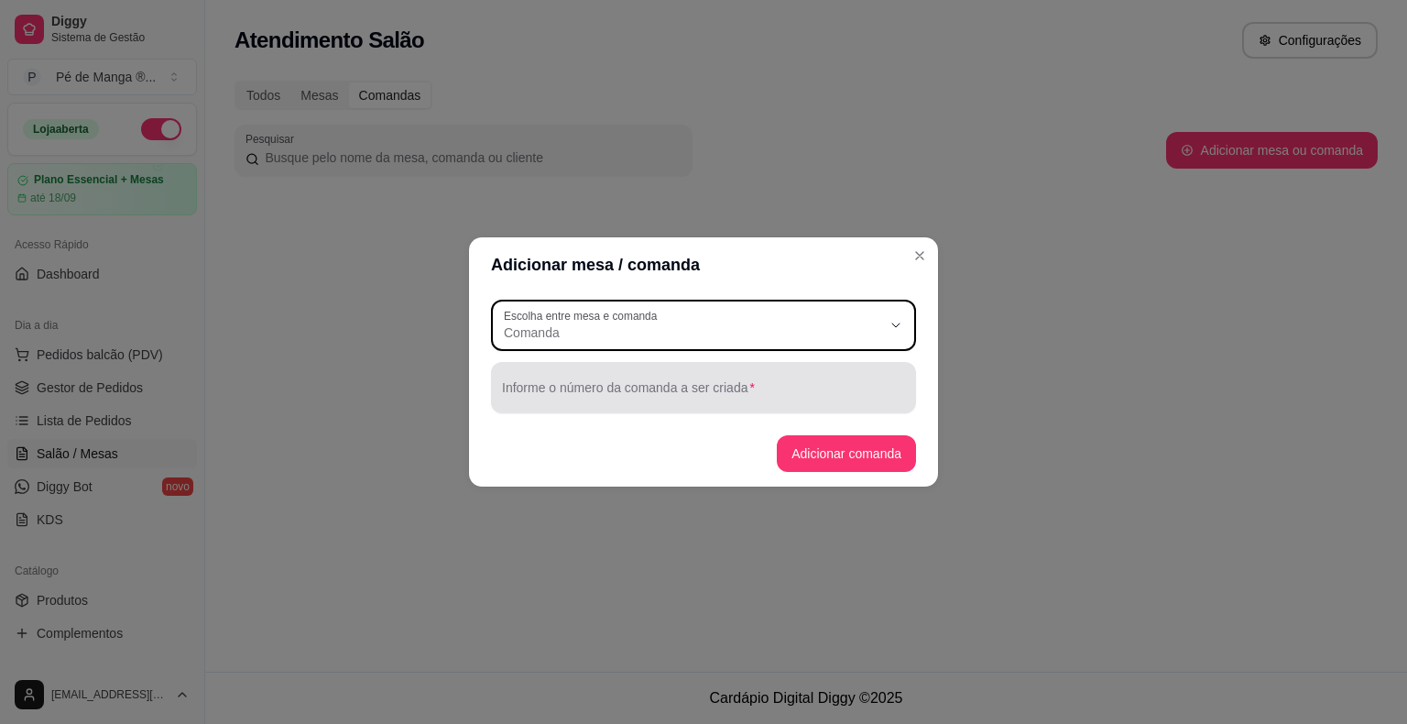
click at [872, 398] on input "Informe o número da comanda a ser criada" at bounding box center [703, 395] width 403 height 18
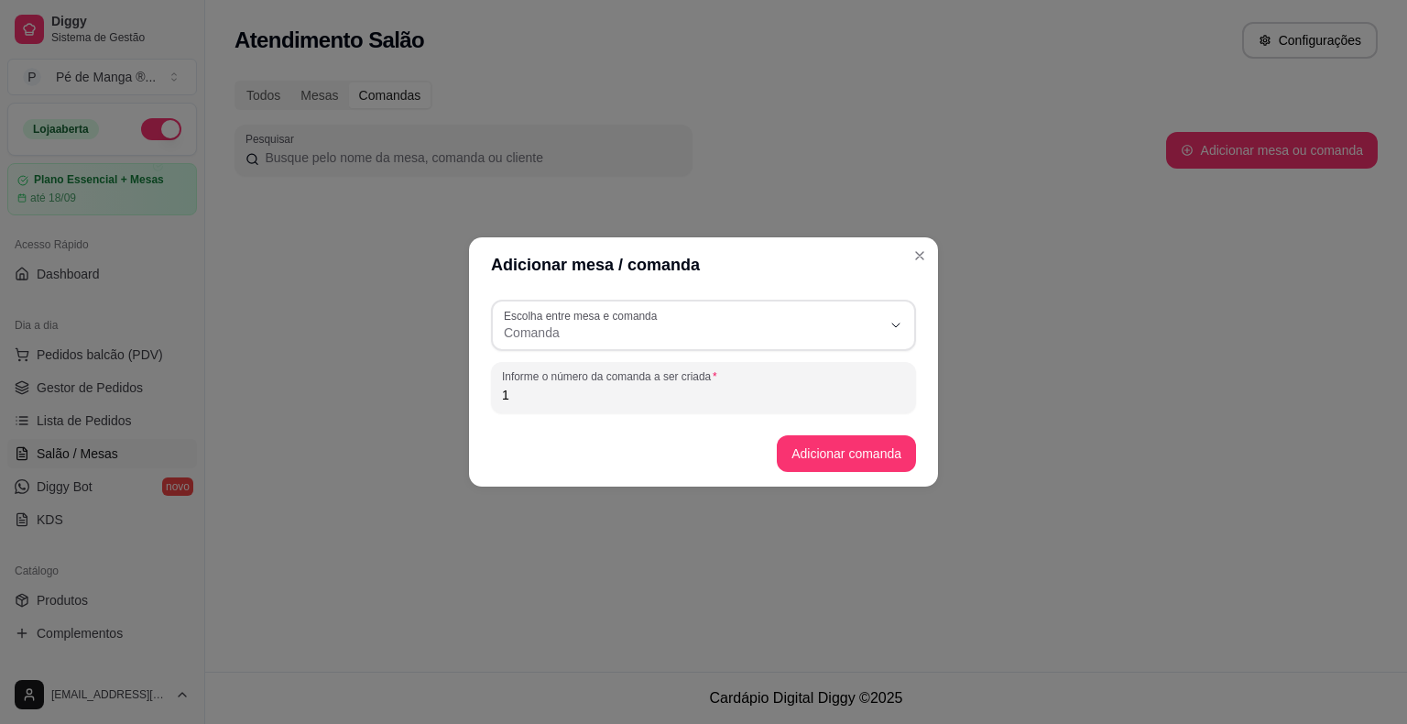
type input "1"
click at [872, 453] on button "Adicionar comanda" at bounding box center [846, 453] width 139 height 37
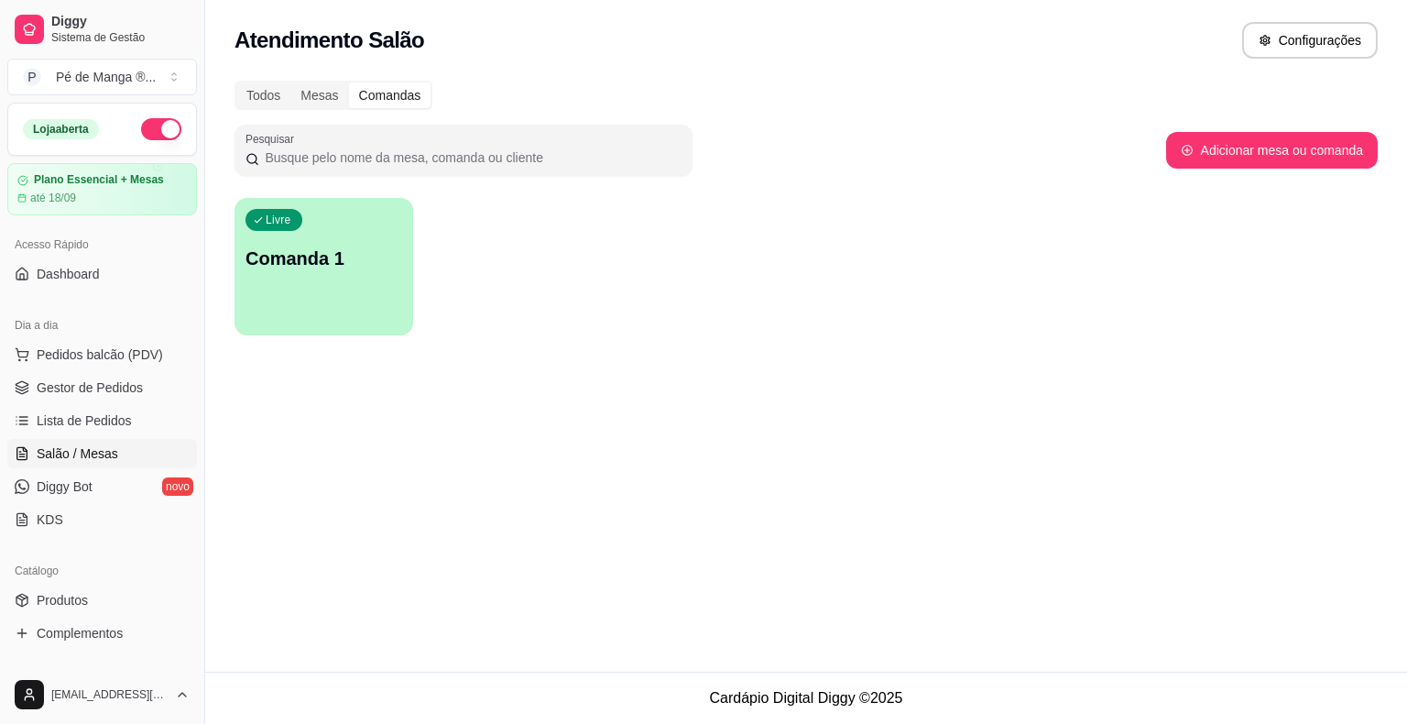
click at [301, 257] on p "Comanda 1" at bounding box center [324, 259] width 157 height 26
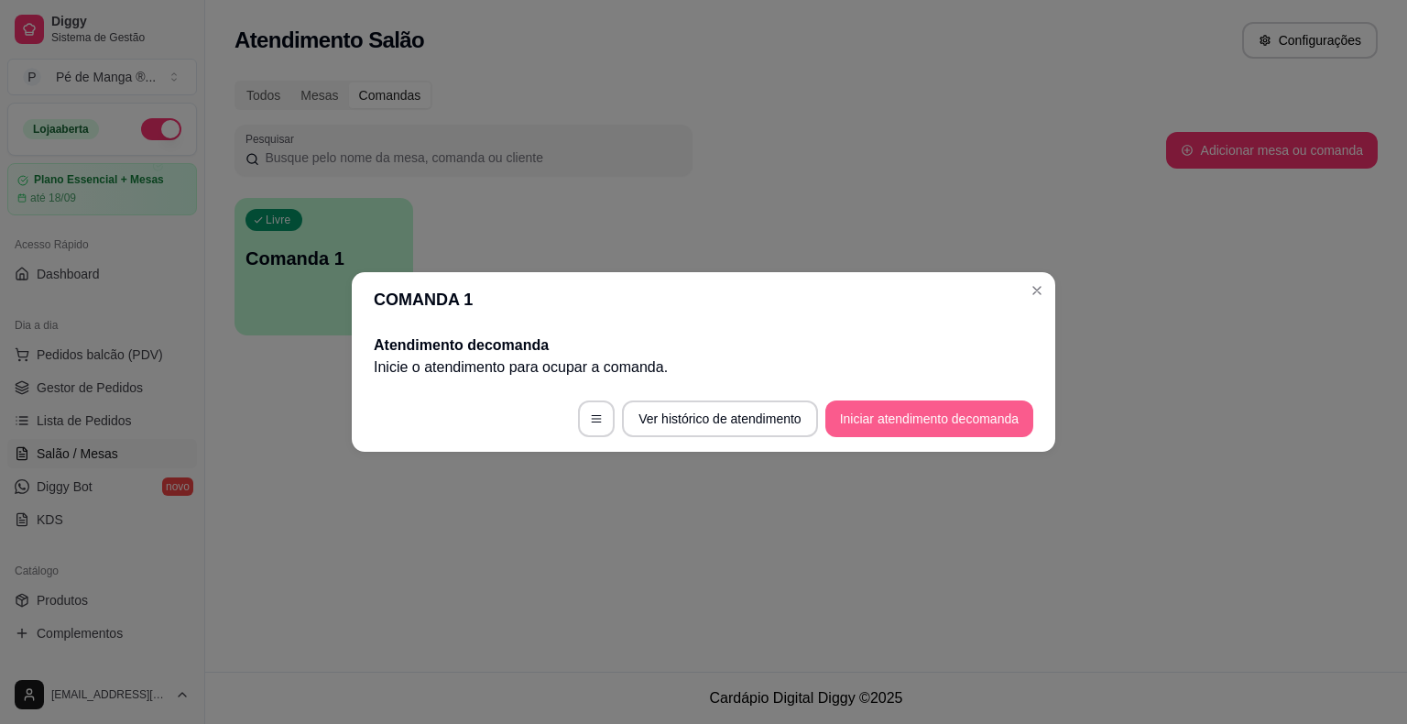
click at [853, 423] on button "Iniciar atendimento de comanda" at bounding box center [930, 418] width 208 height 37
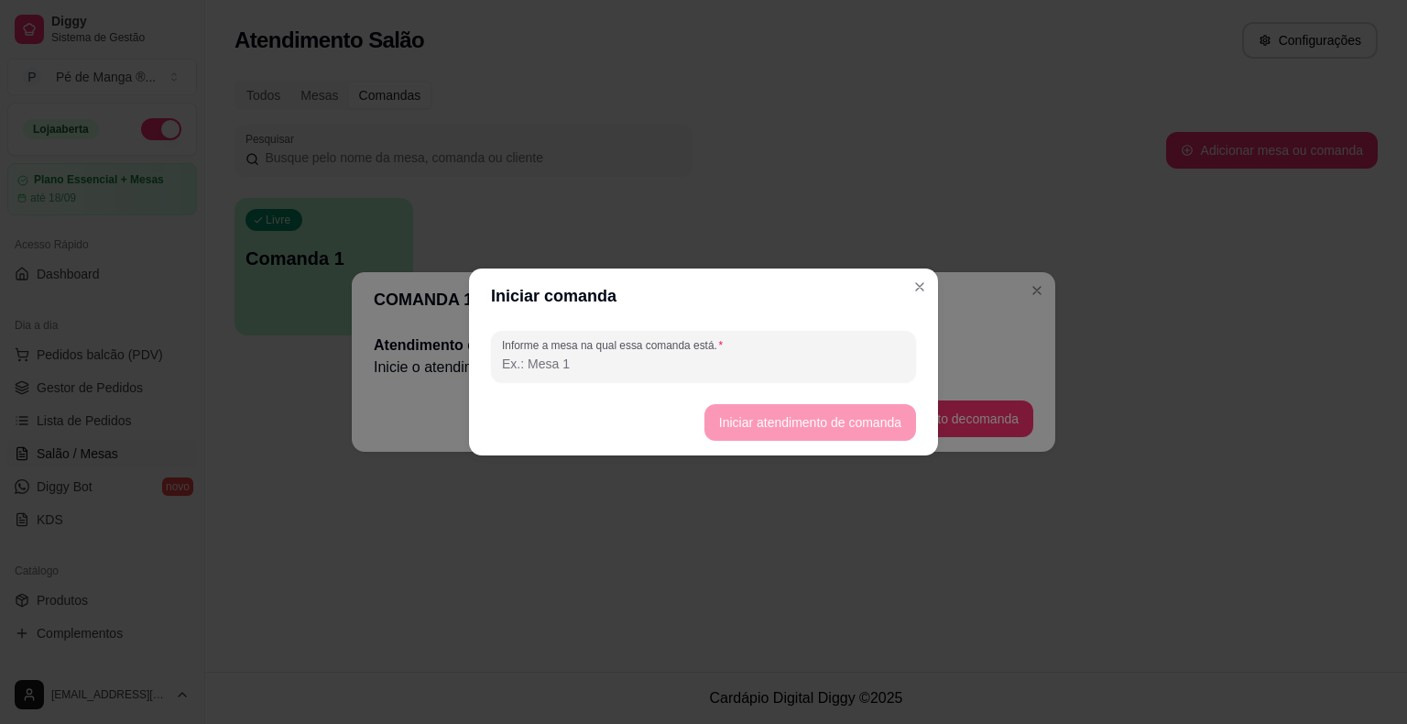
click at [803, 386] on div "Informe a mesa na qual essa comanda está." at bounding box center [703, 356] width 469 height 66
click at [755, 372] on input "Informe a mesa na qual essa comanda está." at bounding box center [703, 364] width 403 height 18
type input "1"
click at [959, 439] on div "Iniciar comanda Informe a mesa na qual essa comanda está. 1 Iniciar atendimento…" at bounding box center [703, 362] width 1407 height 724
click at [829, 433] on button "Iniciar atendimento de comanda" at bounding box center [811, 422] width 212 height 37
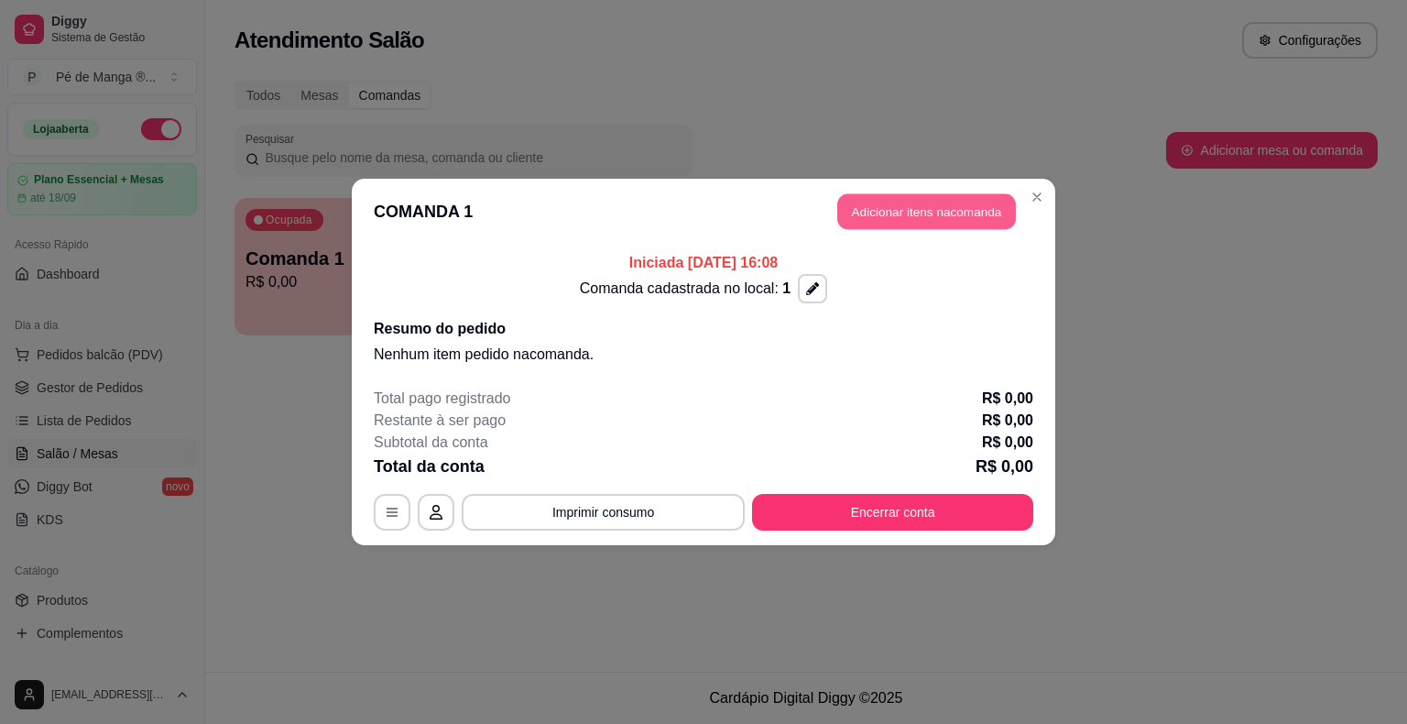
click at [964, 208] on button "Adicionar itens na comanda" at bounding box center [927, 212] width 179 height 36
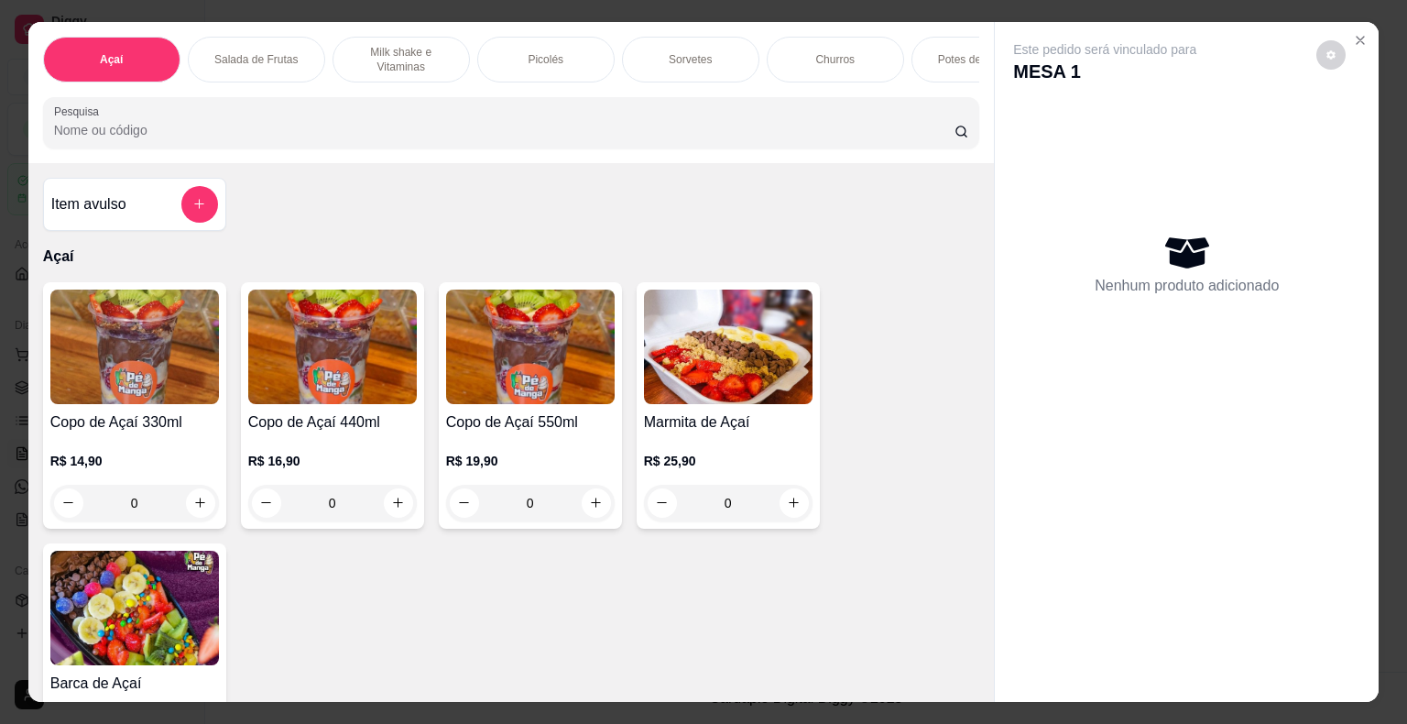
click at [189, 518] on div "0" at bounding box center [134, 503] width 169 height 37
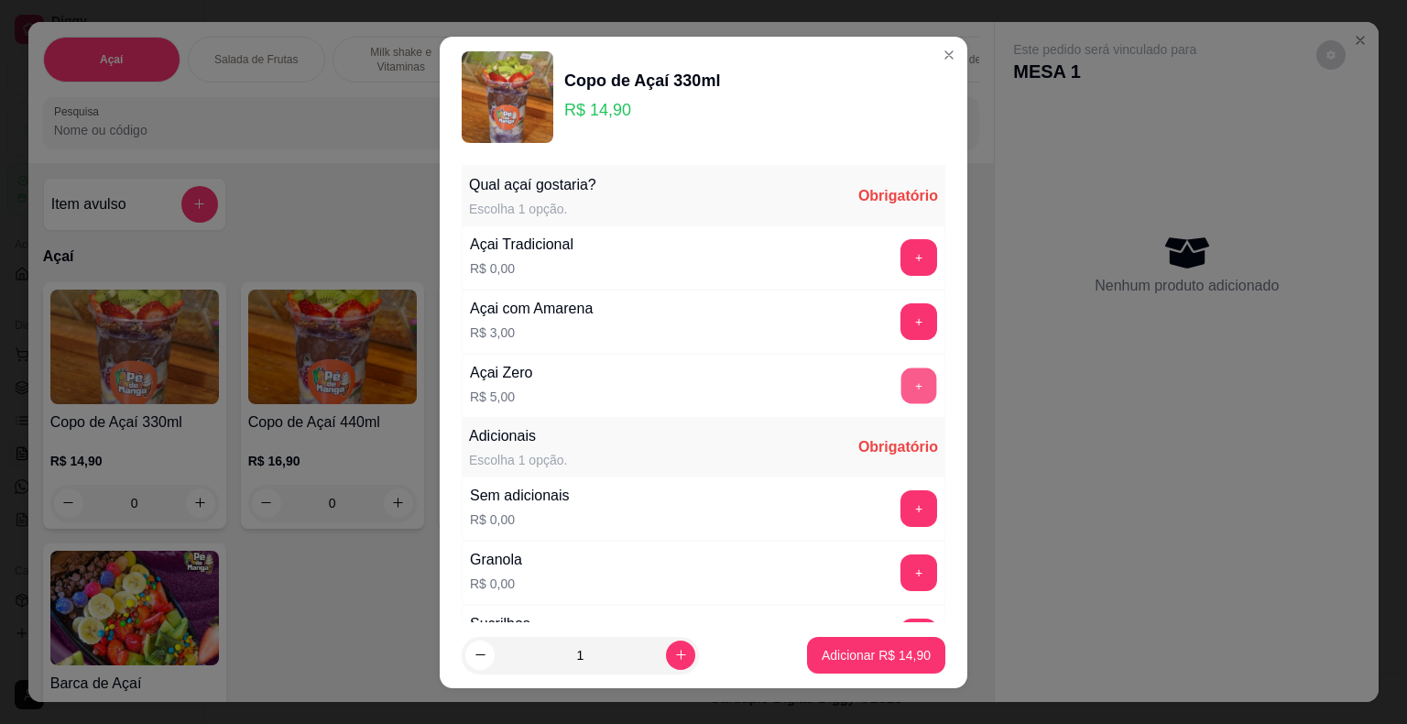
click at [902, 387] on button "+" at bounding box center [920, 385] width 36 height 36
click at [902, 569] on button "+" at bounding box center [920, 572] width 36 height 36
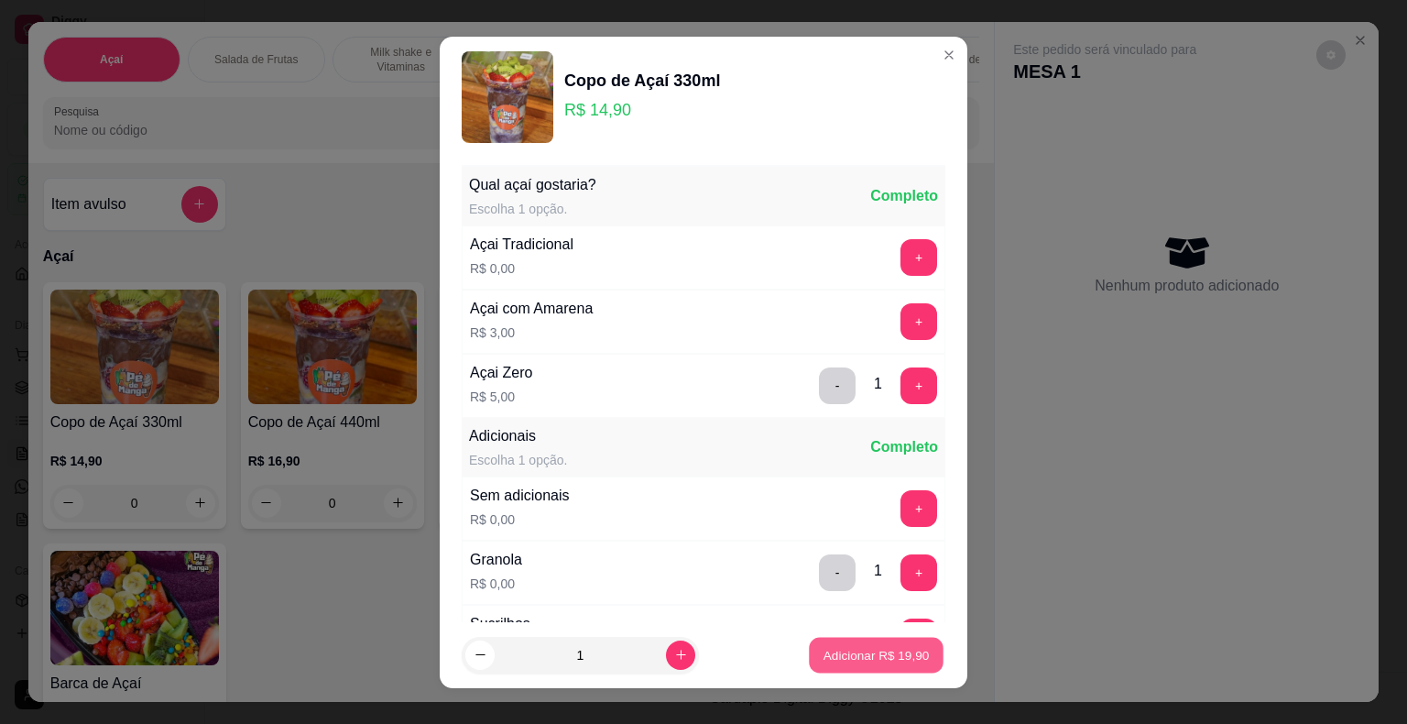
click at [885, 662] on p "Adicionar R$ 19,90" at bounding box center [877, 654] width 106 height 17
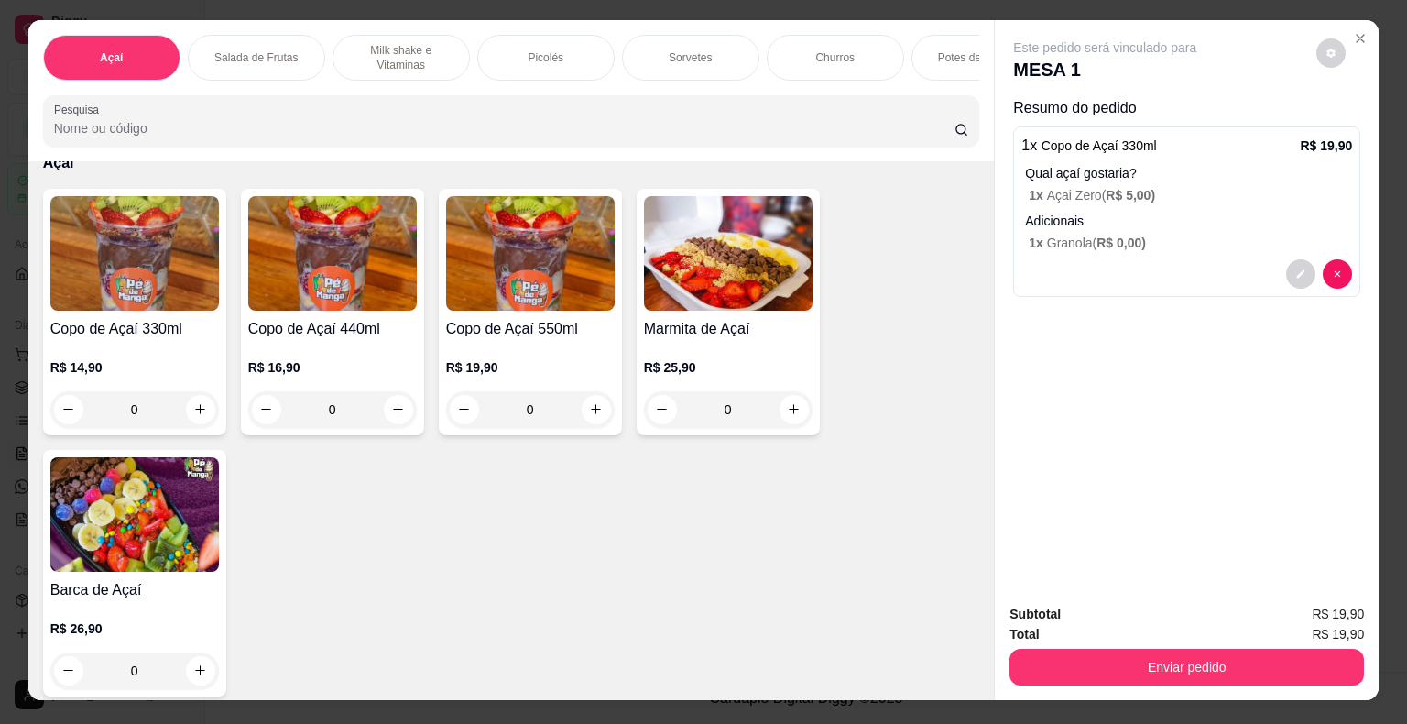
scroll to position [0, 0]
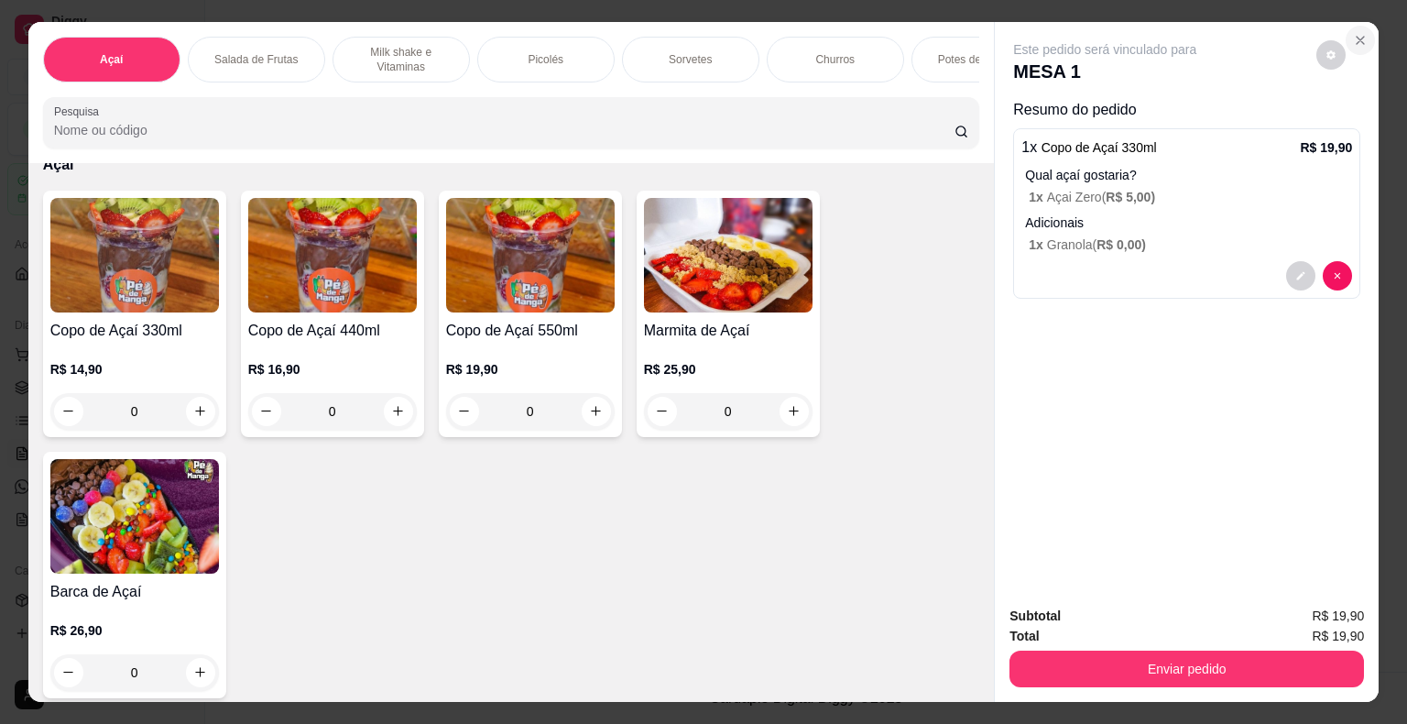
click at [1356, 33] on icon "Close" at bounding box center [1360, 40] width 15 height 15
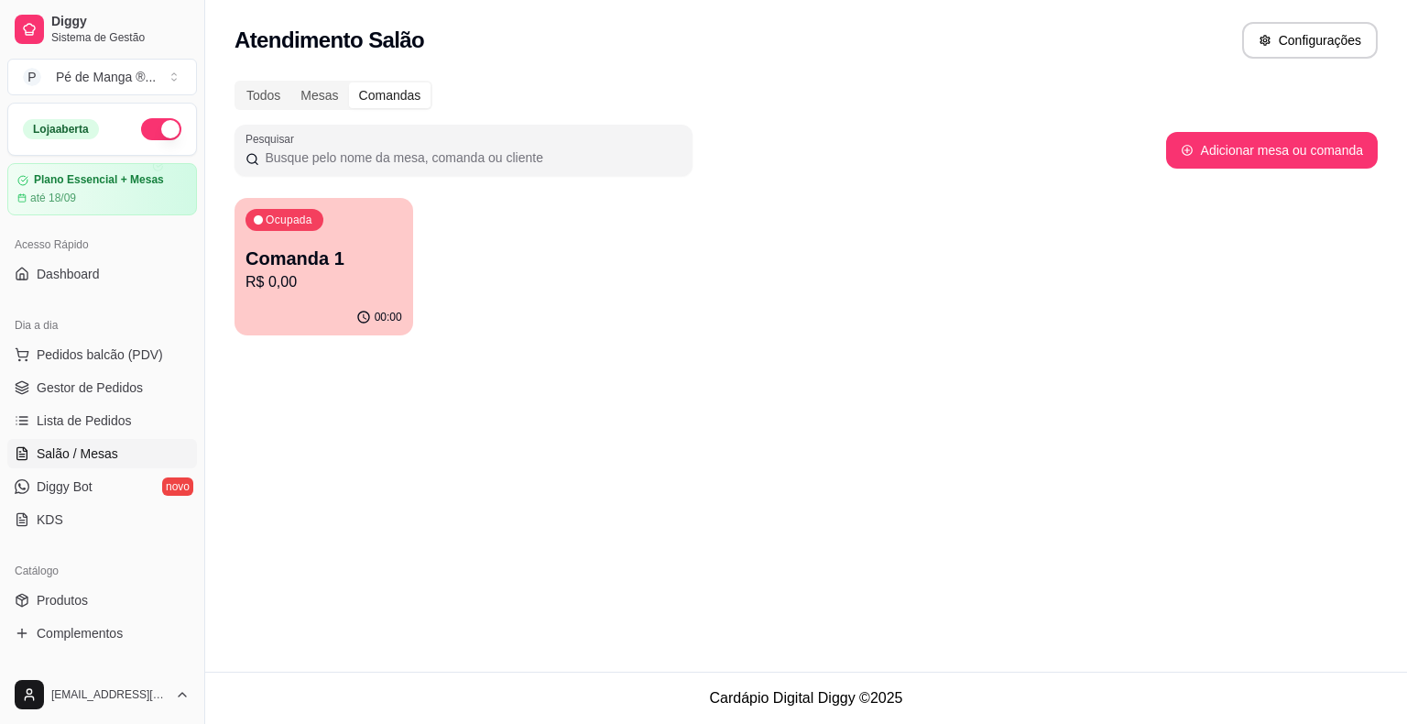
click at [326, 265] on p "Comanda 1" at bounding box center [324, 259] width 157 height 26
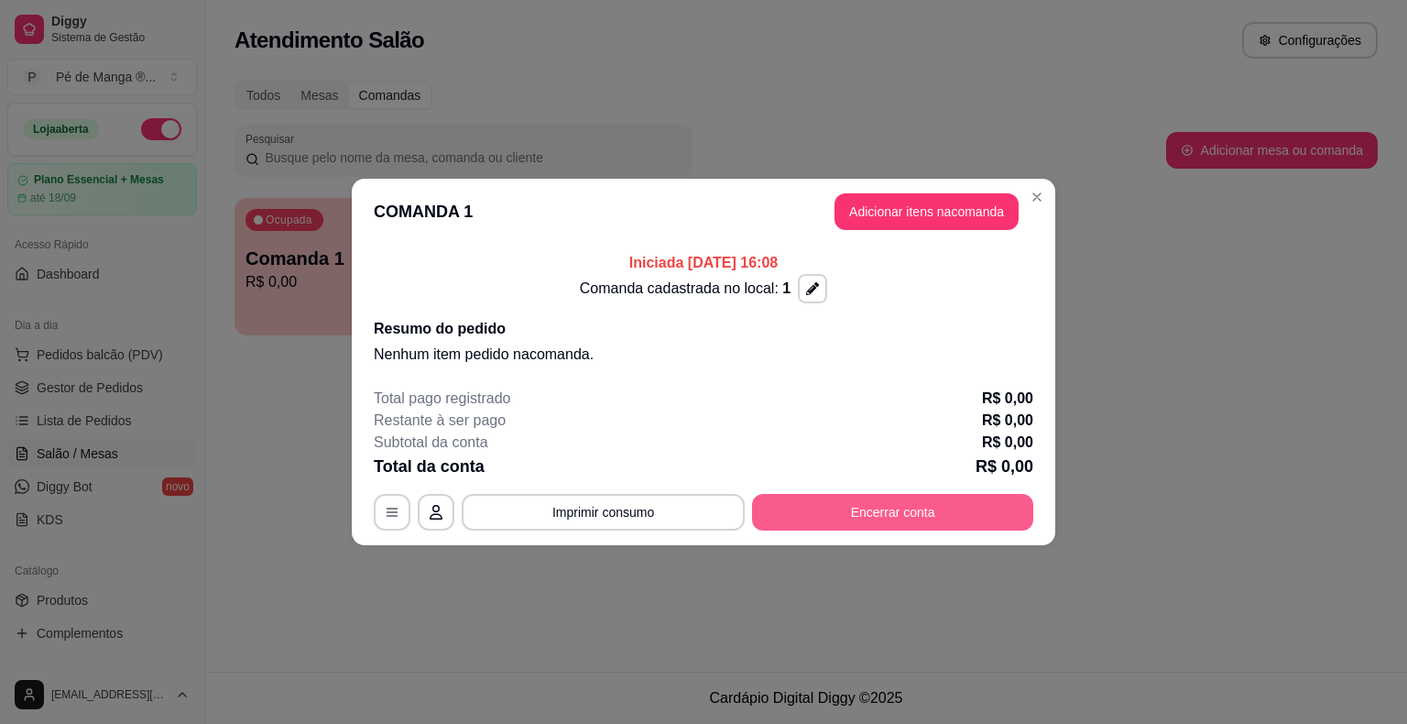
click at [809, 520] on button "Encerrar conta" at bounding box center [892, 512] width 281 height 37
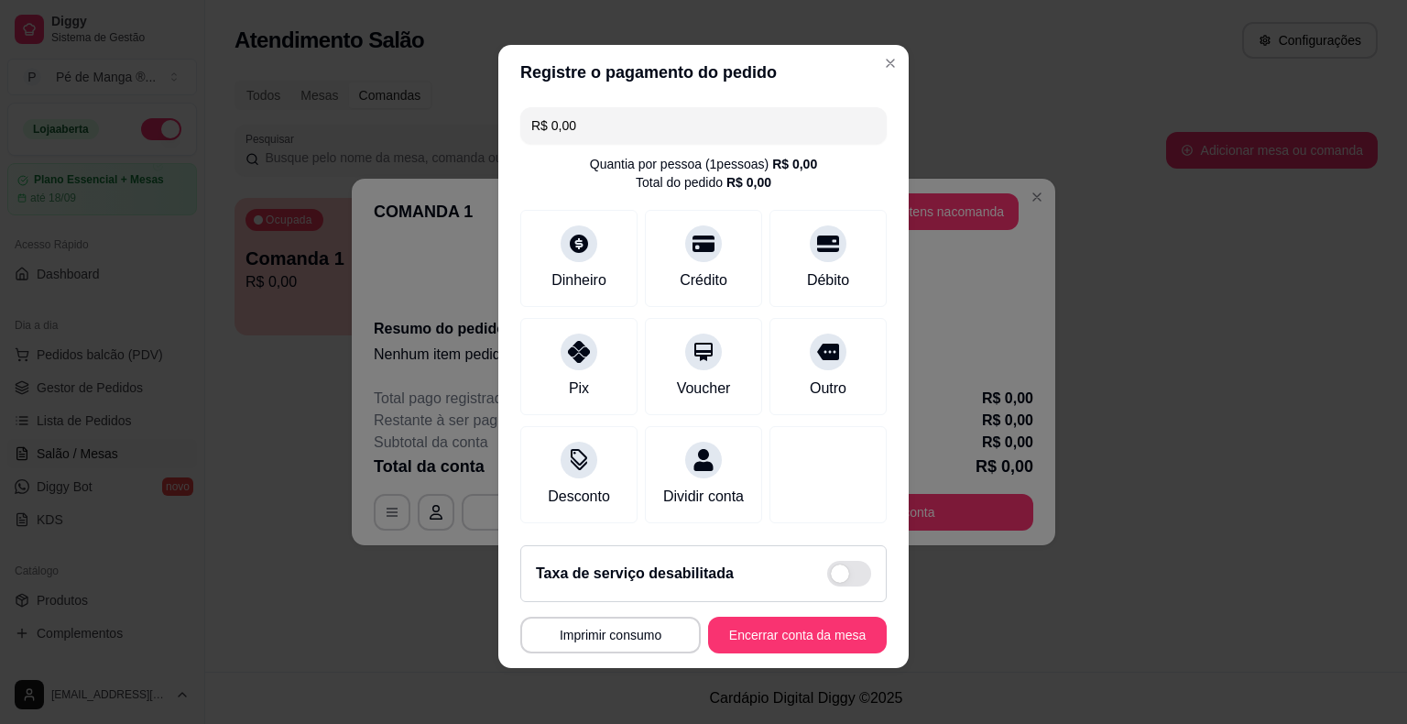
scroll to position [7, 0]
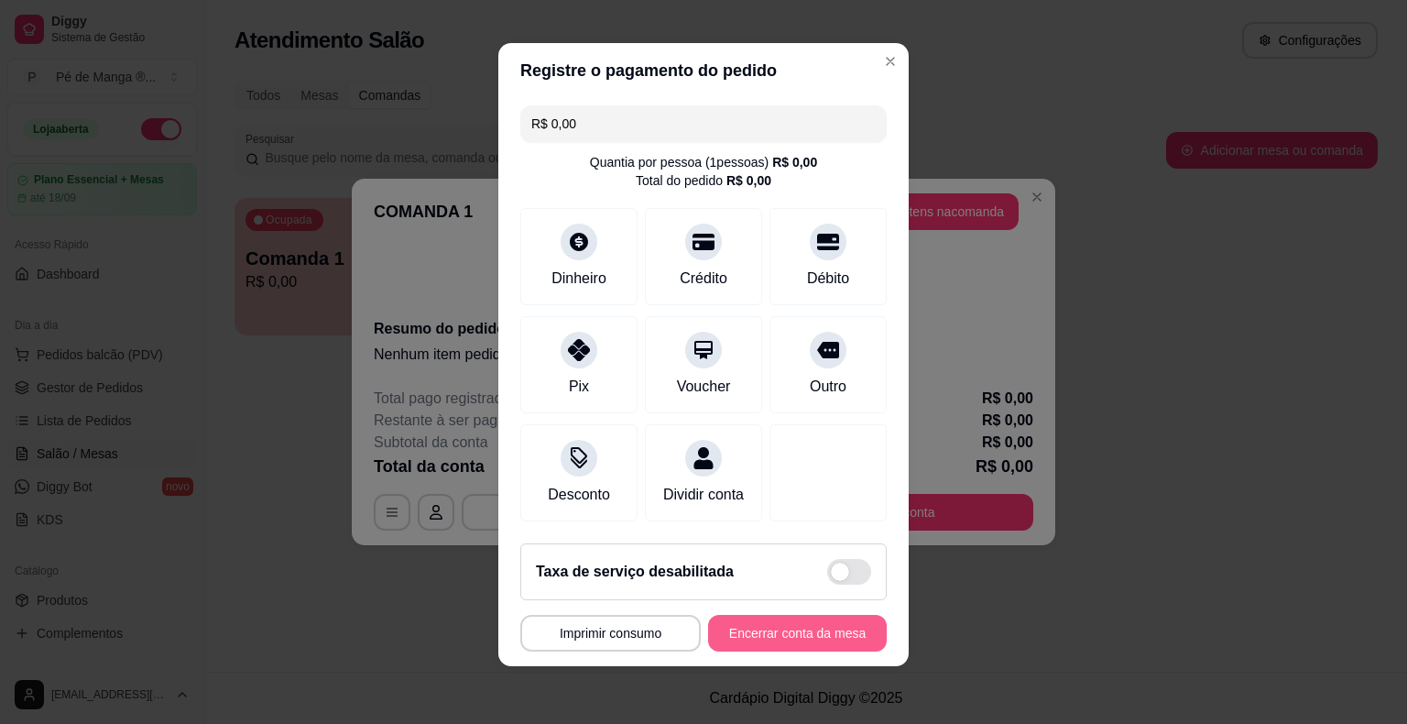
click at [769, 642] on button "Encerrar conta da mesa" at bounding box center [797, 633] width 179 height 37
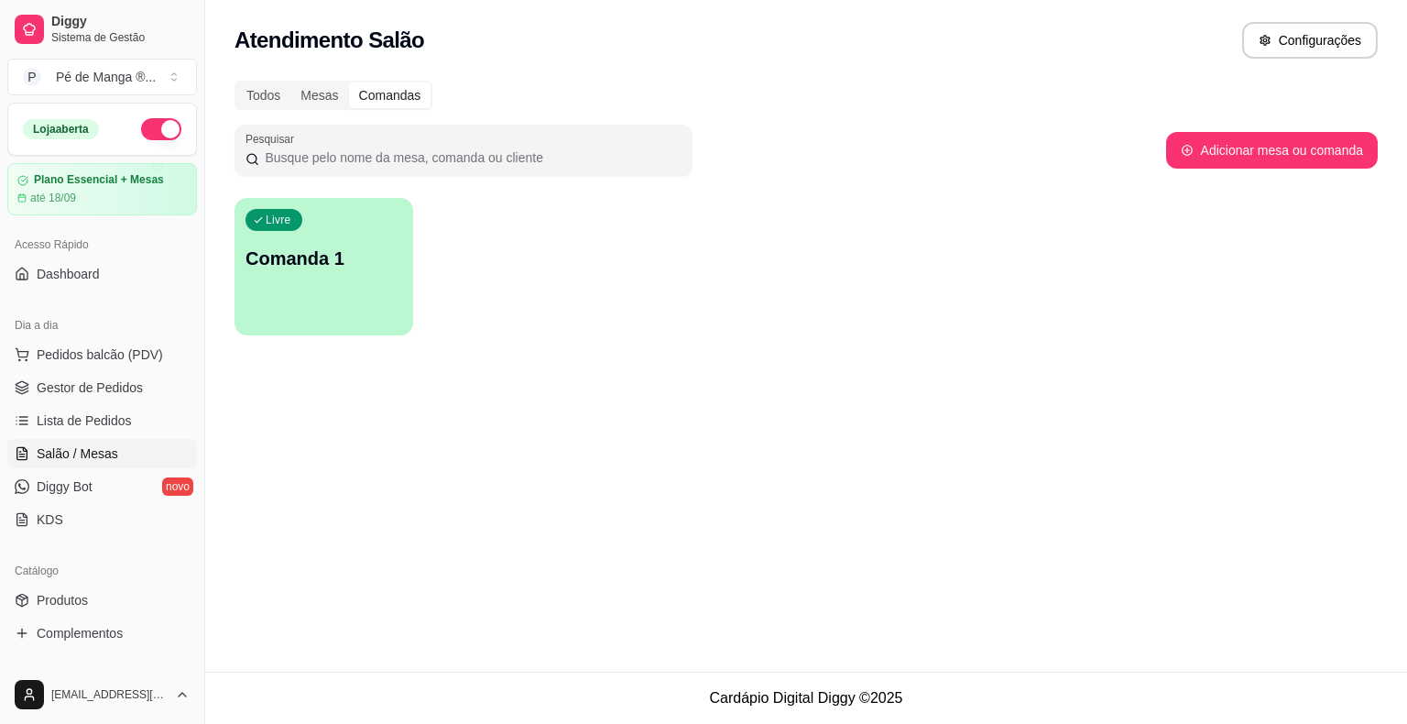
click at [345, 243] on div "Livre Comanda 1" at bounding box center [324, 255] width 179 height 115
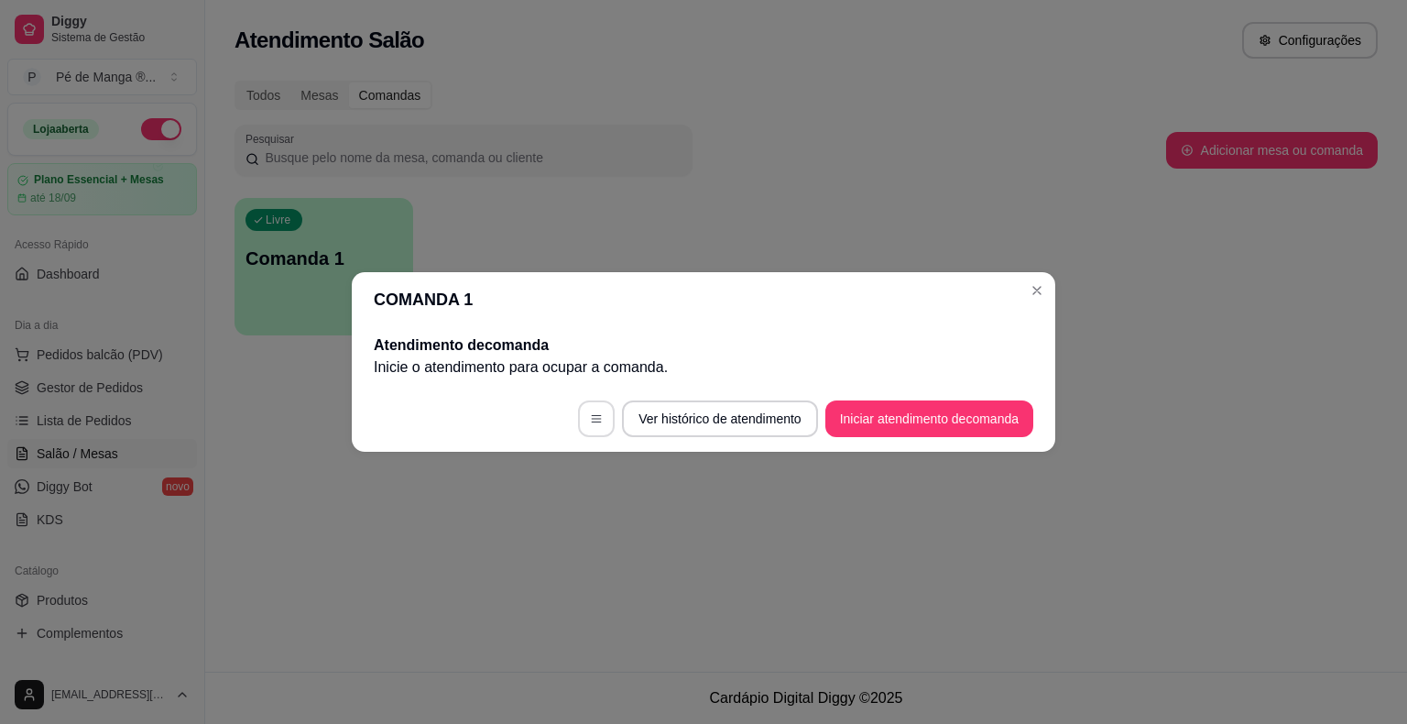
click at [585, 433] on button "button" at bounding box center [596, 418] width 37 height 37
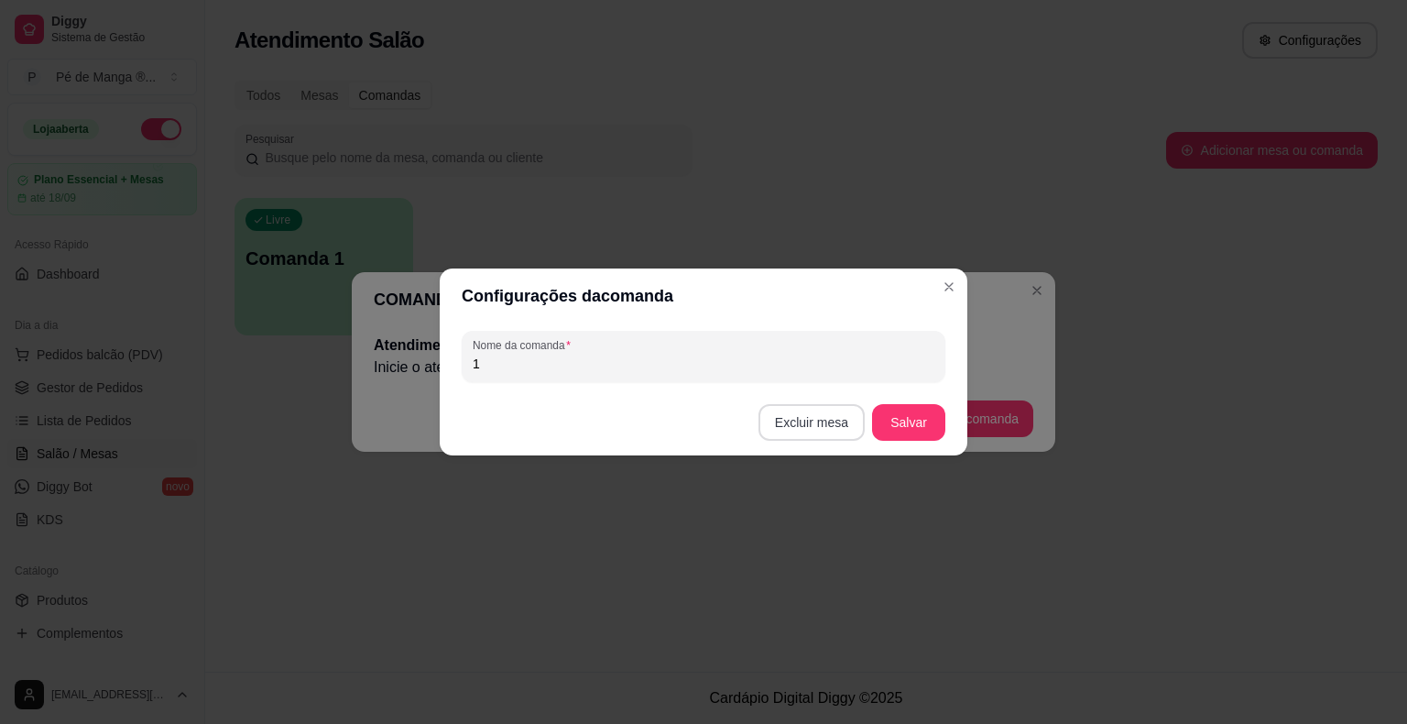
click at [798, 424] on button "Excluir mesa" at bounding box center [812, 422] width 106 height 37
click at [814, 548] on button "Confirmar" at bounding box center [815, 537] width 65 height 27
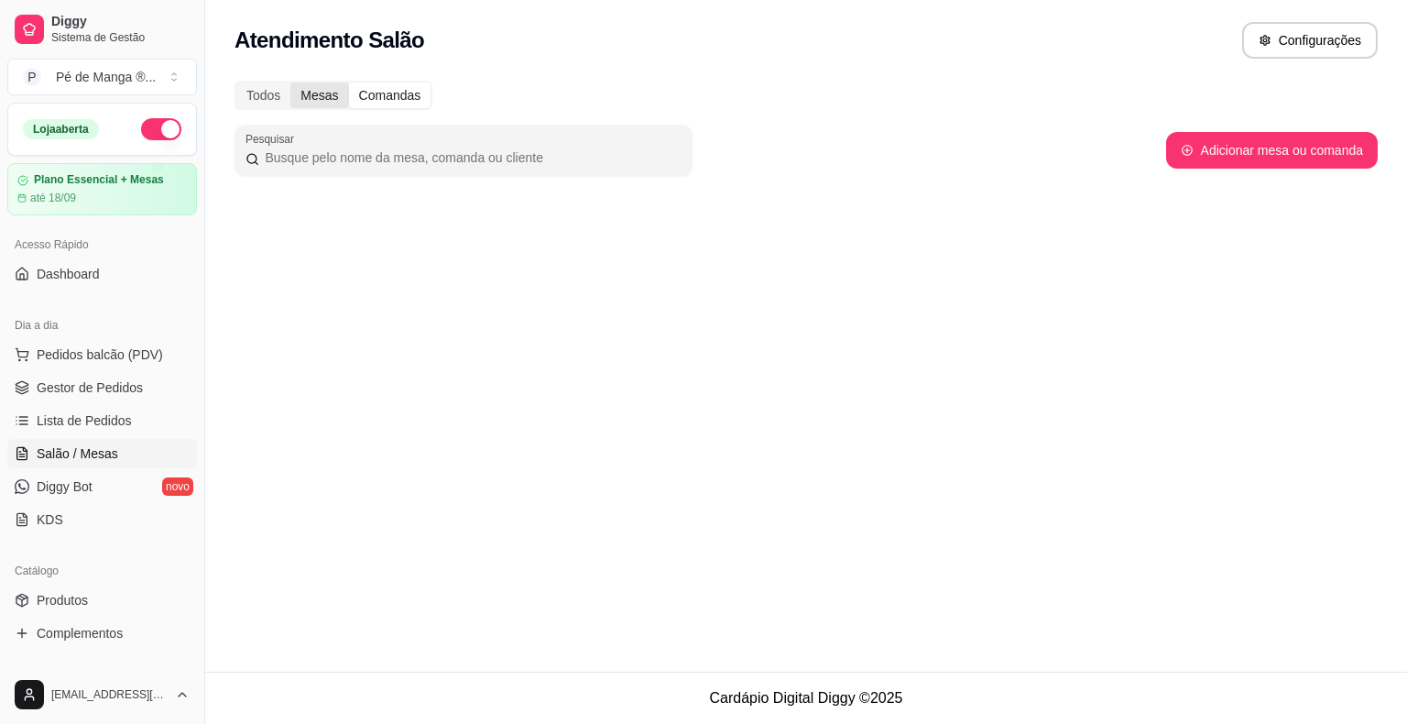
click at [323, 98] on div "Mesas" at bounding box center [319, 95] width 58 height 26
click at [319, 97] on div "Mesas" at bounding box center [319, 95] width 58 height 26
click at [290, 82] on input "Mesas" at bounding box center [290, 82] width 0 height 0
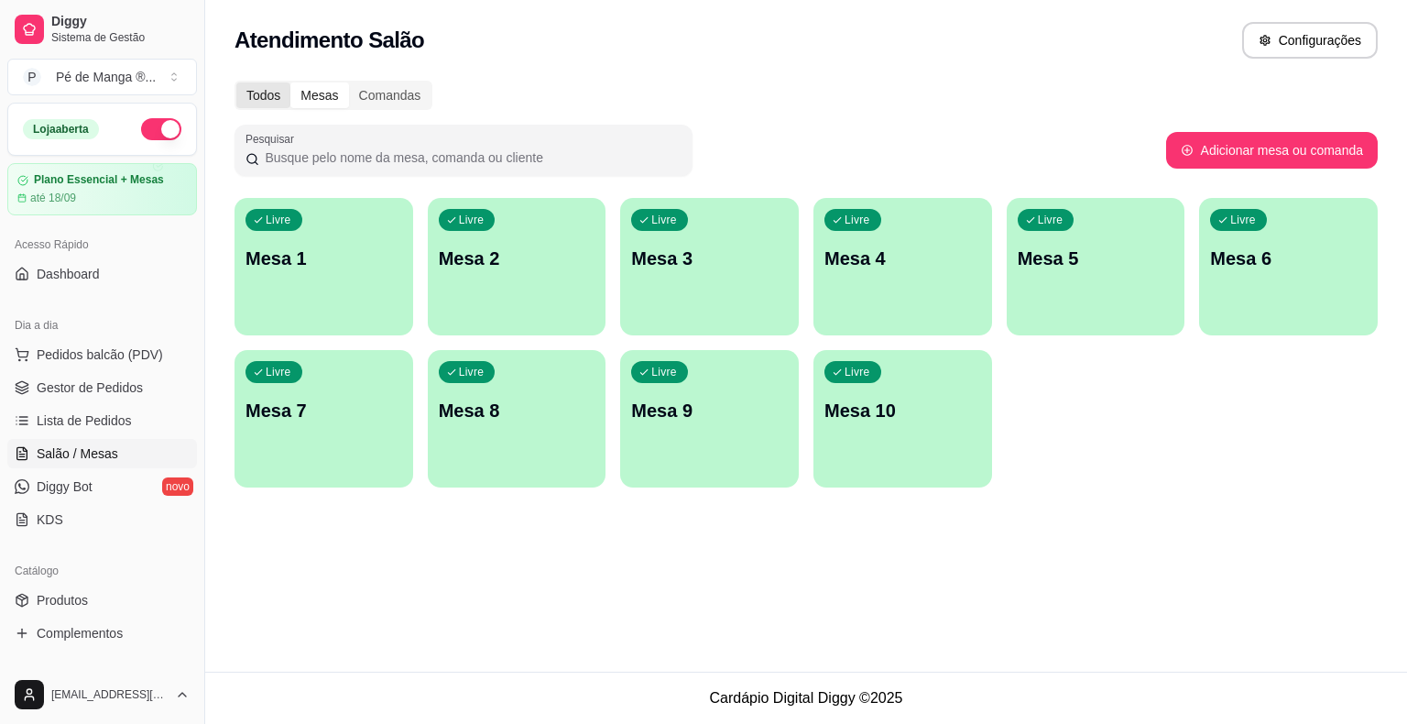
drag, startPoint x: 310, startPoint y: 89, endPoint x: 268, endPoint y: 95, distance: 41.7
click at [310, 93] on div "Mesas" at bounding box center [319, 95] width 58 height 26
click at [290, 82] on input "Mesas" at bounding box center [290, 82] width 0 height 0
click at [265, 93] on div "Todos" at bounding box center [263, 95] width 54 height 26
click at [236, 82] on input "Todos" at bounding box center [236, 82] width 0 height 0
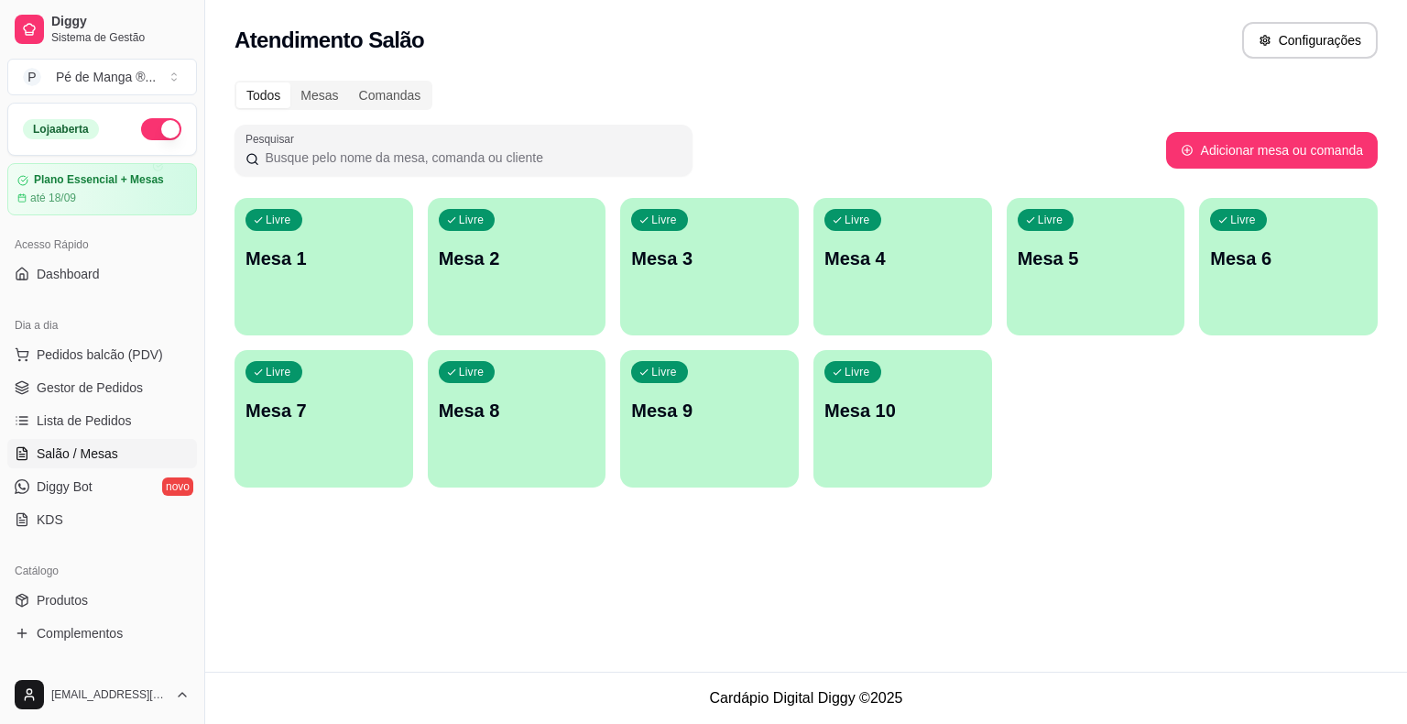
click at [265, 93] on div "Todos" at bounding box center [263, 95] width 54 height 26
click at [236, 82] on input "Todos" at bounding box center [236, 82] width 0 height 0
click at [1272, 45] on icon "button" at bounding box center [1265, 40] width 13 height 13
click at [301, 275] on div "Livre Mesa 1" at bounding box center [323, 256] width 173 height 112
click at [301, 274] on div "Livre Mesa 1" at bounding box center [324, 255] width 179 height 115
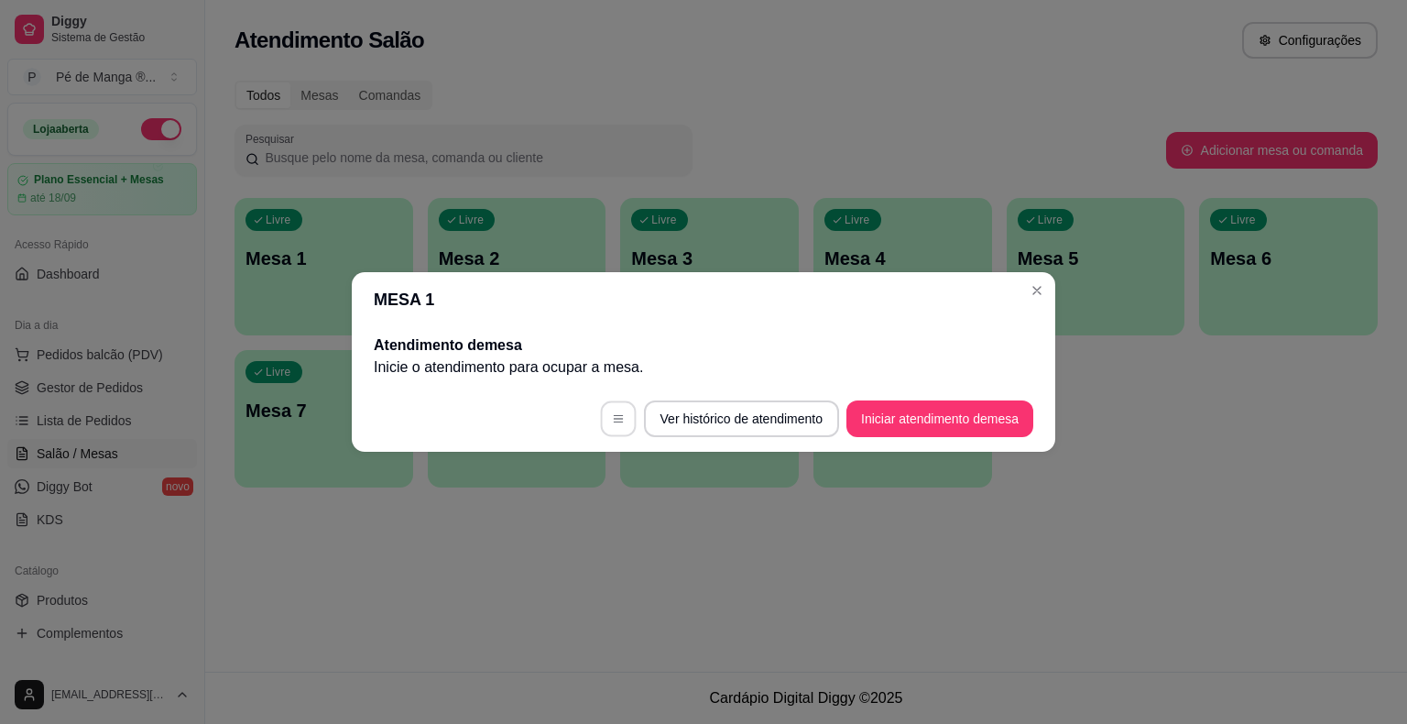
click at [615, 423] on icon "button" at bounding box center [618, 418] width 13 height 13
click at [921, 426] on button "Iniciar atendimento de mesa" at bounding box center [939, 419] width 181 height 36
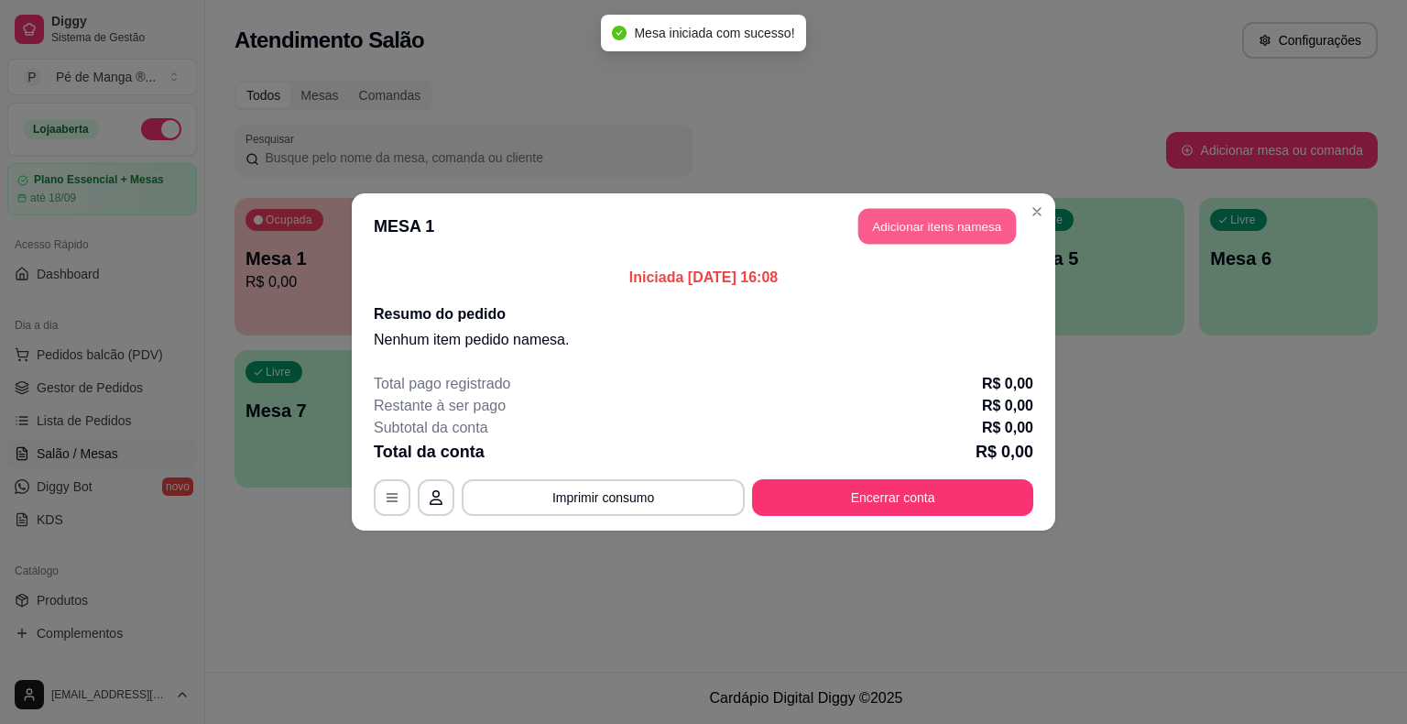
click at [931, 232] on button "Adicionar itens na mesa" at bounding box center [938, 227] width 158 height 36
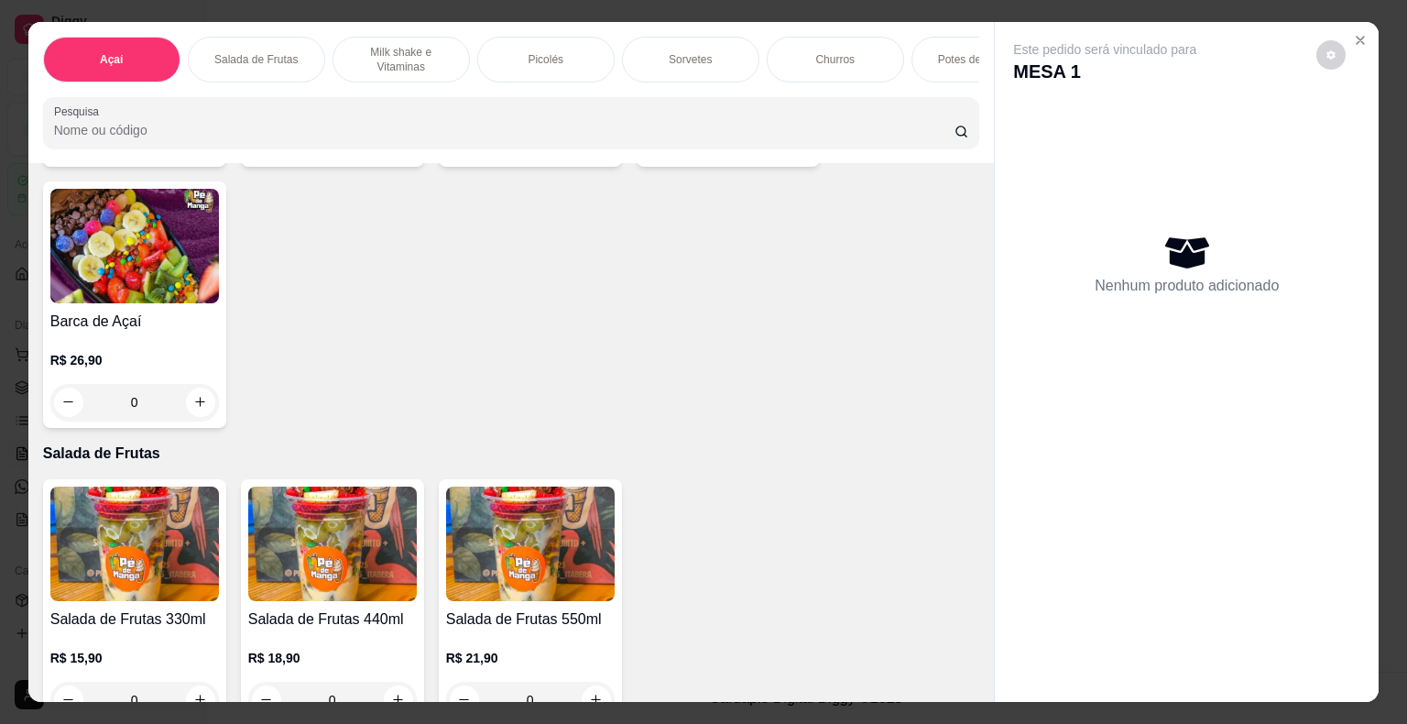
scroll to position [367, 0]
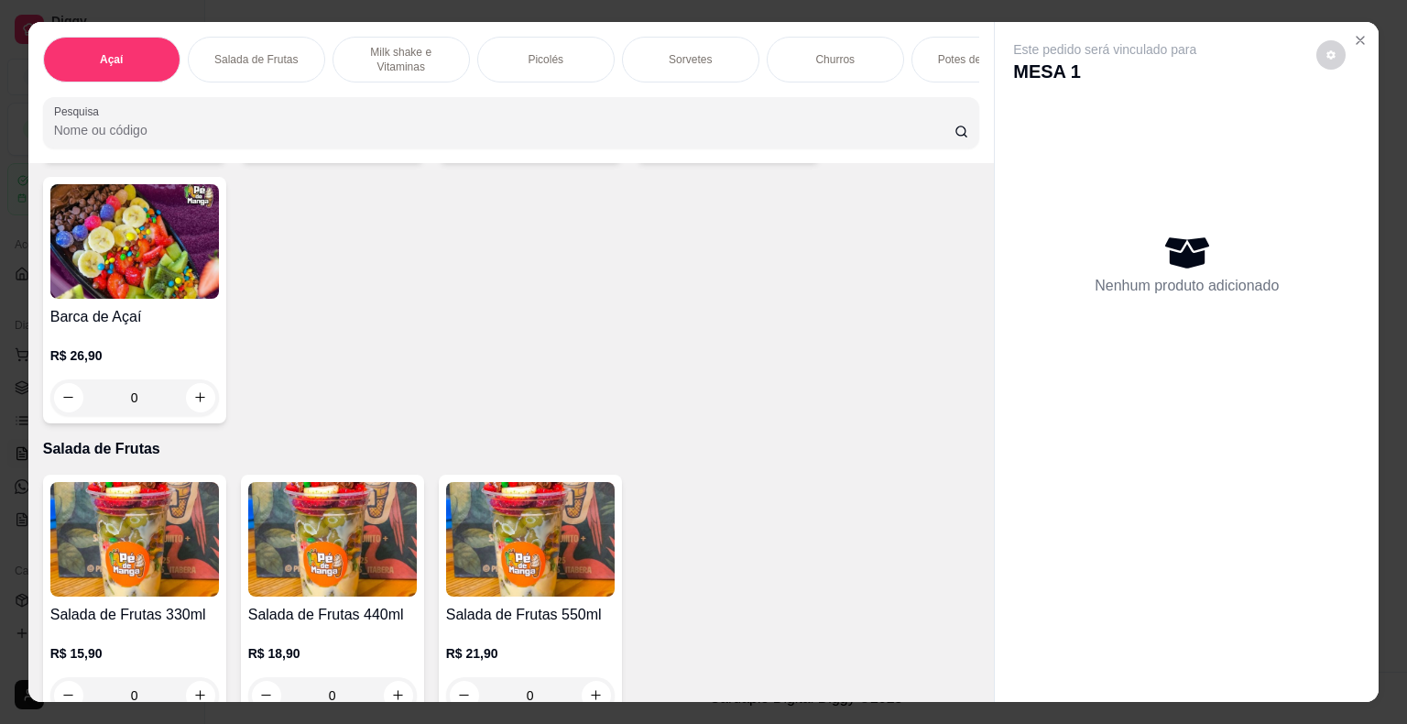
click at [703, 55] on p "Sorvetes" at bounding box center [690, 59] width 43 height 15
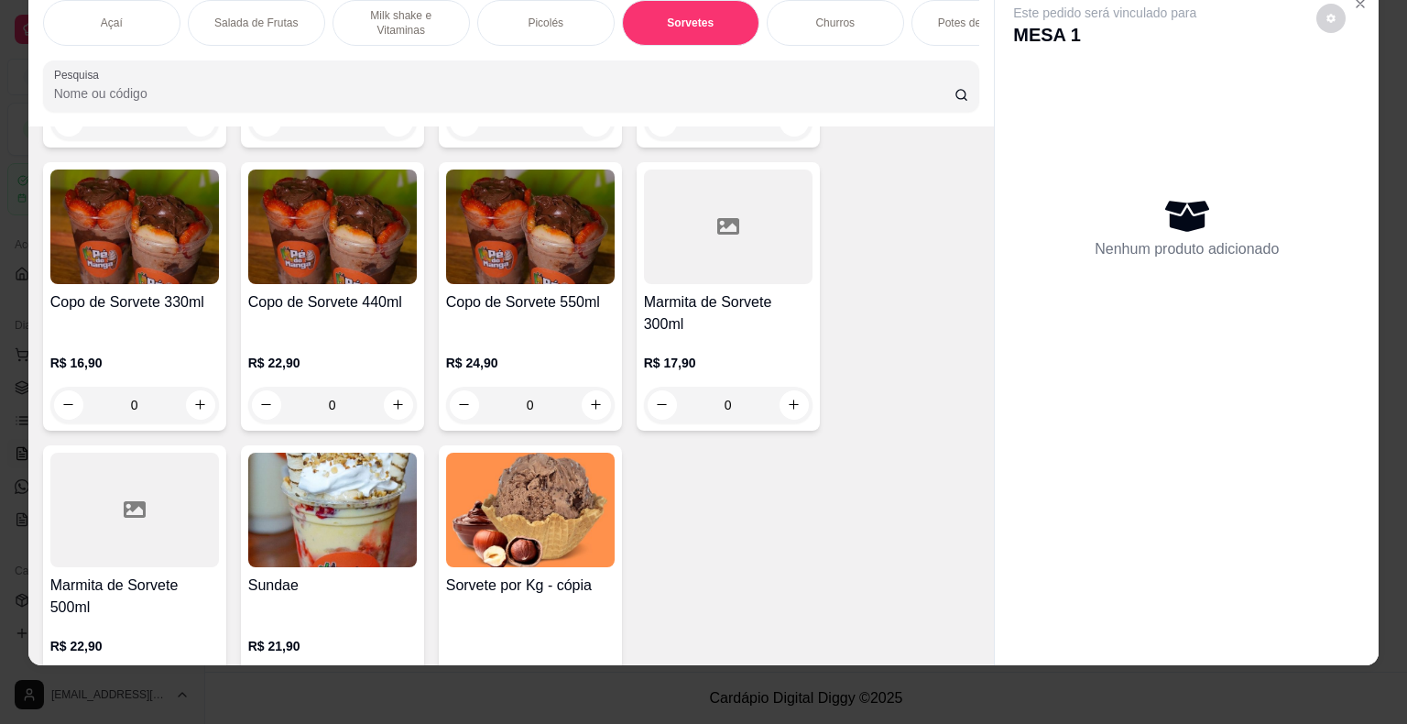
scroll to position [2712, 0]
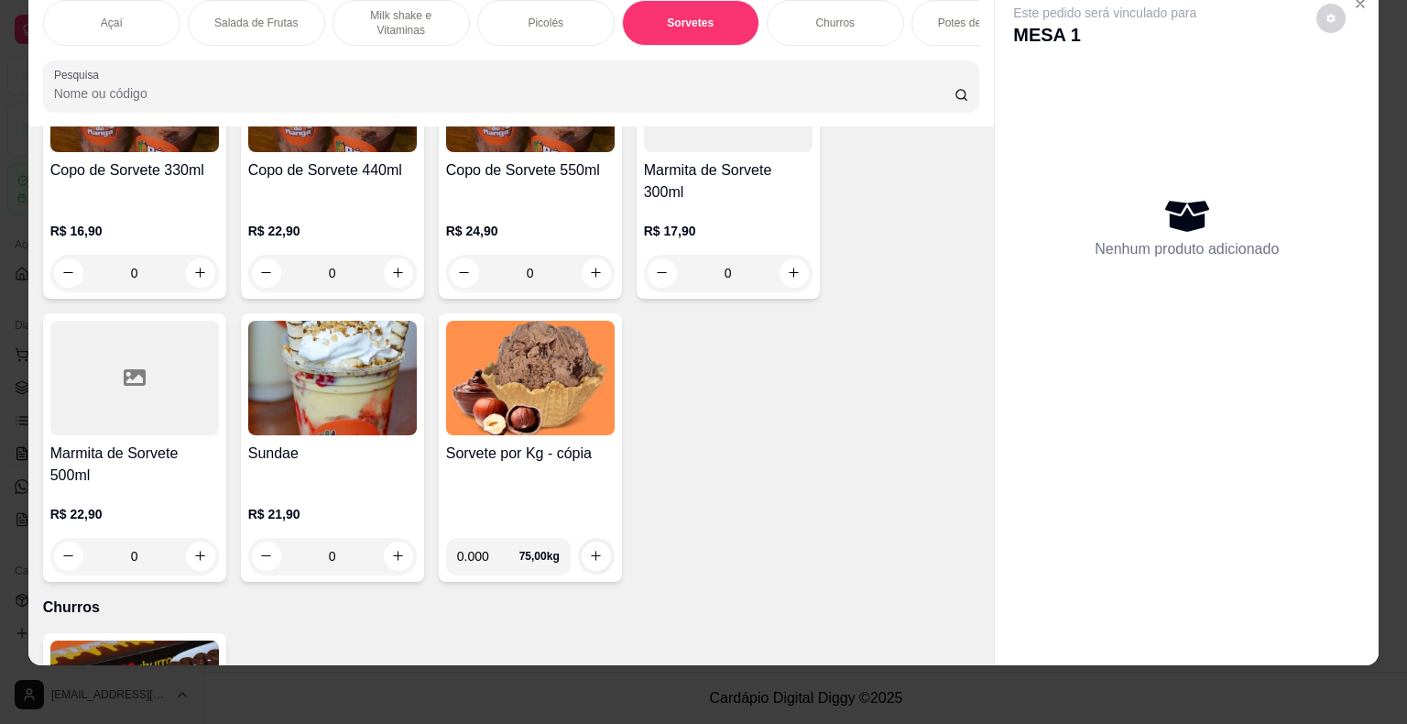
click at [540, 475] on div "Sorvete por Kg - cópia" at bounding box center [530, 483] width 169 height 81
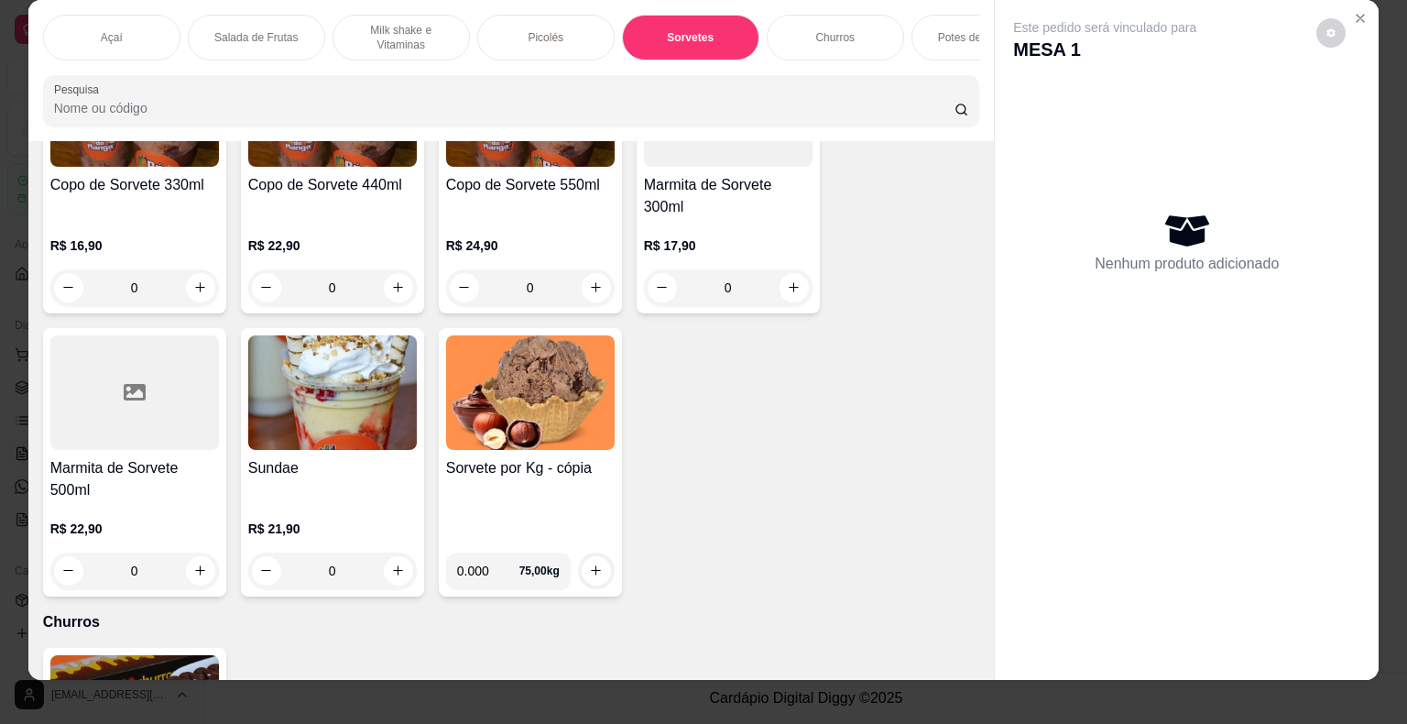
scroll to position [0, 0]
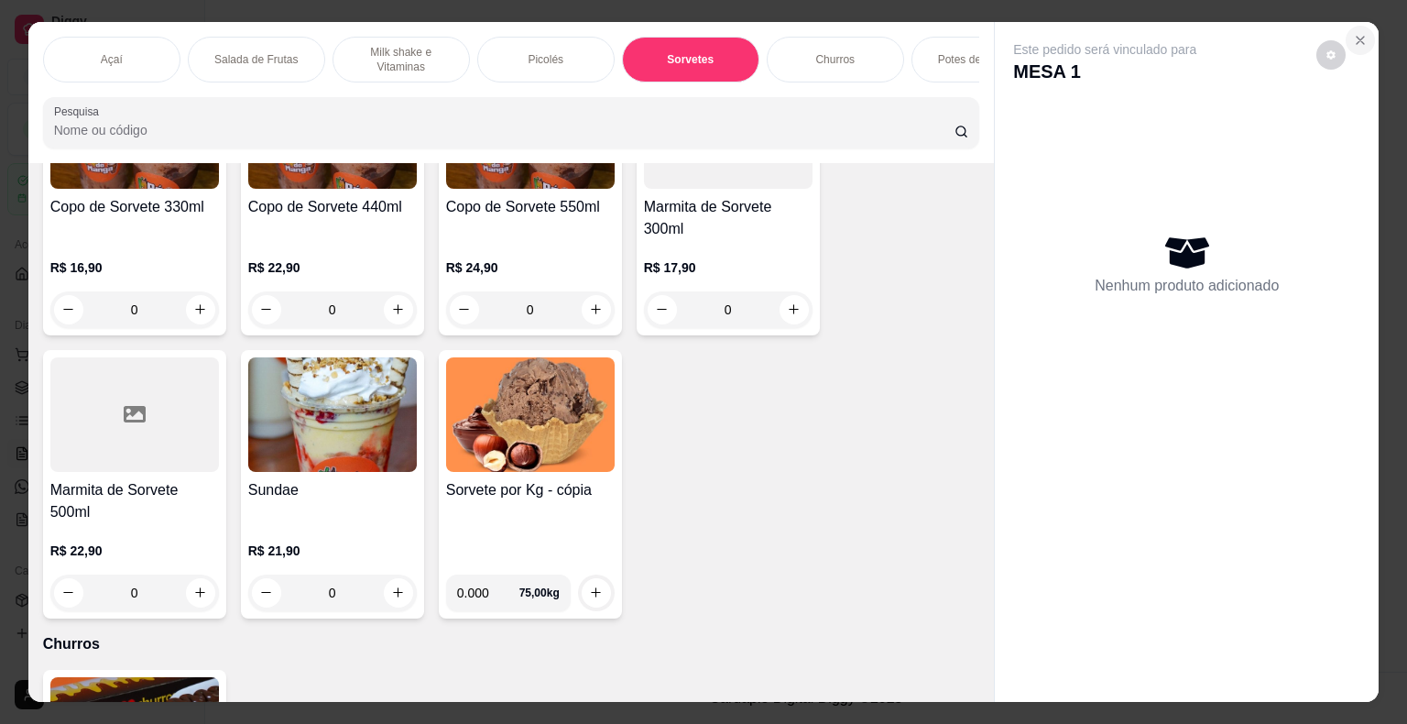
click at [1353, 33] on icon "Close" at bounding box center [1360, 40] width 15 height 15
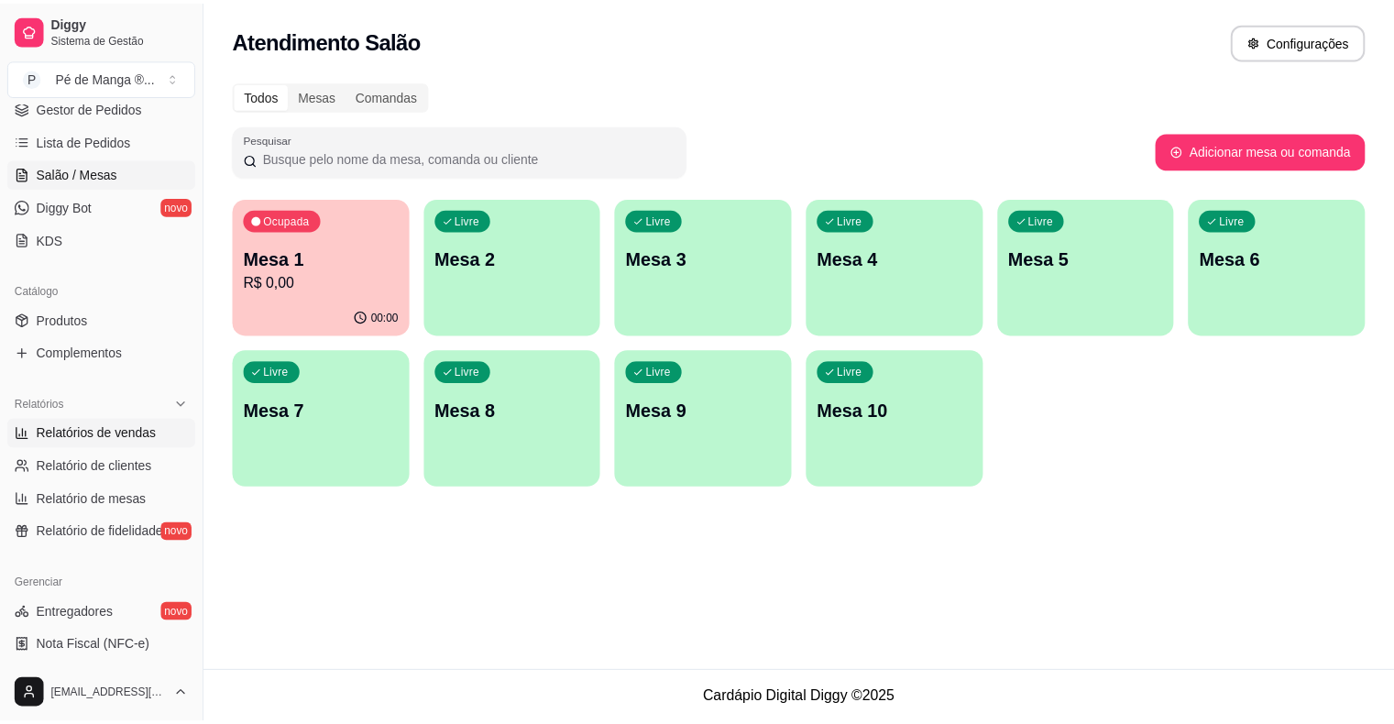
scroll to position [367, 0]
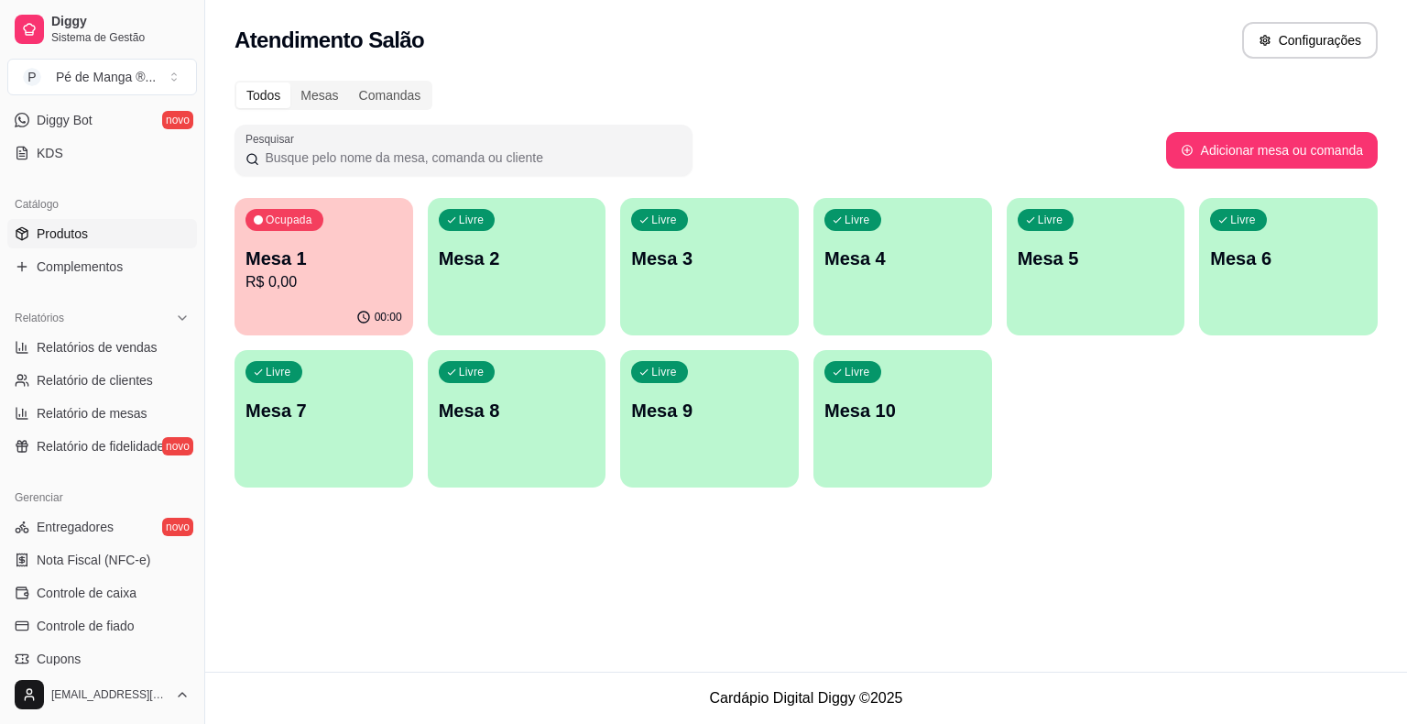
click at [57, 240] on span "Produtos" at bounding box center [62, 234] width 51 height 18
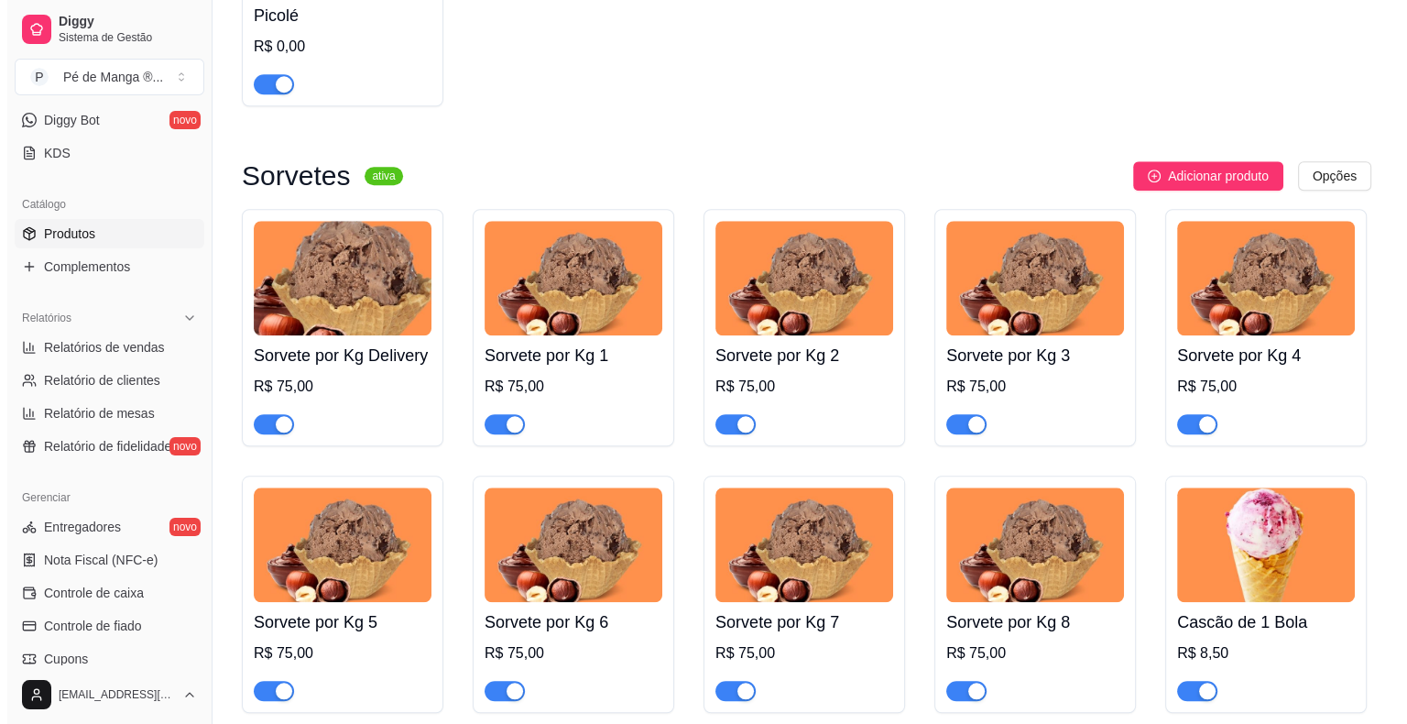
scroll to position [1649, 0]
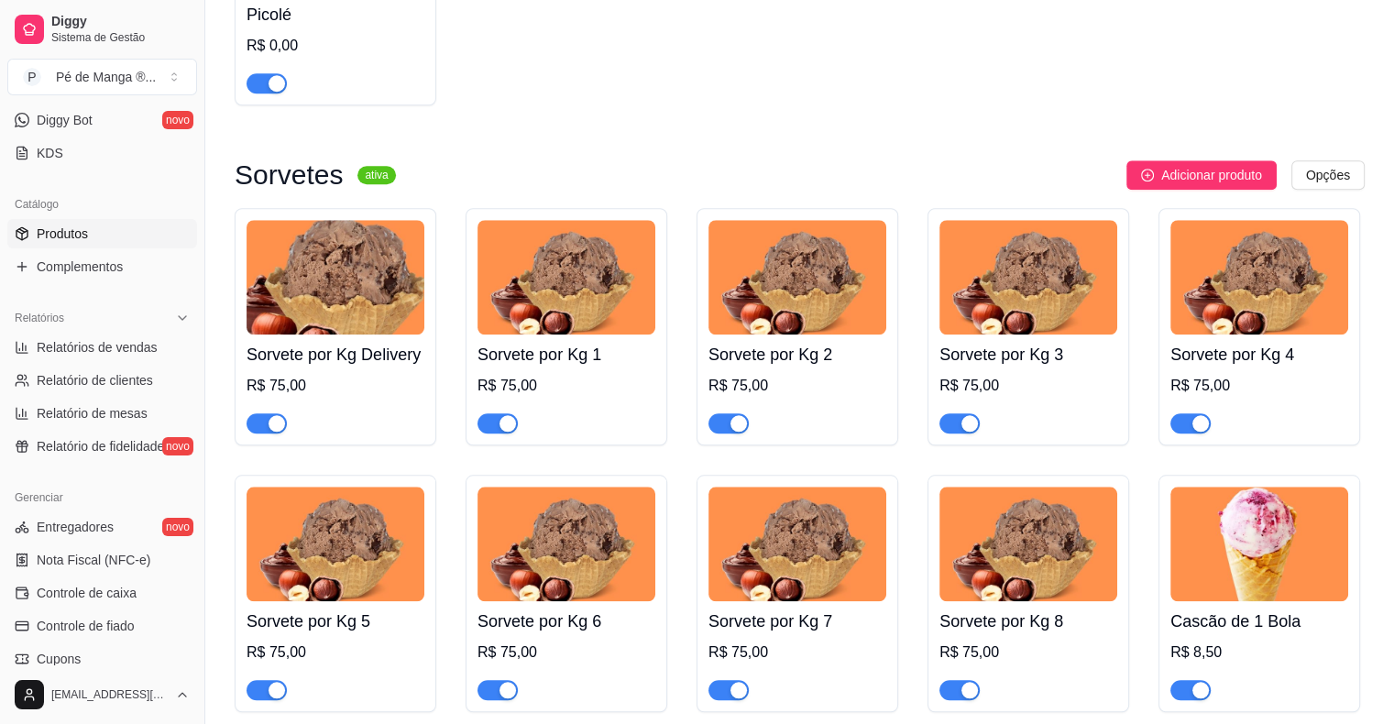
click at [794, 414] on div at bounding box center [797, 415] width 178 height 37
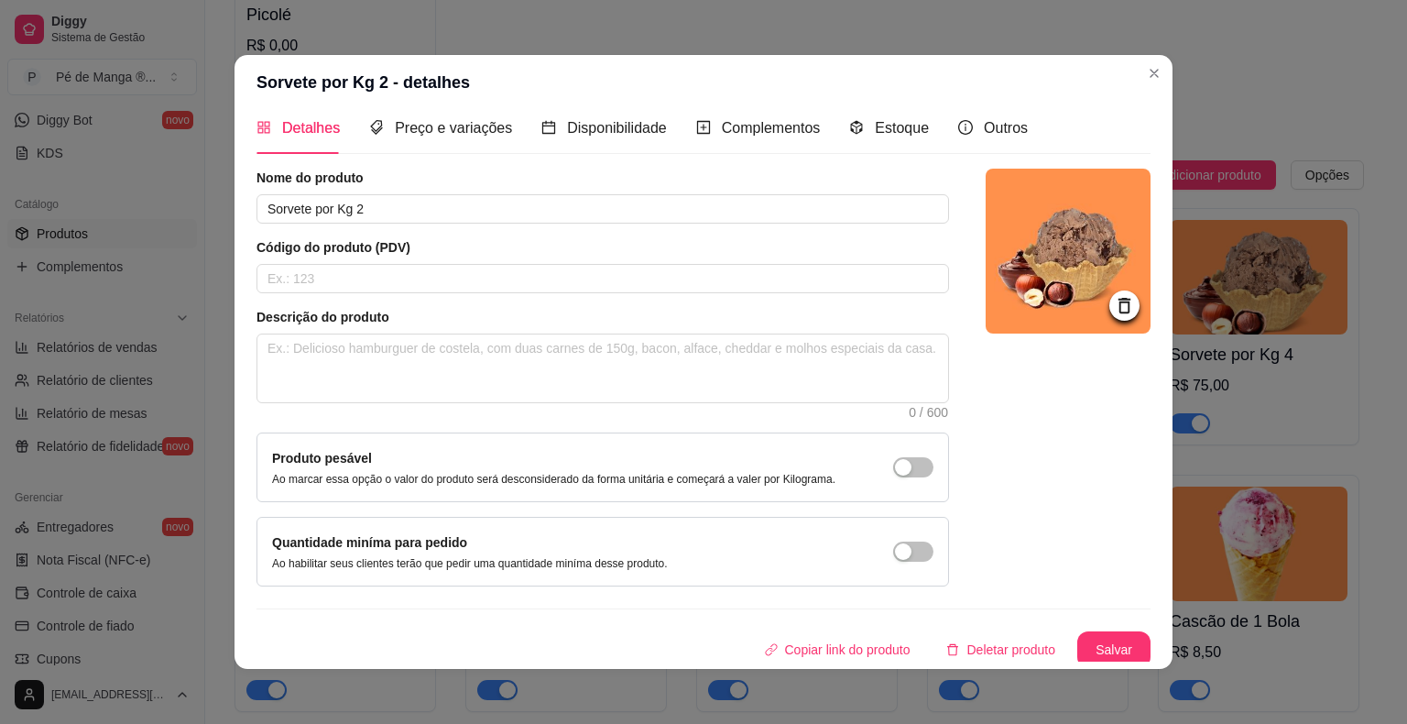
scroll to position [19, 0]
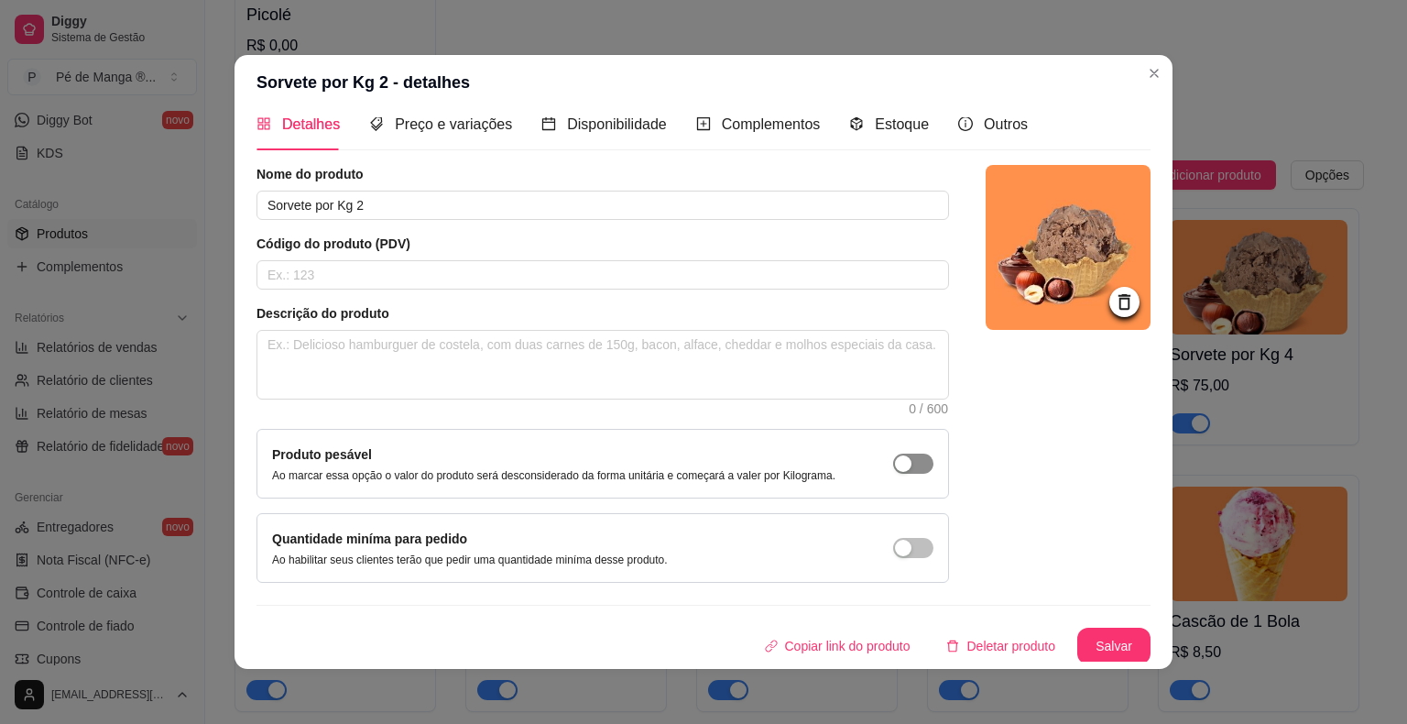
click at [895, 463] on div "button" at bounding box center [903, 463] width 16 height 16
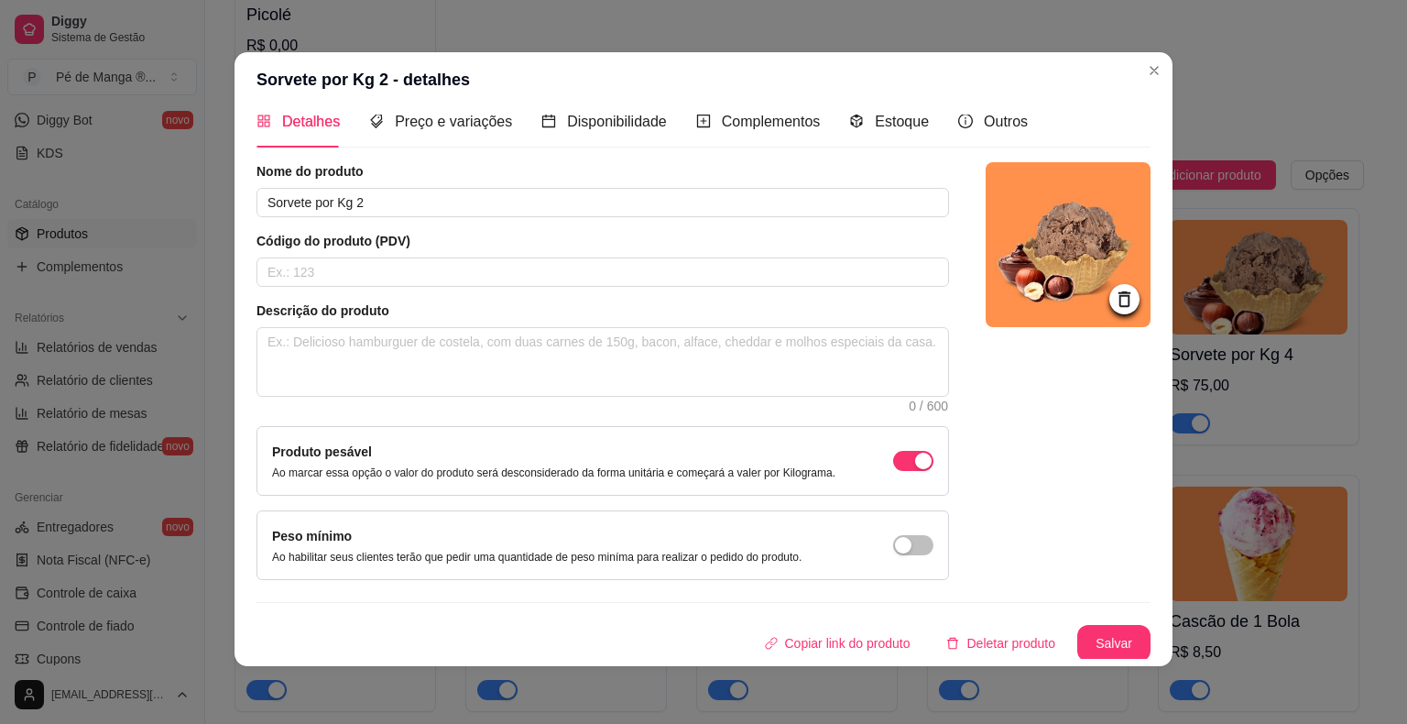
scroll to position [4, 0]
click at [1092, 635] on button "Salvar" at bounding box center [1114, 642] width 73 height 37
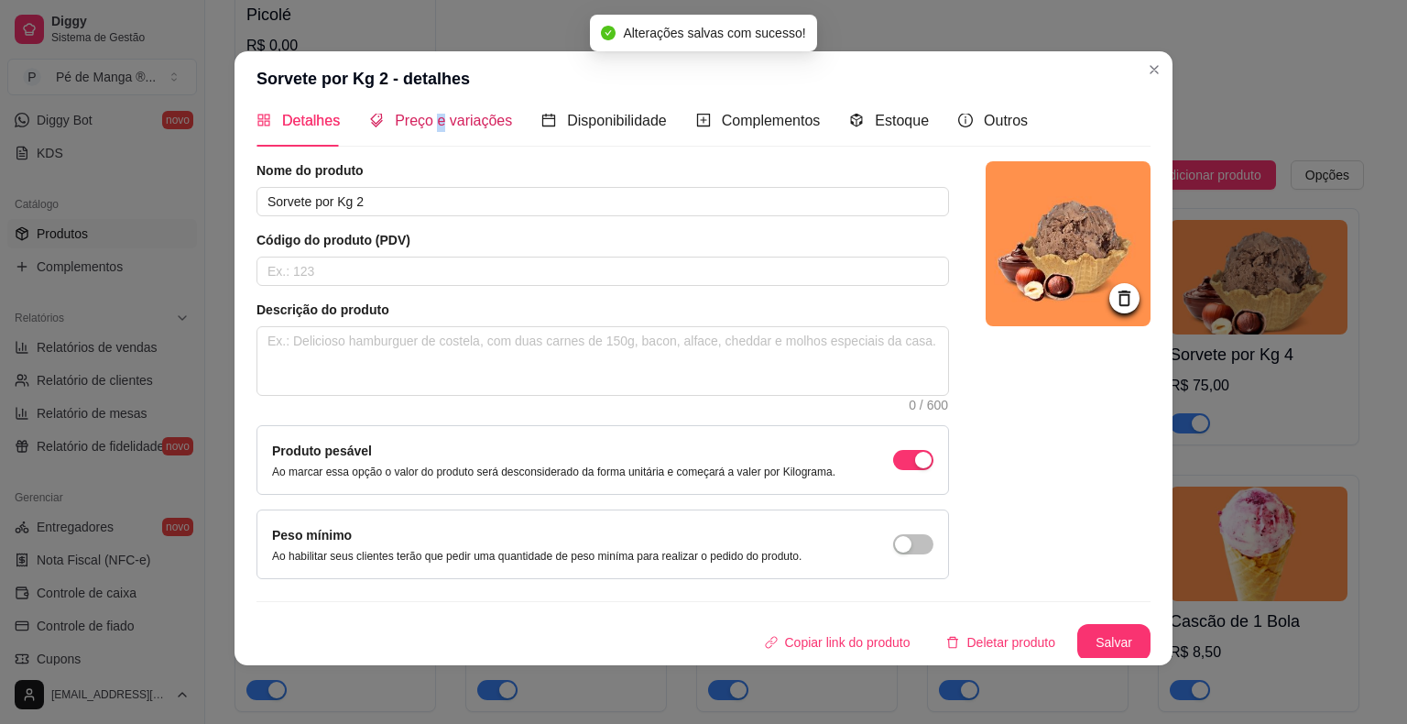
click at [429, 126] on span "Preço e variações" at bounding box center [453, 121] width 117 height 16
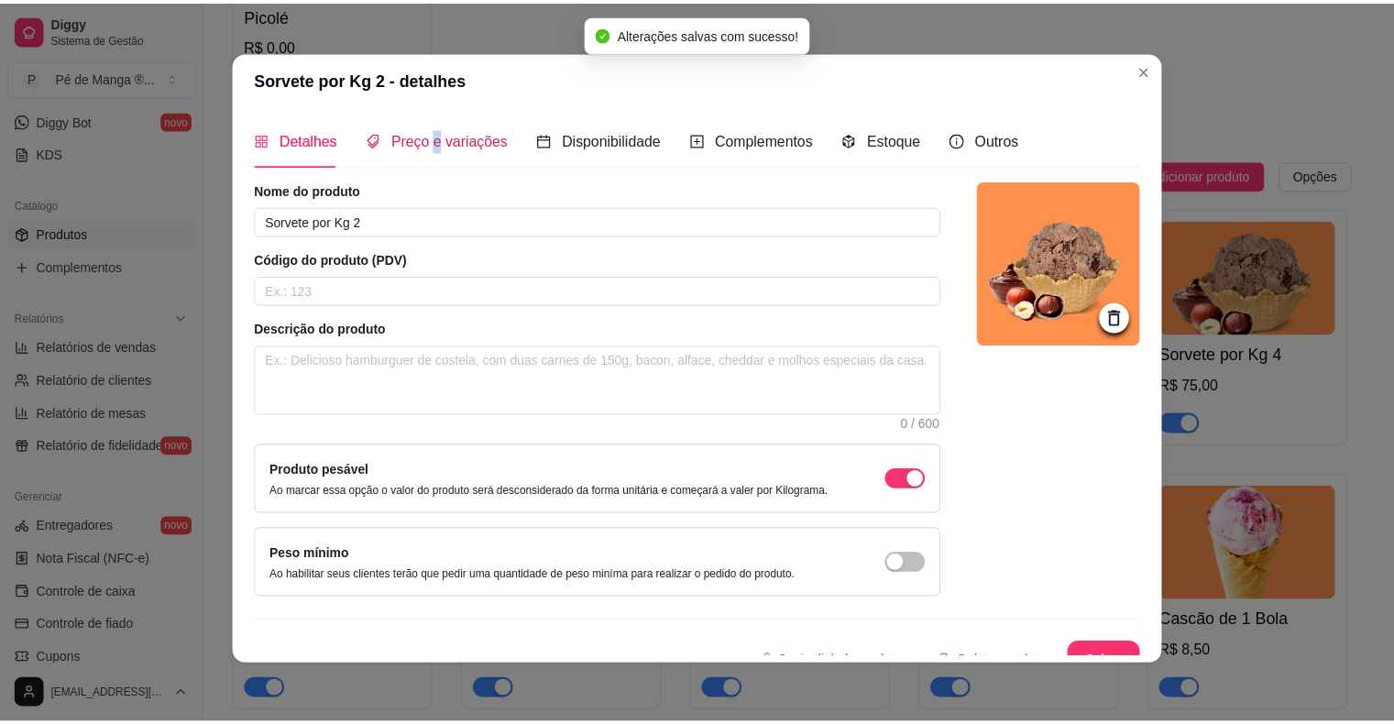
scroll to position [0, 0]
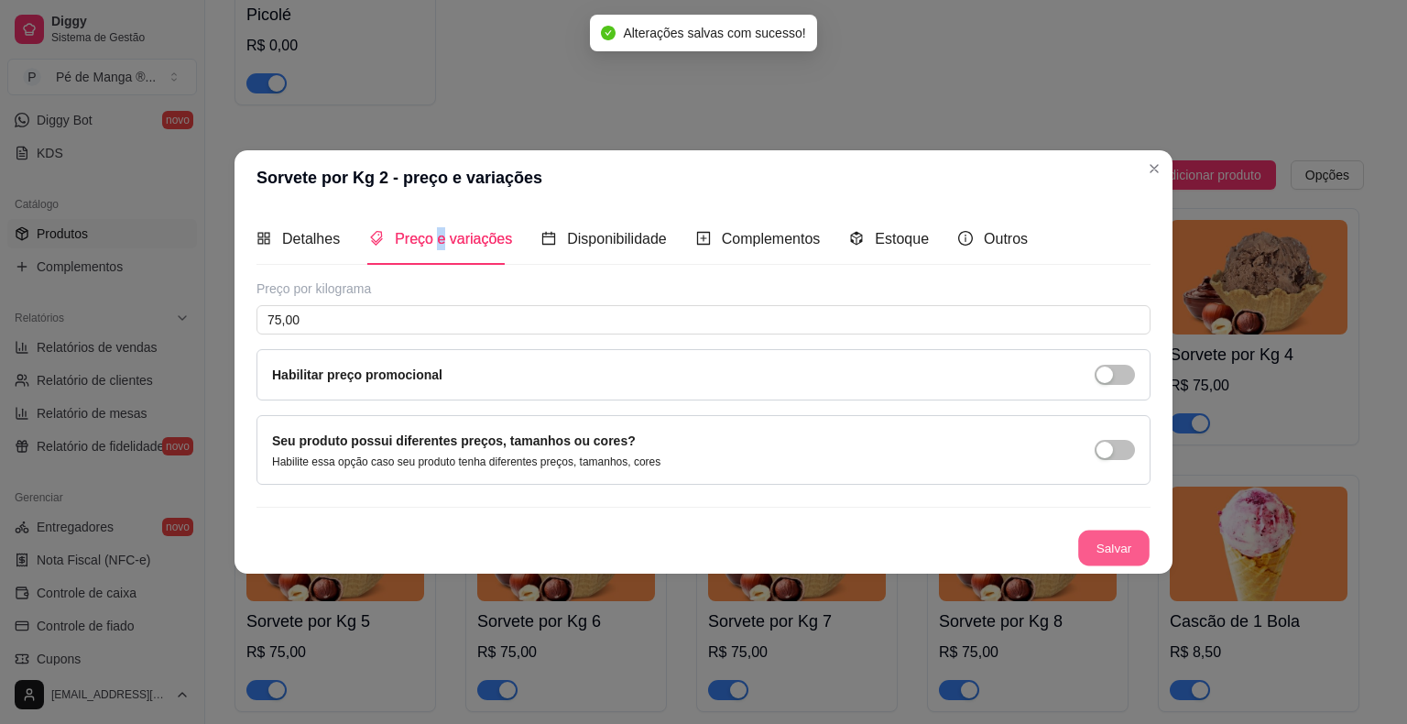
click at [1136, 562] on button "Salvar" at bounding box center [1114, 549] width 71 height 36
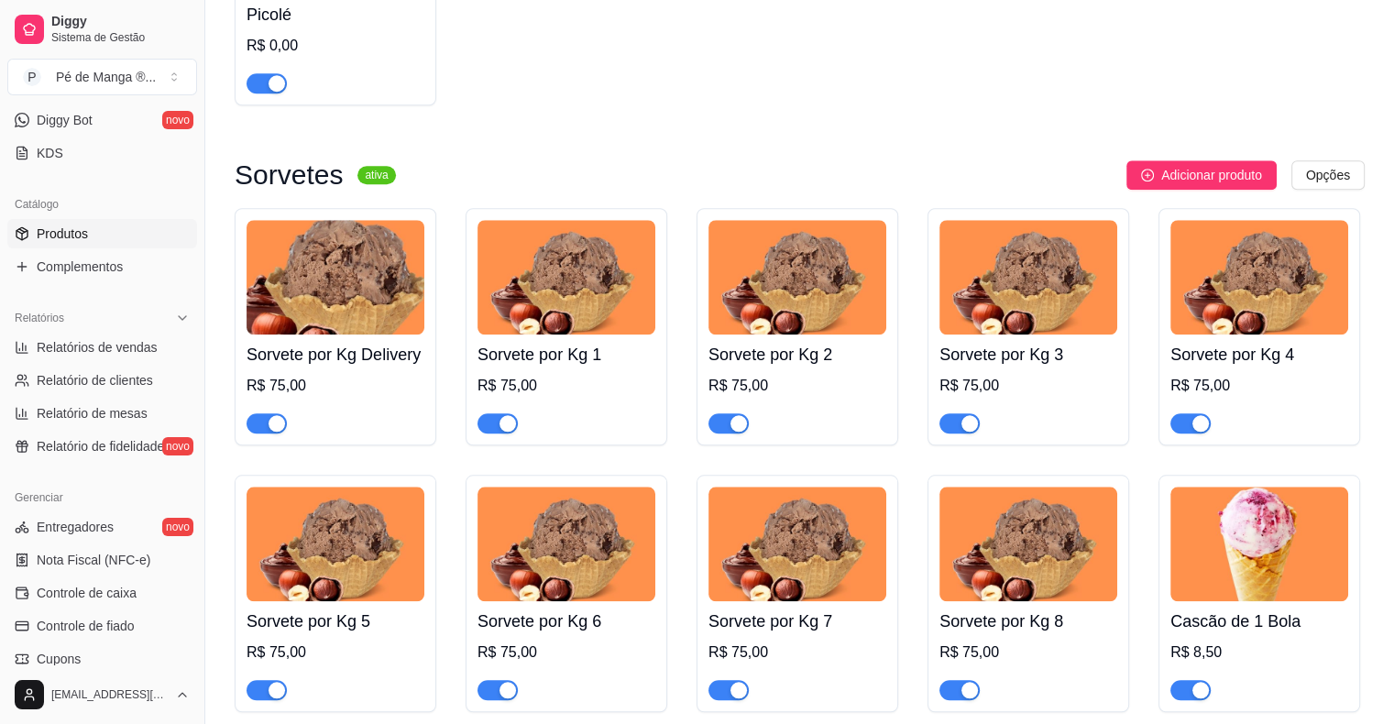
click at [1024, 377] on div "Sorvete por Kg 3 R$ 75,00" at bounding box center [1028, 383] width 178 height 99
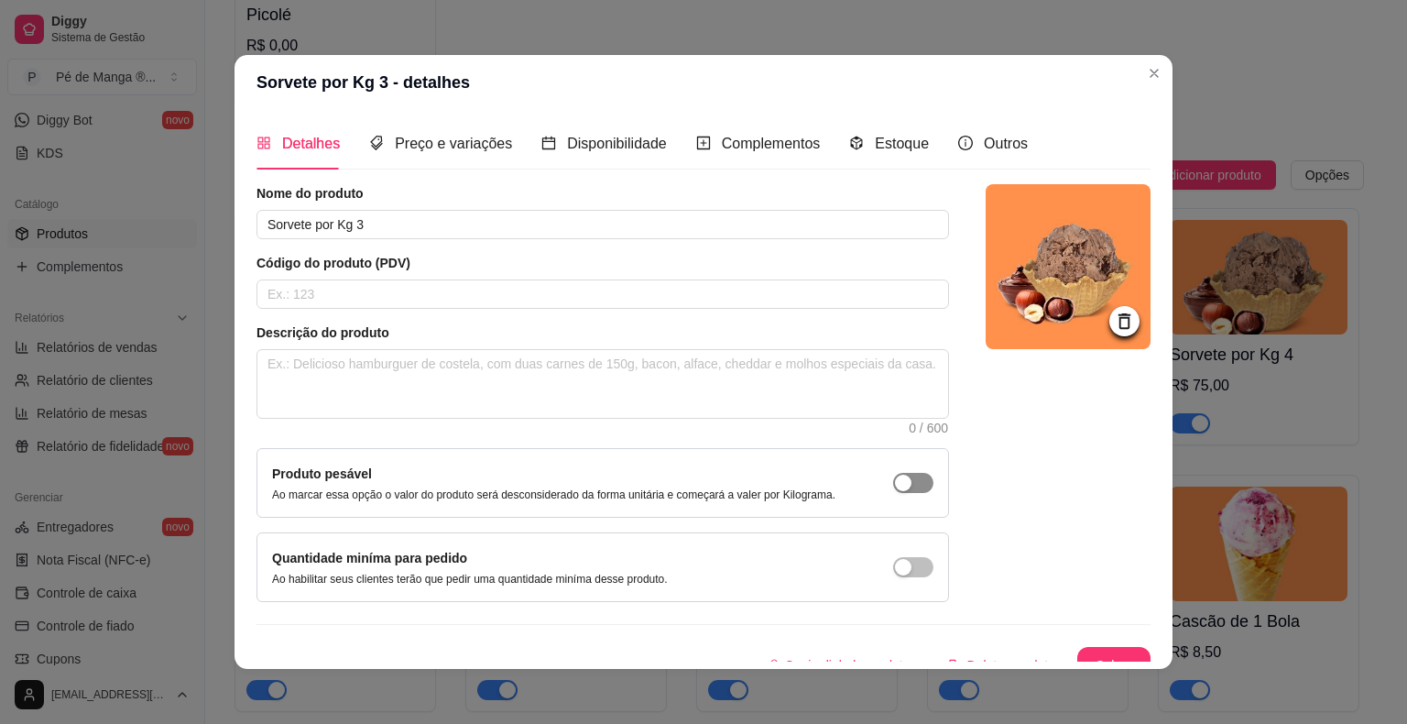
click at [898, 482] on span "button" at bounding box center [913, 483] width 40 height 20
click at [1082, 655] on button "Salvar" at bounding box center [1114, 665] width 73 height 37
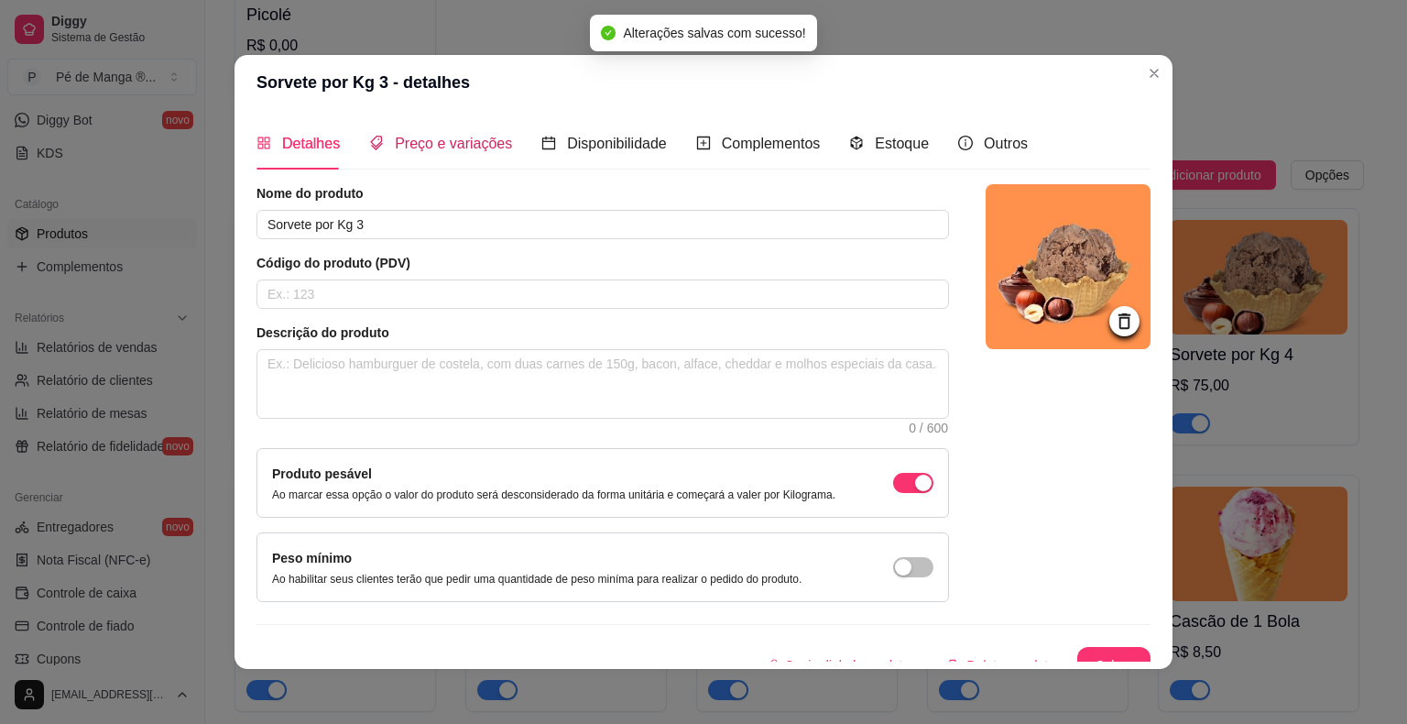
click at [475, 148] on span "Preço e variações" at bounding box center [453, 144] width 117 height 16
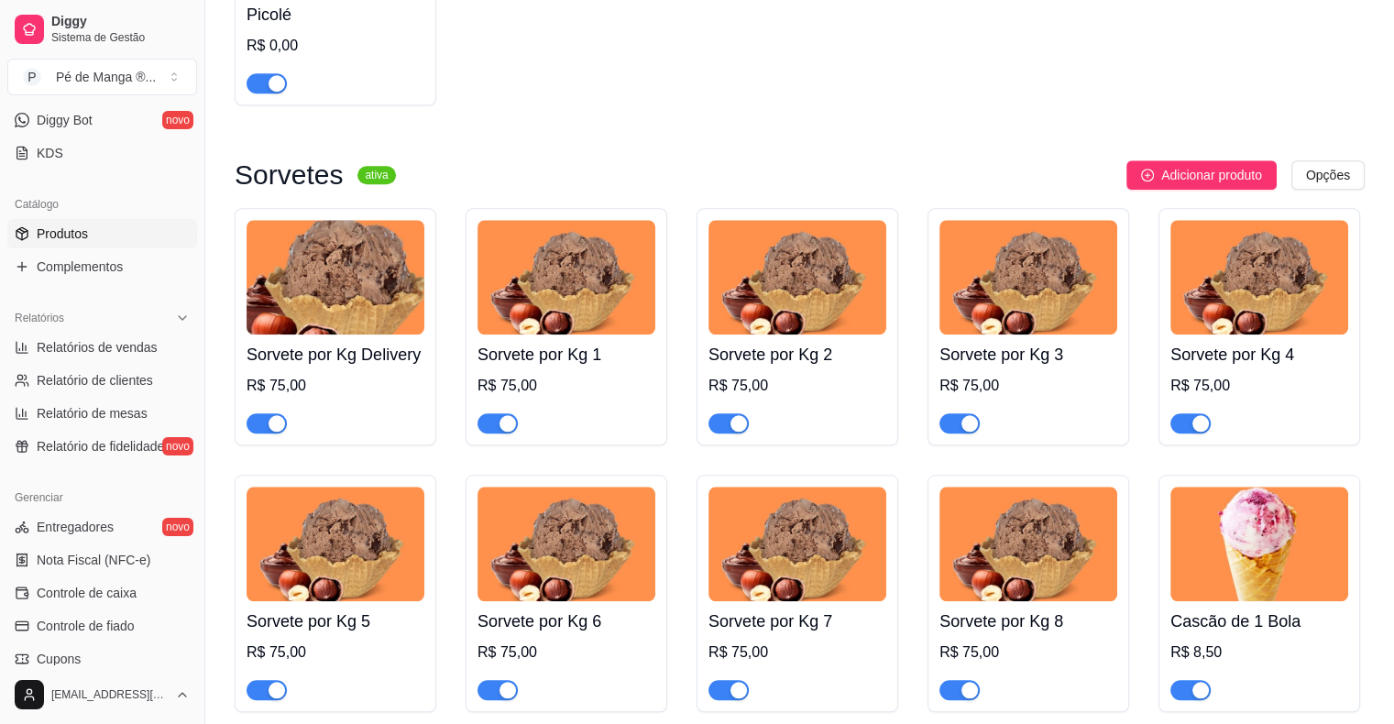
click at [1322, 393] on div "R$ 75,00" at bounding box center [1259, 386] width 178 height 22
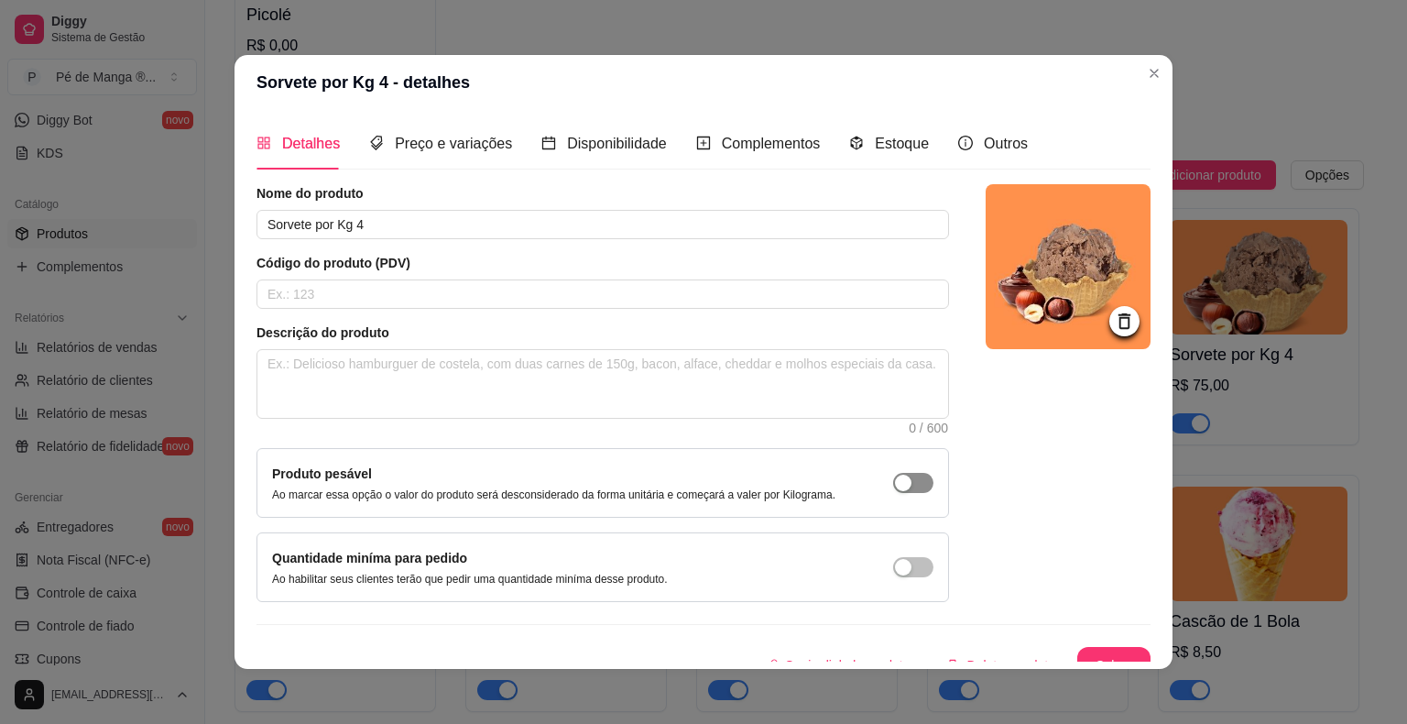
click at [906, 478] on span "button" at bounding box center [913, 483] width 40 height 20
click at [1103, 652] on button "Salvar" at bounding box center [1114, 665] width 73 height 37
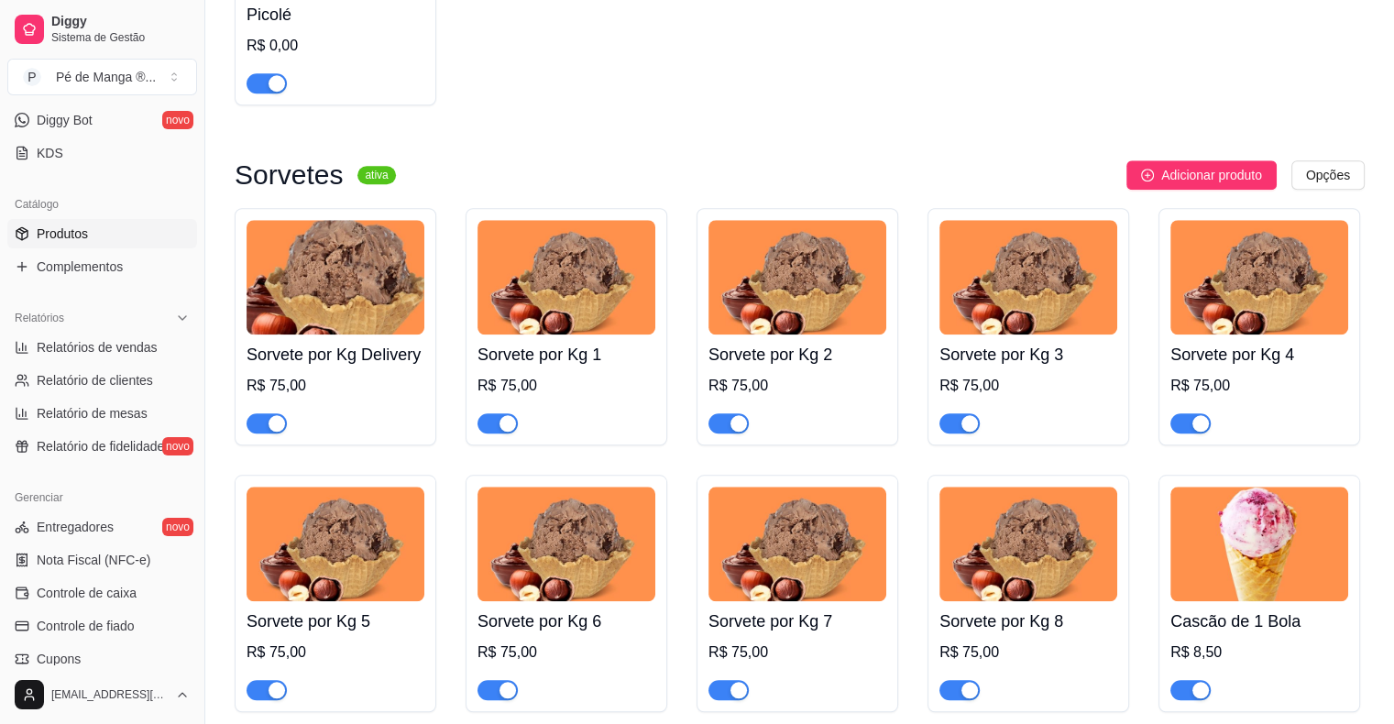
click at [330, 574] on img at bounding box center [335, 544] width 178 height 115
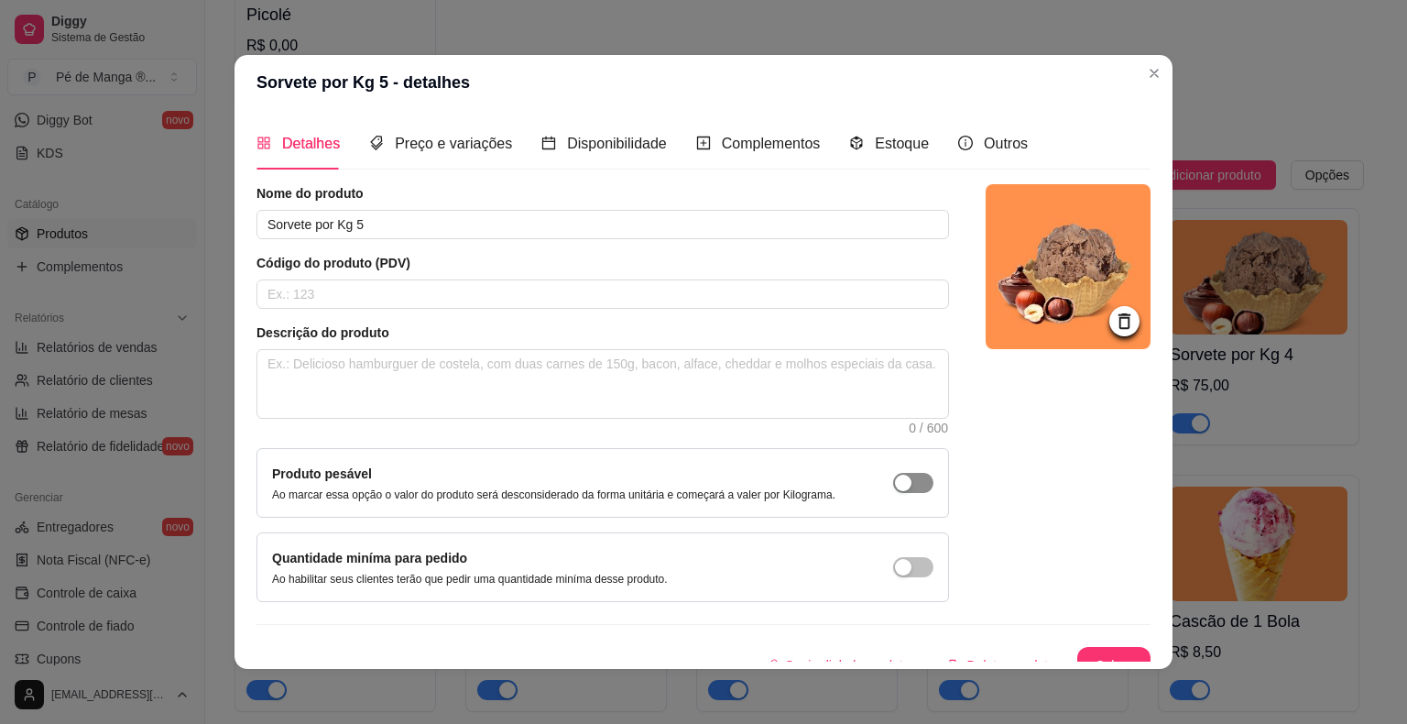
drag, startPoint x: 897, startPoint y: 485, endPoint x: 942, endPoint y: 520, distance: 57.4
click at [898, 486] on span "button" at bounding box center [913, 483] width 40 height 20
click at [1085, 657] on button "Salvar" at bounding box center [1114, 665] width 73 height 37
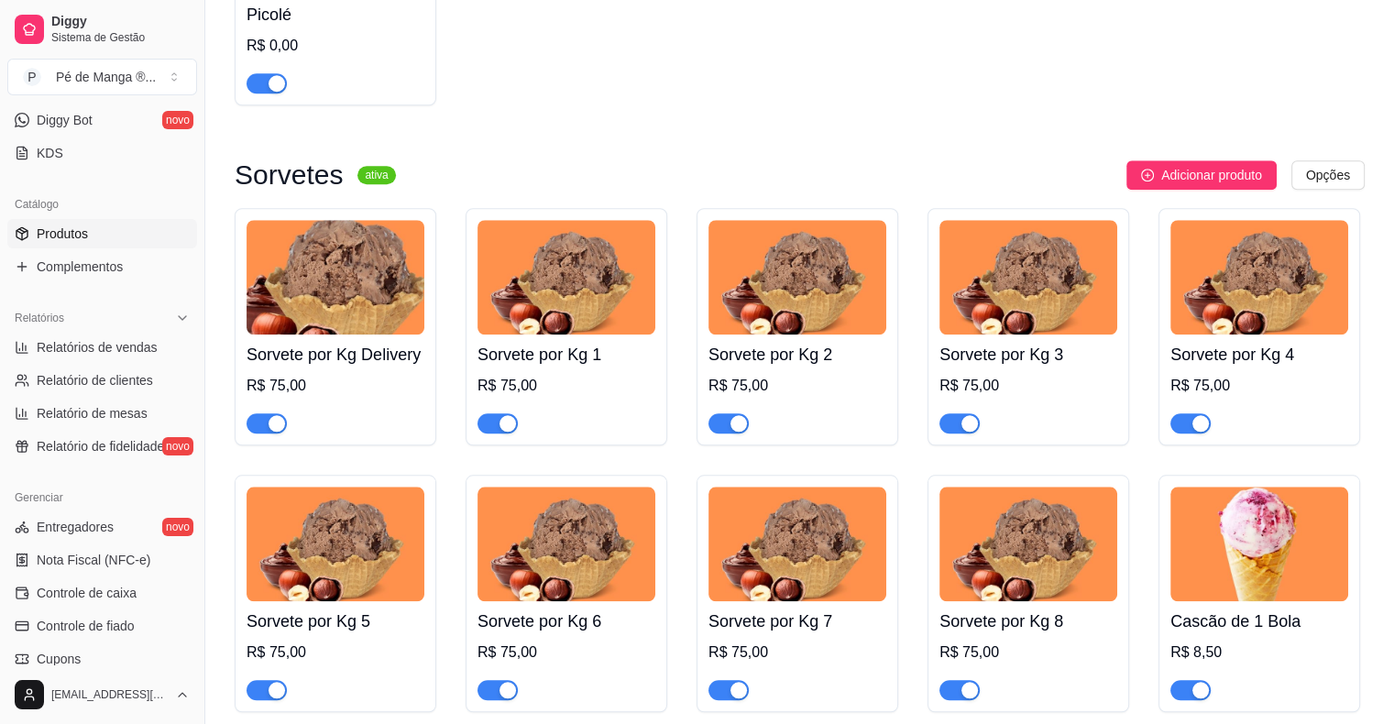
click at [629, 585] on img at bounding box center [566, 544] width 178 height 115
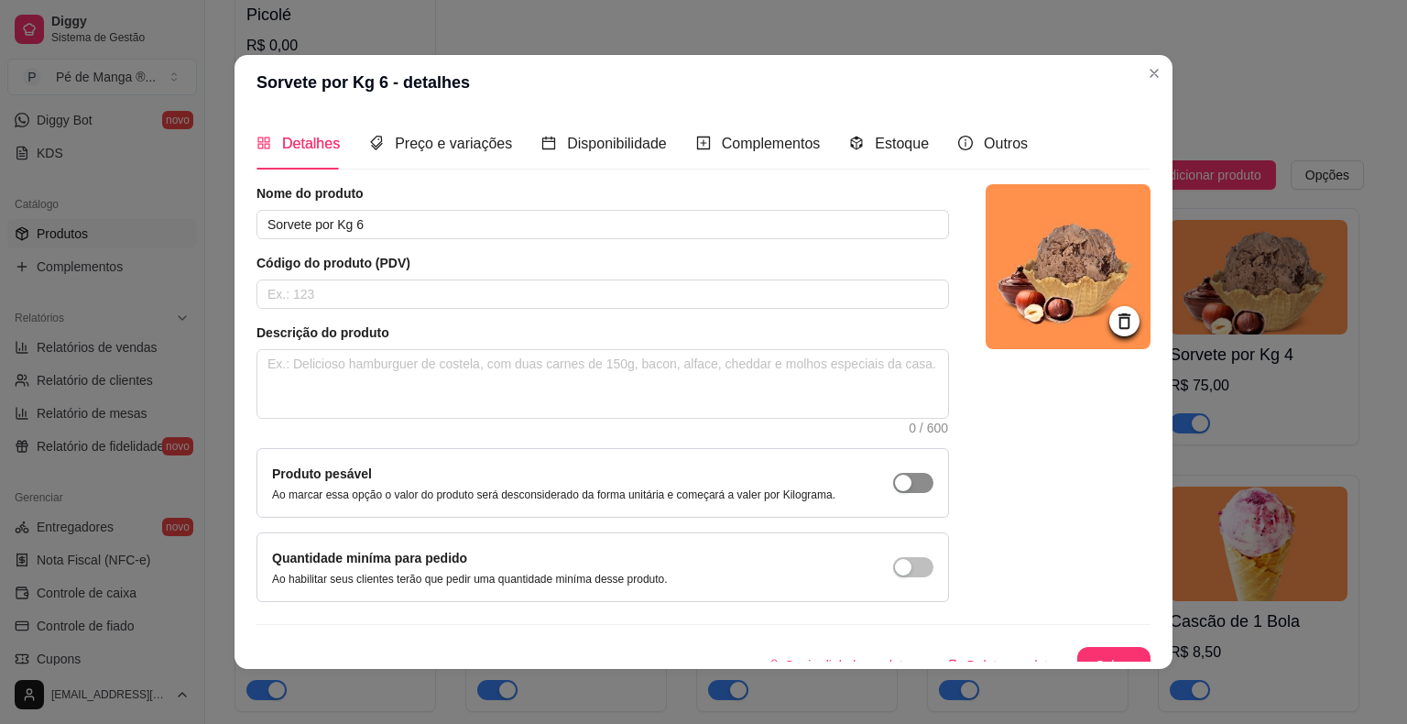
click at [893, 476] on span "button" at bounding box center [913, 483] width 40 height 20
click at [1095, 651] on button "Salvar" at bounding box center [1114, 666] width 71 height 36
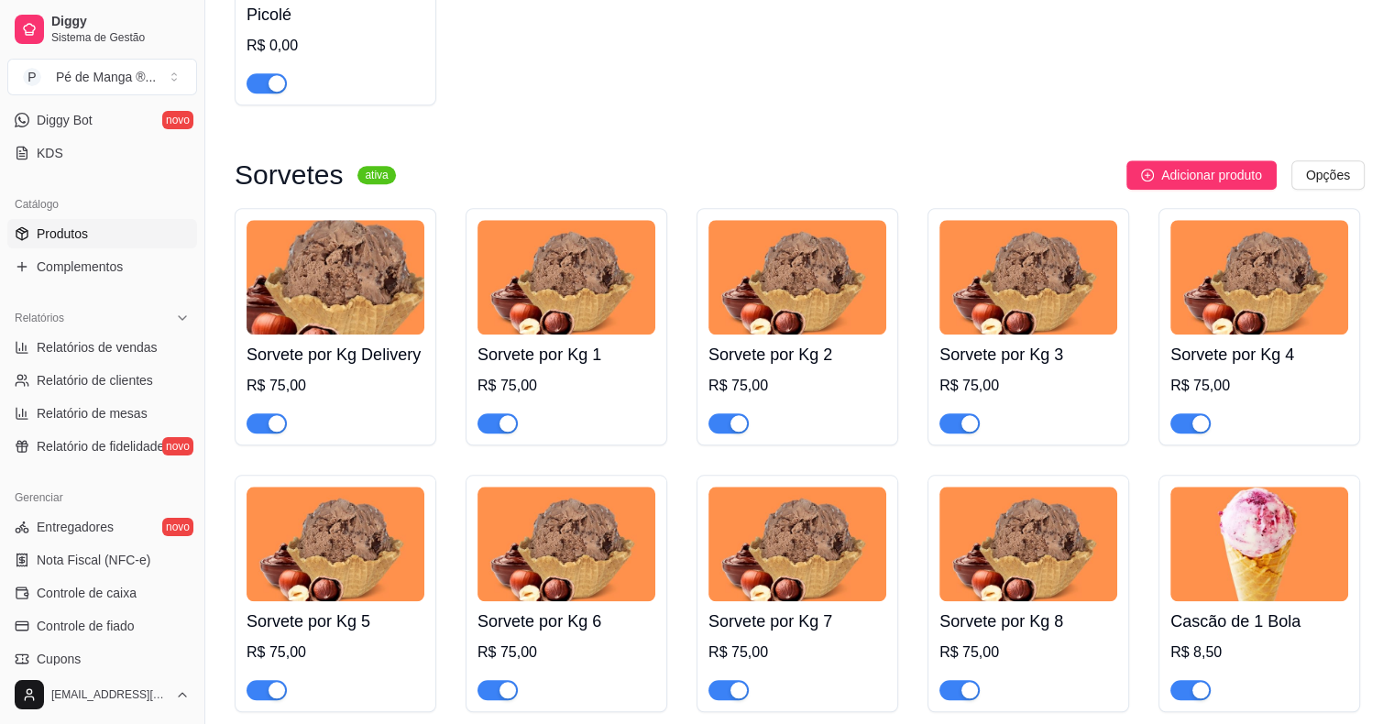
click at [865, 534] on img at bounding box center [797, 544] width 178 height 115
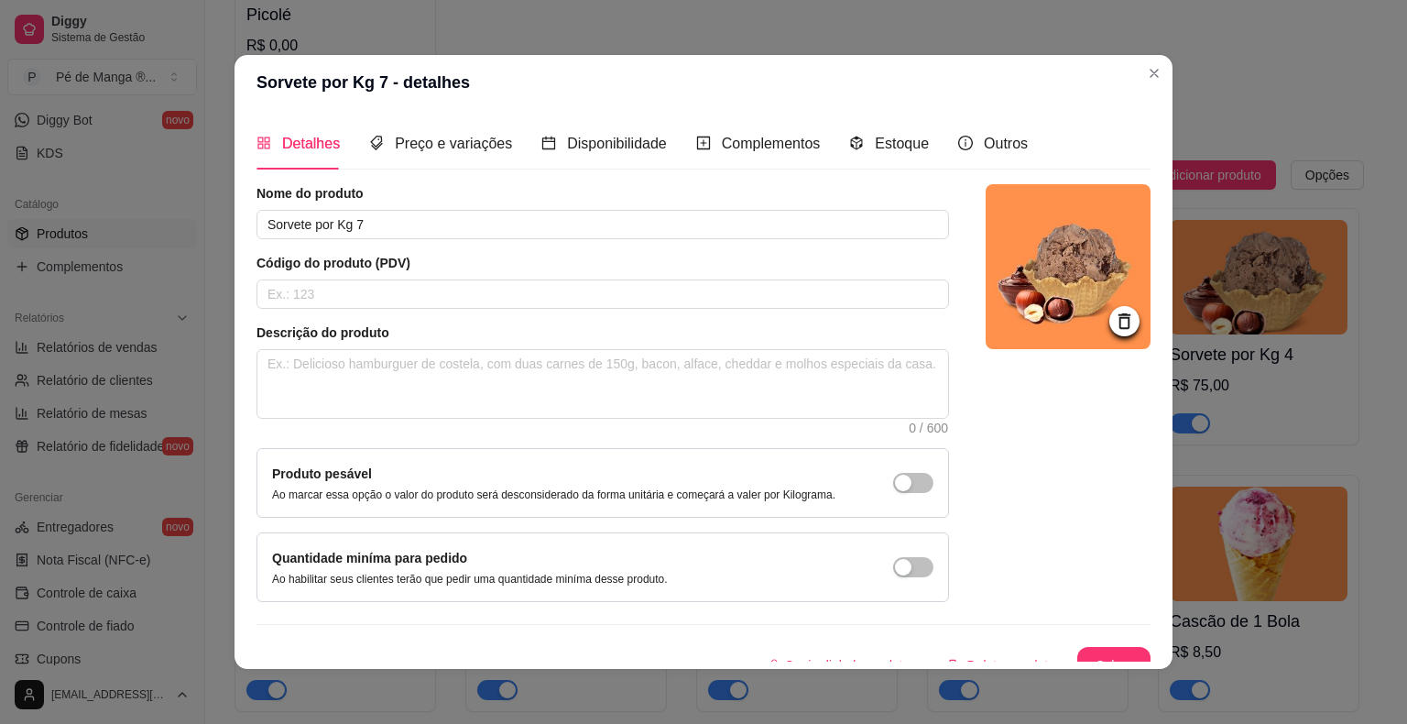
click at [917, 482] on div "Produto pesável Ao marcar essa opção o valor do produto será desconsiderado da …" at bounding box center [603, 483] width 693 height 70
click at [901, 483] on span "button" at bounding box center [913, 483] width 40 height 20
click at [1082, 648] on button "Salvar" at bounding box center [1114, 666] width 71 height 36
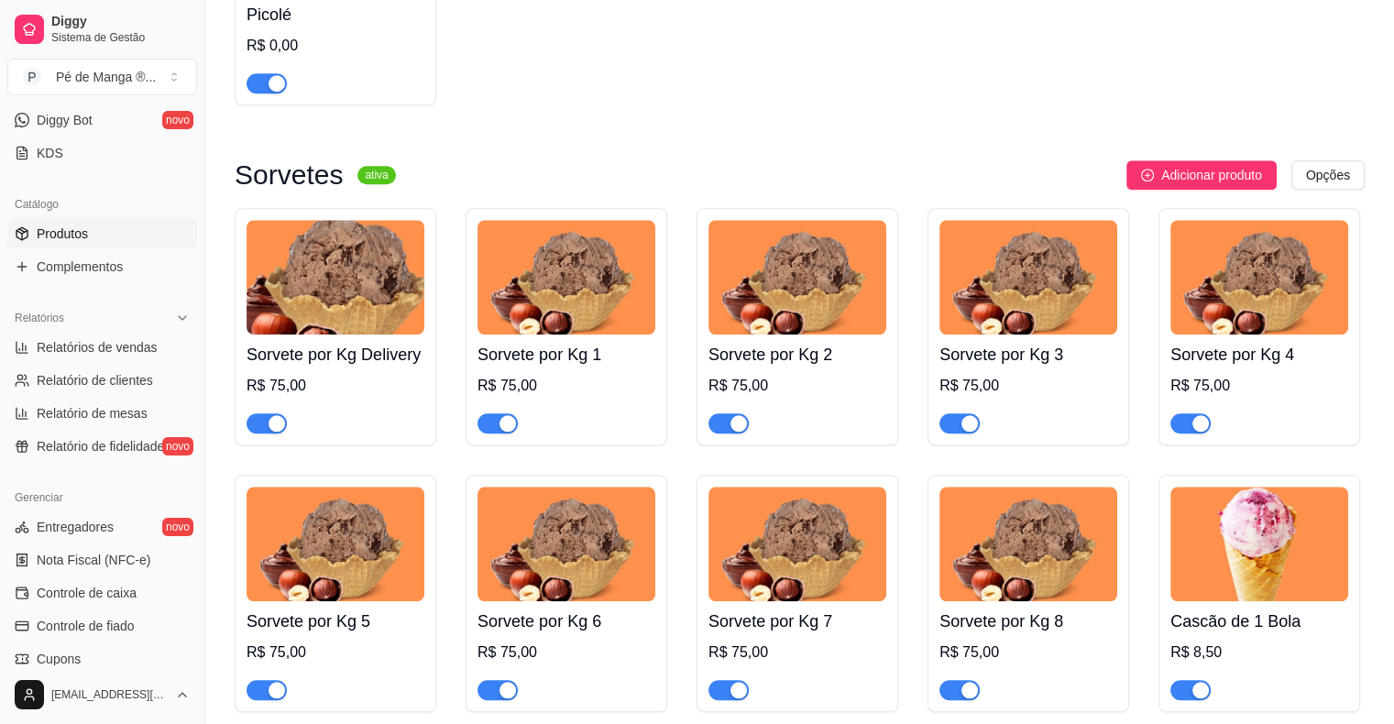
click at [1007, 561] on img at bounding box center [1028, 544] width 178 height 115
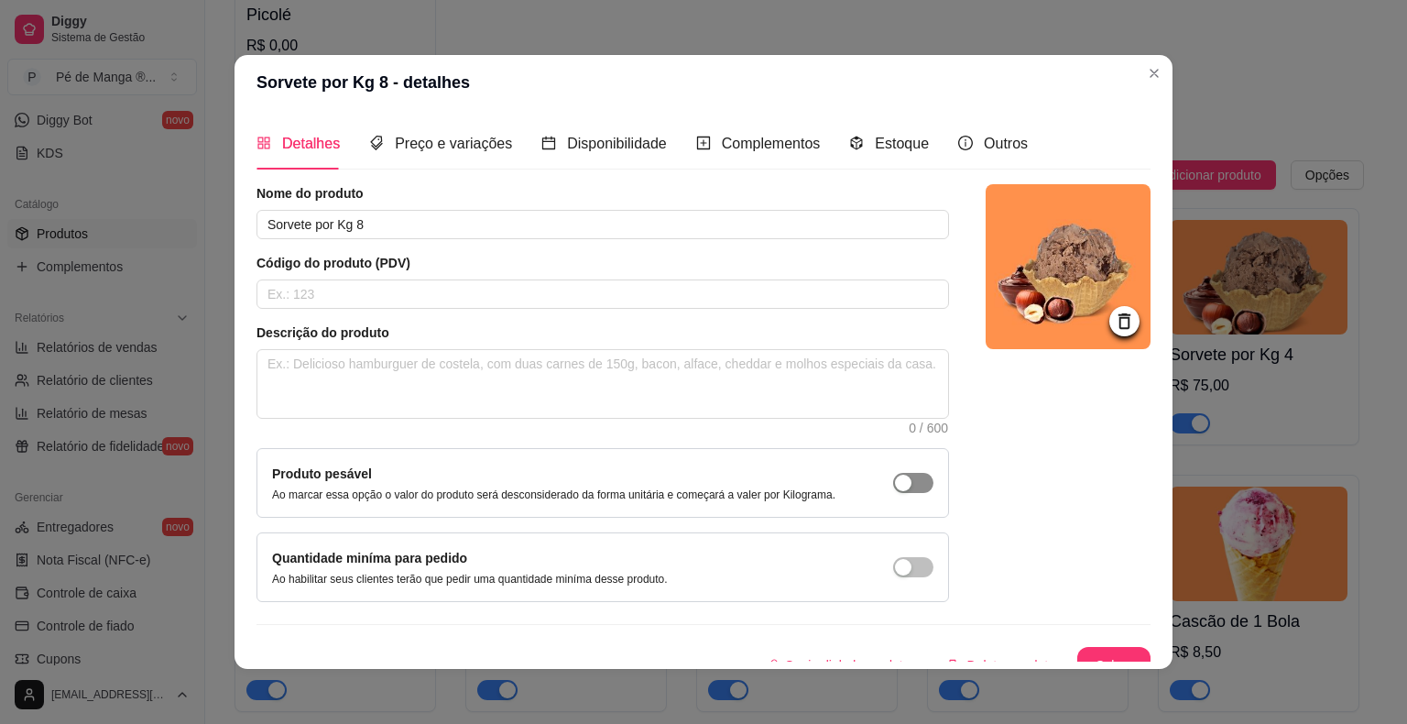
click at [893, 489] on button "button" at bounding box center [913, 483] width 40 height 20
click at [1090, 647] on button "Salvar" at bounding box center [1114, 665] width 73 height 37
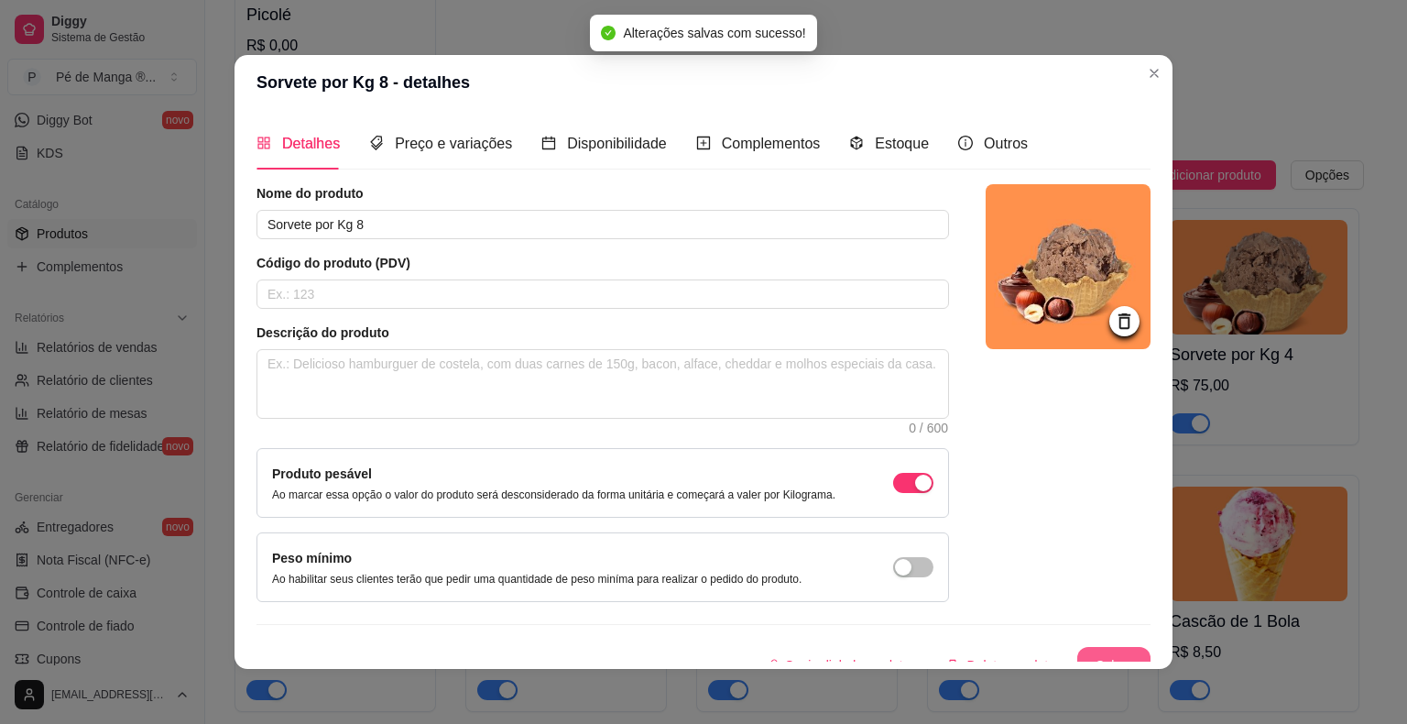
click at [1126, 647] on div "Nome do produto Sorvete por Kg 8 Código do produto (PDV) Descrição do produto 0…" at bounding box center [704, 433] width 894 height 499
click at [1109, 651] on button "Salvar" at bounding box center [1114, 666] width 71 height 36
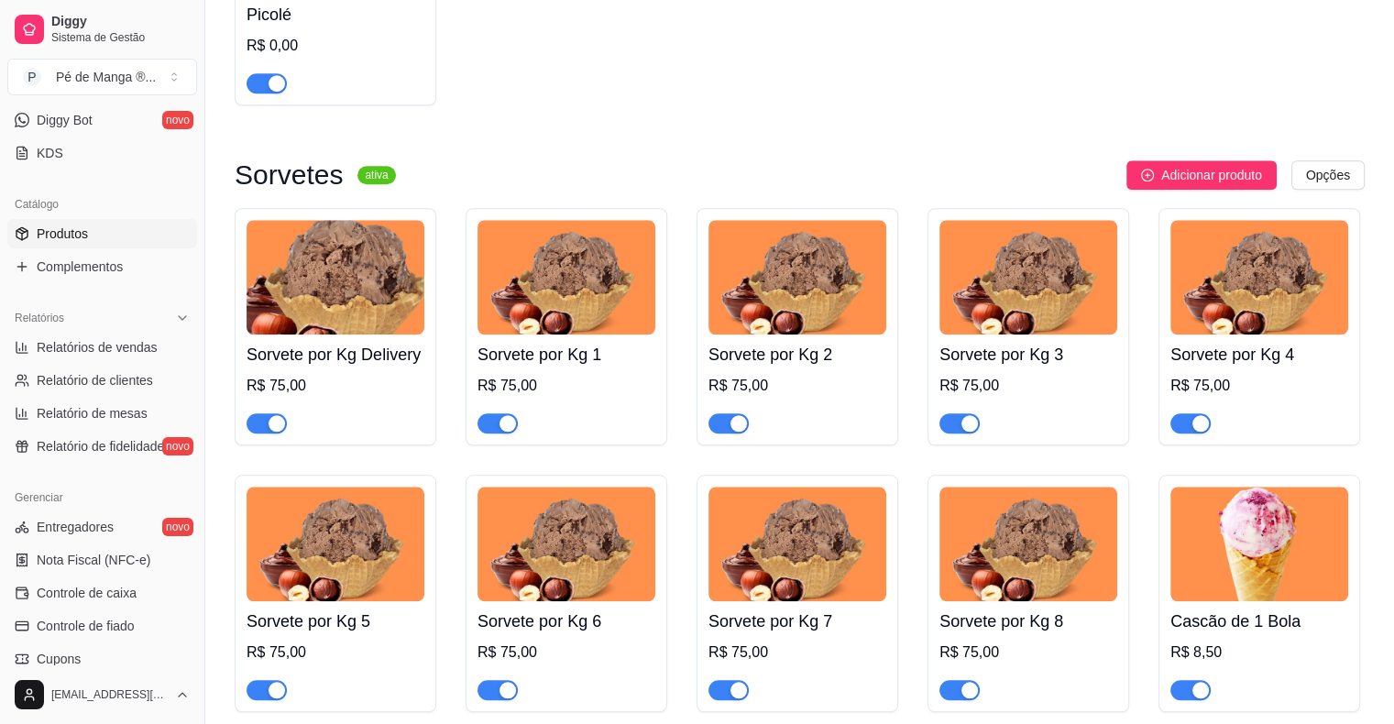
click at [378, 339] on div "Sorvete por Kg Delivery R$ 75,00" at bounding box center [335, 383] width 178 height 99
click at [334, 365] on h4 "Sorvete por Kg Delivery" at bounding box center [335, 355] width 178 height 26
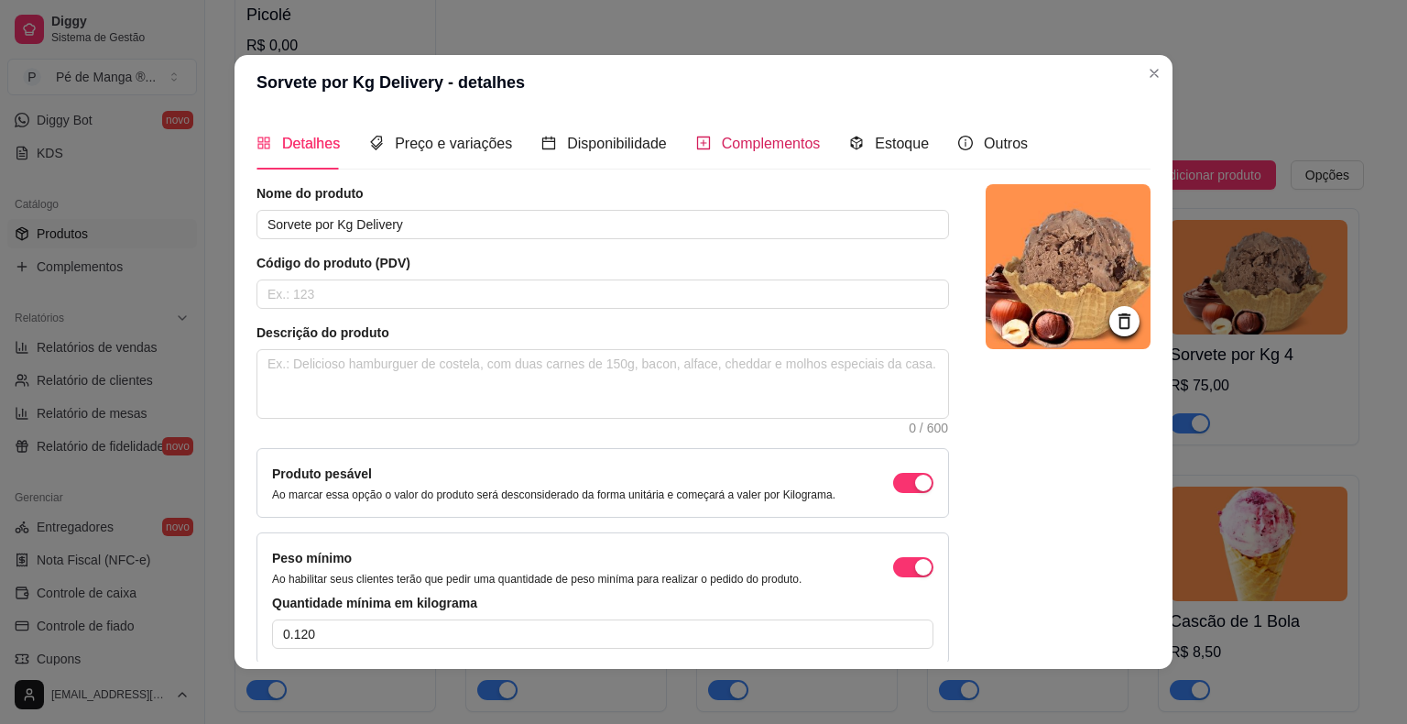
click at [753, 151] on span "Complementos" at bounding box center [771, 144] width 99 height 16
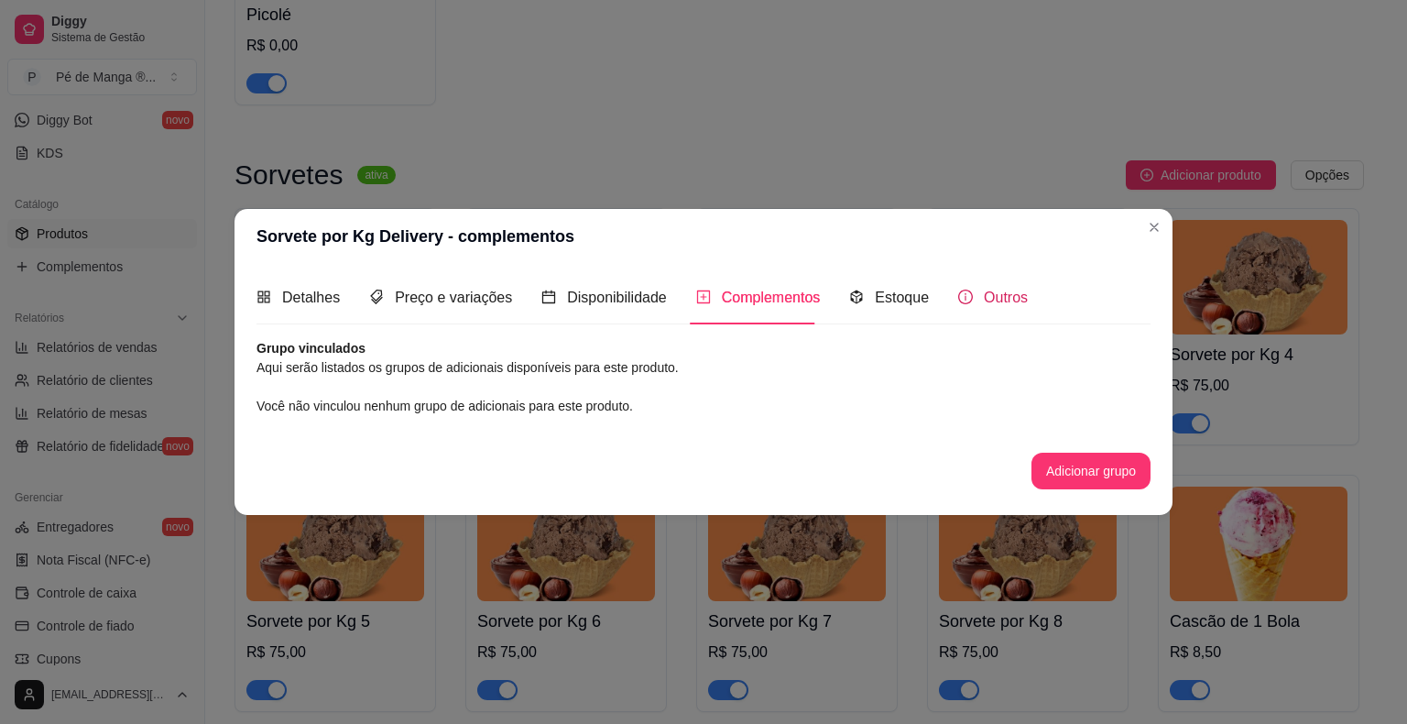
click at [973, 309] on div "Outros" at bounding box center [993, 297] width 70 height 23
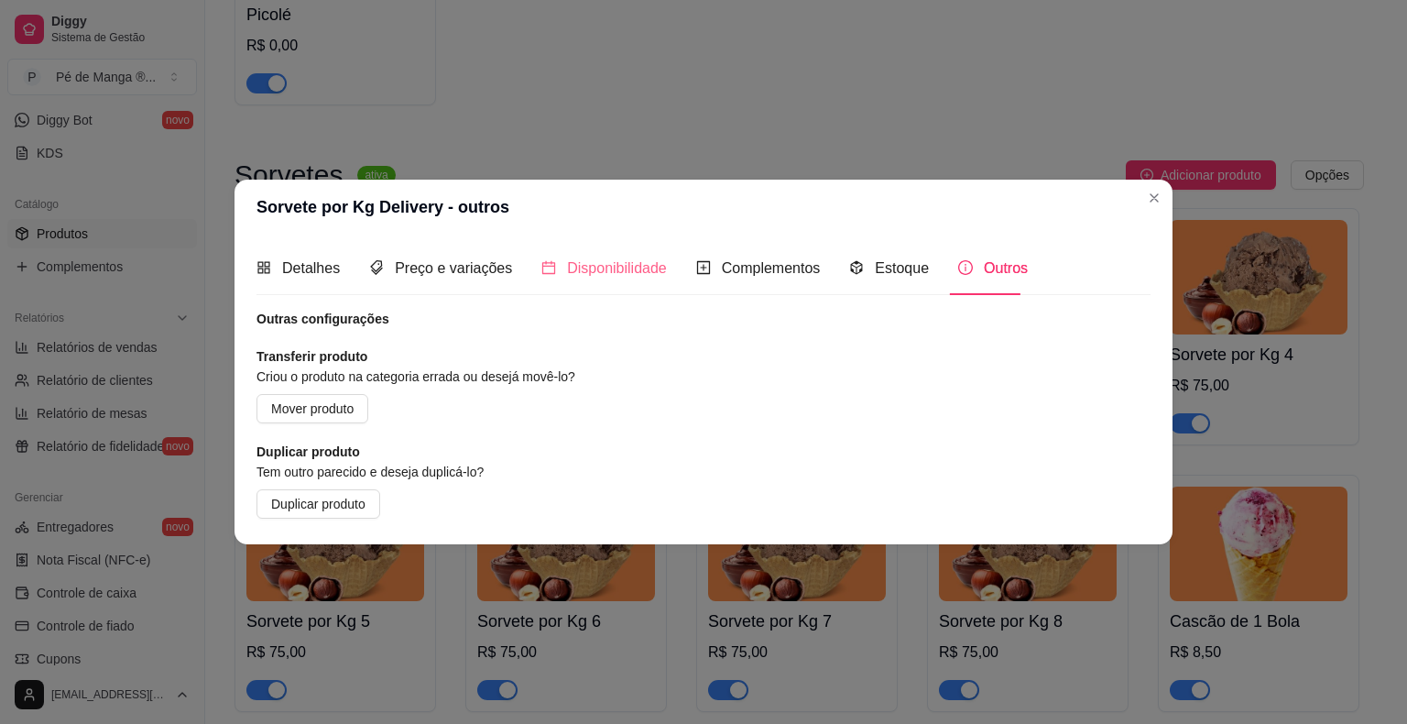
click at [606, 281] on div "Disponibilidade" at bounding box center [605, 268] width 126 height 52
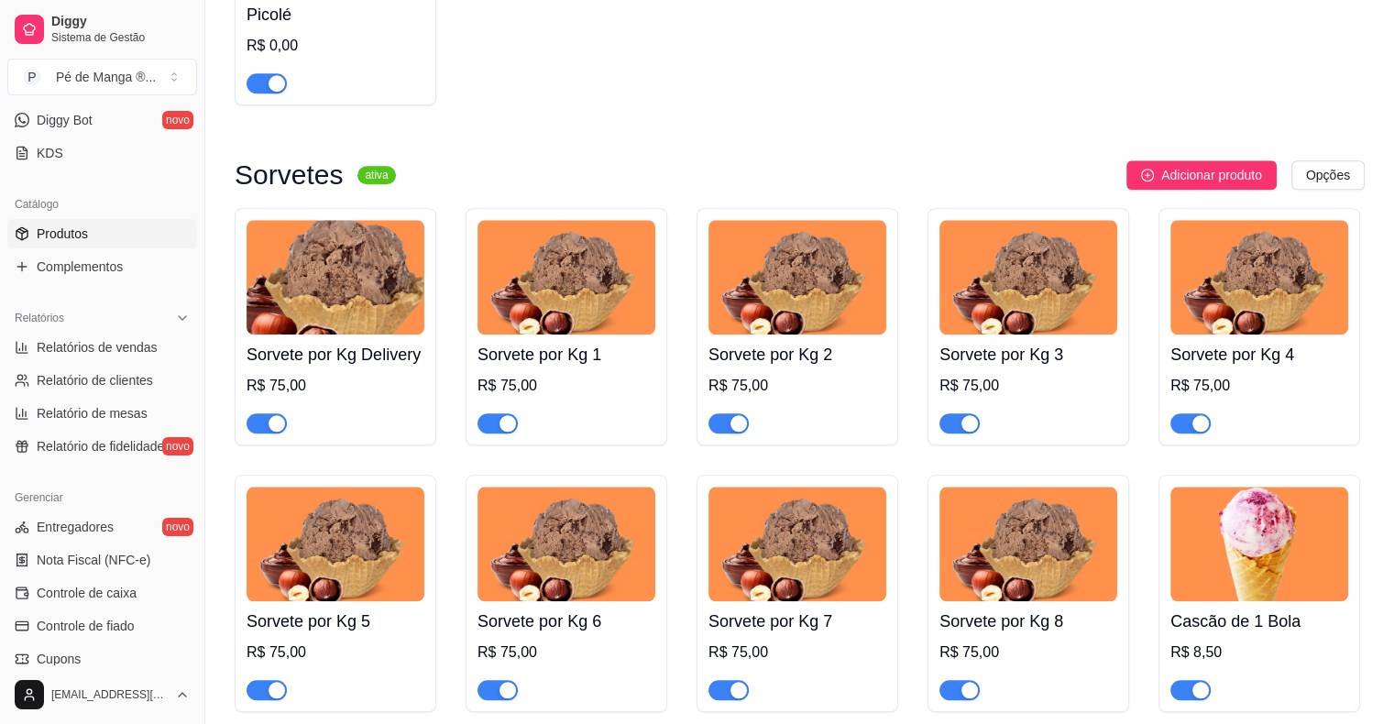
click at [627, 345] on div "Sorvete por Kg 1 R$ 75,00" at bounding box center [566, 383] width 178 height 99
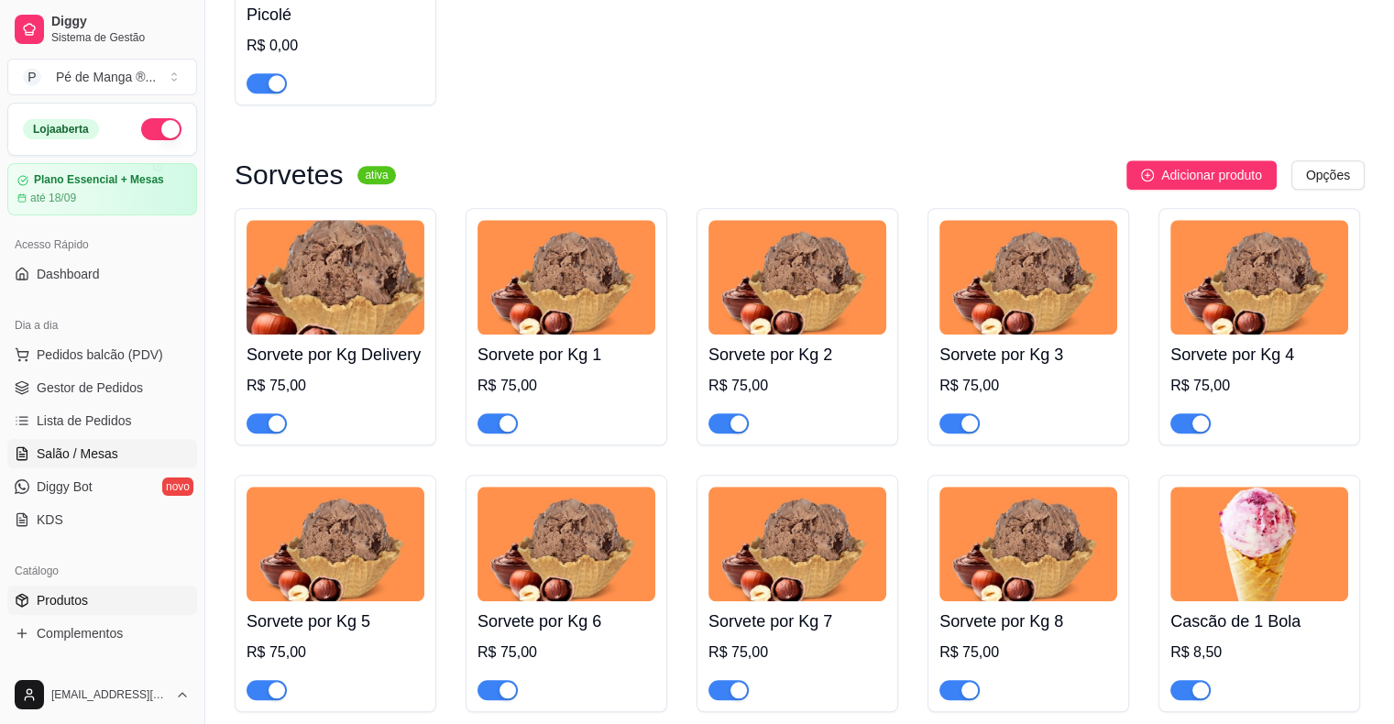
click at [107, 443] on link "Salão / Mesas" at bounding box center [102, 453] width 190 height 29
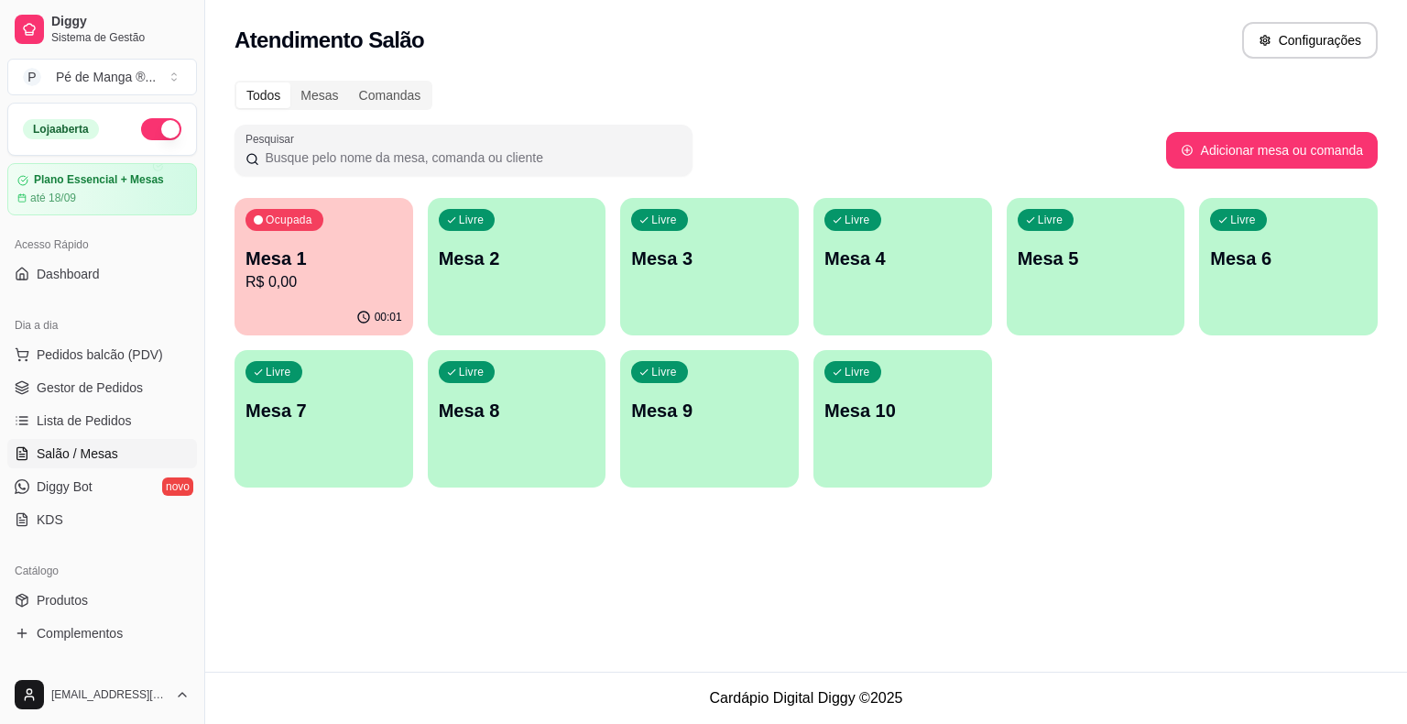
click at [278, 269] on p "Mesa 1" at bounding box center [324, 259] width 157 height 26
click at [278, 268] on body "Diggy Sistema de Gestão P Pé de Manga ® ... Loja aberta Plano Essencial + Mesas…" at bounding box center [703, 362] width 1407 height 724
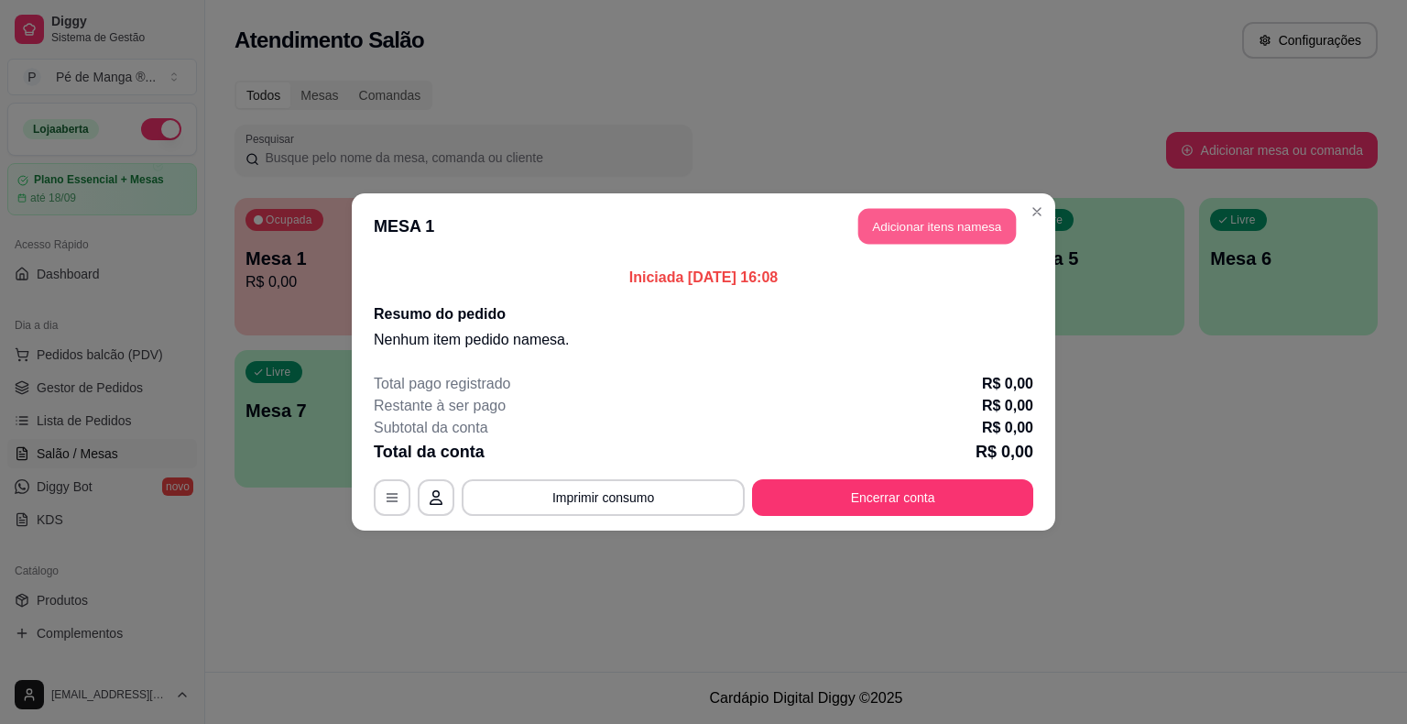
click at [891, 232] on button "Adicionar itens na mesa" at bounding box center [938, 227] width 158 height 36
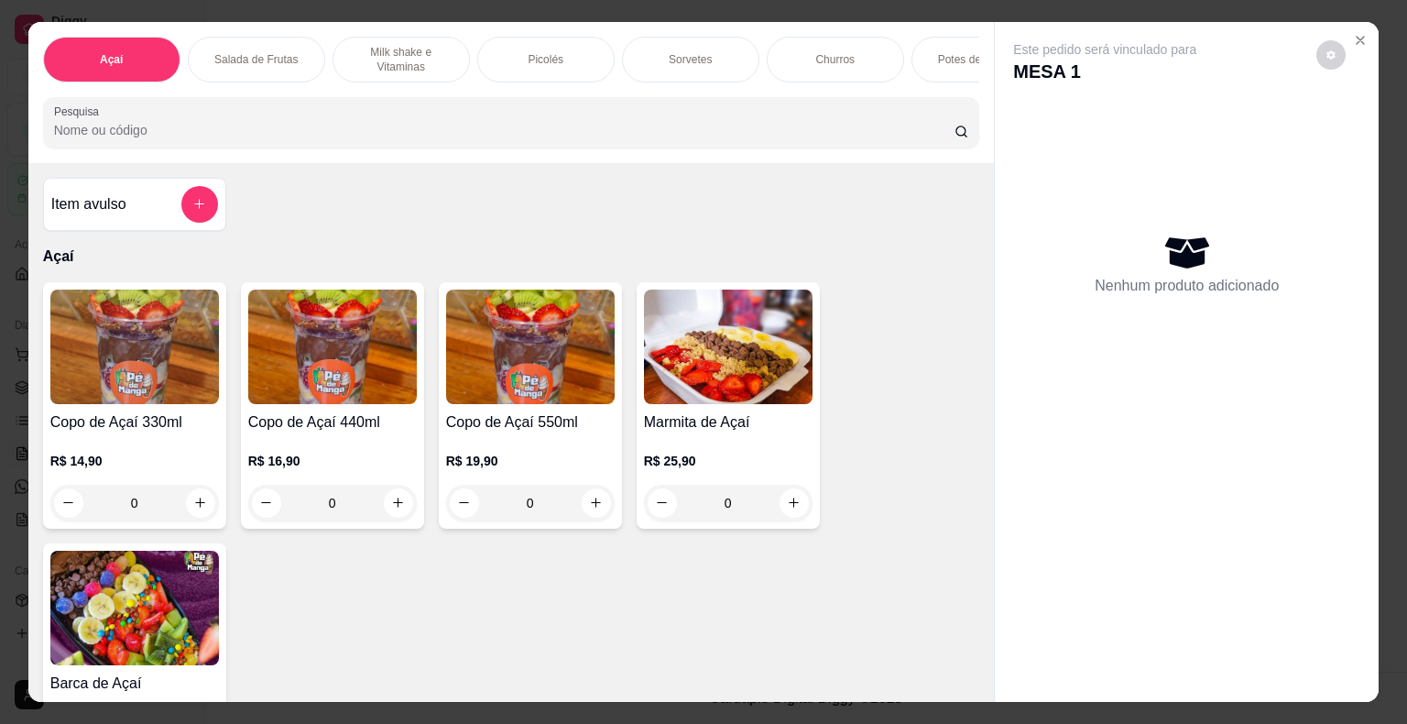
click at [710, 60] on div "Sorvetes" at bounding box center [690, 60] width 137 height 46
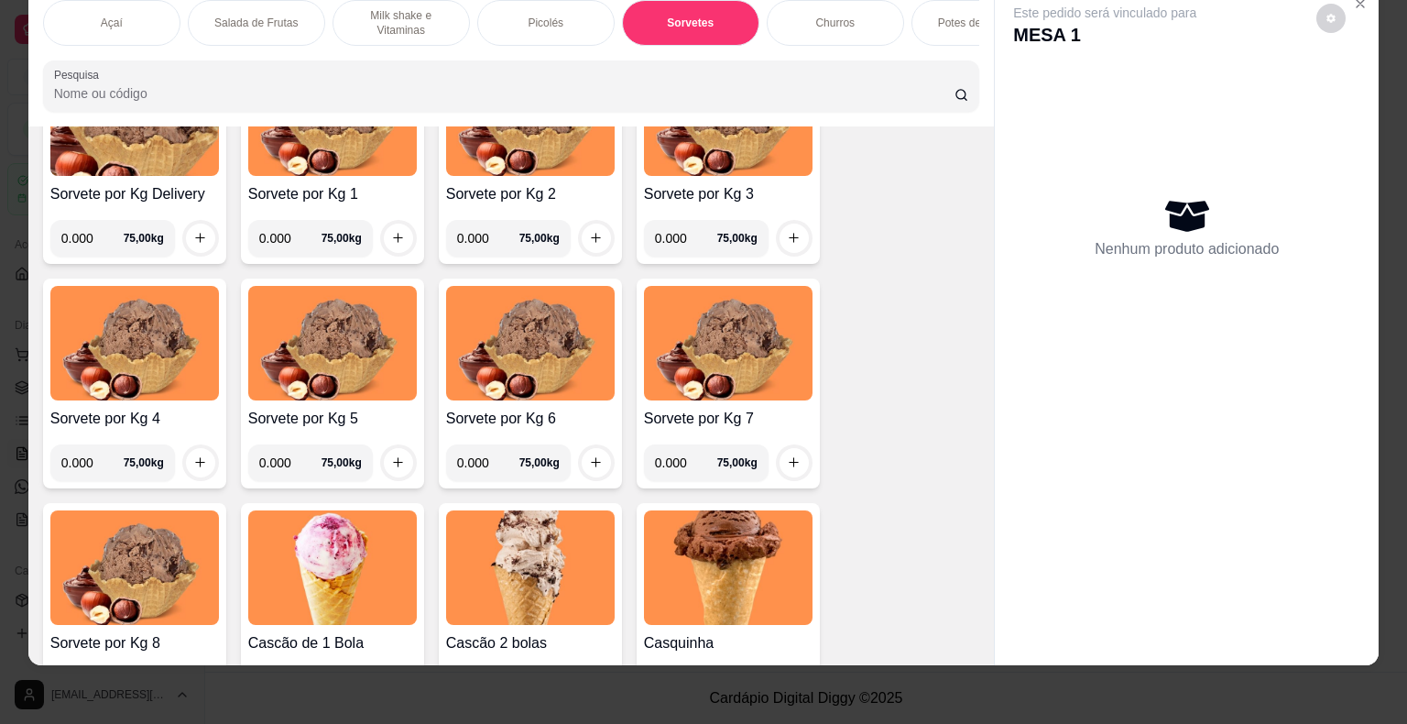
scroll to position [1613, 0]
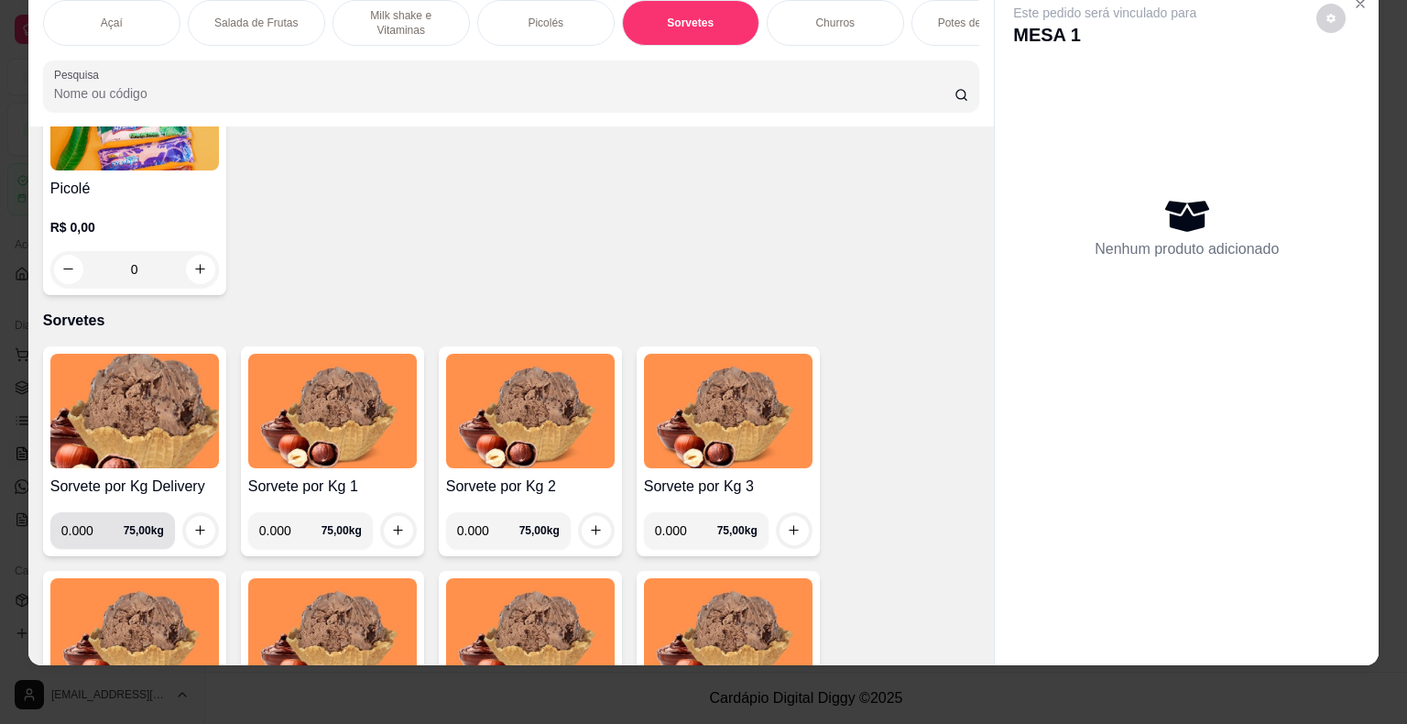
click at [71, 538] on input "0.000" at bounding box center [92, 530] width 62 height 37
click at [81, 533] on input "0.000" at bounding box center [92, 530] width 62 height 37
click at [92, 541] on input "0.000" at bounding box center [92, 530] width 62 height 37
drag, startPoint x: 64, startPoint y: 526, endPoint x: 103, endPoint y: 525, distance: 38.5
click at [103, 525] on input "0.000" at bounding box center [92, 530] width 62 height 37
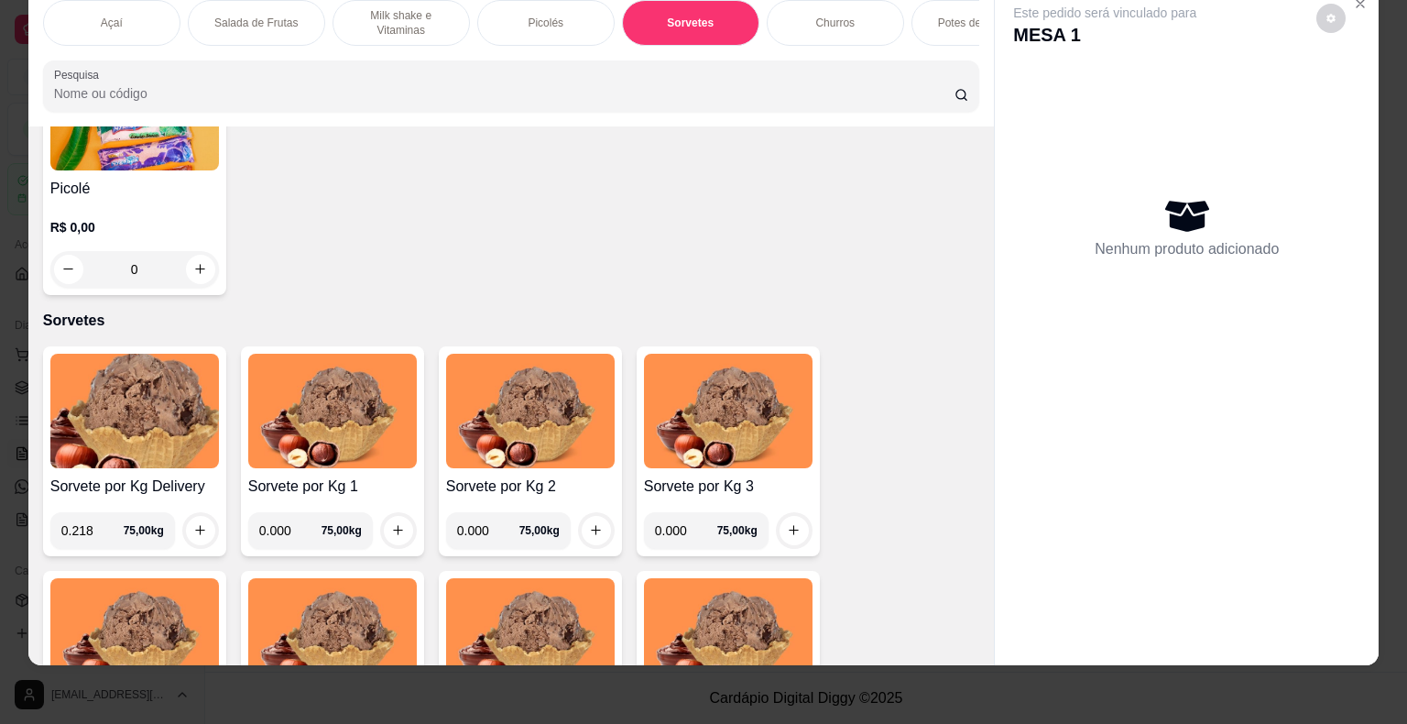
type input "0.218"
click at [186, 523] on button "increase-product-quantity" at bounding box center [200, 530] width 28 height 28
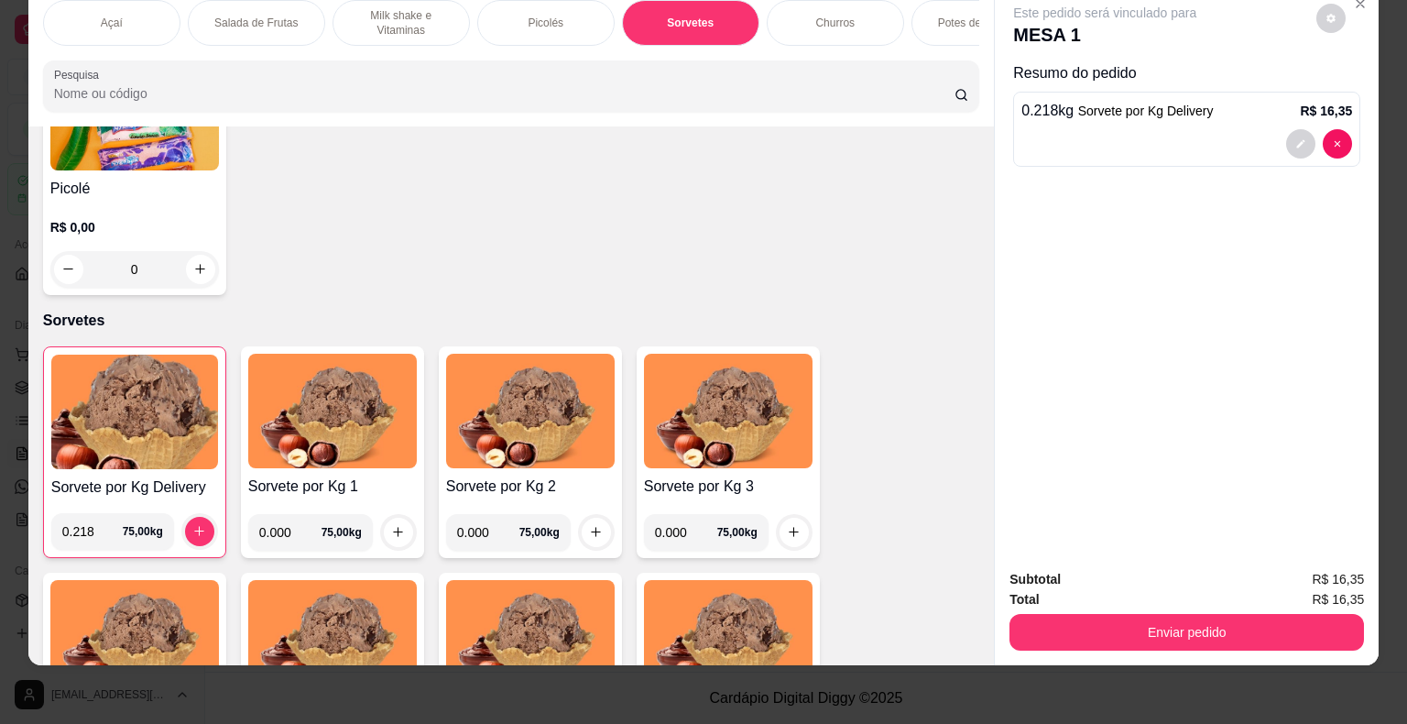
drag, startPoint x: 259, startPoint y: 531, endPoint x: 287, endPoint y: 531, distance: 27.5
click at [287, 531] on input "0.000" at bounding box center [290, 532] width 62 height 37
type input "0.230"
click at [391, 530] on icon "increase-product-quantity" at bounding box center [398, 532] width 14 height 14
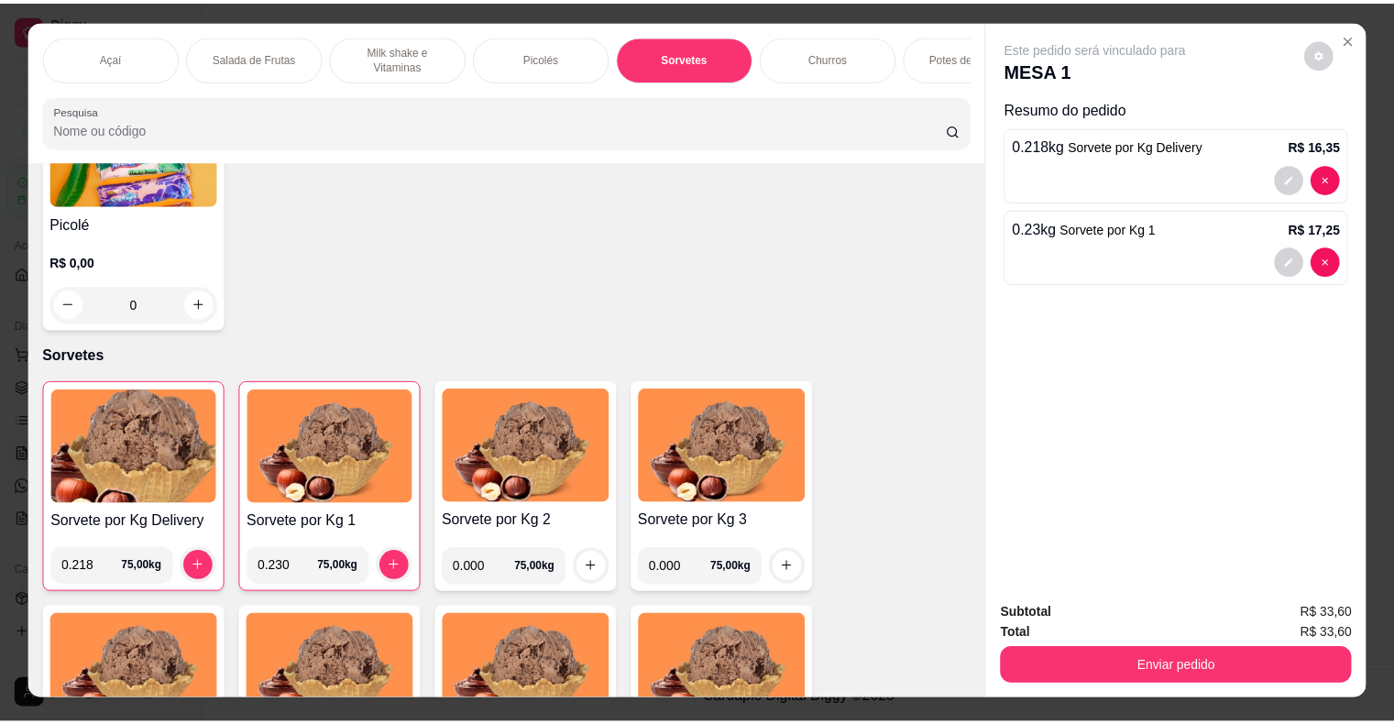
scroll to position [0, 0]
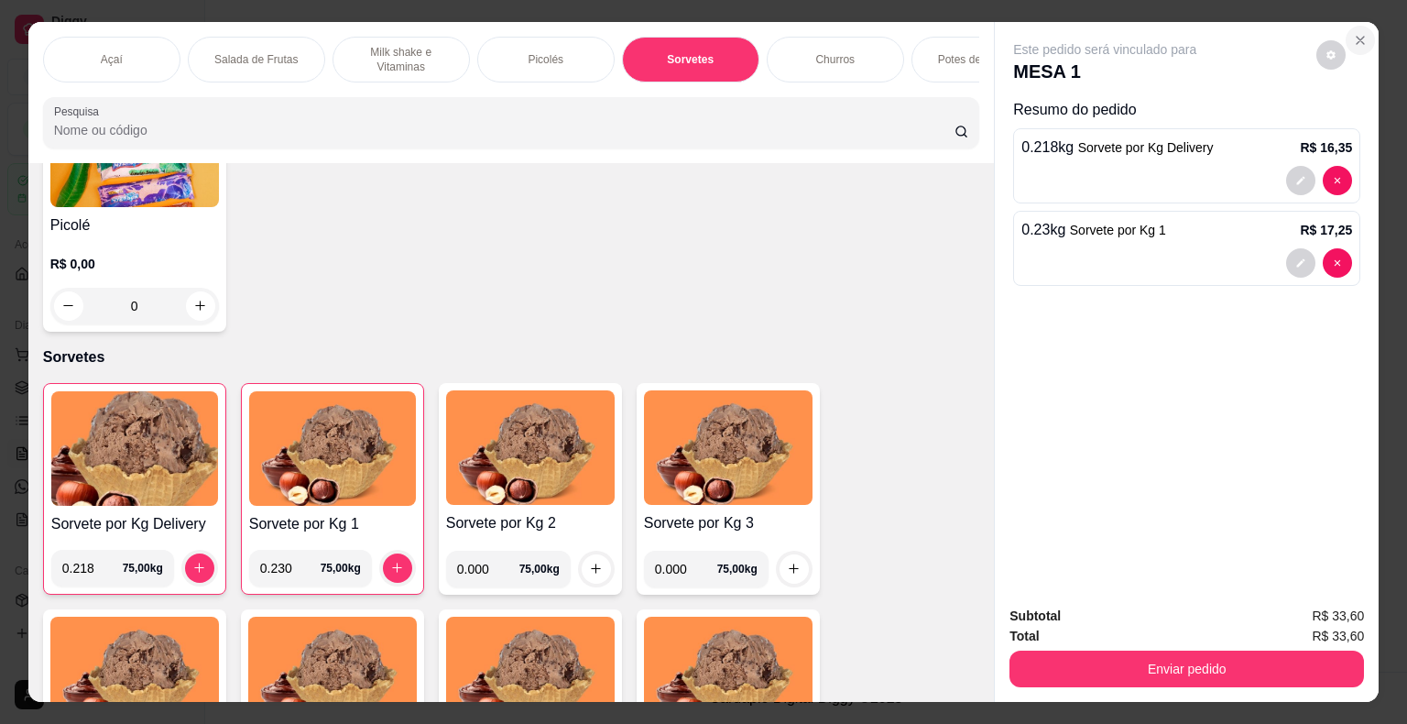
click at [1353, 36] on icon "Close" at bounding box center [1360, 40] width 15 height 15
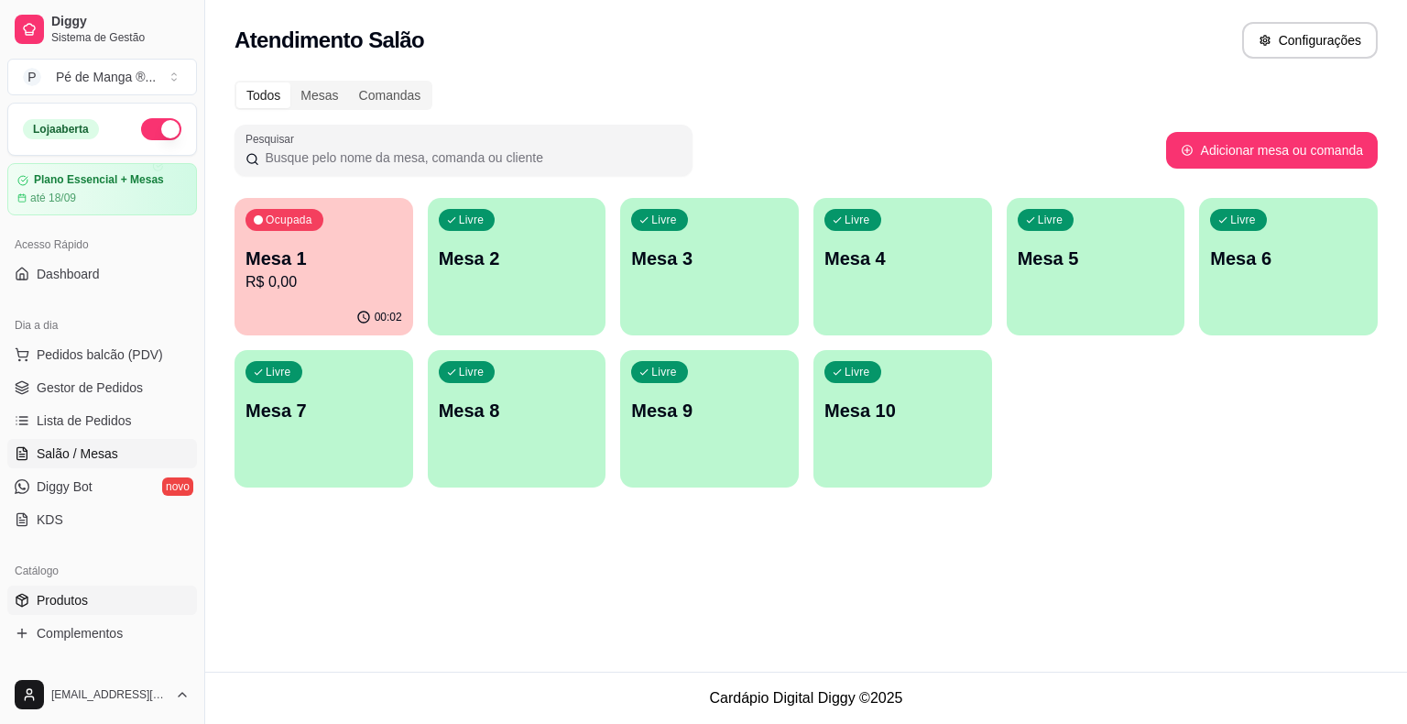
click at [116, 589] on link "Produtos" at bounding box center [102, 600] width 190 height 29
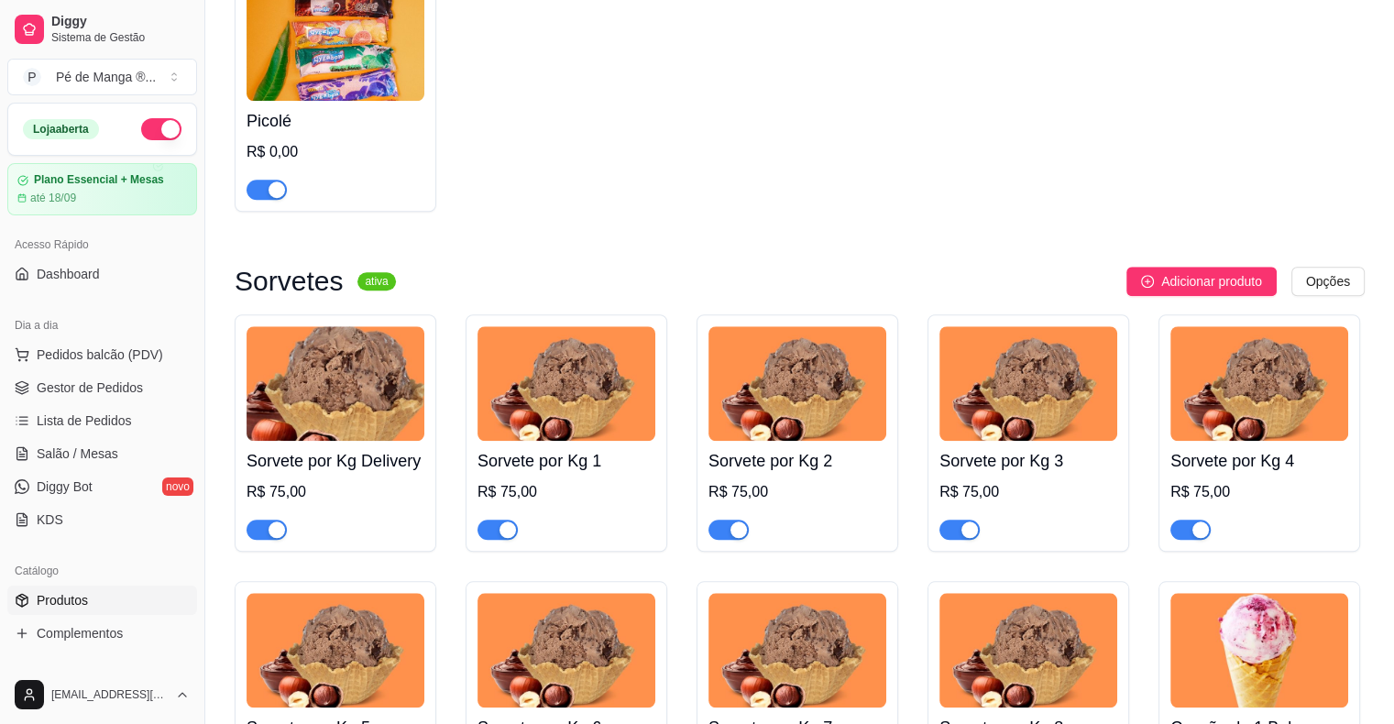
scroll to position [1558, 0]
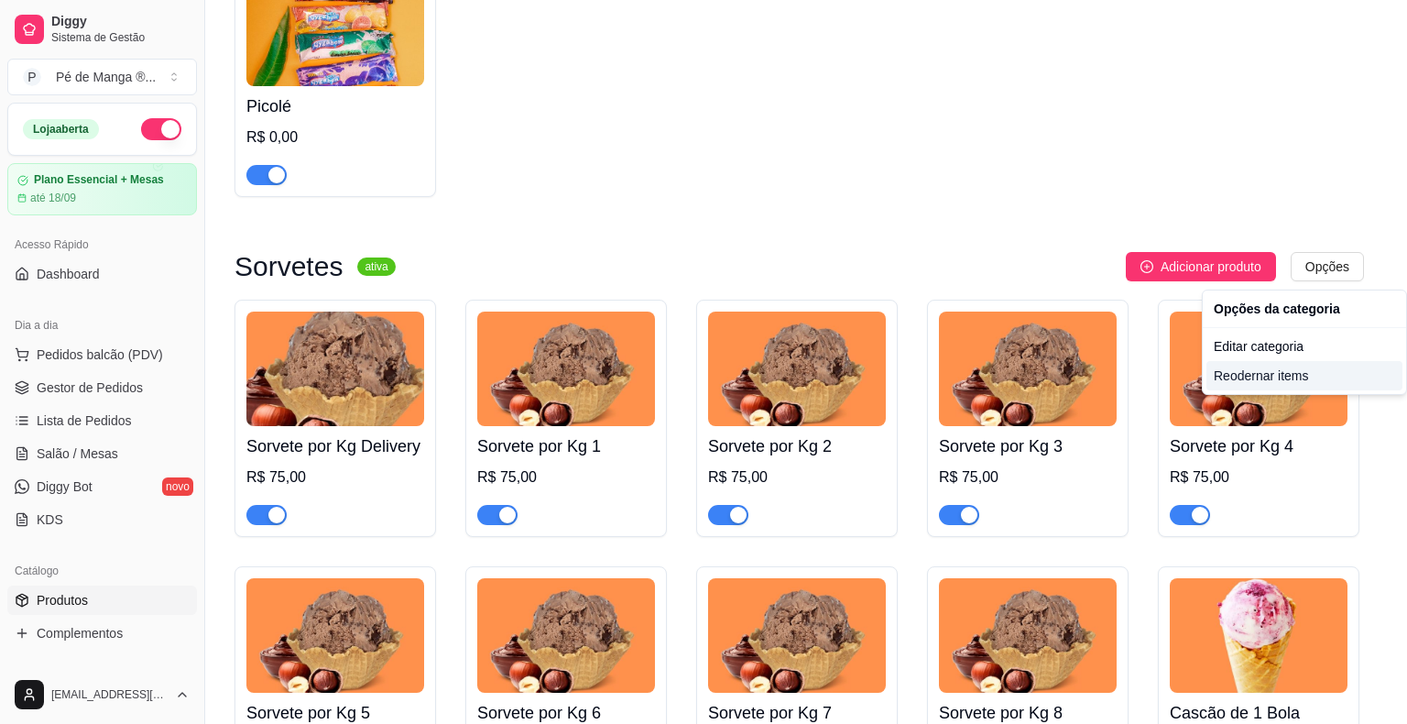
click at [1322, 379] on div "Reodernar items" at bounding box center [1305, 375] width 196 height 29
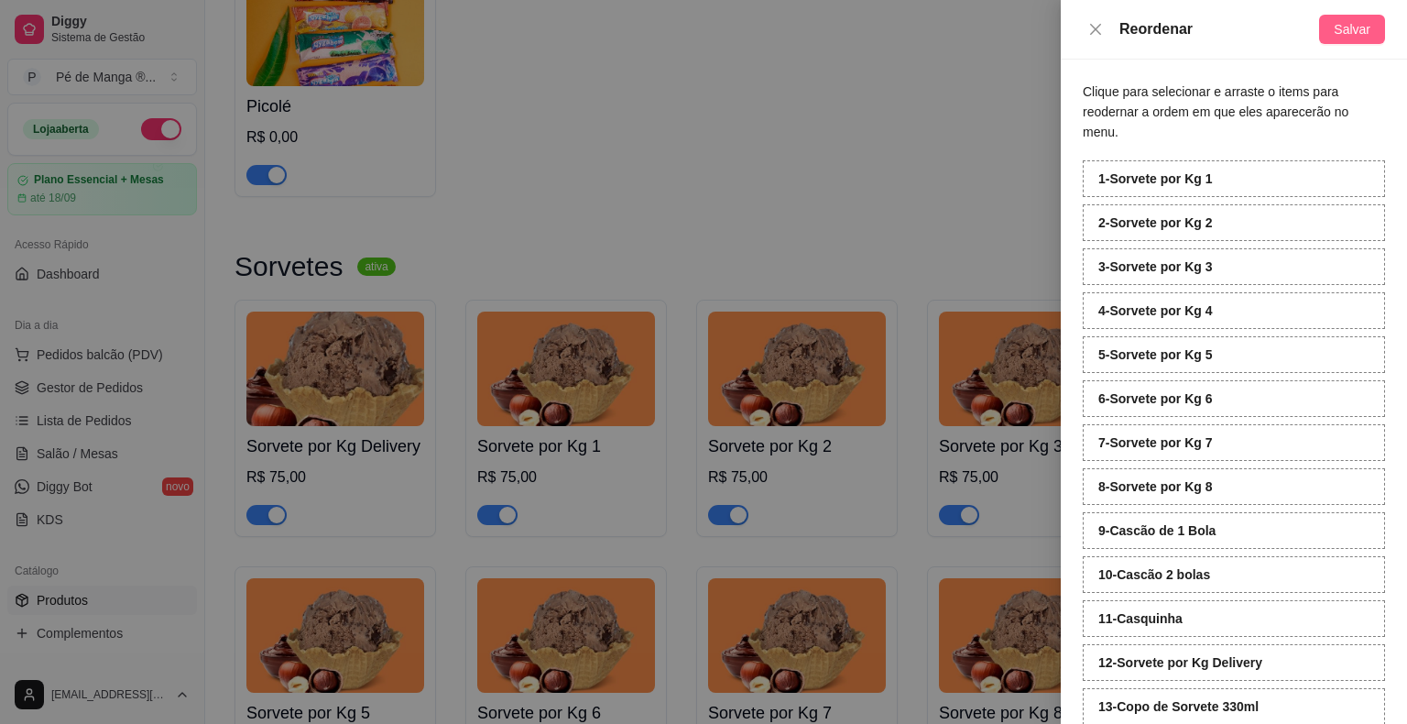
click at [1343, 38] on span "Salvar" at bounding box center [1352, 29] width 37 height 20
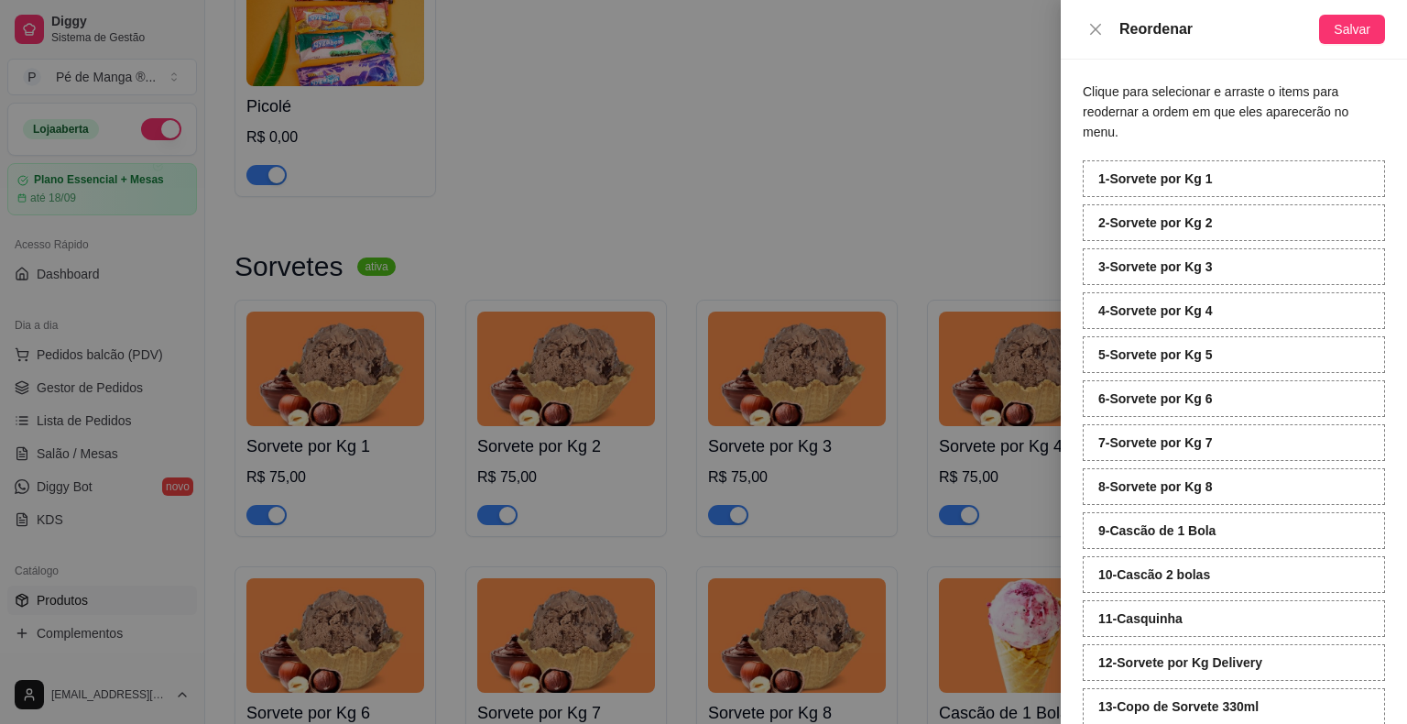
click at [1100, 38] on div "Reordenar" at bounding box center [1201, 29] width 236 height 22
click at [1096, 29] on icon "close" at bounding box center [1095, 28] width 11 height 11
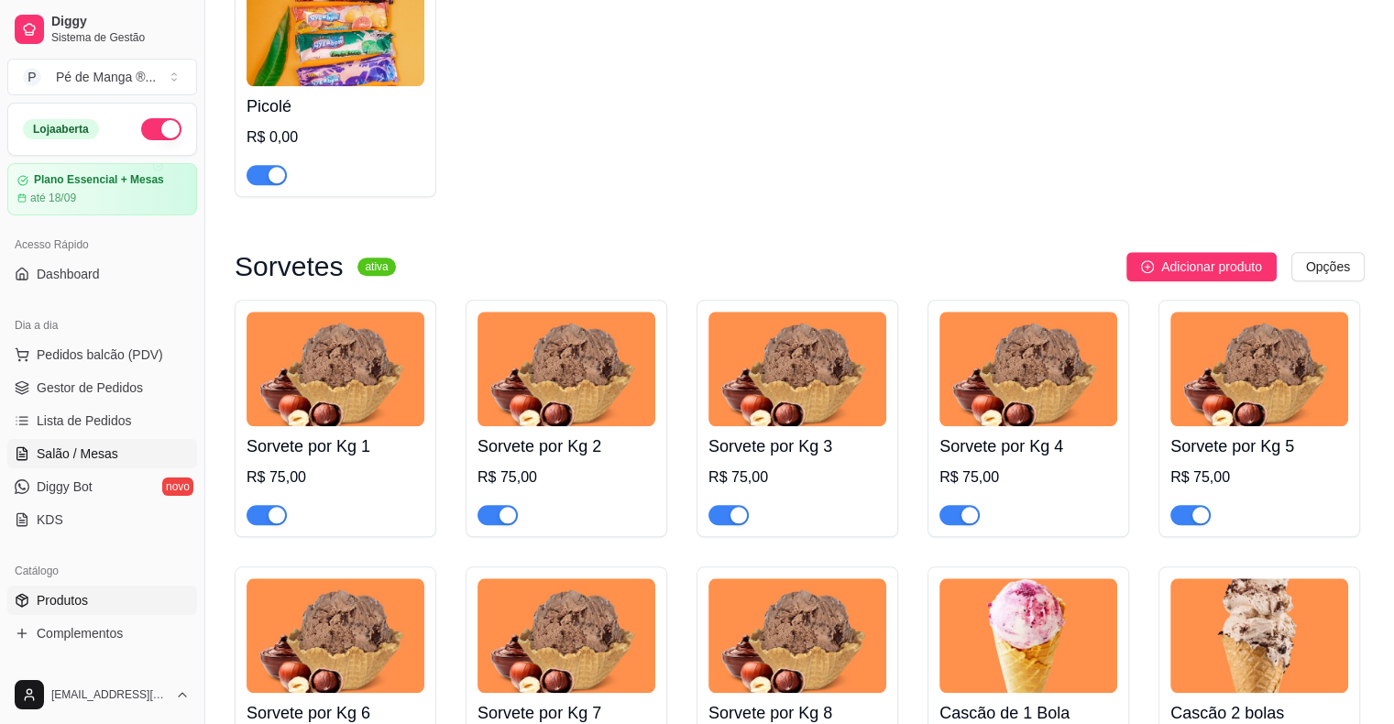
click at [107, 456] on span "Salão / Mesas" at bounding box center [78, 453] width 82 height 18
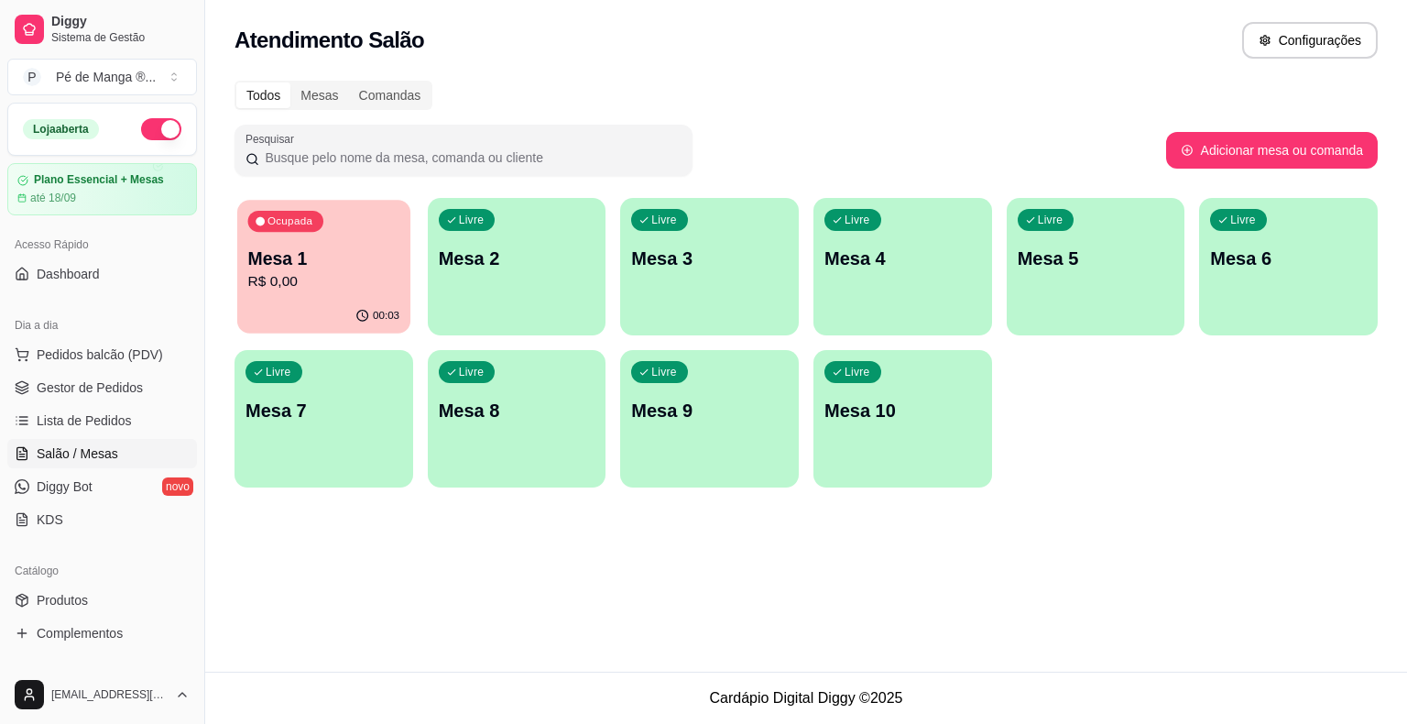
click at [304, 291] on p "R$ 0,00" at bounding box center [324, 281] width 152 height 21
click at [315, 289] on p "R$ 0,00" at bounding box center [324, 282] width 157 height 22
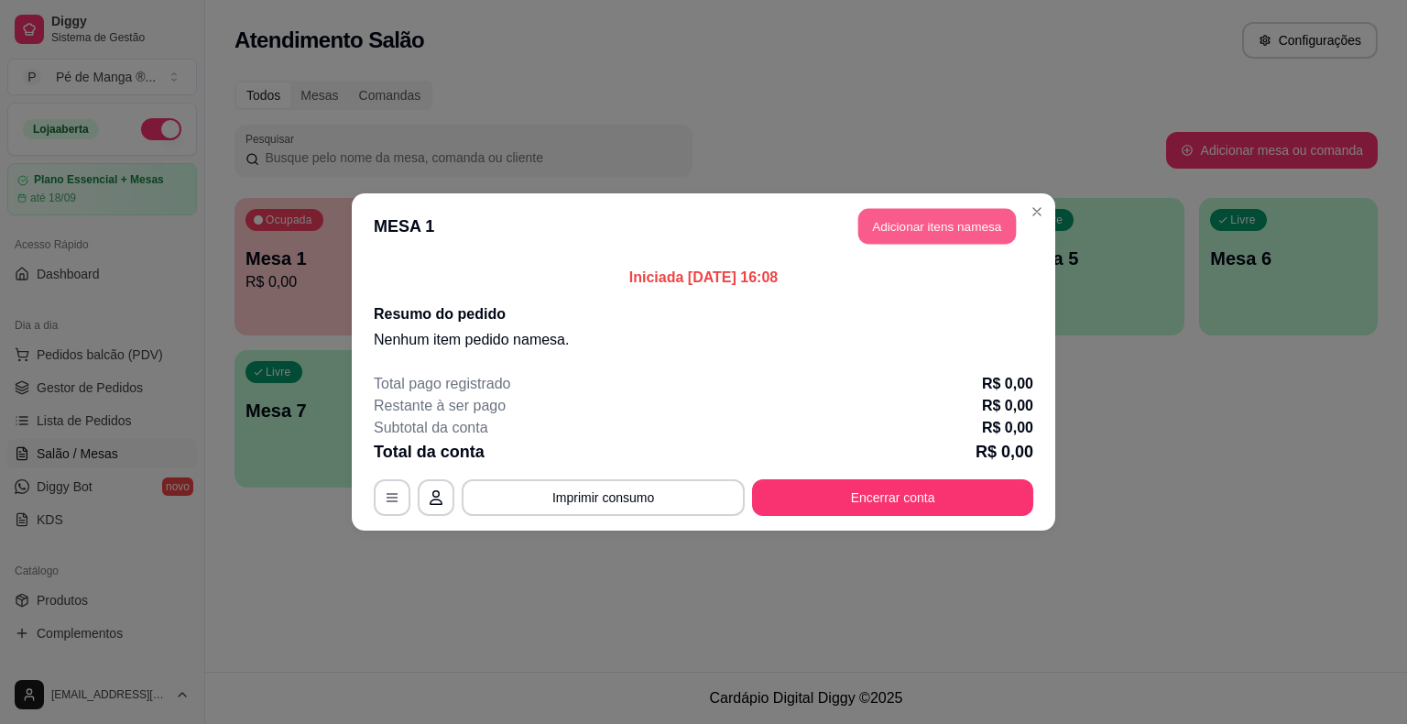
click at [953, 227] on button "Adicionar itens na mesa" at bounding box center [938, 227] width 158 height 36
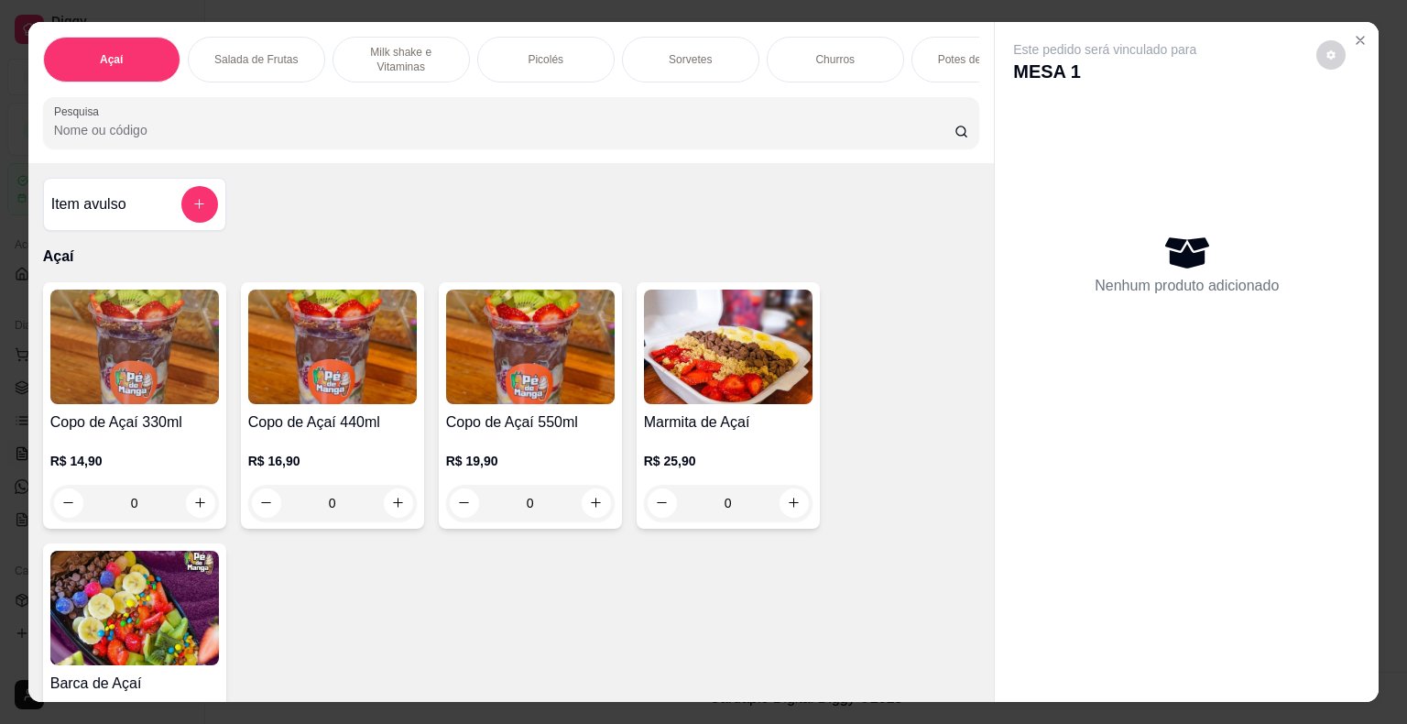
click at [177, 425] on h4 "Copo de Açaí 330ml" at bounding box center [134, 422] width 169 height 22
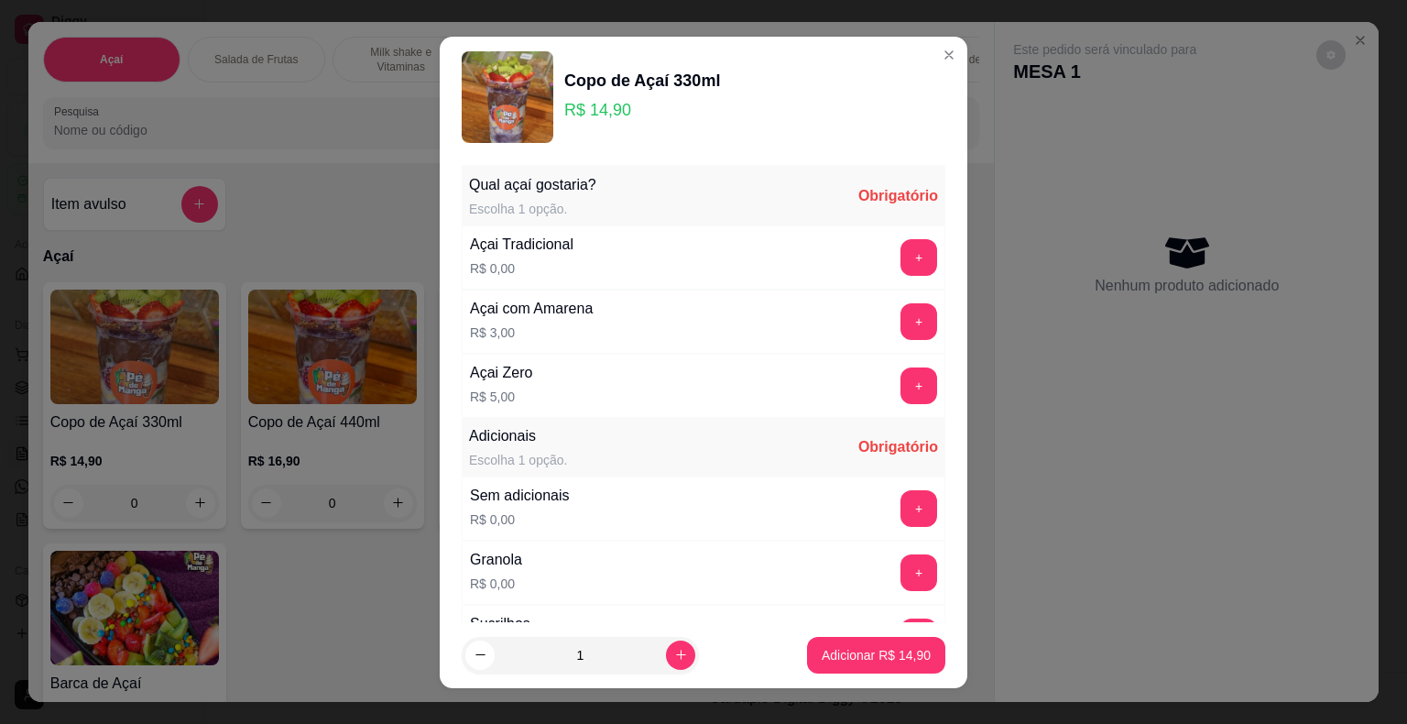
click at [901, 325] on button "+" at bounding box center [919, 321] width 37 height 37
click at [904, 581] on div "+" at bounding box center [918, 572] width 51 height 37
click at [901, 503] on button "+" at bounding box center [919, 508] width 37 height 37
click at [901, 572] on button "+" at bounding box center [919, 572] width 37 height 37
click at [820, 498] on button "-" at bounding box center [838, 508] width 36 height 36
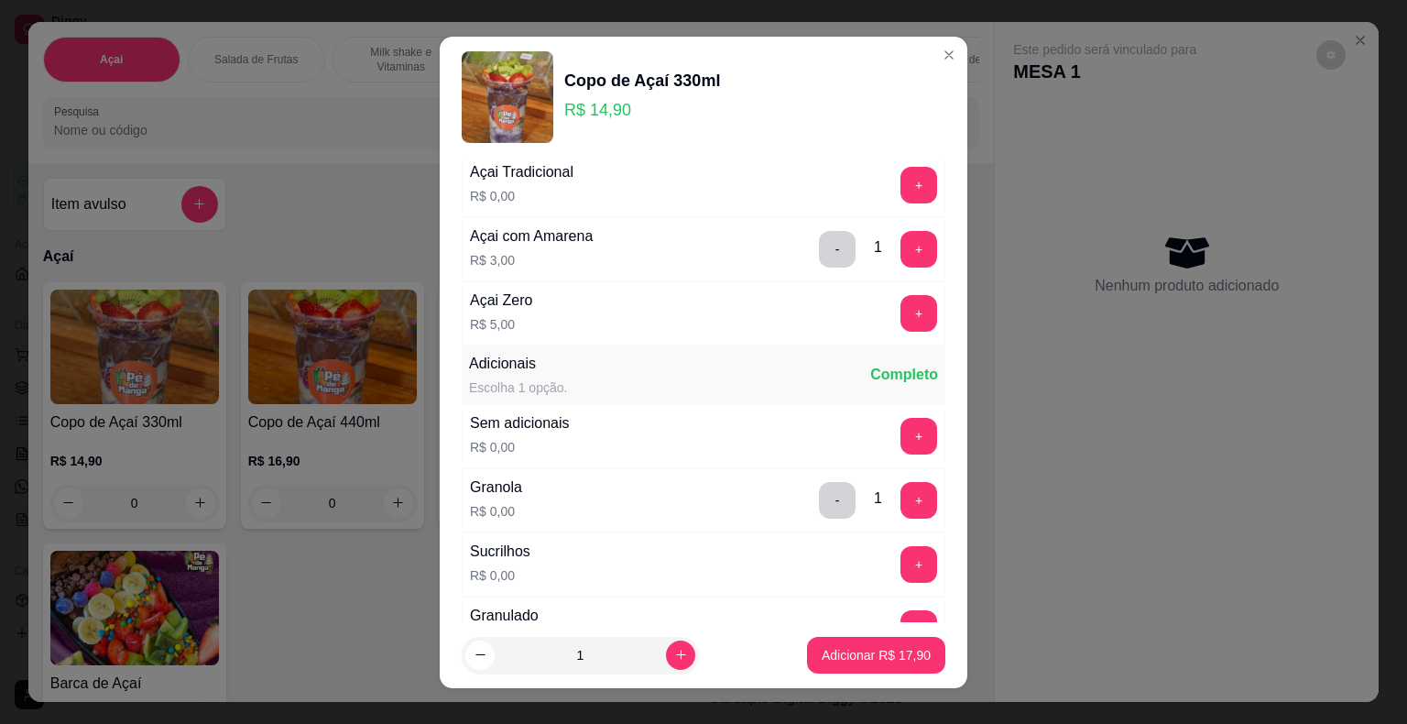
scroll to position [183, 0]
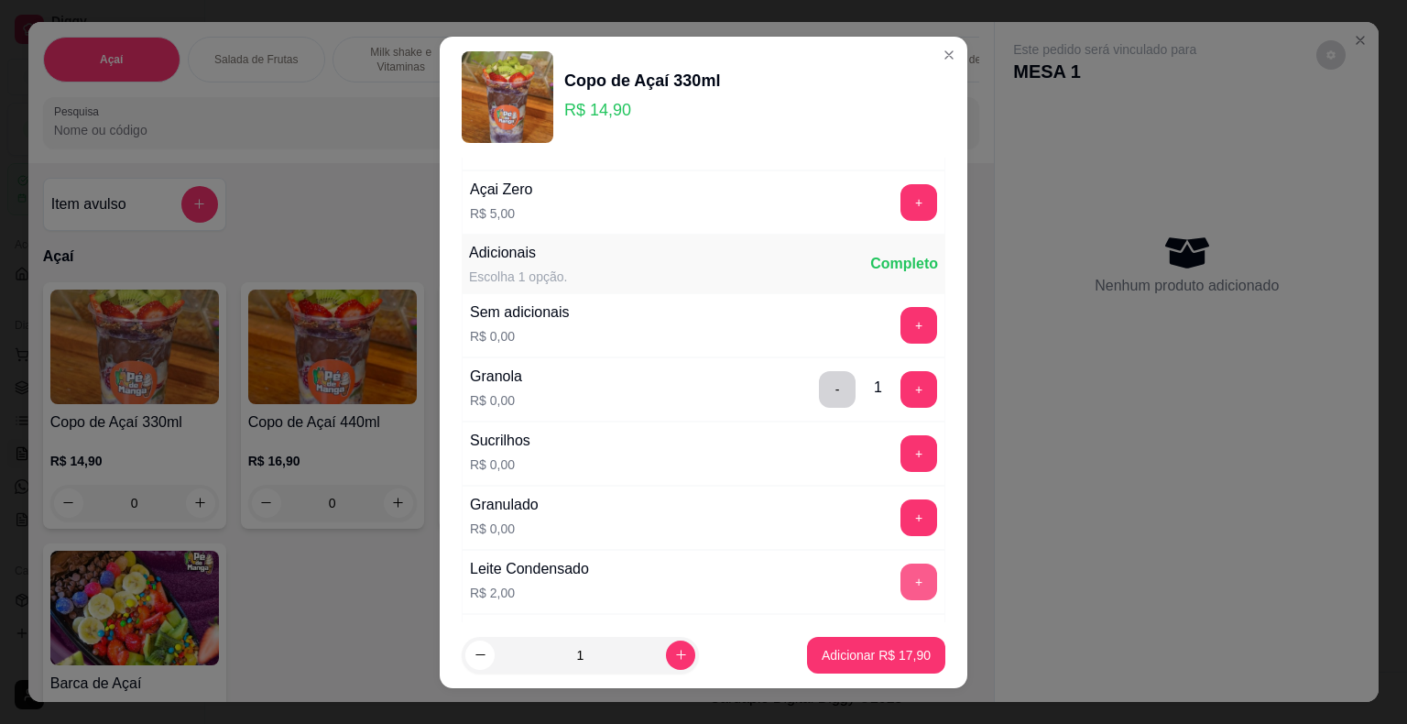
click at [901, 572] on button "+" at bounding box center [919, 582] width 37 height 37
click at [880, 665] on button "Adicionar R$ 19,90" at bounding box center [876, 655] width 138 height 37
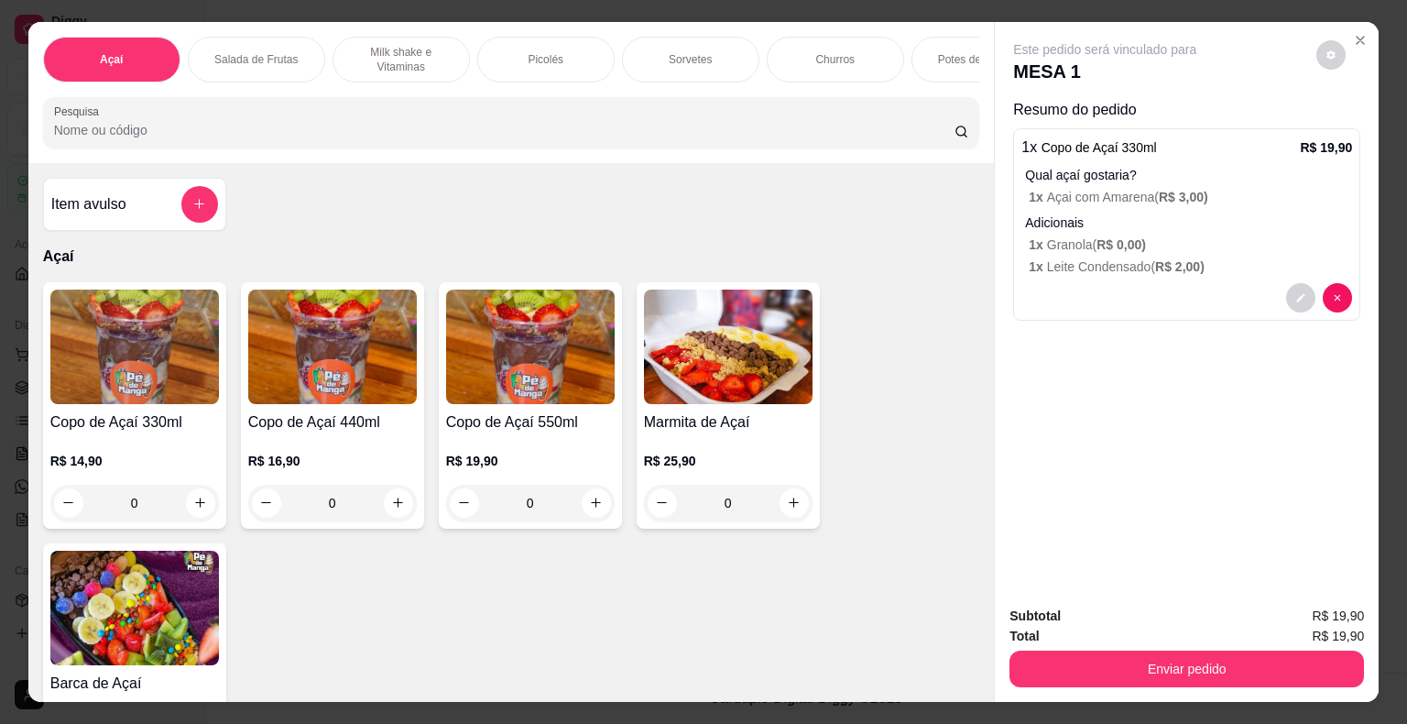
click at [169, 465] on p "R$ 14,90" at bounding box center [134, 461] width 169 height 18
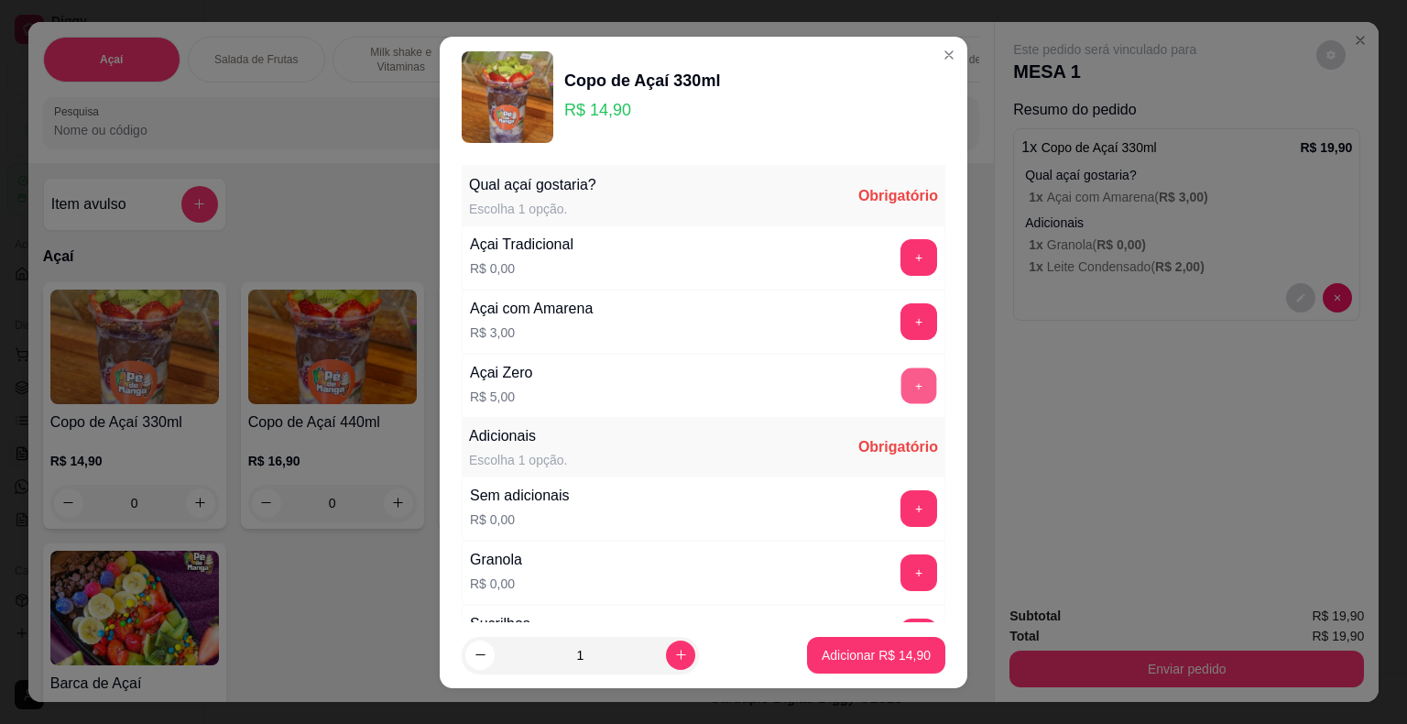
click at [902, 383] on button "+" at bounding box center [920, 385] width 36 height 36
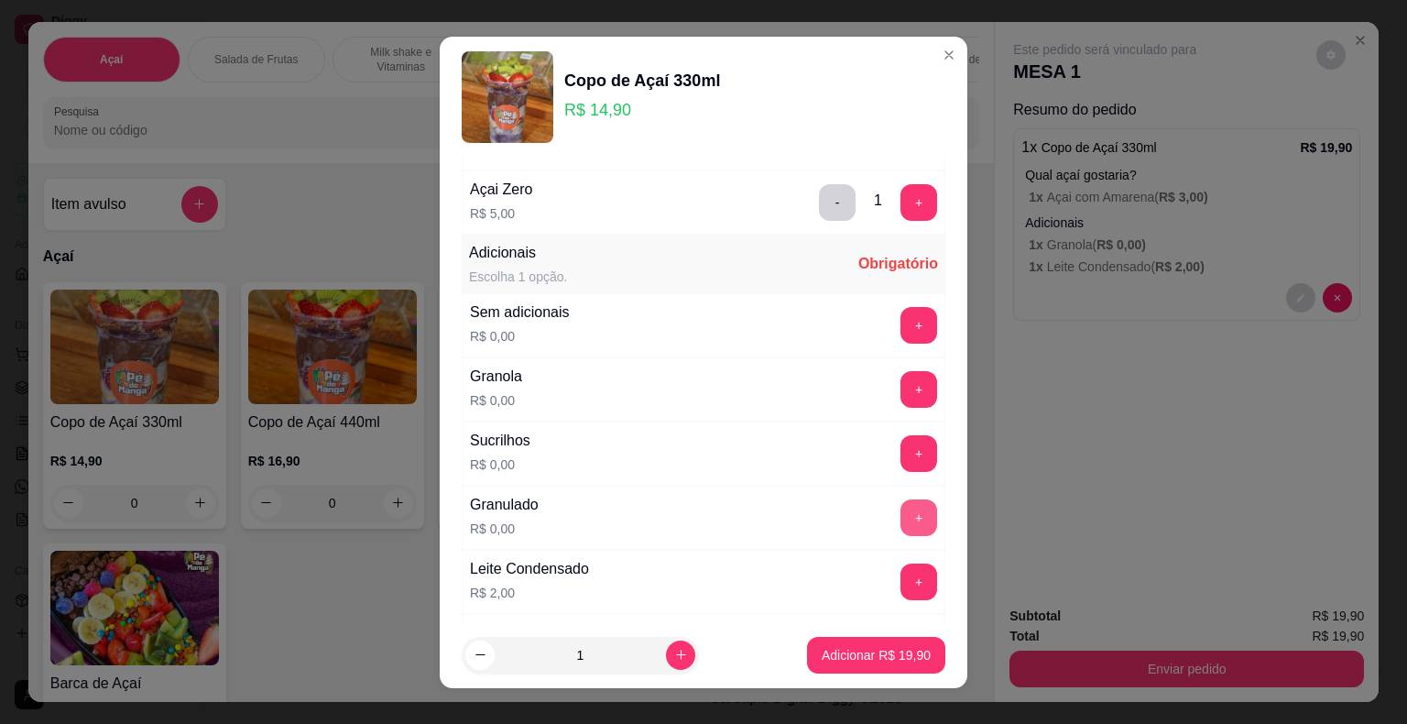
click at [901, 515] on button "+" at bounding box center [919, 517] width 37 height 37
click at [901, 574] on button "+" at bounding box center [919, 582] width 37 height 37
click at [861, 655] on p "Adicionar R$ 21,90" at bounding box center [877, 654] width 106 height 17
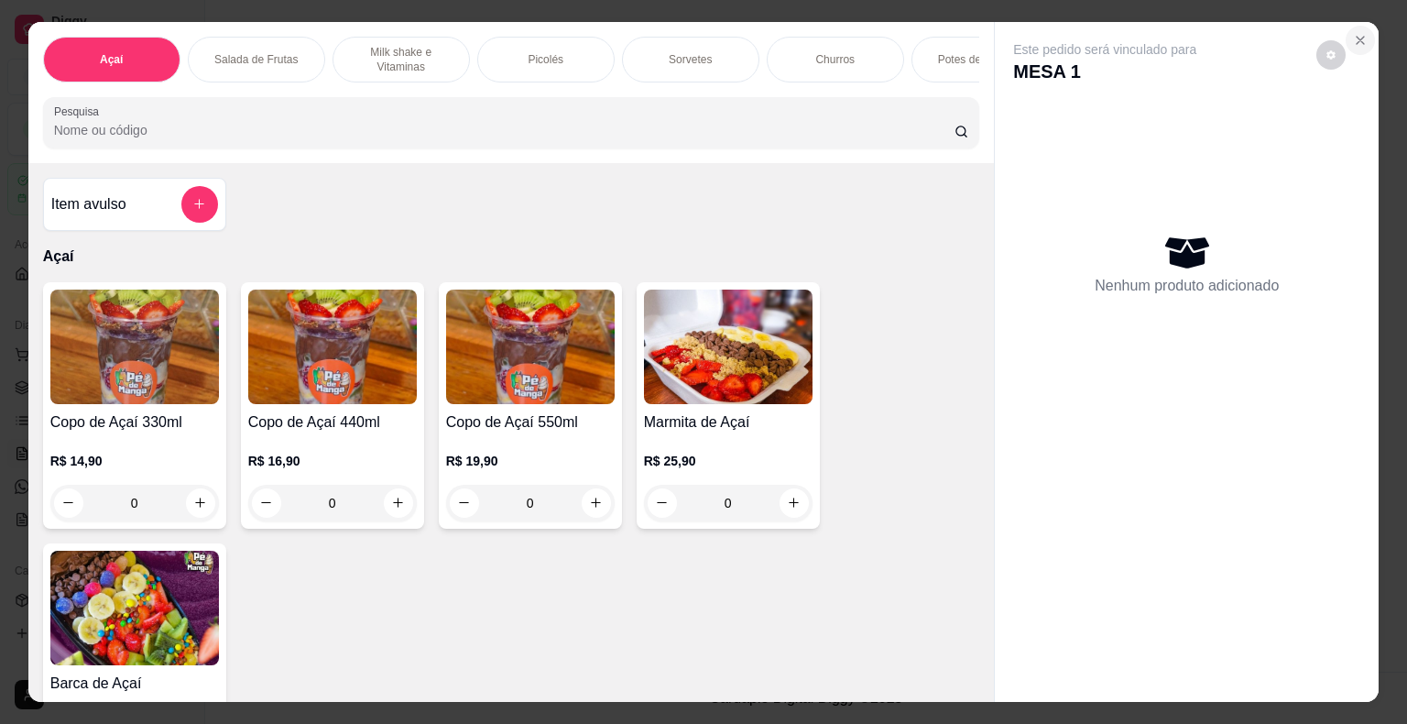
click at [1357, 37] on icon "Close" at bounding box center [1360, 40] width 7 height 7
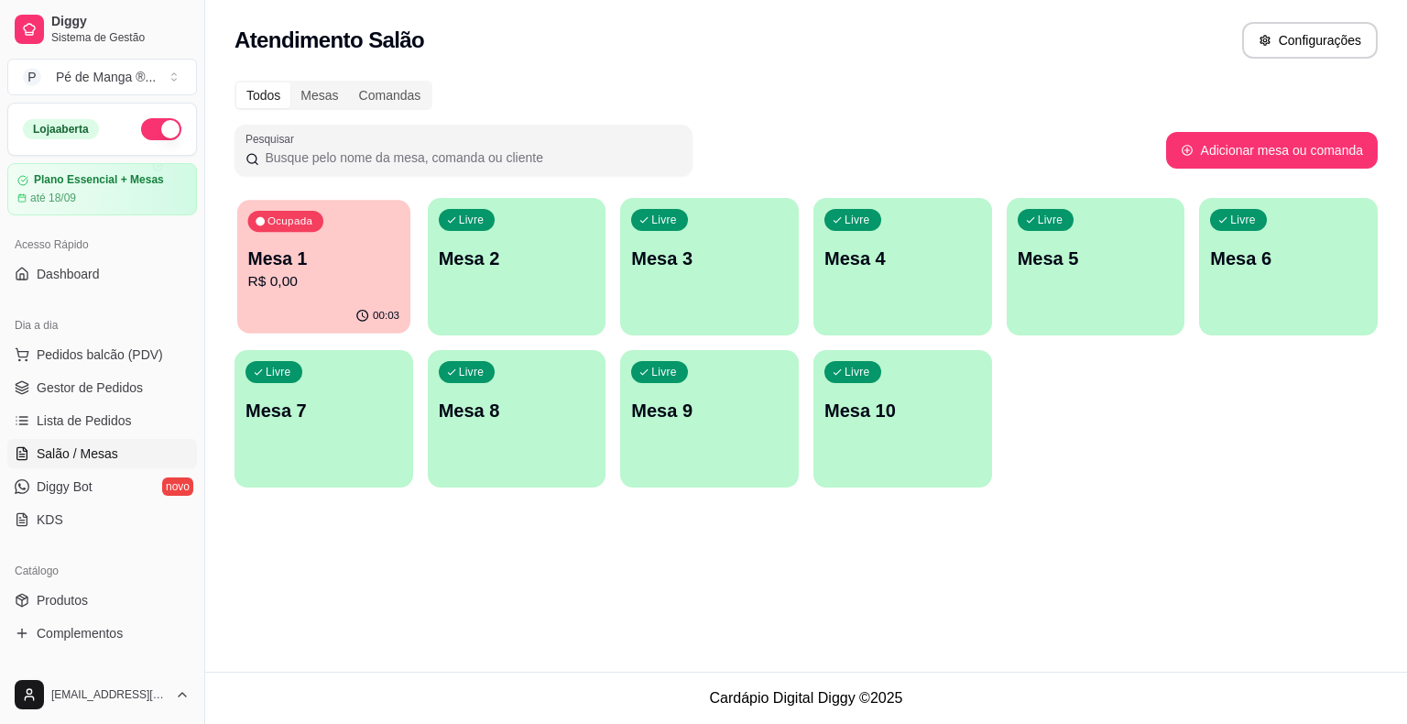
click at [318, 271] on p "R$ 0,00" at bounding box center [324, 281] width 152 height 21
click at [320, 268] on p "Mesa 1" at bounding box center [324, 258] width 152 height 25
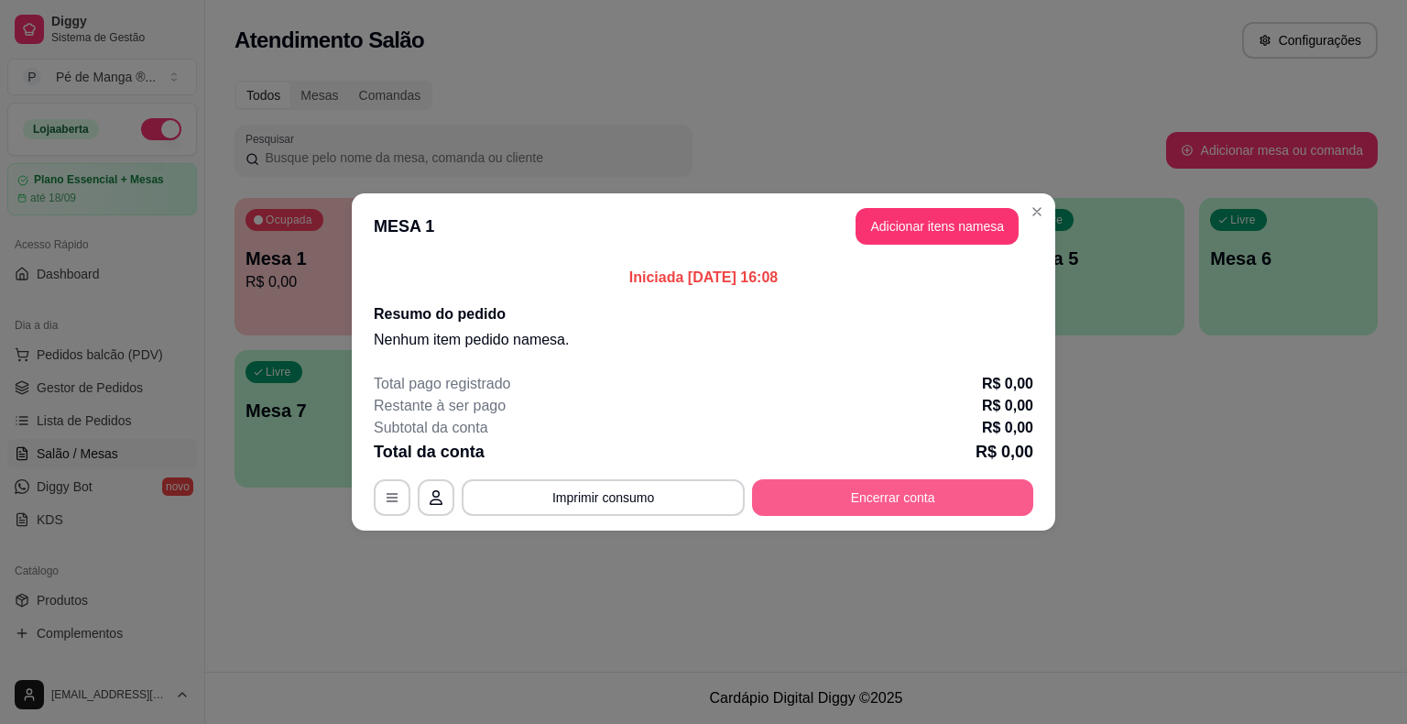
click at [825, 502] on button "Encerrar conta" at bounding box center [892, 497] width 281 height 37
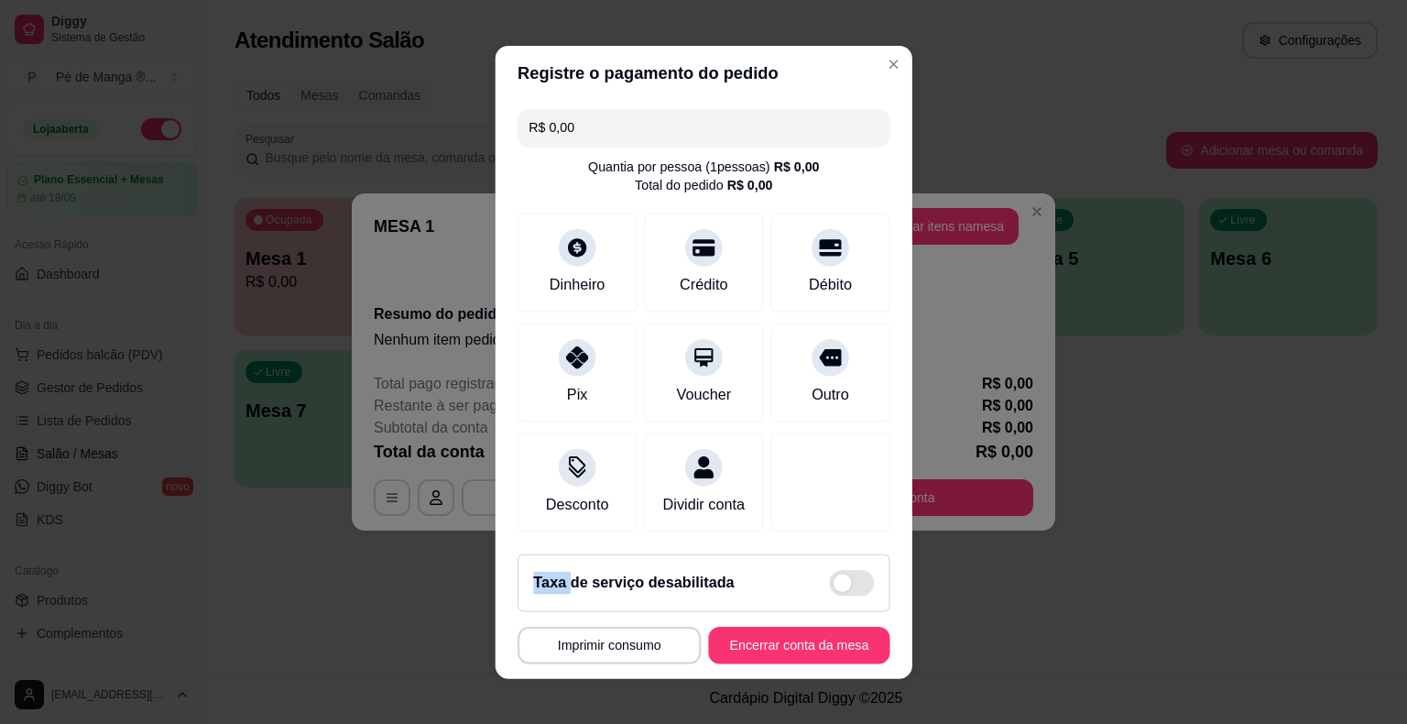
click at [825, 502] on div at bounding box center [830, 482] width 119 height 99
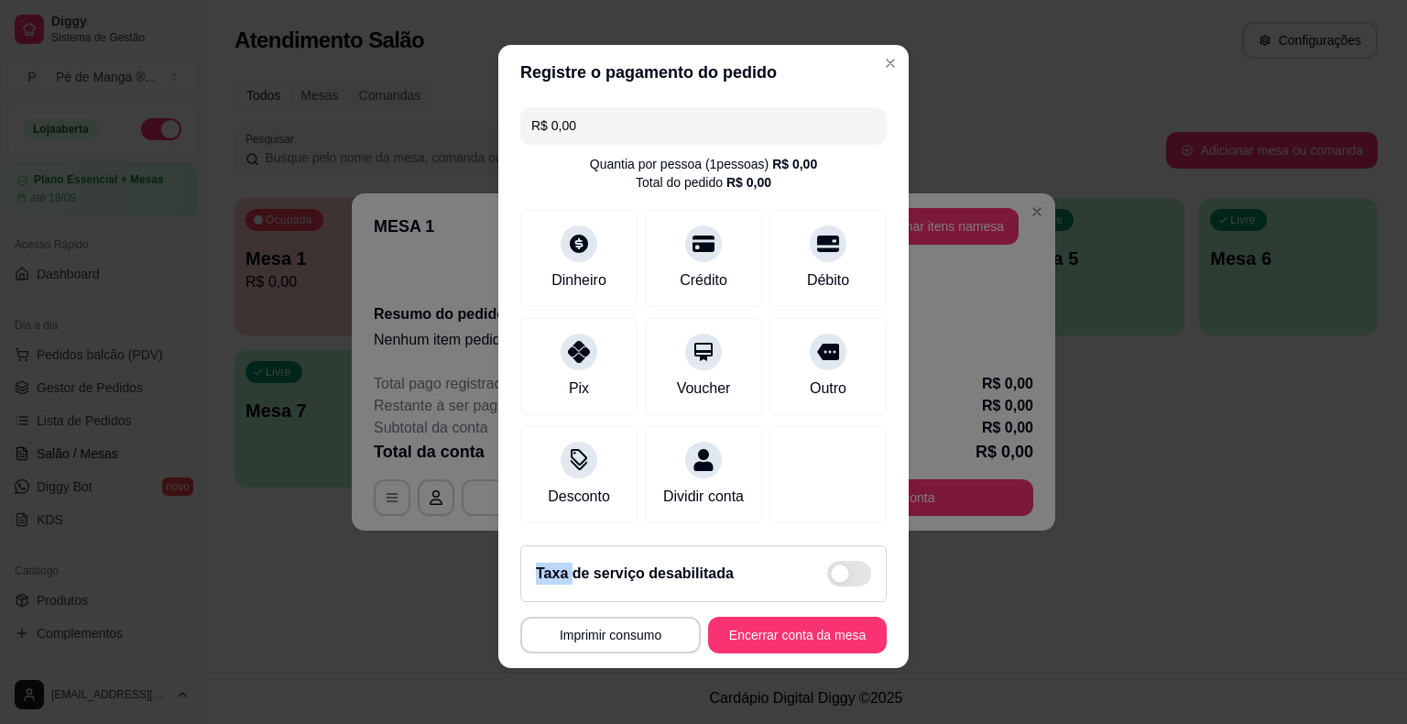
scroll to position [7, 0]
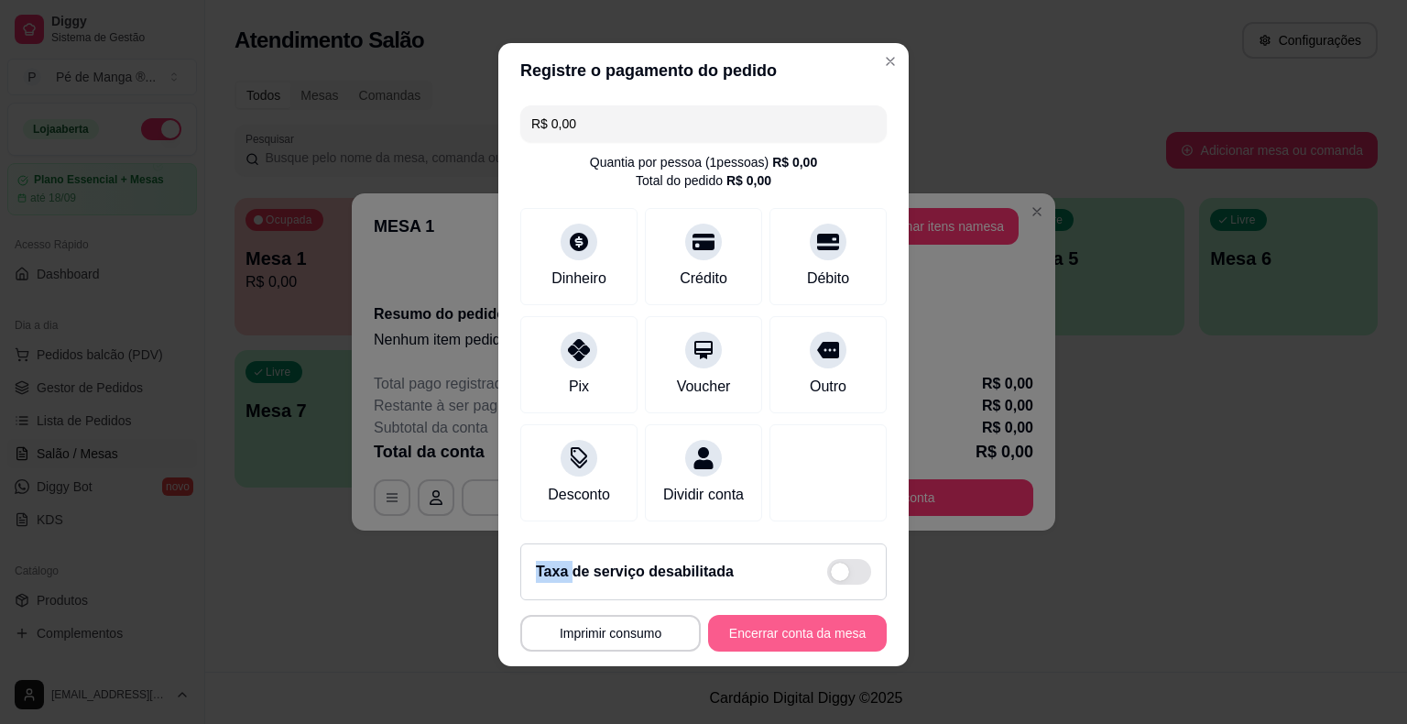
click at [744, 629] on button "Encerrar conta da mesa" at bounding box center [797, 633] width 179 height 37
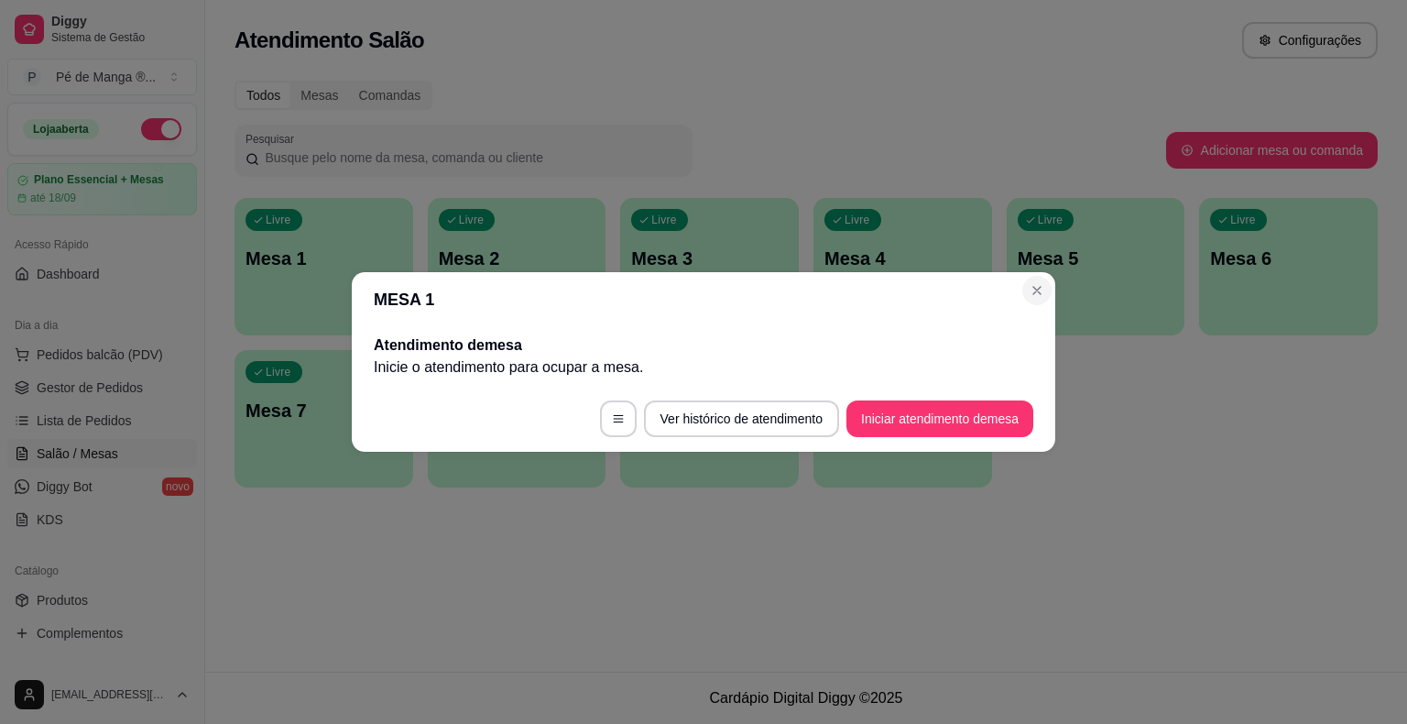
click at [1021, 287] on header "MESA 1" at bounding box center [704, 299] width 704 height 55
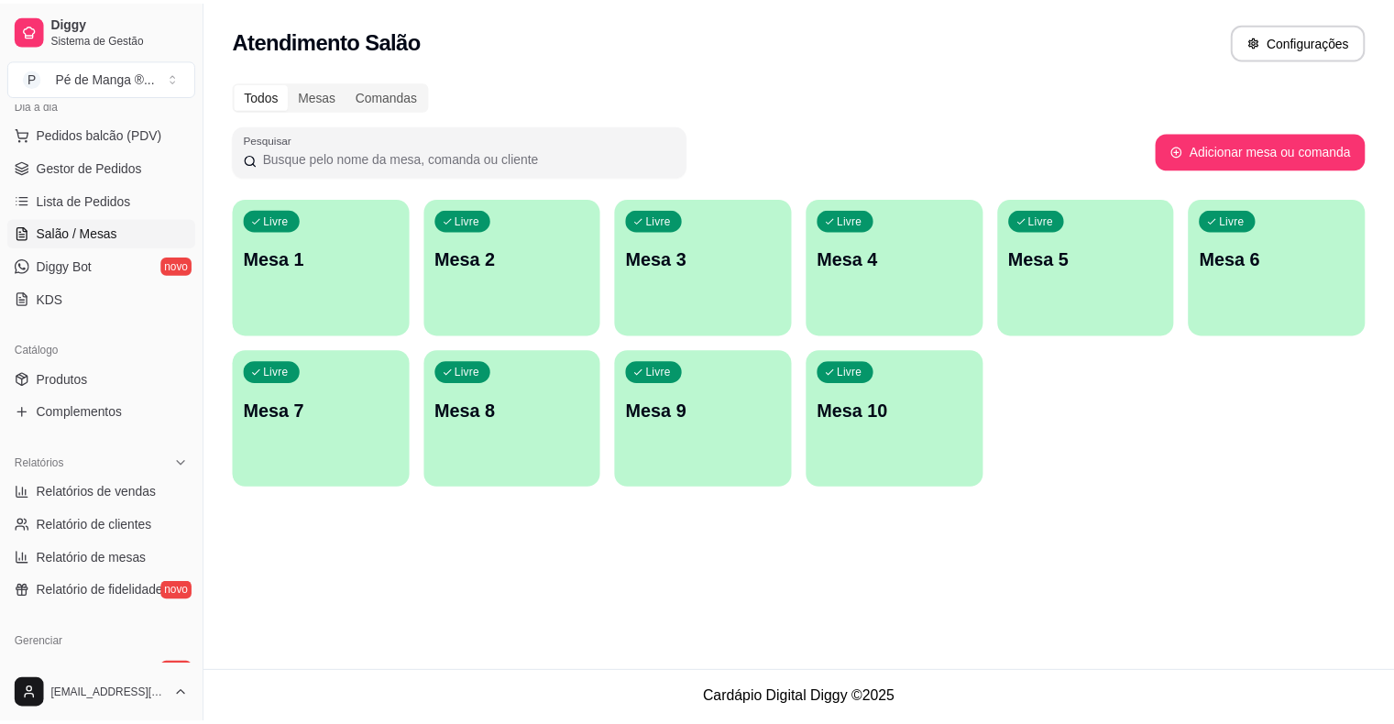
scroll to position [0, 0]
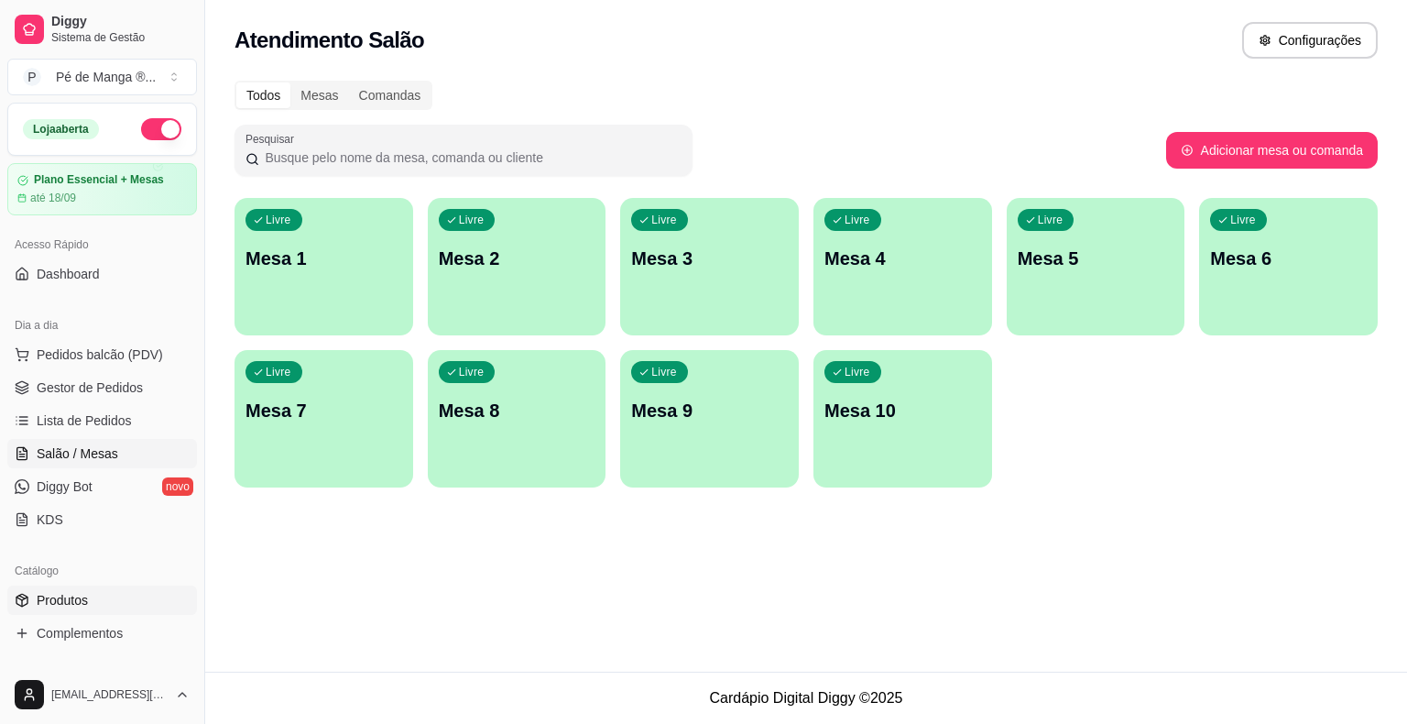
click at [111, 604] on link "Produtos" at bounding box center [102, 600] width 190 height 29
